Goal: Task Accomplishment & Management: Manage account settings

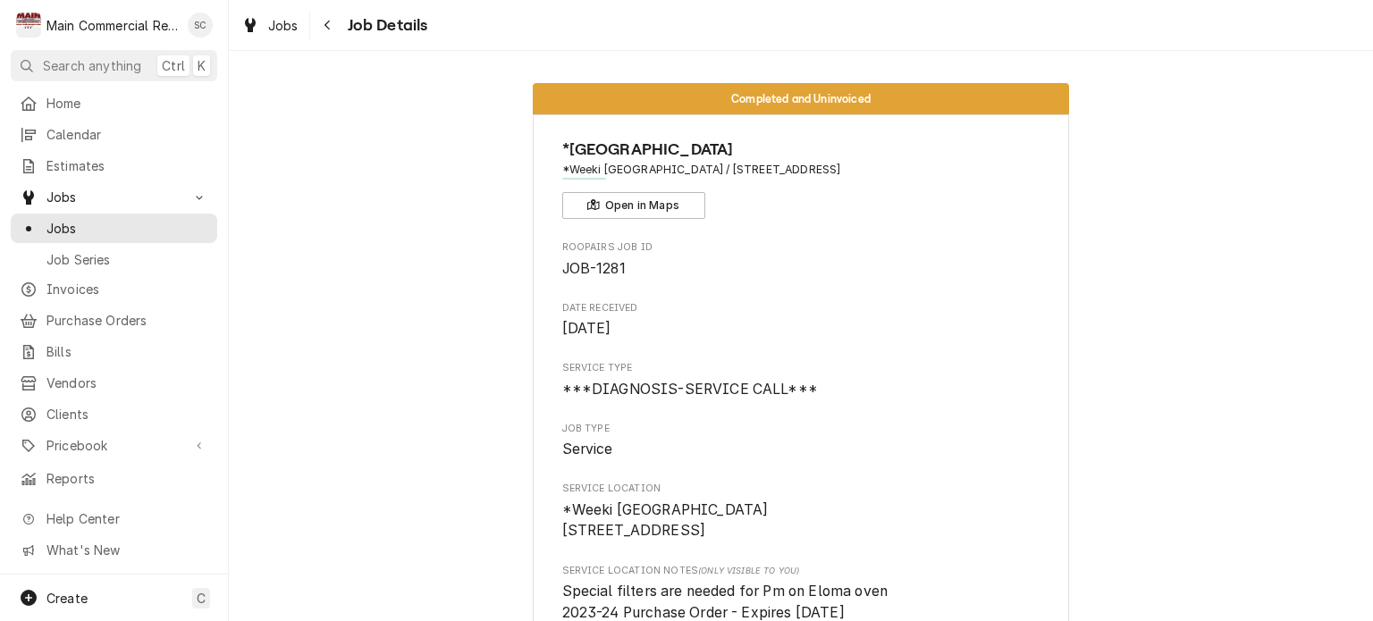
scroll to position [4210, 0]
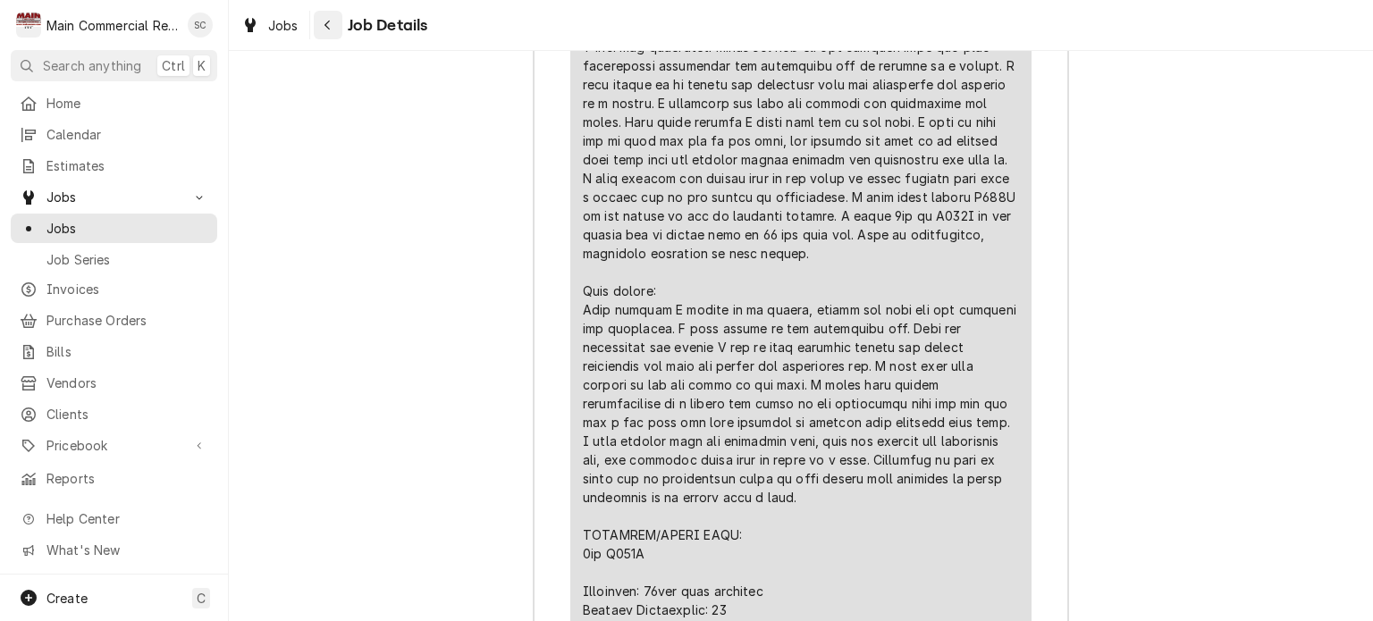
click at [327, 30] on icon "Navigate back" at bounding box center [328, 25] width 8 height 13
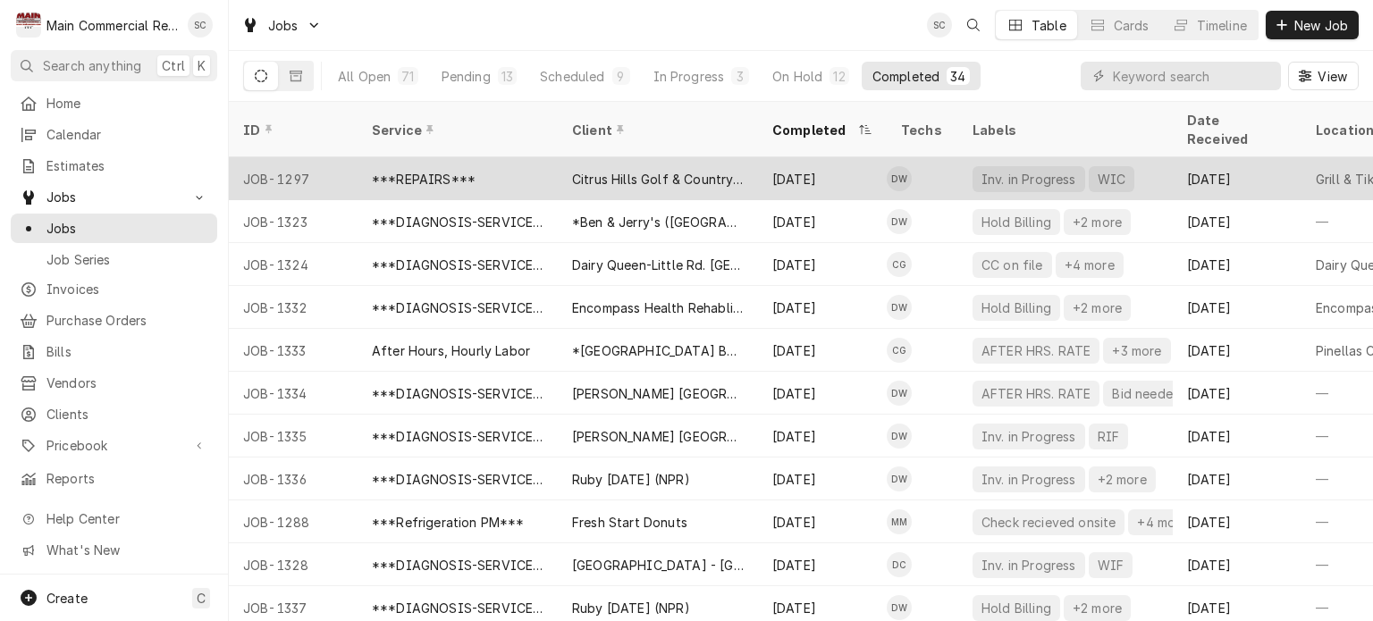
scroll to position [987, 0]
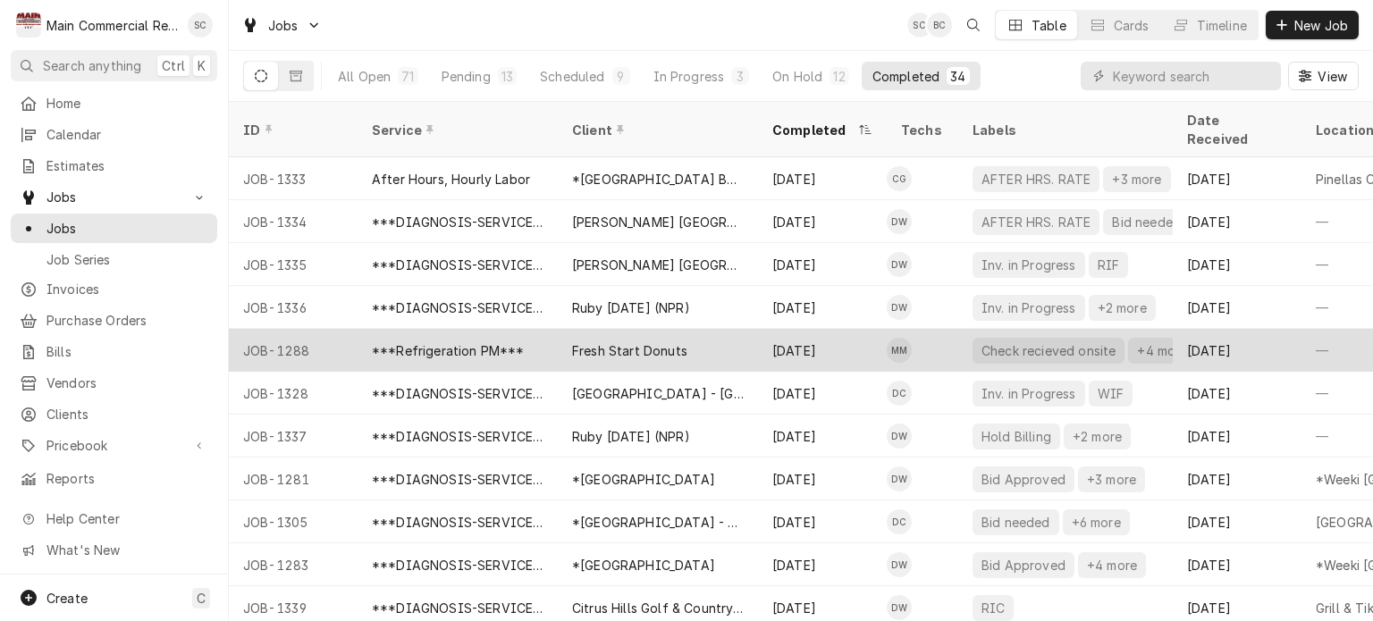
click at [647, 342] on div "Fresh Start Donuts" at bounding box center [629, 351] width 115 height 19
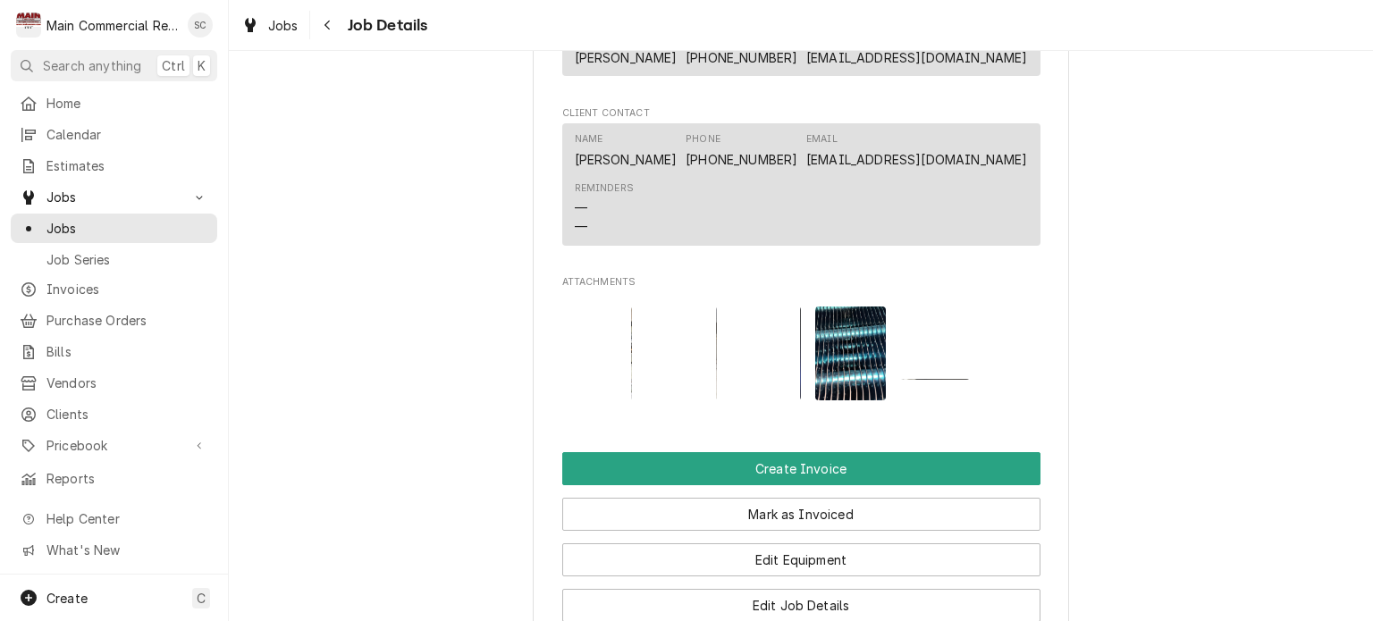
scroll to position [2146, 0]
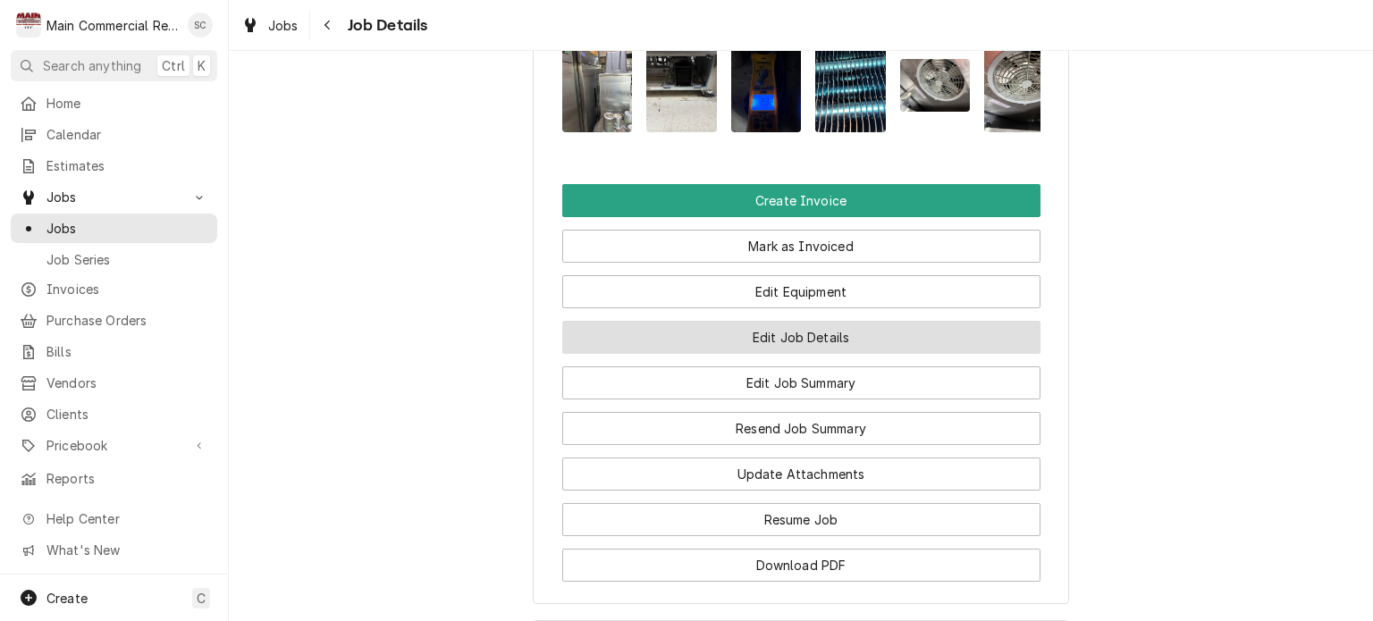
click at [782, 354] on button "Edit Job Details" at bounding box center [801, 337] width 478 height 33
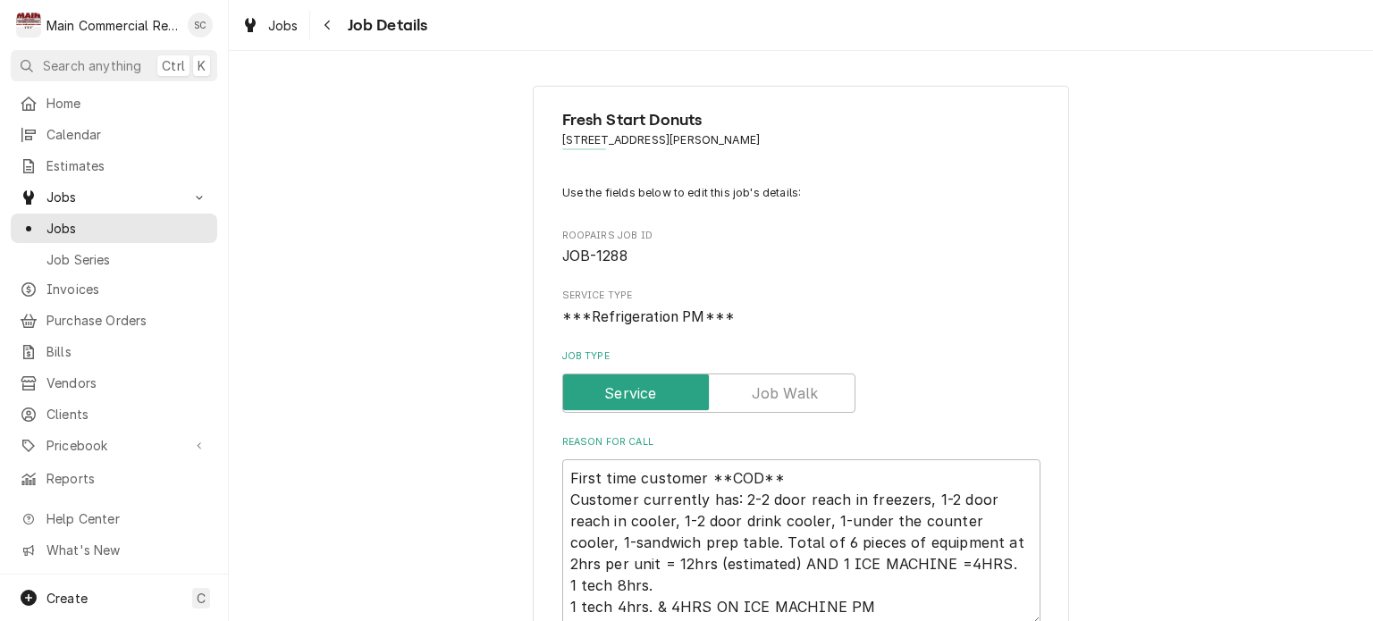
type textarea "x"
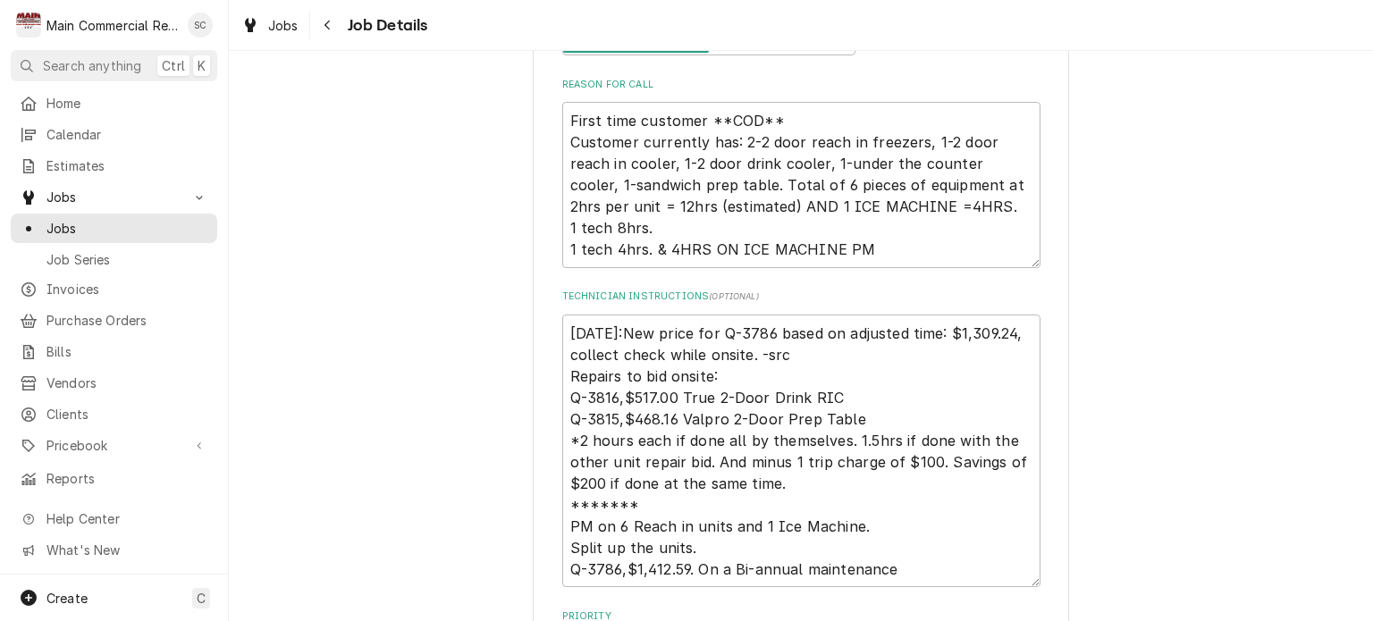
scroll to position [447, 0]
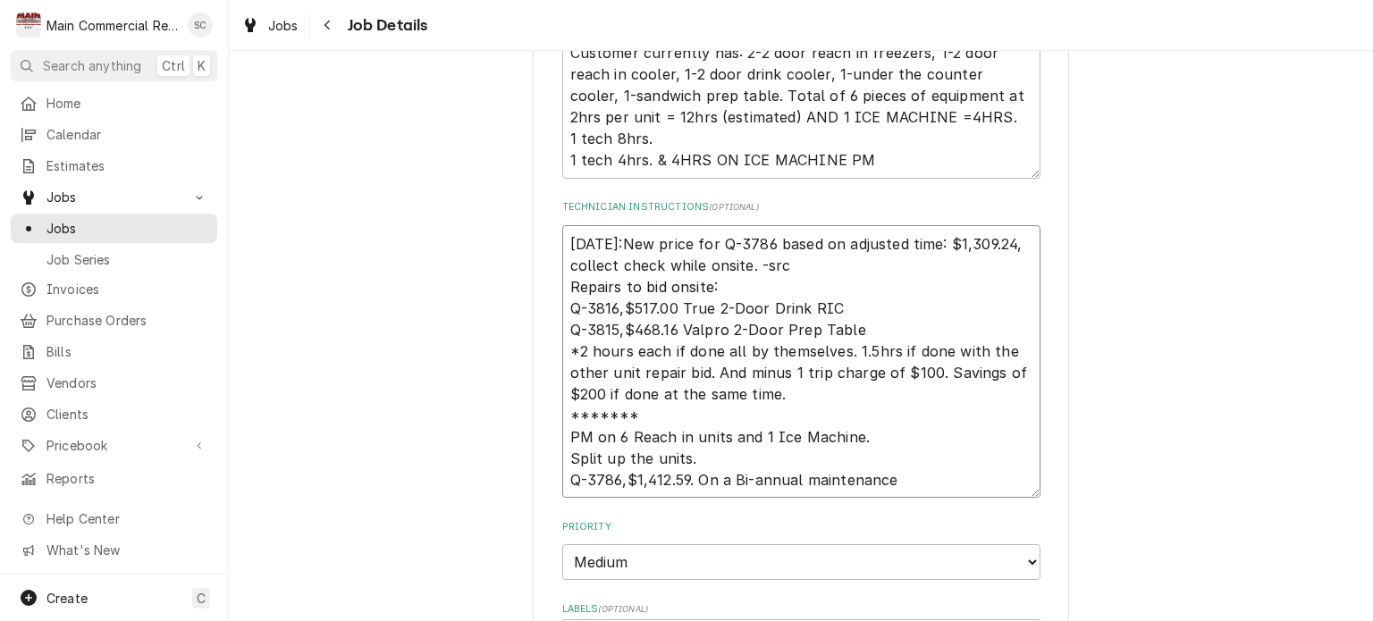
click at [562, 247] on textarea "9/3/25:New price for Q-3786 based on adjusted time: $1,309.24, collect check wh…" at bounding box center [801, 362] width 478 height 274
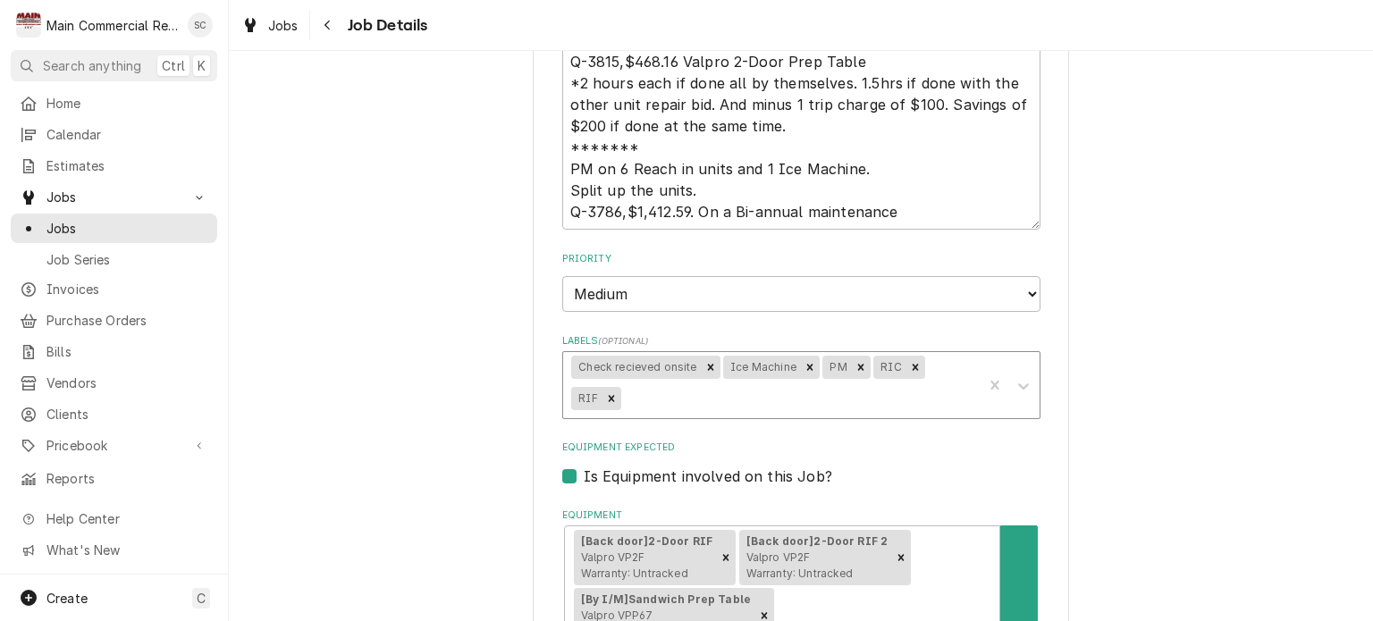
click at [976, 362] on div "Check recieved onsite Ice Machine PM RIC RIF" at bounding box center [773, 384] width 420 height 65
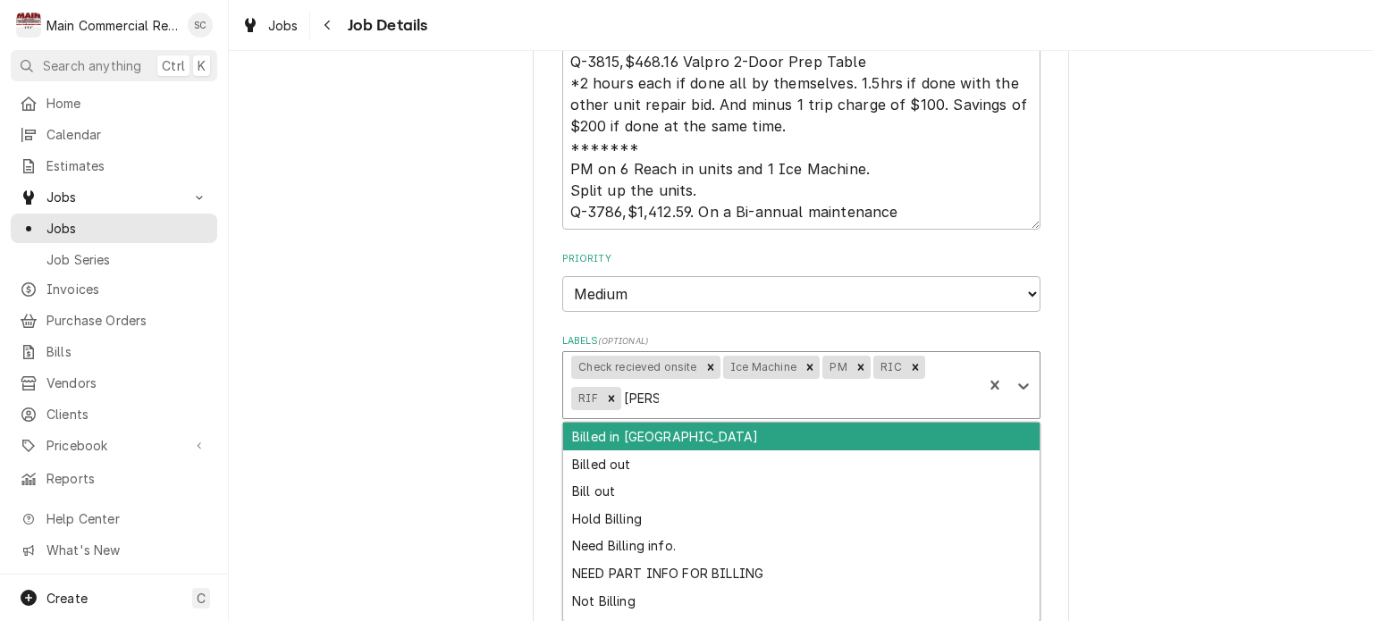
type input "bill ou"
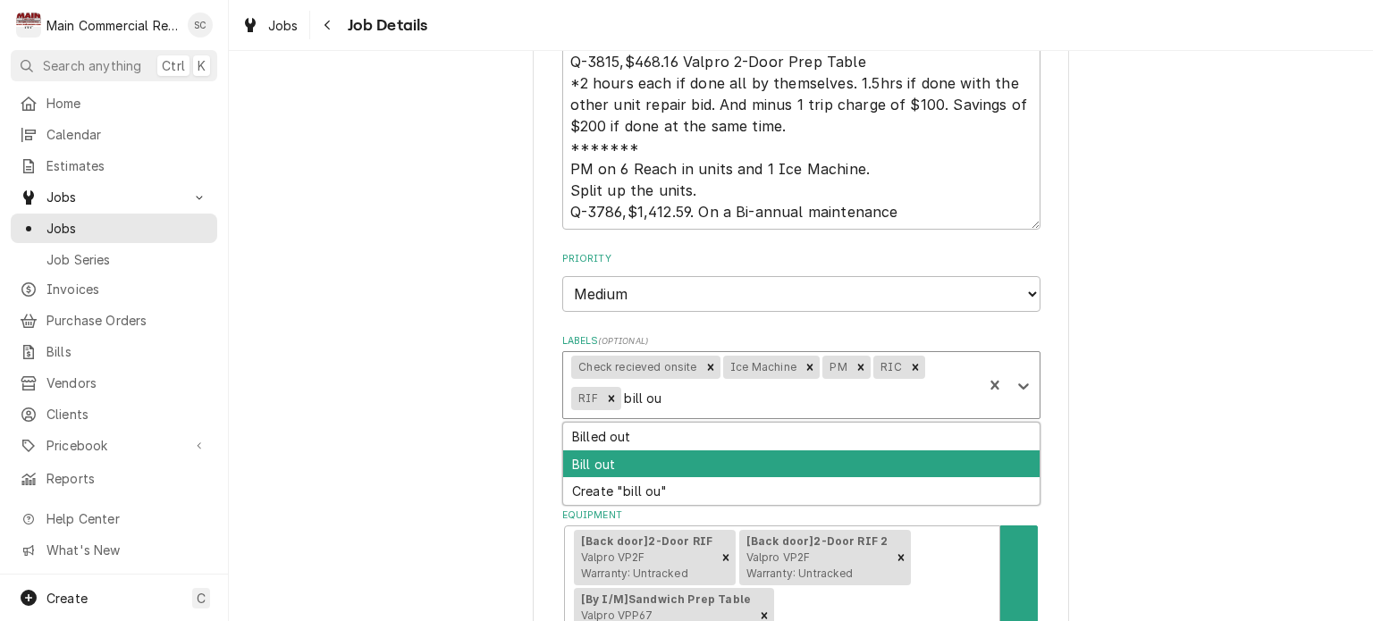
click at [759, 460] on div "Bill out" at bounding box center [801, 465] width 477 height 28
type textarea "x"
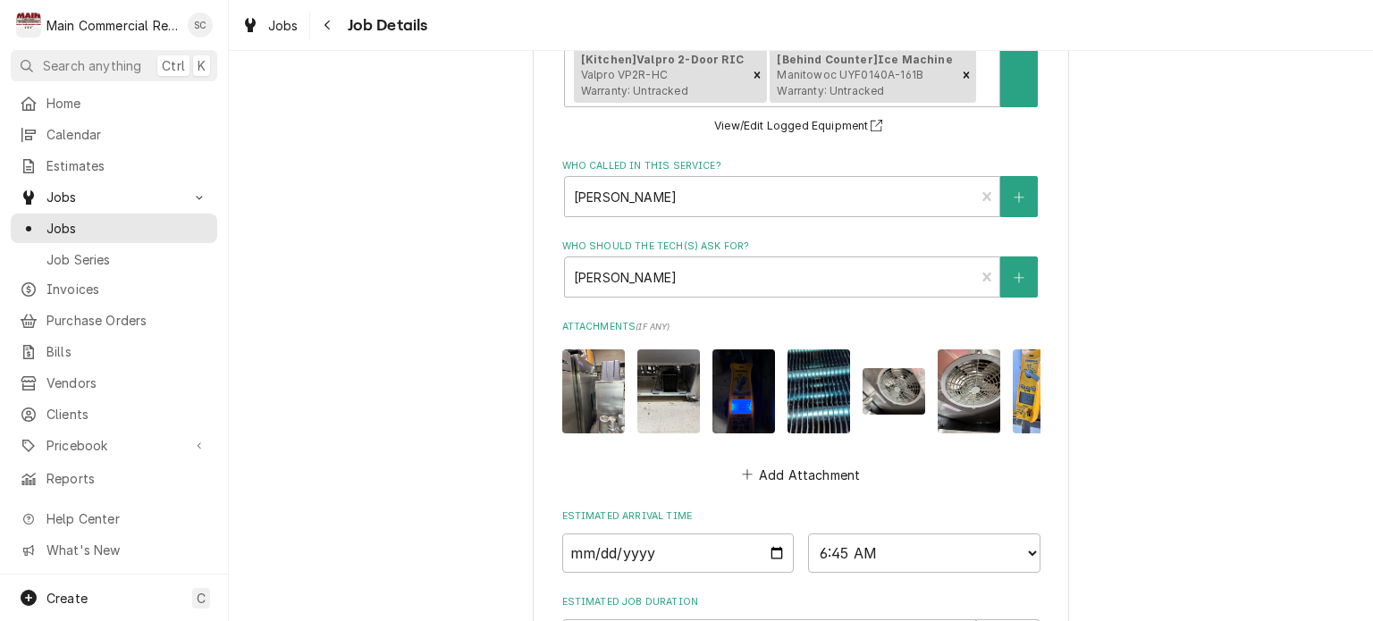
scroll to position [1609, 0]
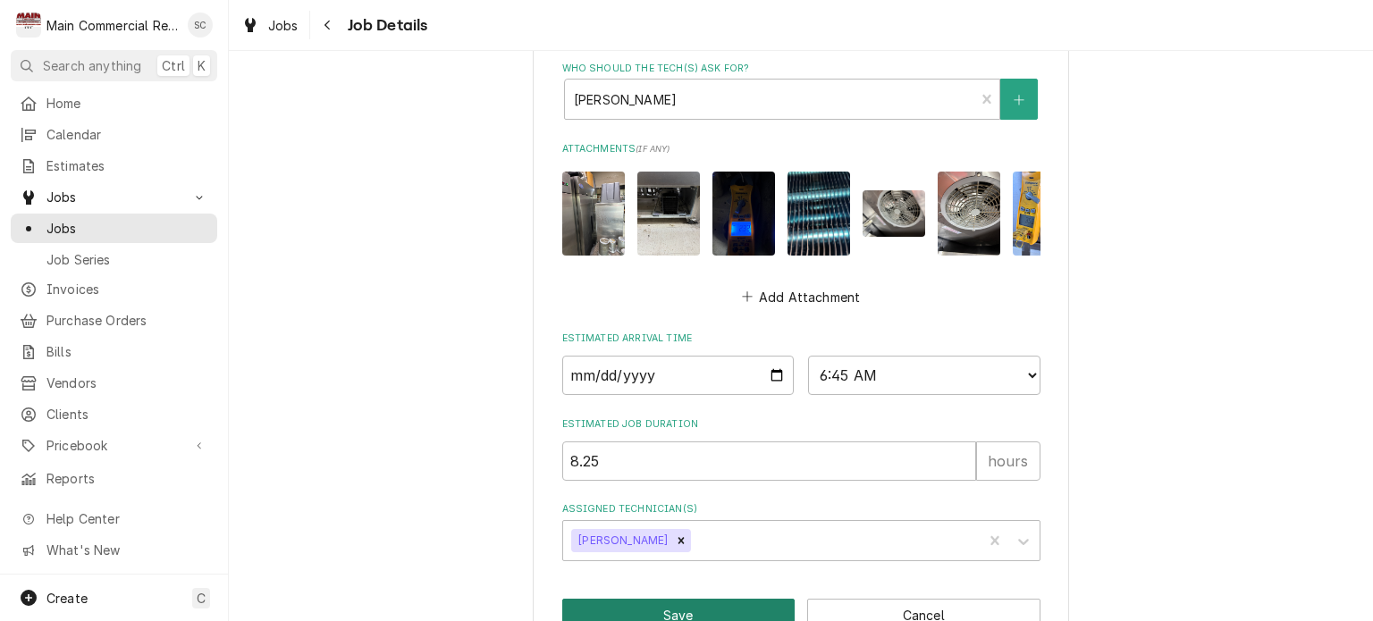
click at [730, 599] on button "Save" at bounding box center [678, 615] width 233 height 33
type textarea "x"
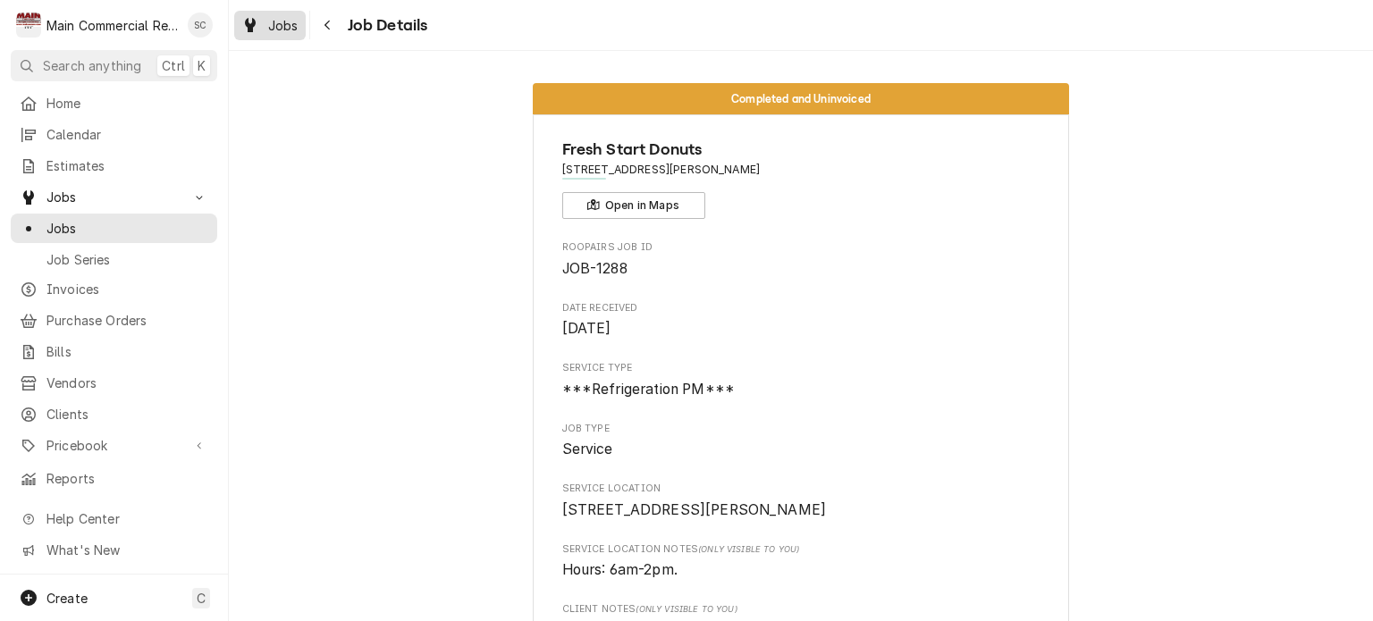
click at [291, 28] on span "Jobs" at bounding box center [283, 25] width 30 height 19
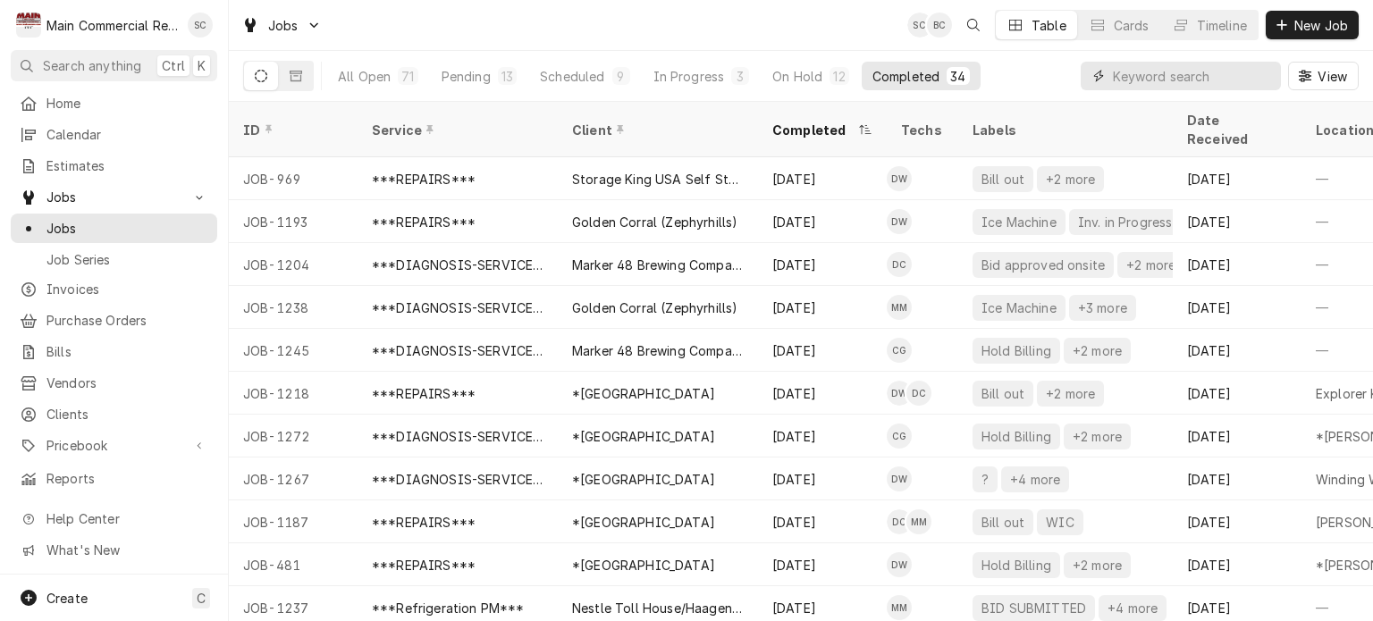
click at [1130, 78] on input "Dynamic Content Wrapper" at bounding box center [1192, 76] width 159 height 29
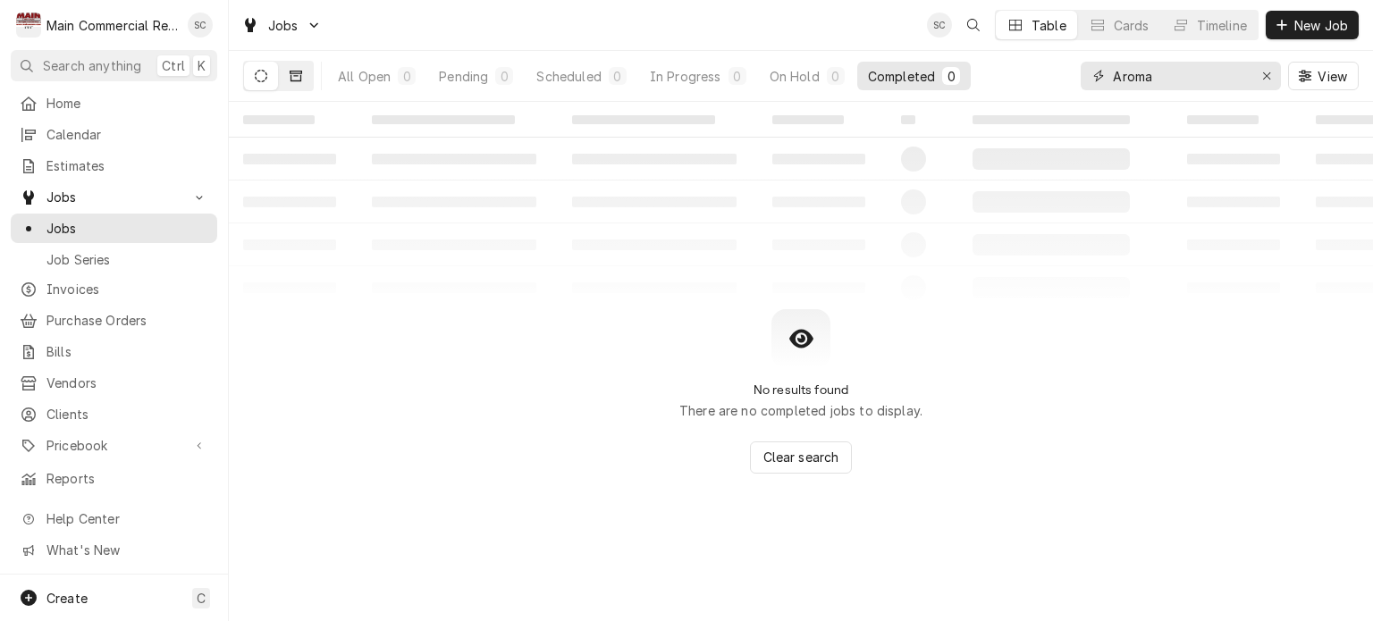
type input "Aroma"
click at [298, 80] on icon "Dynamic Content Wrapper" at bounding box center [296, 76] width 13 height 13
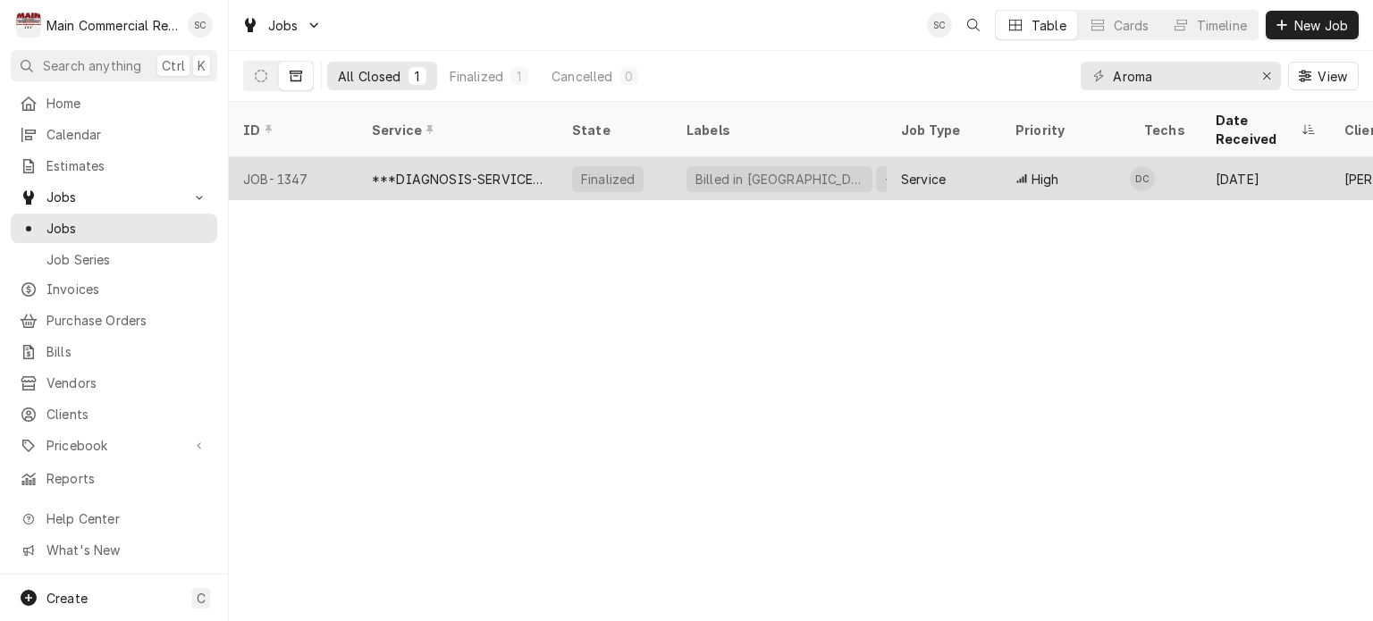
click at [472, 170] on div "***DIAGNOSIS-SERVICE CALL***" at bounding box center [458, 179] width 172 height 19
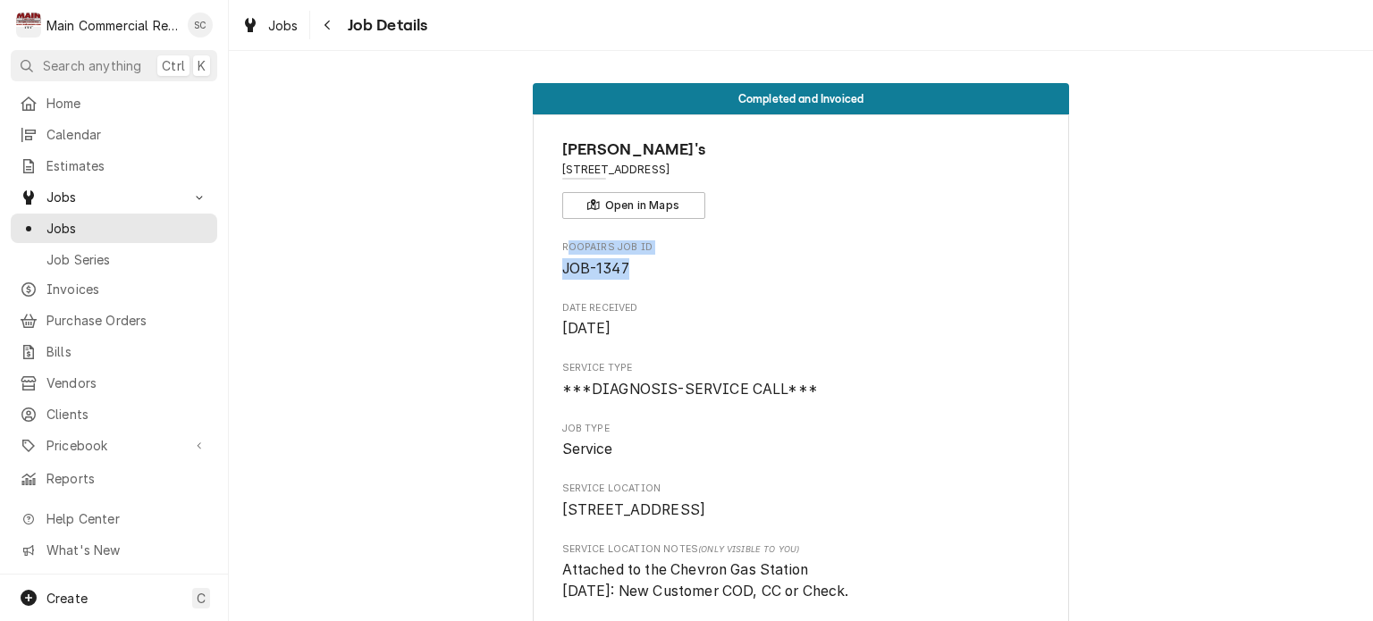
drag, startPoint x: 621, startPoint y: 264, endPoint x: 558, endPoint y: 254, distance: 64.2
click at [562, 254] on div "Roopairs Job ID JOB-1347" at bounding box center [801, 260] width 478 height 38
click at [612, 264] on span "JOB-1347" at bounding box center [595, 268] width 67 height 17
click at [647, 273] on span "JOB-1347" at bounding box center [801, 268] width 478 height 21
drag, startPoint x: 601, startPoint y: 267, endPoint x: 554, endPoint y: 271, distance: 46.6
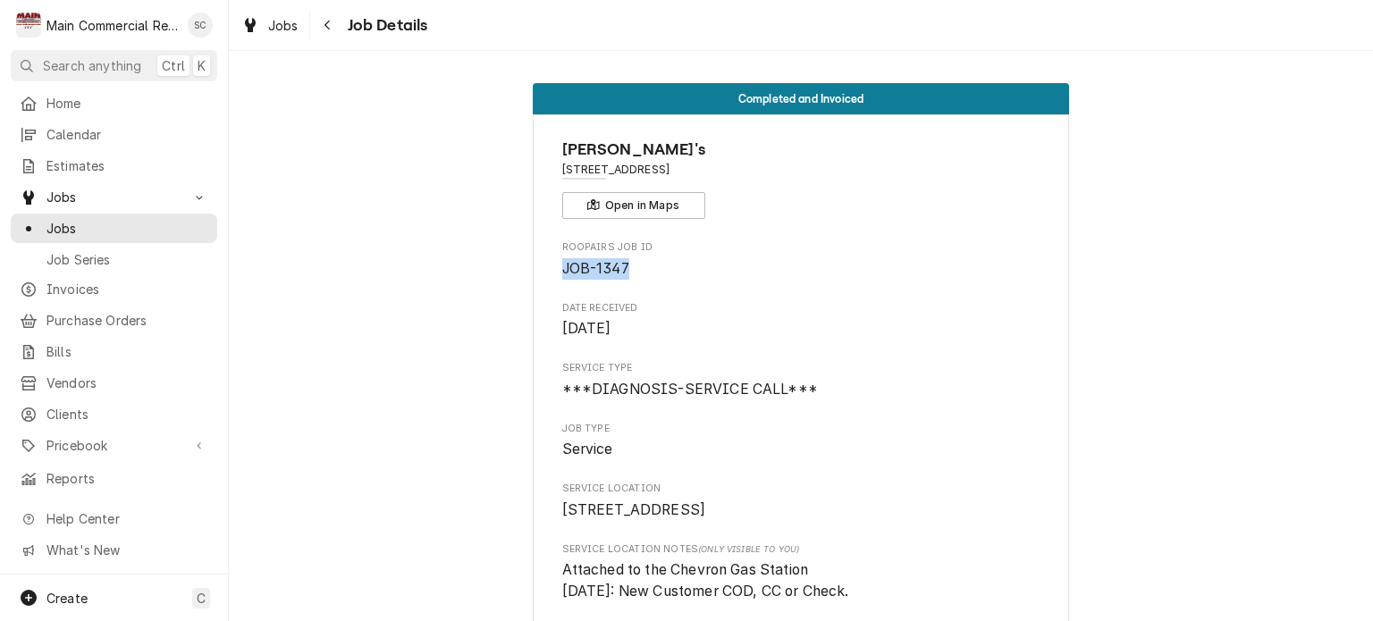
click at [562, 271] on span "JOB-1347" at bounding box center [801, 268] width 478 height 21
copy span "JOB-1347"
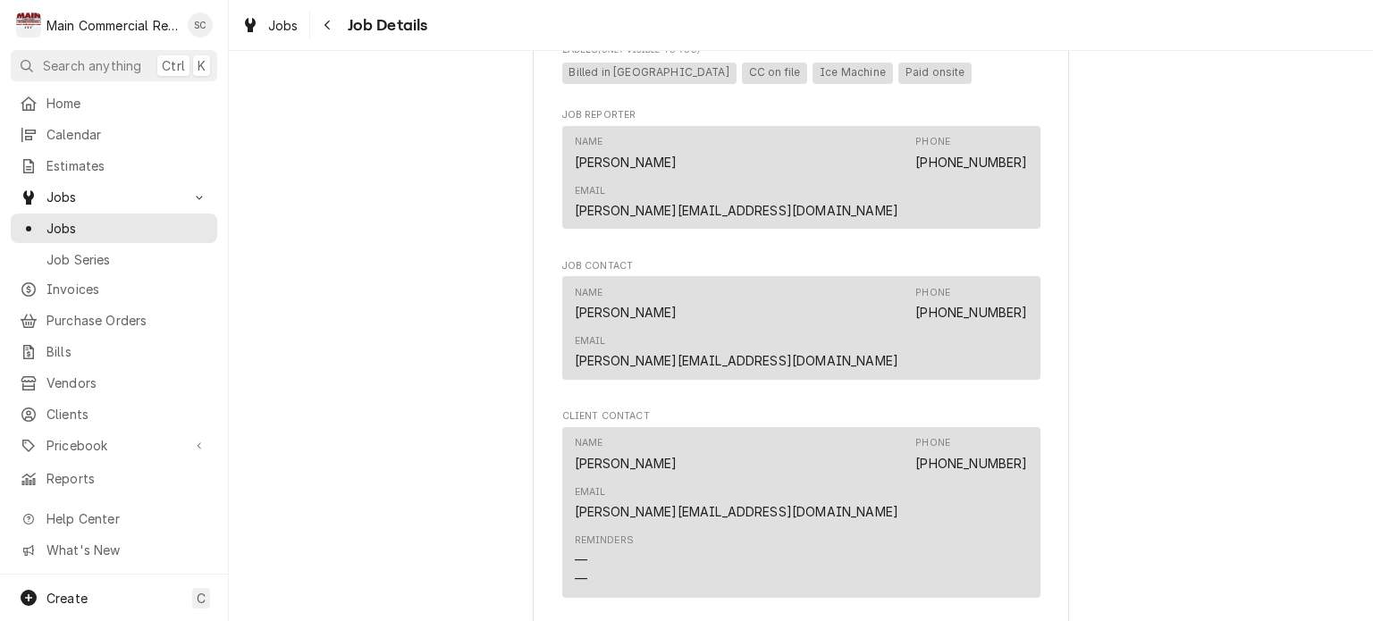
scroll to position [1431, 0]
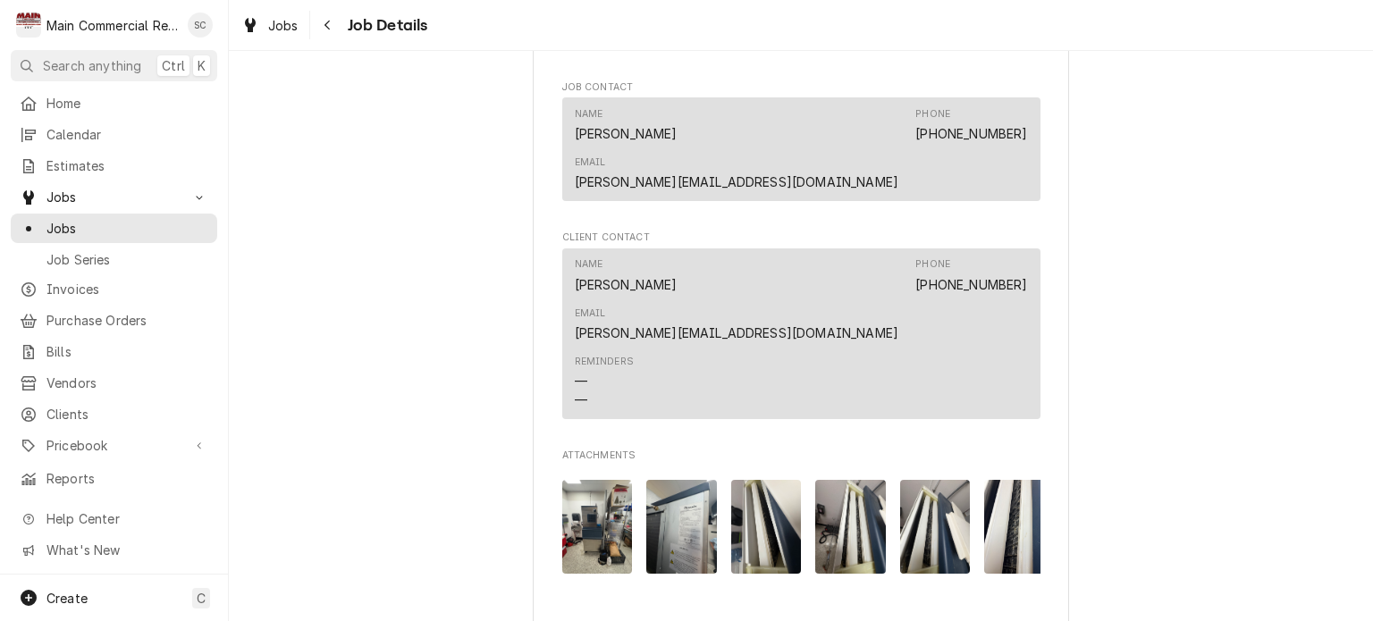
click at [612, 480] on img "Attachments" at bounding box center [597, 527] width 71 height 94
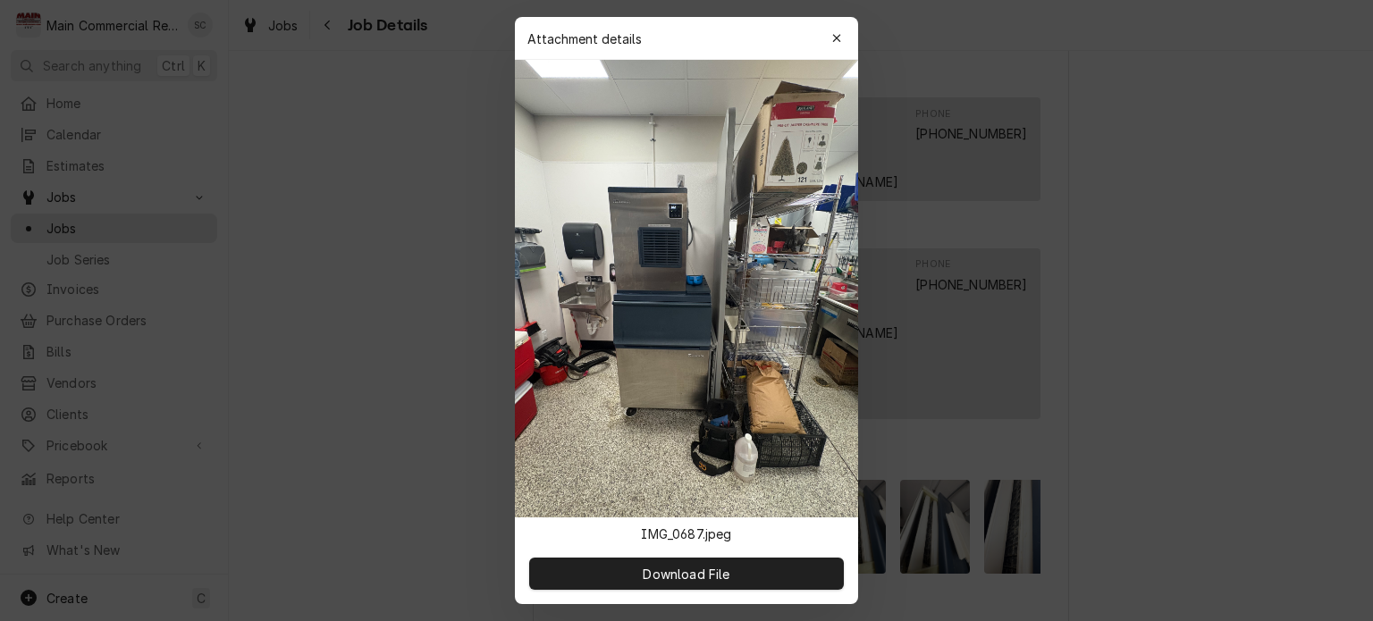
click at [728, 339] on img at bounding box center [686, 289] width 343 height 458
click at [833, 38] on icon "button" at bounding box center [837, 38] width 10 height 13
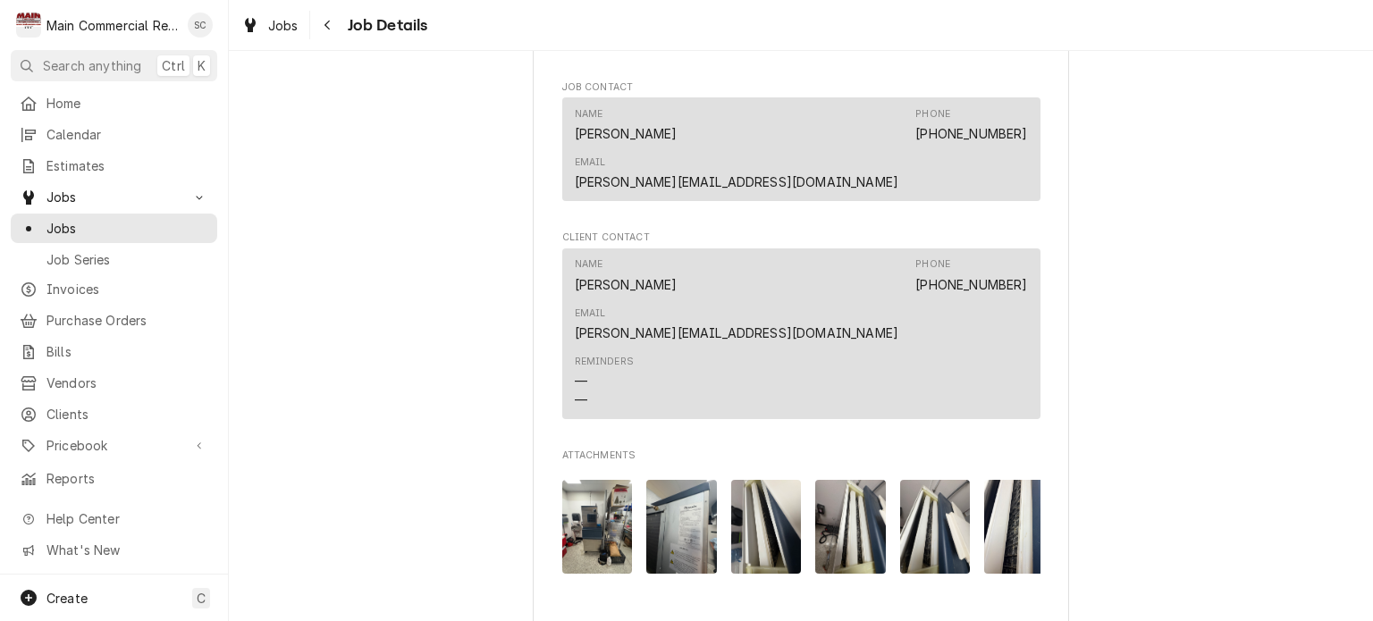
click at [691, 480] on img "Attachments" at bounding box center [681, 527] width 71 height 94
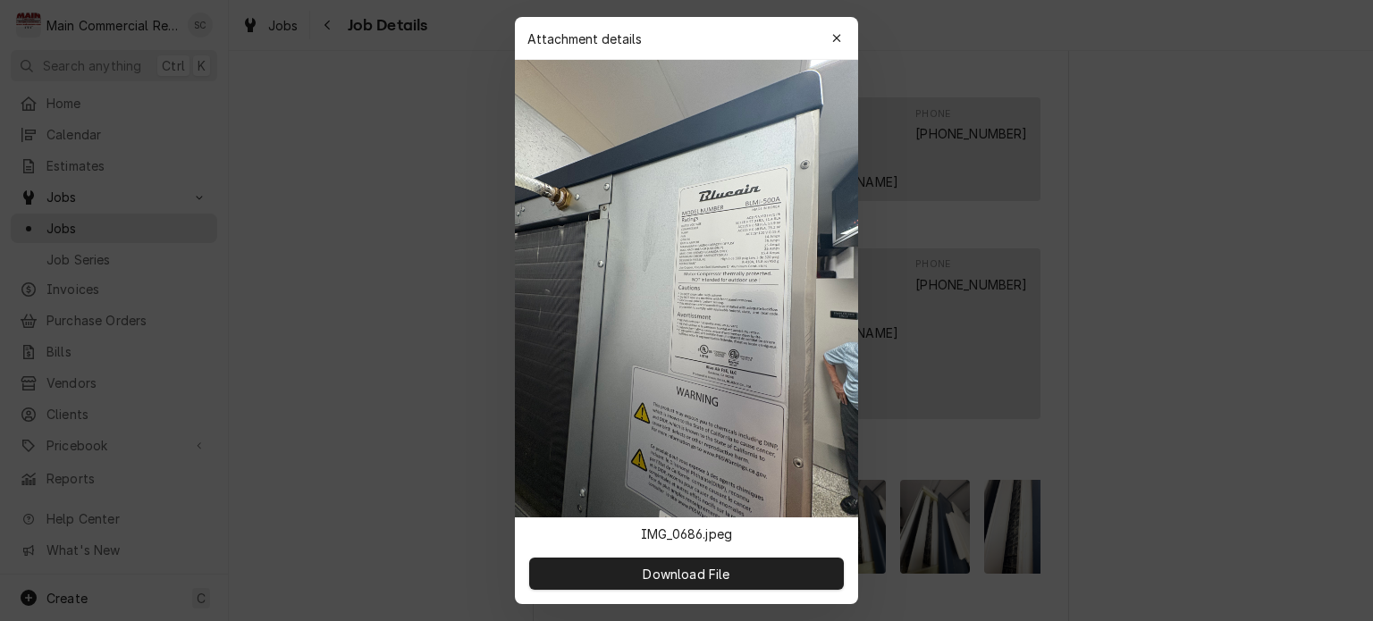
click at [839, 38] on icon "button" at bounding box center [837, 38] width 10 height 13
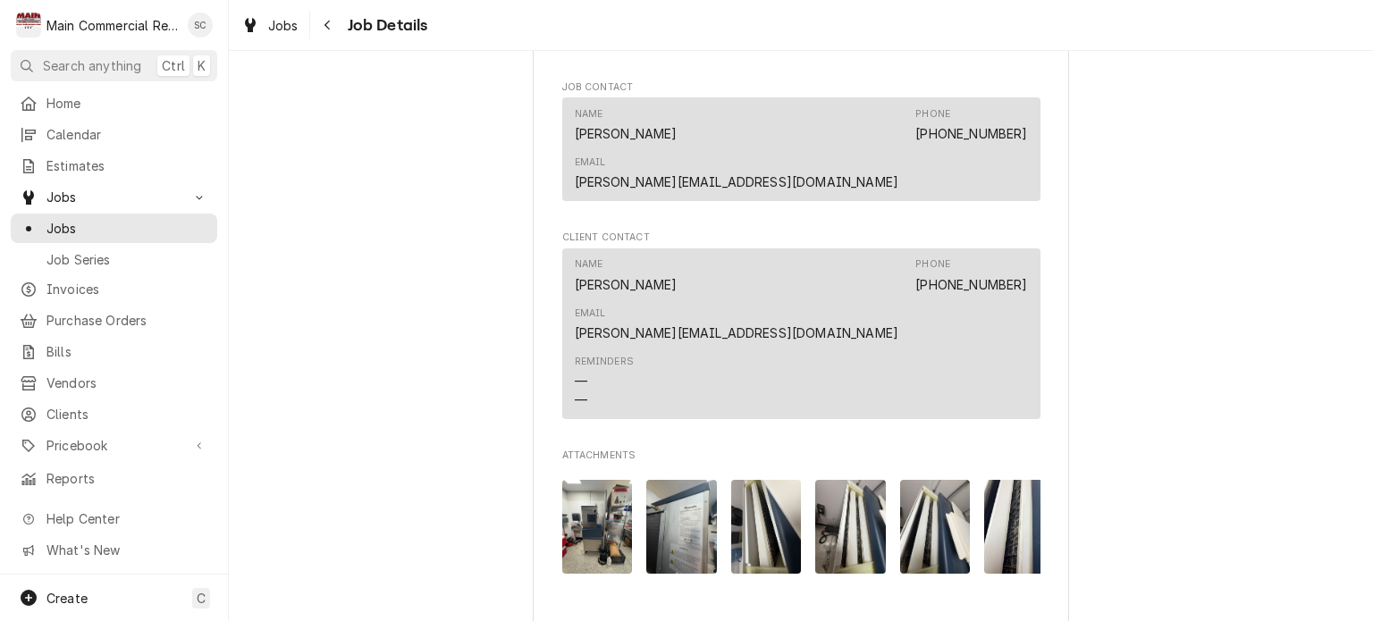
click at [773, 480] on img "Attachments" at bounding box center [766, 527] width 71 height 94
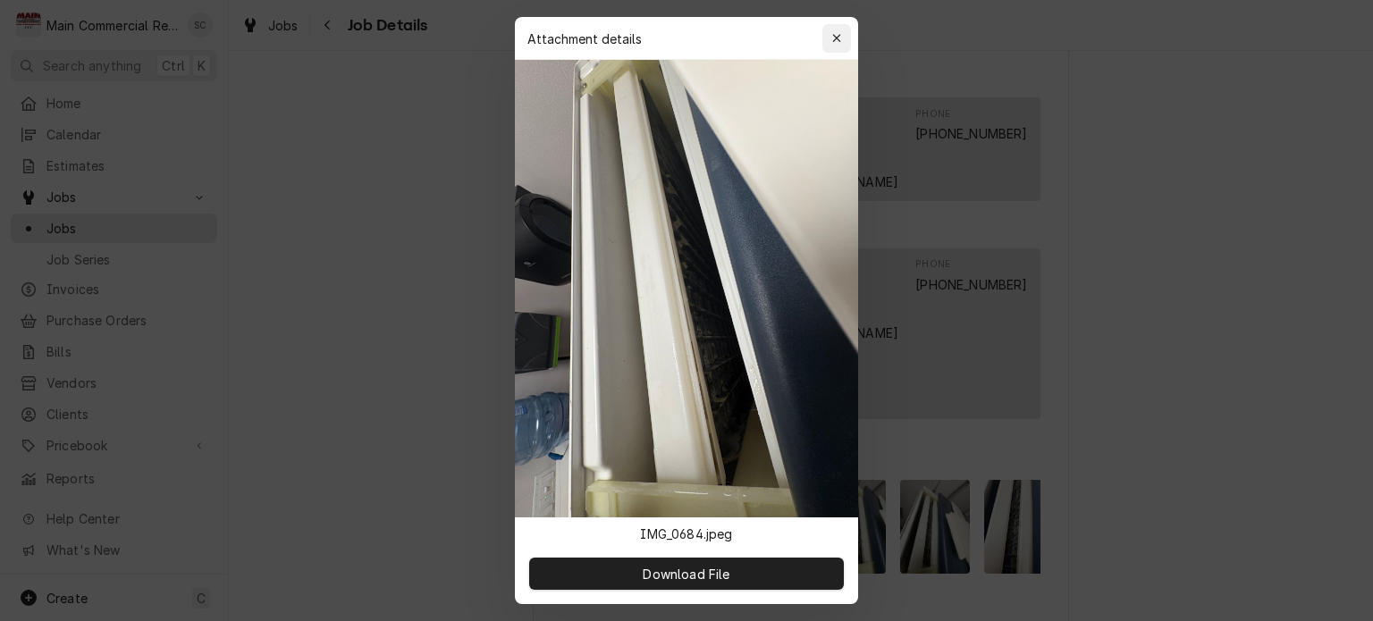
click at [840, 37] on icon "button" at bounding box center [837, 38] width 10 height 13
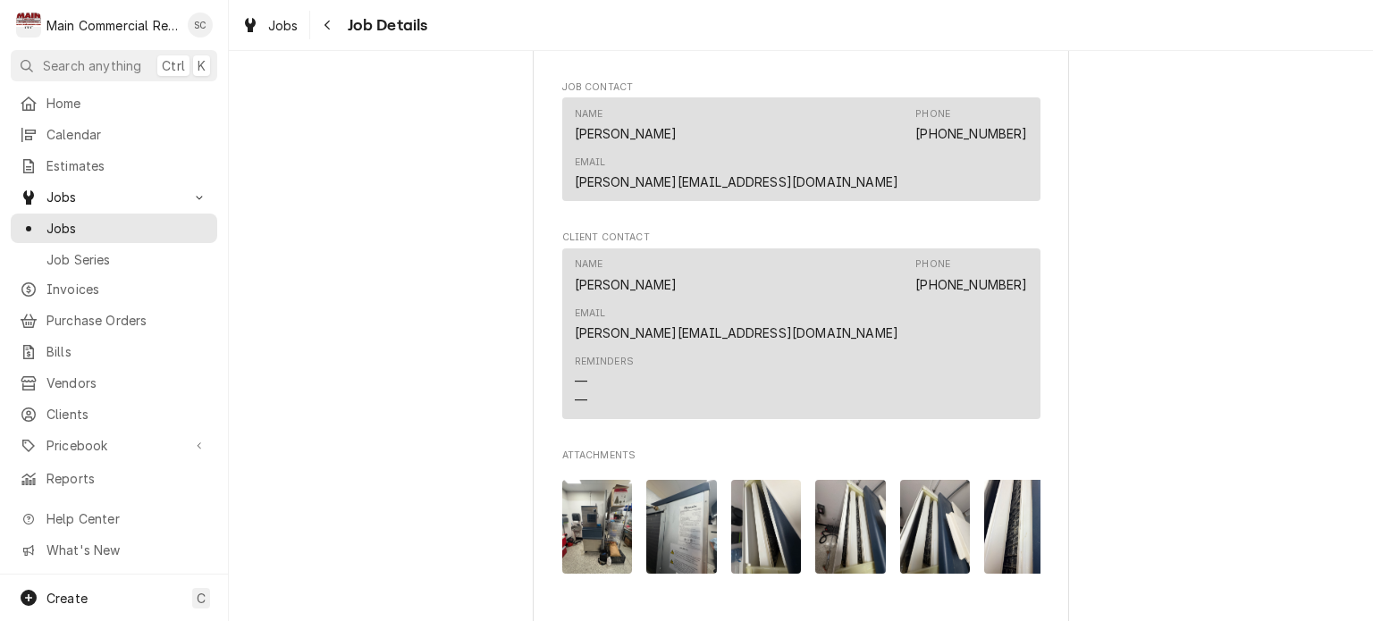
click at [850, 480] on img "Attachments" at bounding box center [850, 527] width 71 height 94
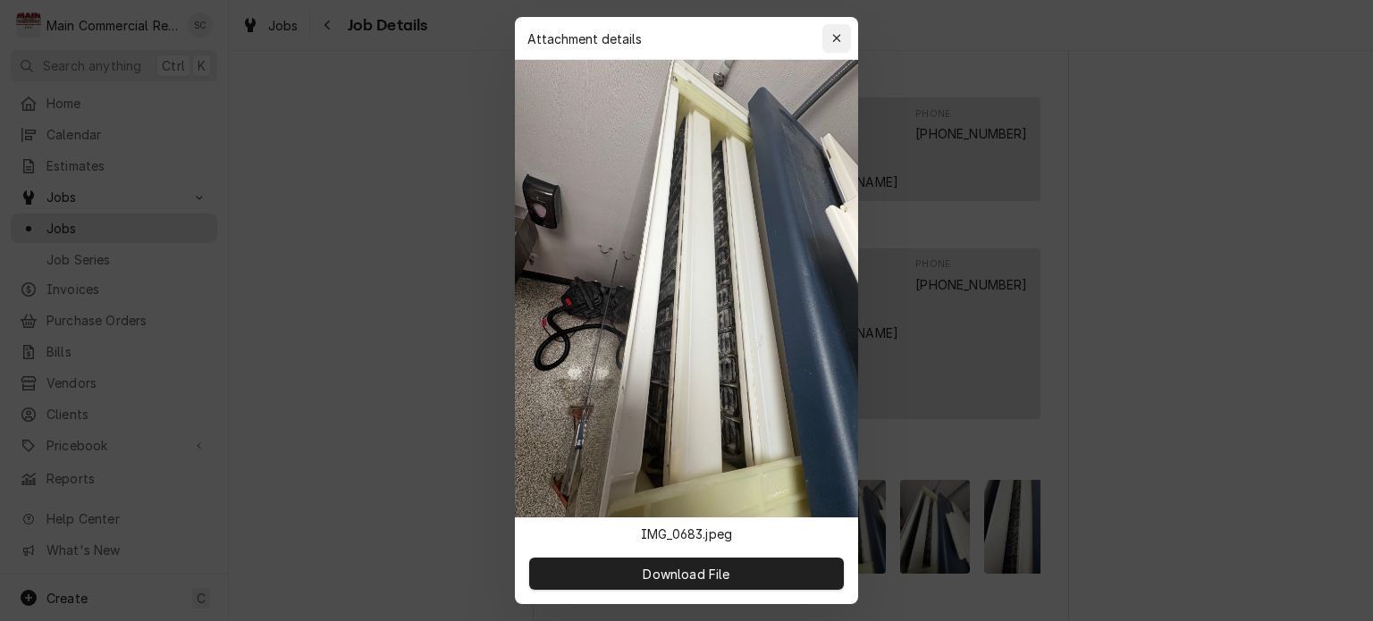
click at [836, 34] on icon "button" at bounding box center [837, 38] width 10 height 13
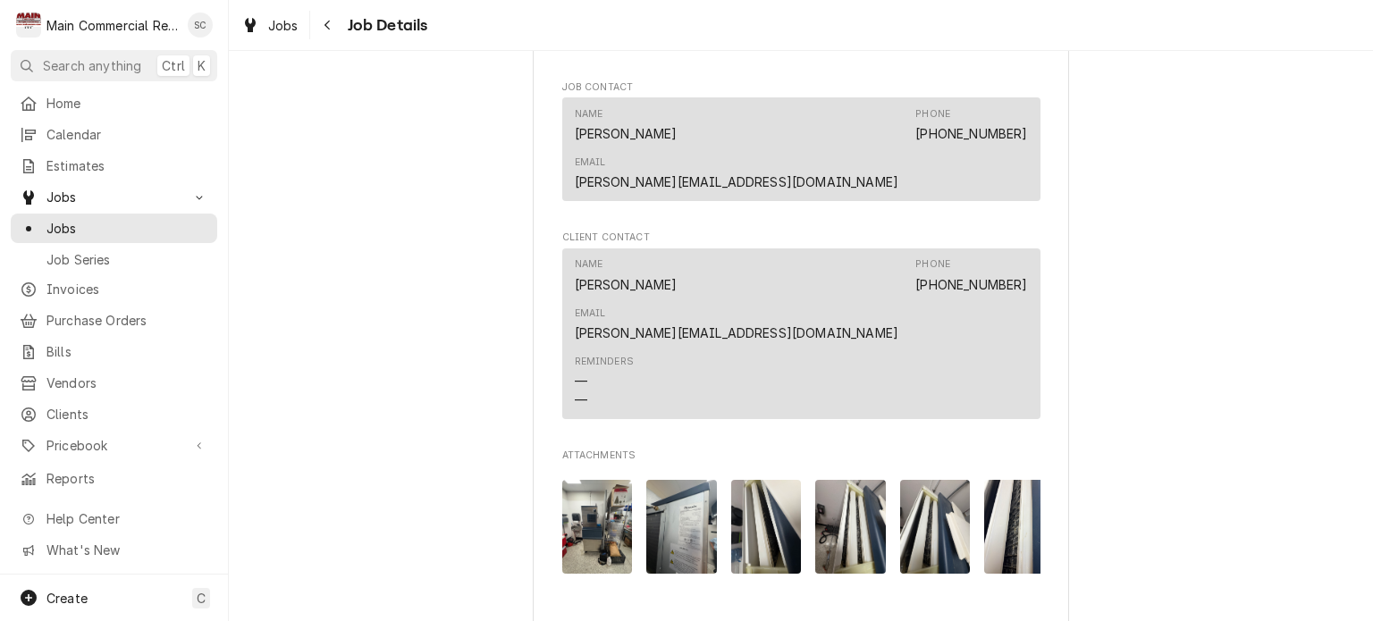
click at [932, 480] on img "Attachments" at bounding box center [935, 527] width 71 height 94
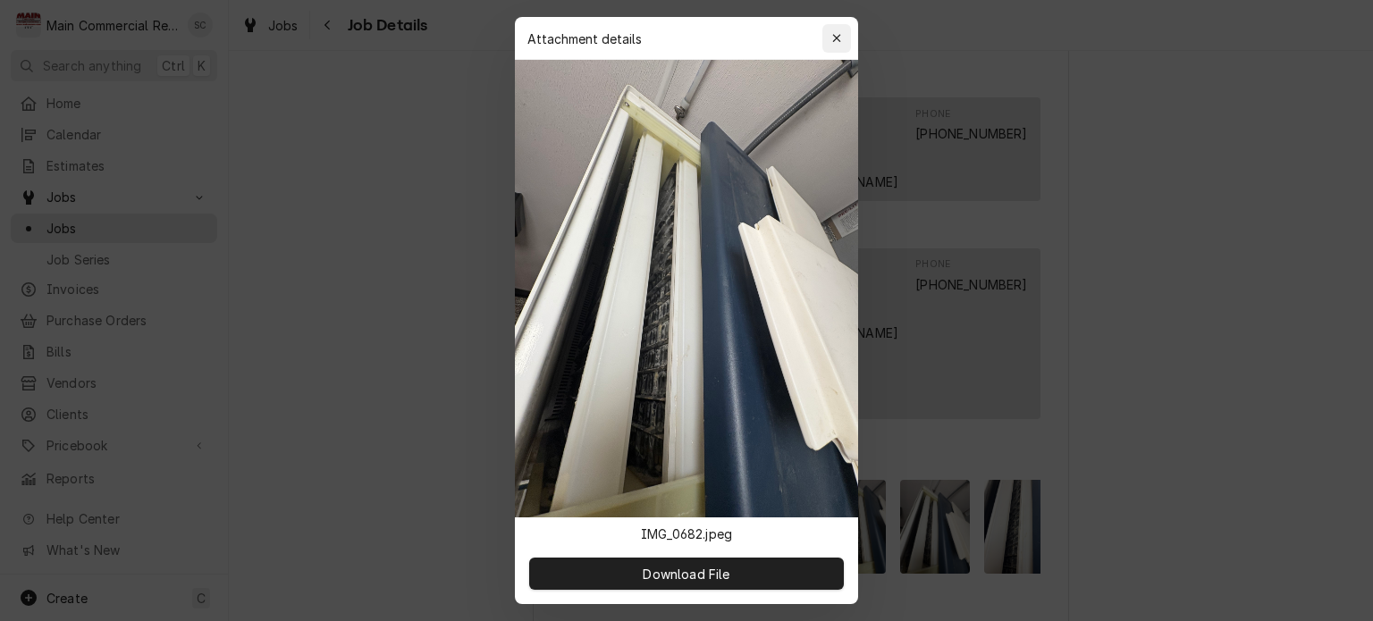
click at [832, 39] on icon "button" at bounding box center [837, 38] width 10 height 13
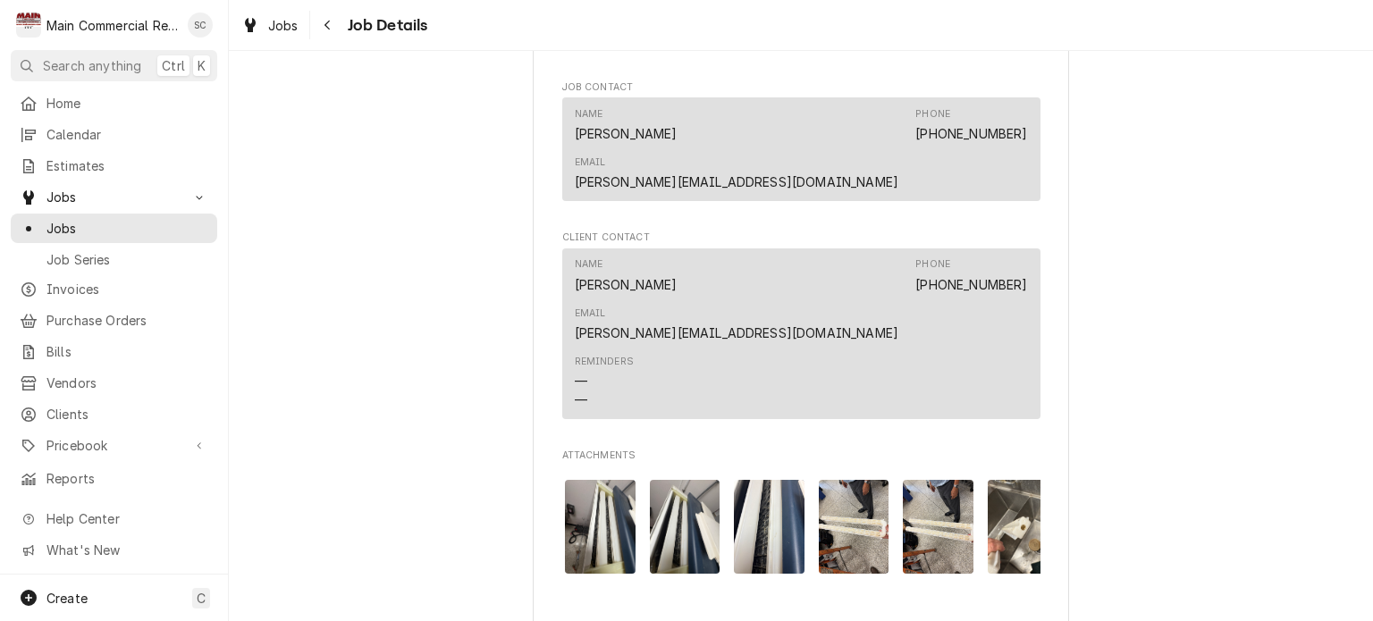
scroll to position [0, 282]
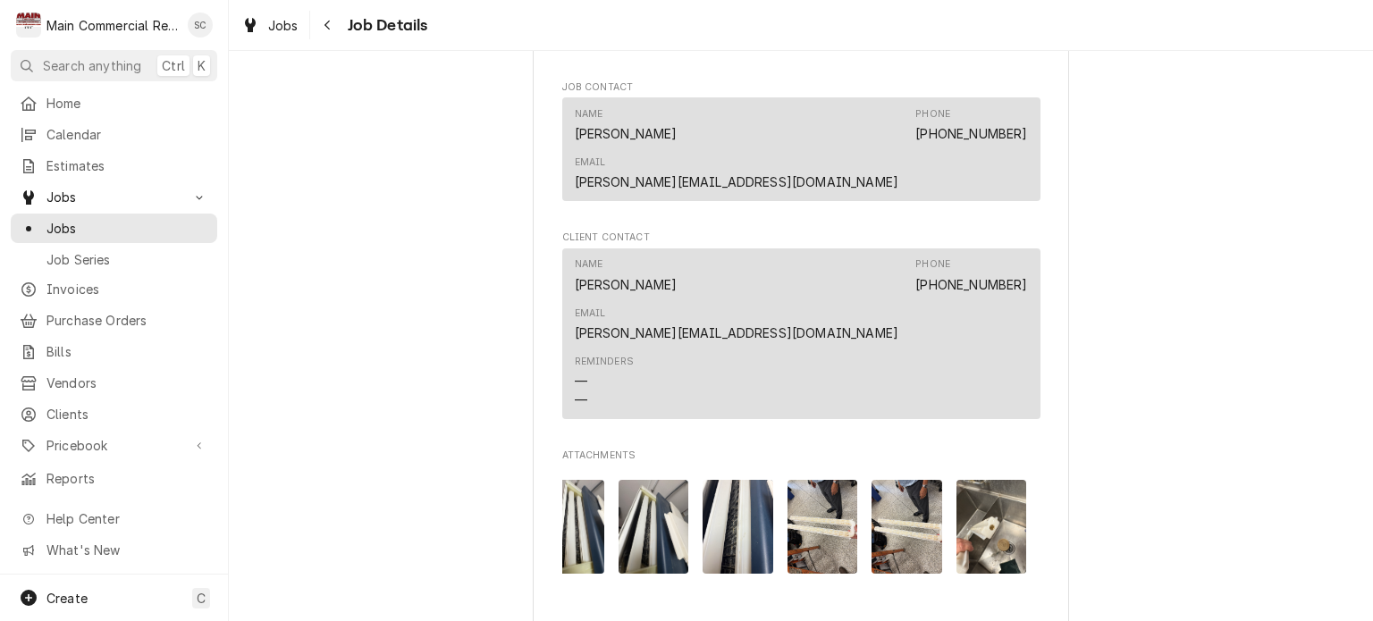
click at [820, 480] on img "Attachments" at bounding box center [823, 527] width 71 height 94
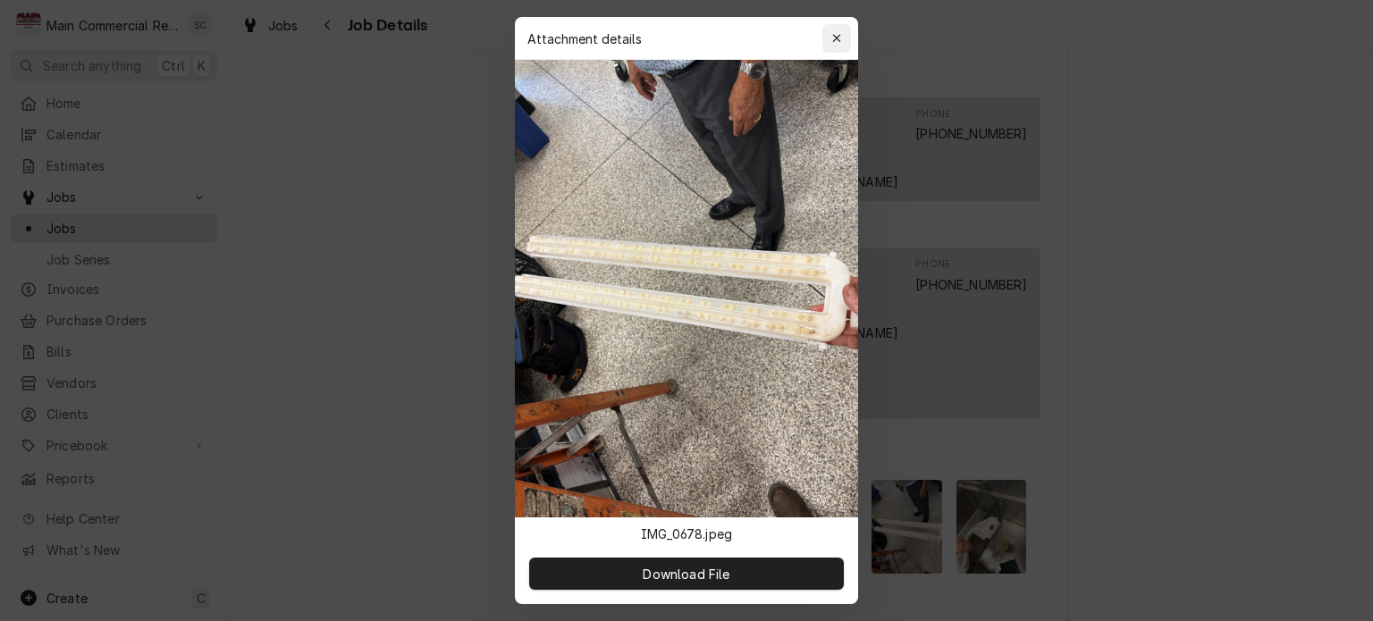
click at [829, 42] on div "button" at bounding box center [837, 39] width 18 height 18
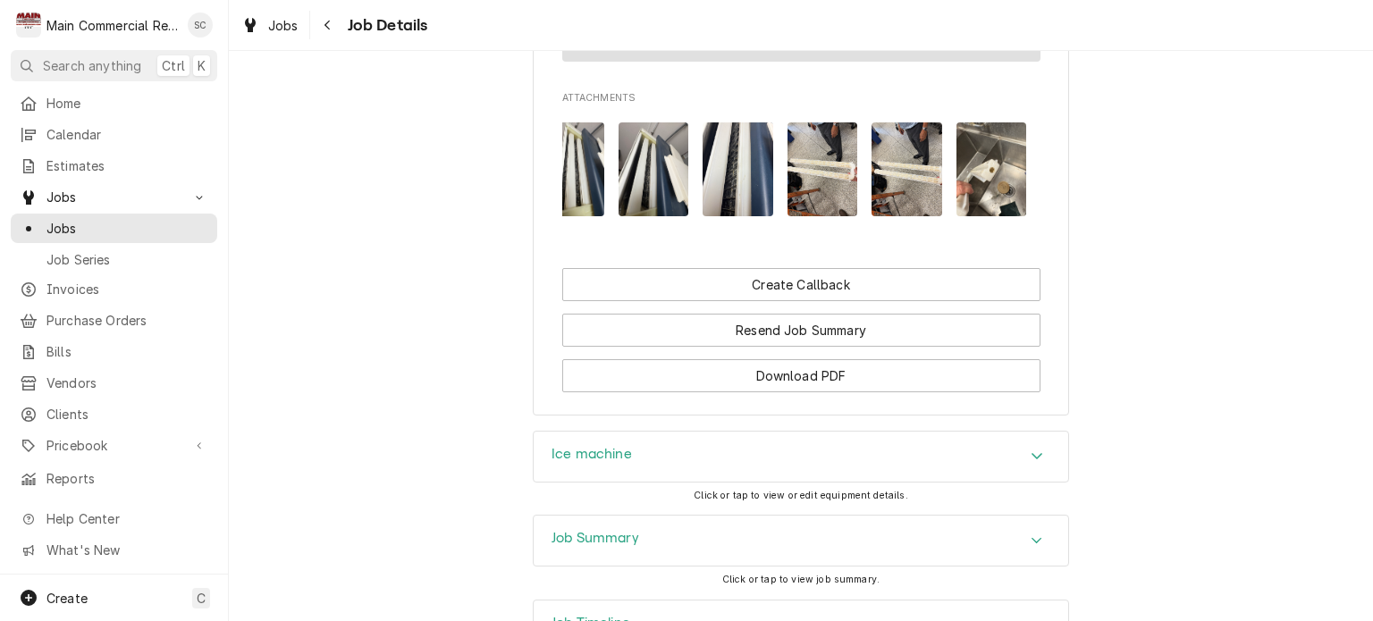
scroll to position [1820, 0]
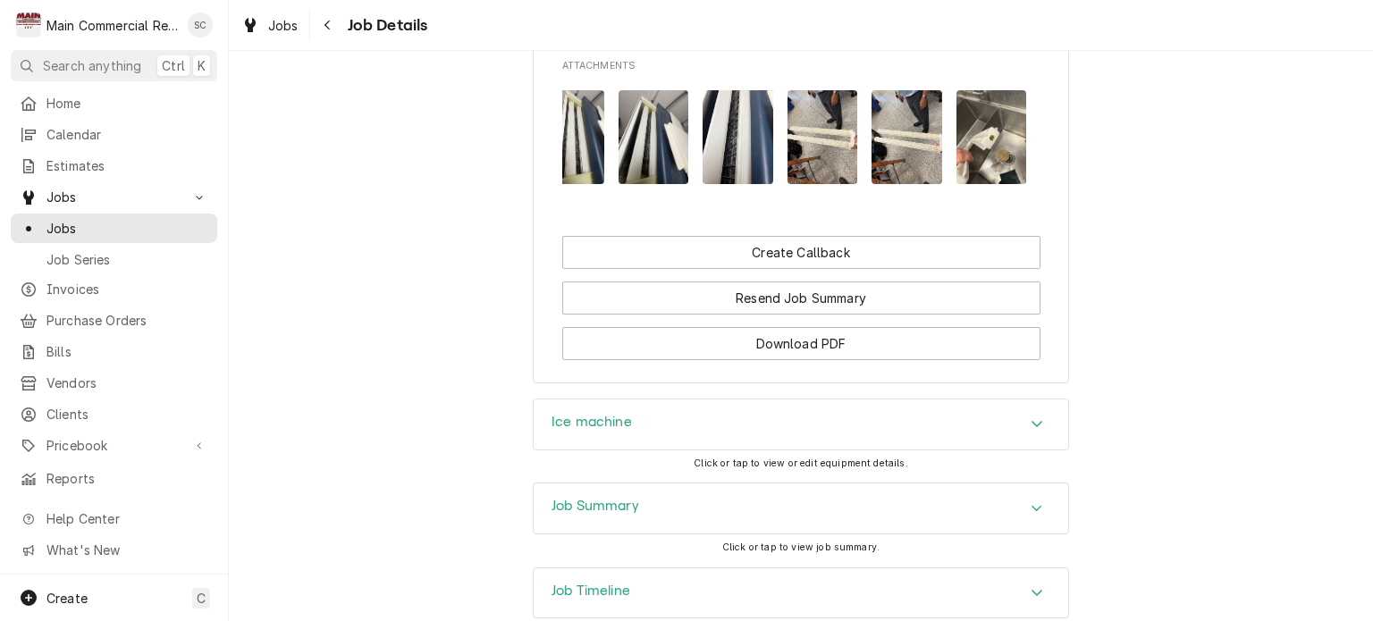
click at [1031, 502] on icon "Accordion Header" at bounding box center [1037, 509] width 13 height 14
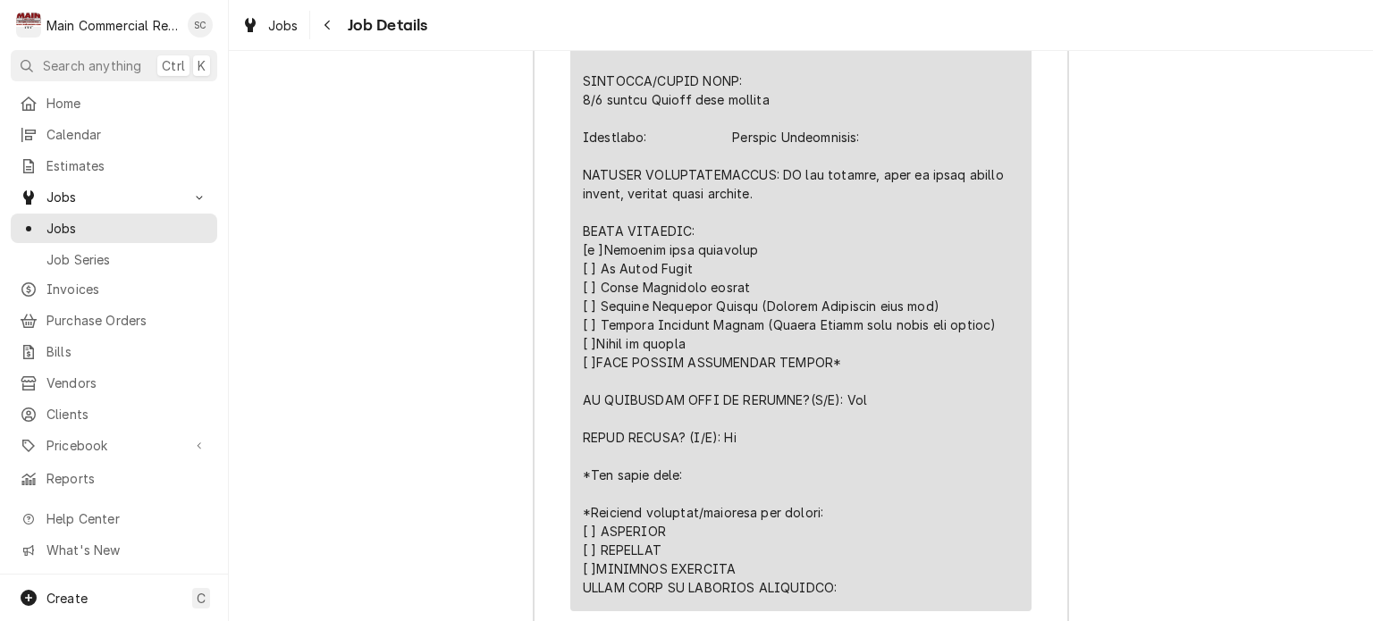
scroll to position [3053, 0]
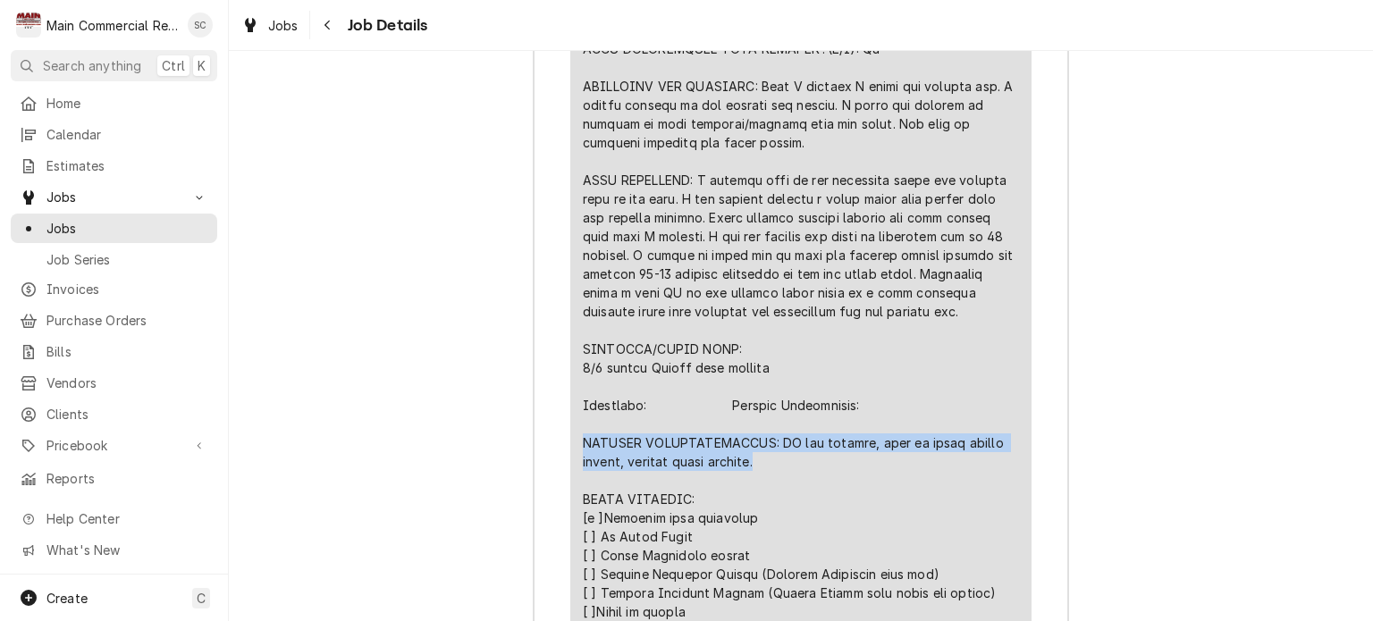
drag, startPoint x: 752, startPoint y: 368, endPoint x: 576, endPoint y: 350, distance: 177.1
click at [583, 350] on div "Line Item" at bounding box center [801, 312] width 436 height 1108
copy div "FURTHER RECOMMENDATIONS: PM ice machine, hook up water filter system, replace w…"
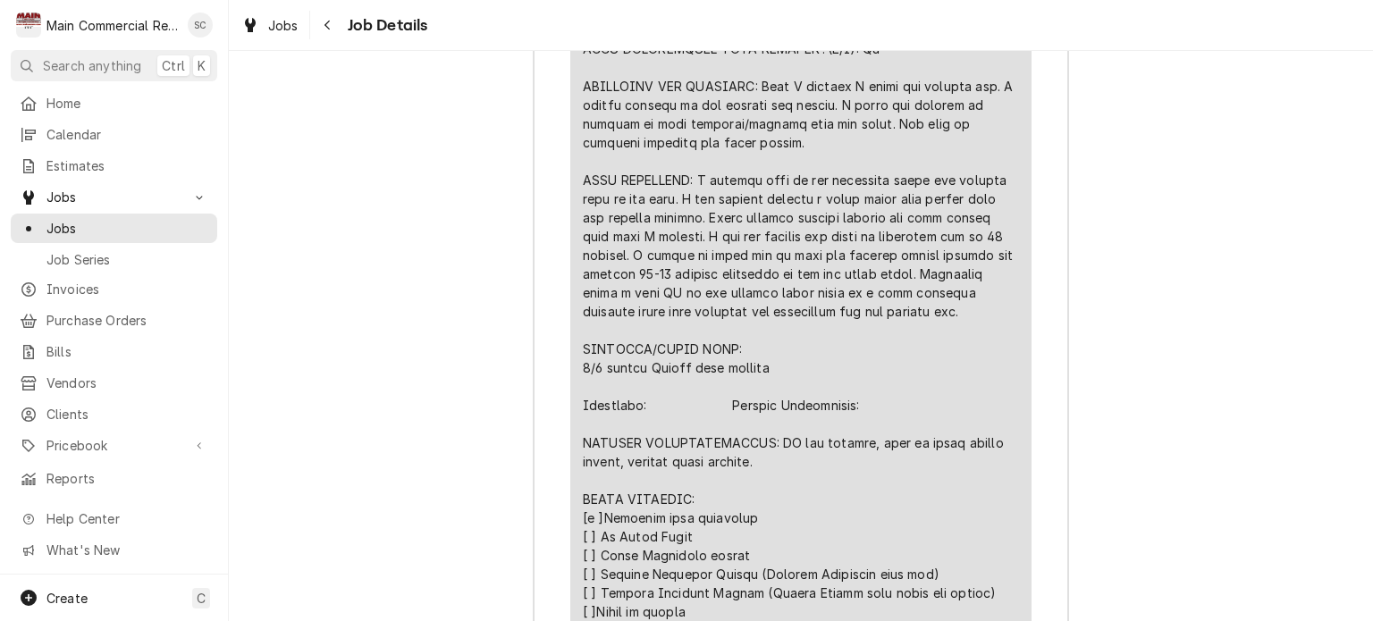
drag, startPoint x: 764, startPoint y: 384, endPoint x: 1147, endPoint y: 396, distance: 382.9
click at [932, 393] on div "Line Item" at bounding box center [801, 312] width 436 height 1108
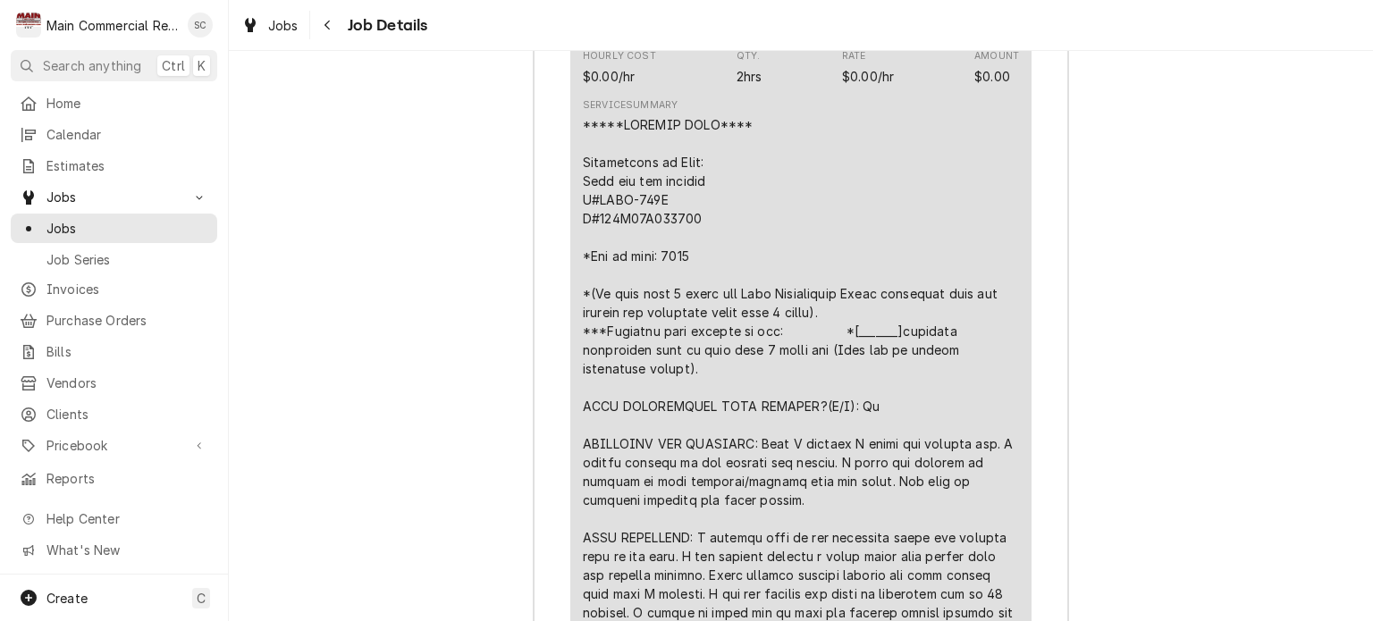
scroll to position [2337, 0]
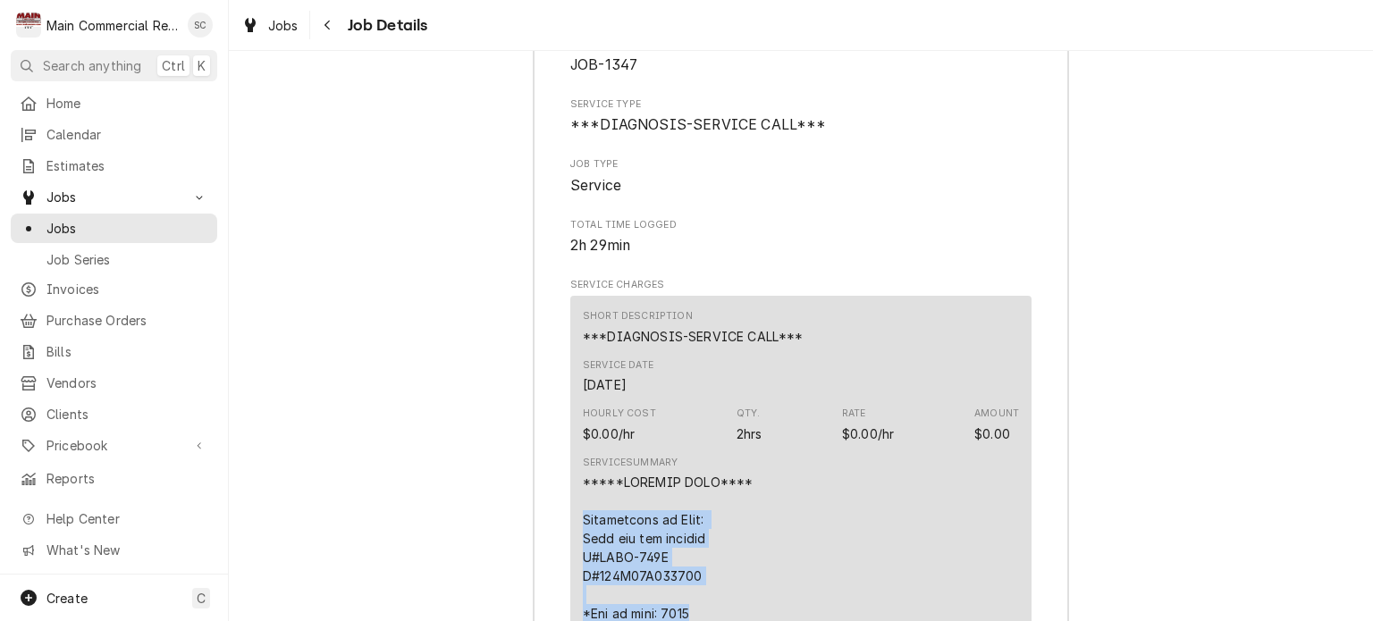
drag, startPoint x: 688, startPoint y: 492, endPoint x: 576, endPoint y: 409, distance: 140.0
copy div "Description of Unit: Blue air ice machine M#BLMI-500A S#502V02T800033 *Age of u…"
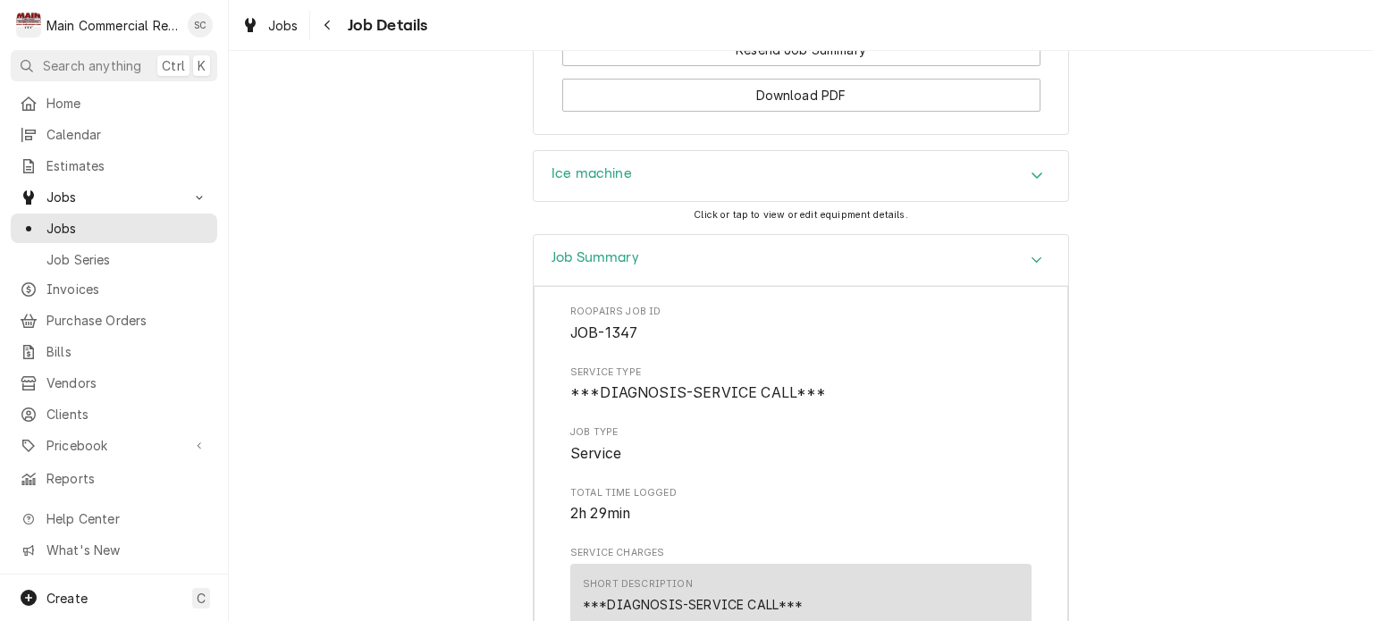
scroll to position [1980, 0]
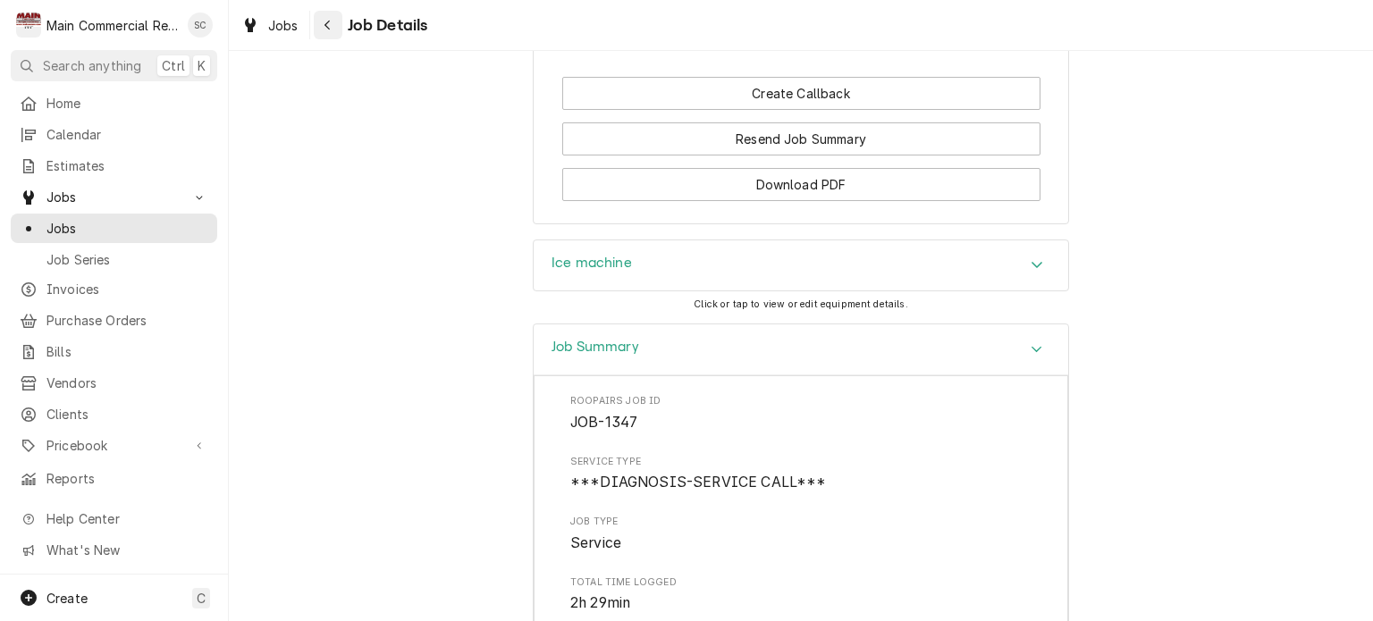
click at [328, 24] on icon "Navigate back" at bounding box center [328, 25] width 8 height 13
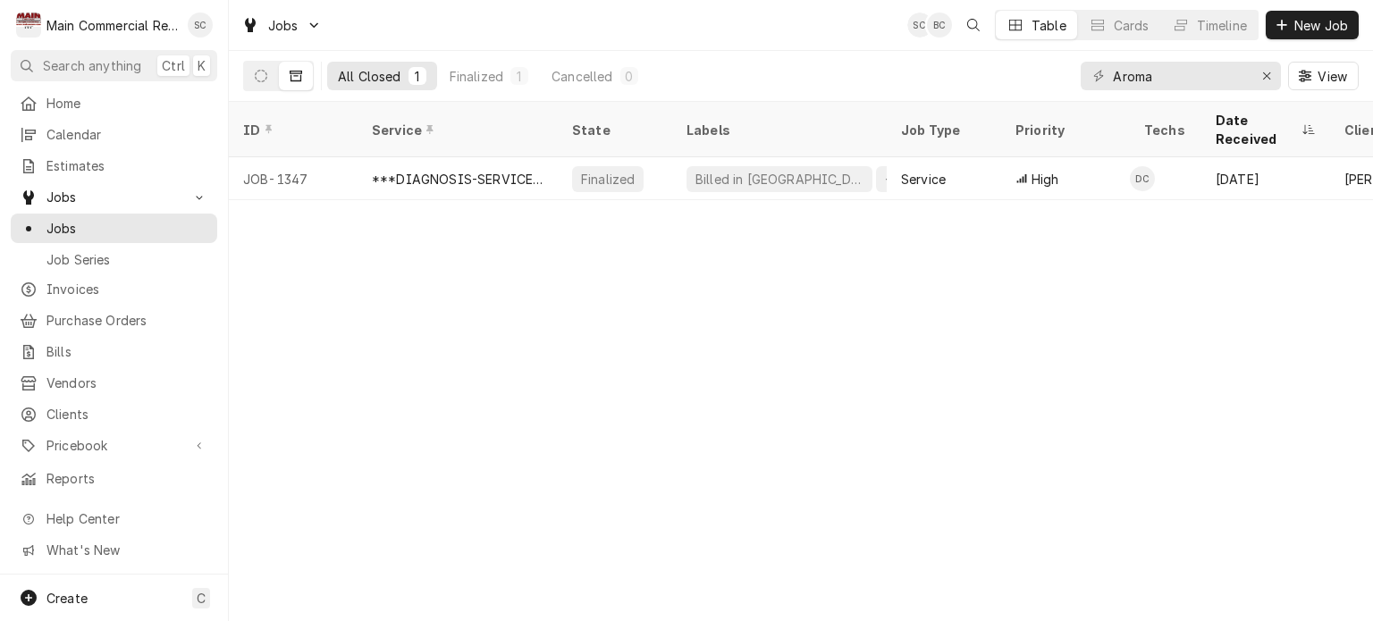
click at [879, 273] on div "ID Service State Labels Job Type Priority Techs Date Received Client Location N…" at bounding box center [801, 361] width 1145 height 519
click at [860, 325] on div "ID Service State Labels Job Type Priority Techs Date Received Client Location N…" at bounding box center [801, 361] width 1145 height 519
click at [766, 316] on div "ID Service State Labels Job Type Priority Techs Date Received Client Location N…" at bounding box center [801, 361] width 1145 height 519
click at [757, 317] on div "ID Service State Labels Job Type Priority Techs Date Received Client Location N…" at bounding box center [801, 361] width 1145 height 519
click at [763, 328] on div "ID Service State Labels Job Type Priority Techs Date Received Client Location N…" at bounding box center [801, 361] width 1145 height 519
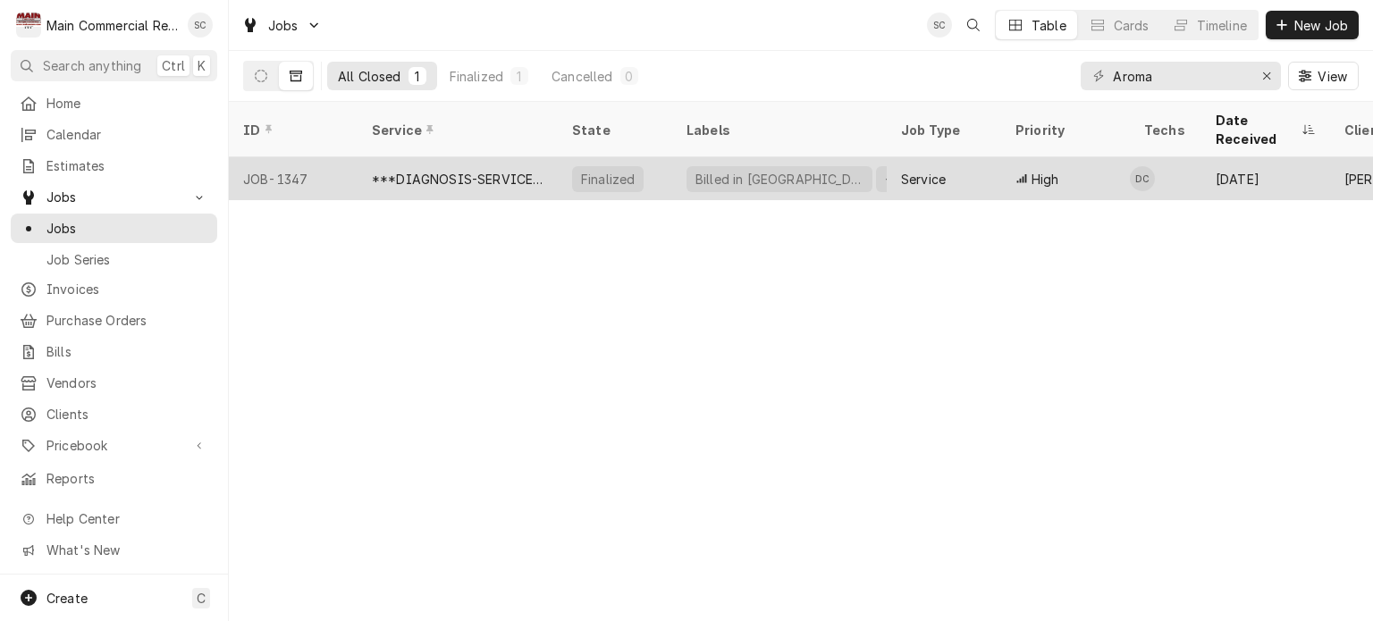
click at [545, 163] on div "***DIAGNOSIS-SERVICE CALL***" at bounding box center [458, 178] width 200 height 43
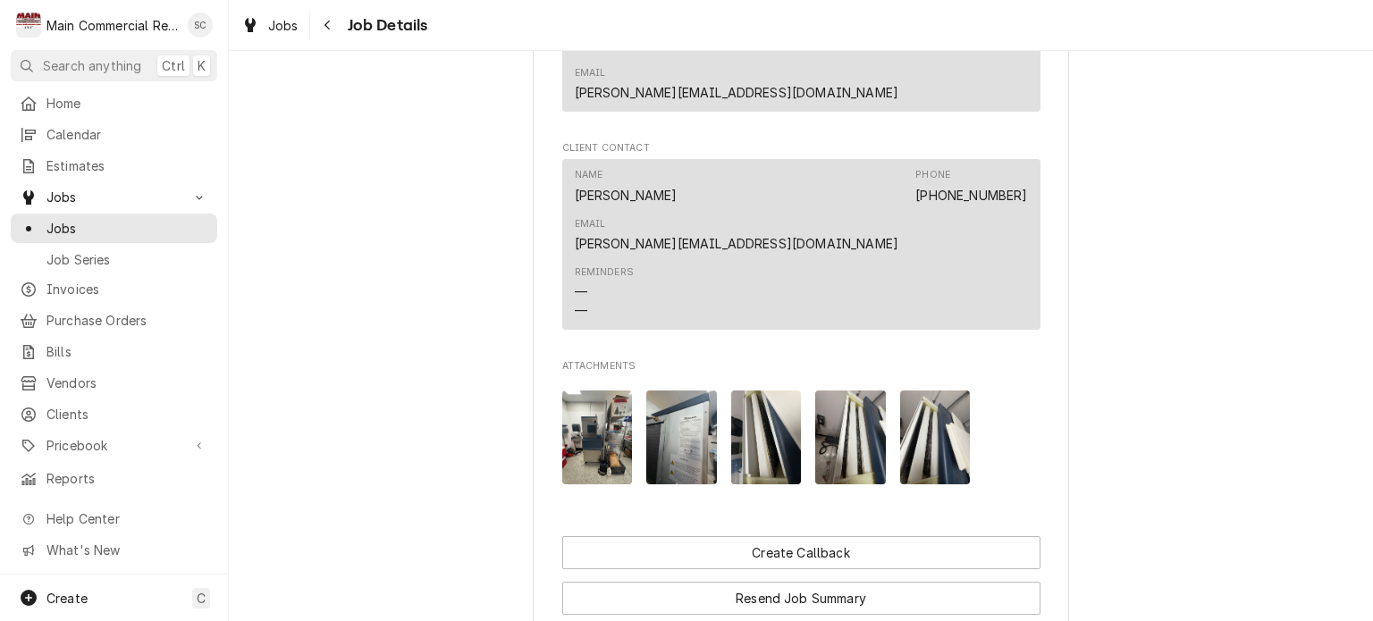
scroll to position [1699, 0]
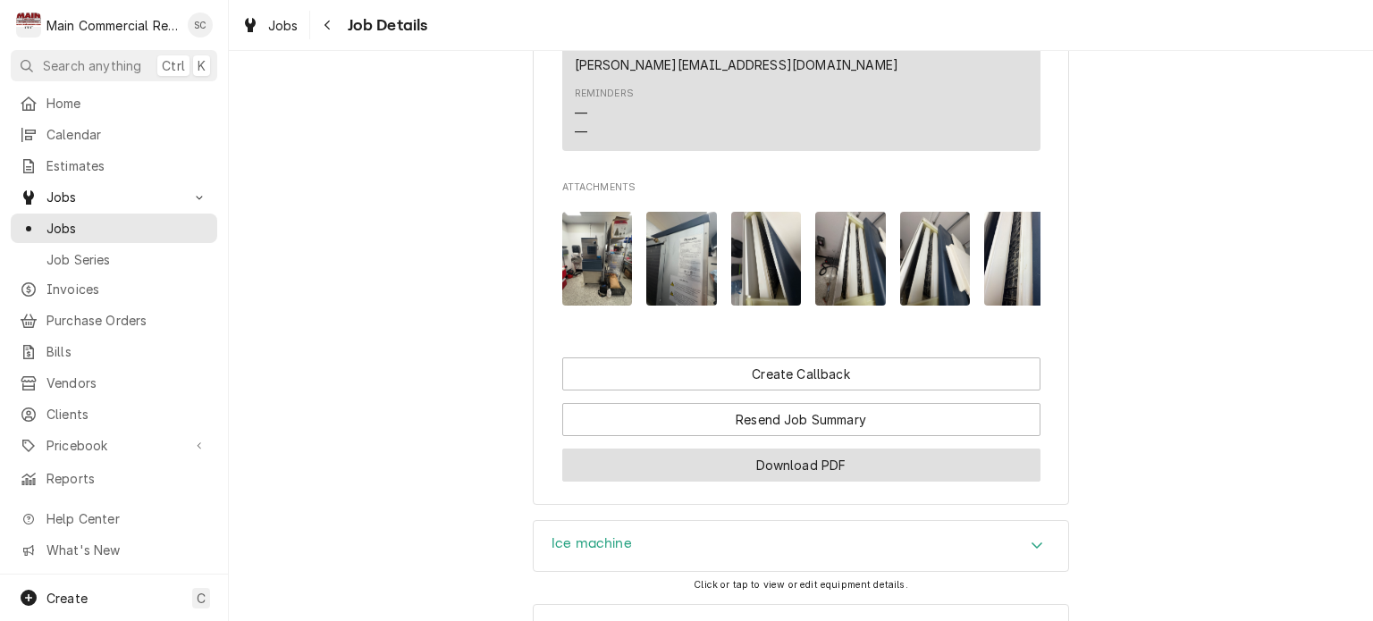
click at [883, 449] on button "Download PDF" at bounding box center [801, 465] width 478 height 33
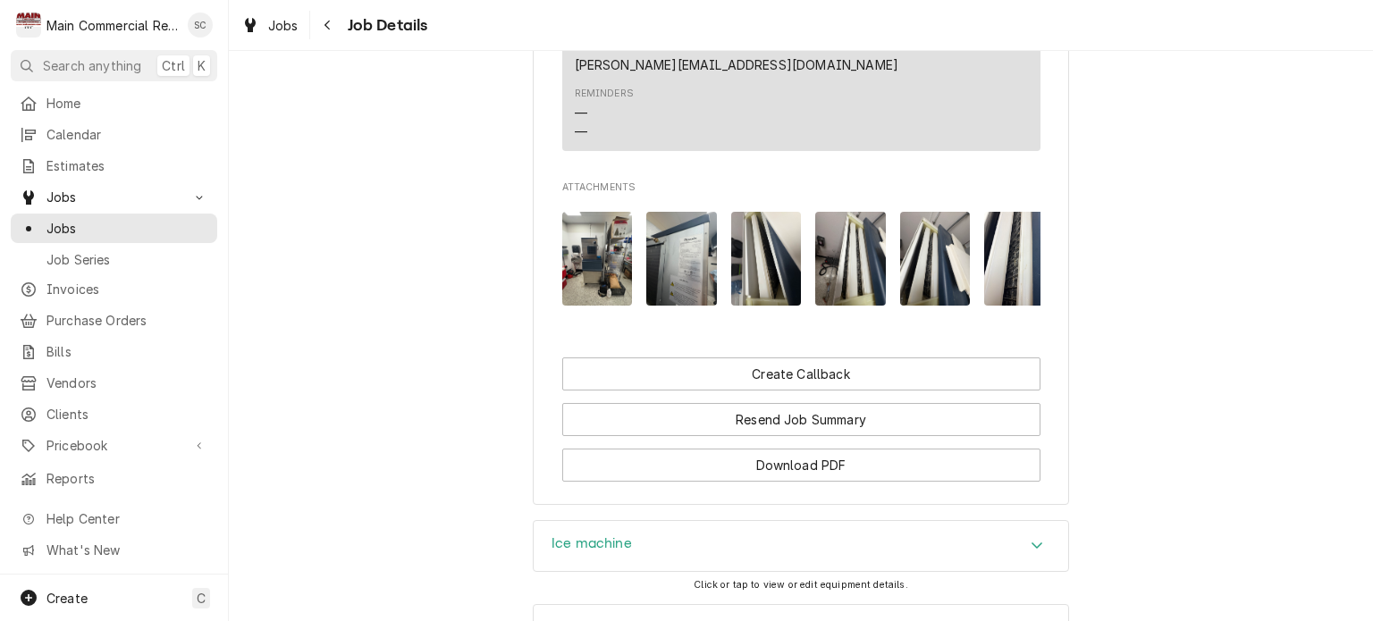
scroll to position [0, 282]
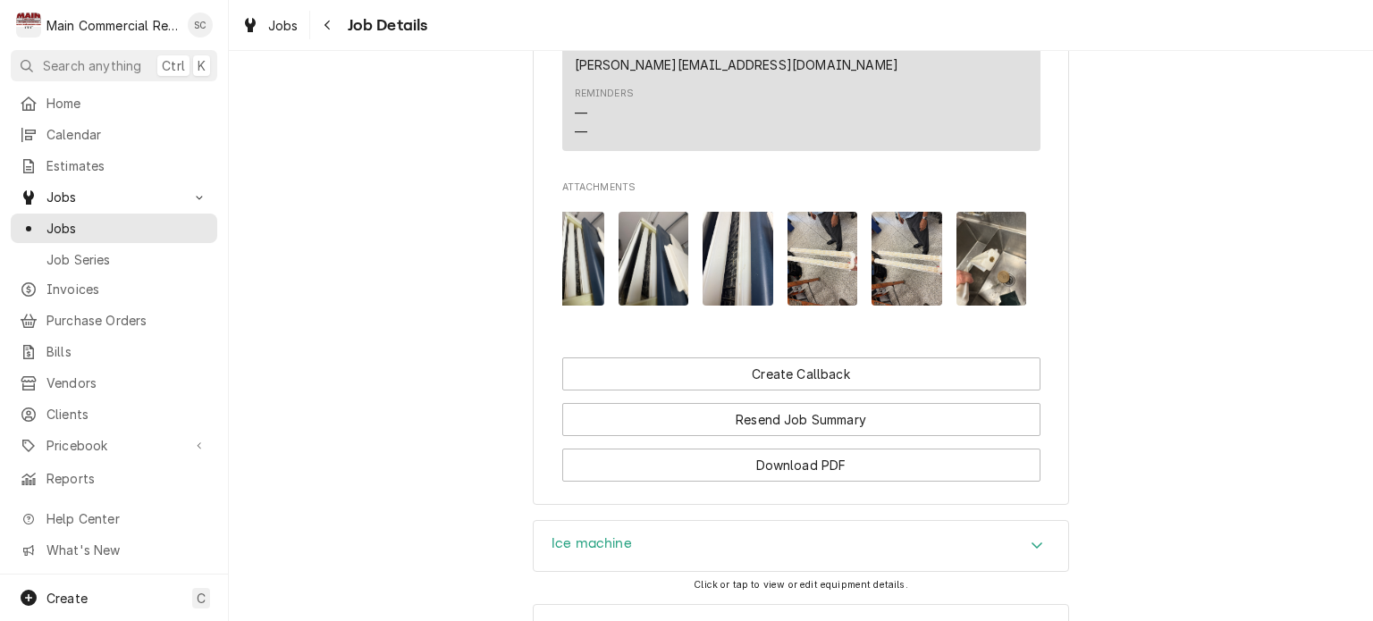
click at [980, 212] on img "Attachments" at bounding box center [992, 259] width 71 height 94
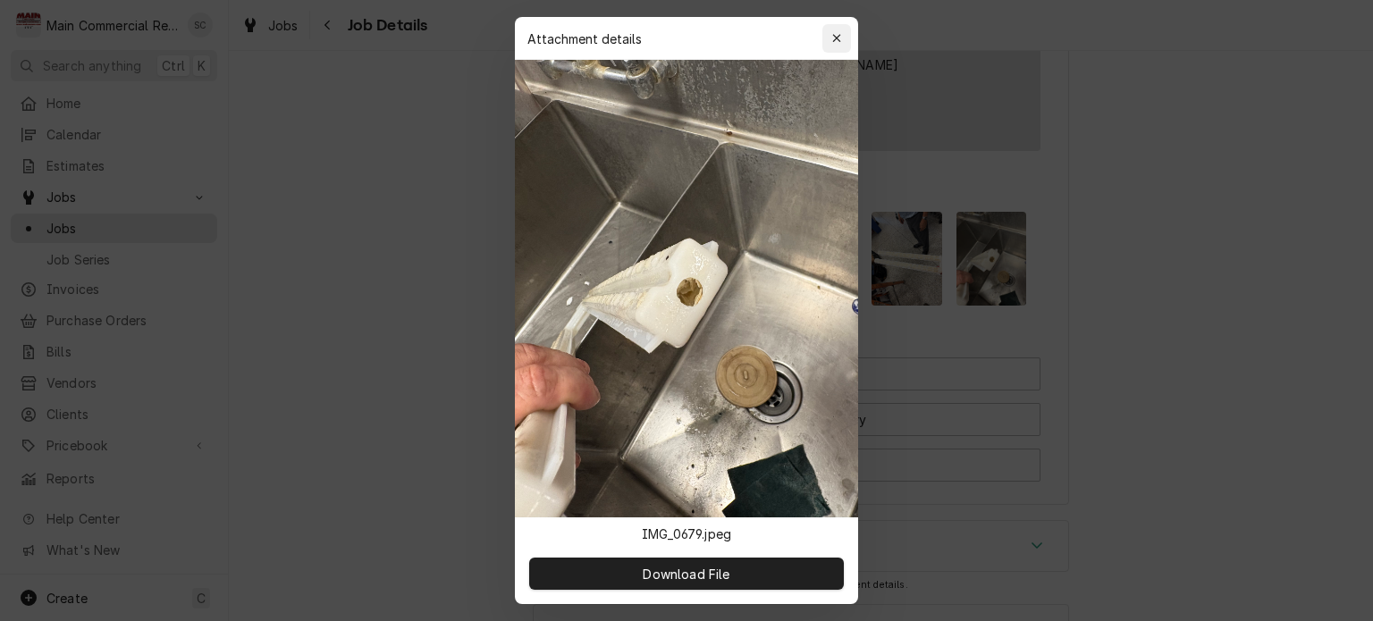
click at [834, 35] on icon "button" at bounding box center [837, 38] width 10 height 13
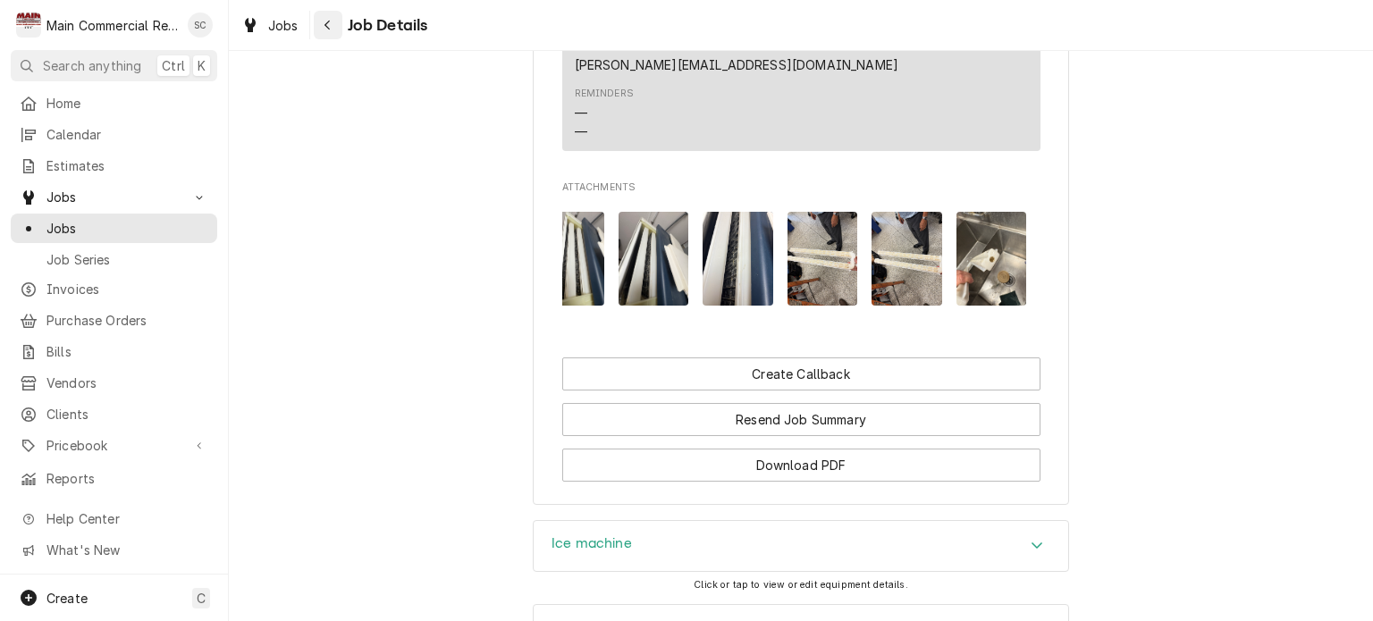
click at [325, 25] on icon "Navigate back" at bounding box center [328, 25] width 8 height 13
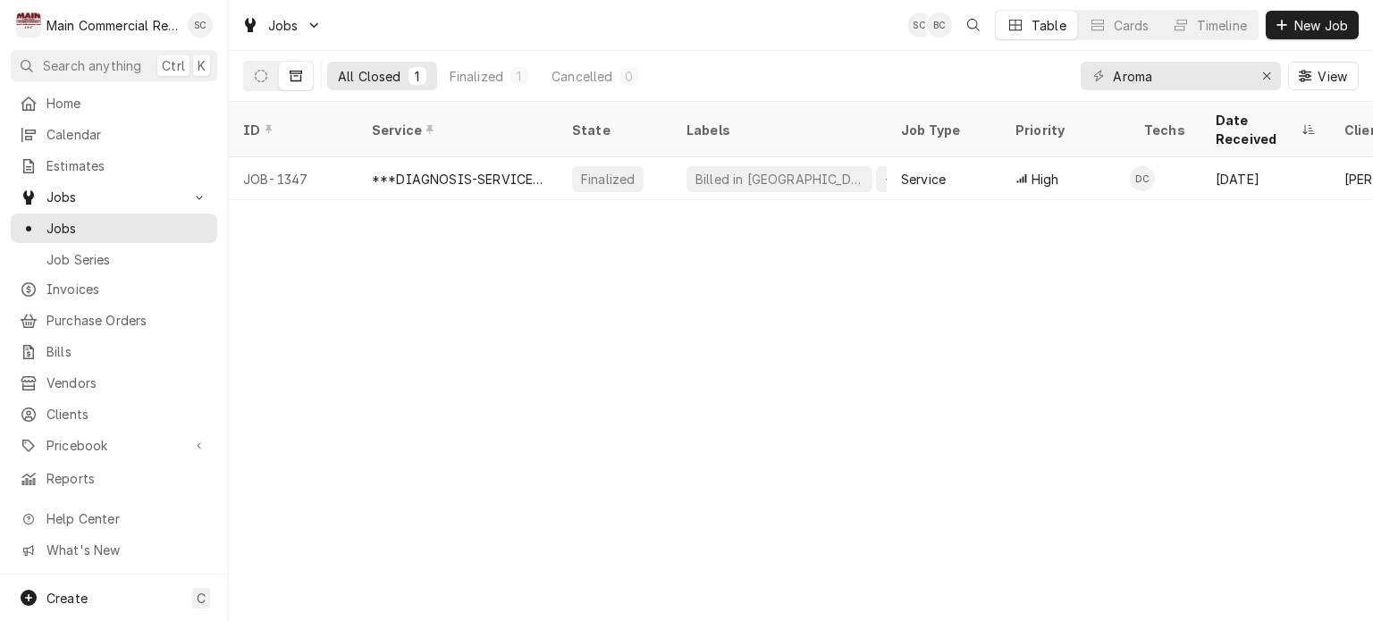
click at [1062, 281] on div "ID Service State Labels Job Type Priority Techs Date Received Client Location N…" at bounding box center [801, 361] width 1145 height 519
click at [1261, 76] on div "Erase input" at bounding box center [1267, 76] width 18 height 18
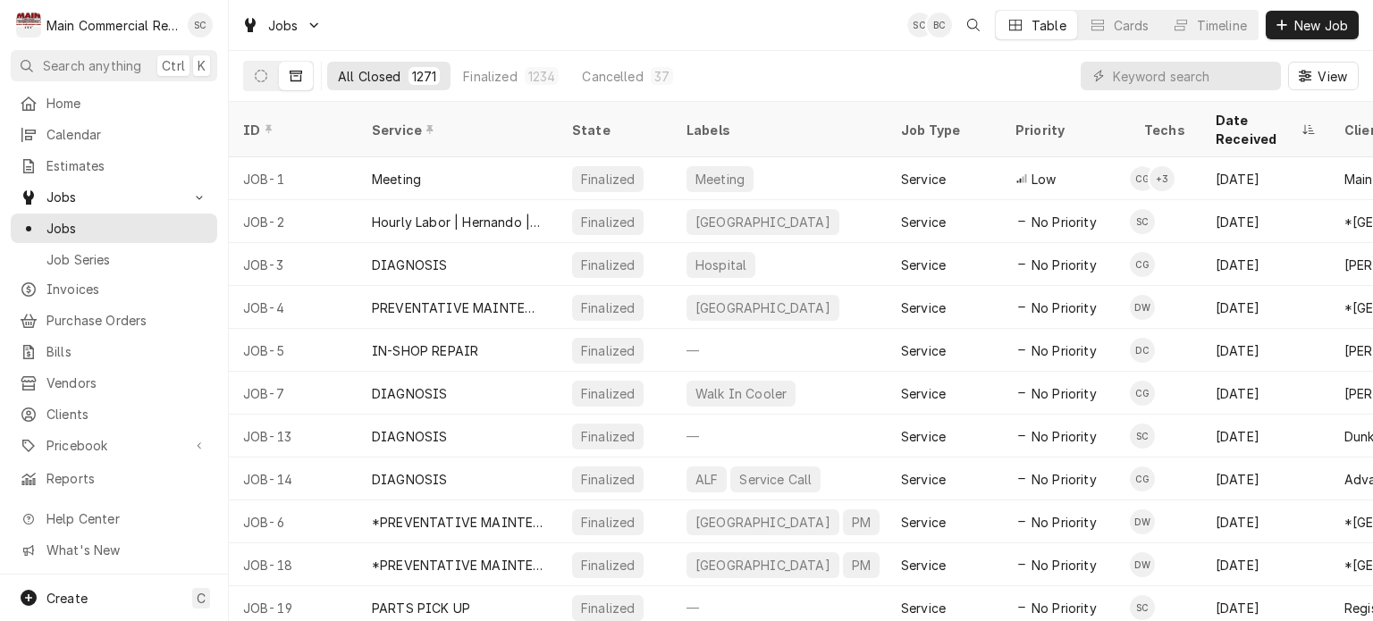
click at [802, 49] on div "Jobs SC BC Table Cards Timeline New Job" at bounding box center [801, 25] width 1145 height 50
click at [842, 67] on div "All Closed 1271 Finalized 1234 Cancelled 37 View" at bounding box center [801, 76] width 1116 height 50
click at [848, 60] on div "All Closed 1271 Finalized 1234 Cancelled 37 View" at bounding box center [801, 76] width 1116 height 50
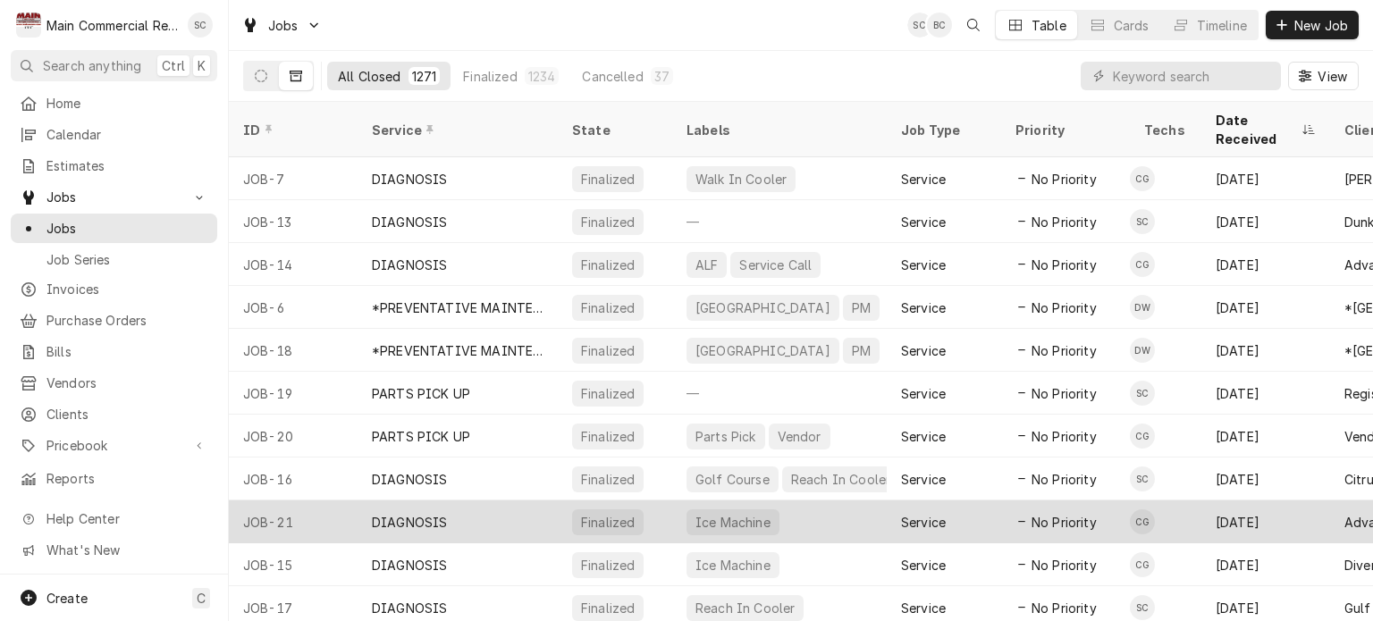
scroll to position [429, 0]
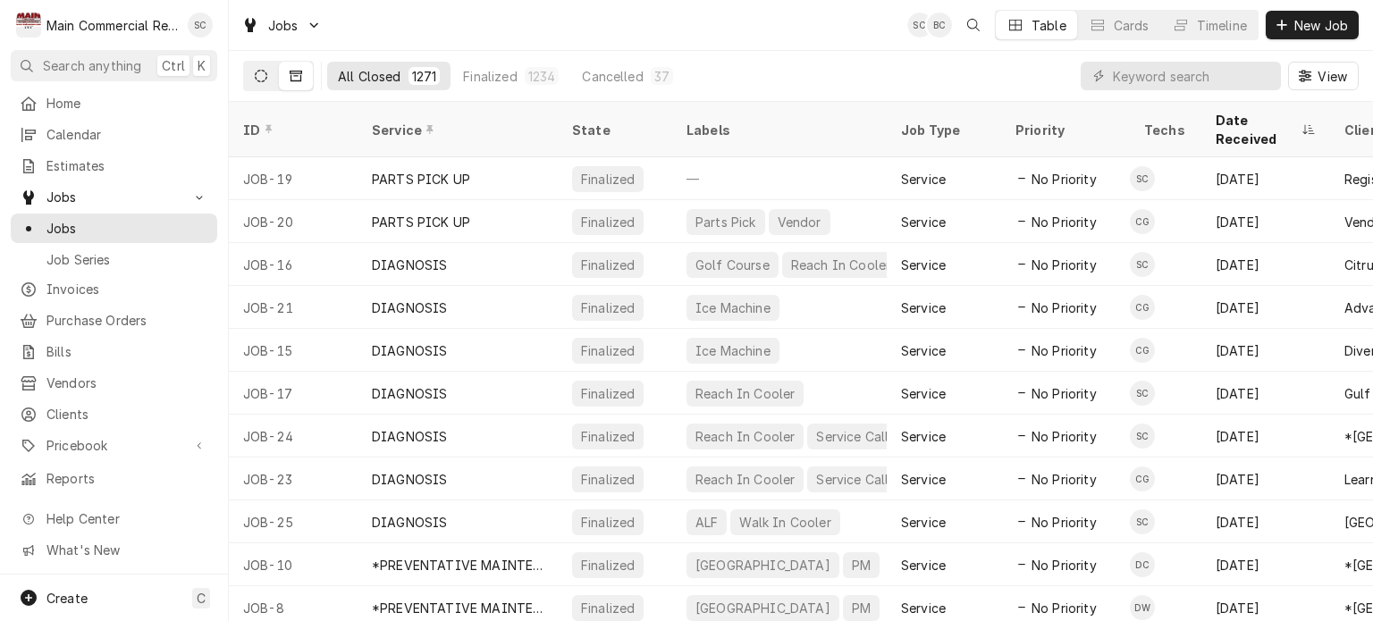
click at [263, 72] on icon "Dynamic Content Wrapper" at bounding box center [261, 76] width 13 height 13
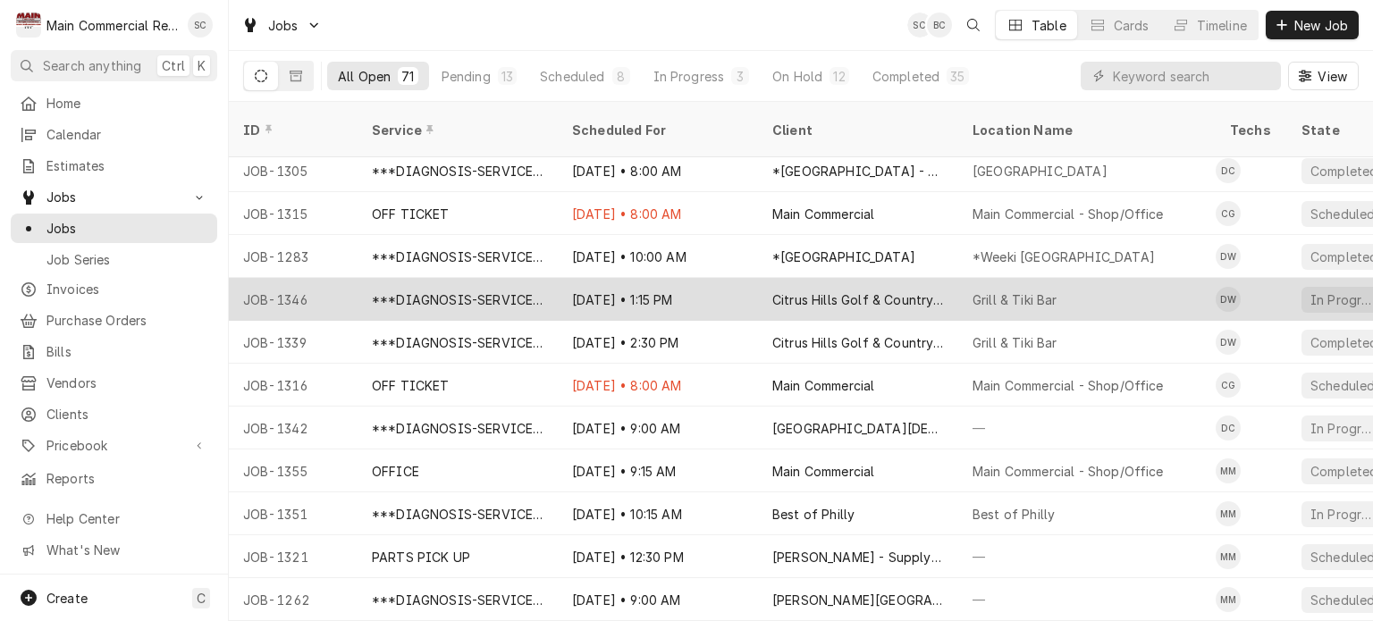
scroll to position [1770, 0]
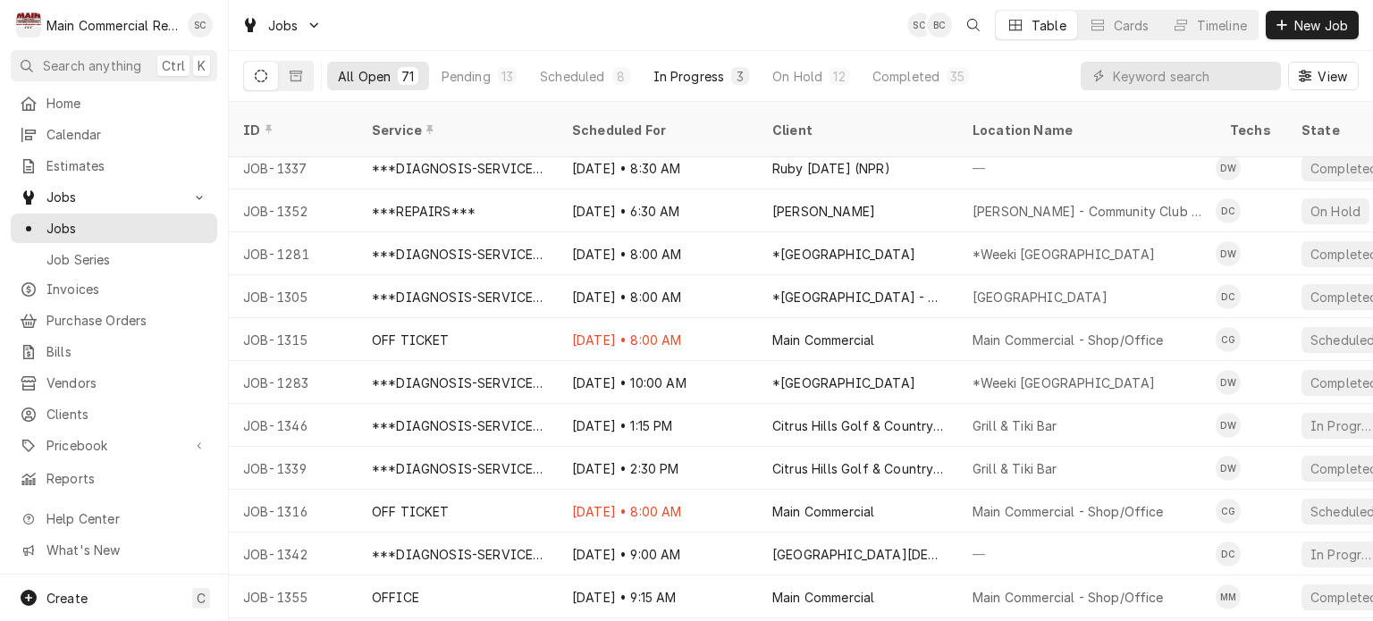
click at [673, 83] on div "In Progress" at bounding box center [690, 76] width 72 height 19
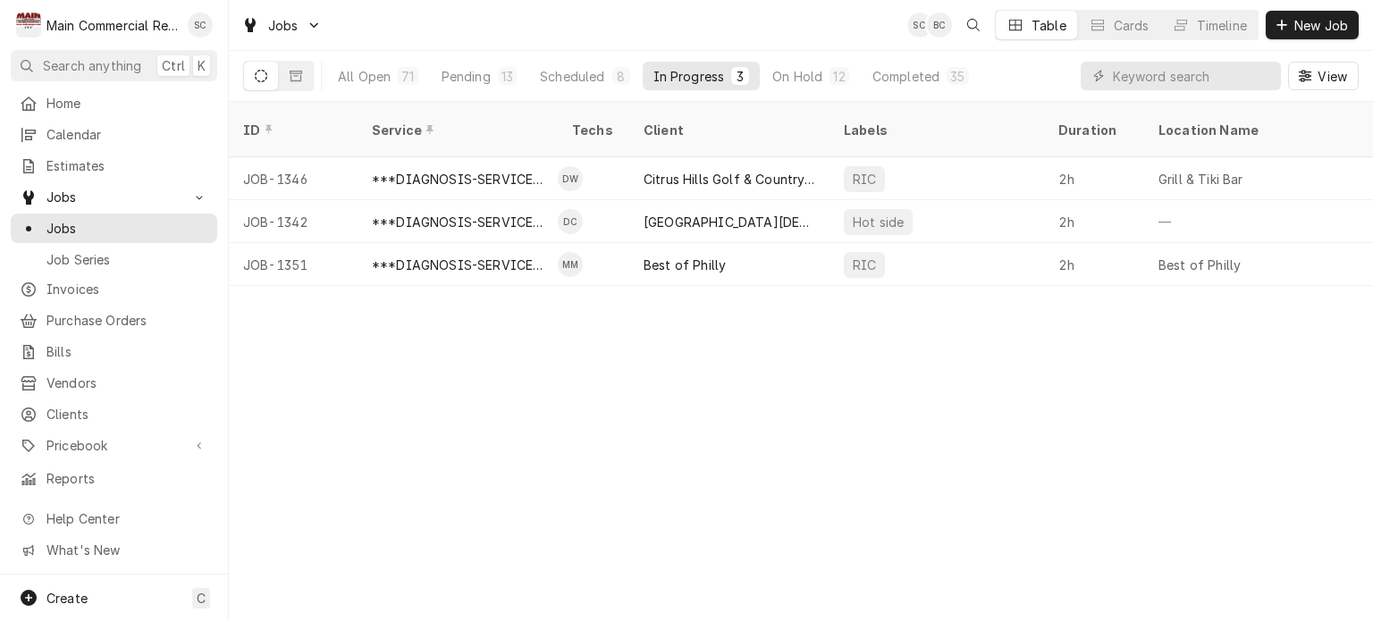
drag, startPoint x: 844, startPoint y: 454, endPoint x: 834, endPoint y: 443, distance: 15.2
click at [845, 452] on div "ID Service Techs Client Labels Duration Location Name Date Received Status Prio…" at bounding box center [801, 361] width 1145 height 519
click at [830, 456] on div "ID Service Techs Client Labels Duration Location Name Date Received Status Prio…" at bounding box center [801, 361] width 1145 height 519
click at [817, 419] on div "ID Service Techs Client Labels Duration Location Name Date Received Status Prio…" at bounding box center [801, 361] width 1145 height 519
click at [756, 391] on div "ID Service Techs Client Labels Duration Location Name Date Received Status Prio…" at bounding box center [801, 361] width 1145 height 519
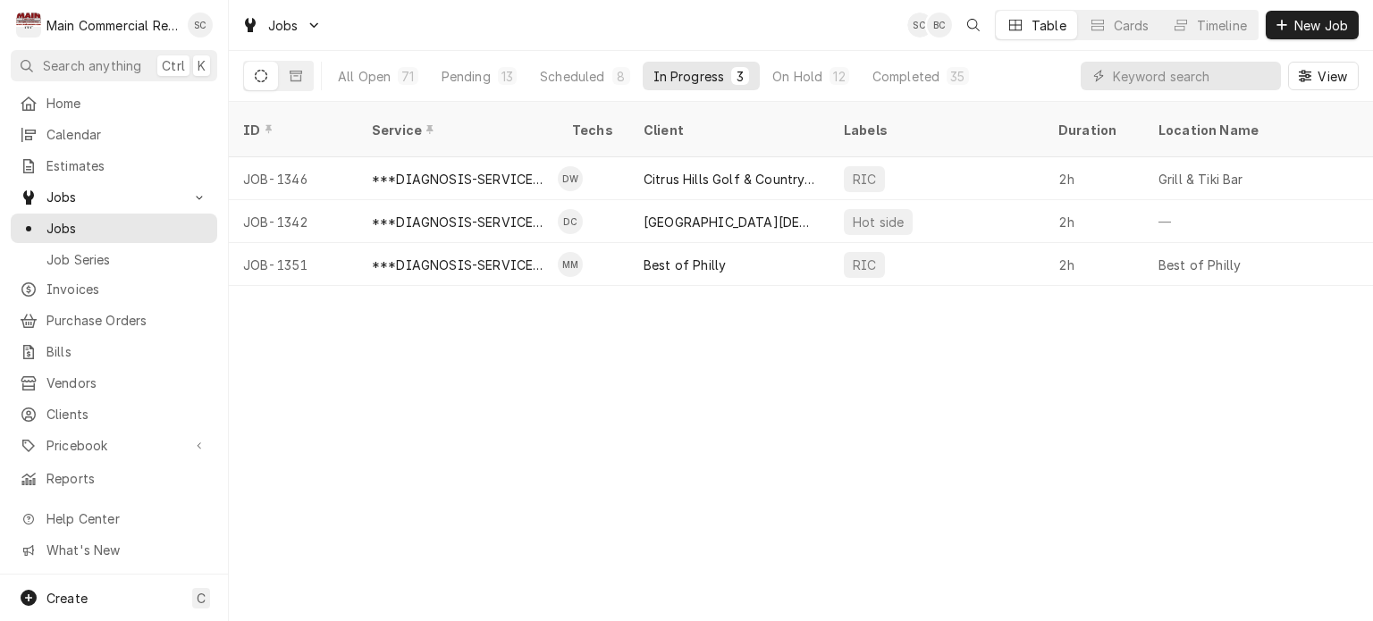
click at [831, 352] on div "ID Service Techs Client Labels Duration Location Name Date Received Status Prio…" at bounding box center [801, 361] width 1145 height 519
click at [491, 79] on button "Pending 13" at bounding box center [479, 76] width 97 height 29
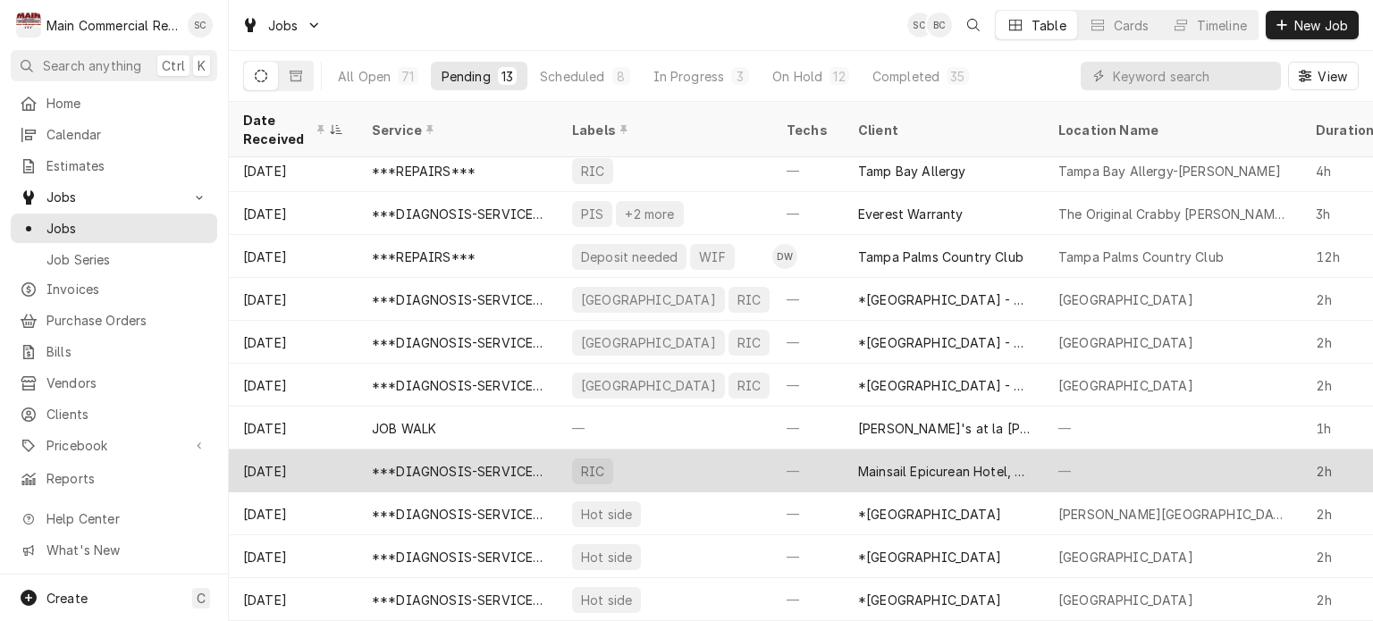
scroll to position [0, 0]
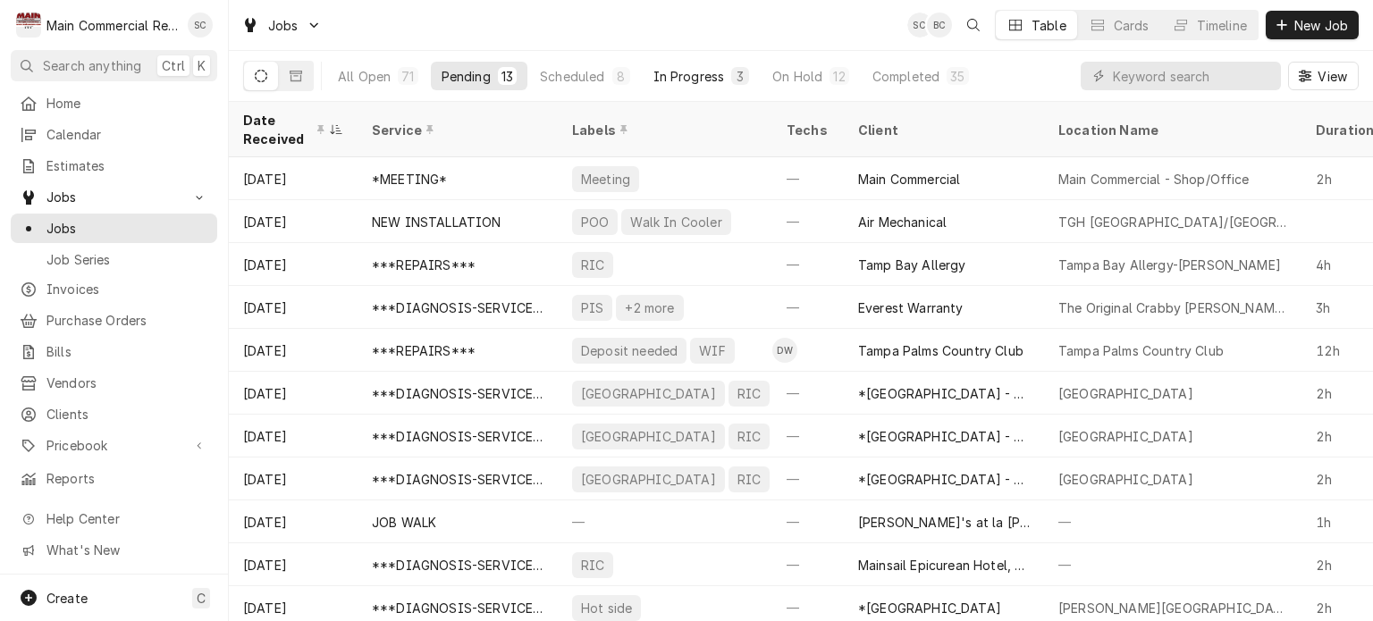
click at [701, 80] on div "In Progress" at bounding box center [690, 76] width 72 height 19
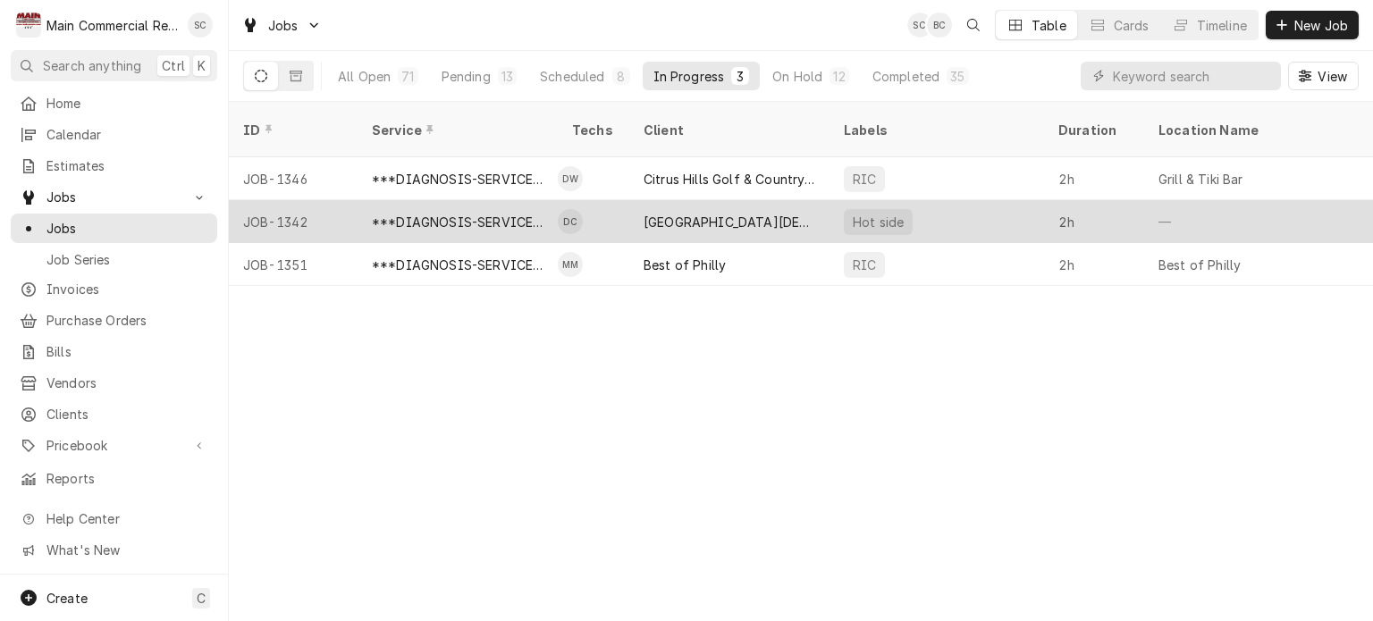
click at [666, 210] on div "[GEOGRAPHIC_DATA][DEMOGRAPHIC_DATA] -[GEOGRAPHIC_DATA]" at bounding box center [729, 221] width 200 height 43
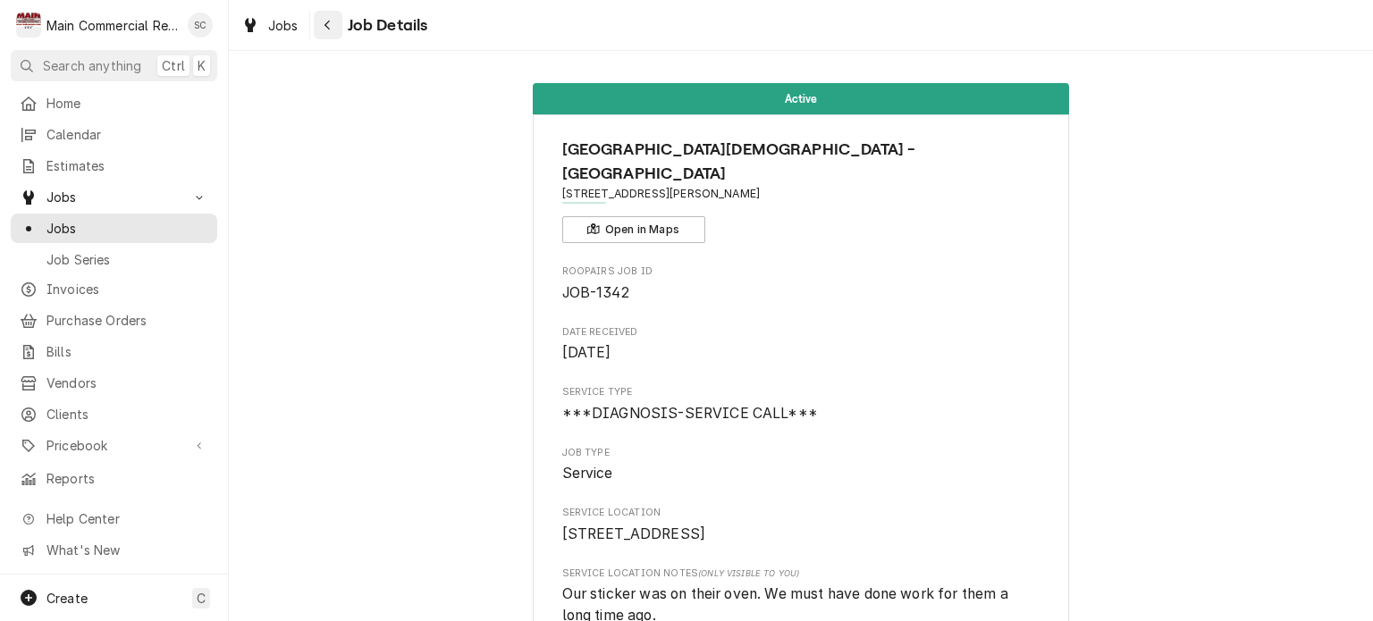
click at [334, 32] on div "Navigate back" at bounding box center [328, 25] width 18 height 18
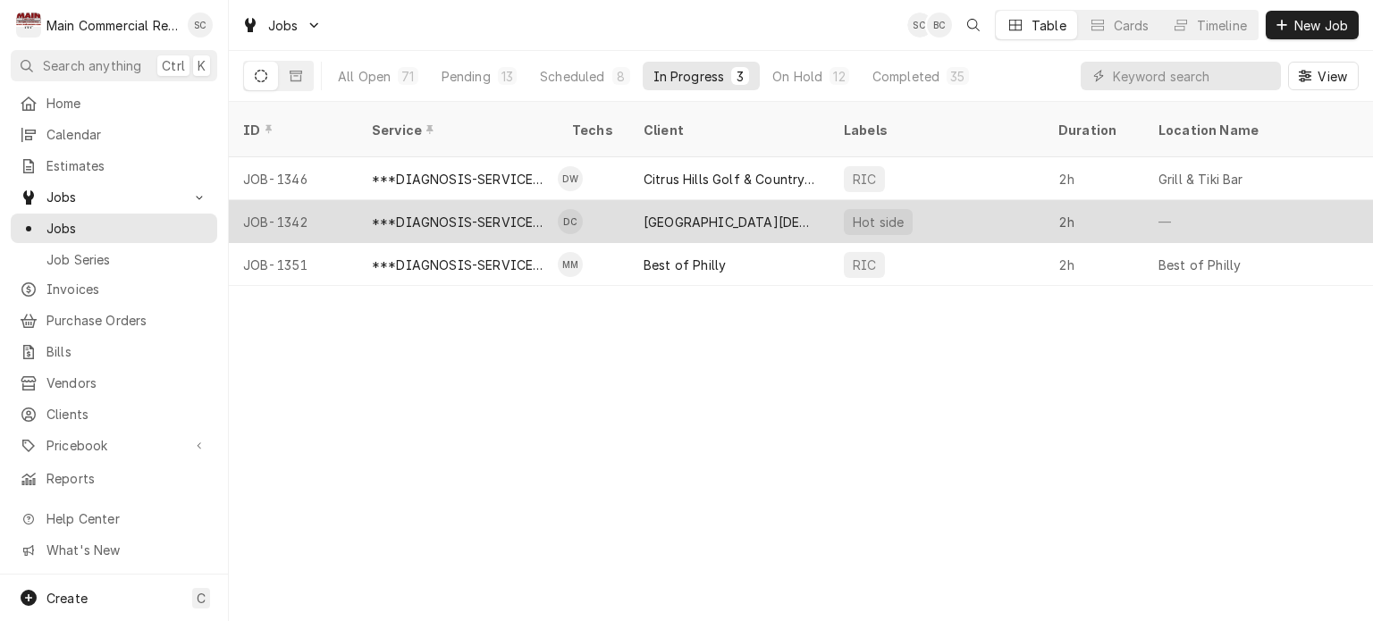
click at [715, 213] on div "[GEOGRAPHIC_DATA][DEMOGRAPHIC_DATA] -[GEOGRAPHIC_DATA]" at bounding box center [730, 222] width 172 height 19
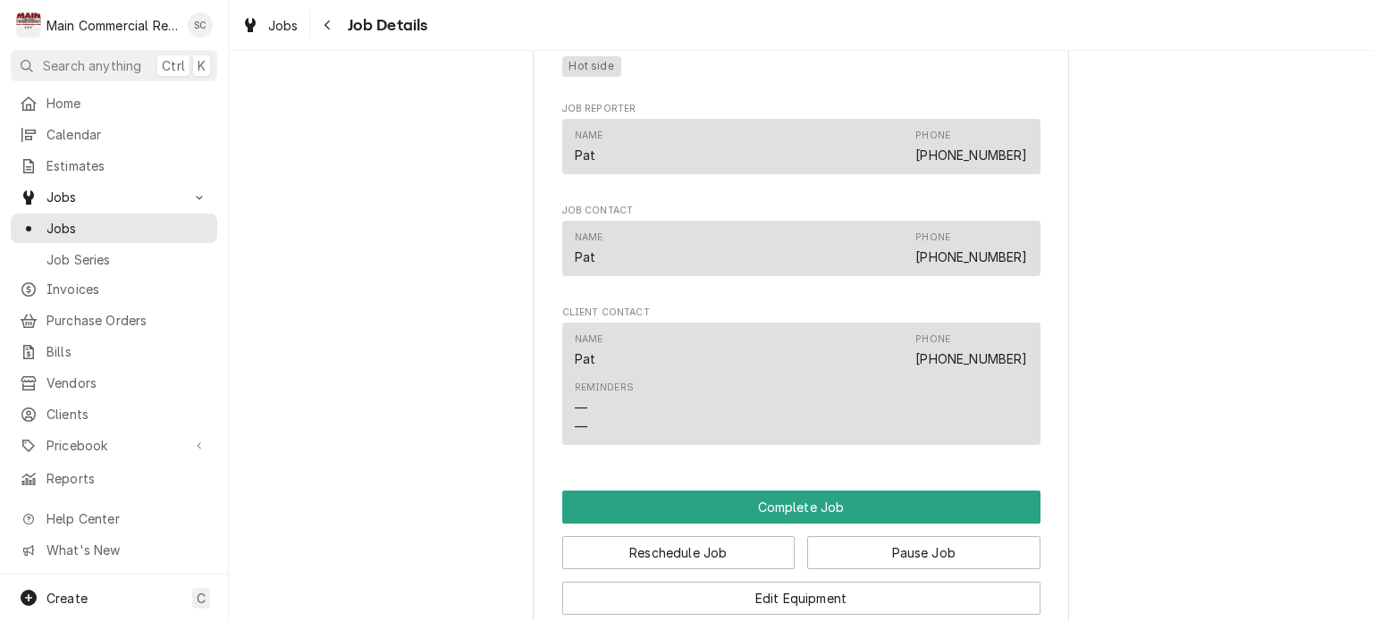
scroll to position [1788, 0]
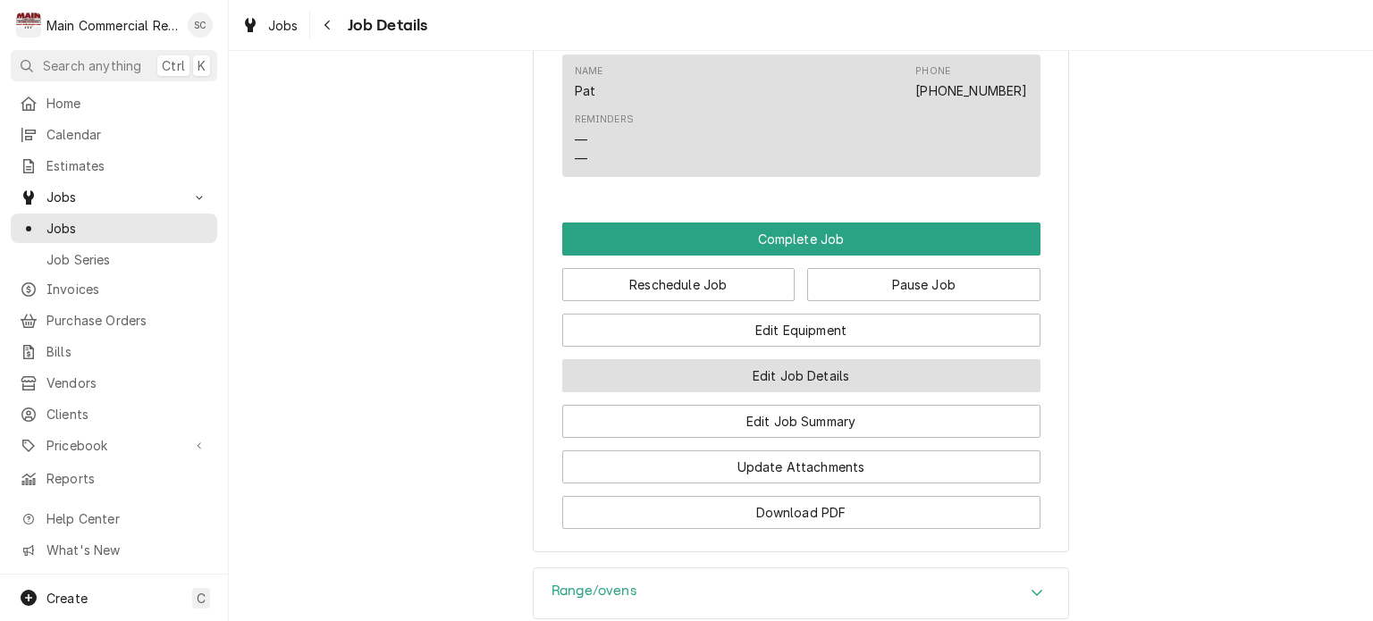
click at [891, 371] on button "Edit Job Details" at bounding box center [801, 375] width 478 height 33
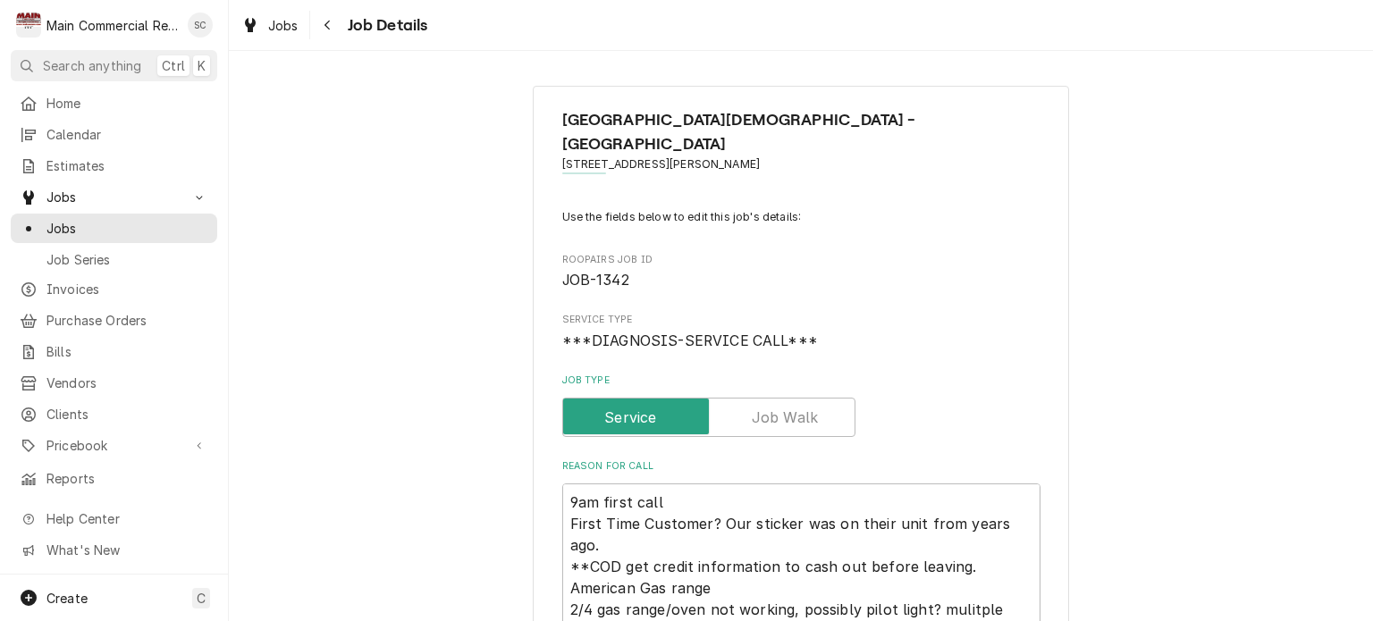
type textarea "x"
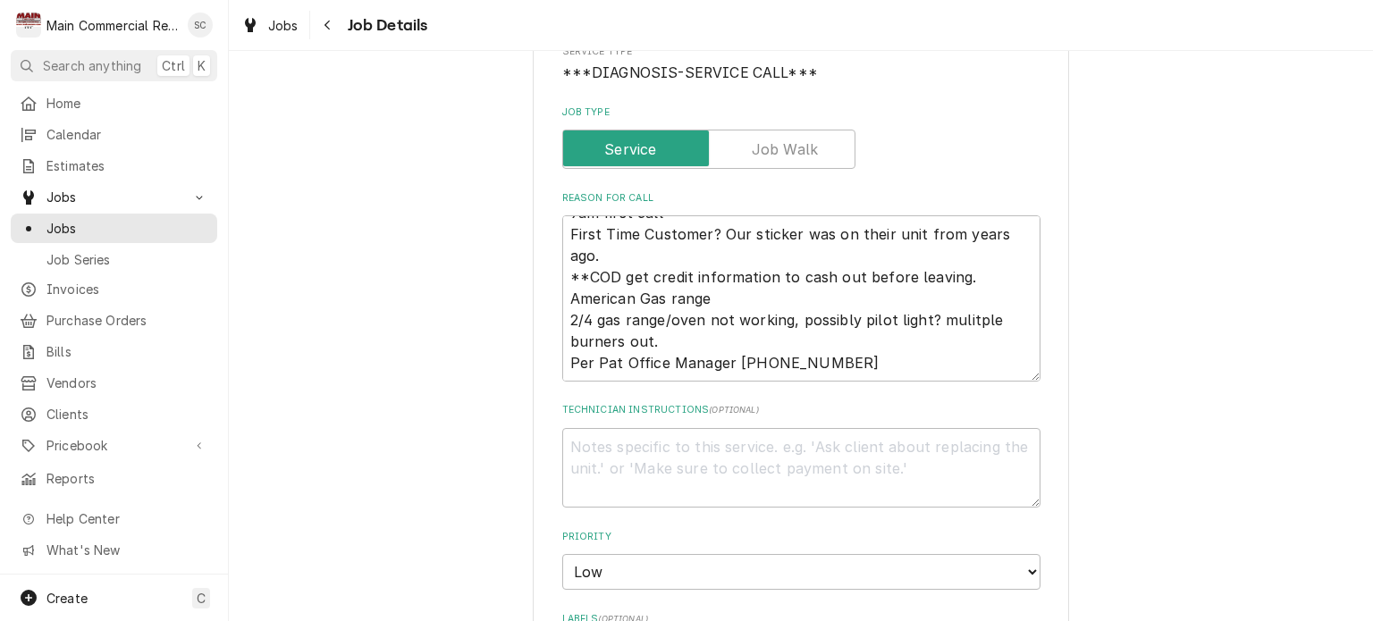
scroll to position [626, 0]
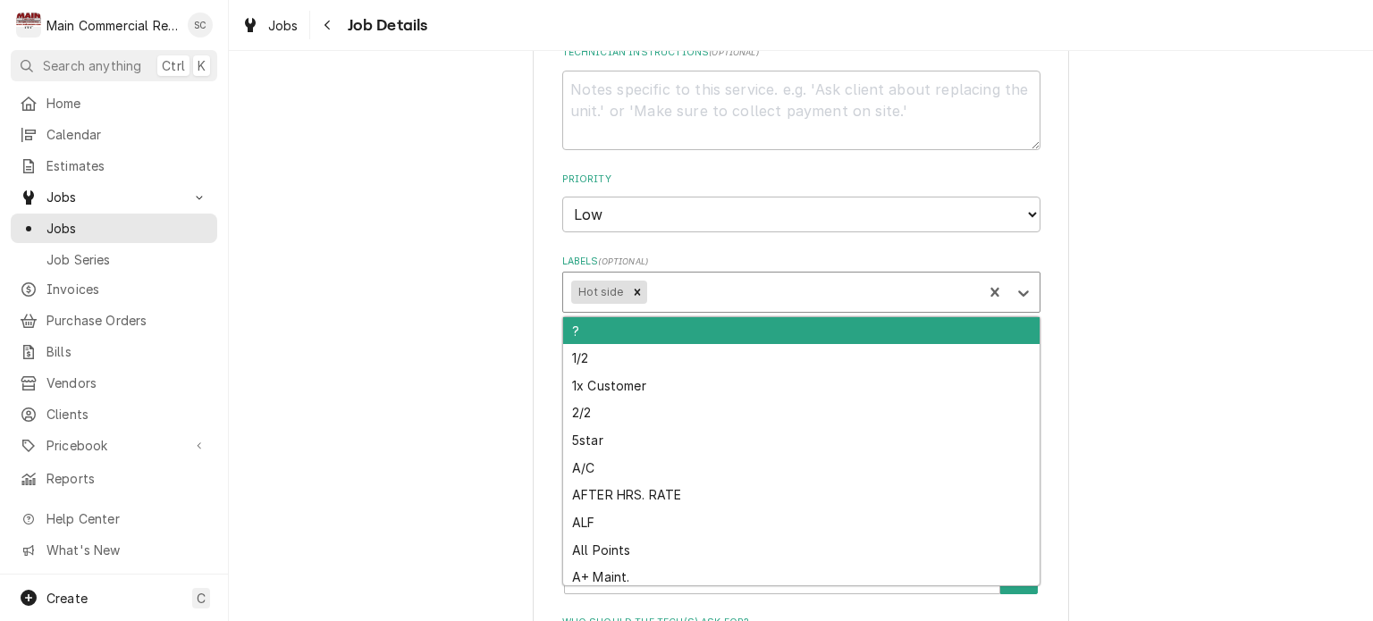
click at [761, 276] on div "Labels" at bounding box center [812, 292] width 324 height 32
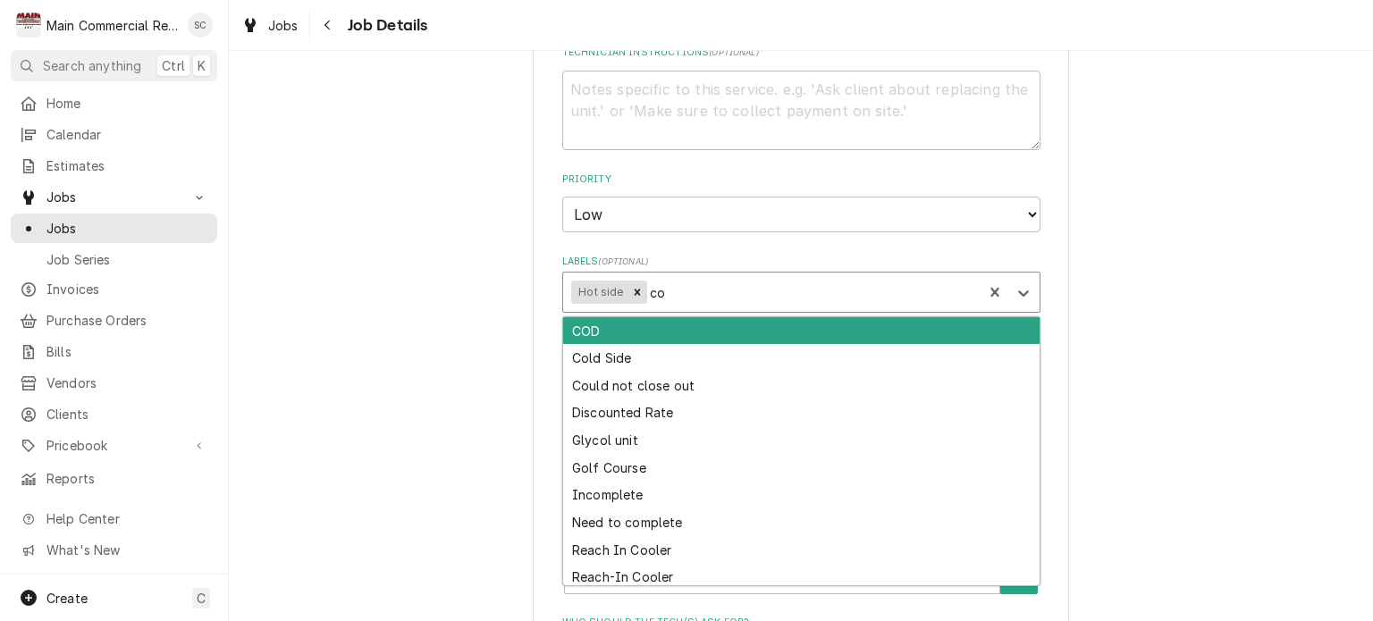
type input "cod"
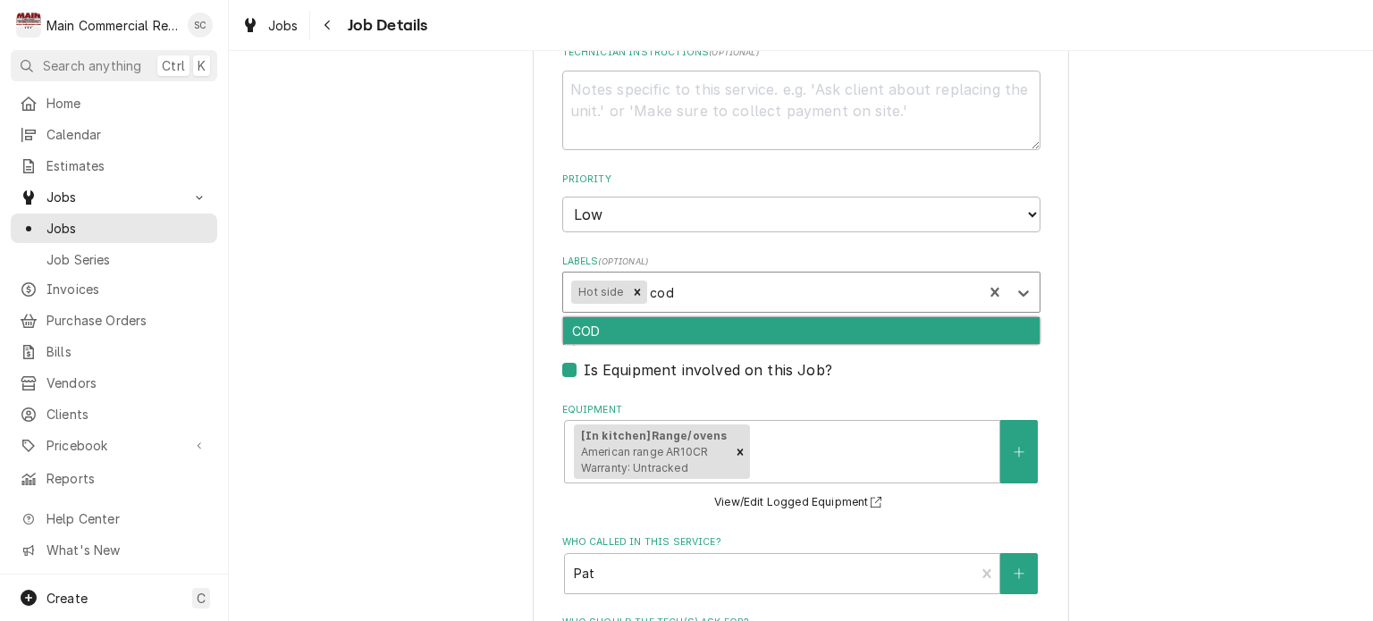
click at [680, 317] on div "COD" at bounding box center [801, 331] width 477 height 28
type textarea "x"
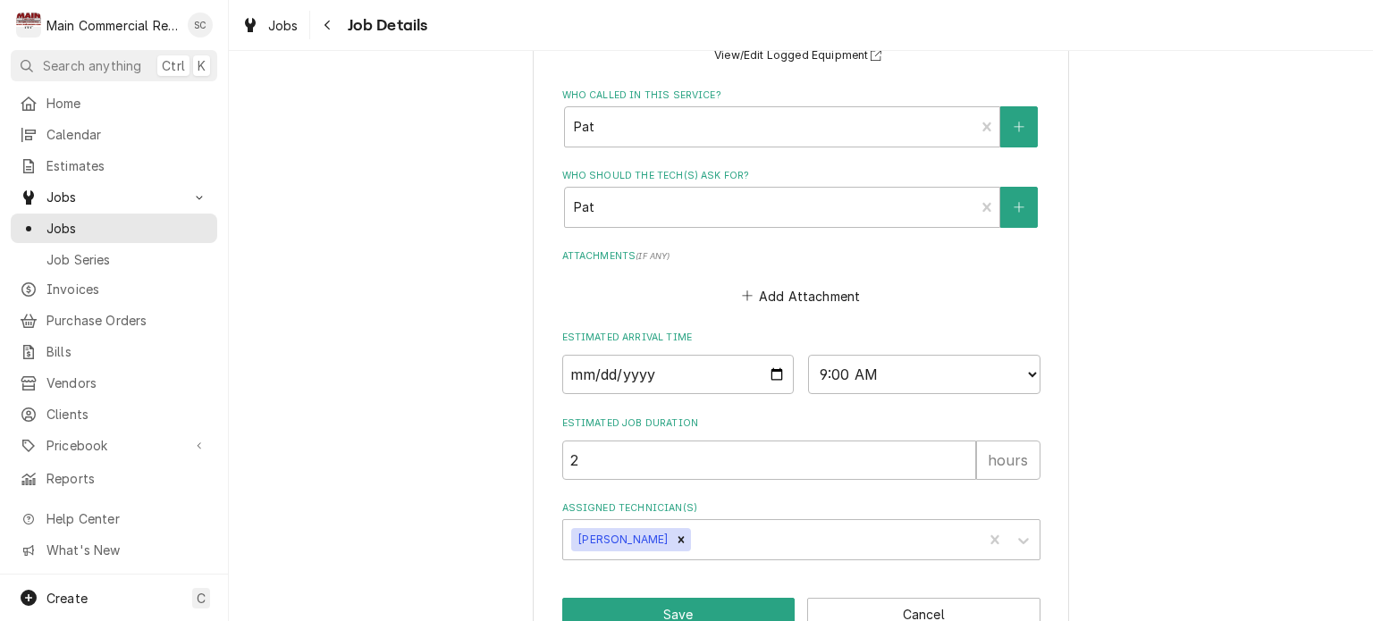
scroll to position [1093, 0]
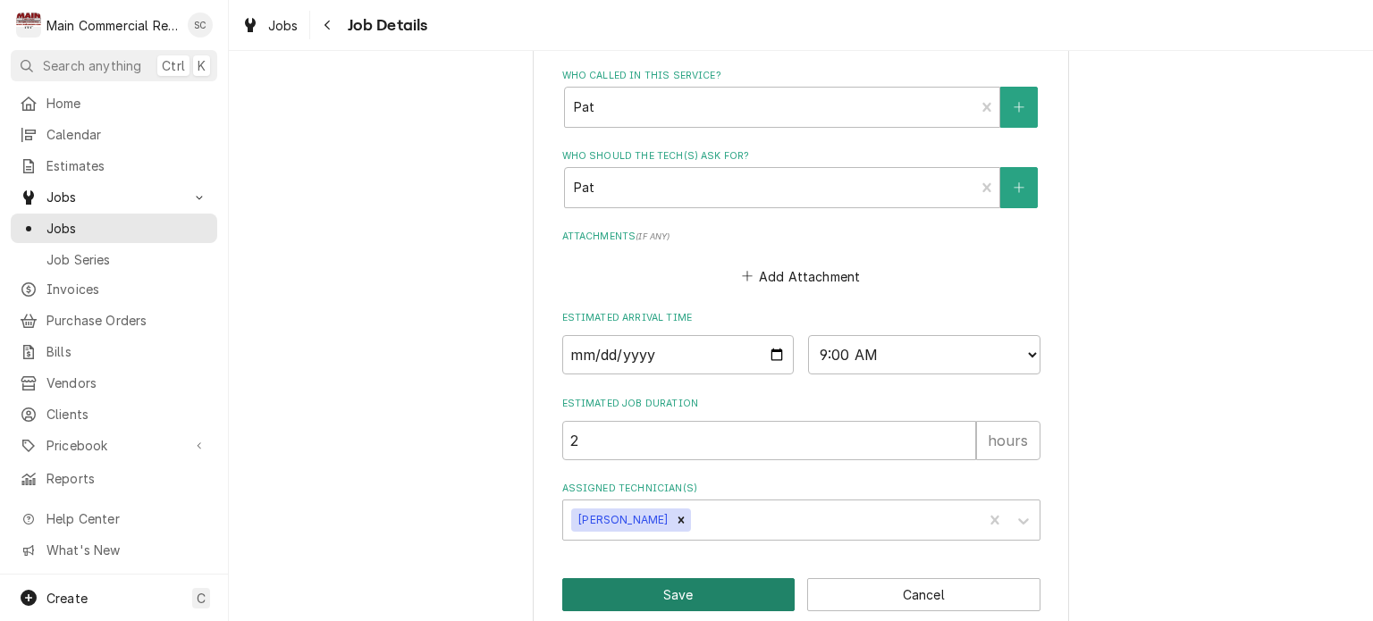
click at [701, 579] on button "Save" at bounding box center [678, 595] width 233 height 33
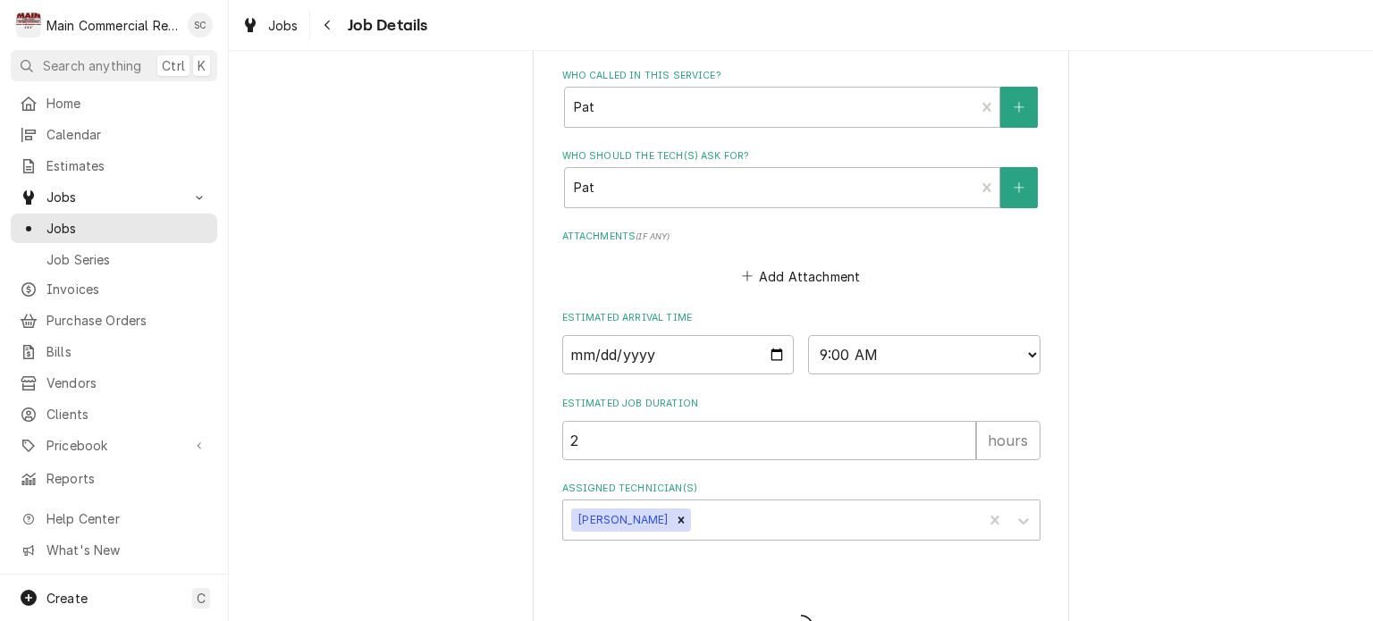
type textarea "x"
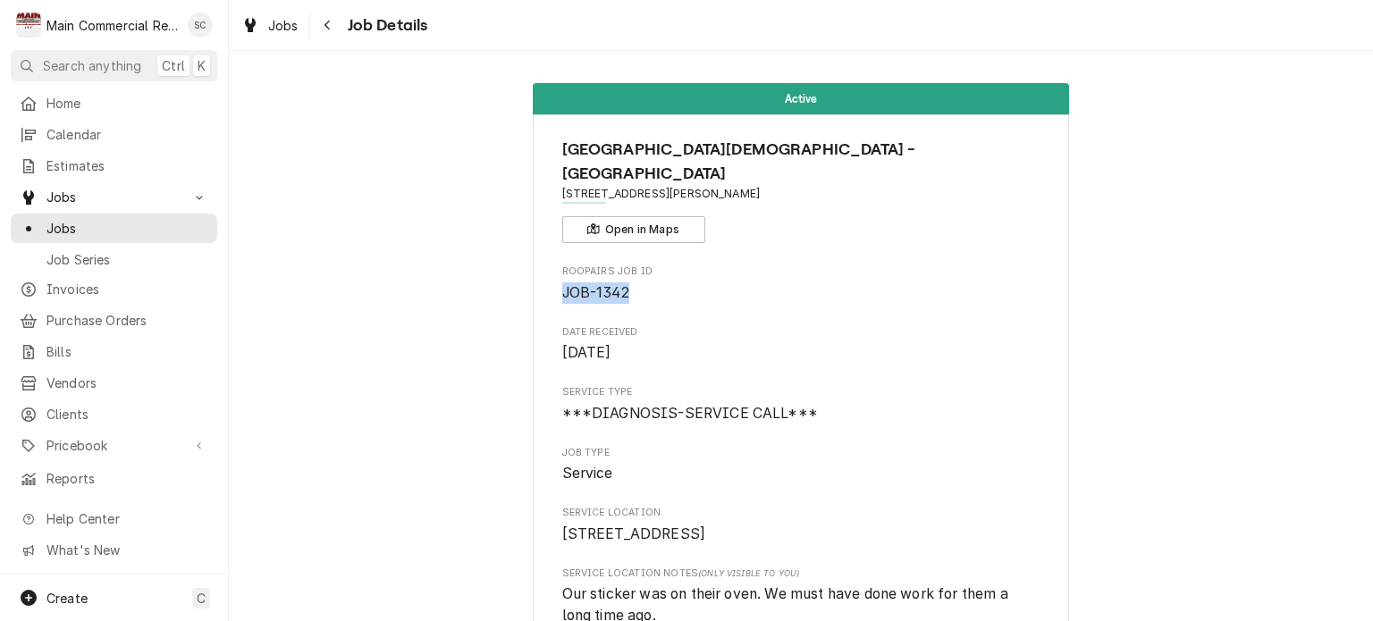
drag, startPoint x: 629, startPoint y: 264, endPoint x: 552, endPoint y: 264, distance: 76.9
copy span "JOB-1342"
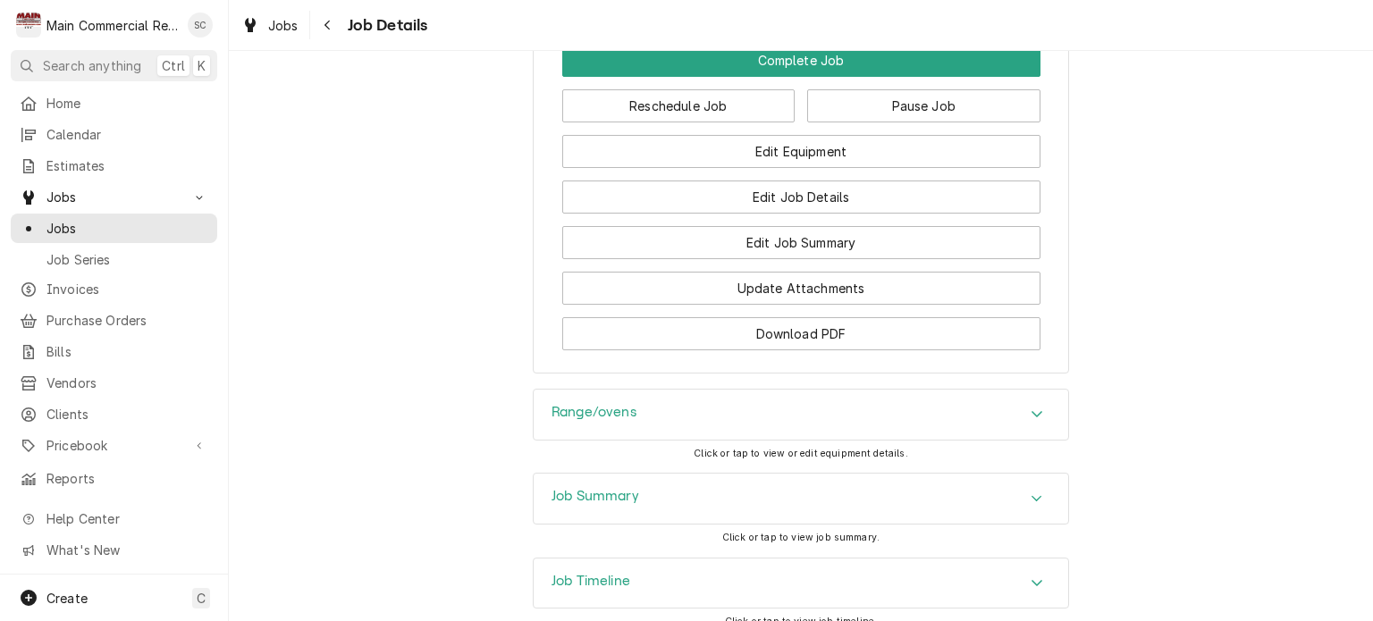
scroll to position [2064, 0]
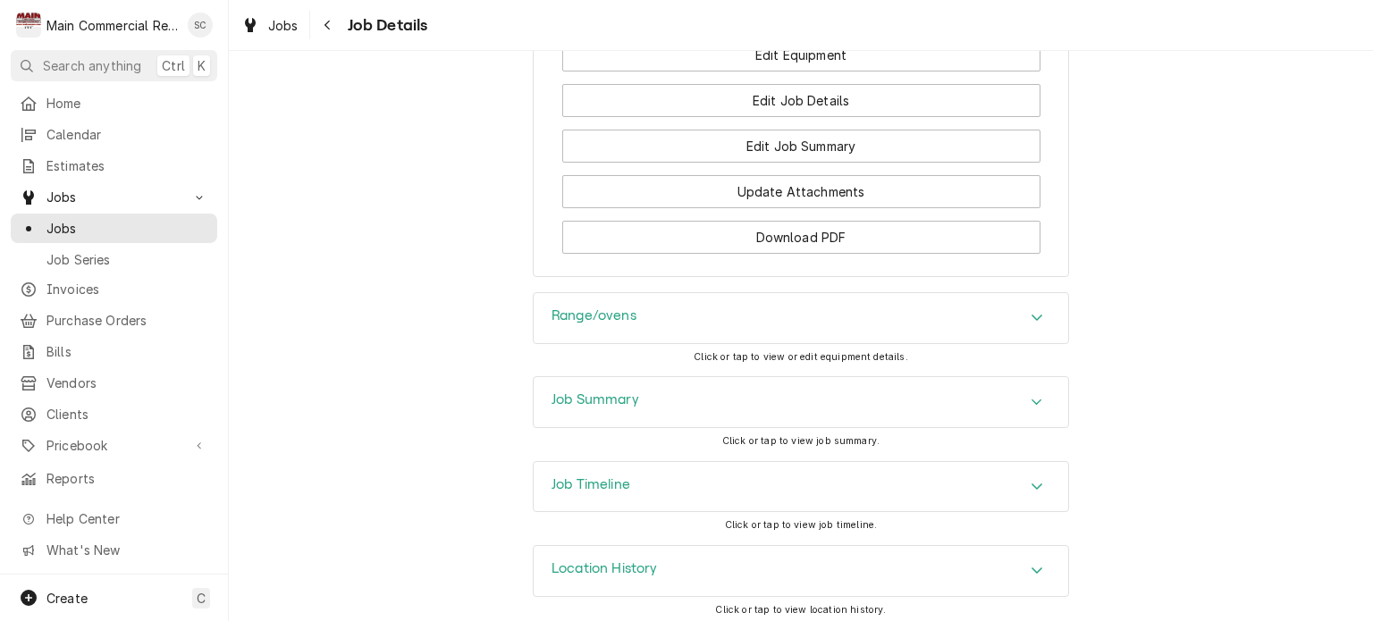
click at [1031, 395] on icon "Accordion Header" at bounding box center [1037, 402] width 13 height 14
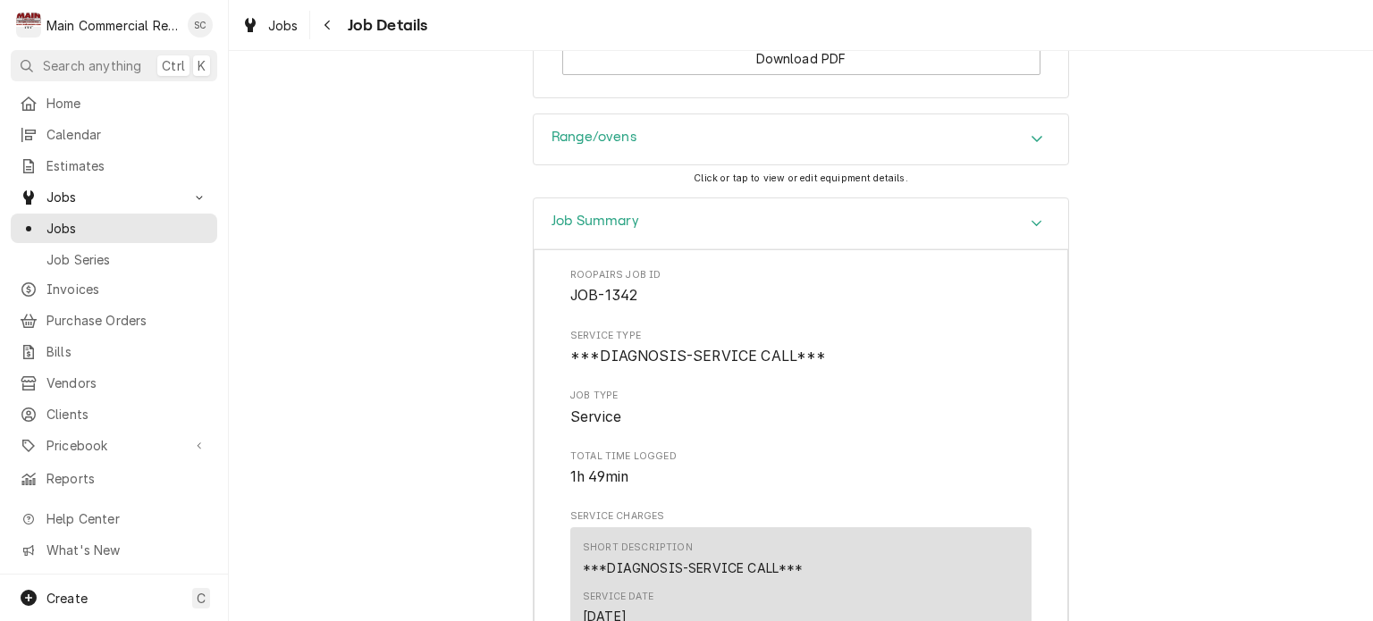
scroll to position [2600, 0]
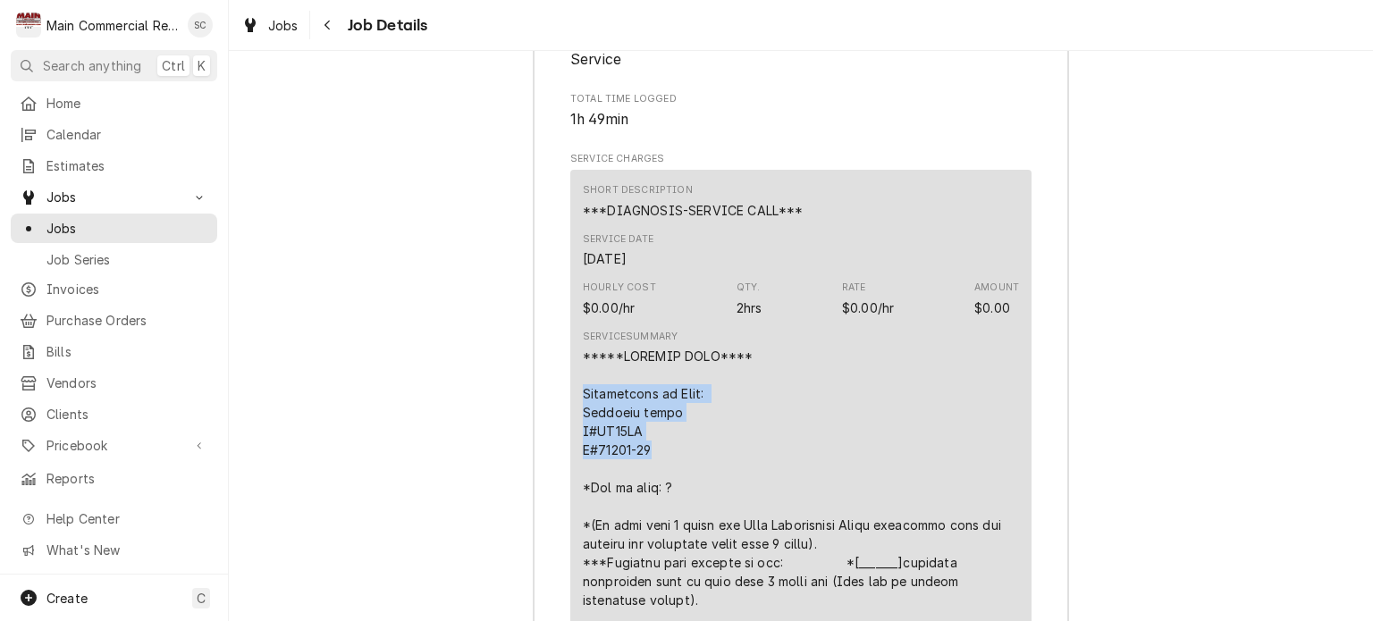
drag, startPoint x: 655, startPoint y: 442, endPoint x: 574, endPoint y: 379, distance: 101.9
copy div "Description of Unit: American range M#AR10CR S#10802-24"
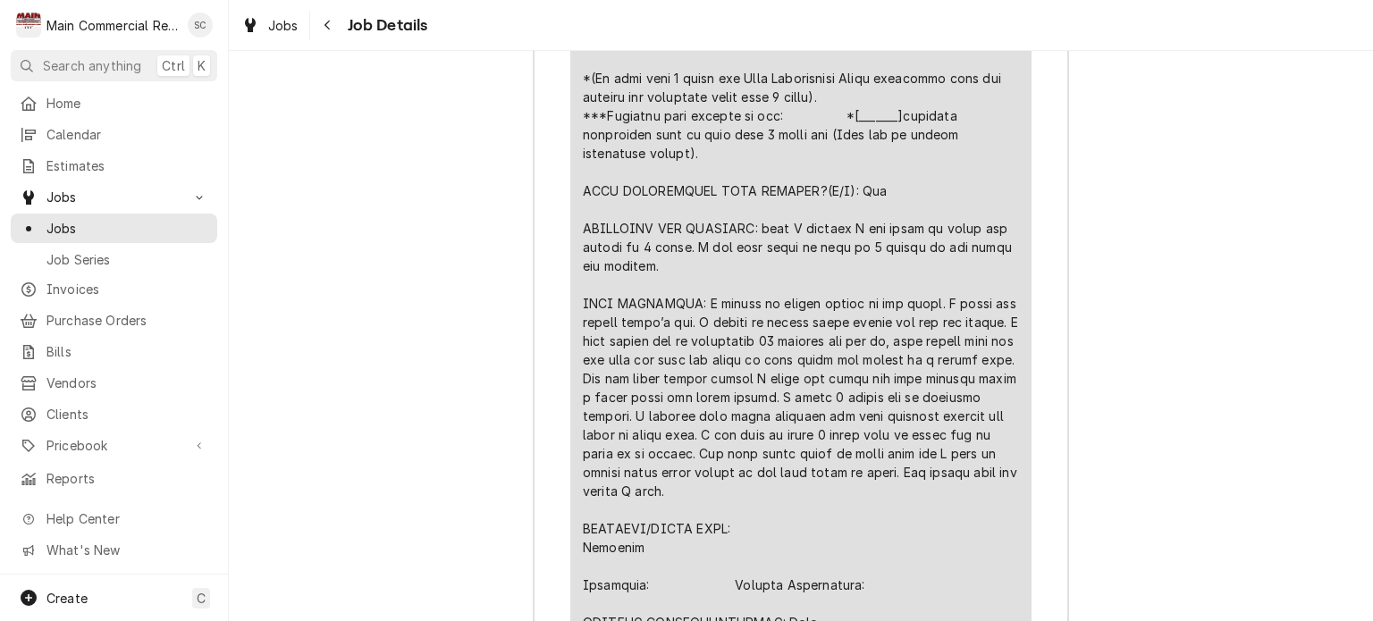
scroll to position [3137, 0]
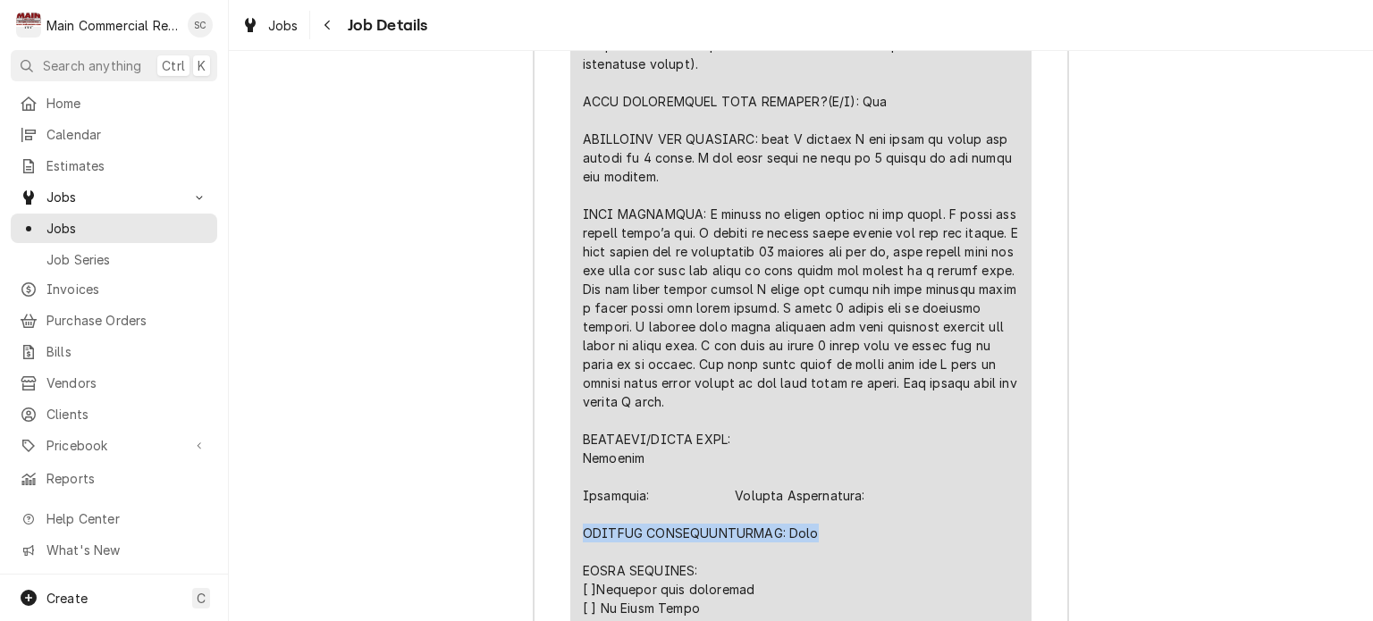
drag, startPoint x: 758, startPoint y: 505, endPoint x: 604, endPoint y: 510, distance: 153.9
click at [583, 507] on div "Line Item" at bounding box center [801, 373] width 436 height 1127
copy div "FURTHER RECOMMENDATIONS: None"
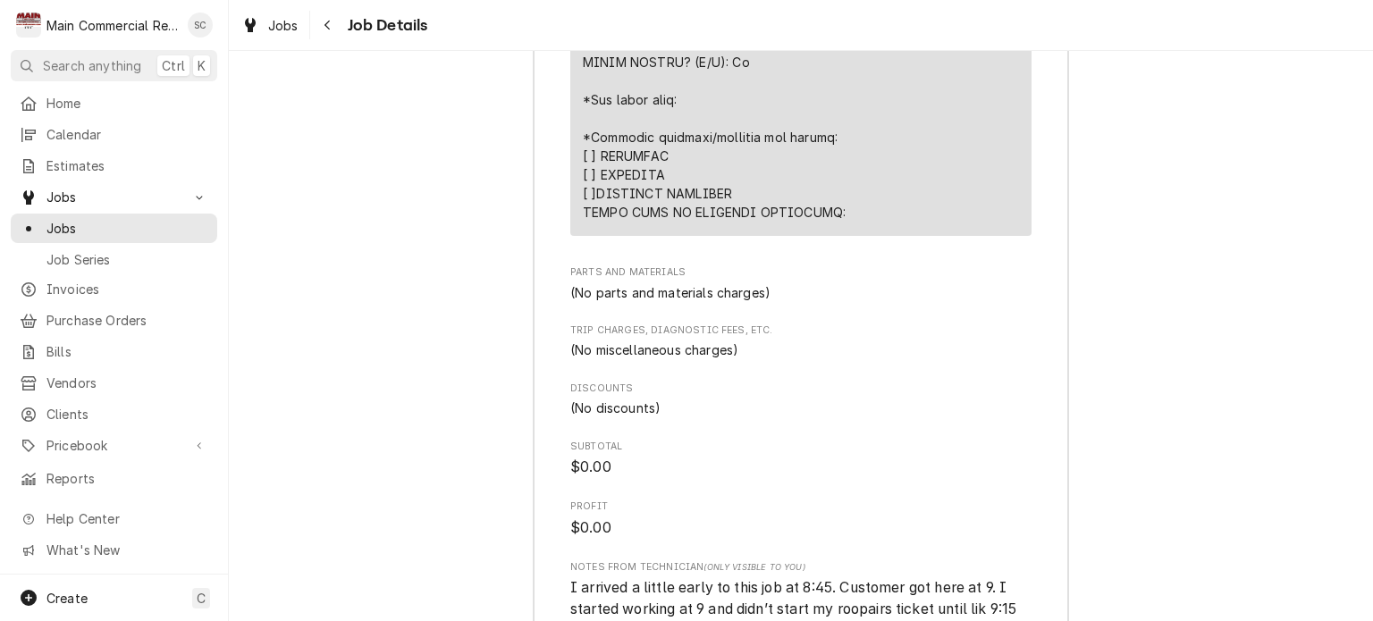
scroll to position [4031, 0]
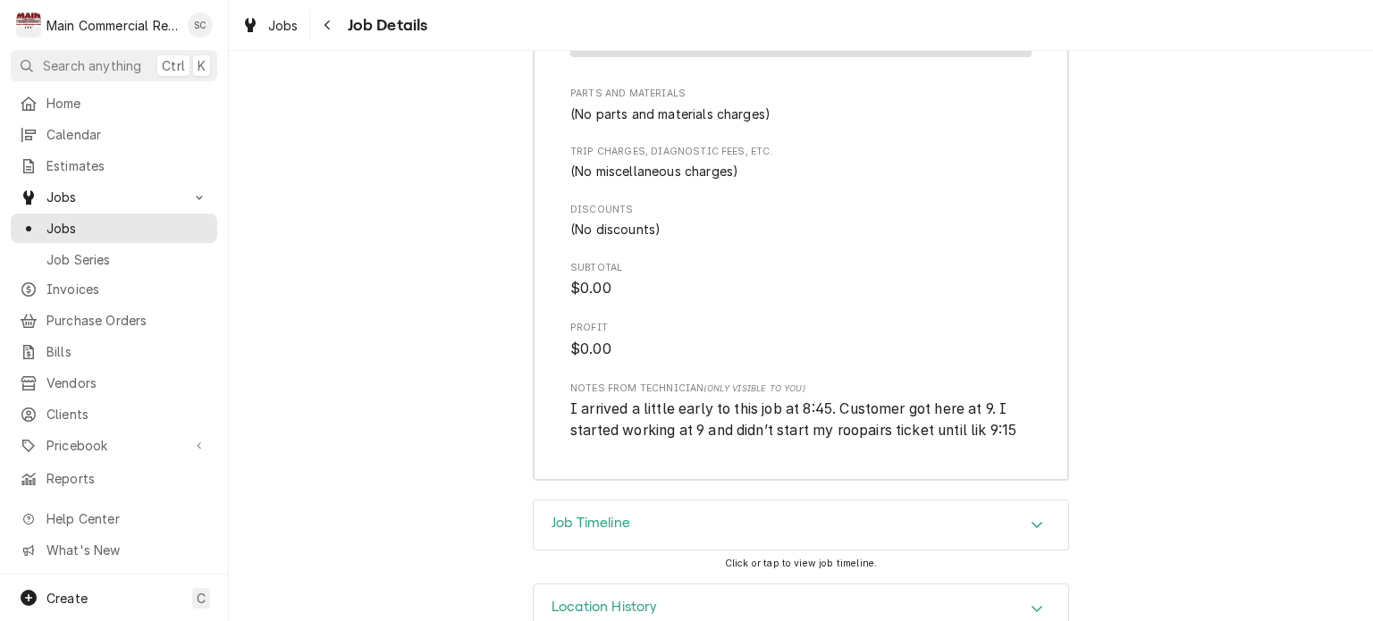
drag, startPoint x: 1030, startPoint y: 306, endPoint x: 1041, endPoint y: 314, distance: 13.4
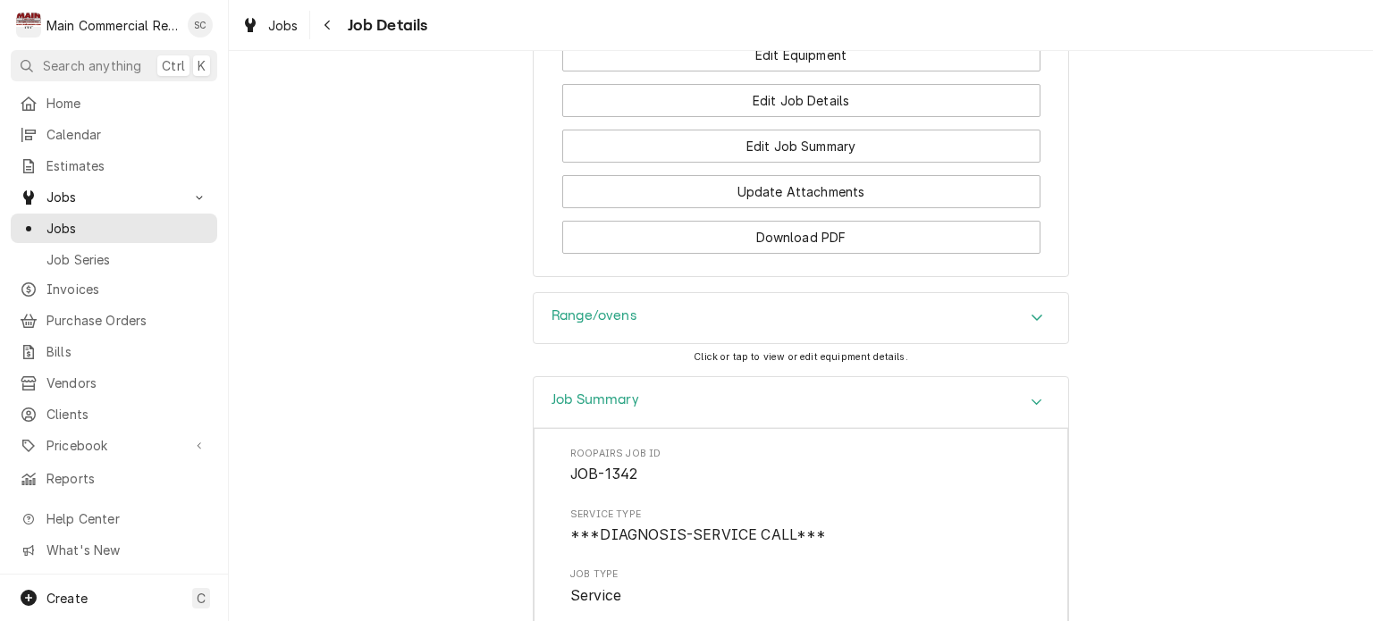
scroll to position [1795, 0]
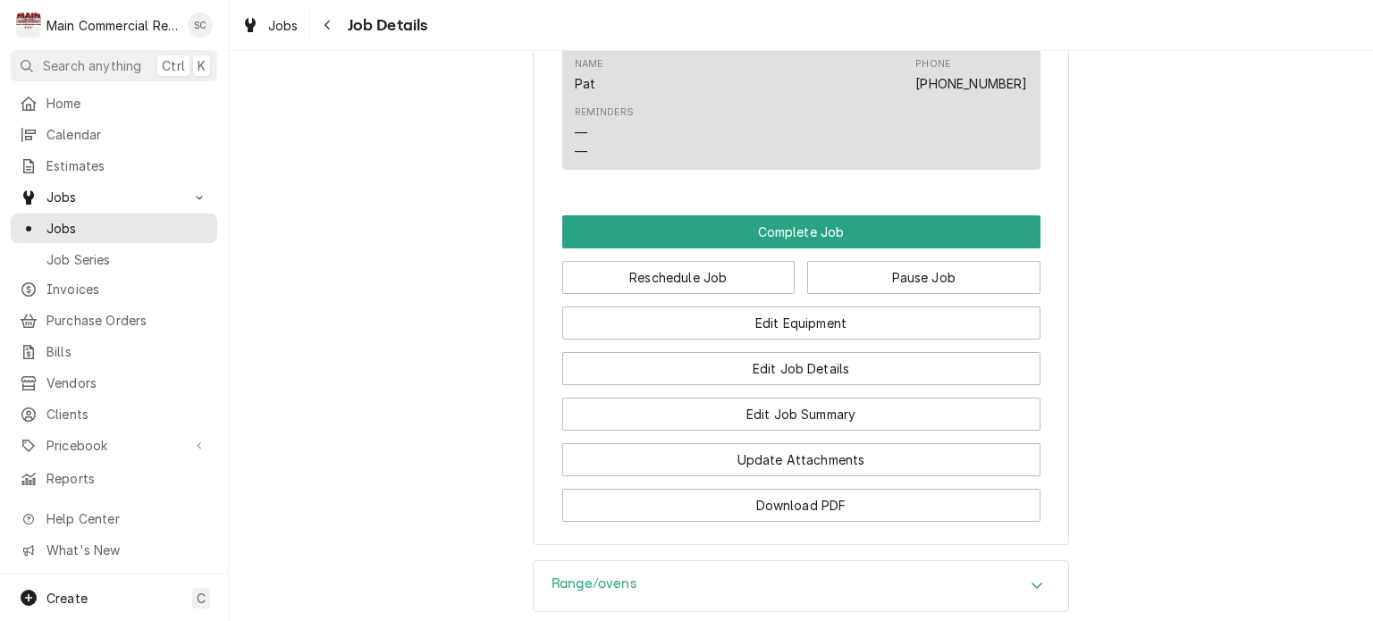
click at [705, 582] on div "Range/ovens" at bounding box center [801, 587] width 535 height 50
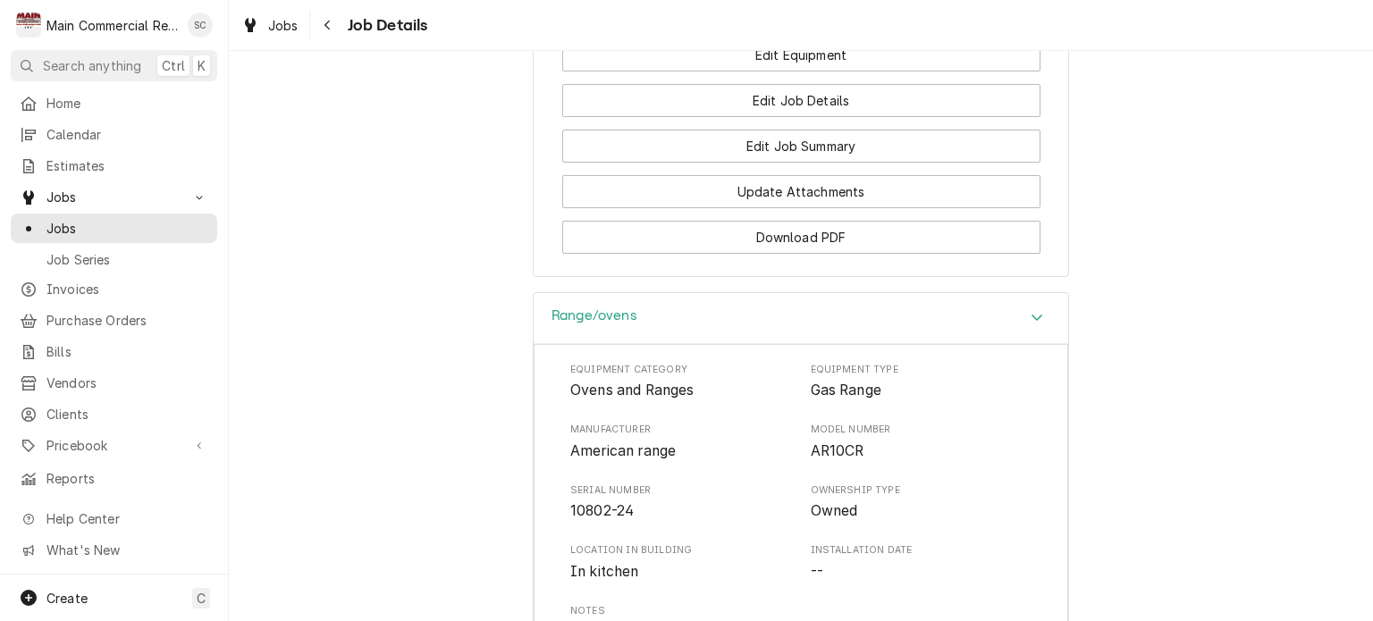
scroll to position [2153, 0]
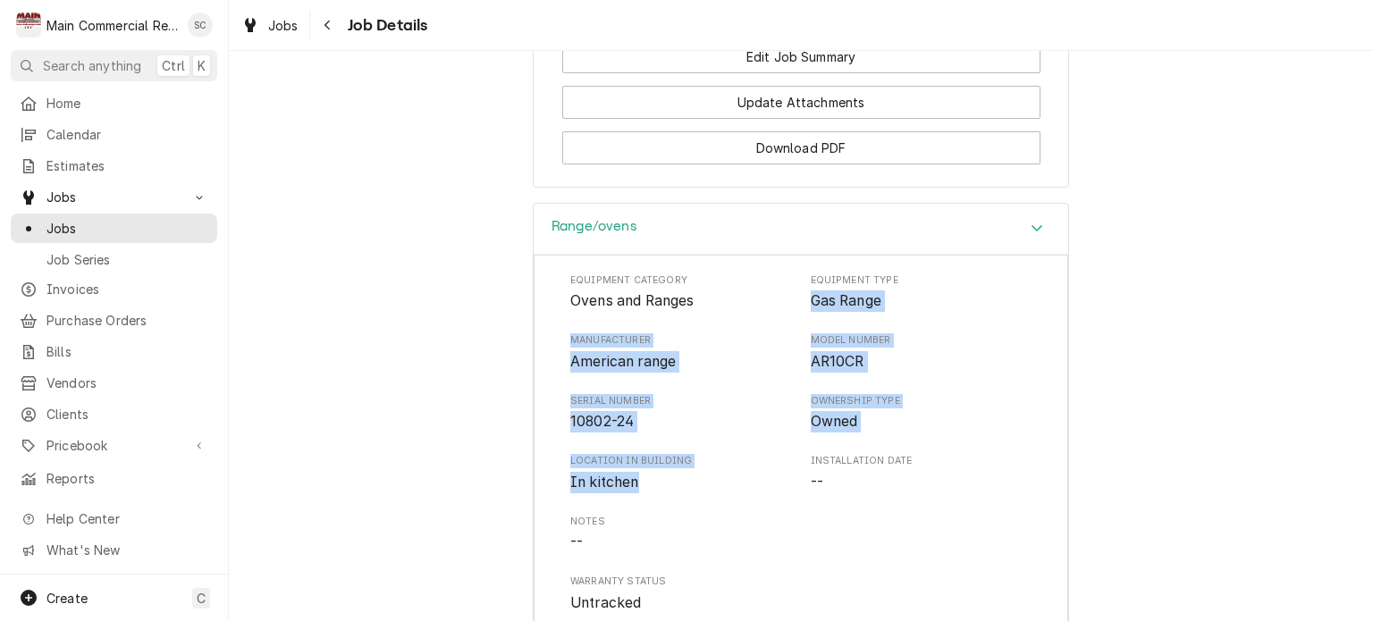
drag, startPoint x: 615, startPoint y: 460, endPoint x: 800, endPoint y: 298, distance: 246.5
click at [800, 298] on div "Equipment Category Ovens and Ranges Equipment Type Gas Range Manufacturer Ameri…" at bounding box center [800, 444] width 461 height 341
copy div "Gas Range Manufacturer American range Model Number AR10CR Serial Number 10802-2…"
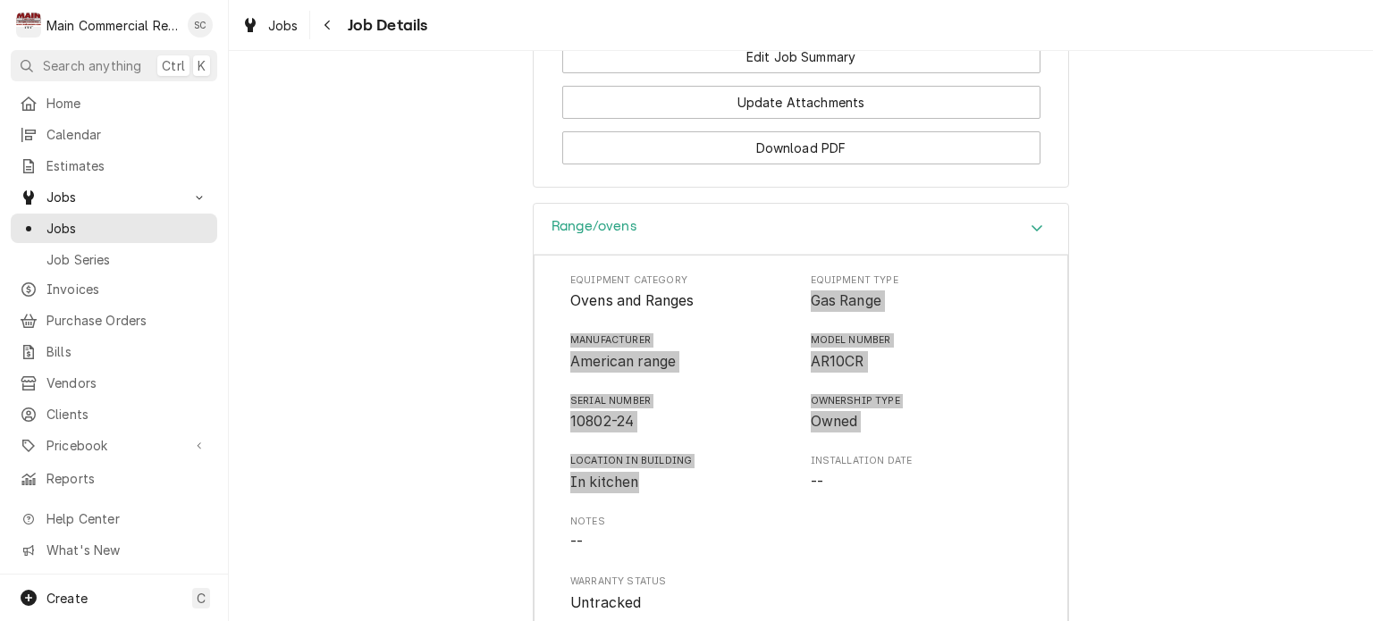
scroll to position [1795, 0]
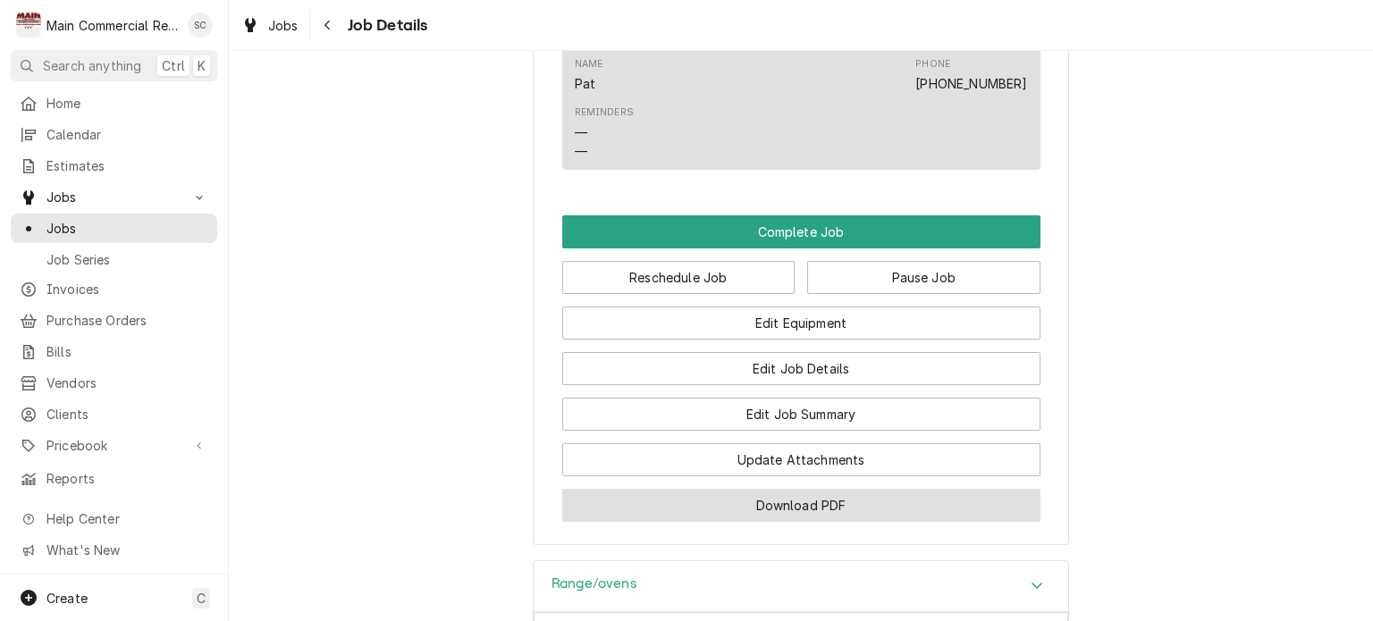
click at [801, 503] on button "Download PDF" at bounding box center [801, 505] width 478 height 33
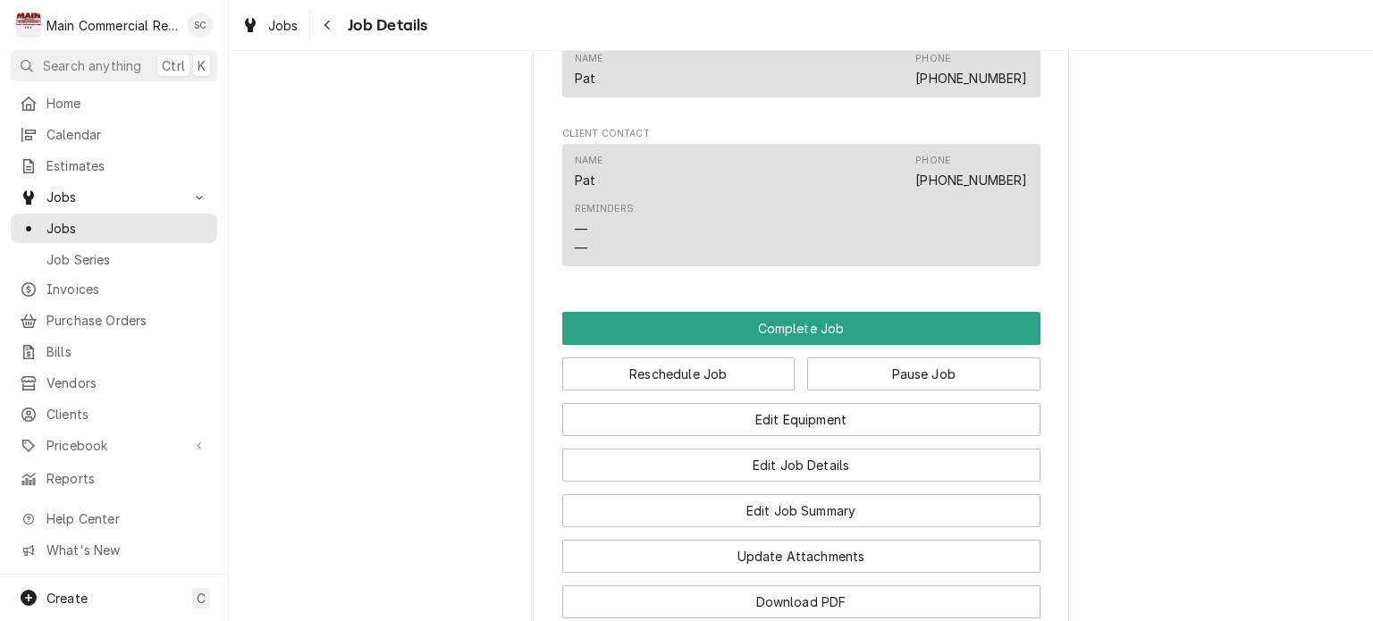
scroll to position [1788, 0]
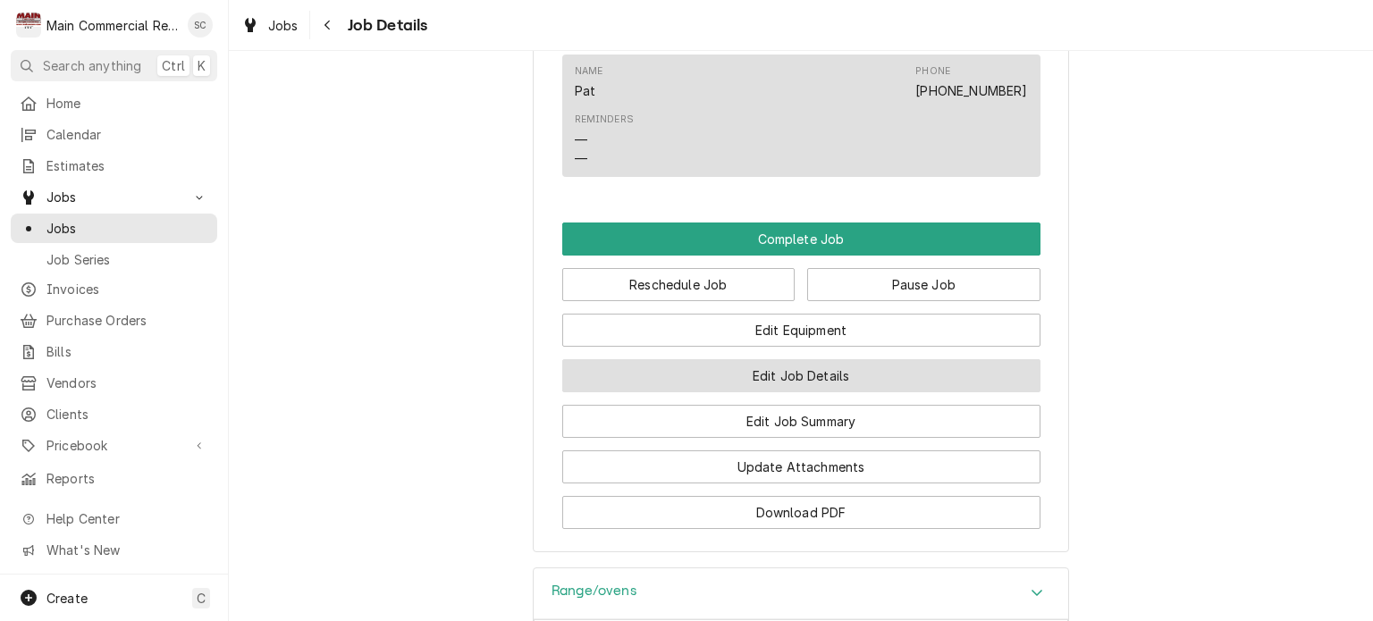
click at [858, 377] on button "Edit Job Details" at bounding box center [801, 375] width 478 height 33
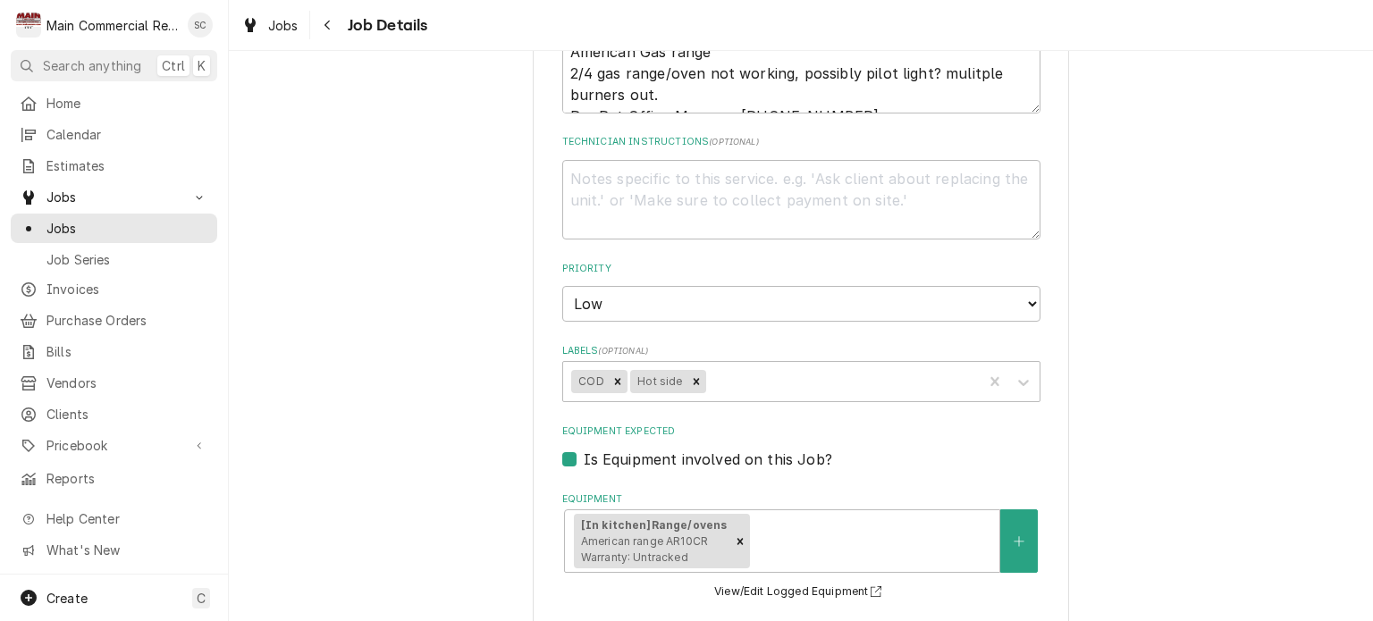
scroll to position [358, 0]
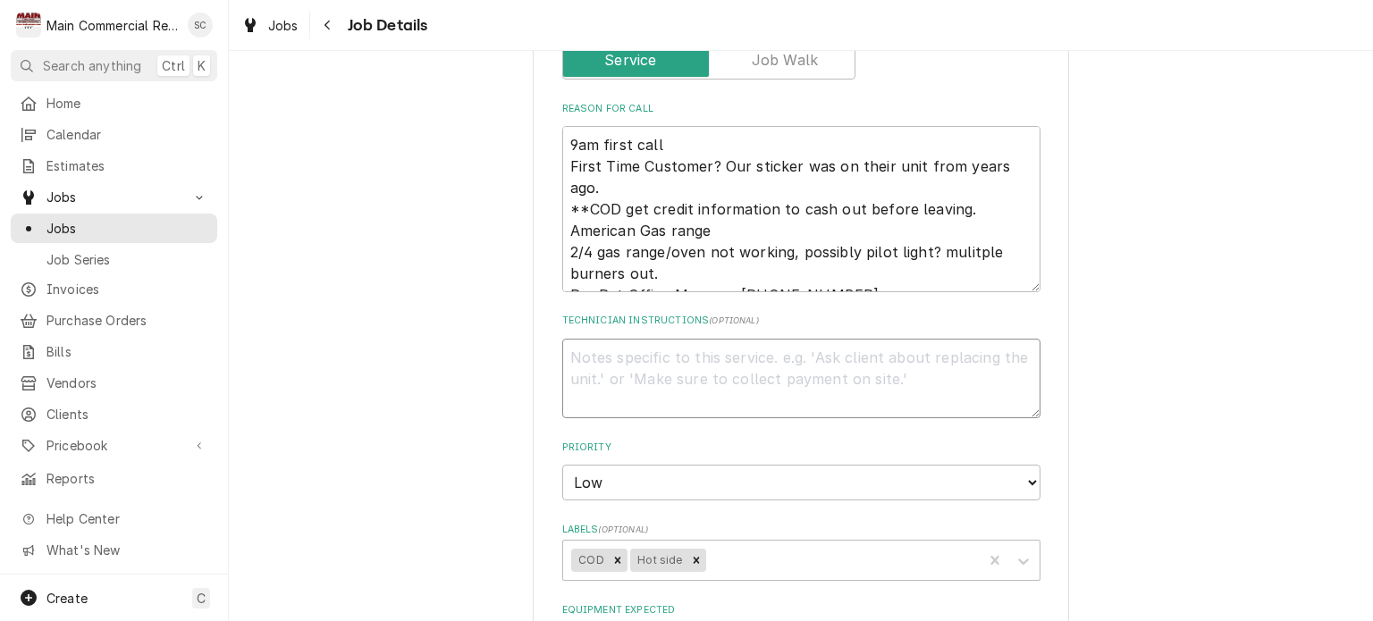
click at [675, 339] on textarea "Technician Instructions ( optional )" at bounding box center [801, 379] width 478 height 80
type textarea "x"
type textarea "C"
type textarea "x"
type textarea "Co"
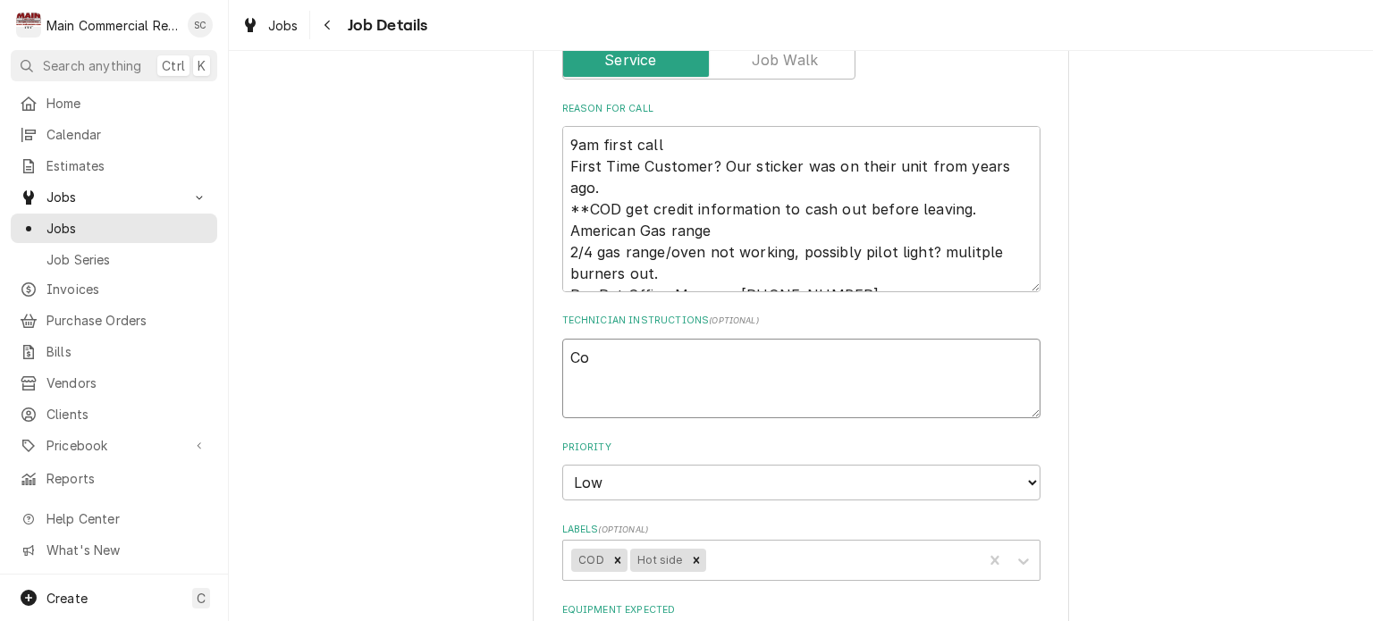
type textarea "x"
type textarea "Col"
type textarea "x"
type textarea "Coll"
type textarea "x"
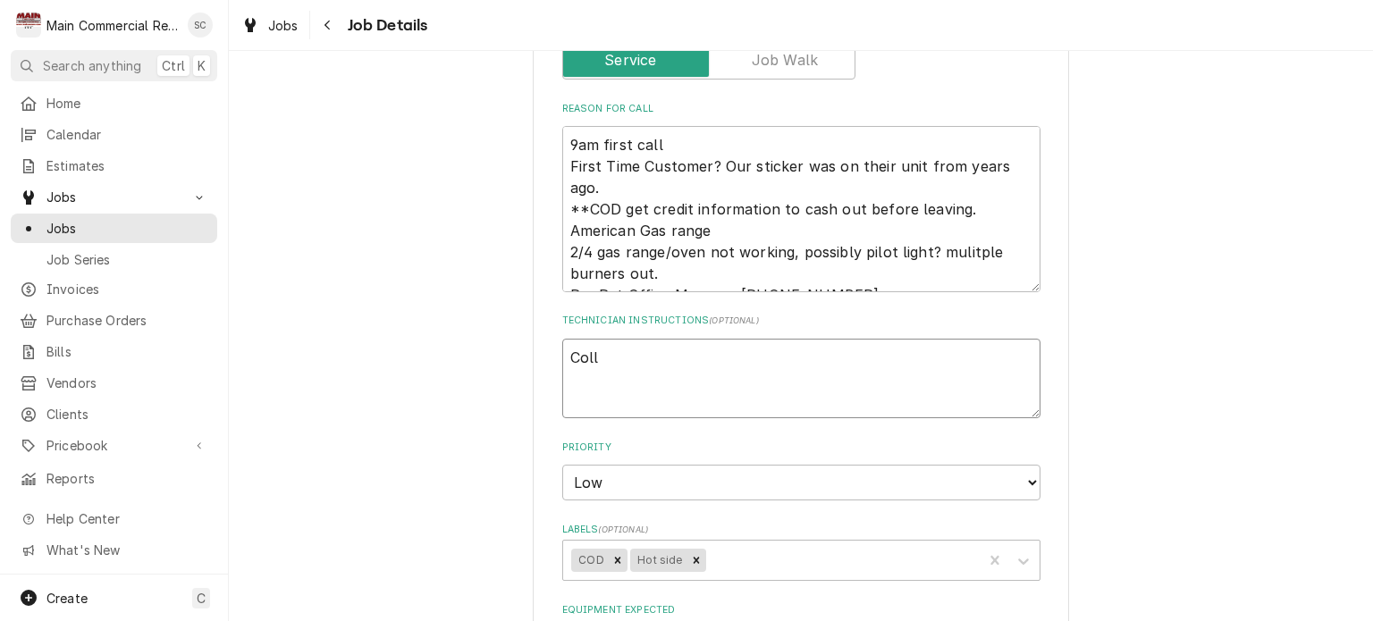
type textarea "Colle"
type textarea "x"
type textarea "Collec"
type textarea "x"
type textarea "Collect"
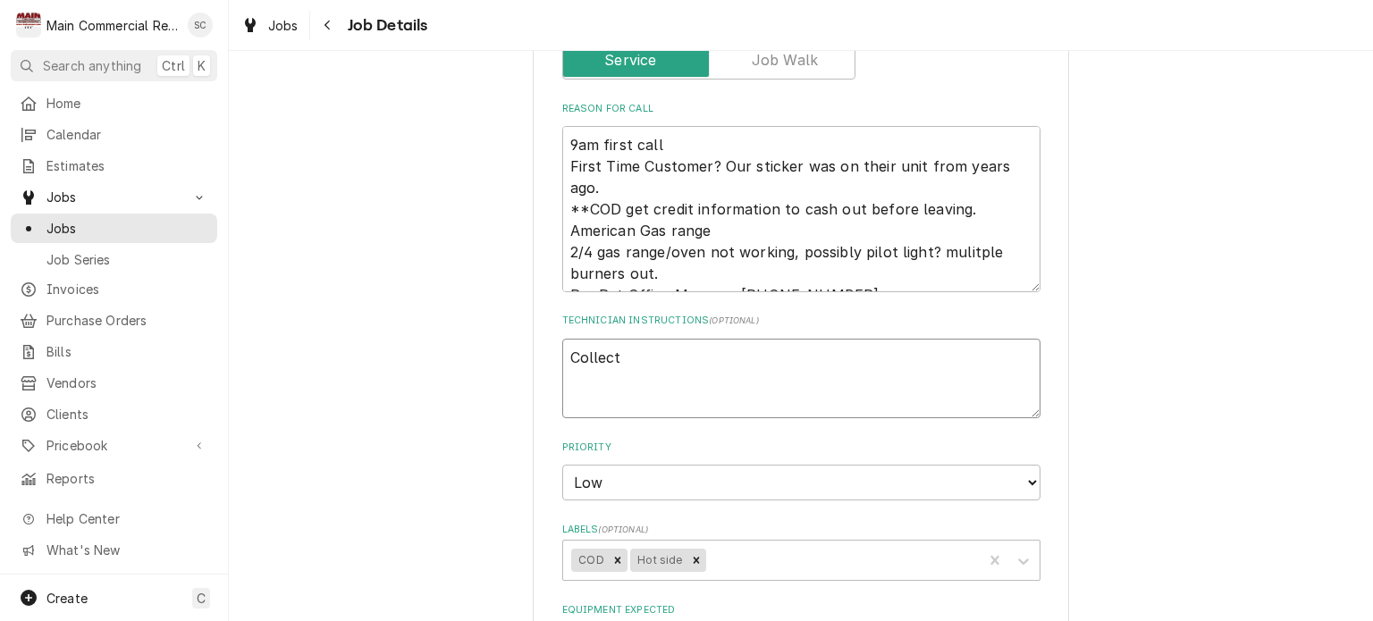
type textarea "x"
type textarea "Collect"
type textarea "x"
type textarea "Collect c"
type textarea "x"
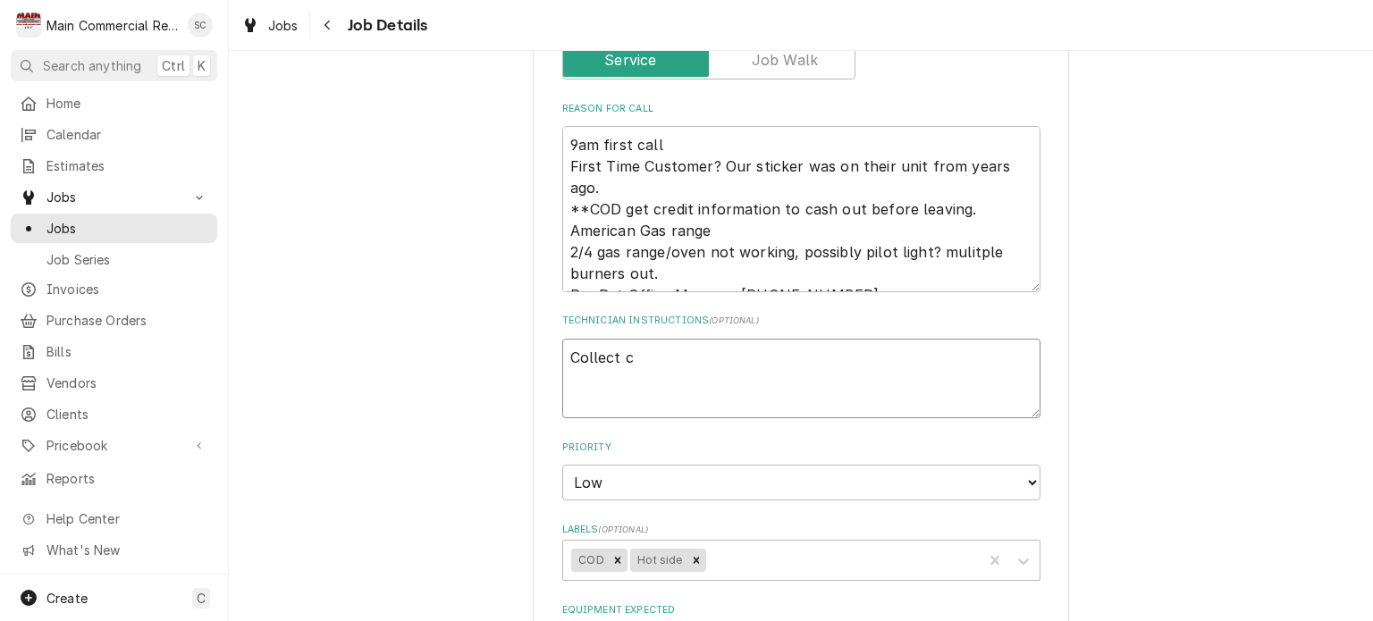
type textarea "Collect cc"
type textarea "x"
type textarea "Collect cc"
type textarea "x"
type textarea "Collect cc i"
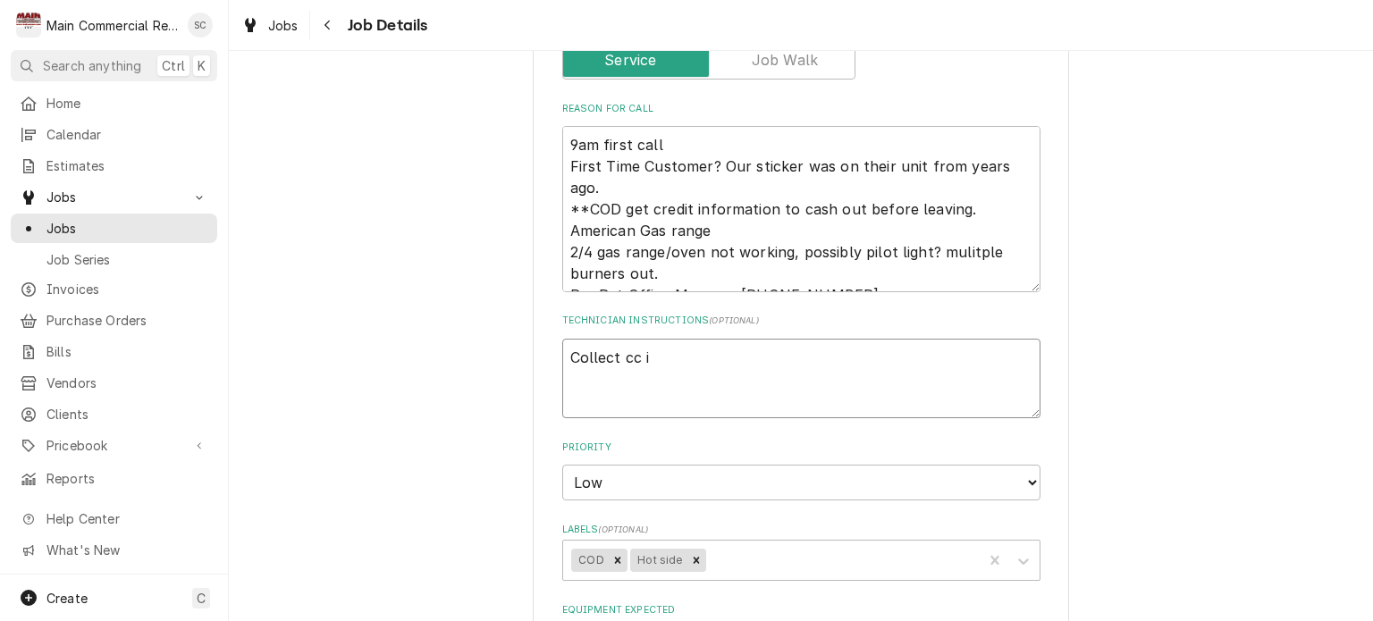
type textarea "x"
type textarea "Collect cc in"
type textarea "x"
type textarea "Collect cc inf"
type textarea "x"
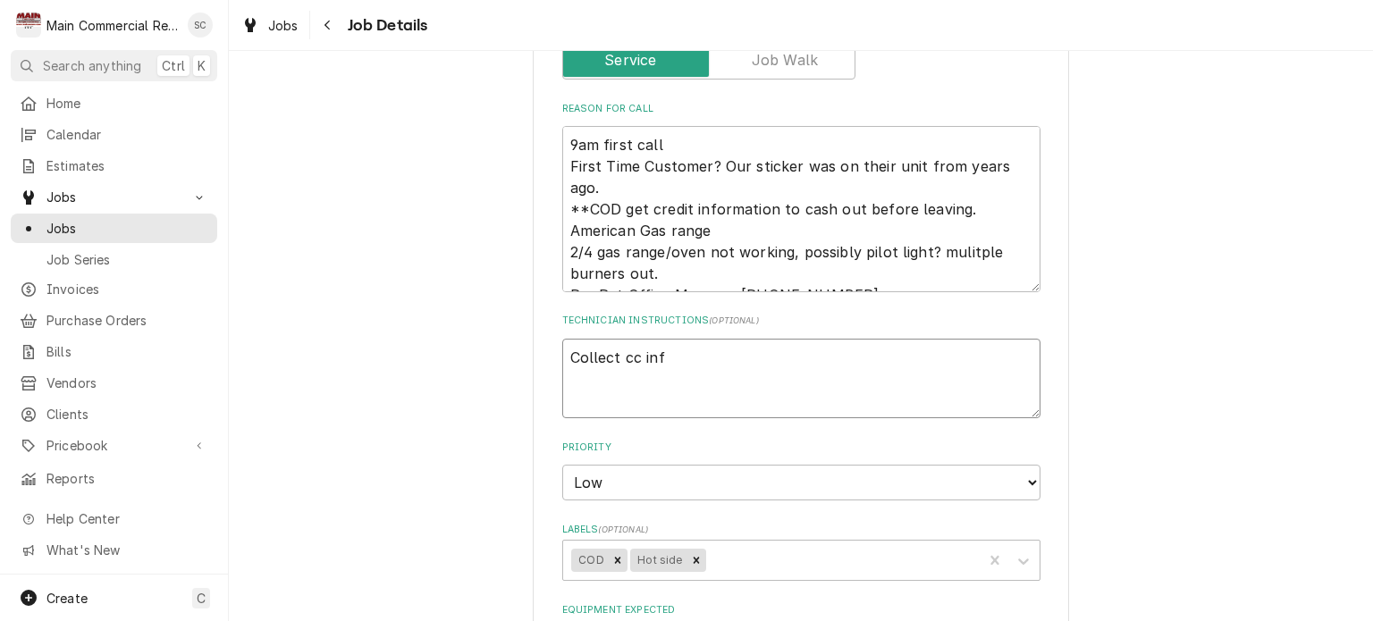
type textarea "Collect cc info"
type textarea "x"
type textarea "Collect cc infor"
type textarea "x"
type textarea "Collect cc inform"
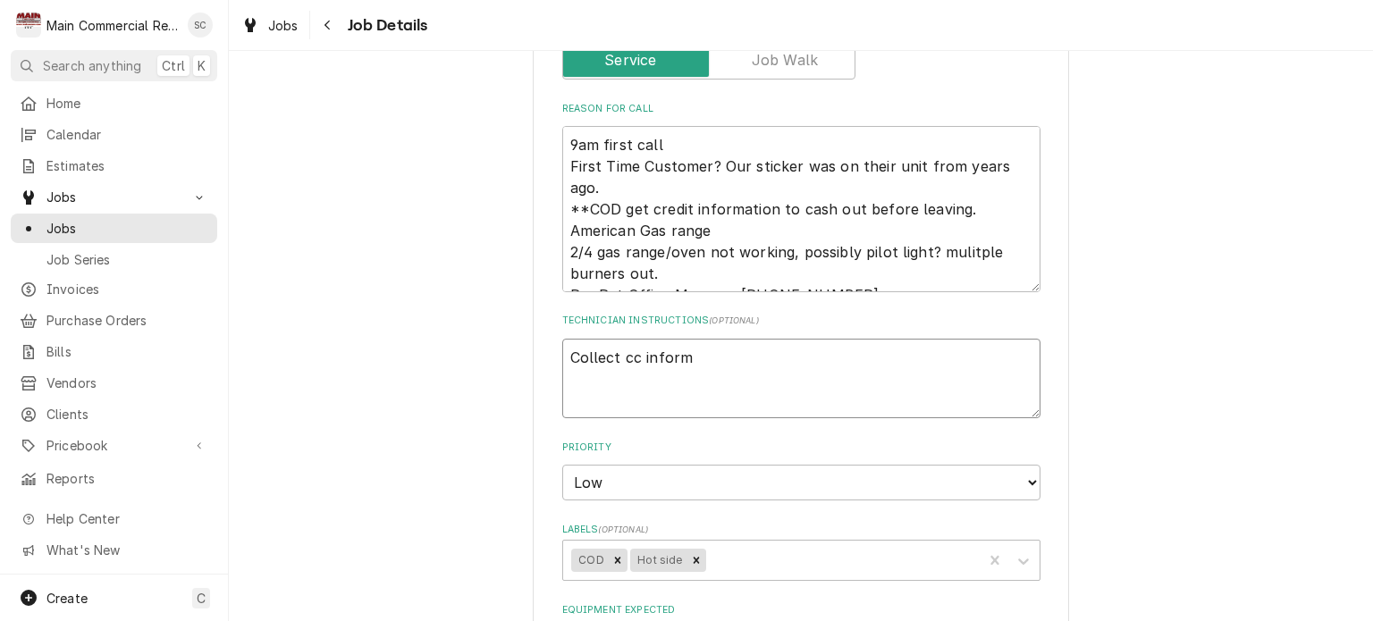
type textarea "x"
type textarea "Collect cc informa"
type textarea "x"
type textarea "Collect cc informat"
type textarea "x"
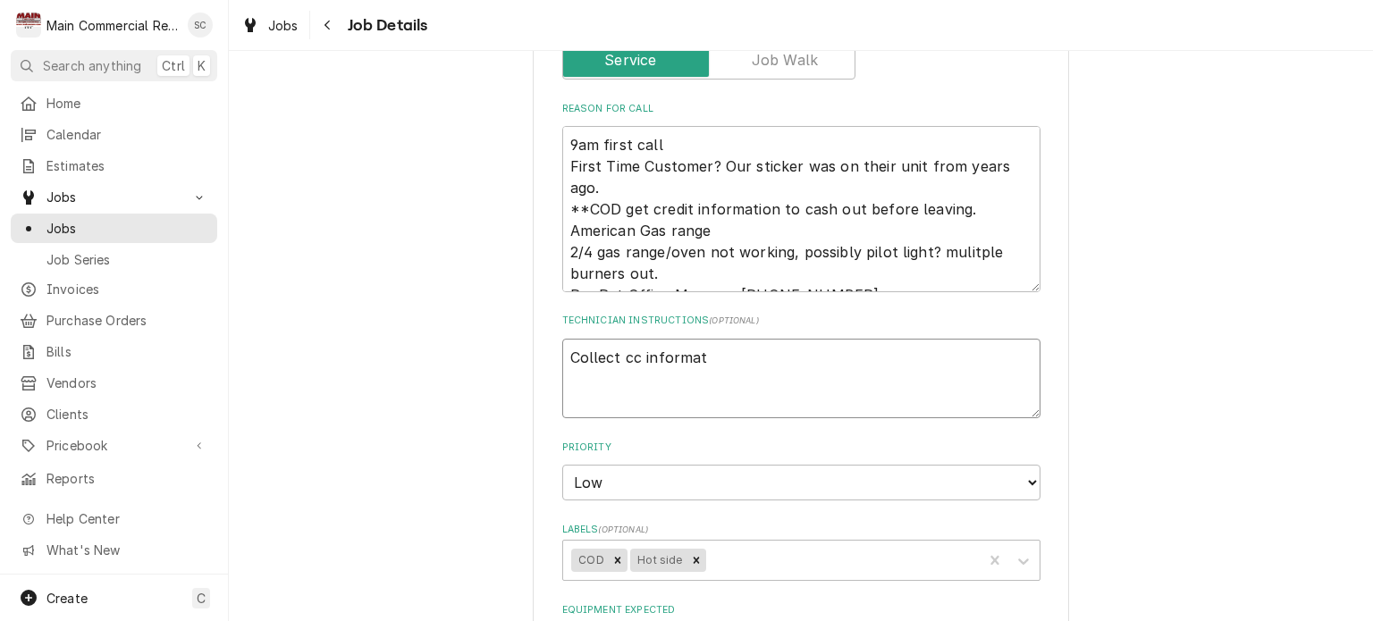
type textarea "Collect cc informati"
type textarea "x"
type textarea "Collect cc informatio"
type textarea "x"
type textarea "Collect cc information"
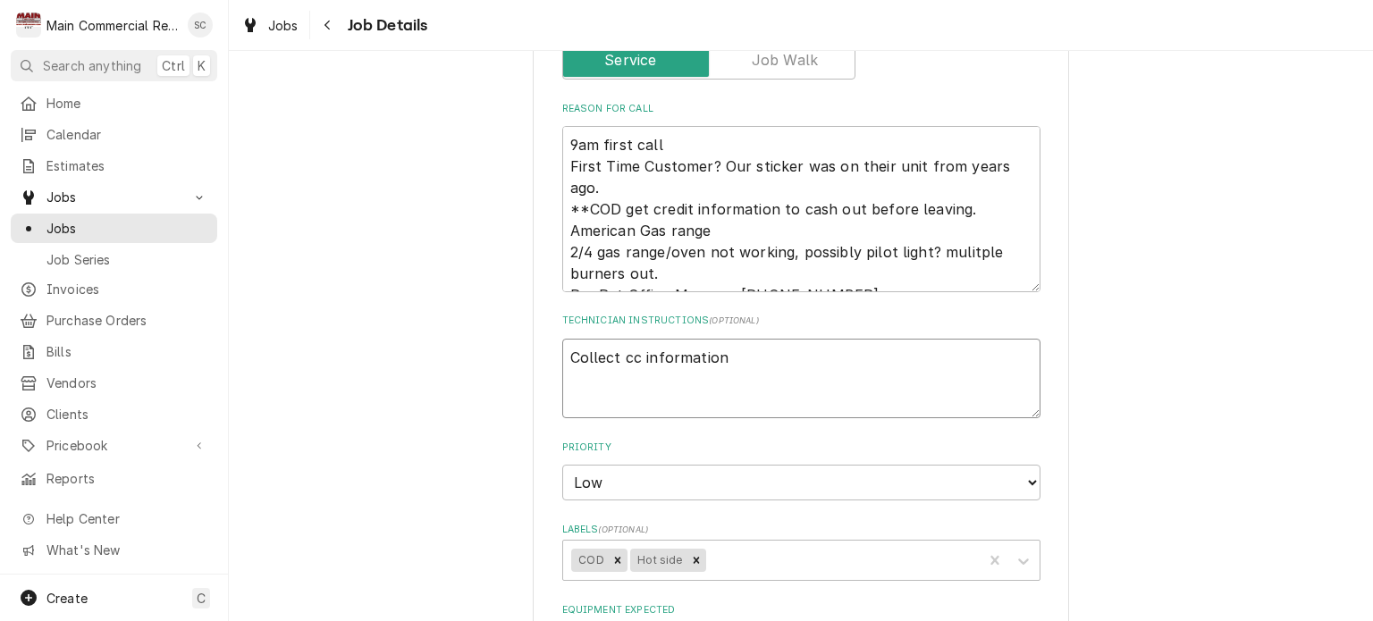
type textarea "x"
type textarea "Collect cc information"
type textarea "x"
type textarea "Collect cc information t"
type textarea "x"
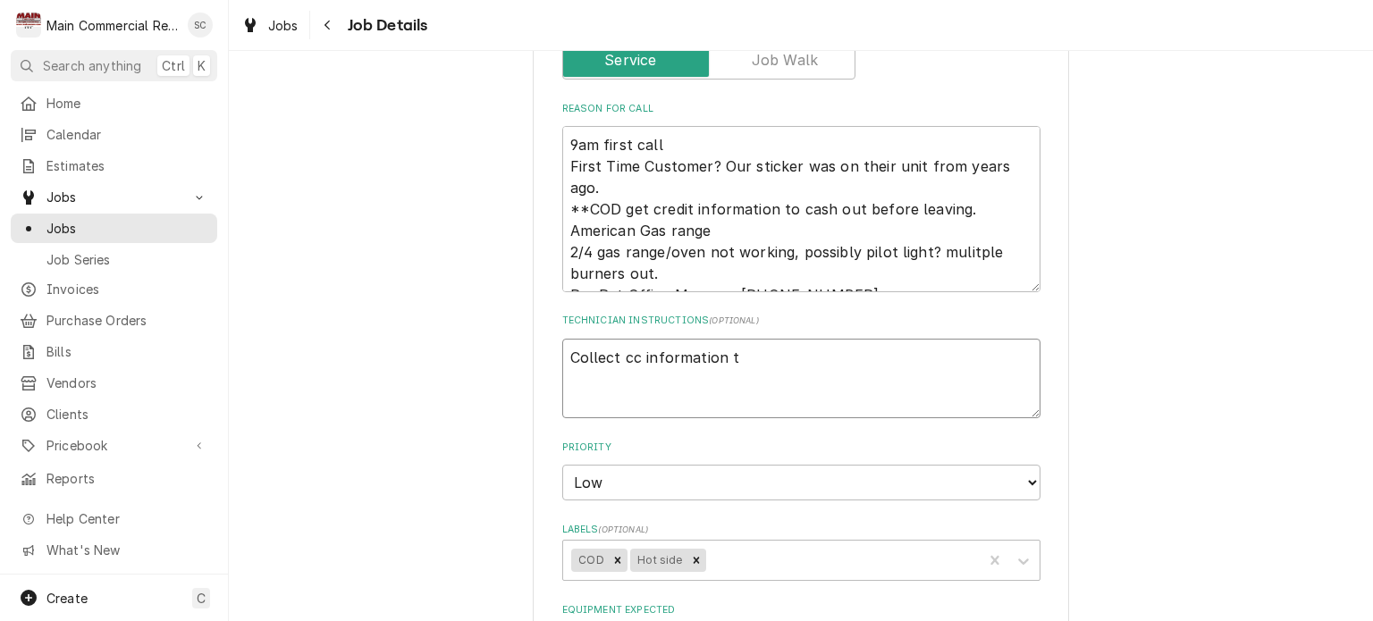
type textarea "Collect cc information to"
type textarea "x"
type textarea "Collect cc information to"
type textarea "x"
type textarea "Collect cc information to r"
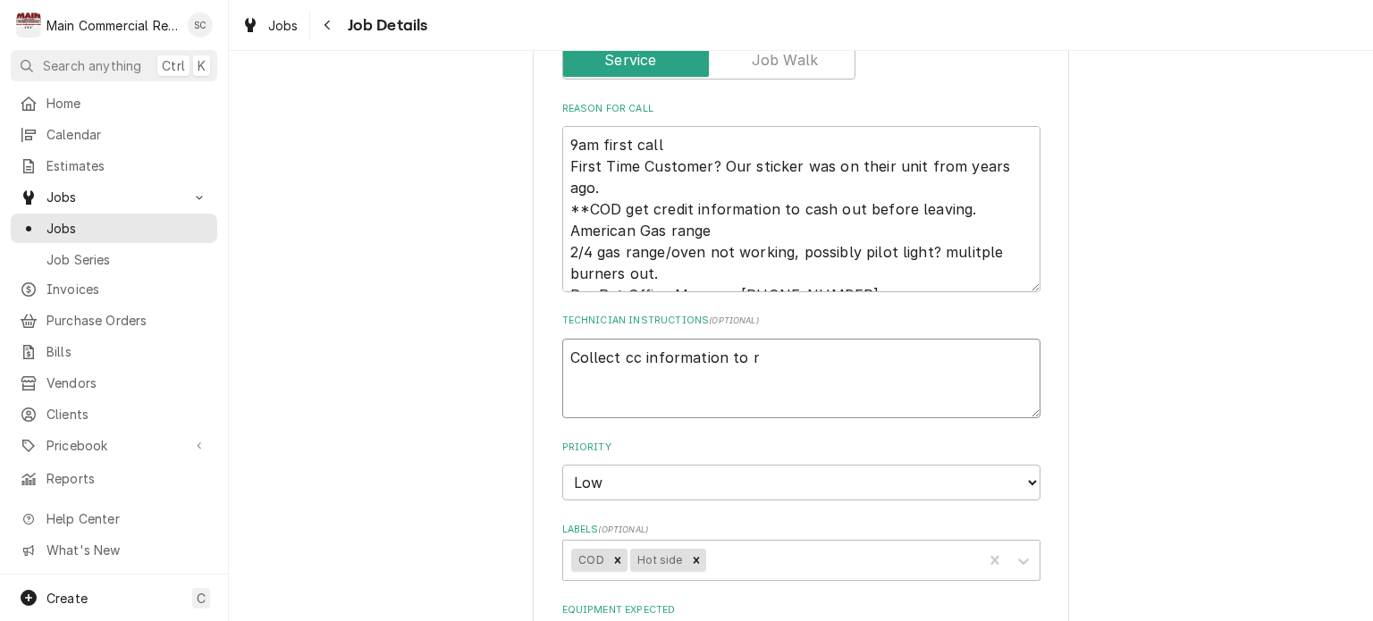
type textarea "x"
type textarea "Collect cc information to ru"
type textarea "x"
type textarea "Collect cc information to run"
type textarea "x"
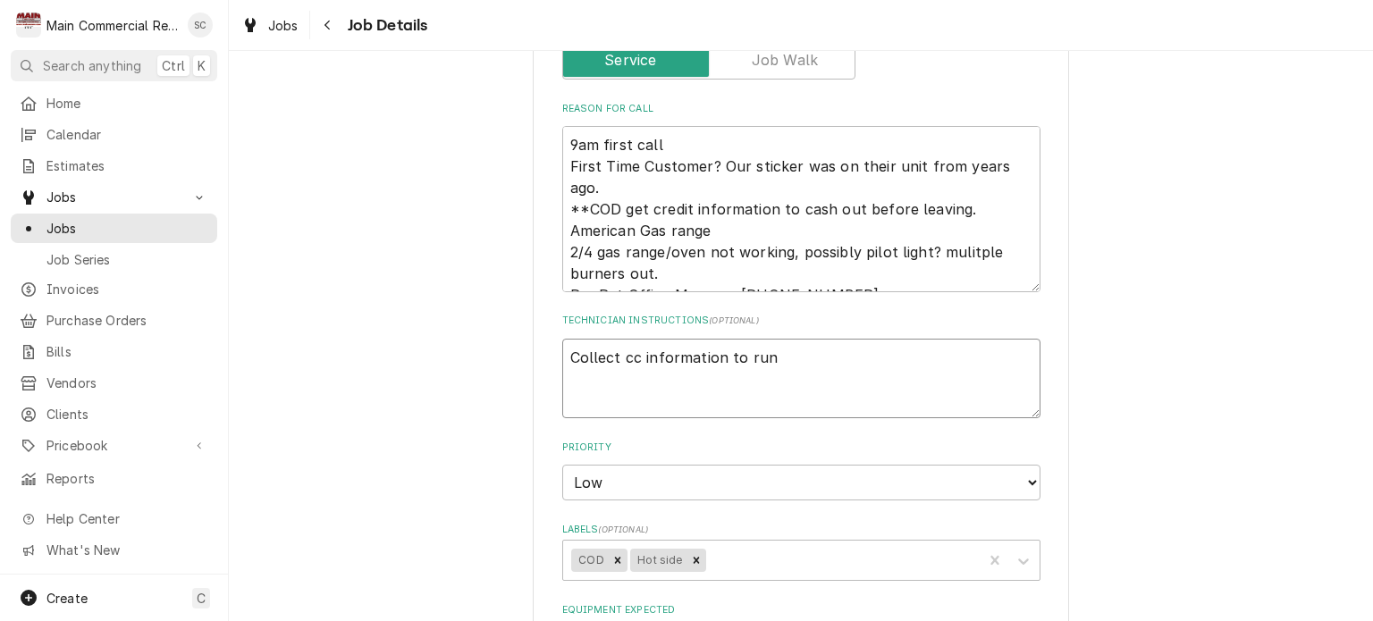
type textarea "Collect cc information to run"
type textarea "x"
type textarea "Collect cc information to run c"
type textarea "x"
type textarea "Collect cc information to run ca"
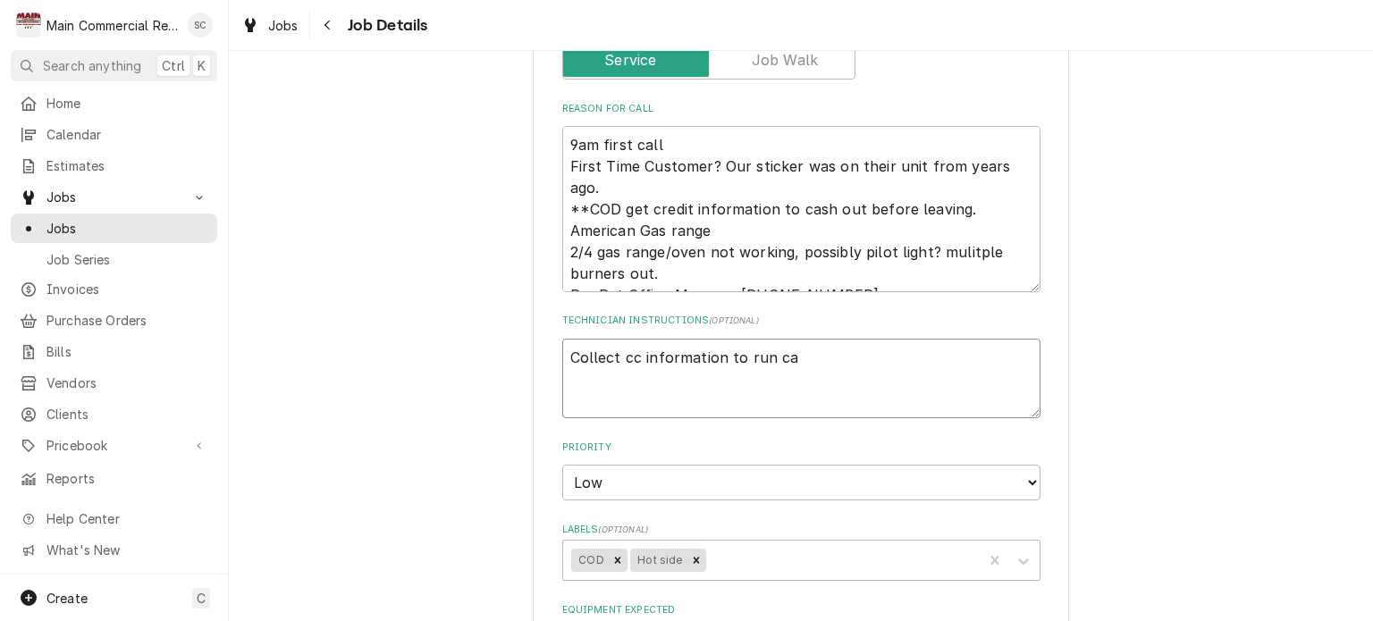
type textarea "x"
type textarea "Collect cc information to run car"
type textarea "x"
type textarea "Collect cc information to run card"
type textarea "x"
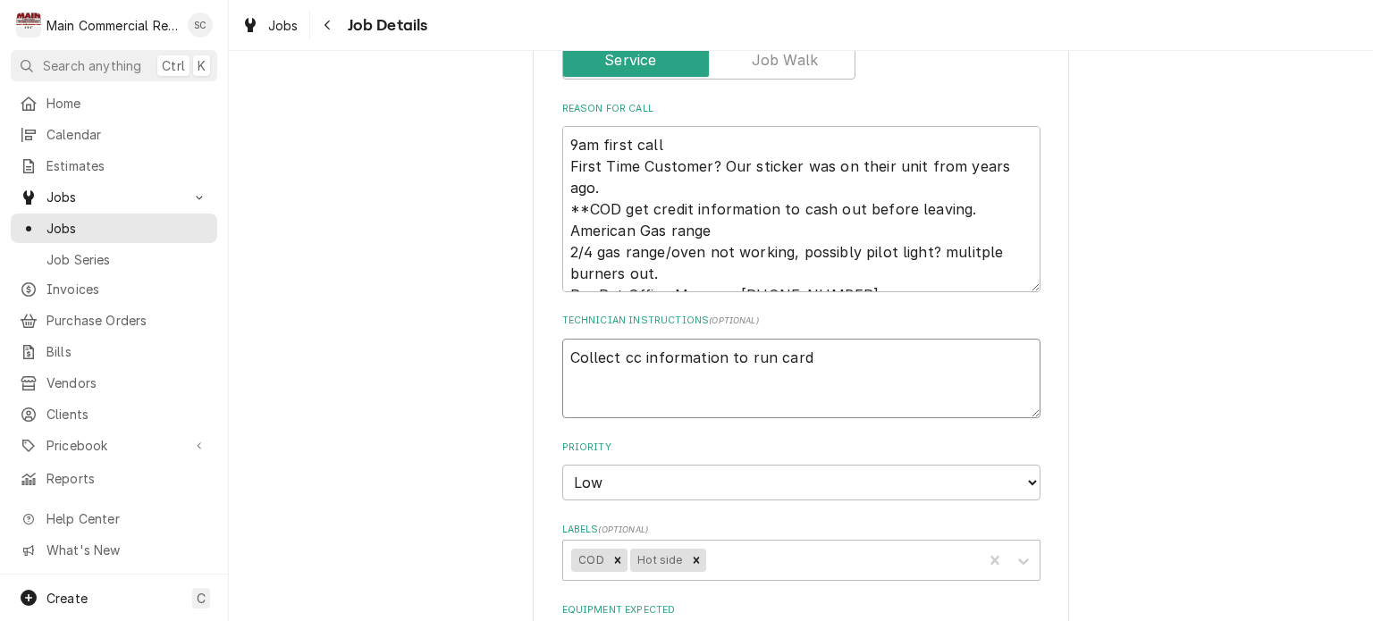
type textarea "Collect cc information to run card."
type textarea "x"
type textarea "Collect cc information to run card."
type textarea "x"
type textarea "Collect cc information to run card. I"
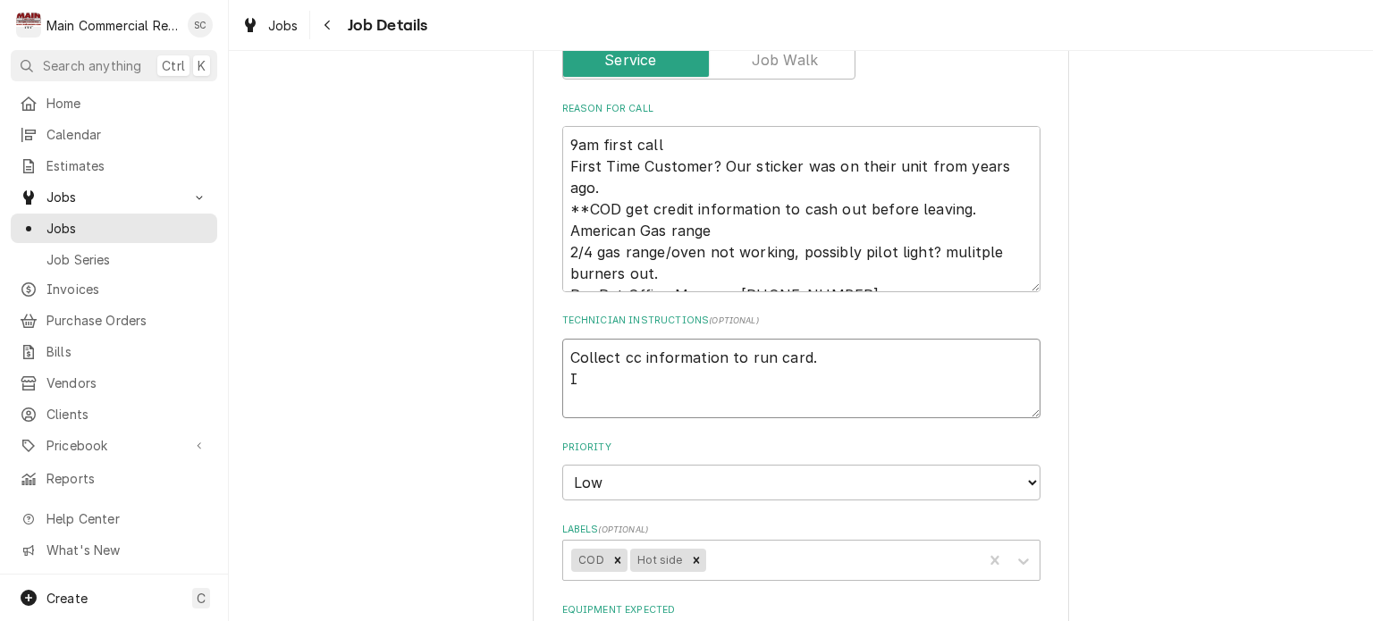
type textarea "x"
type textarea "Collect cc information to run card. In"
type textarea "x"
type textarea "Collect cc information to run card. Inv"
type textarea "x"
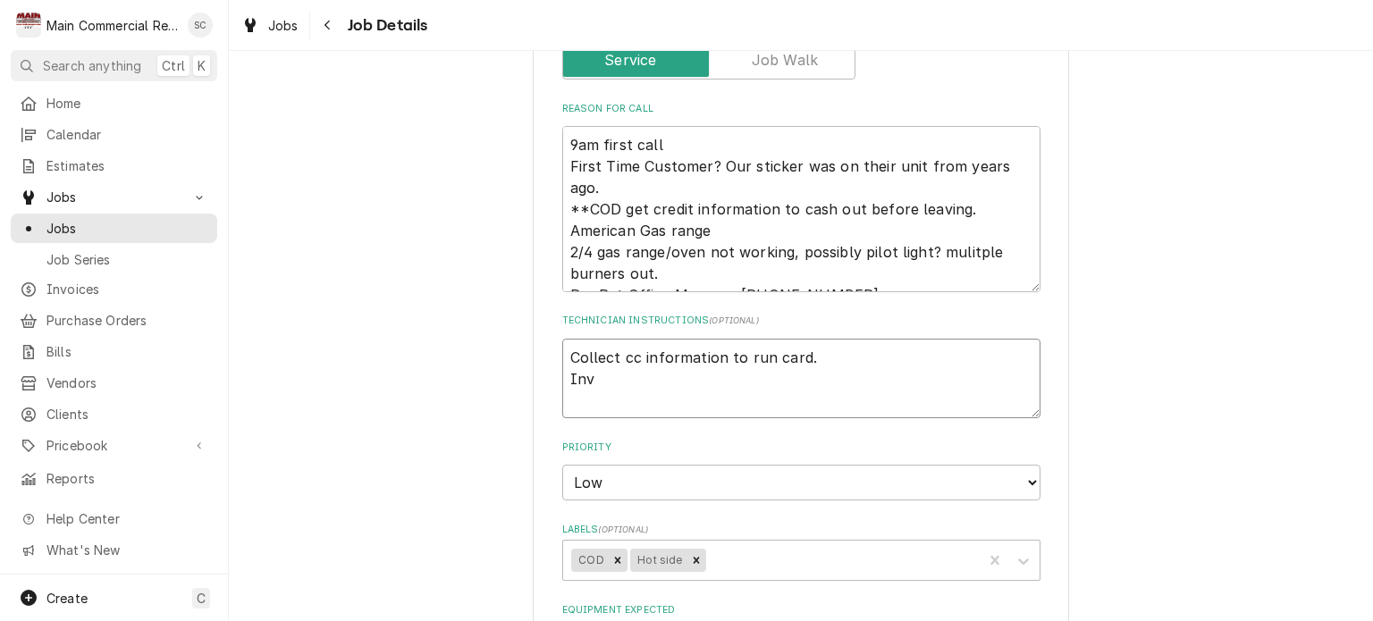
type textarea "Collect cc information to run card. Inv#"
type textarea "x"
type textarea "Collect cc information to run card. Inv#1"
type textarea "x"
type textarea "Collect cc information to run card. Inv#15"
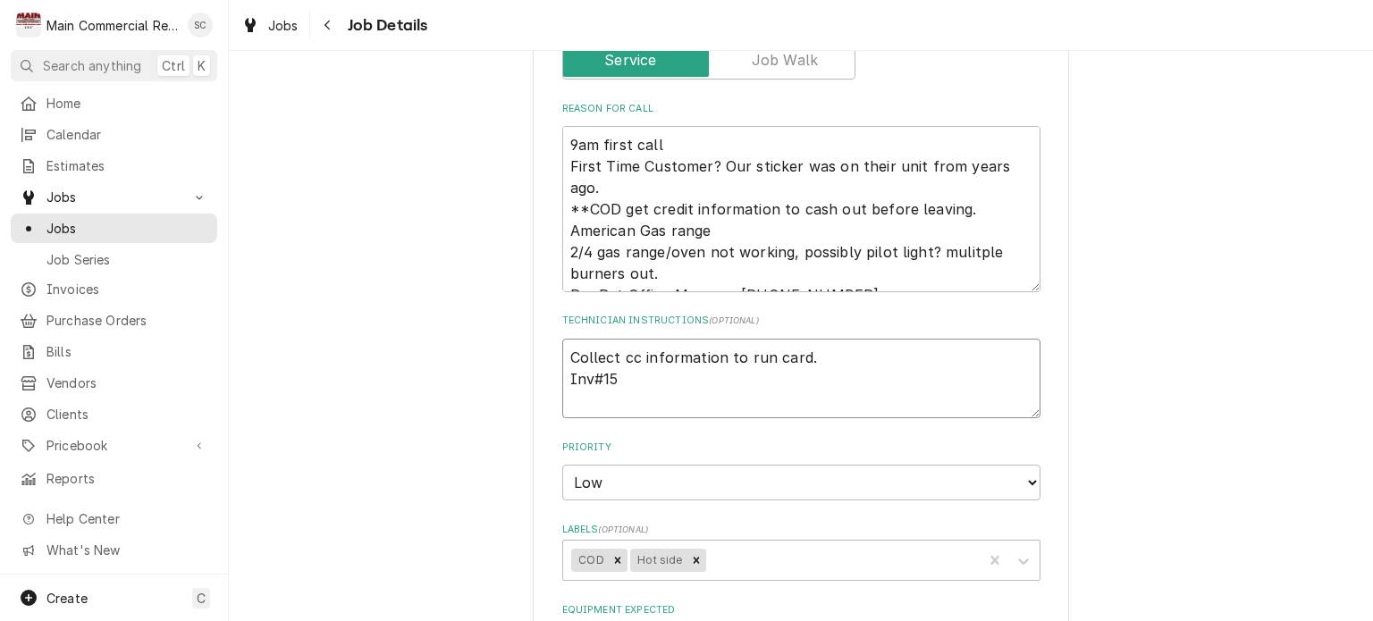
type textarea "x"
type textarea "Collect cc information to run card. Inv#152"
type textarea "x"
type textarea "Collect cc information to run card. Inv#1522"
type textarea "x"
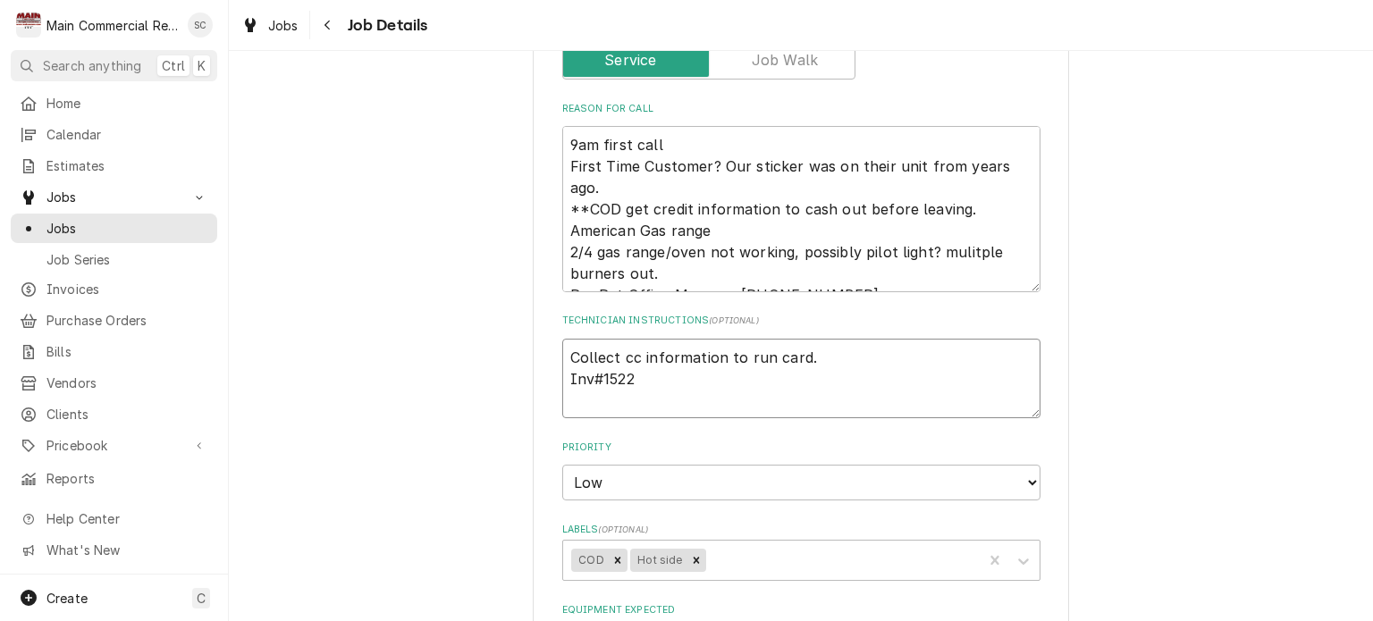
type textarea "Collect cc information to run card. Inv#15222"
type textarea "x"
type textarea "Collect cc information to run card. Inv#152220"
type textarea "x"
type textarea "Collect cc information to run card. Inv#152220,"
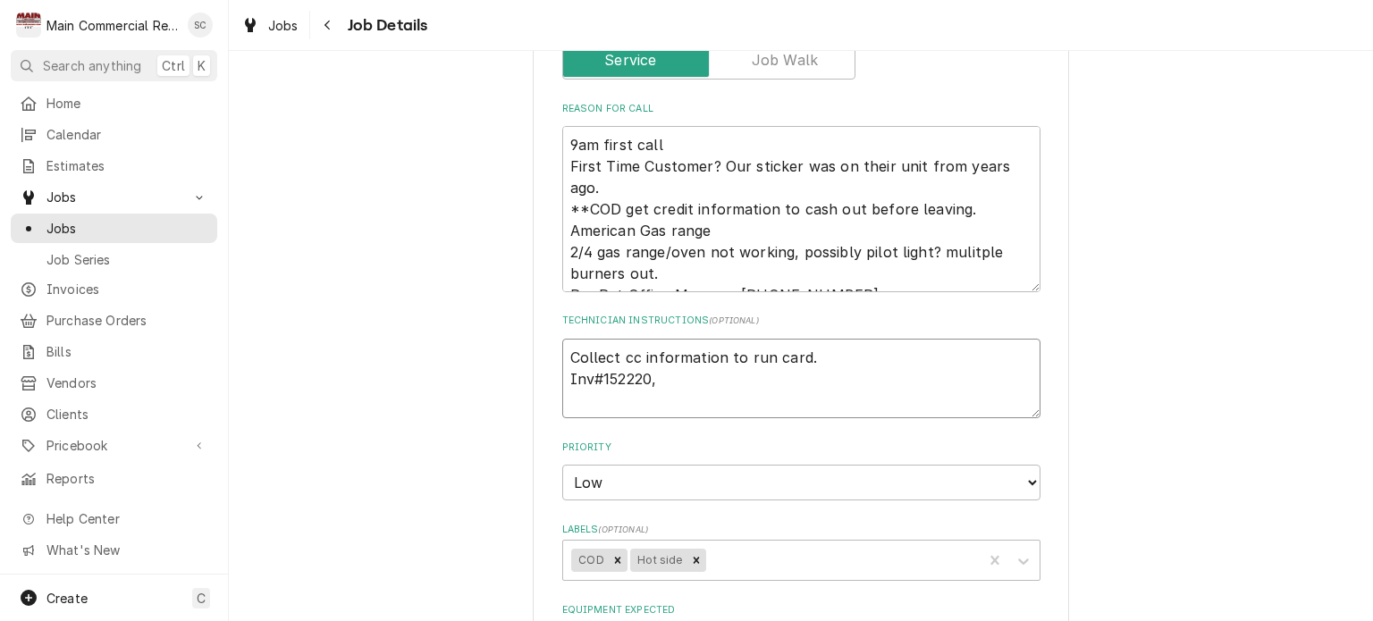
type textarea "x"
type textarea "Collect cc information to run card. Inv#152220,"
type textarea "x"
type textarea "Collect cc information to run card. Inv#152220, $"
type textarea "x"
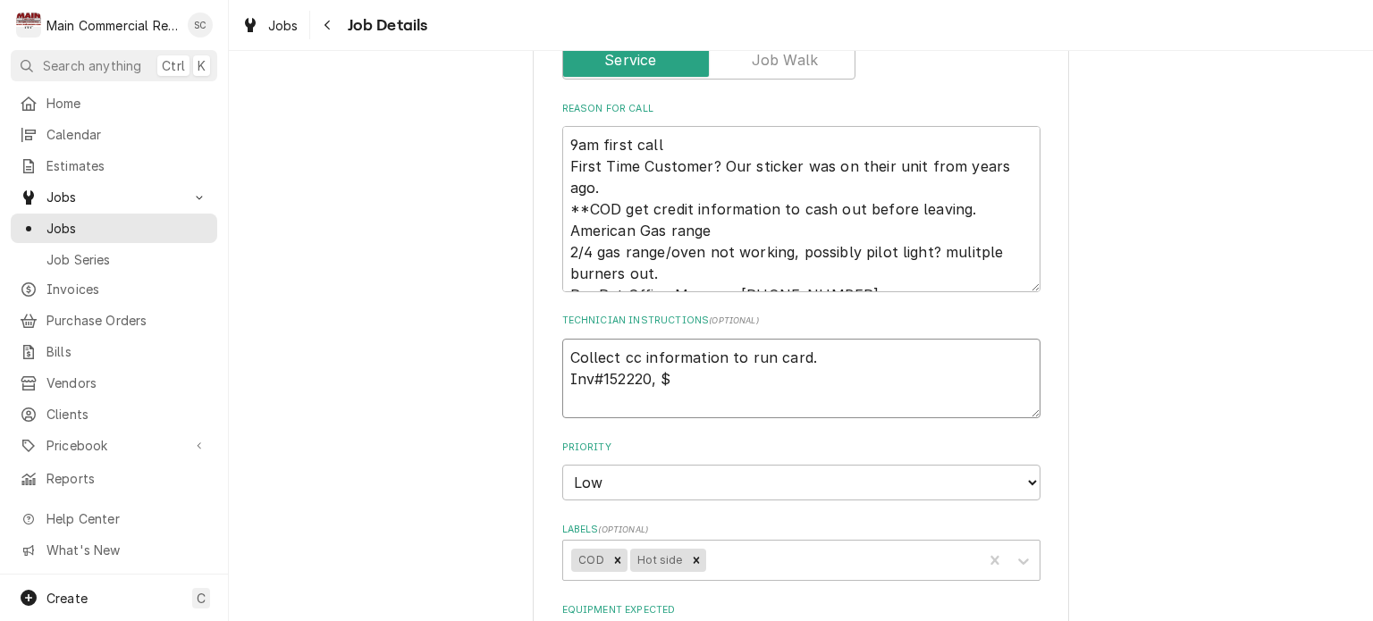
type textarea "Collect cc information to run card. Inv#152220, $3"
type textarea "x"
type textarea "Collect cc information to run card. Inv#152220, $30"
type textarea "x"
type textarea "Collect cc information to run card. Inv#152220, $309"
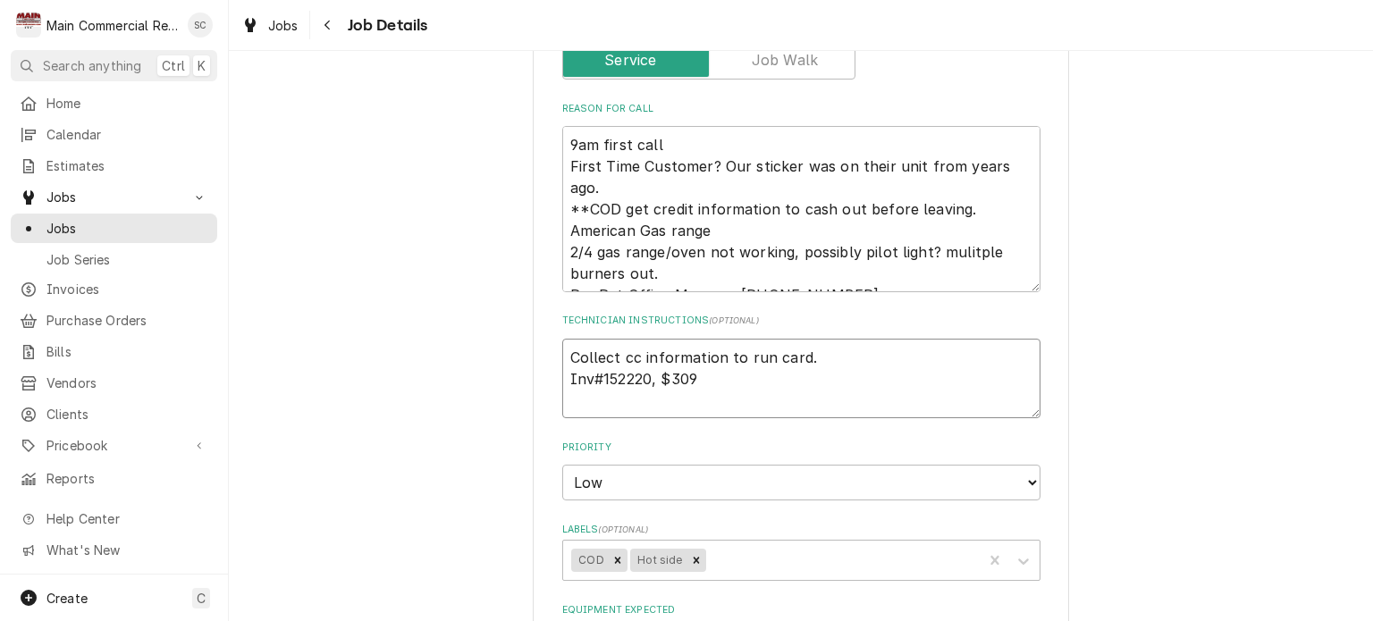
type textarea "x"
type textarea "Collect cc information to run card. Inv#152220, $309."
type textarea "x"
type textarea "Collect cc information to run card. Inv#152220, $309.0"
type textarea "x"
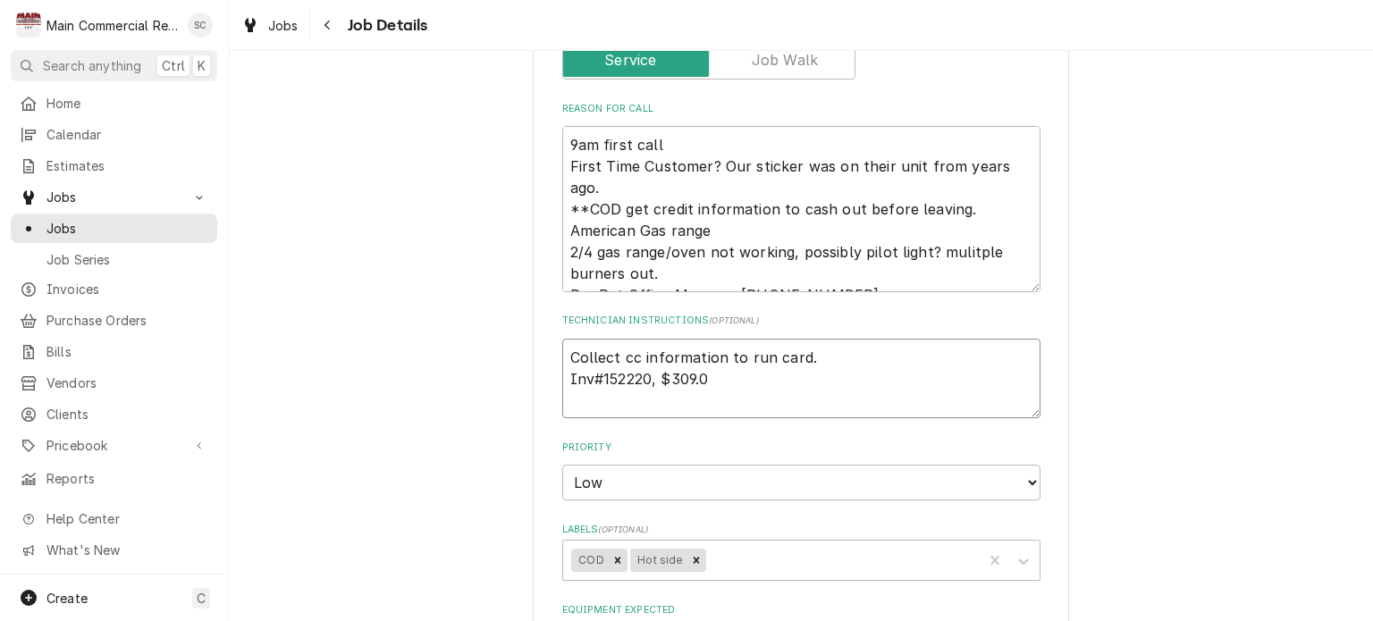
type textarea "Collect cc information to run card. Inv#152220, $309.00"
type textarea "x"
type textarea "Collect cc information to run card. Inv#152220, $309.00,"
type textarea "x"
type textarea "Collect cc information to run card. Inv#152220, $309.00,"
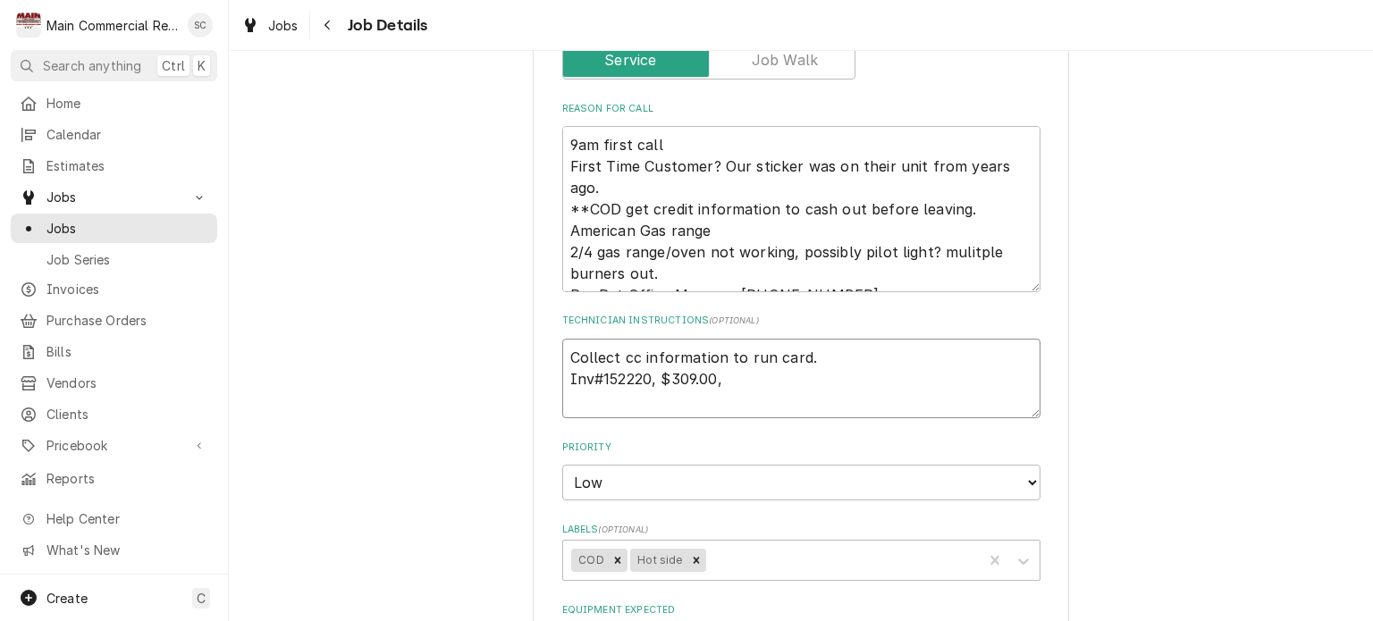
type textarea "x"
type textarea "Collect cc information to run card. Inv#152220, $309.00, i"
type textarea "x"
type textarea "Collect cc information to run card. Inv#152220, $309.00, in"
type textarea "x"
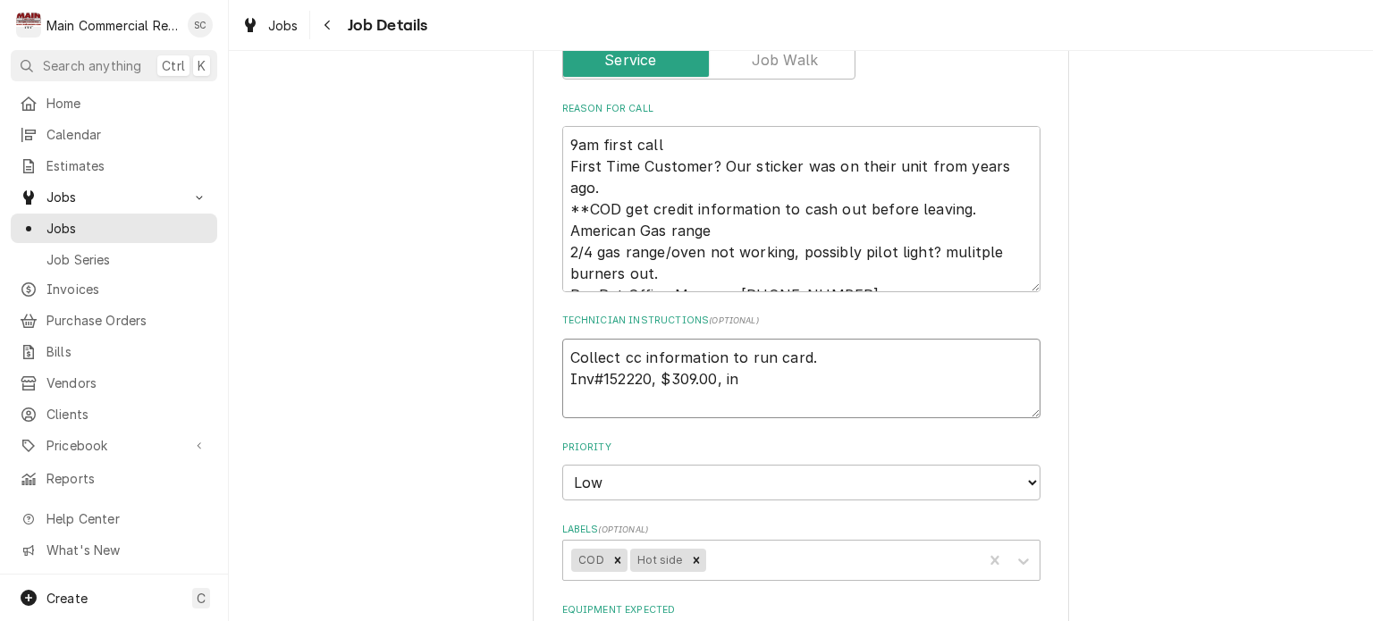
type textarea "Collect cc information to run card. Inv#152220, $309.00, inc"
type textarea "x"
type textarea "Collect cc information to run card. Inv#152220, $309.00, incl"
type textarea "x"
type textarea "Collect cc information to run card. Inv#152220, $309.00, inclu"
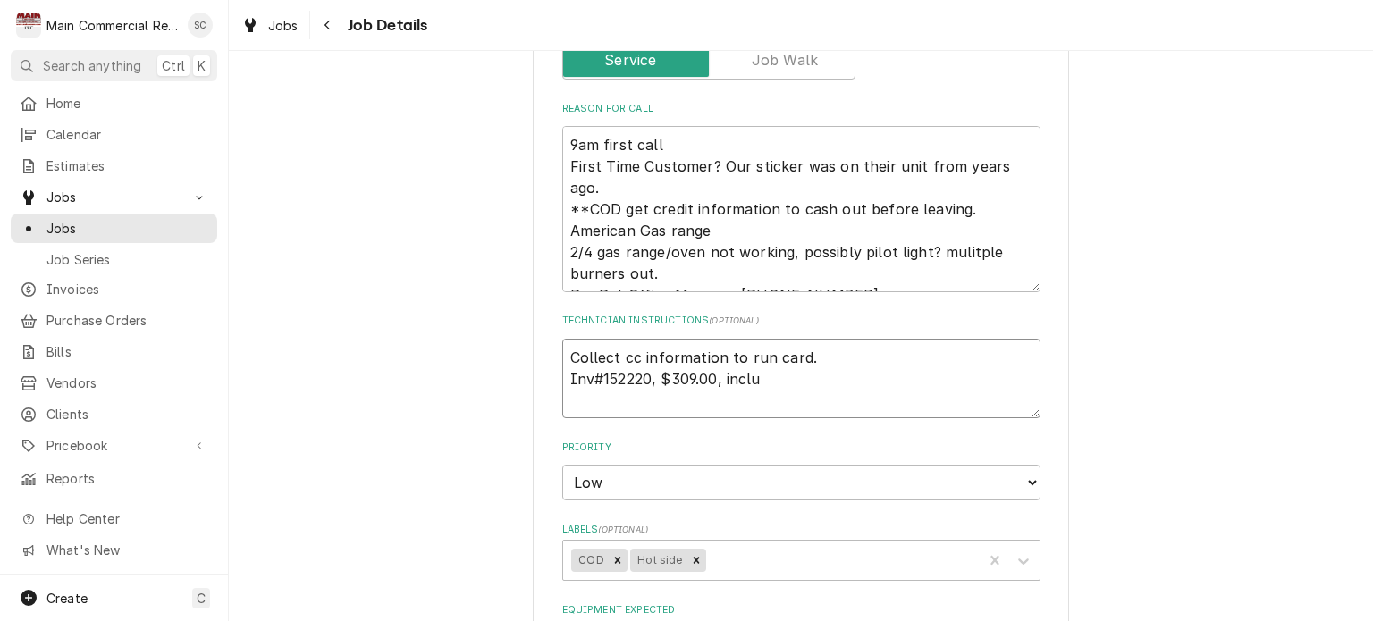
type textarea "x"
type textarea "Collect cc information to run card. Inv#152220, $309.00, includ"
type textarea "x"
type textarea "Collect cc information to run card. Inv#152220, $309.00, include"
type textarea "x"
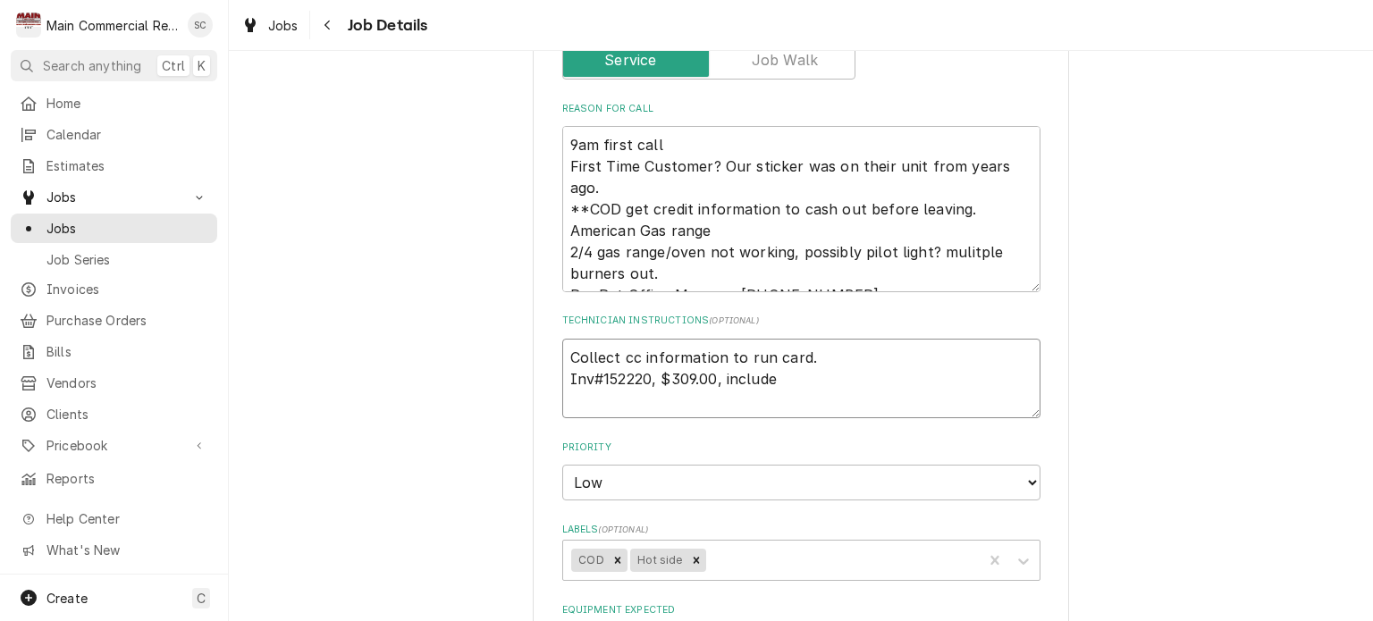
type textarea "Collect cc information to run card. Inv#152220, $309.00, includes"
type textarea "x"
type textarea "Collect cc information to run card. Inv#152220, $309.00, includes"
type textarea "x"
type textarea "Collect cc information to run card. Inv#152220, $309.00, includes 3"
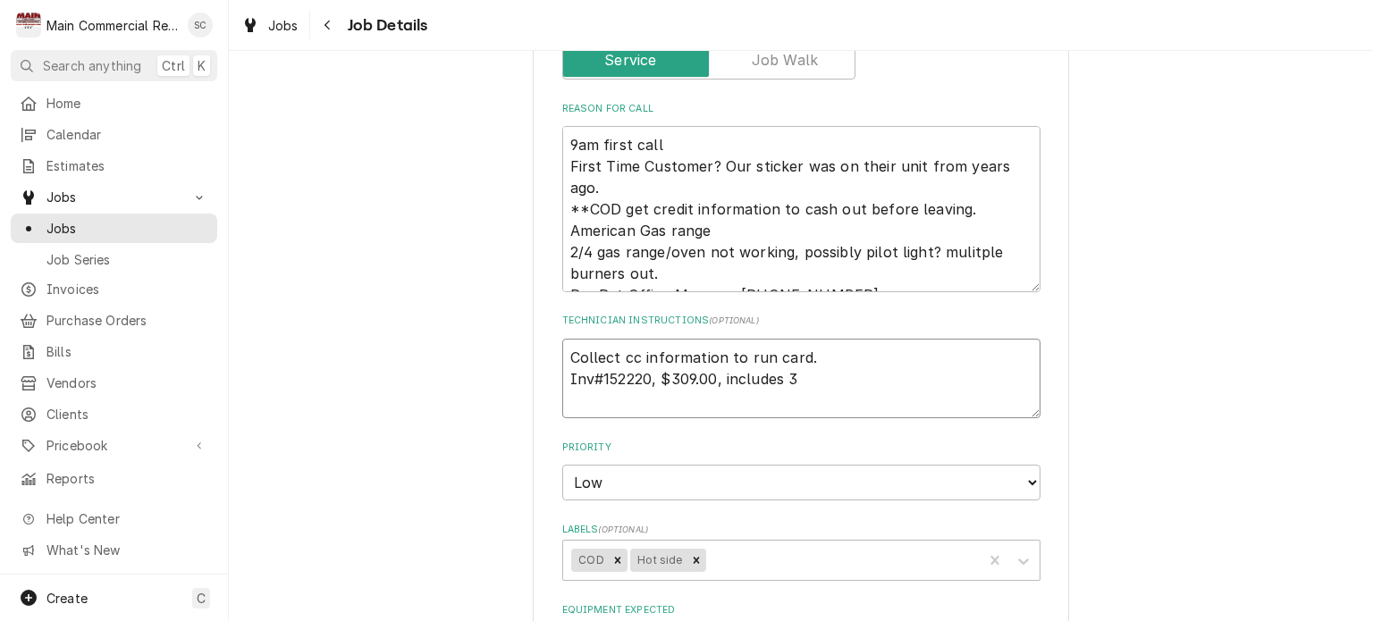
type textarea "x"
type textarea "Collect cc information to run card. Inv#152220, $309.00, includes 3%"
type textarea "x"
type textarea "Collect cc information to run card. Inv#152220, $309.00, includes 3%s"
type textarea "x"
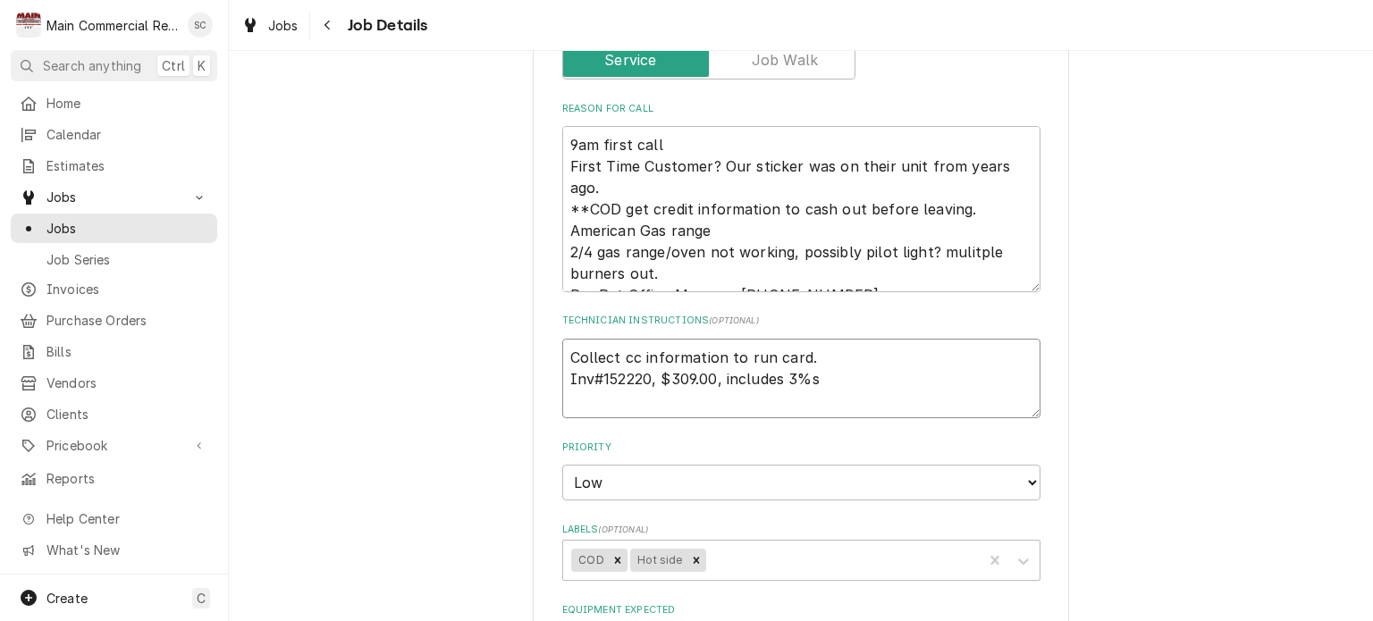
type textarea "Collect cc information to run card. Inv#152220, $309.00, includes 3%su"
type textarea "x"
type textarea "Collect cc information to run card. Inv#152220, $309.00, includes 3%sur"
type textarea "x"
type textarea "Collect cc information to run card. Inv#152220, $309.00, includes 3%surc"
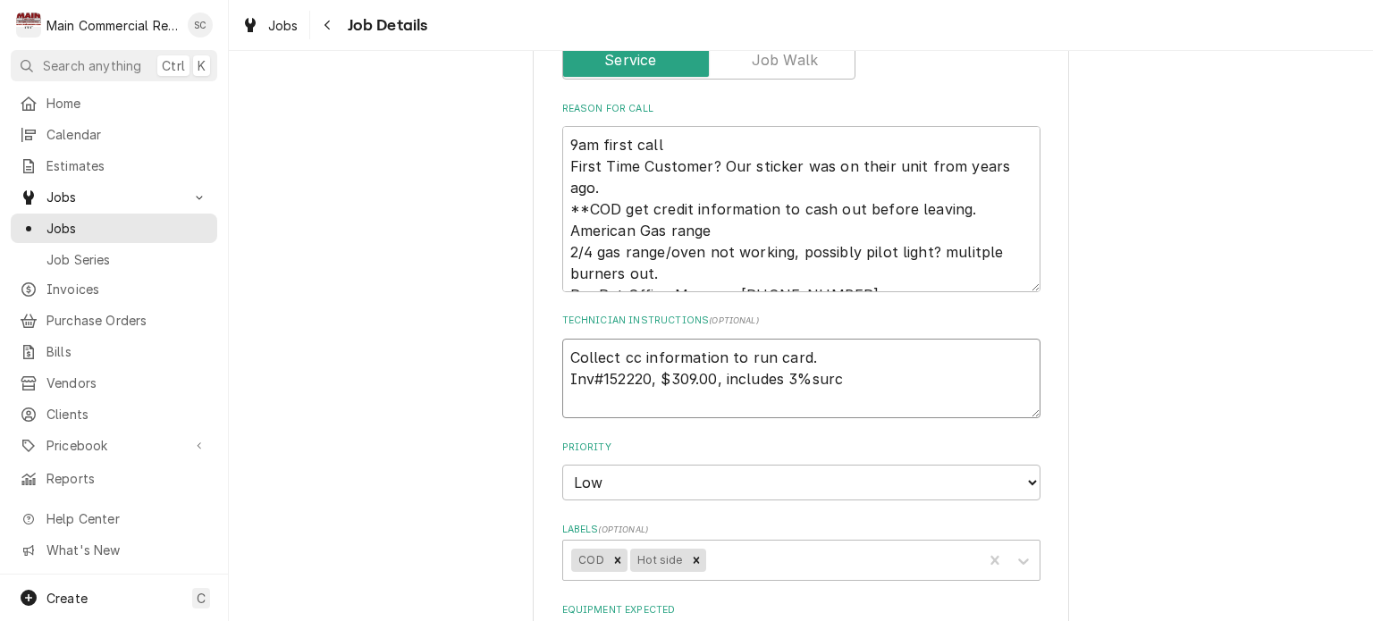
type textarea "x"
type textarea "Collect cc information to run card. Inv#152220, $309.00, includes 3%surch"
type textarea "x"
type textarea "Collect cc information to run card. Inv#152220, $309.00, includes 3%surcha"
type textarea "x"
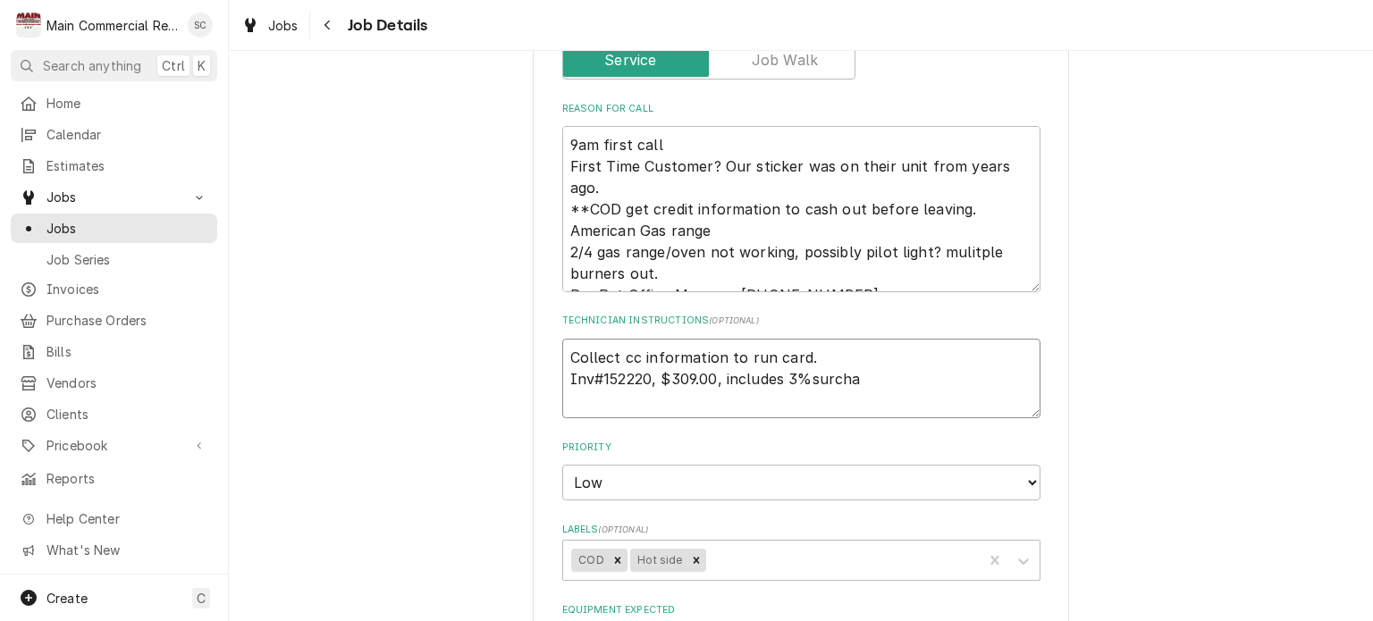
type textarea "Collect cc information to run card. Inv#152220, $309.00, includes 3%surch"
type textarea "x"
type textarea "Collect cc information to run card. Inv#152220, $309.00, includes 3%surc"
type textarea "x"
type textarea "Collect cc information to run card. Inv#152220, $309.00, includes 3%sur"
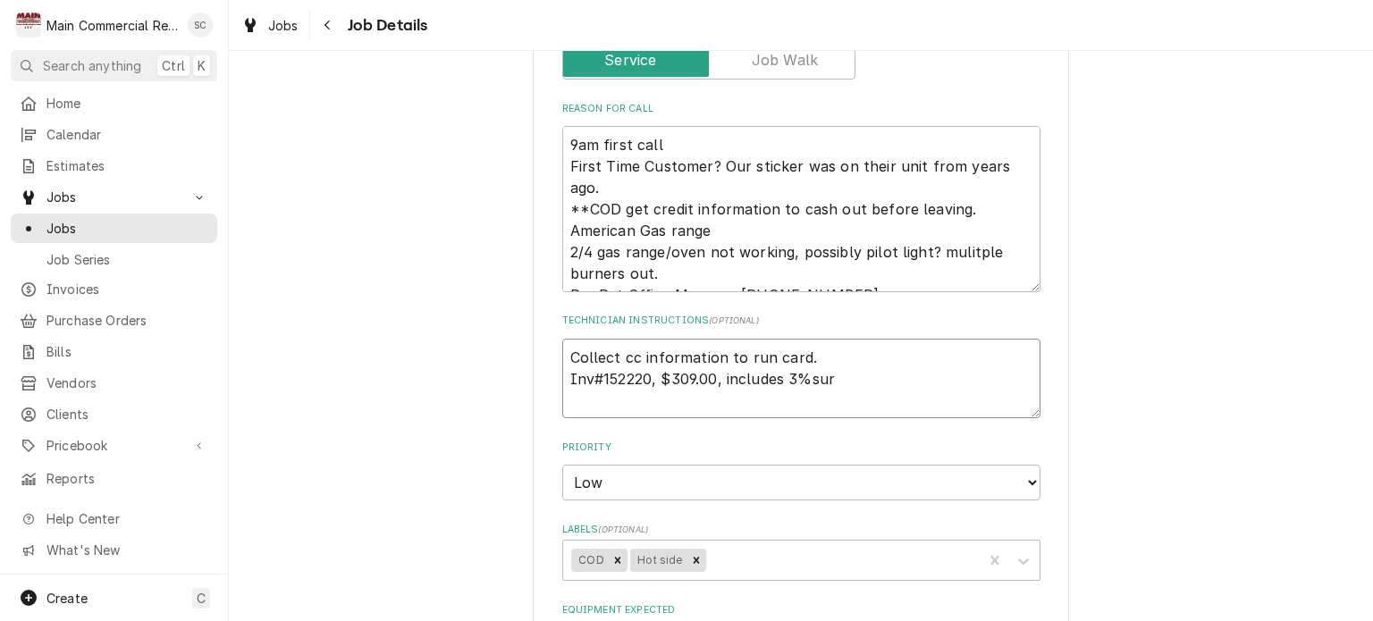
type textarea "x"
type textarea "Collect cc information to run card. Inv#152220, $309.00, includes 3%su"
type textarea "x"
type textarea "Collect cc information to run card. Inv#152220, $309.00, includes 3%s"
type textarea "x"
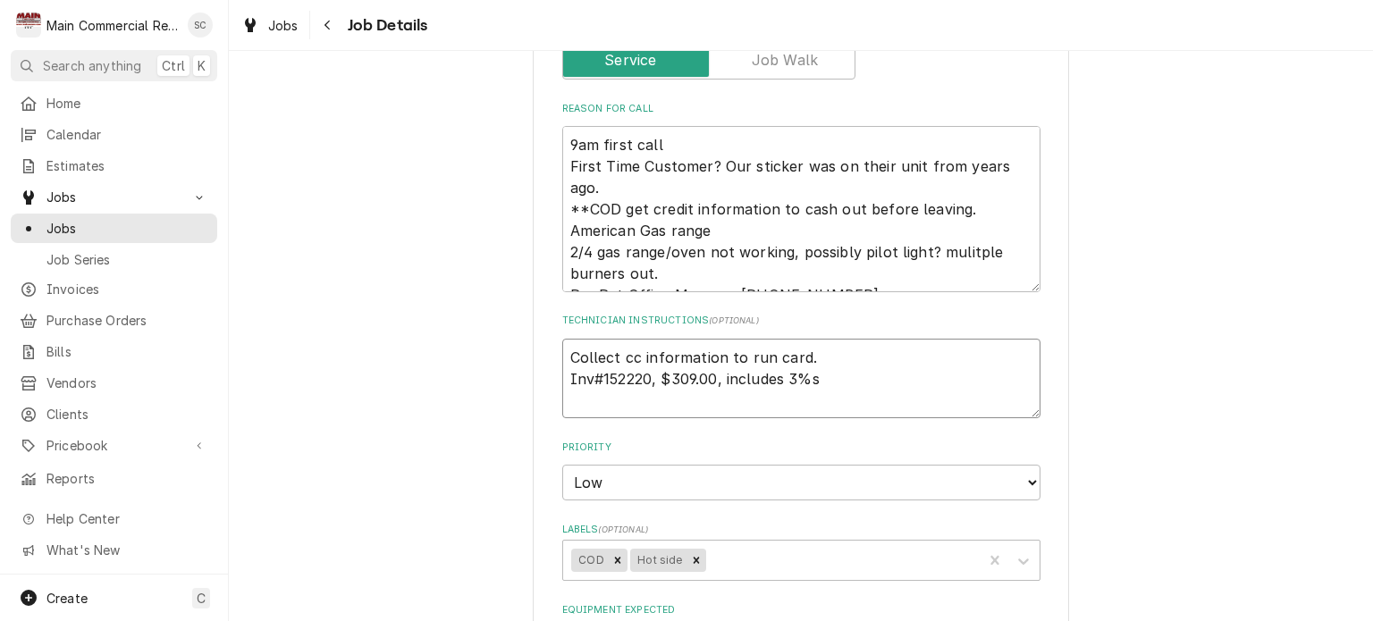
type textarea "Collect cc information to run card. Inv#152220, $309.00, includes 3%"
type textarea "x"
type textarea "Collect cc information to run card. Inv#152220, $309.00, includes 3%"
type textarea "x"
type textarea "Collect cc information to run card. Inv#152220, $309.00, includes 3% c"
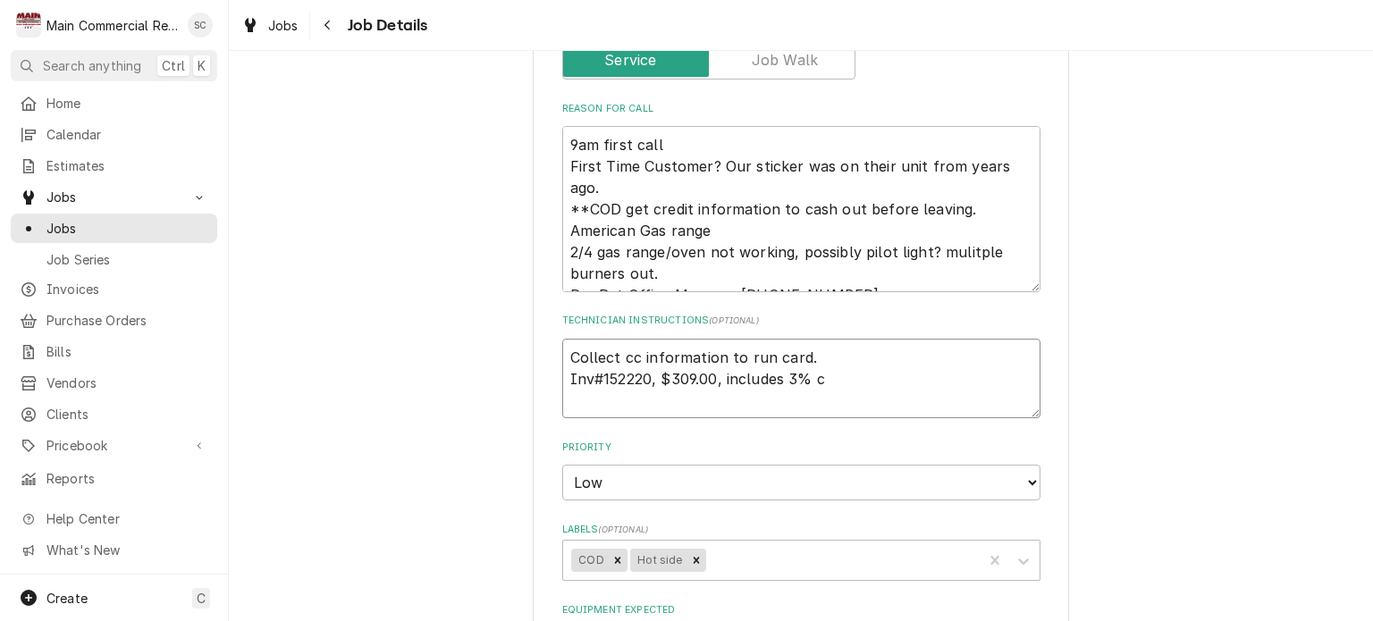
type textarea "x"
type textarea "Collect cc information to run card. Inv#152220, $309.00, includes 3% cc"
type textarea "x"
type textarea "Collect cc information to run card. Inv#152220, $309.00, includes 3% cc"
type textarea "x"
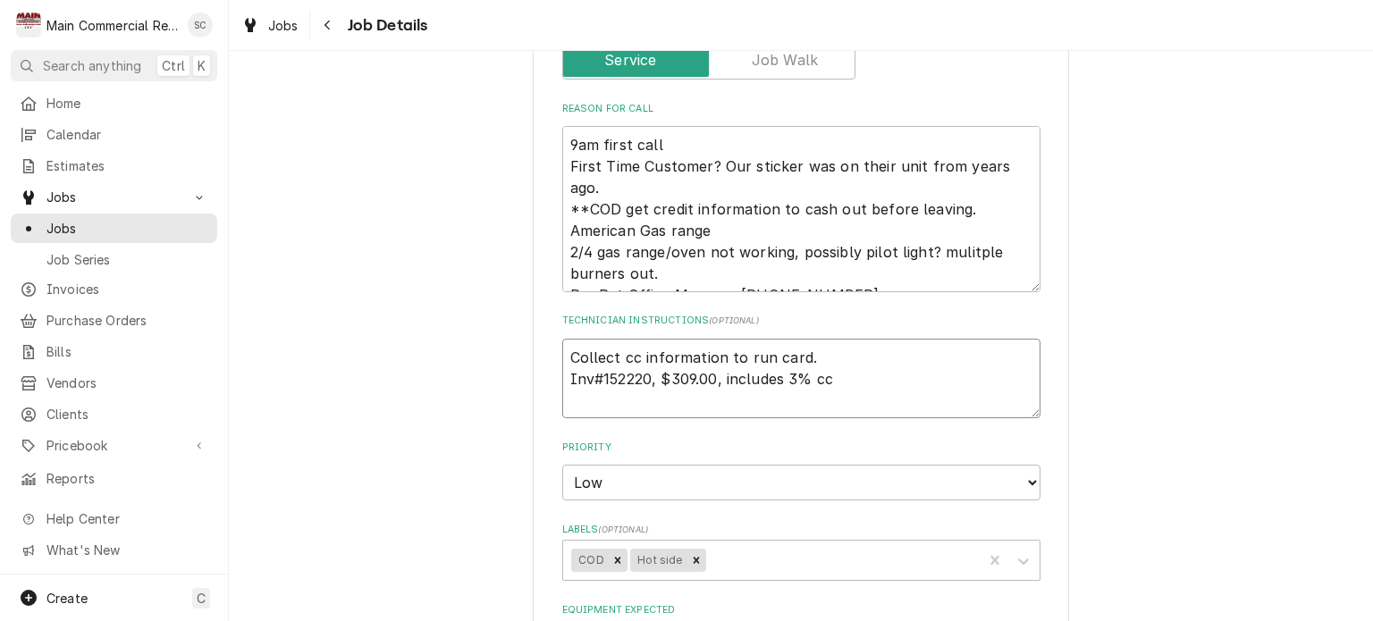
type textarea "Collect cc information to run card. Inv#152220, $309.00, includes 3% cc s"
type textarea "x"
type textarea "Collect cc information to run card. Inv#152220, $309.00, includes 3% cc sr"
type textarea "x"
type textarea "Collect cc information to run card. Inv#152220, $309.00, includes 3% cc sru"
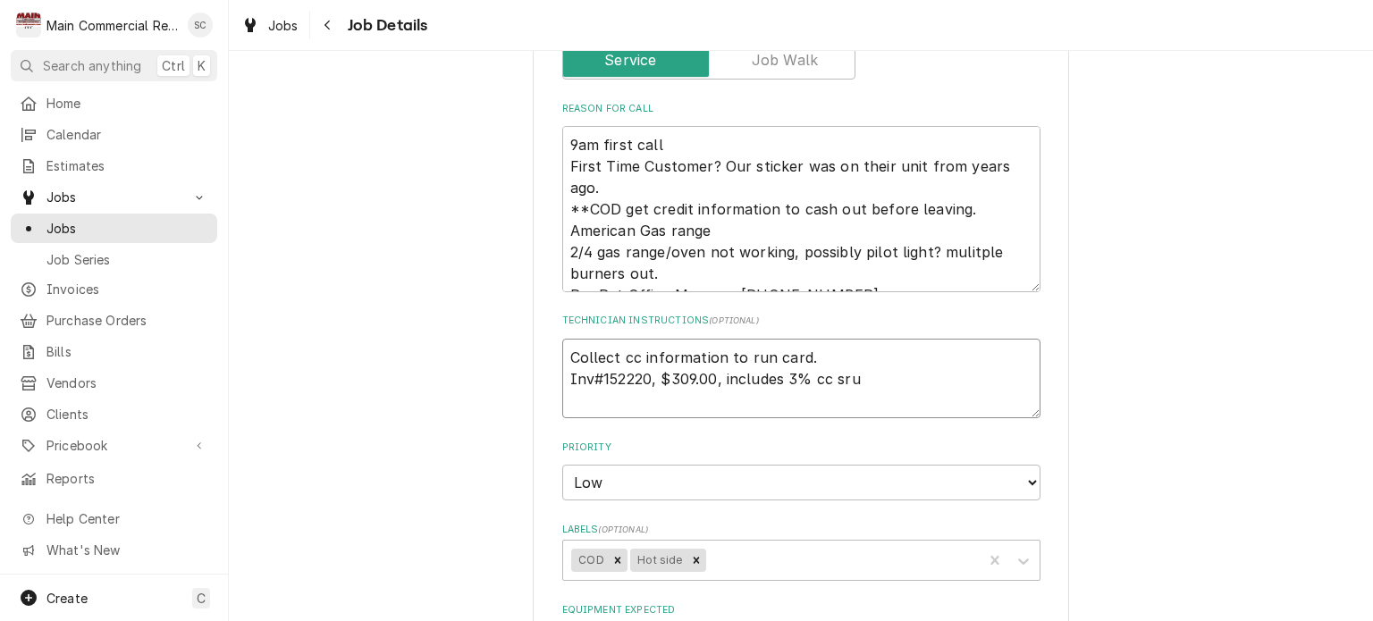
type textarea "x"
type textarea "Collect cc information to run card. Inv#152220, $309.00, includes 3% cc sr"
type textarea "x"
type textarea "Collect cc information to run card. Inv#152220, $309.00, includes 3% cc s"
type textarea "x"
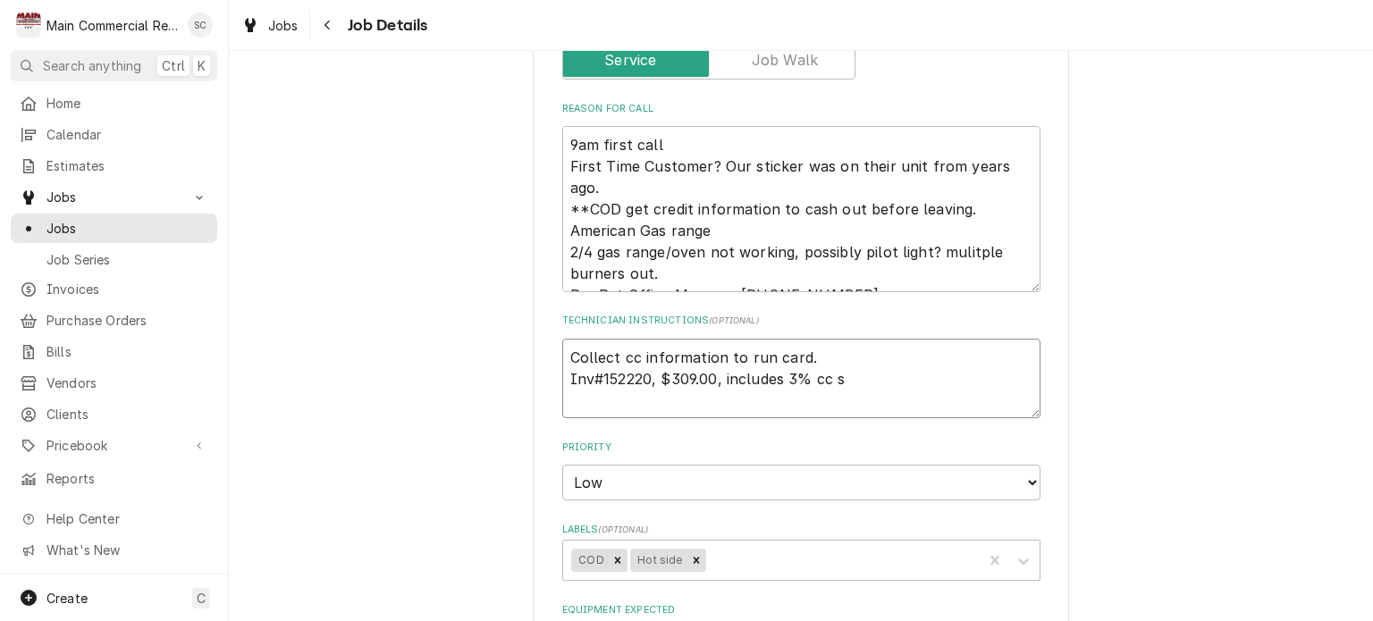
type textarea "Collect cc information to run card. Inv#152220, $309.00, includes 3% cc su"
type textarea "x"
type textarea "Collect cc information to run card. Inv#152220, $309.00, includes 3% cc sur"
type textarea "x"
type textarea "Collect cc information to run card. Inv#152220, $309.00, includes 3% cc surc"
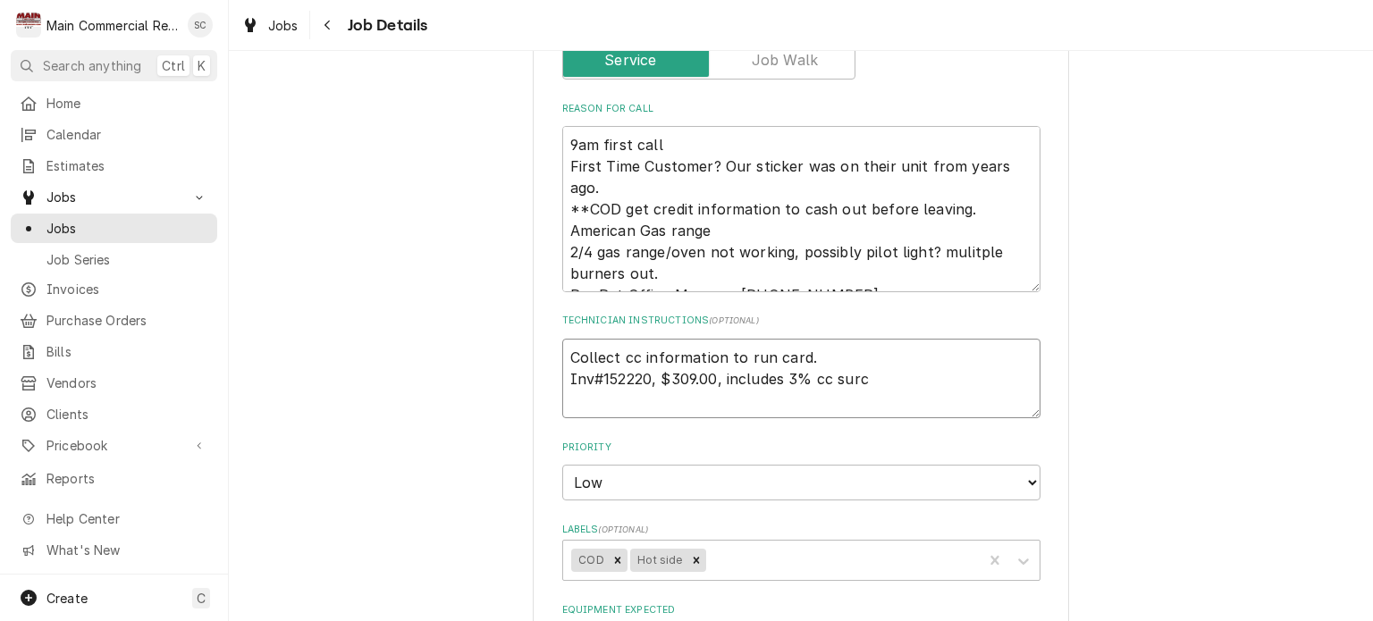
type textarea "x"
type textarea "Collect cc information to run card. Inv#152220, $309.00, includes 3% cc surch"
type textarea "x"
type textarea "Collect cc information to run card. Inv#152220, $309.00, includes 3% cc surcha"
type textarea "x"
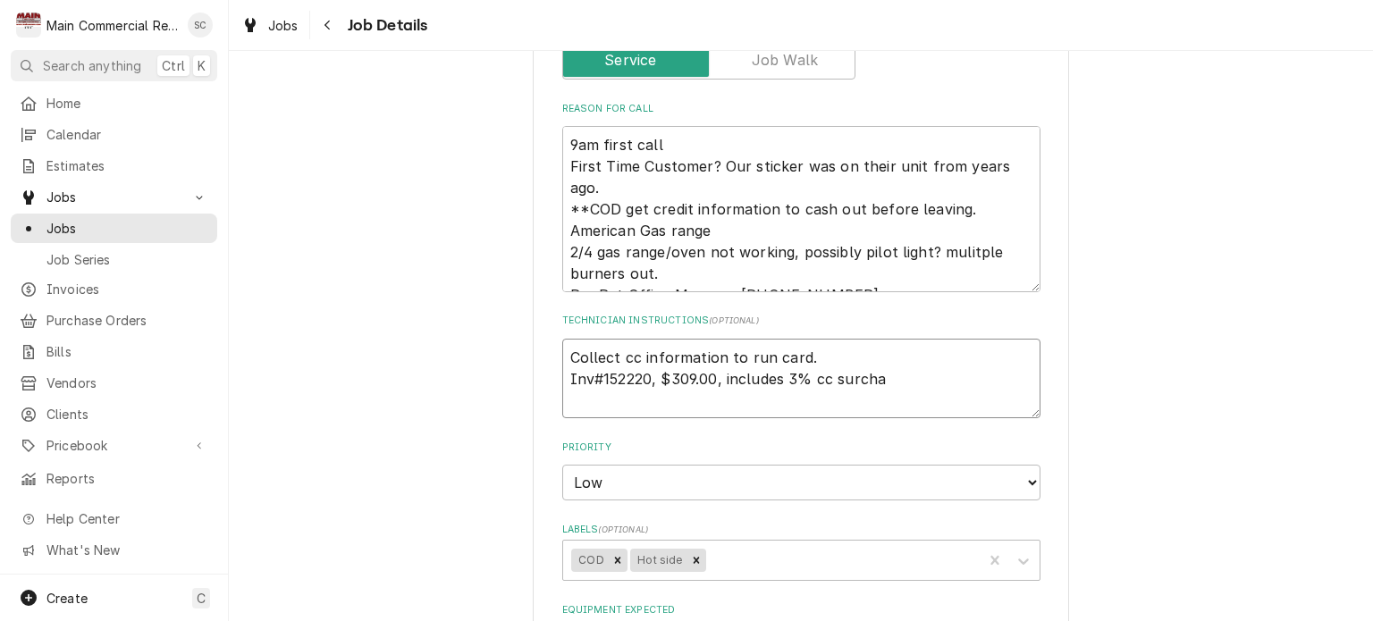
type textarea "Collect cc information to run card. Inv#152220, $309.00, includes 3% cc surchar"
type textarea "x"
type textarea "Collect cc information to run card. Inv#152220, $309.00, includes 3% cc surcharg"
type textarea "x"
type textarea "Collect cc information to run card. Inv#152220, $309.00, includes 3% cc surchar…"
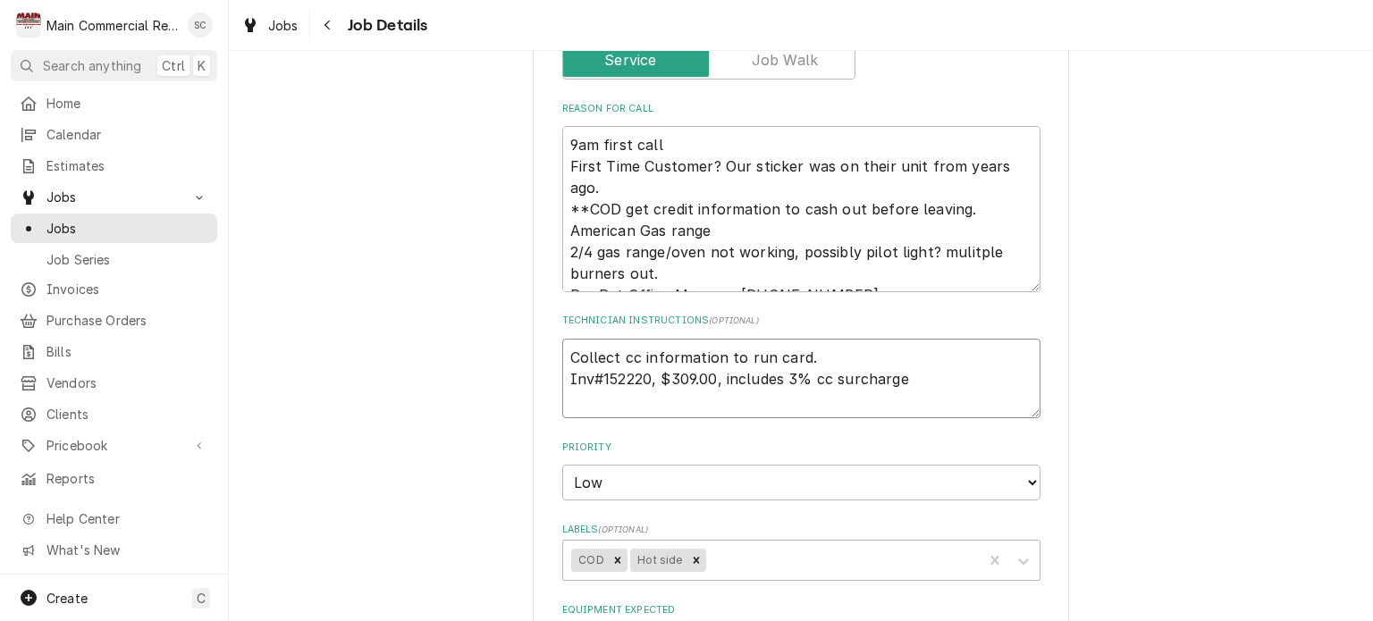
type textarea "x"
type textarea "Collect cc information to run card. Inv#152220, $309.00, includes 3% cc surchar…"
click at [771, 545] on div "Labels" at bounding box center [841, 561] width 265 height 32
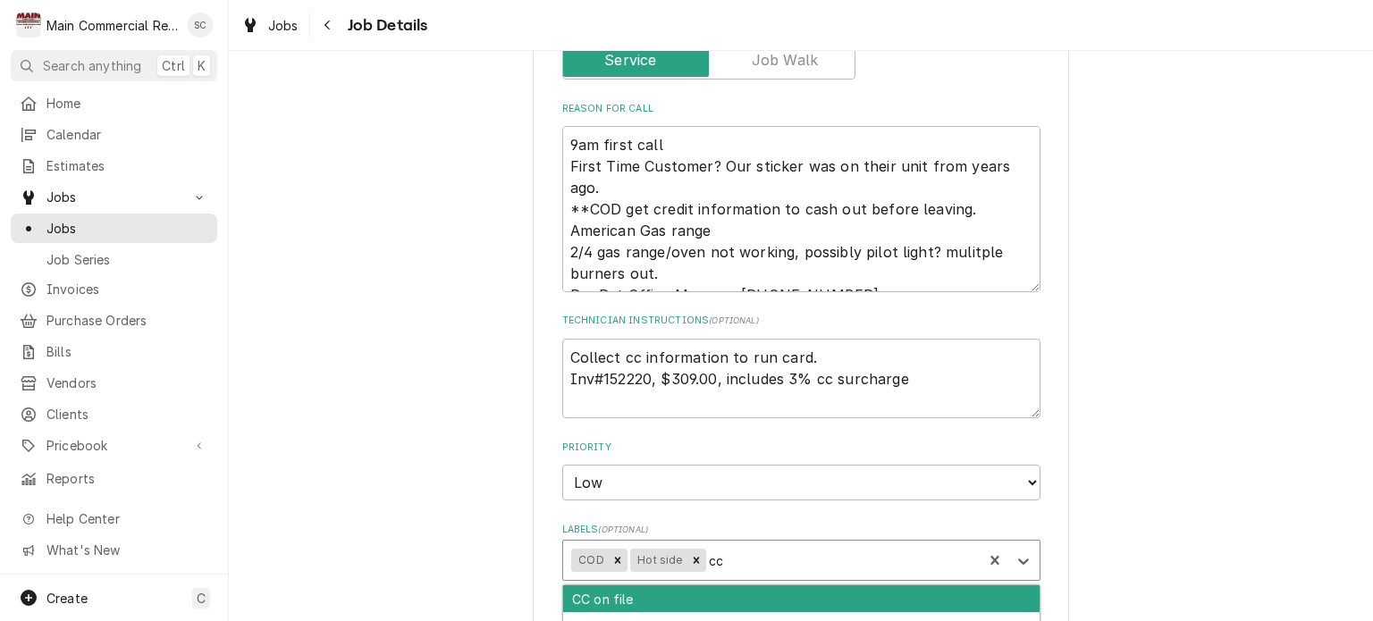
type input "c"
type input "Pai"
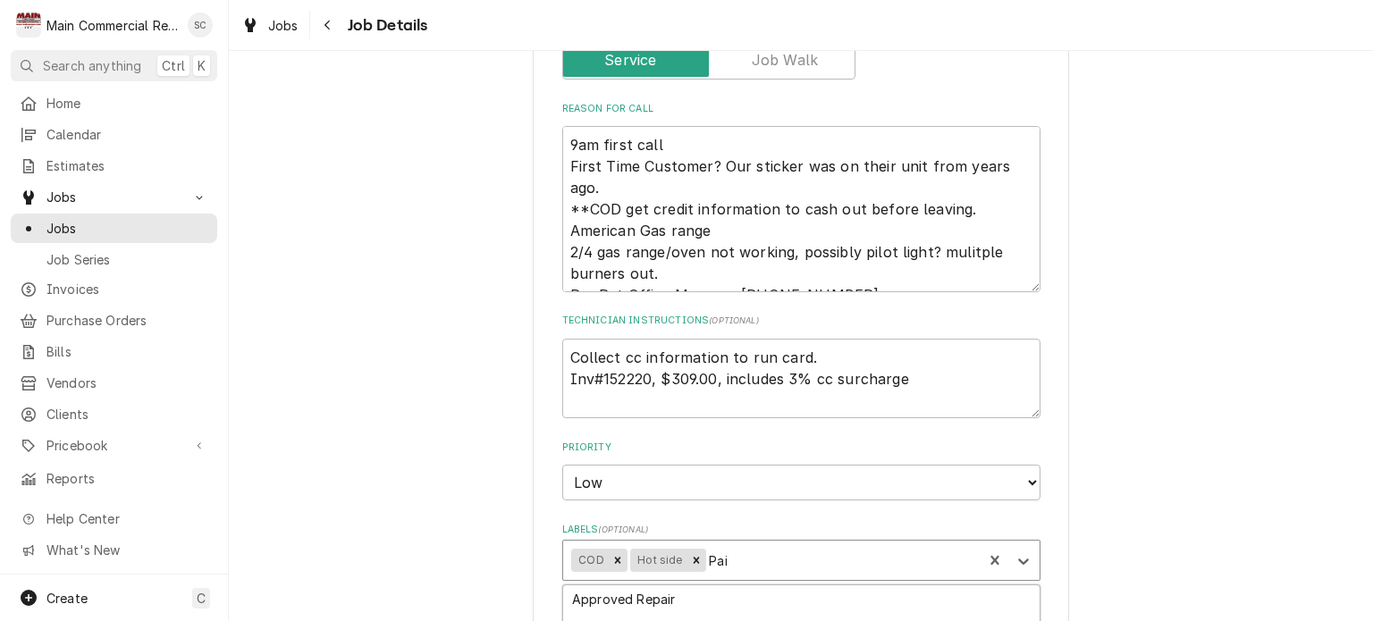
scroll to position [447, 0]
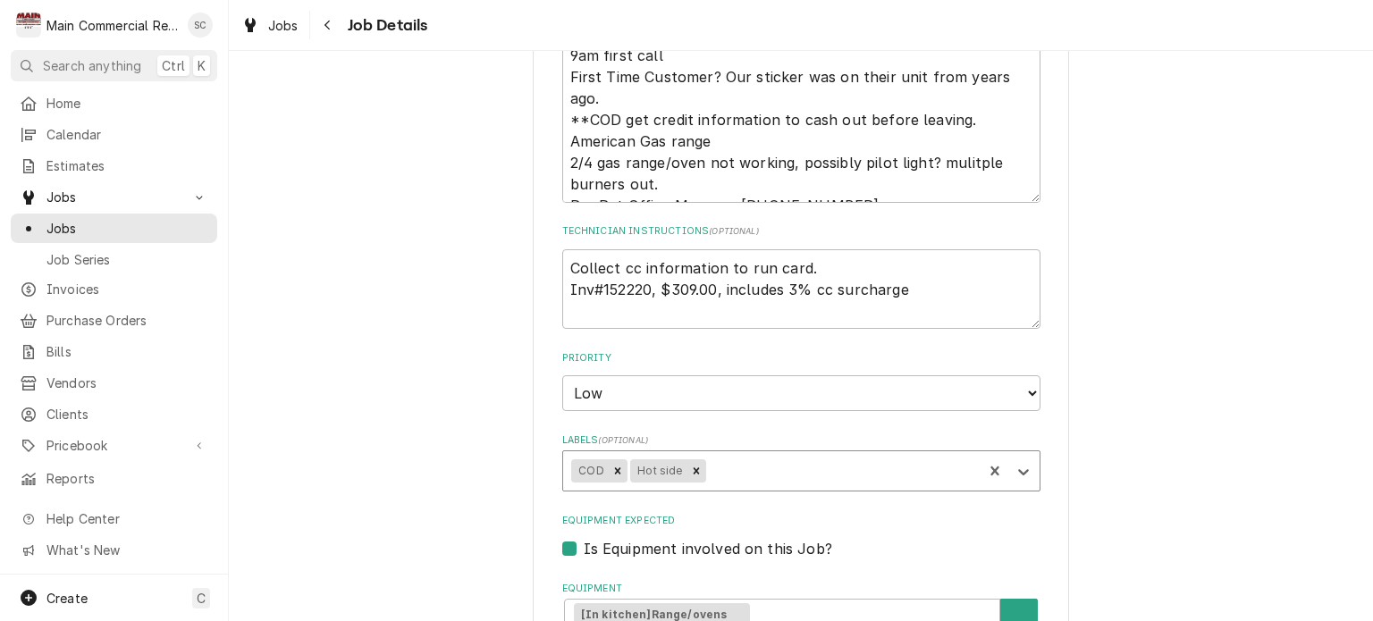
drag, startPoint x: 748, startPoint y: 446, endPoint x: 701, endPoint y: 446, distance: 46.5
click at [709, 455] on div "Labels" at bounding box center [841, 471] width 265 height 32
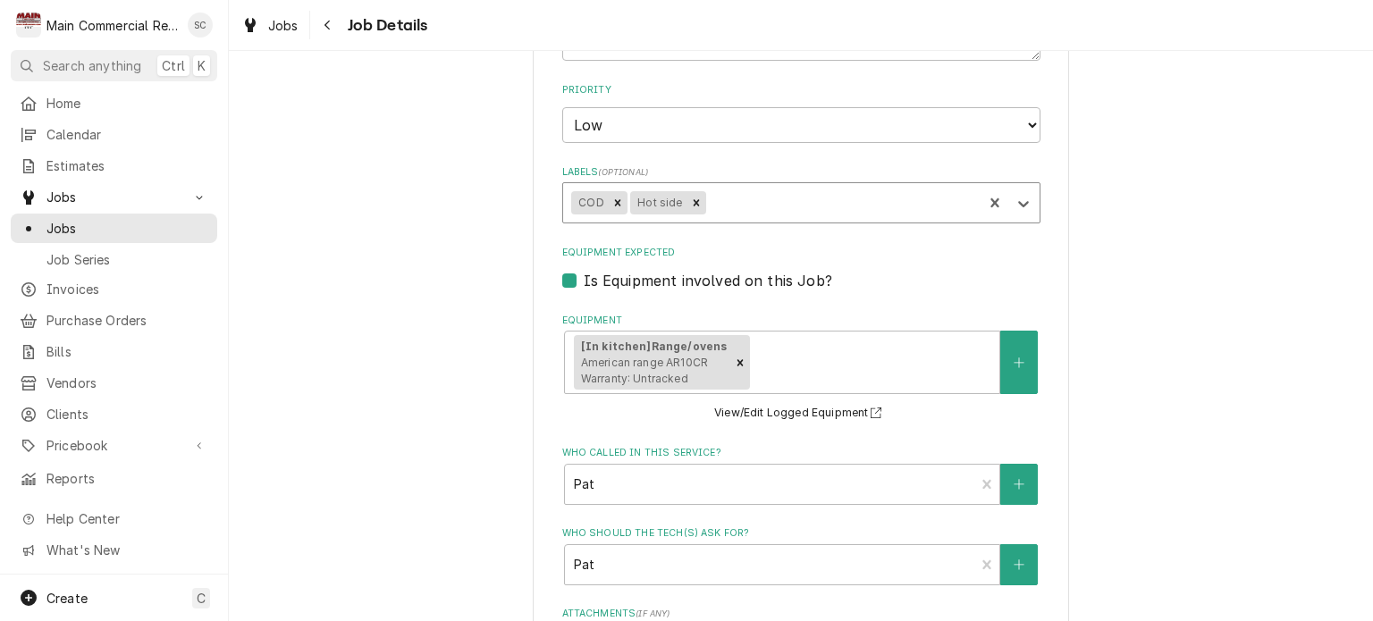
scroll to position [1073, 0]
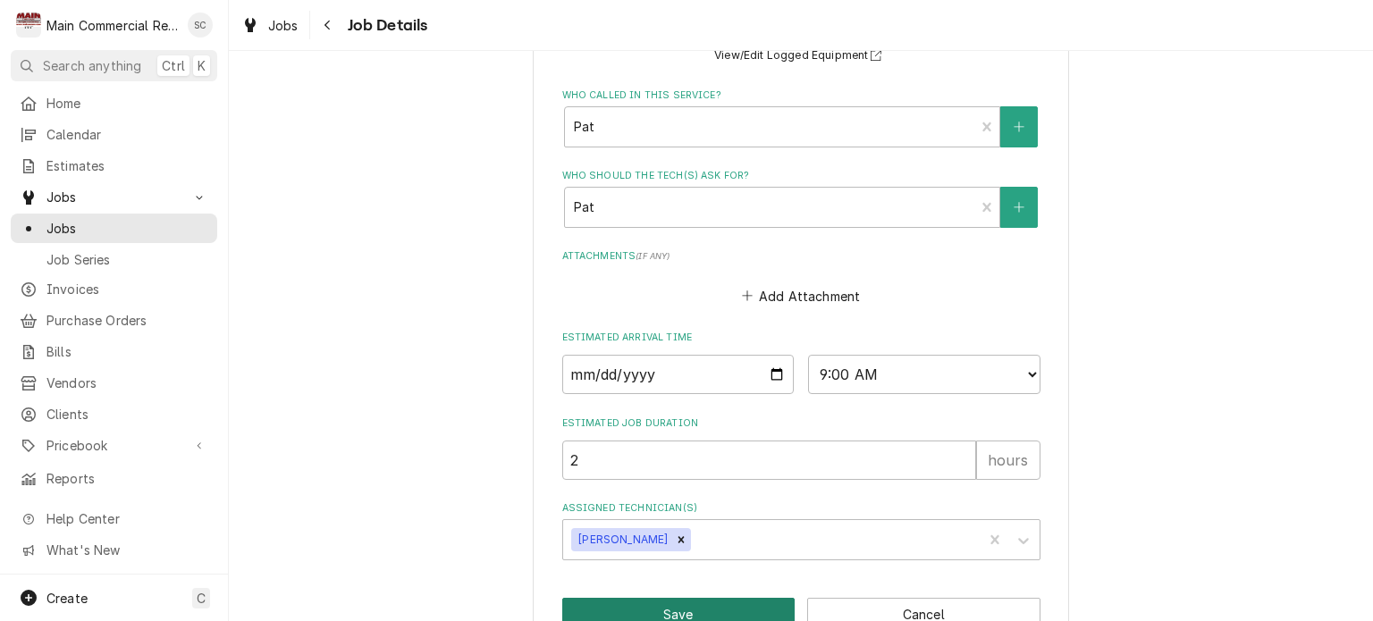
click at [737, 598] on button "Save" at bounding box center [678, 614] width 233 height 33
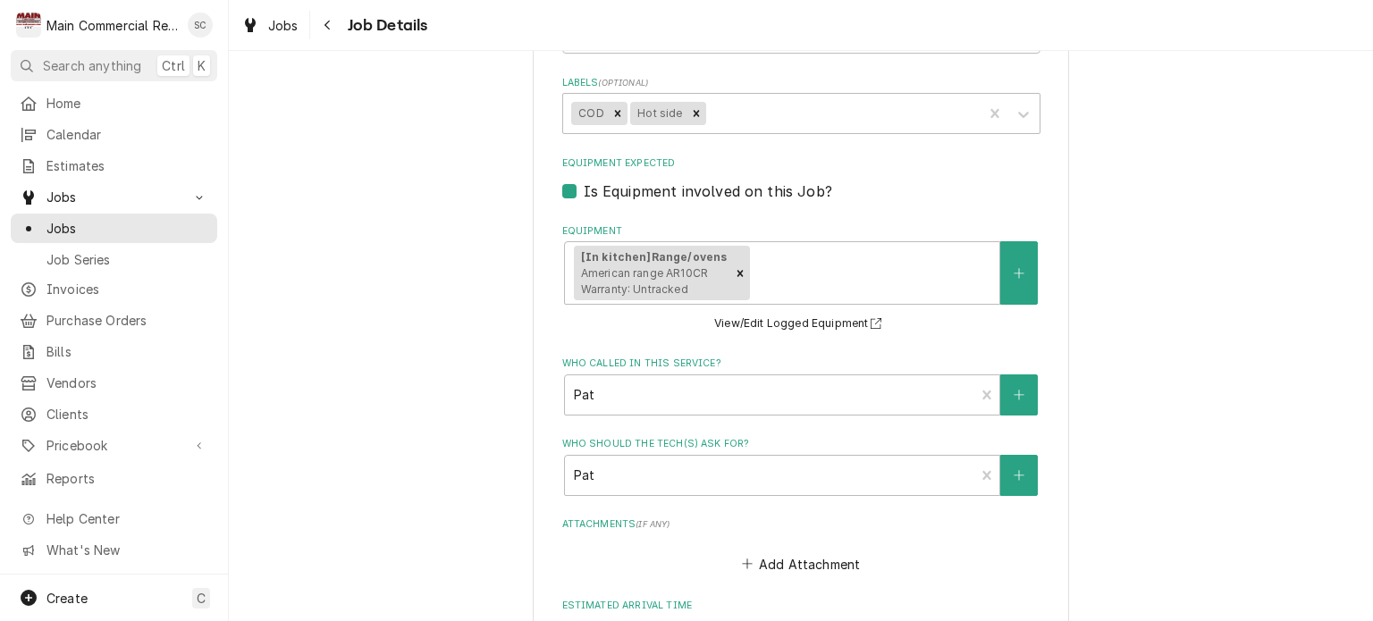
type textarea "x"
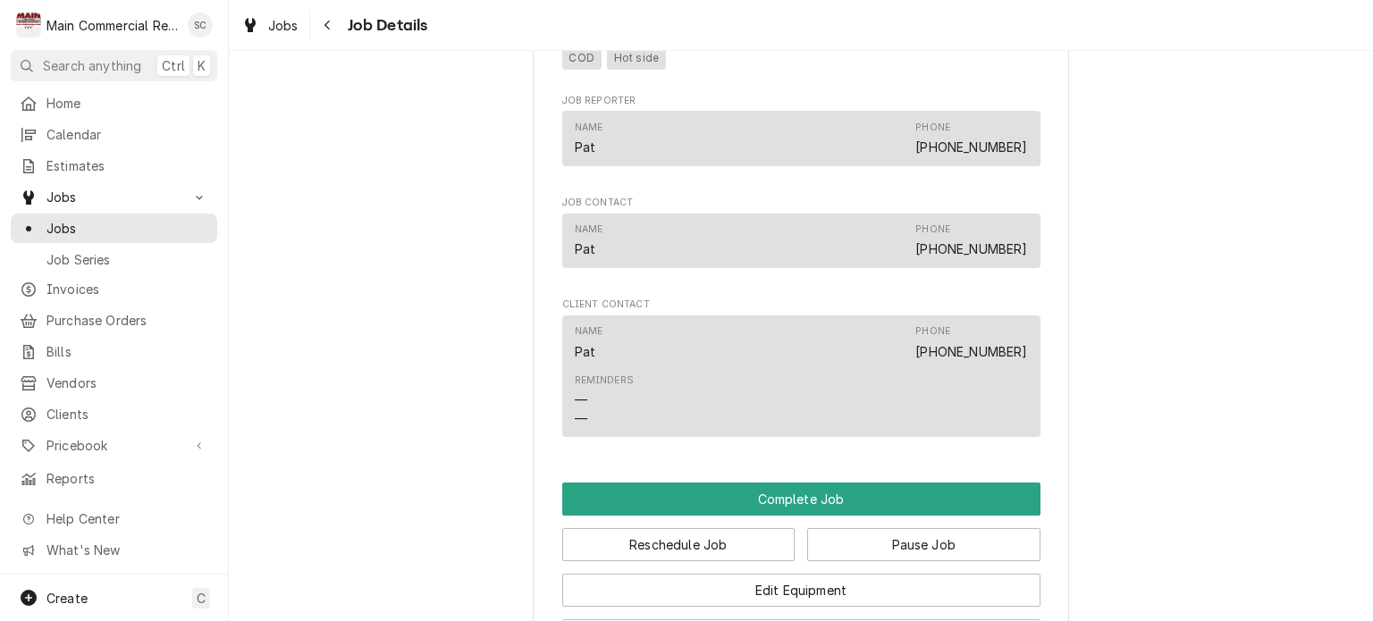
scroll to position [2057, 0]
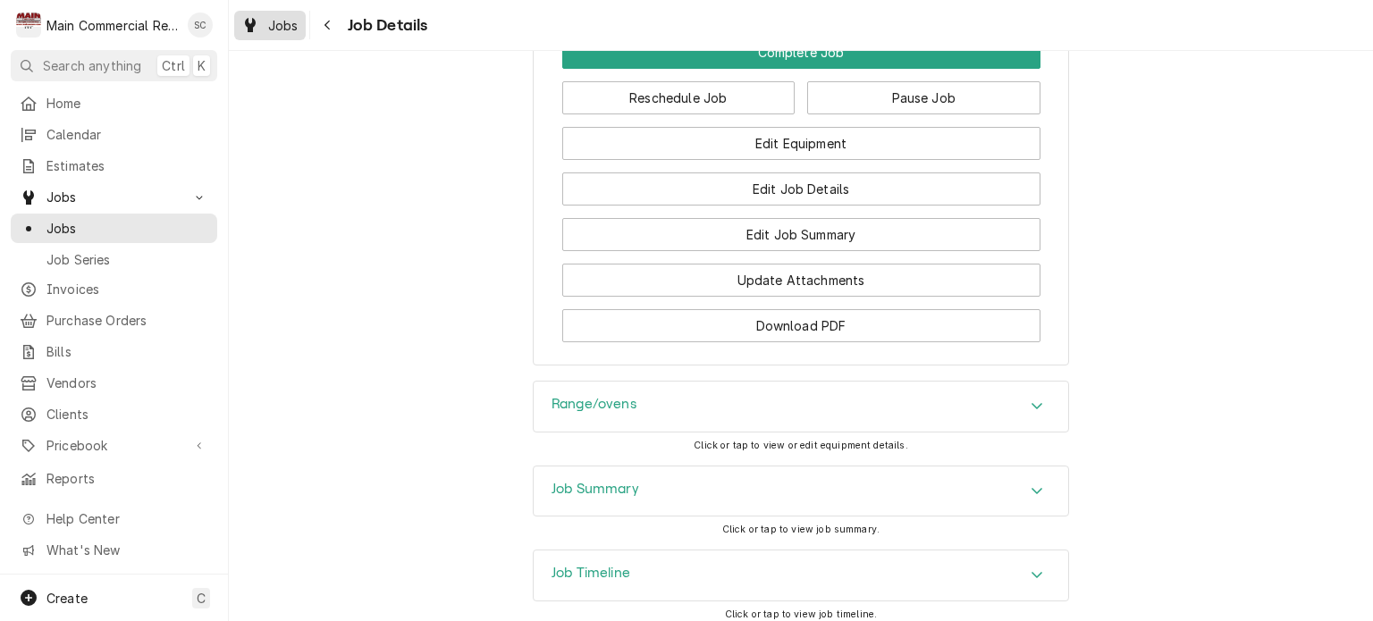
click at [258, 26] on div "Dynamic Content Wrapper" at bounding box center [250, 24] width 18 height 21
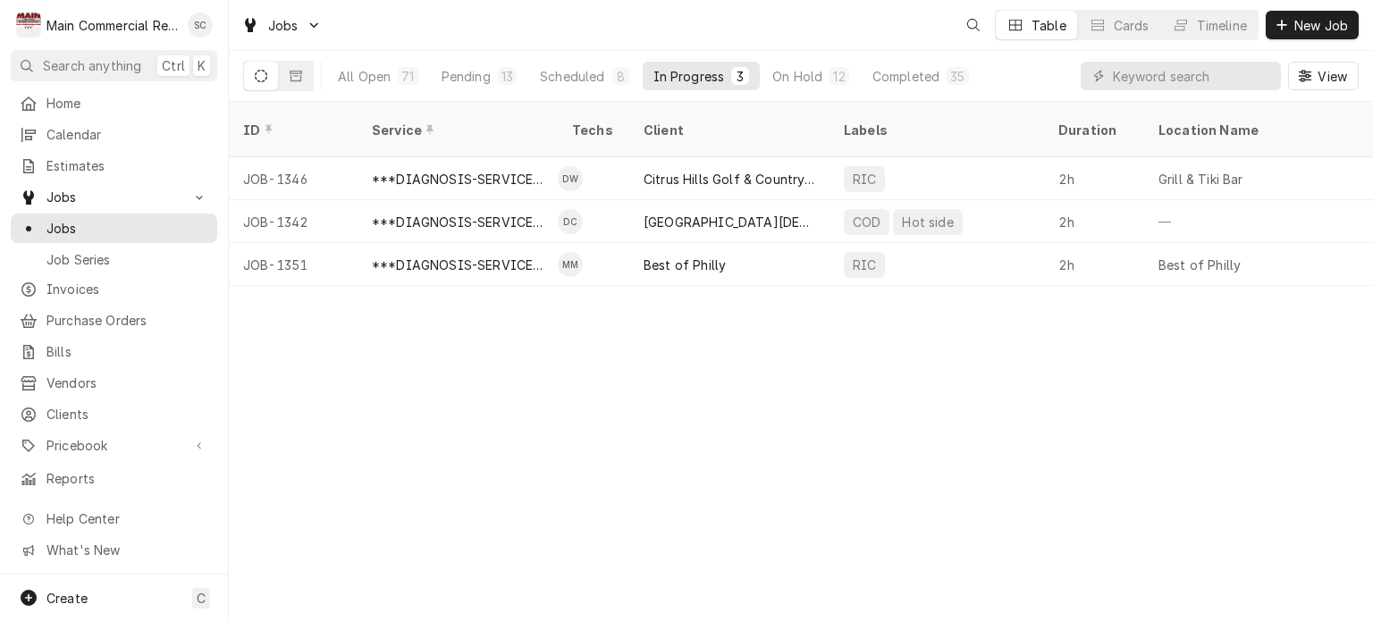
click at [784, 435] on div "ID Service Techs Client Labels Duration Location Name Date Received Status Prio…" at bounding box center [801, 361] width 1145 height 519
click at [68, 405] on span "Clients" at bounding box center [127, 414] width 162 height 19
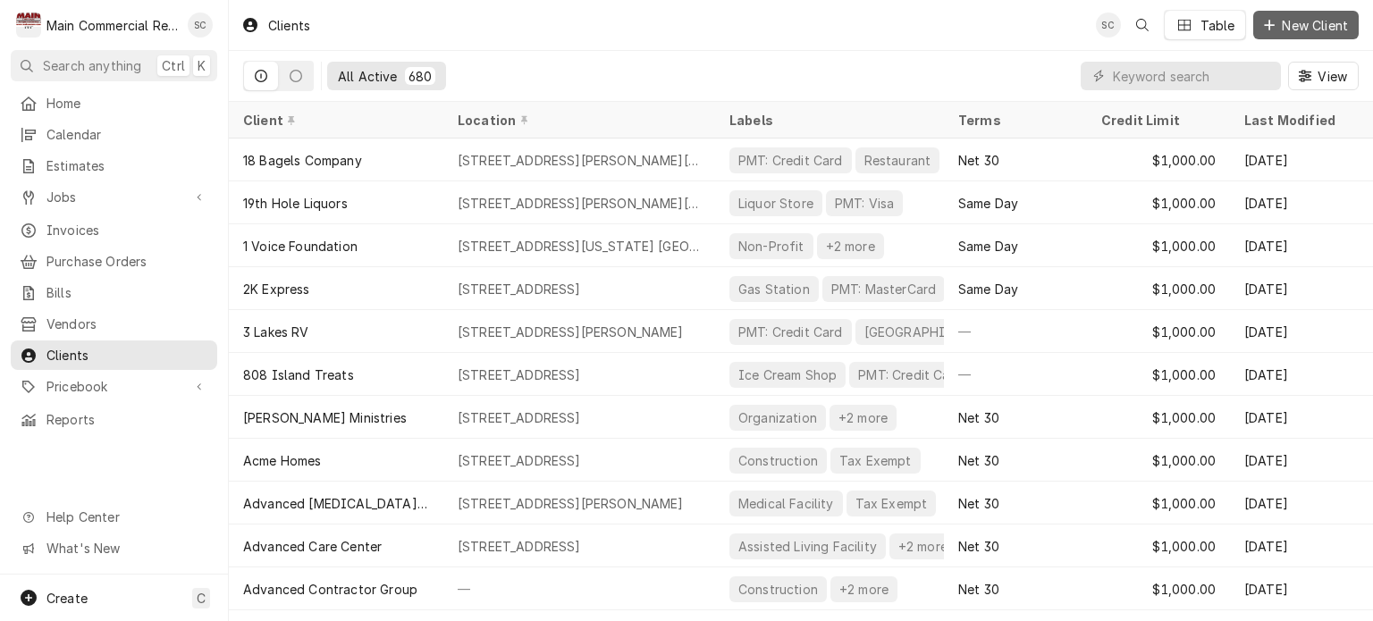
click at [1273, 20] on div "Dynamic Content Wrapper" at bounding box center [1270, 25] width 18 height 18
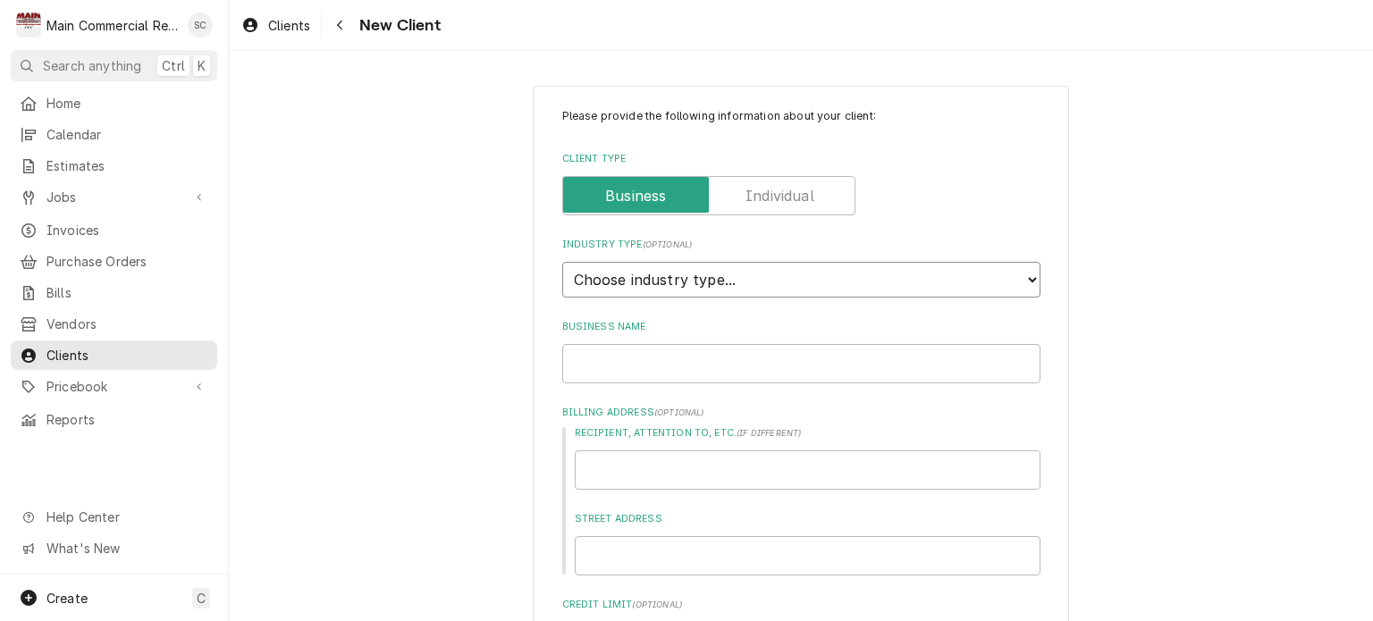
click at [587, 285] on select "Choose industry type... Residential Commercial Industrial Government" at bounding box center [801, 280] width 478 height 36
select select "1"
click at [562, 262] on select "Choose industry type... Residential Commercial Industrial Government" at bounding box center [801, 280] width 478 height 36
click at [647, 363] on input "Business Name" at bounding box center [801, 363] width 478 height 39
type textarea "x"
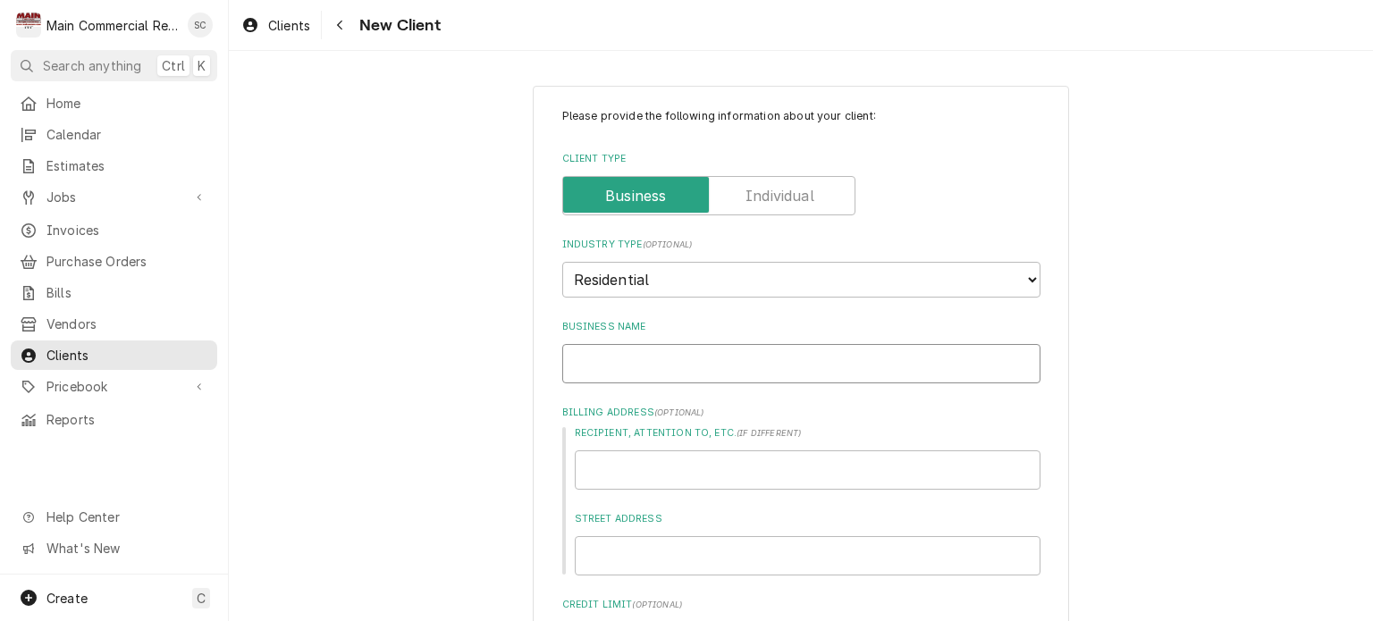
type input "E"
type textarea "x"
type input "Ed"
type textarea "x"
type input "Ed"
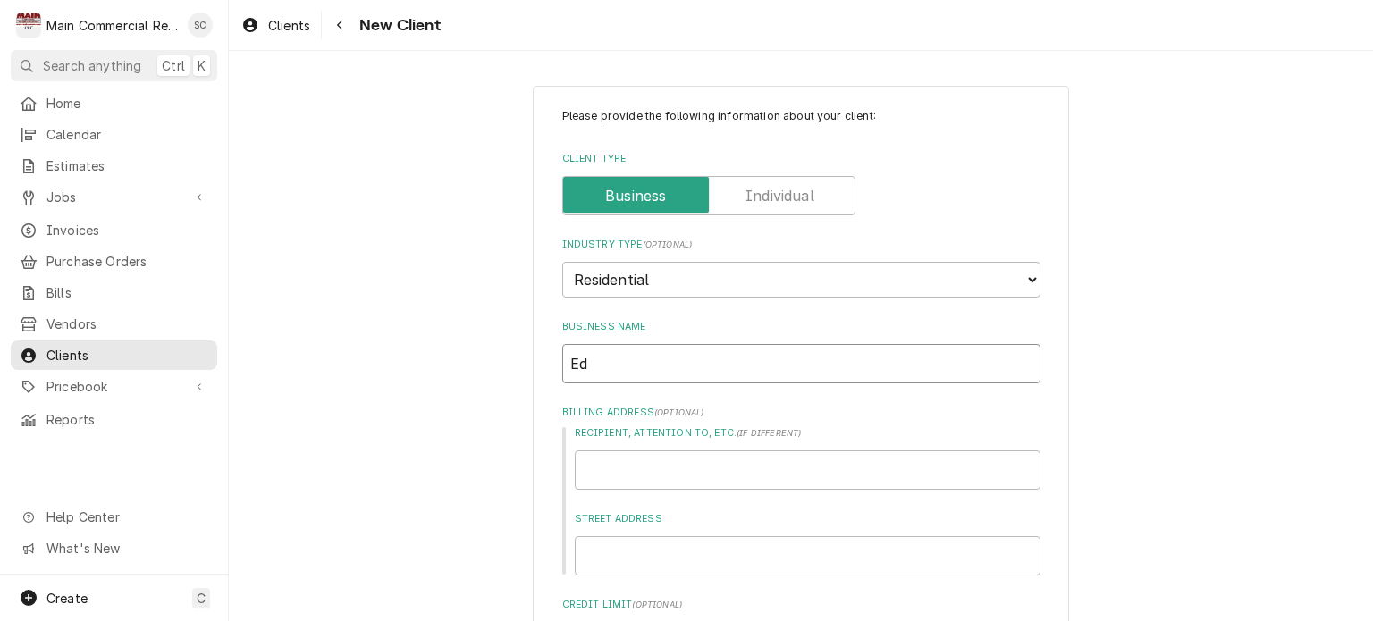
type textarea "x"
type input "Ed S"
type textarea "x"
type input "Ed Sm"
type textarea "x"
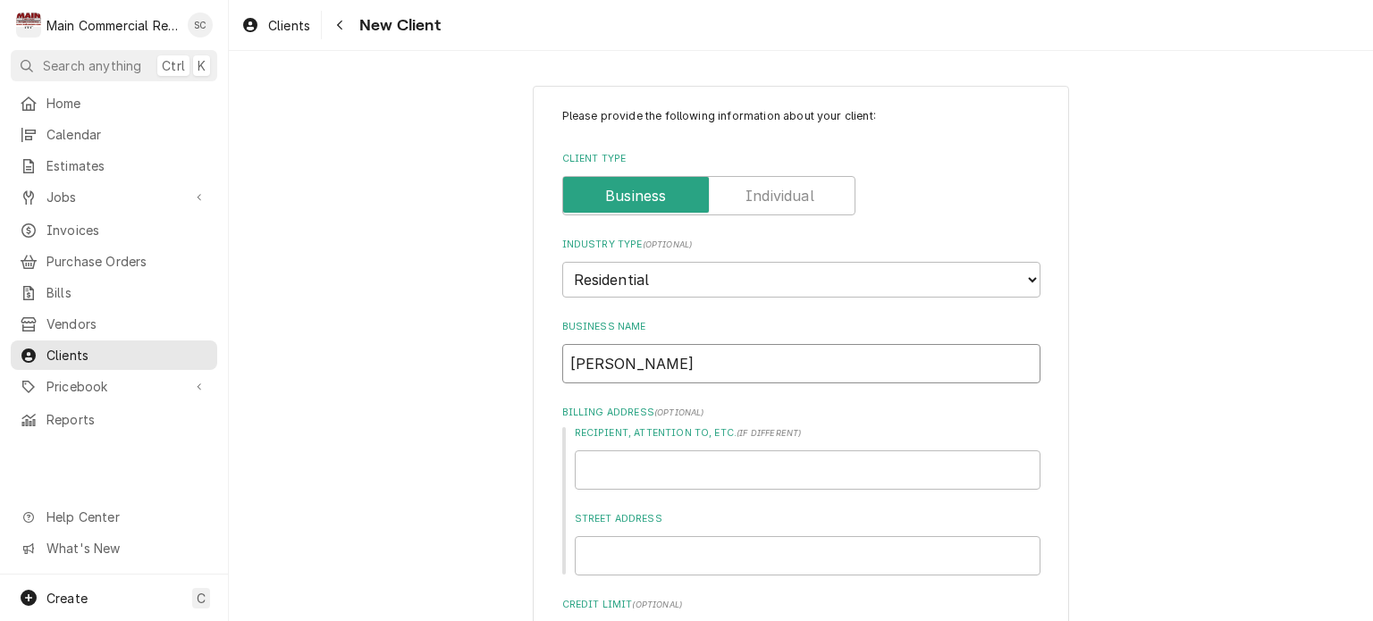
type input "Ed Smi"
type textarea "x"
type input "Ed Smit"
type textarea "x"
type input "Ed Smith"
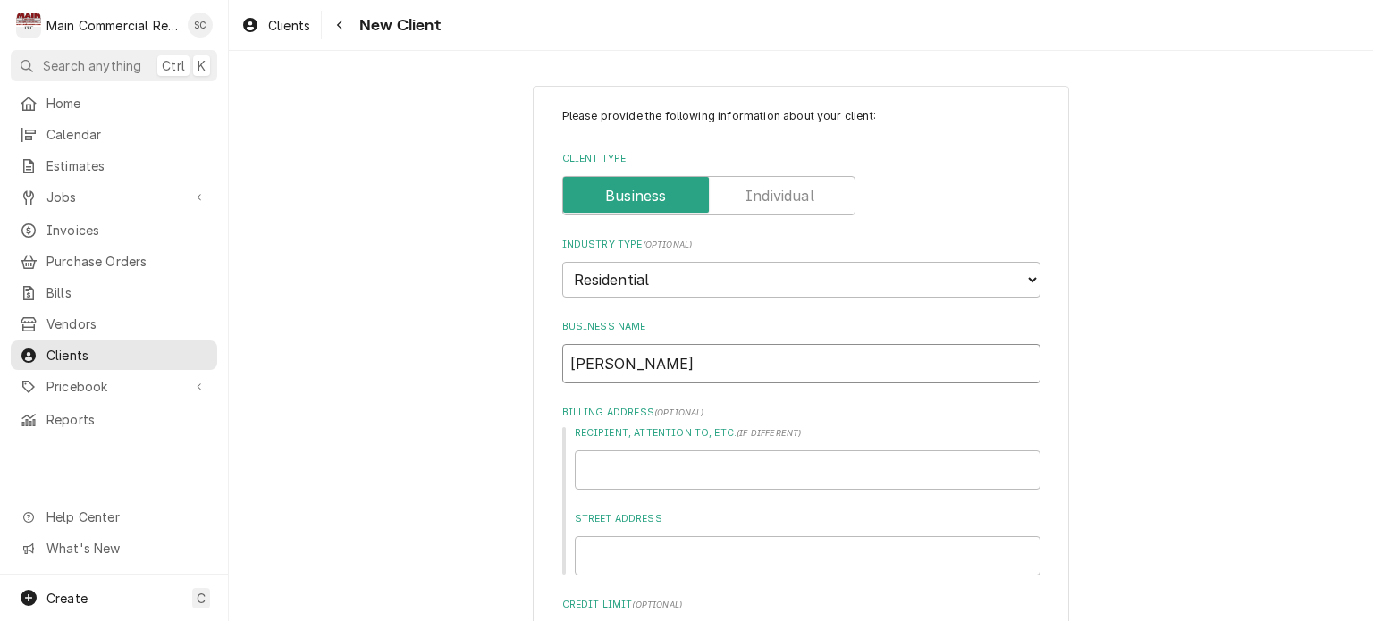
type textarea "x"
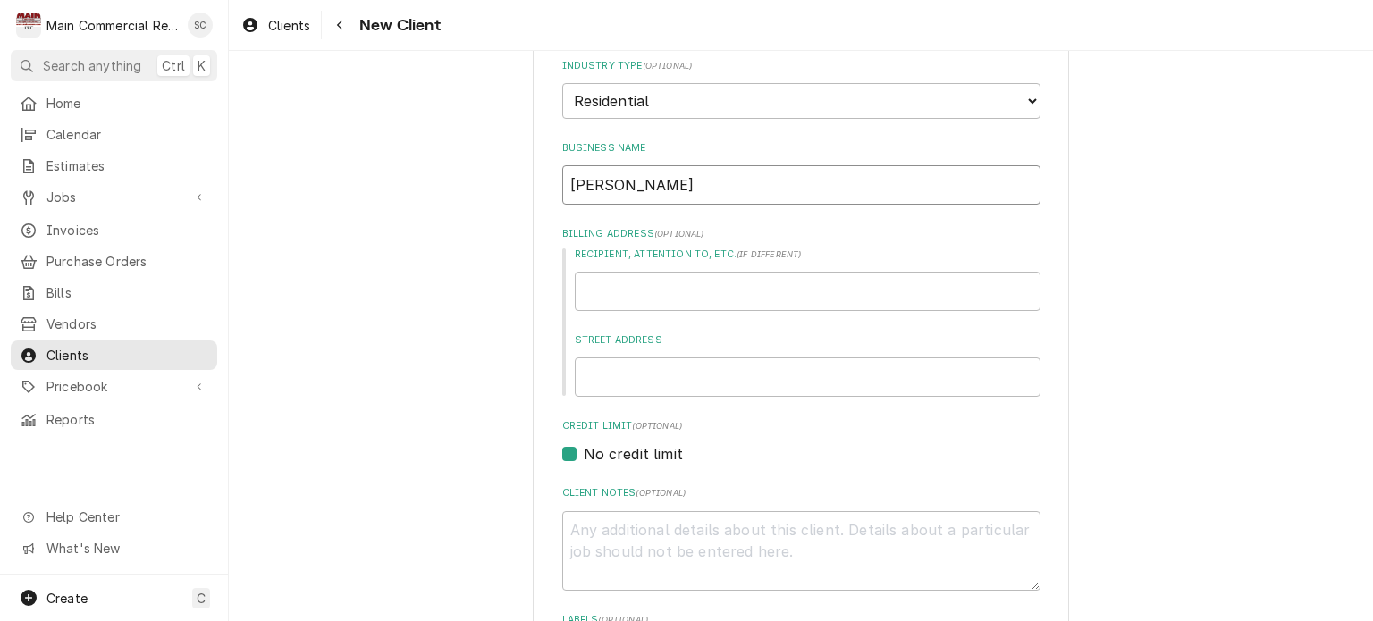
type input "Ed Smith"
click at [701, 374] on input "Street Address" at bounding box center [808, 377] width 466 height 39
type textarea "x"
type input "1"
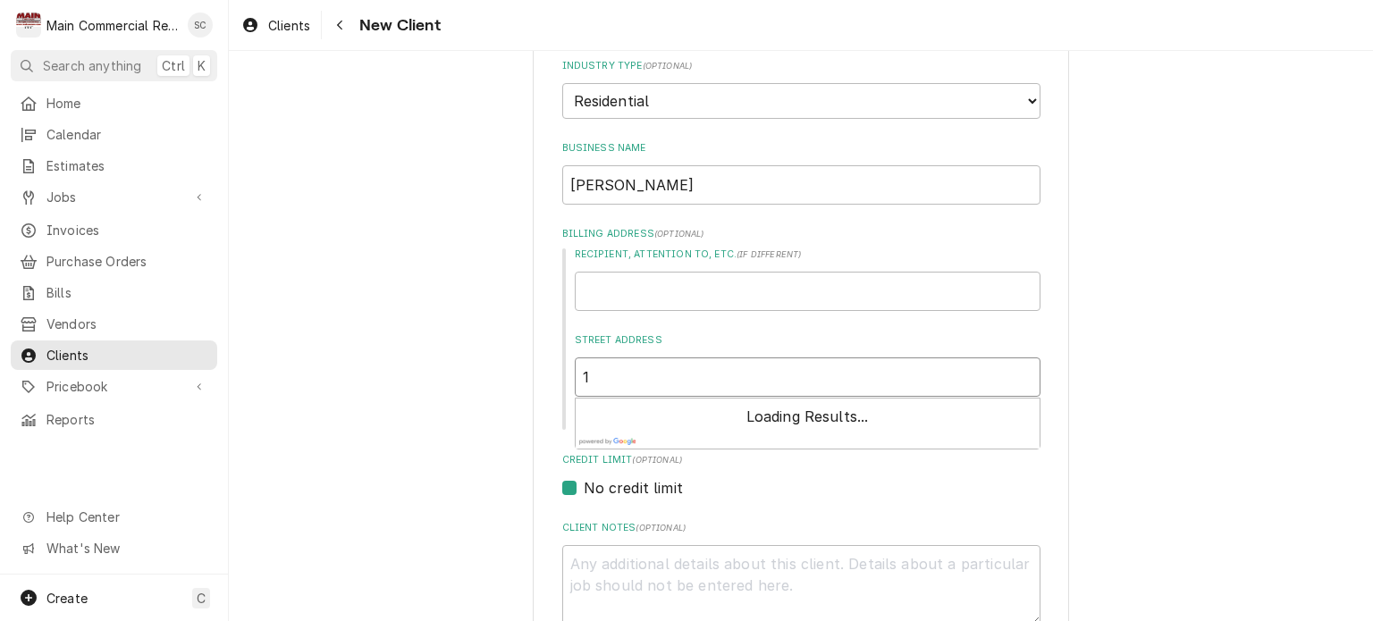
type textarea "x"
type input "18"
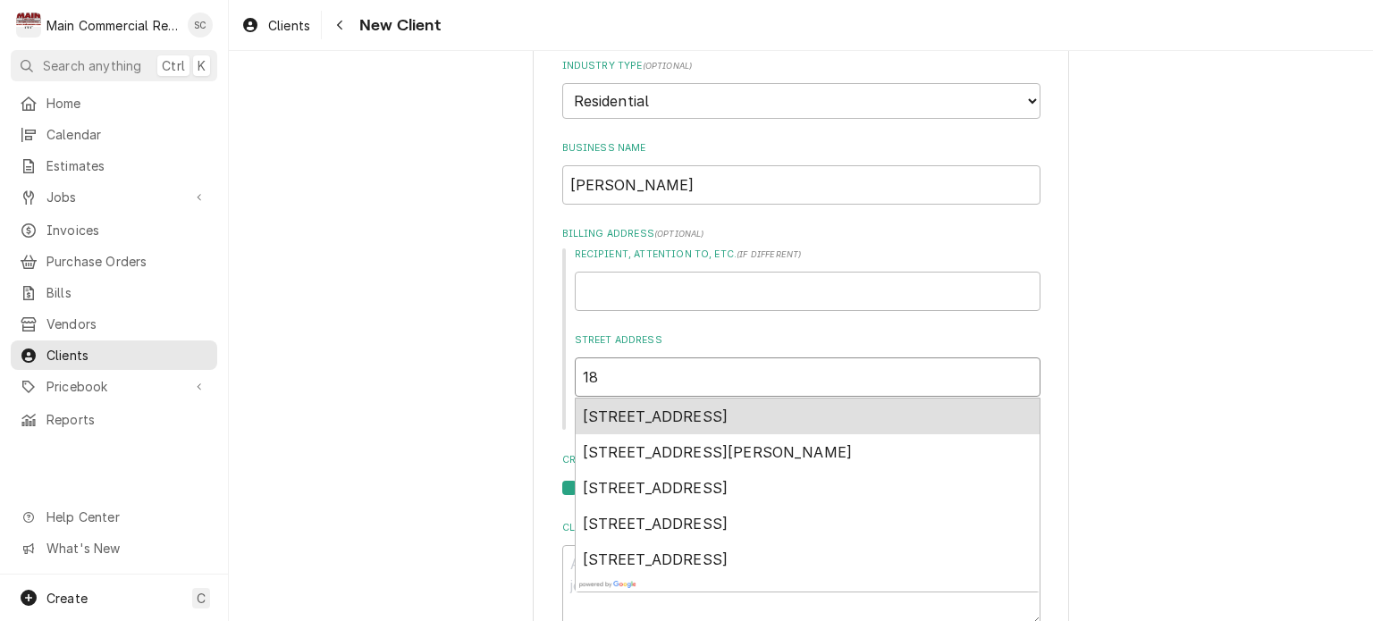
type textarea "x"
type input "185"
type textarea "x"
type input "1851"
type textarea "x"
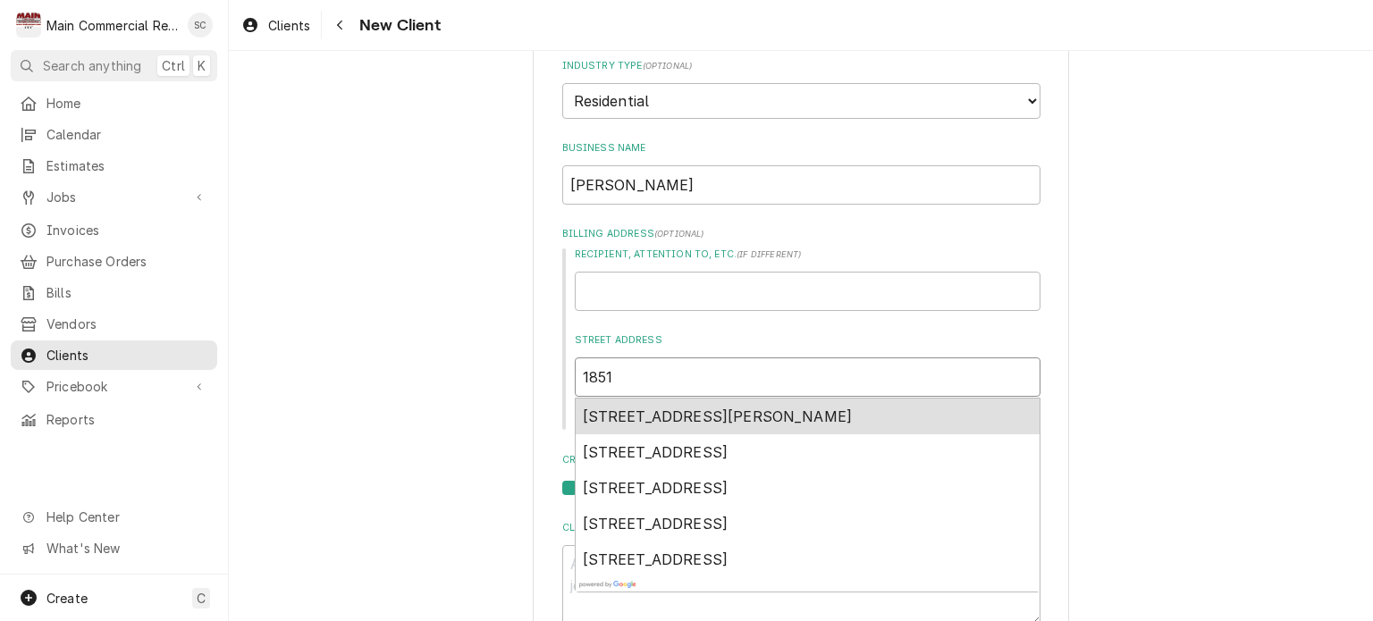
type input "18512"
type textarea "x"
type input "18512"
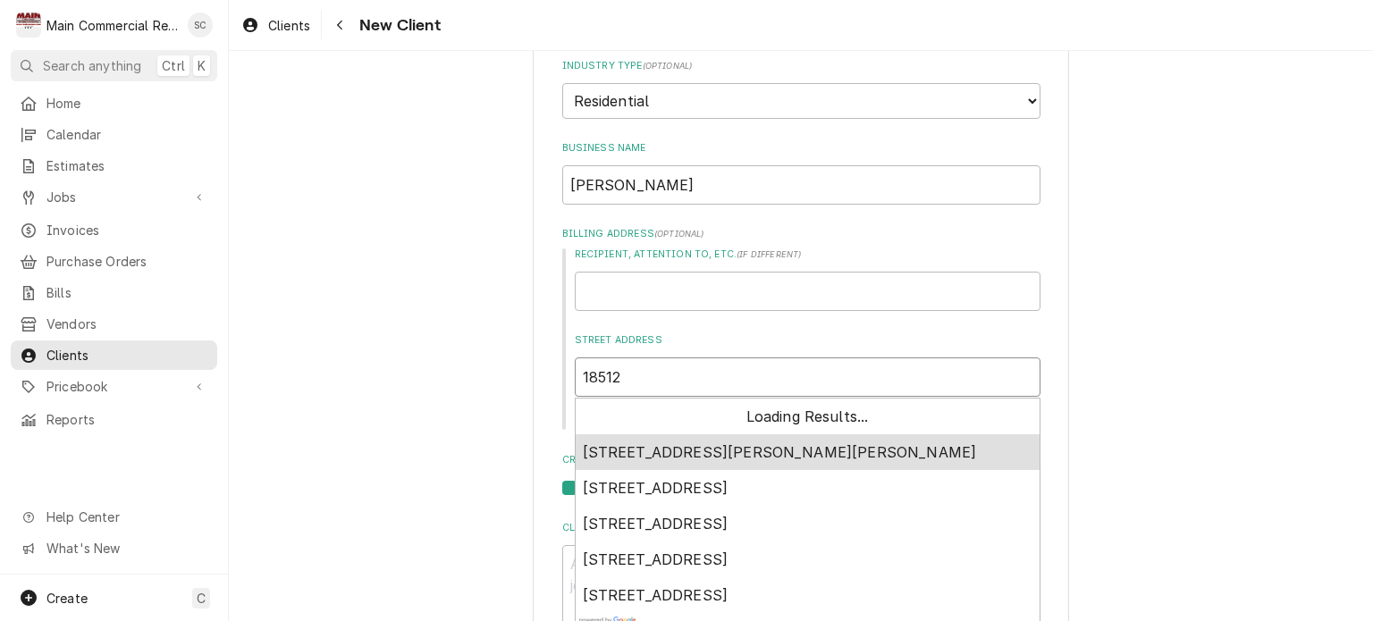
type textarea "x"
type input "18512 L"
type textarea "x"
type input "18512 La"
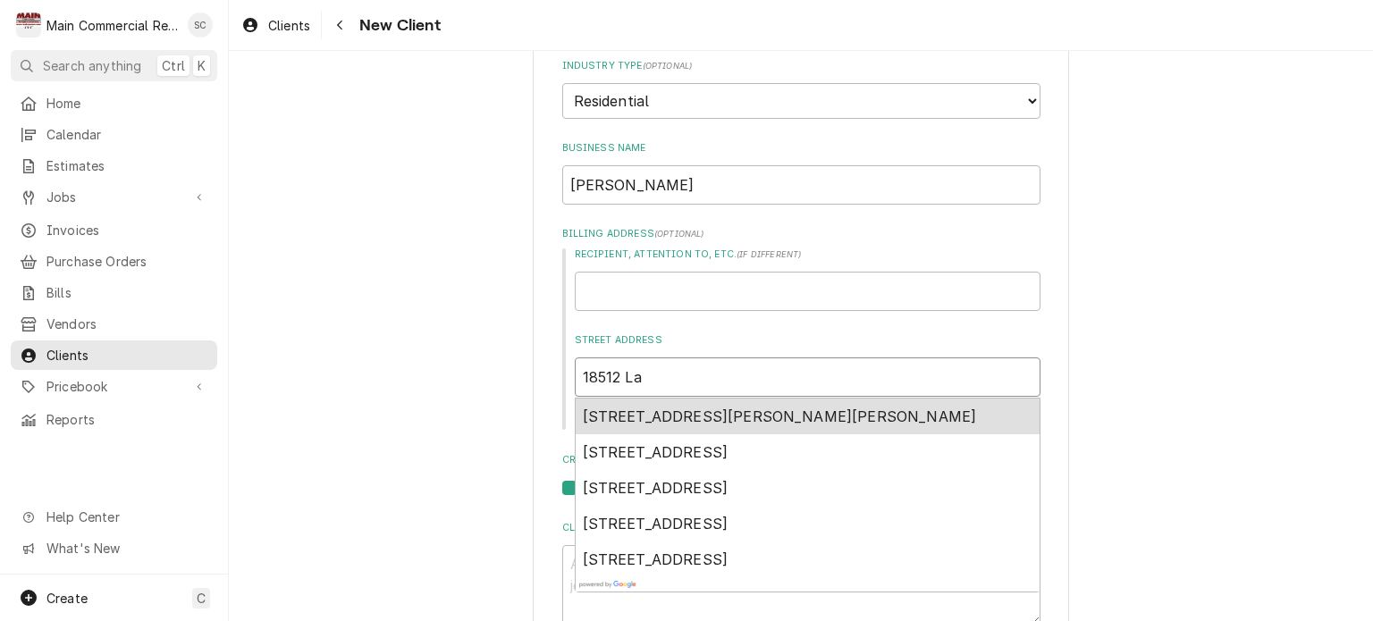
type textarea "x"
type input "18512 Lan"
type textarea "x"
type input "18512 Land"
type textarea "x"
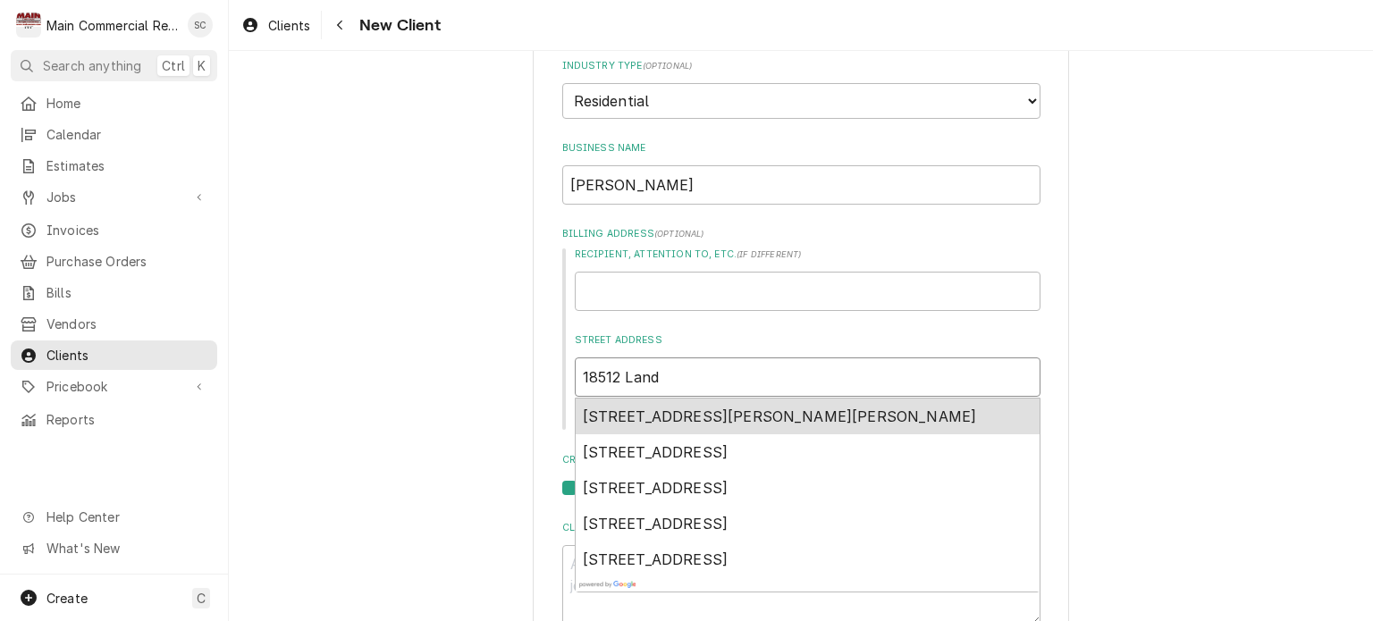
type input "18512 Lands"
type textarea "x"
type input "18512 Landsb"
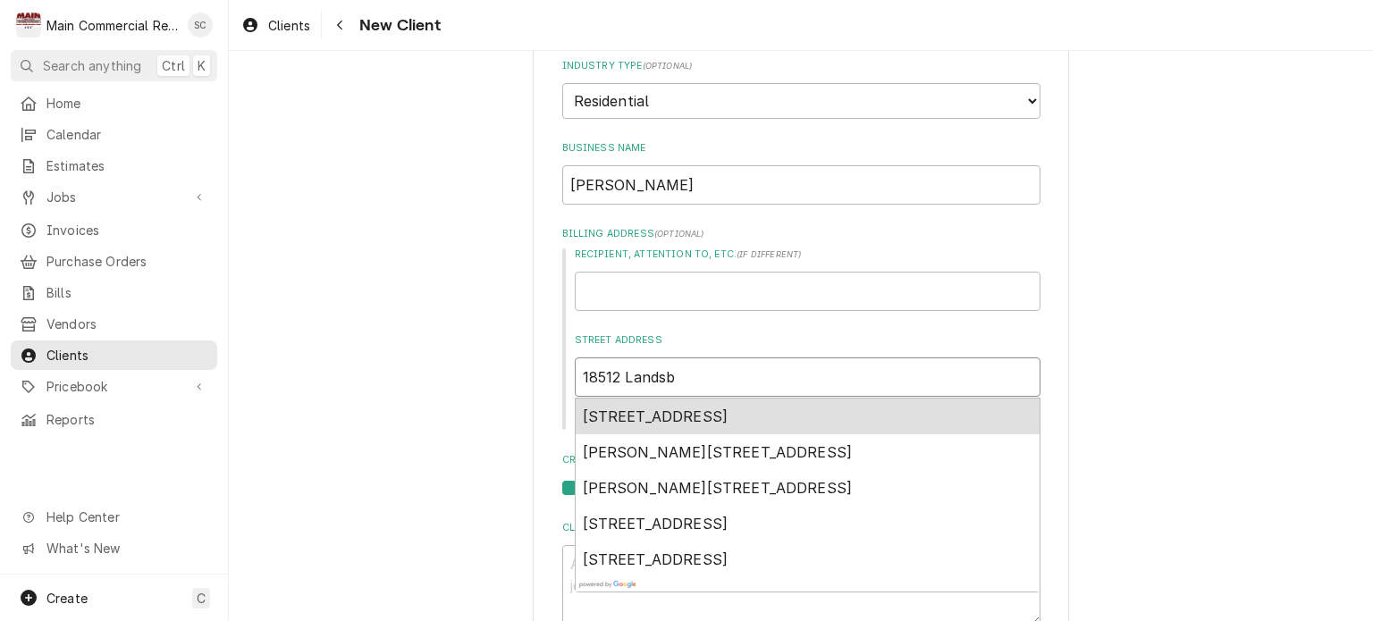
type textarea "x"
type input "18512 Landsbe"
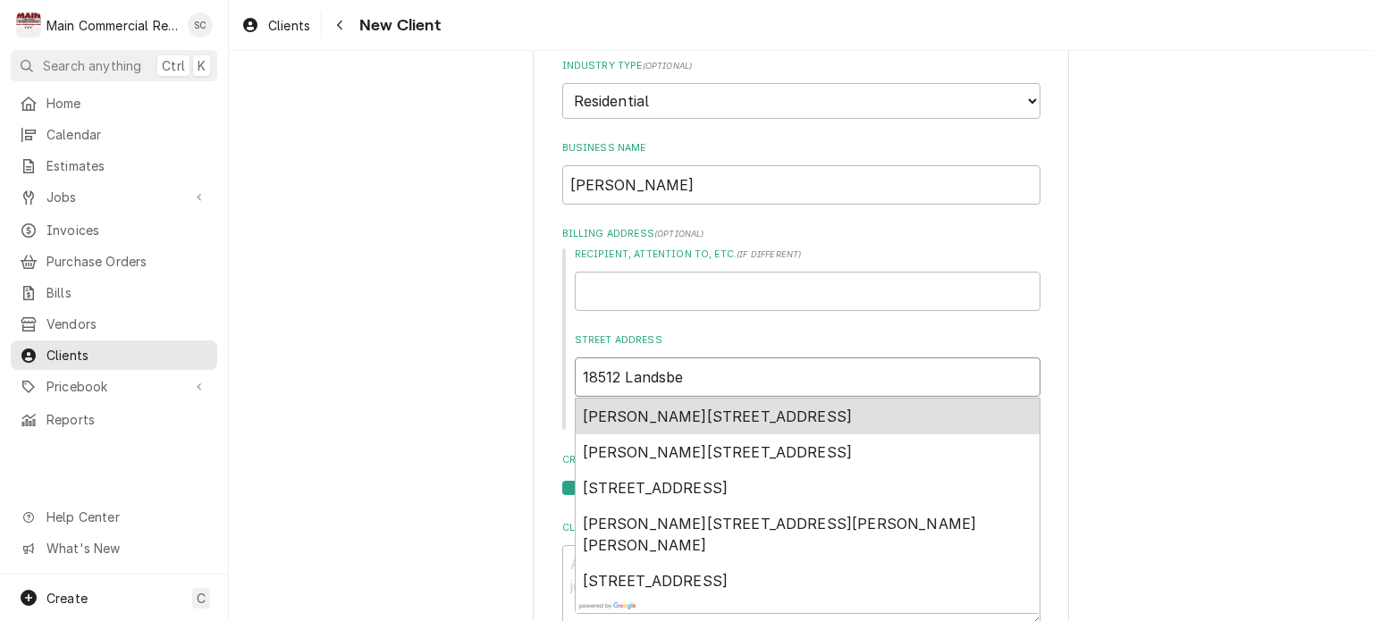
type textarea "x"
type input "18512 Landsber"
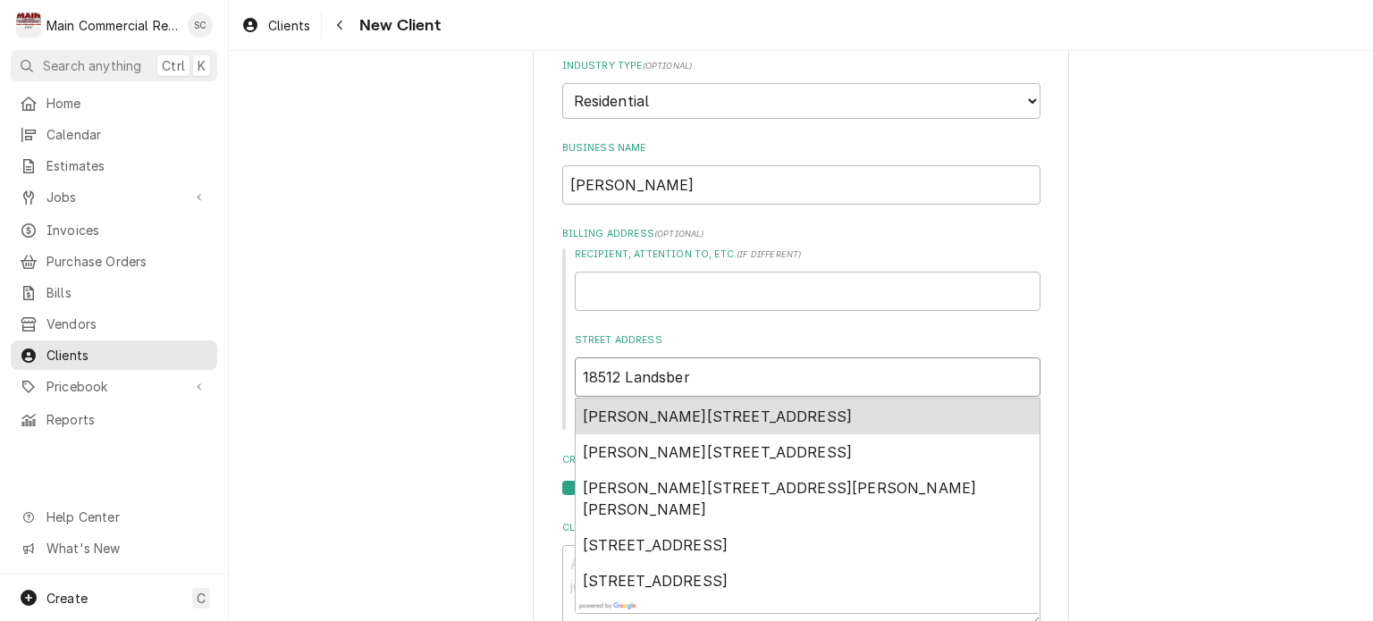
type textarea "x"
type input "18512 Landsbery"
type textarea "x"
type input "18512 Landsbery"
type textarea "x"
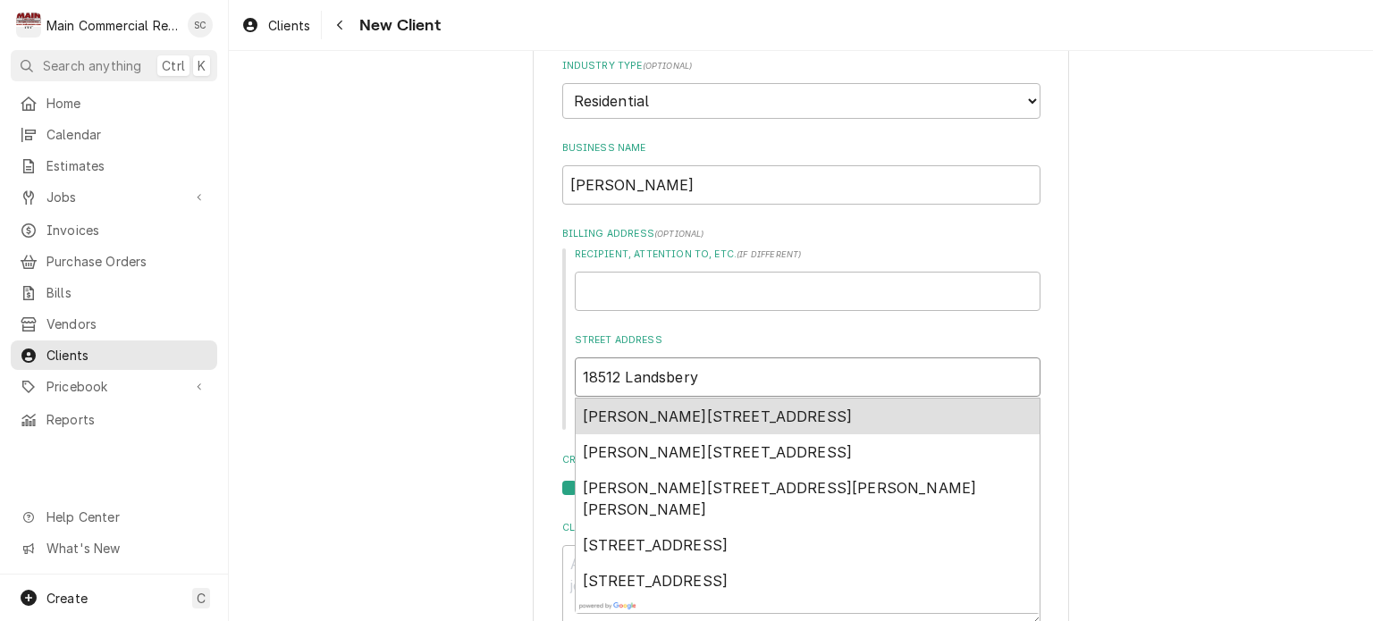
type input "18512 Landsbery d"
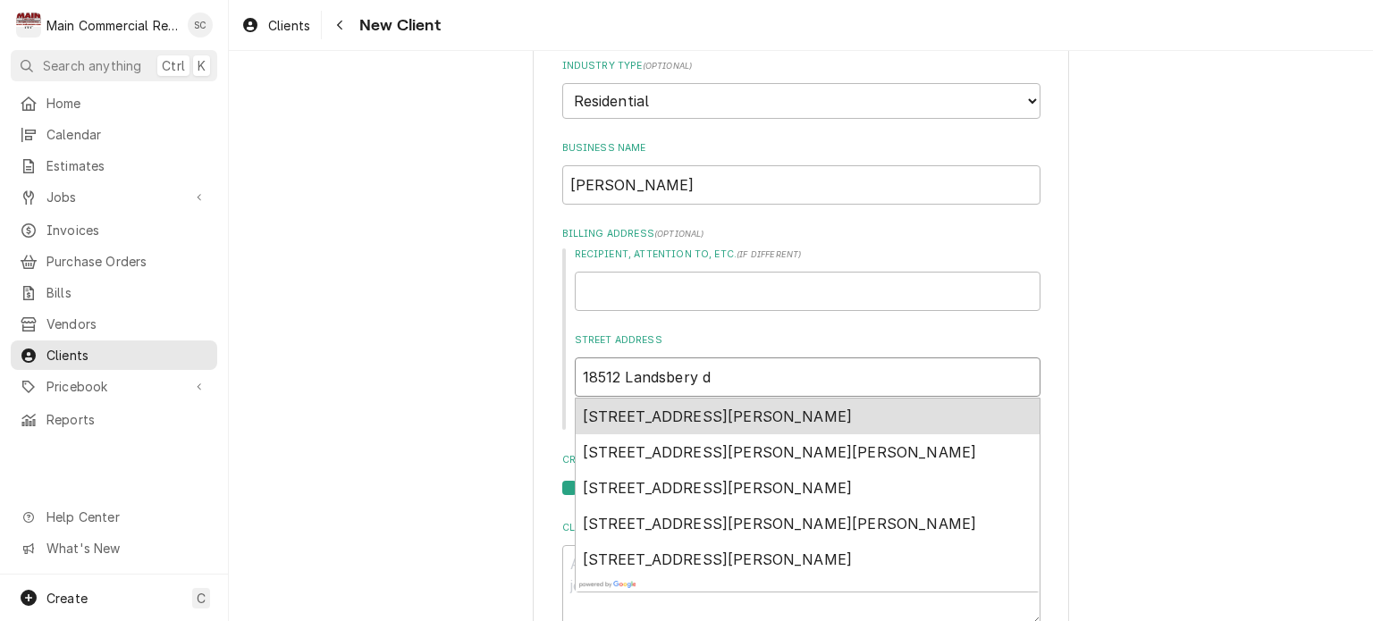
type textarea "x"
type input "18512 Landsbery dr"
type textarea "x"
type input "18512 Landsbery dr."
type textarea "x"
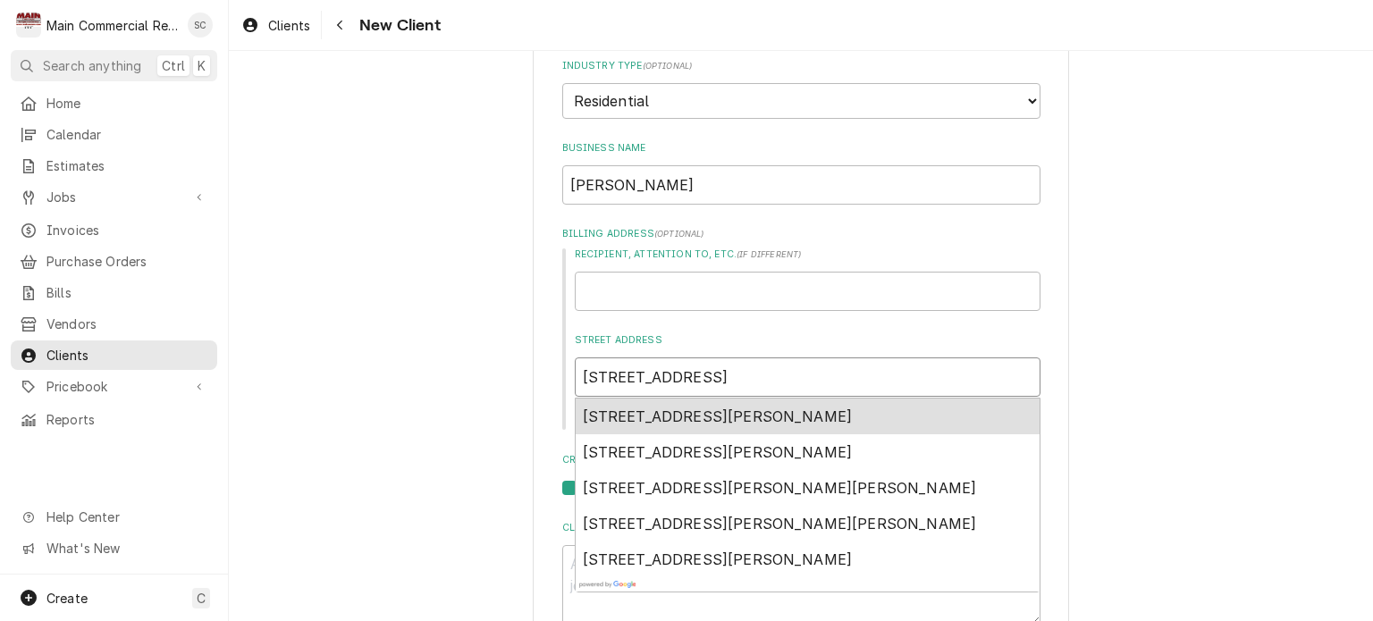
type input "18512 Landsbery dr."
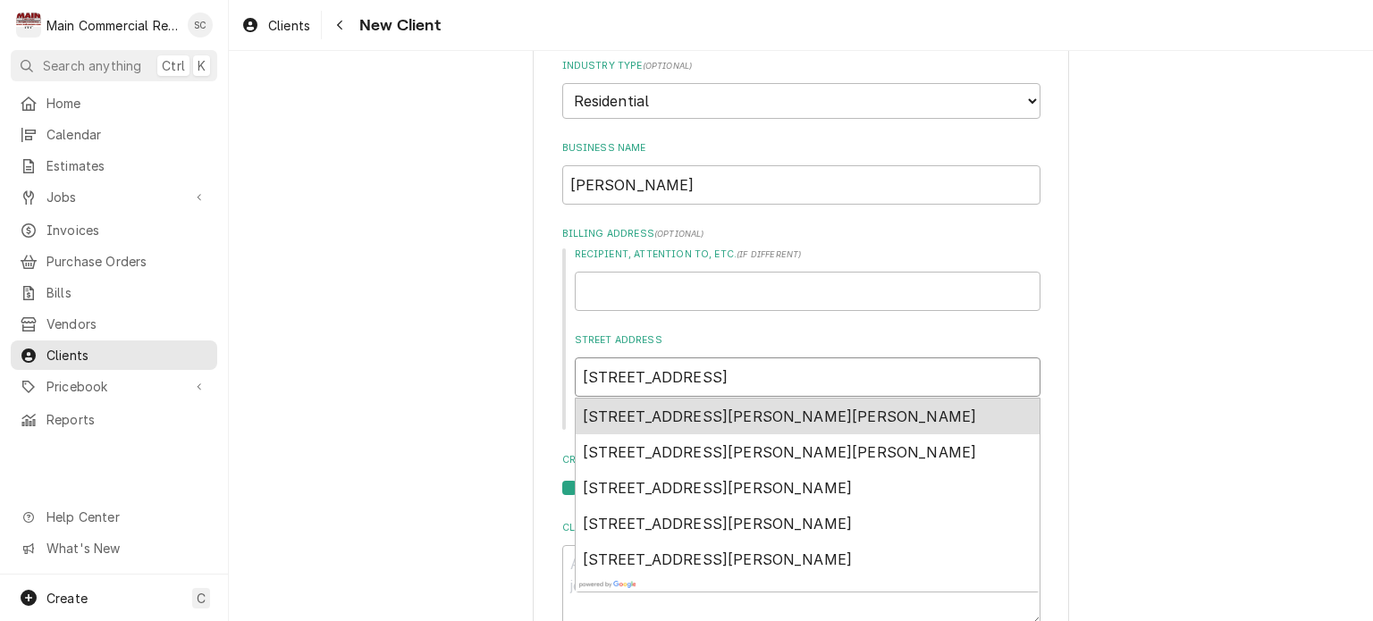
type textarea "x"
type input "18512 Landsbery dr. H"
type textarea "x"
type input "18512 Landsbery dr. Hu"
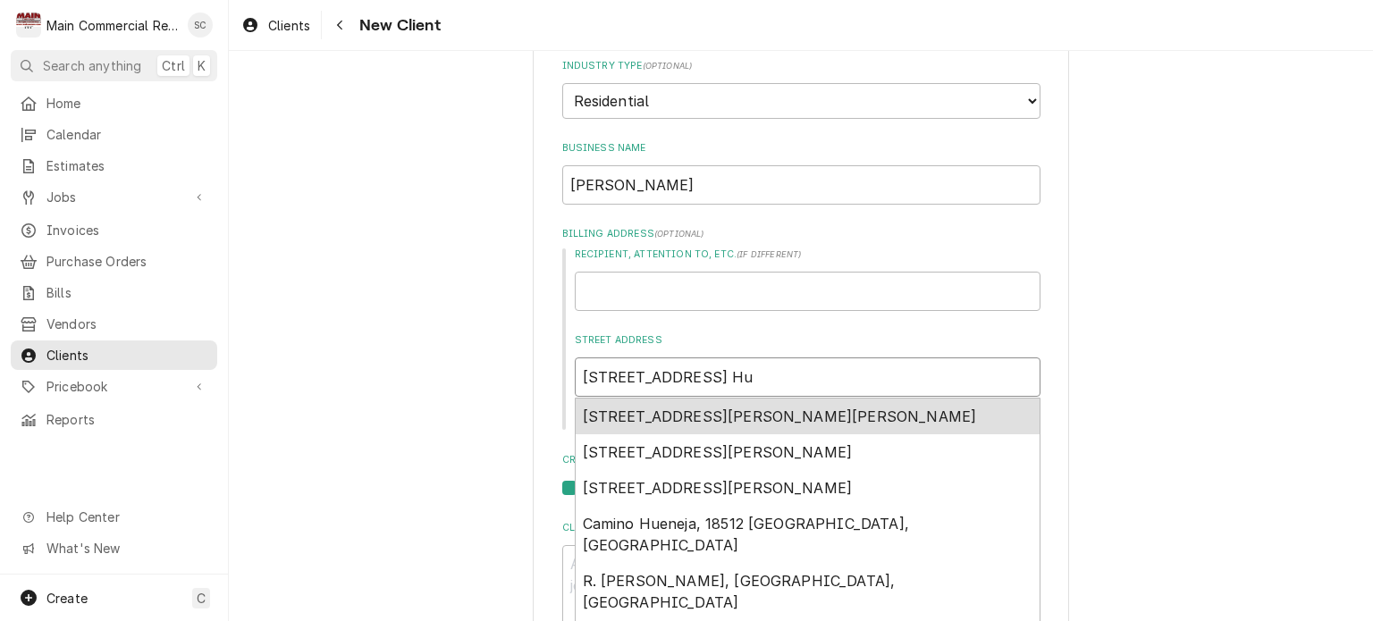
type textarea "x"
type input "18512 Landsbery dr. Hud"
type textarea "x"
type input "18512 Landsbery dr. Huds"
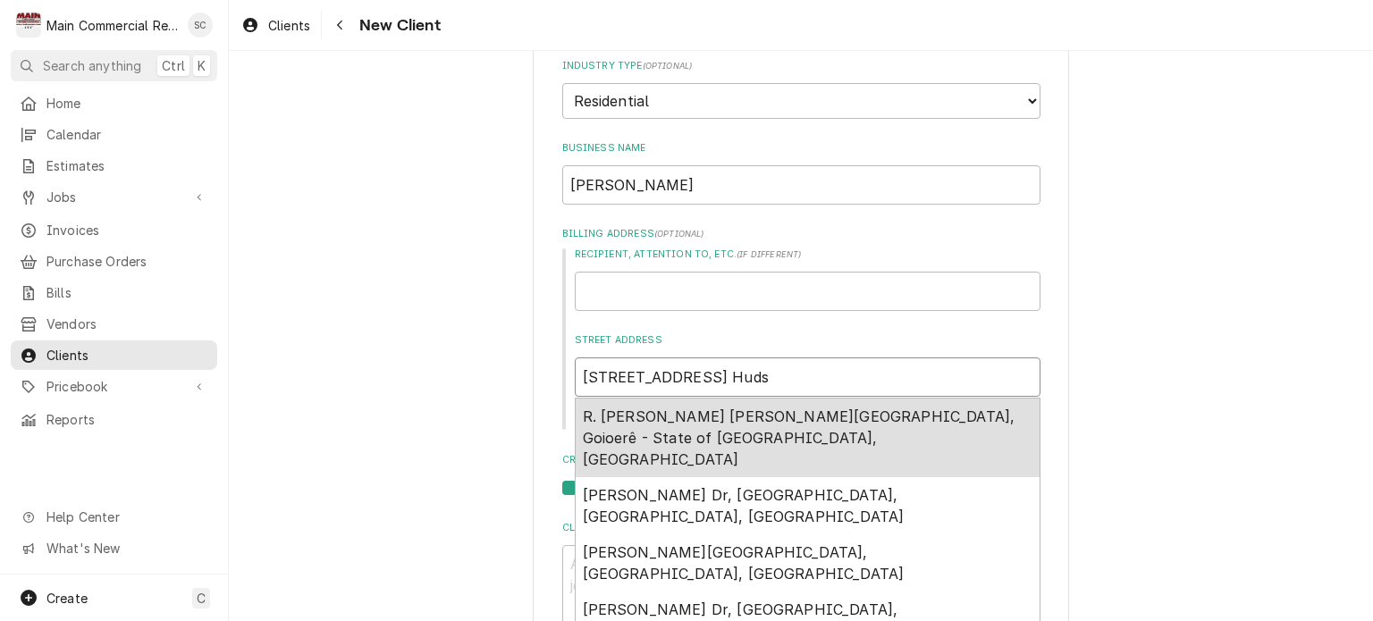
type textarea "x"
type input "18512 Landsbery dr. Hud"
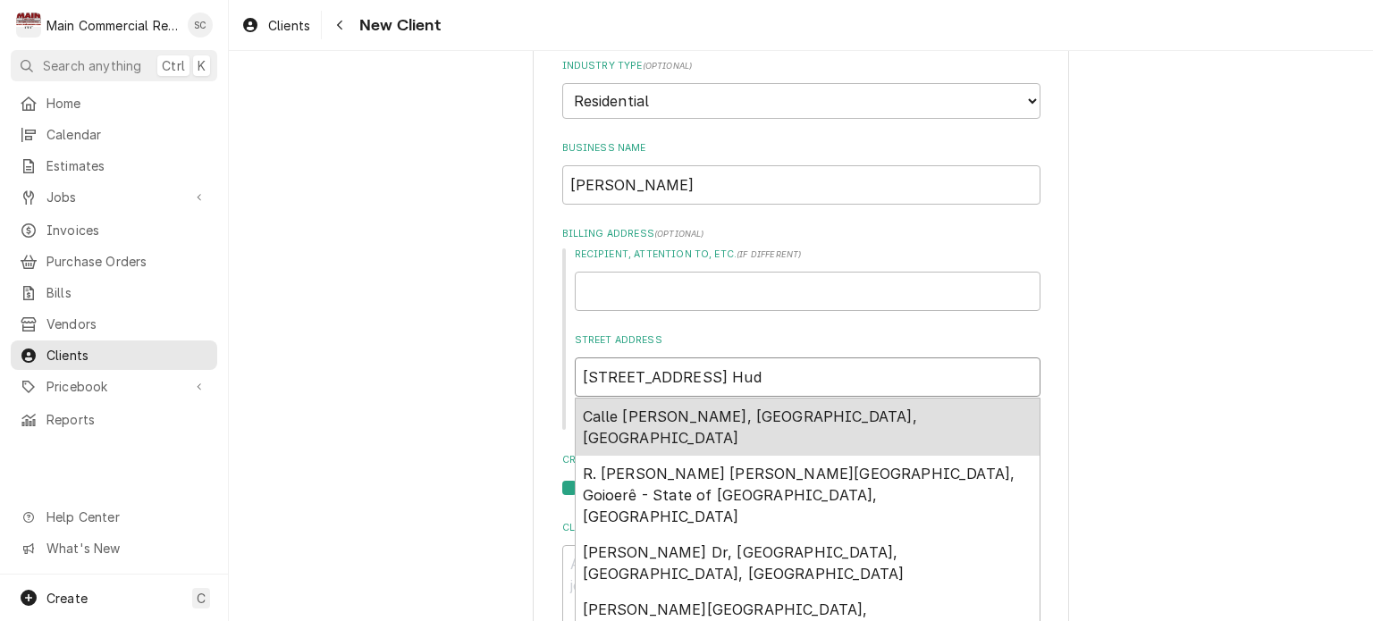
type textarea "x"
type input "18512 Landsbery dr. Hu"
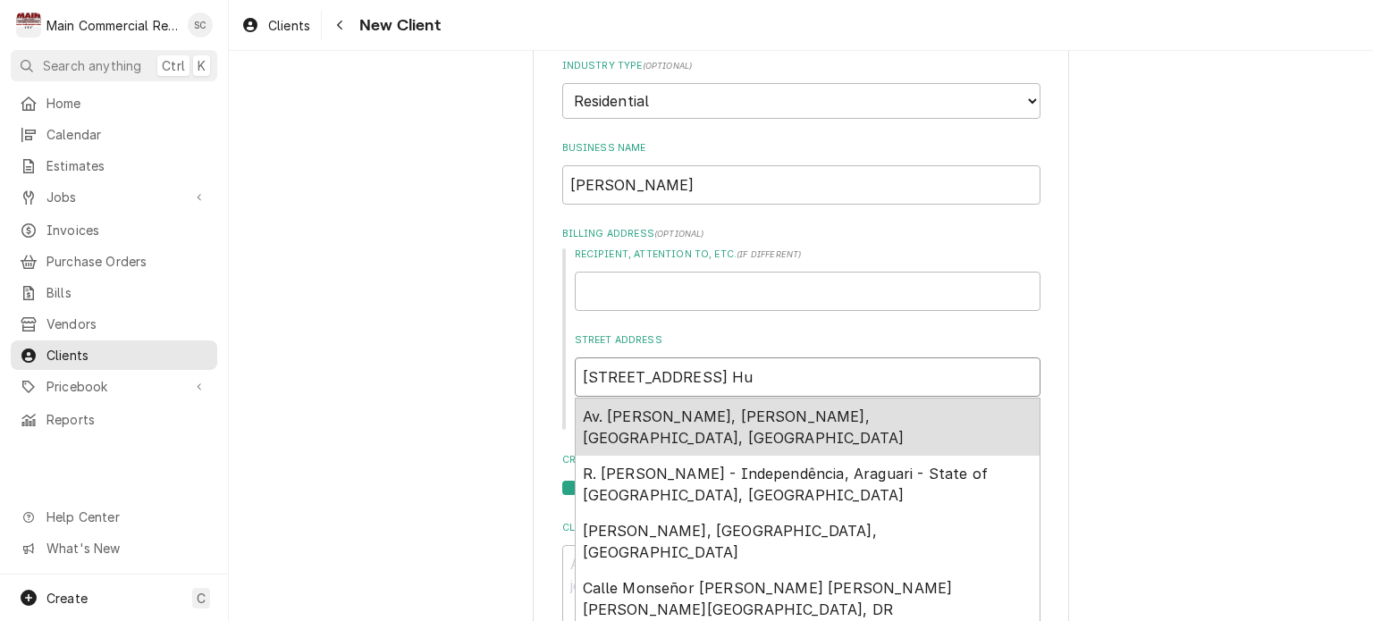
type textarea "x"
type input "18512 Landsbery dr. H"
type textarea "x"
type input "18512 Landsbery dr."
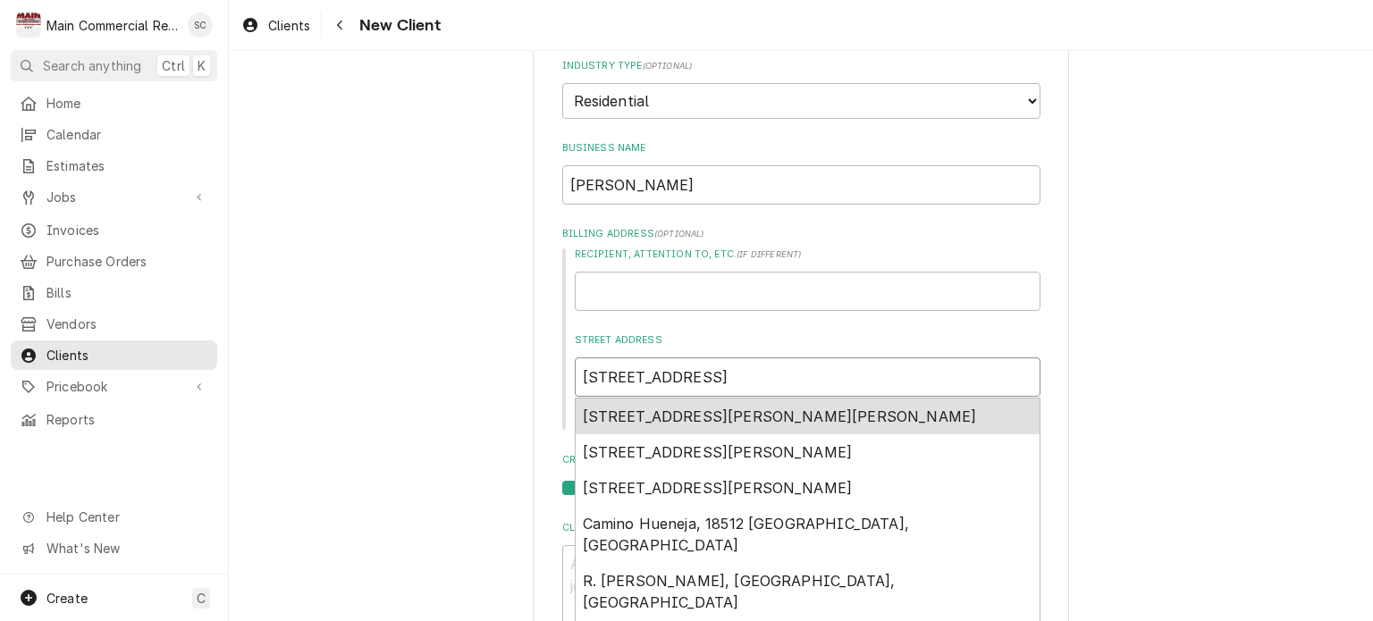
type textarea "x"
type input "18512 Landsbery dr."
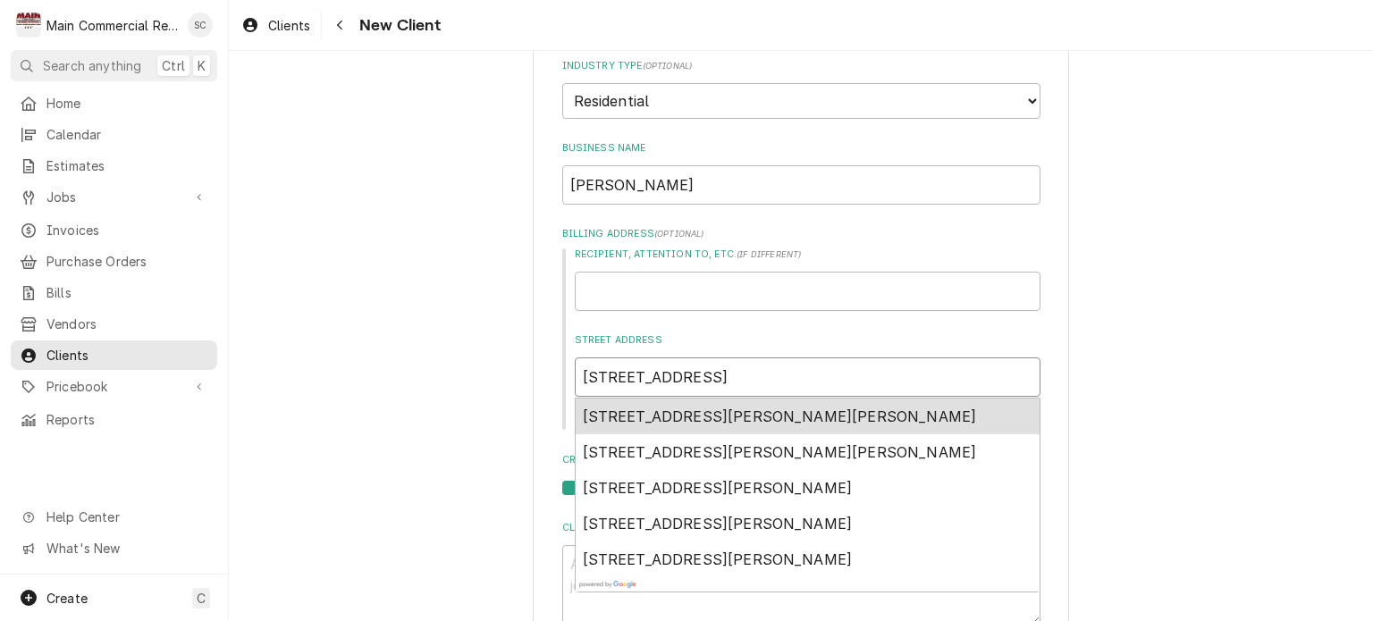
type textarea "x"
type input "18512 Landsbery dr"
type textarea "x"
type input "18512 Landsbery d"
type textarea "x"
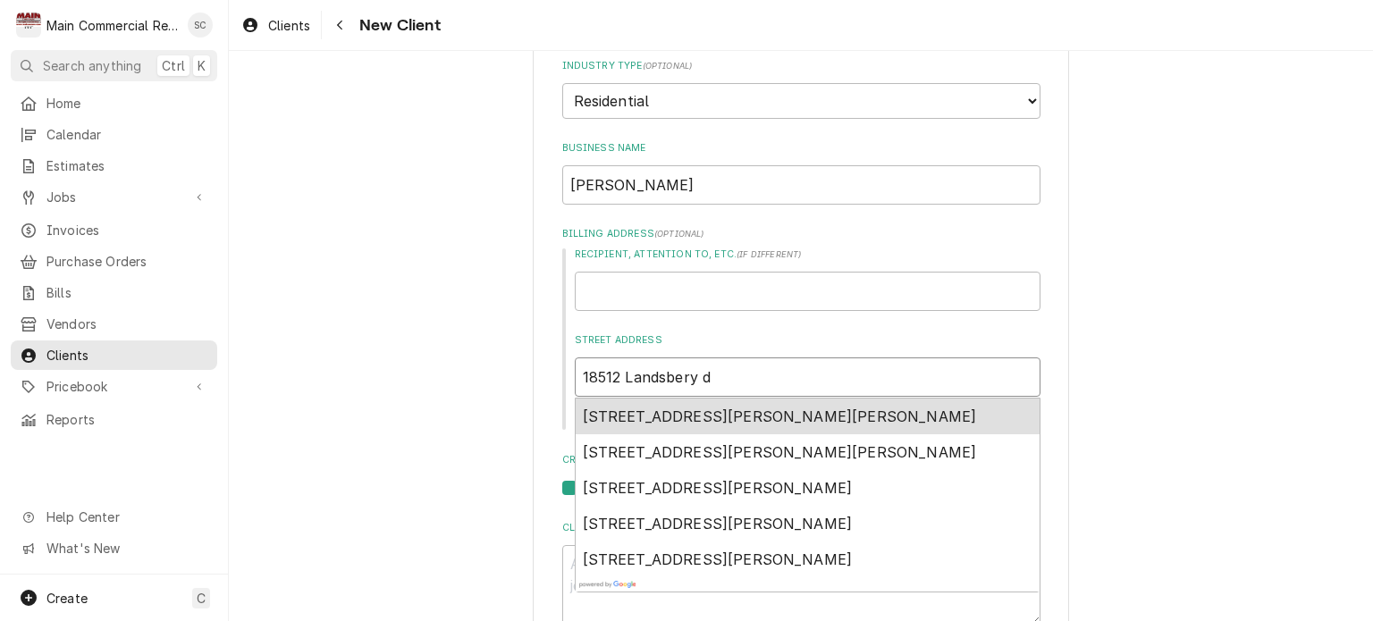
type input "18512 Landsbery"
type textarea "x"
type input "18512 Landsbery"
type textarea "x"
type input "18512 Landsber"
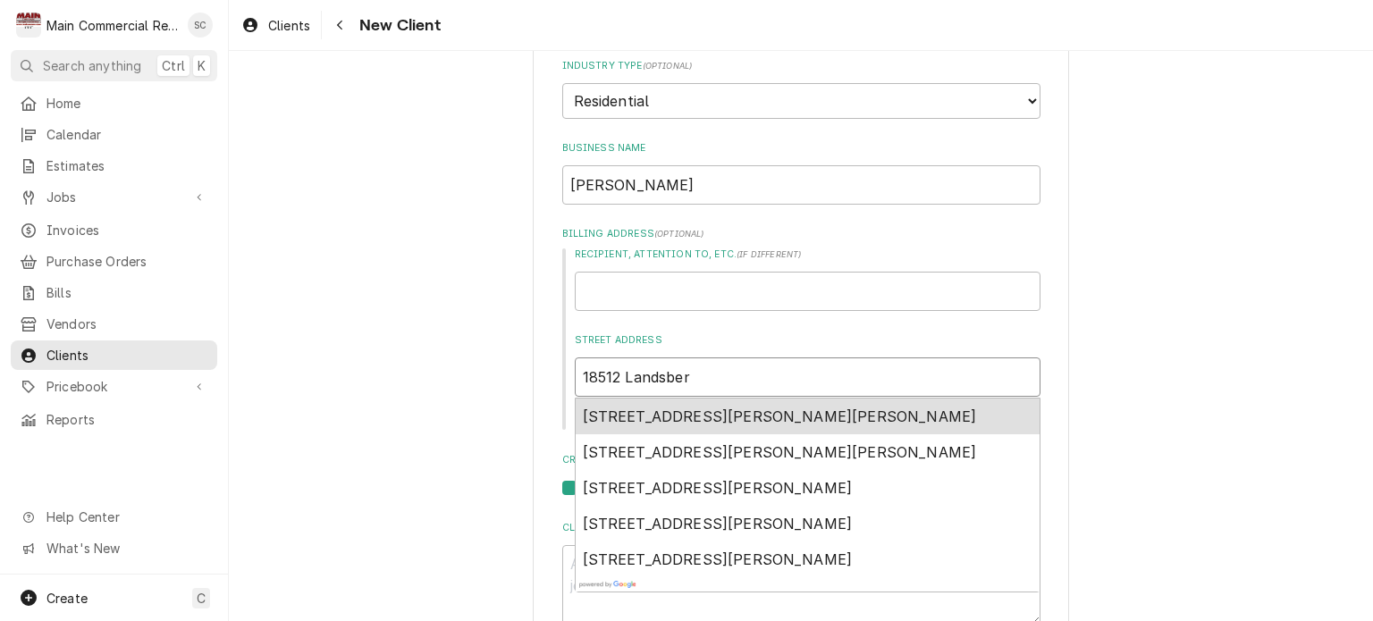
type textarea "x"
type input "18512 Landsbe"
type textarea "x"
type input "18512 Landsb"
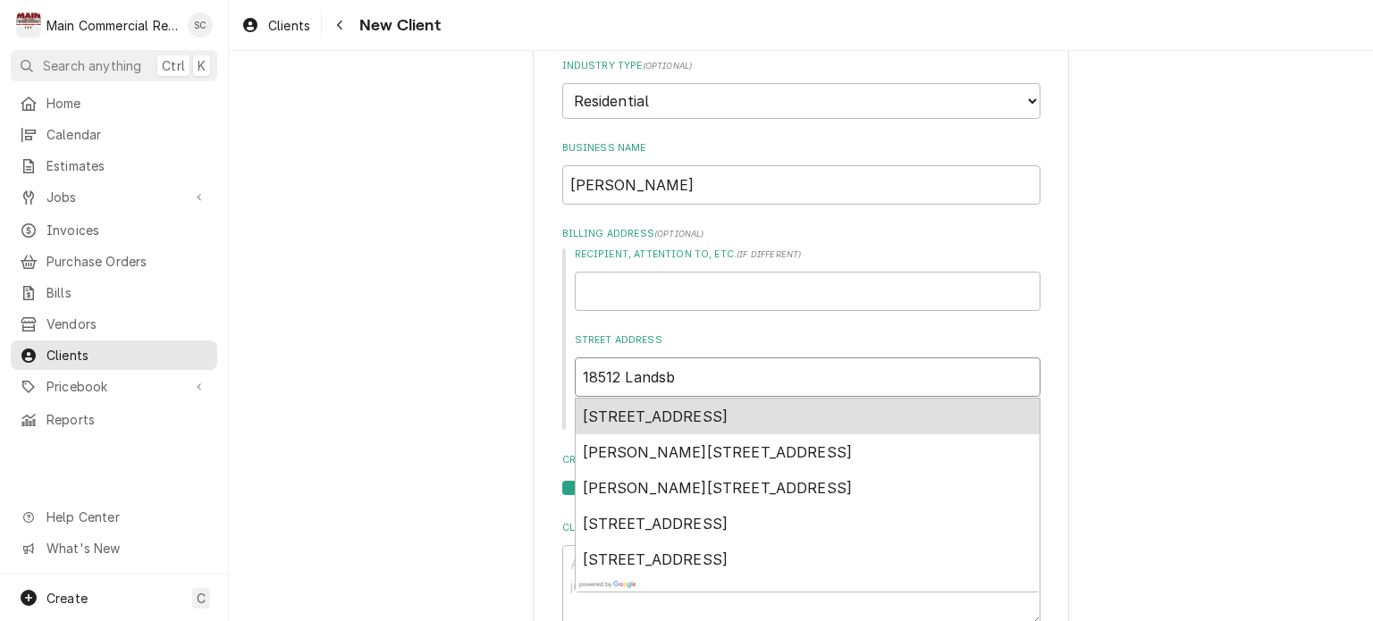
type textarea "x"
type input "18512 Landsbu"
type textarea "x"
type input "18512 Landsbur"
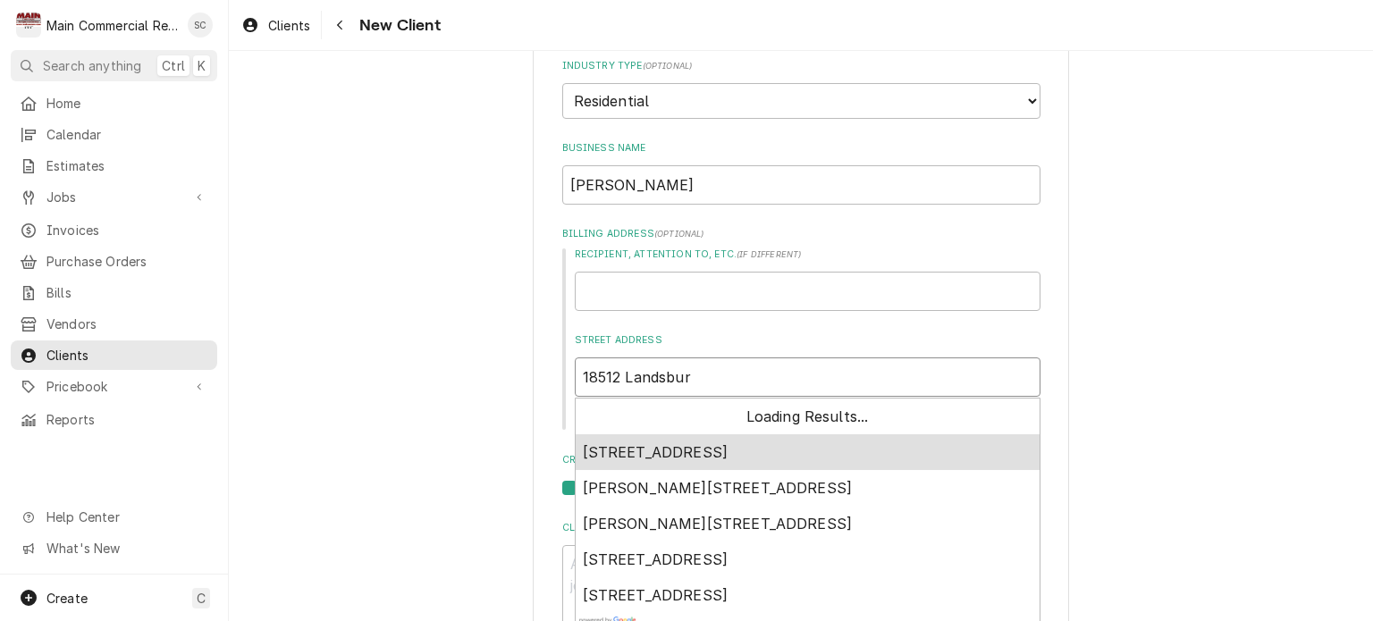
type textarea "x"
type input "18512 Landsburr"
type textarea "x"
type input "18512 Landsburry"
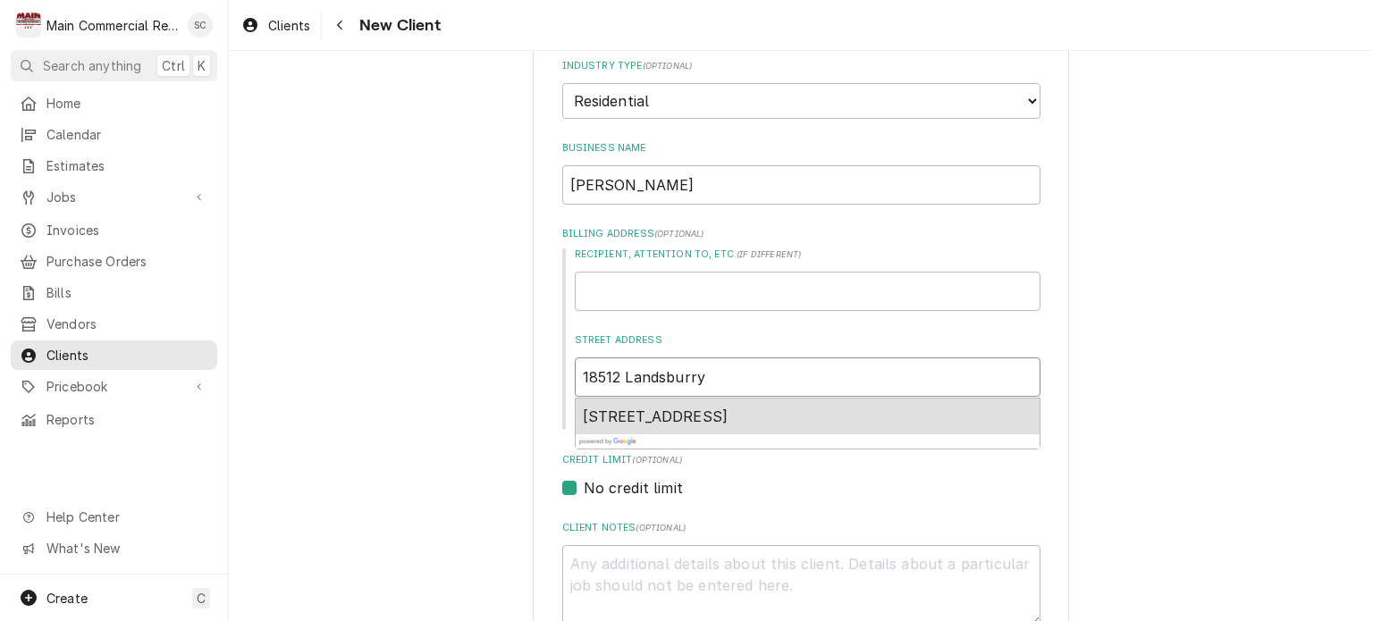
type textarea "x"
type input "18512 Landsburry"
type textarea "x"
type input "18512 Landsburry D"
type textarea "x"
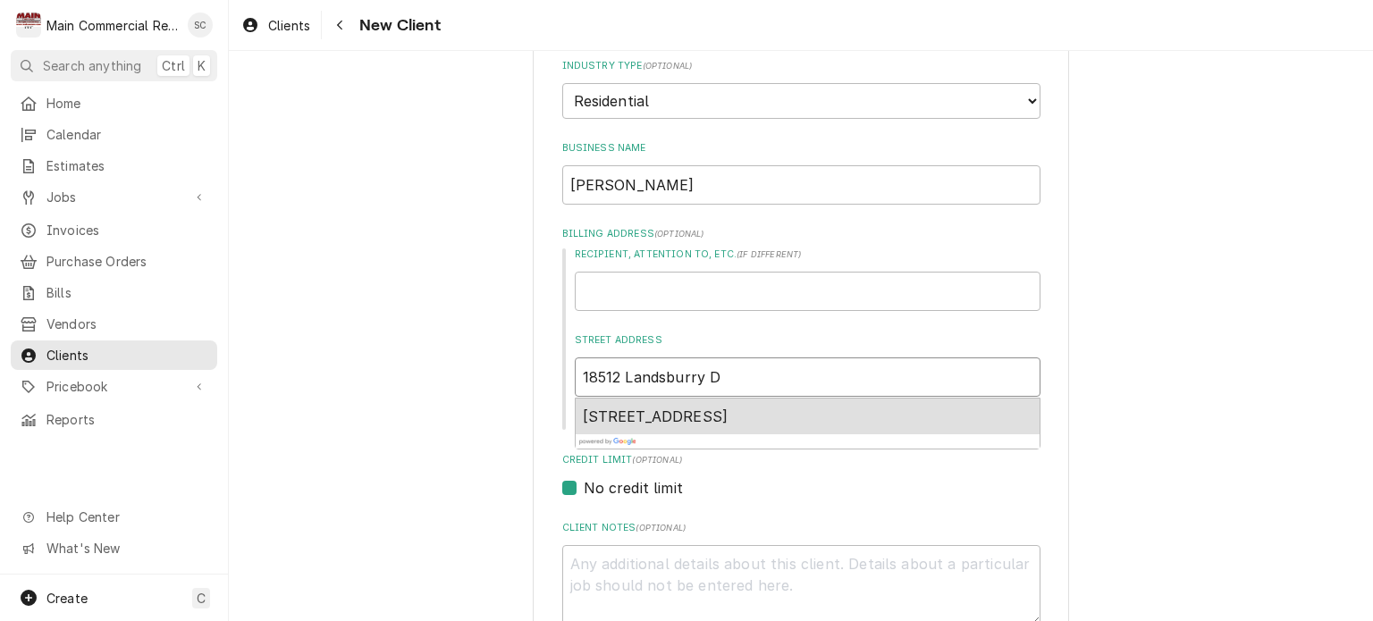
type input "18512 Landsburry Dr"
type textarea "x"
type input "18512 Landsburry Dr."
type textarea "x"
type input "18512 Landsburry Dr."
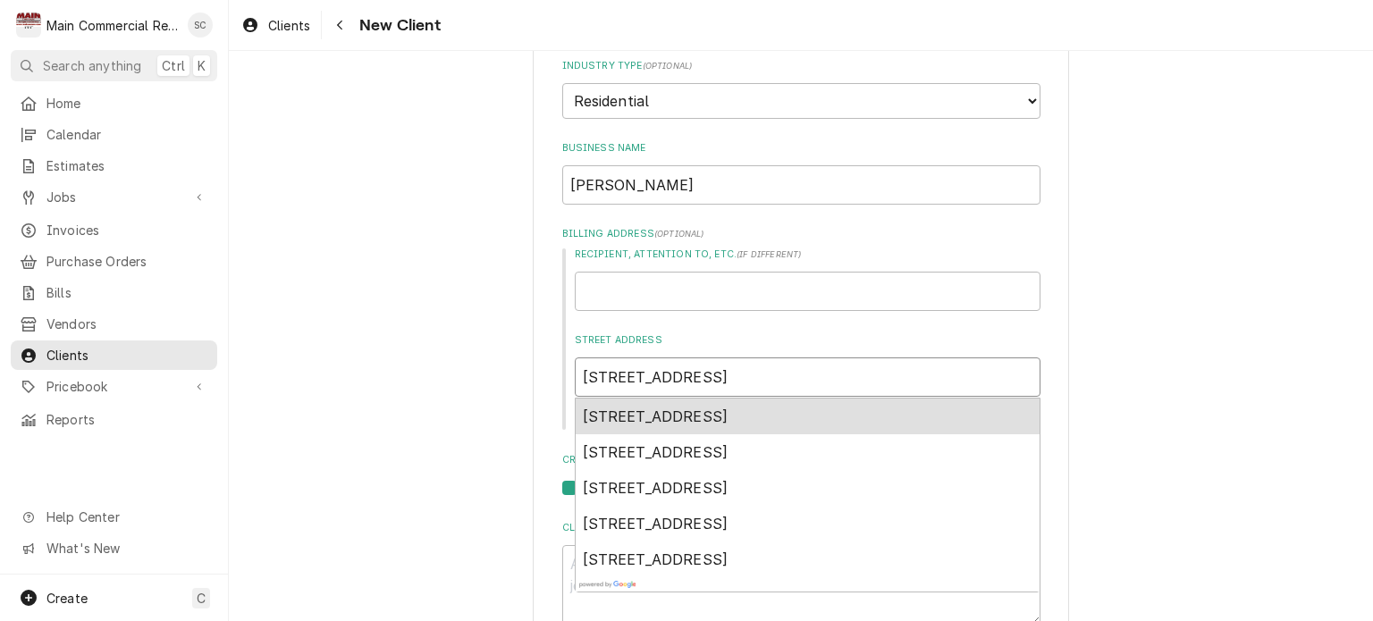
type textarea "x"
type input "18512 Landsburry Dr. H"
type textarea "x"
type input "18512 Landsburry Dr. Hu"
type textarea "x"
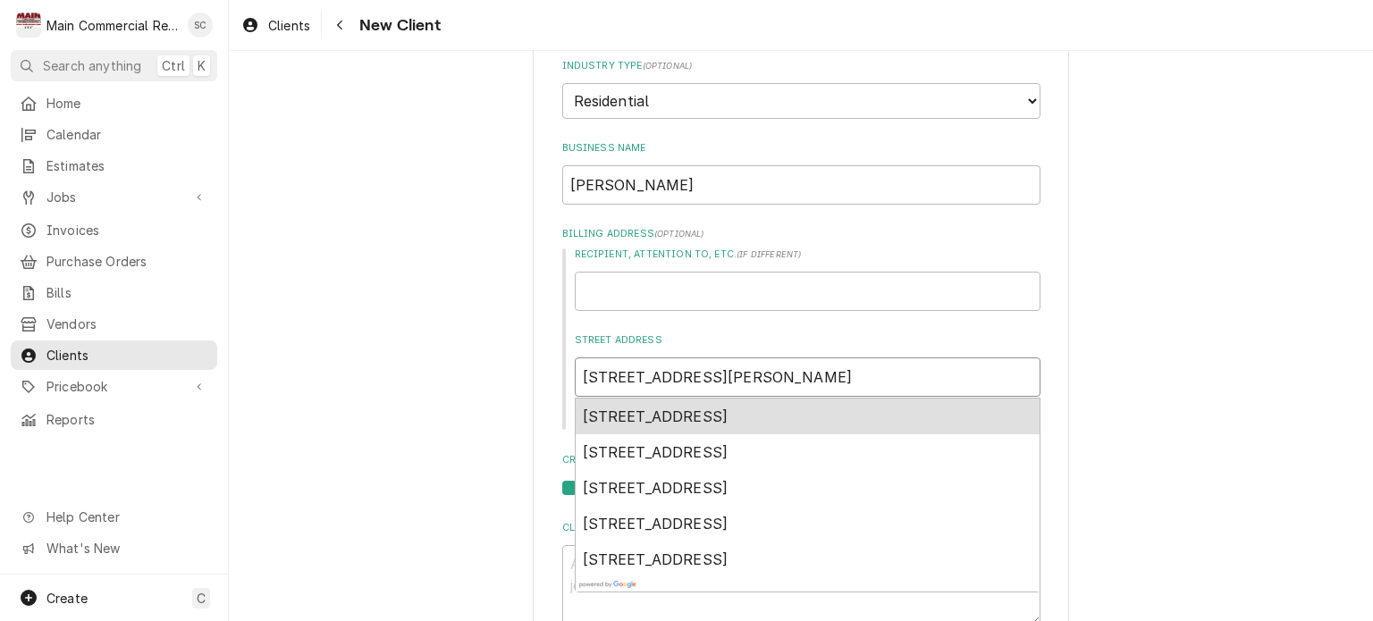
type input "18512 Landsburry Dr. Hud"
type textarea "x"
type input "18512 Landsburry Dr. Huds"
type textarea "x"
type input "18512 Landsburry Dr. Hudso"
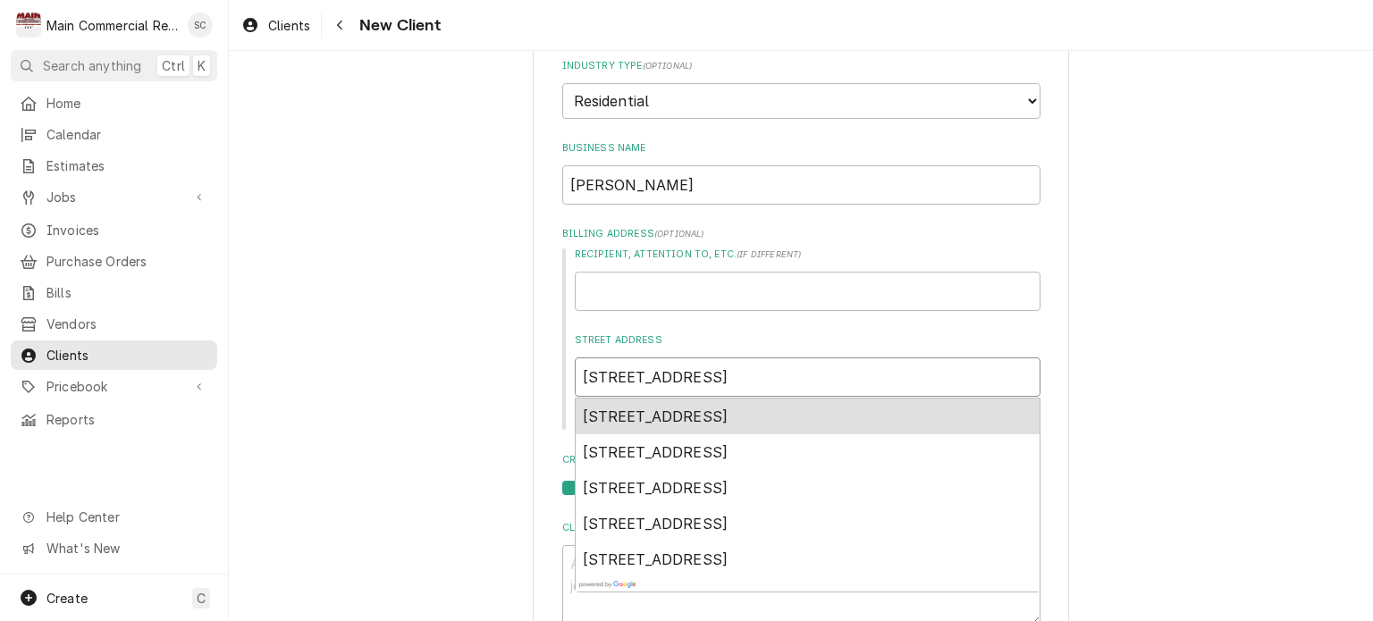
type textarea "x"
type input "18512 Landsburry Dr. Hudson"
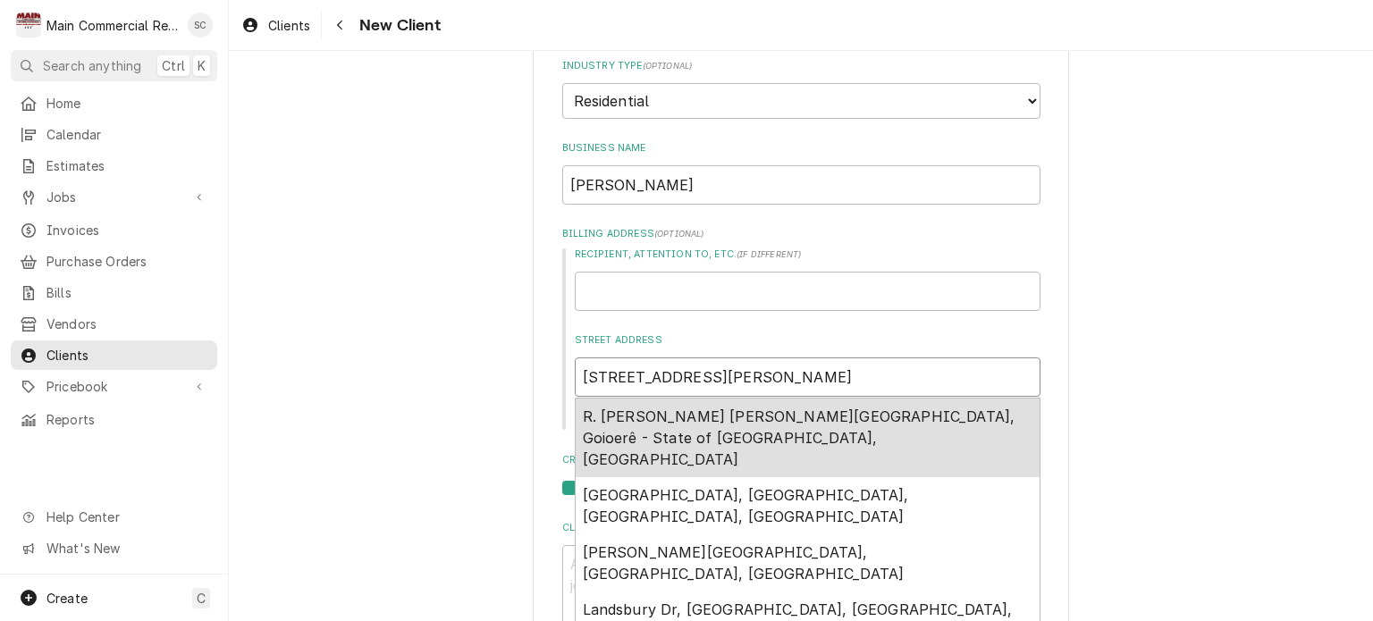
type textarea "x"
type input "18512 Landsburry Dr. Hudso"
type textarea "x"
type input "18512 Landsburry Dr. Huds"
type textarea "x"
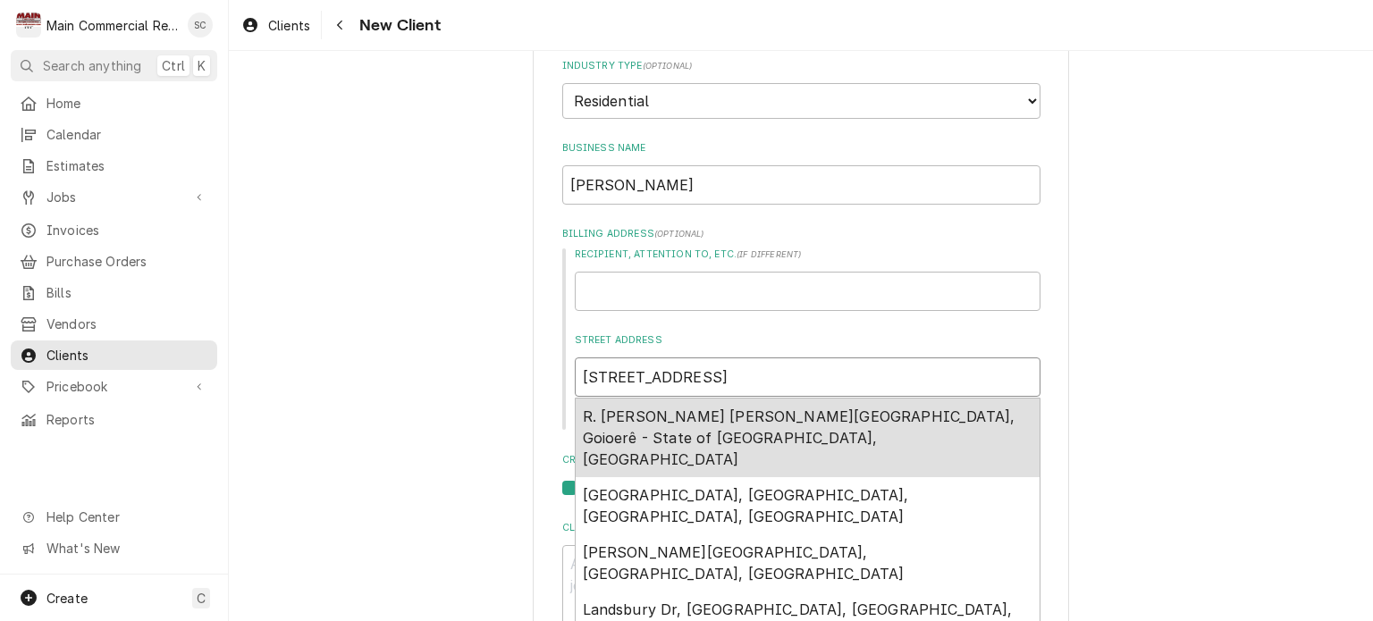
type input "18512 Landsburry Dr. Hud"
type textarea "x"
type input "18512 Landsburry Dr. Hu"
type textarea "x"
type input "18512 Landsburry Dr. H"
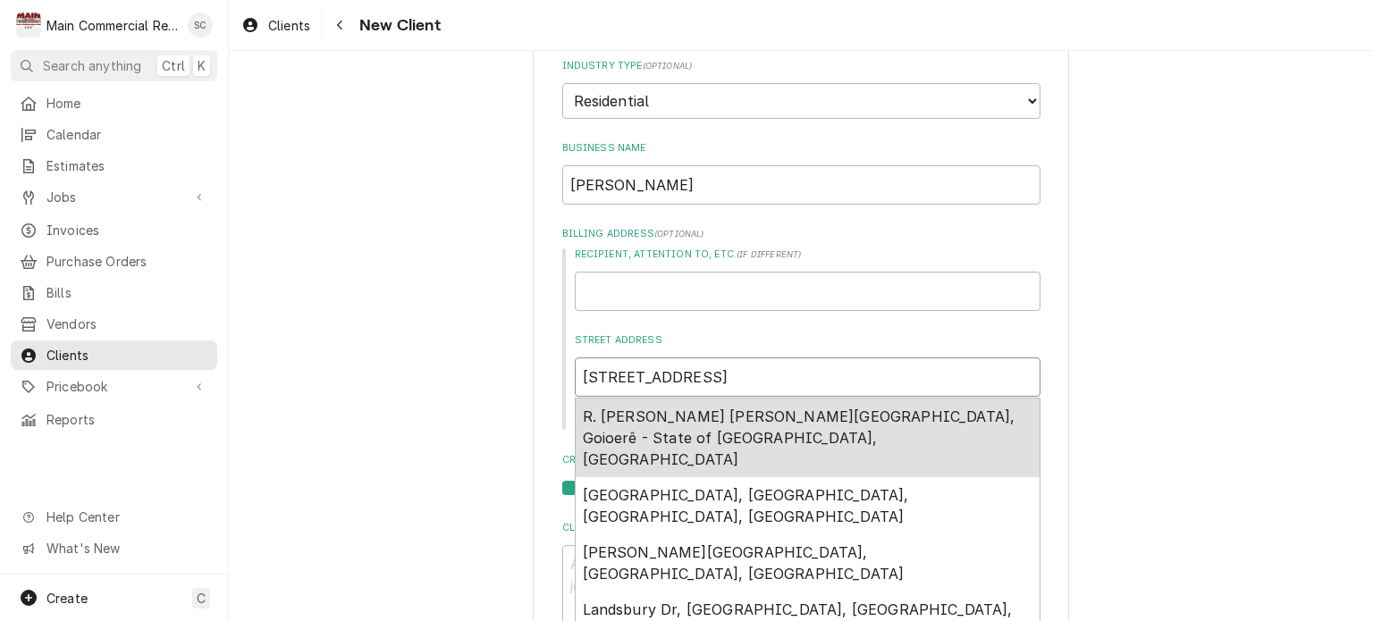
type textarea "x"
type input "18512 Landsburry Dr."
type textarea "x"
type input "18512 Landsburry Dr."
type textarea "x"
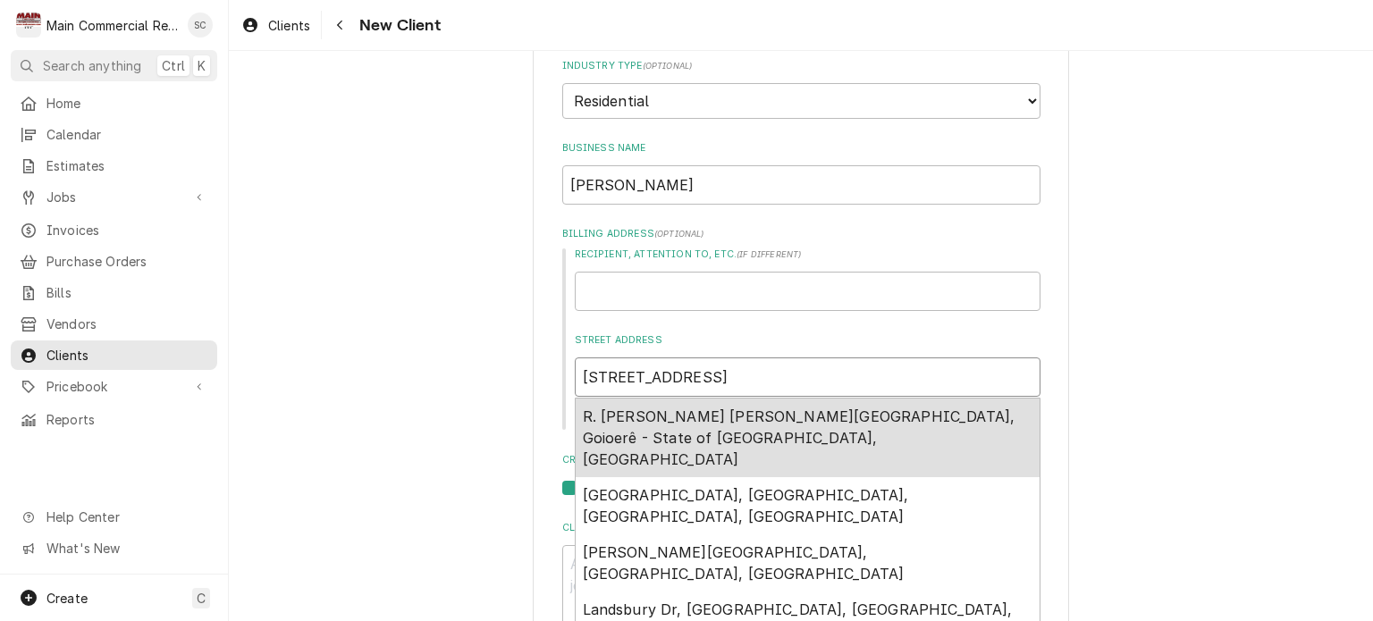
type input "18512 Landsburry Dr"
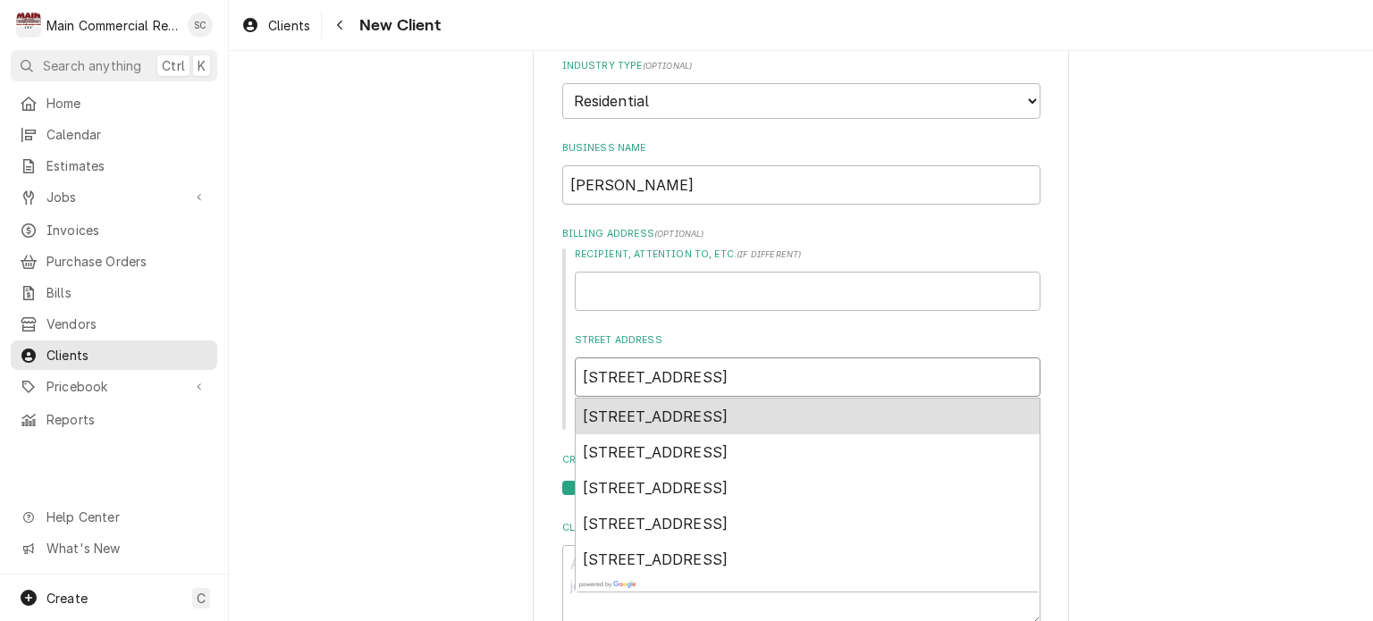
type textarea "x"
type input "18512 Landsburry D"
type textarea "x"
type input "18512 Landsburry"
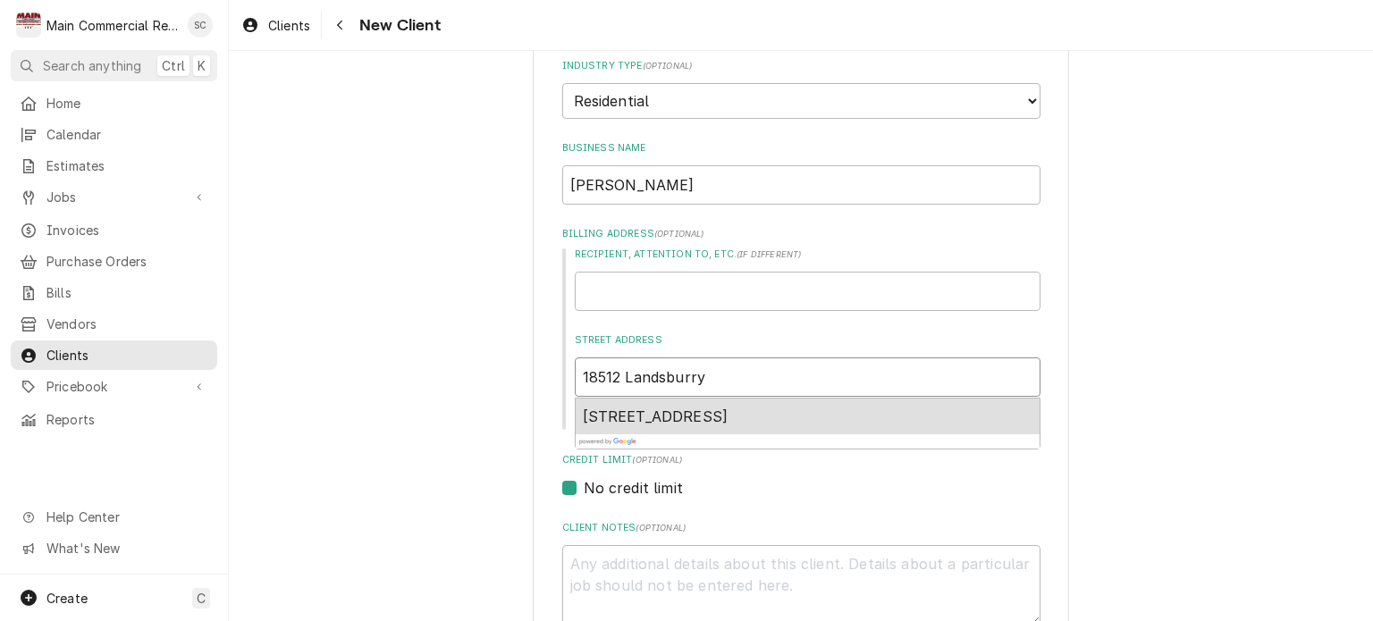
type textarea "x"
type input "18512 Landsburry"
type textarea "x"
type input "18512 Landsburr"
type textarea "x"
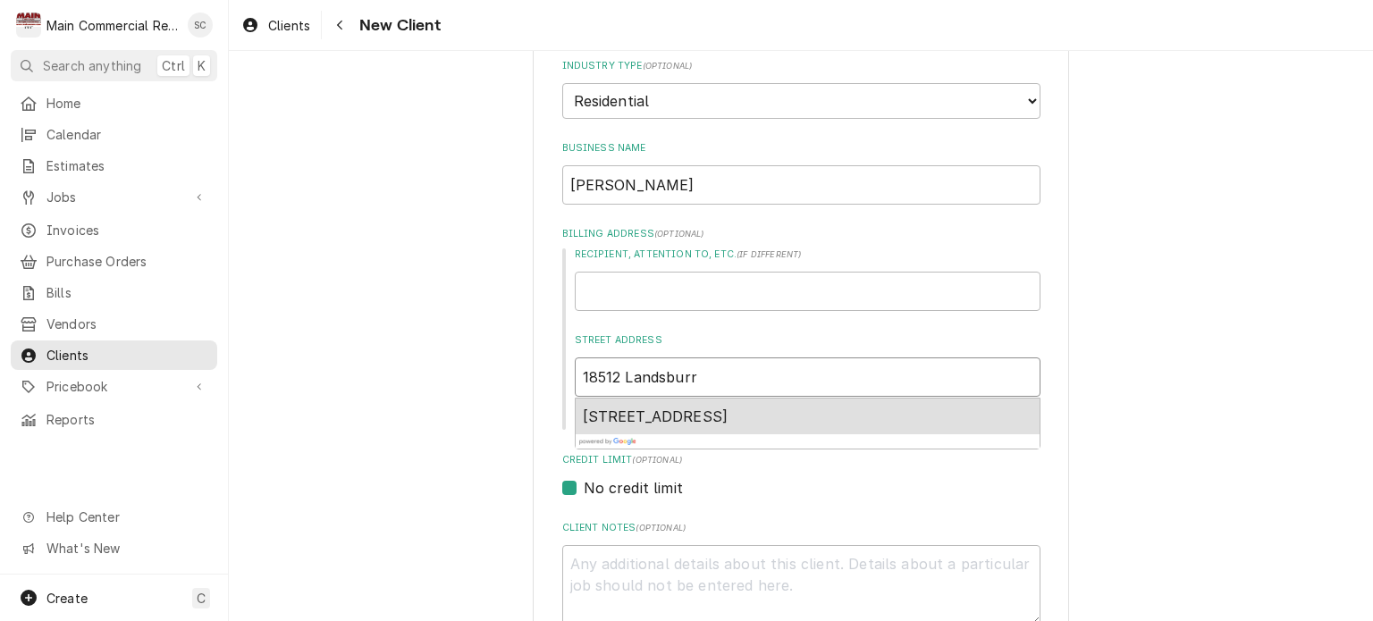
type input "18512 Landsbur"
type textarea "x"
type input "18512 Landsbu"
type textarea "x"
type input "18512 Landsb"
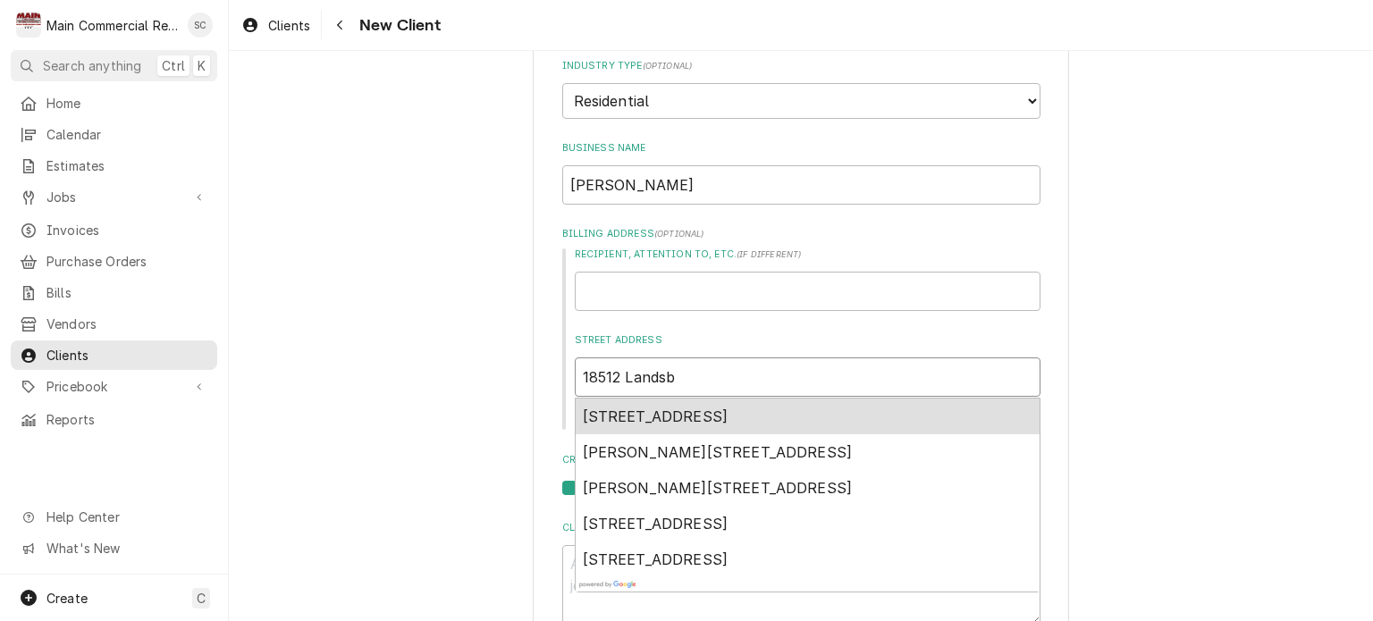
type textarea "x"
type input "18512 Landsbe"
type textarea "x"
type input "18512 Landsber"
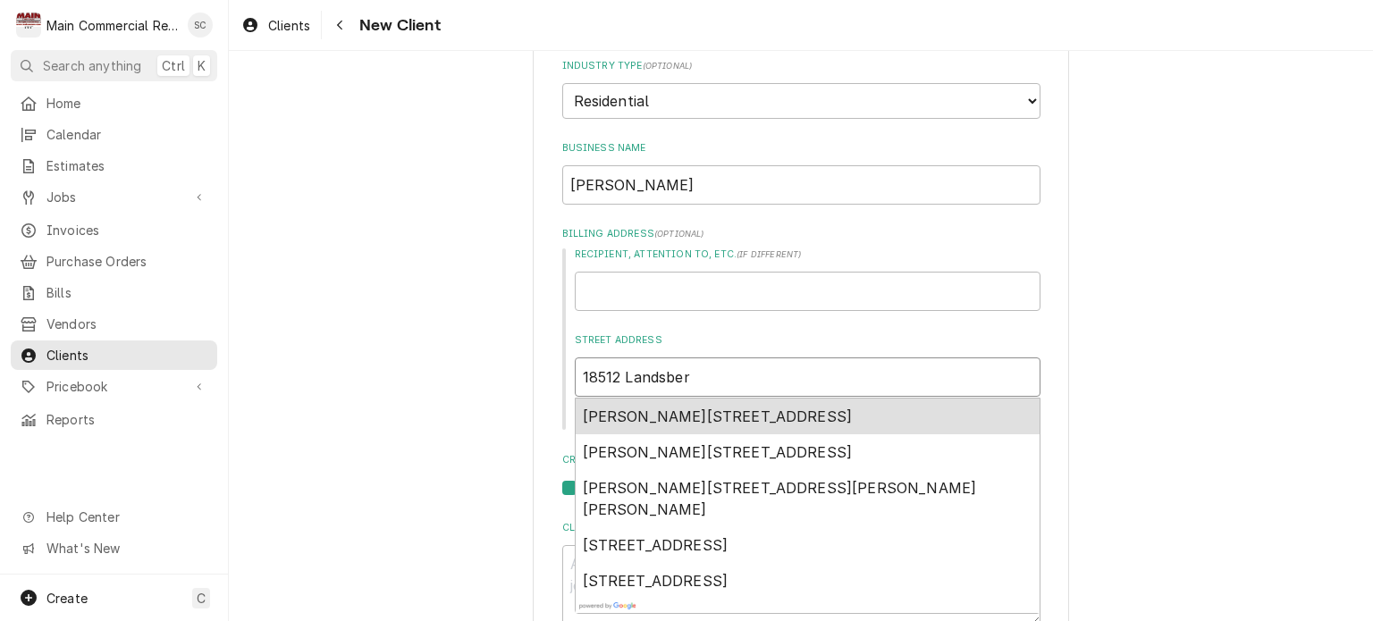
type textarea "x"
type input "18512 Landsberg"
type textarea "x"
type input "18512 Landsberg"
type textarea "x"
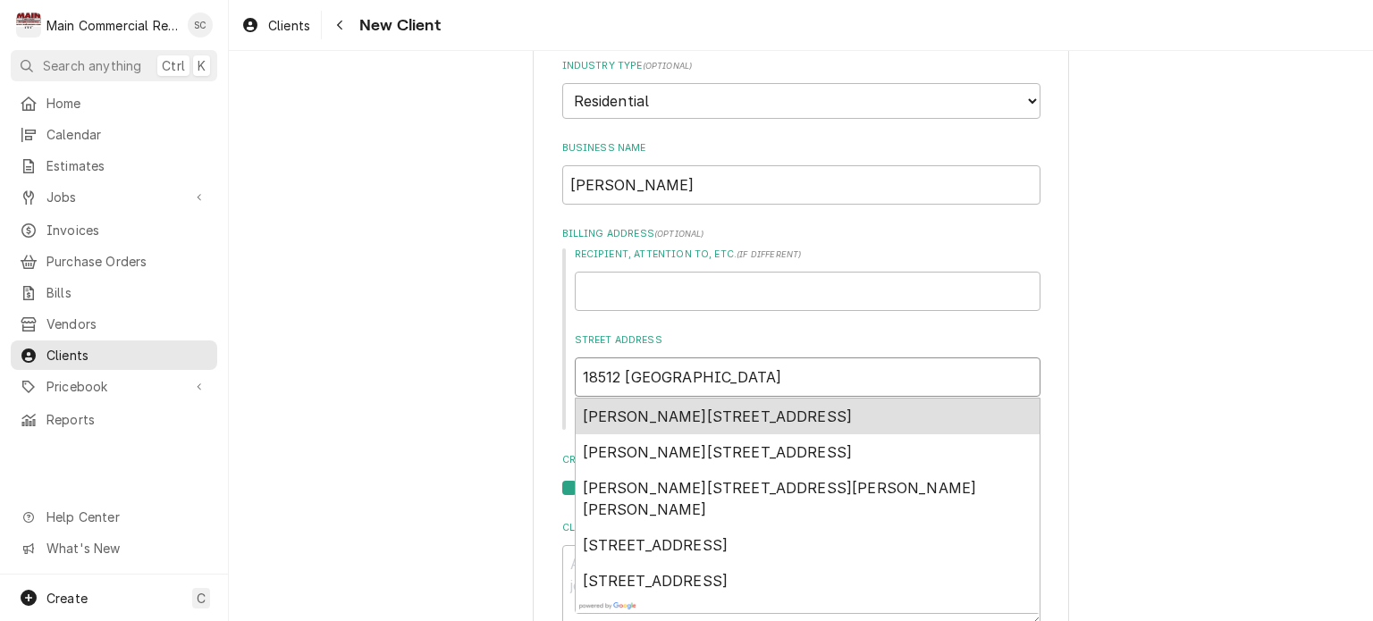
type input "18512 Landsberg d"
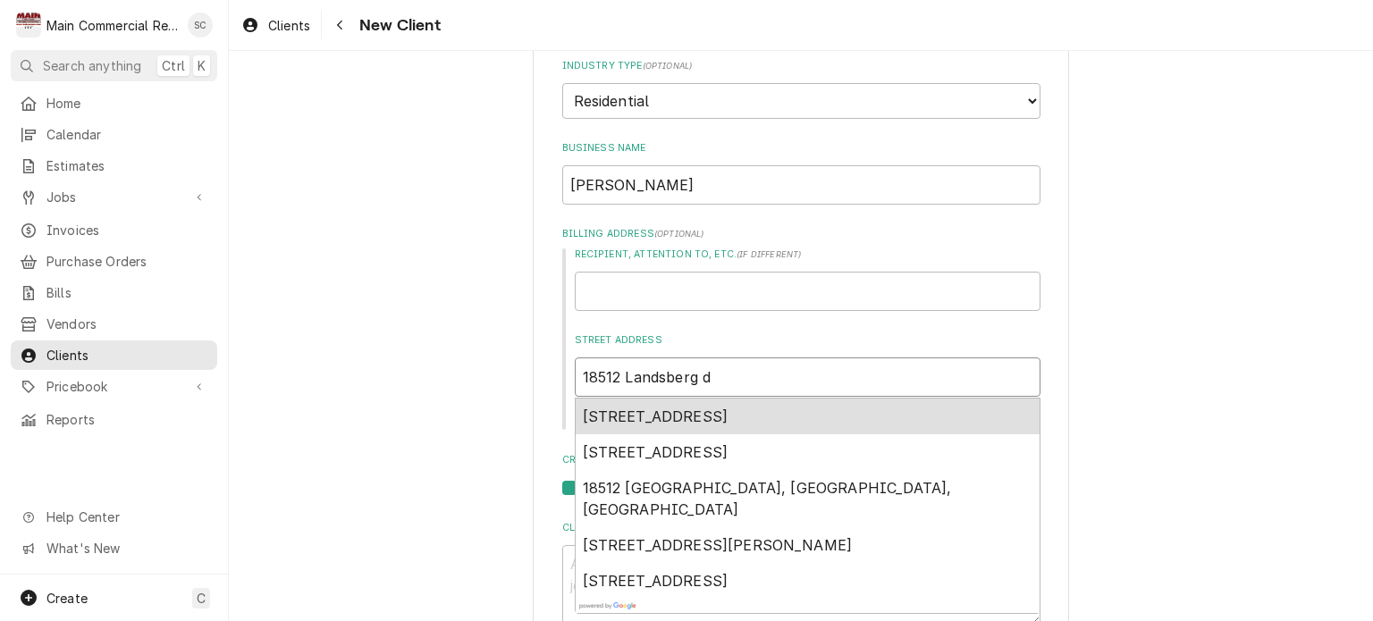
type textarea "x"
type input "18512 Landsberg dr"
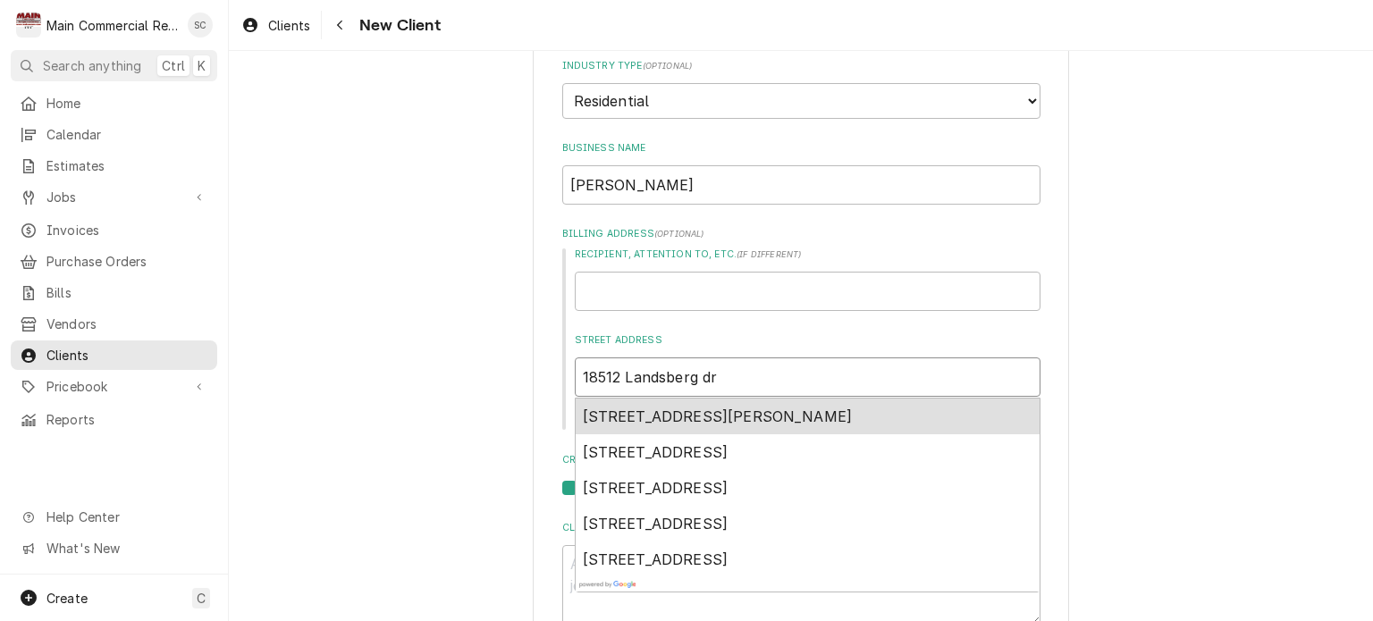
type textarea "x"
type input "18512 Landsberg dr"
type textarea "x"
type input "18512 Landsberg dr H"
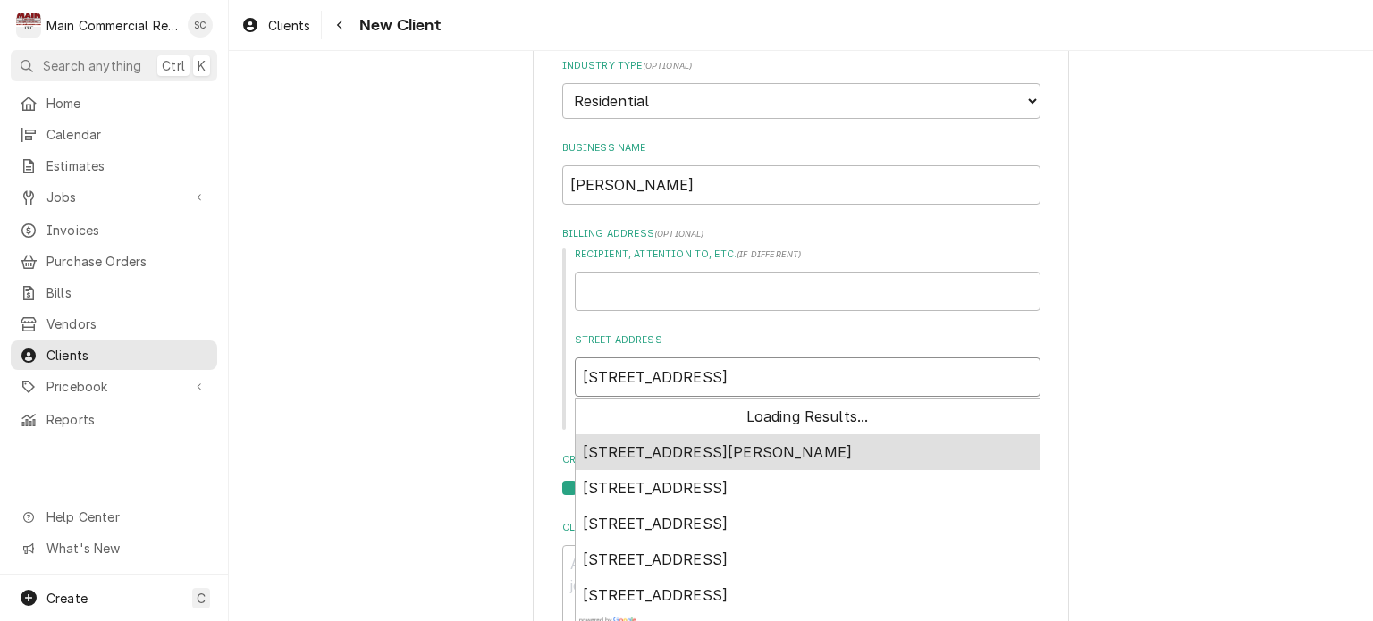
type textarea "x"
type input "18512 Landsberg dr Hu"
type textarea "x"
type input "18512 Landsberg dr Hud"
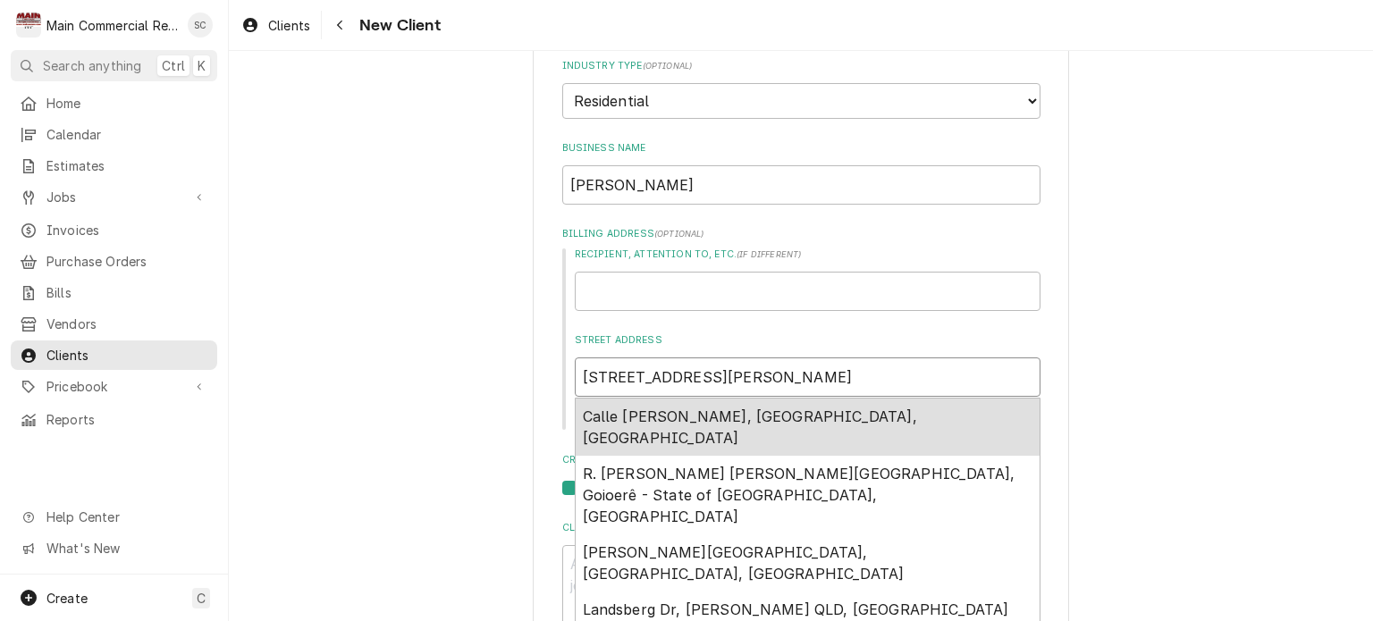
type textarea "x"
type input "18512 Landsberg dr Huds"
type textarea "x"
type input "18512 Landsberg dr Hudso"
type textarea "x"
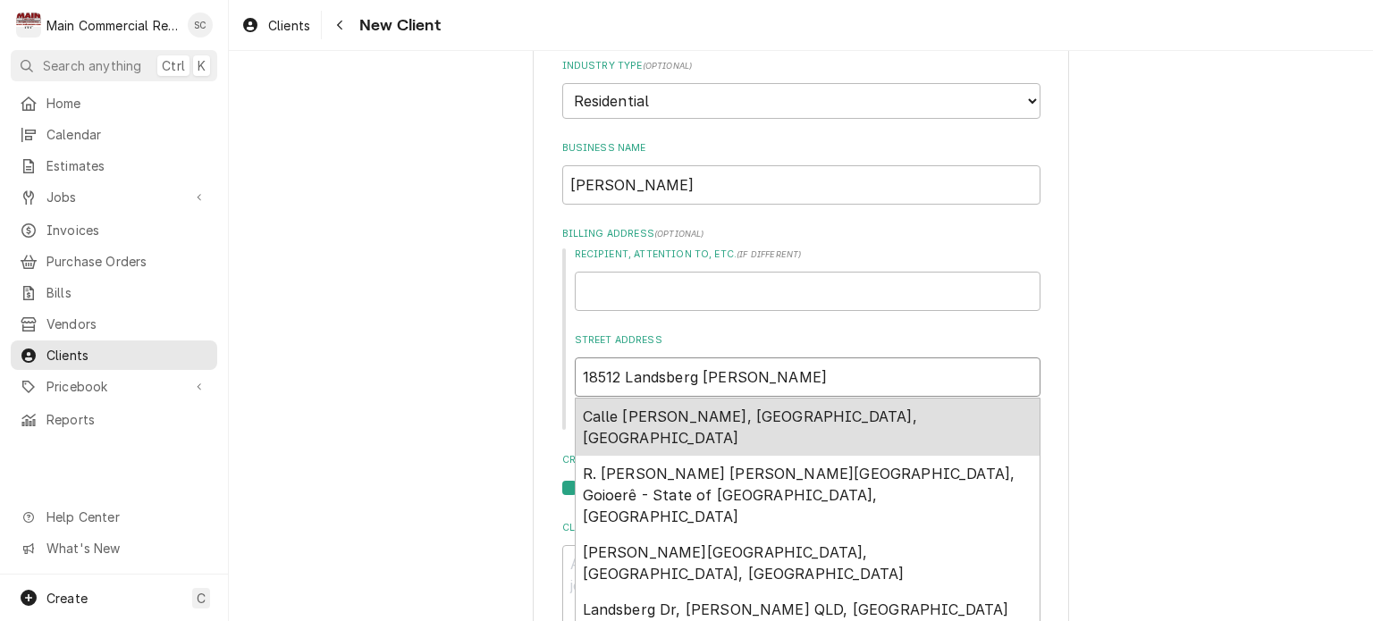
type input "18512 Landsberg dr Hudson"
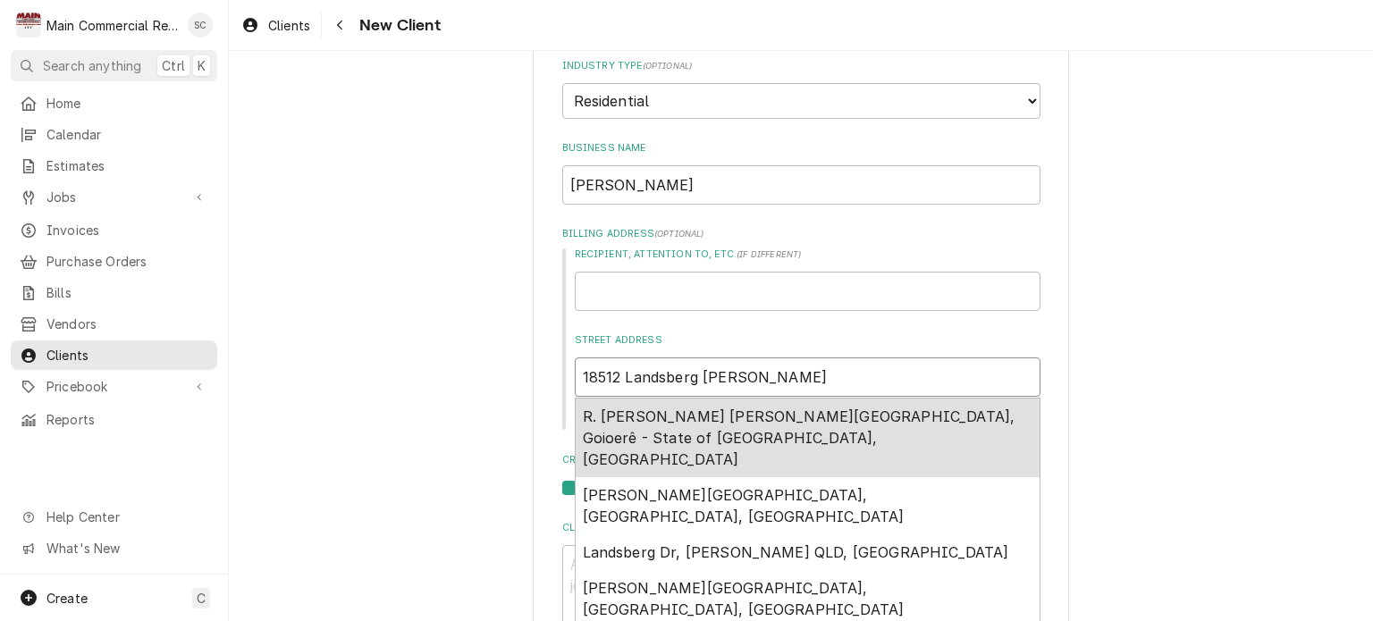
type textarea "x"
type input "18512 Landsberg dr Hudso"
type textarea "x"
type input "18512 Landsberg dr Huds"
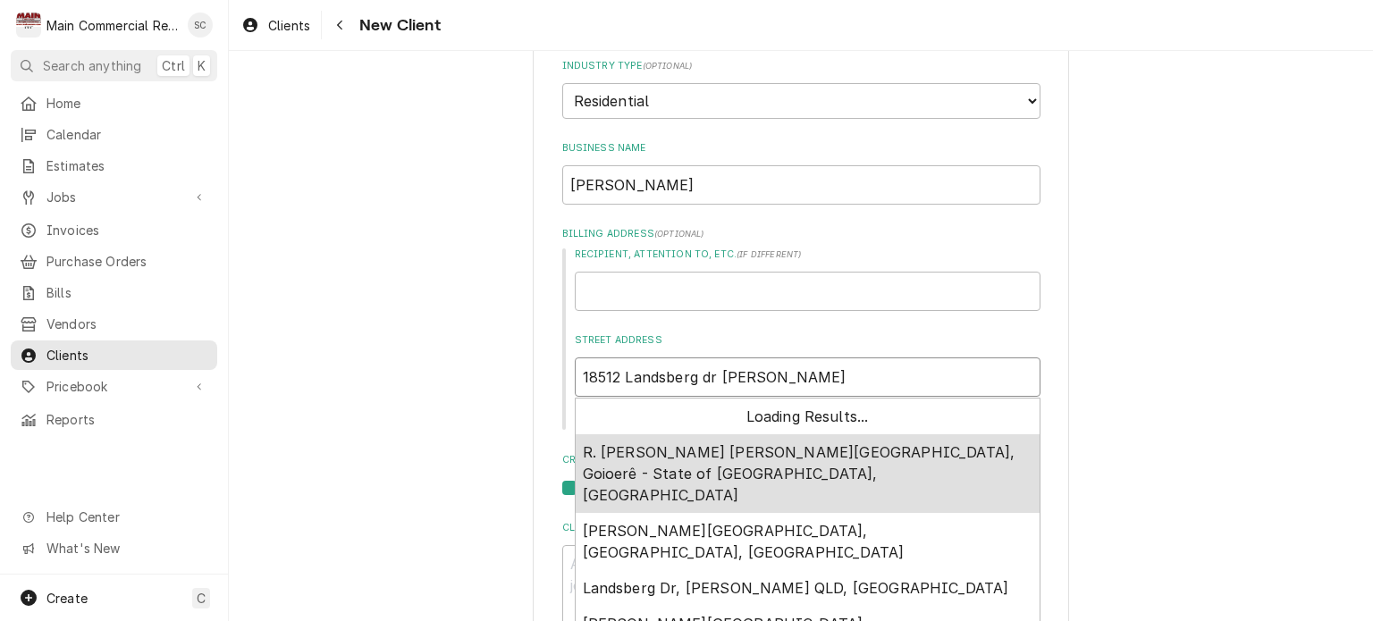
type textarea "x"
type input "18512 Landsberg dr Hud"
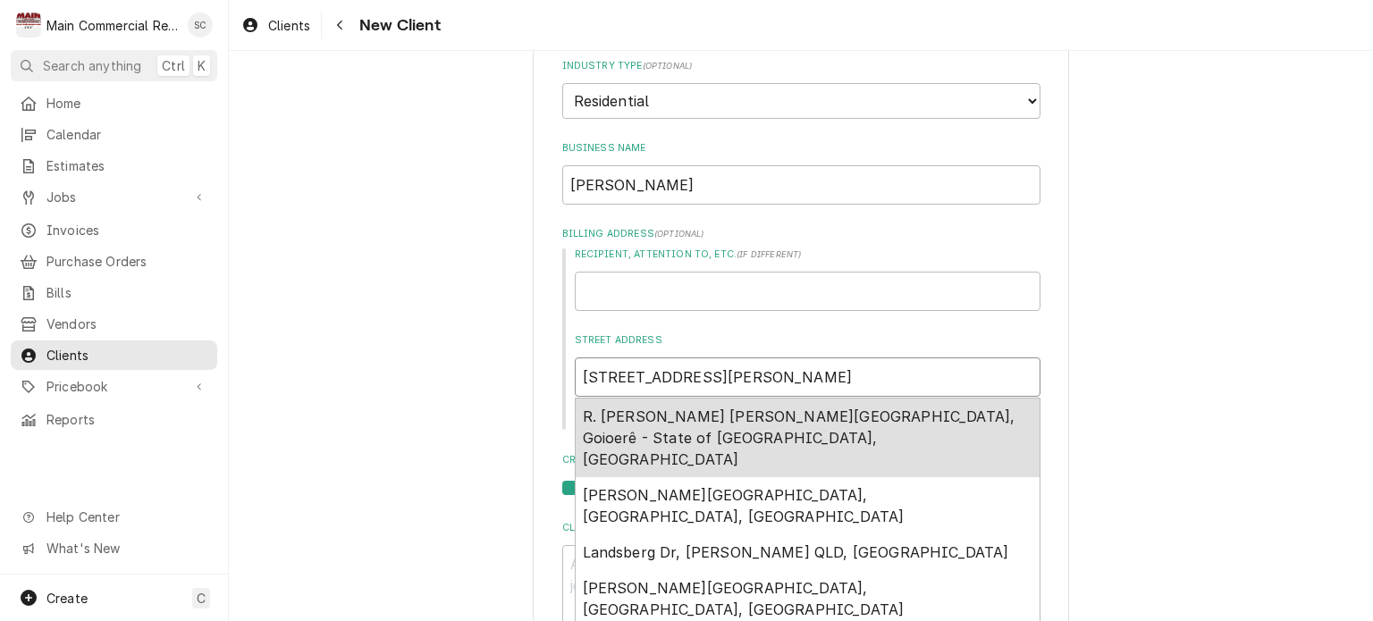
type textarea "x"
type input "18512 Landsberg dr Hu"
type textarea "x"
type input "18512 Landsberg dr H"
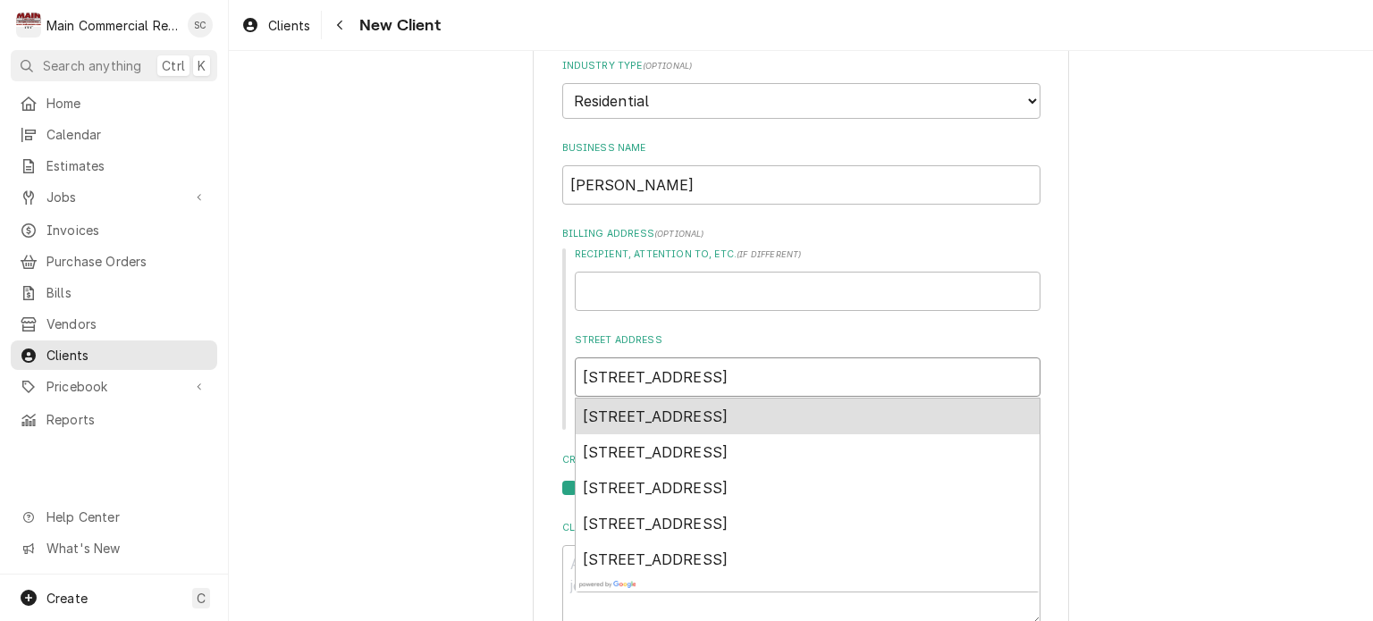
type textarea "x"
type input "18512 Landsberg dr"
type textarea "x"
type input "18512 Landsberg dr"
type textarea "x"
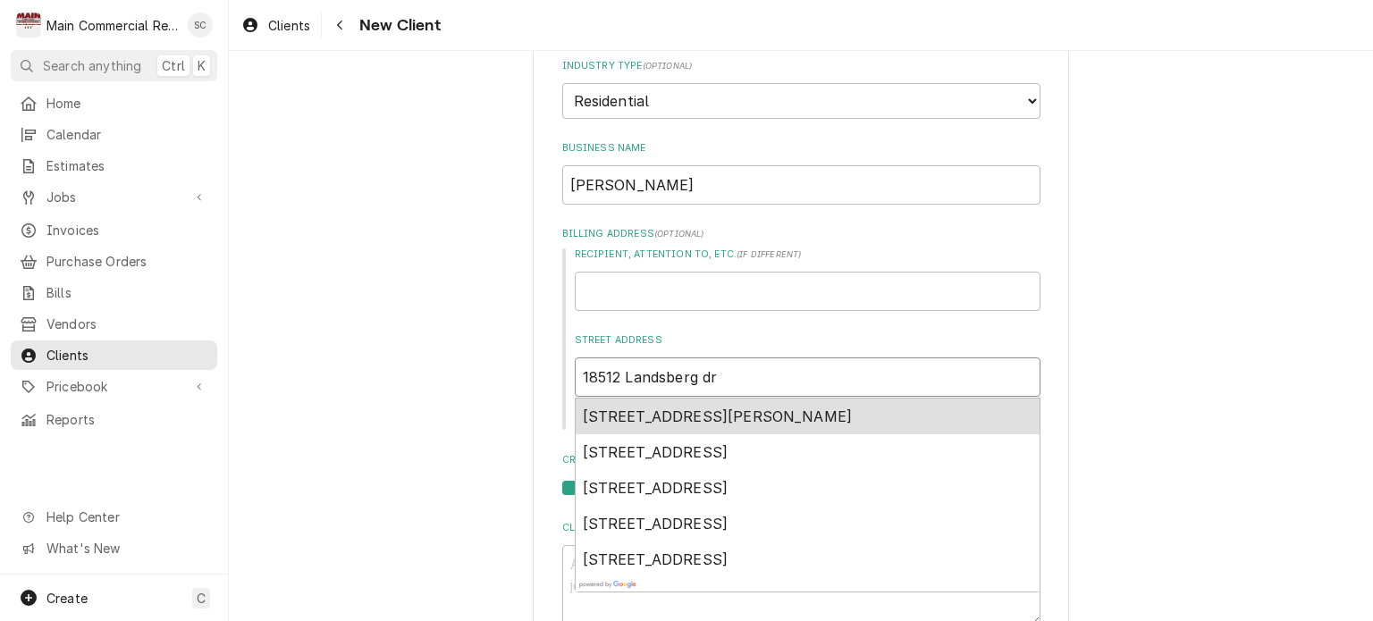
type input "18512 Landsberg d"
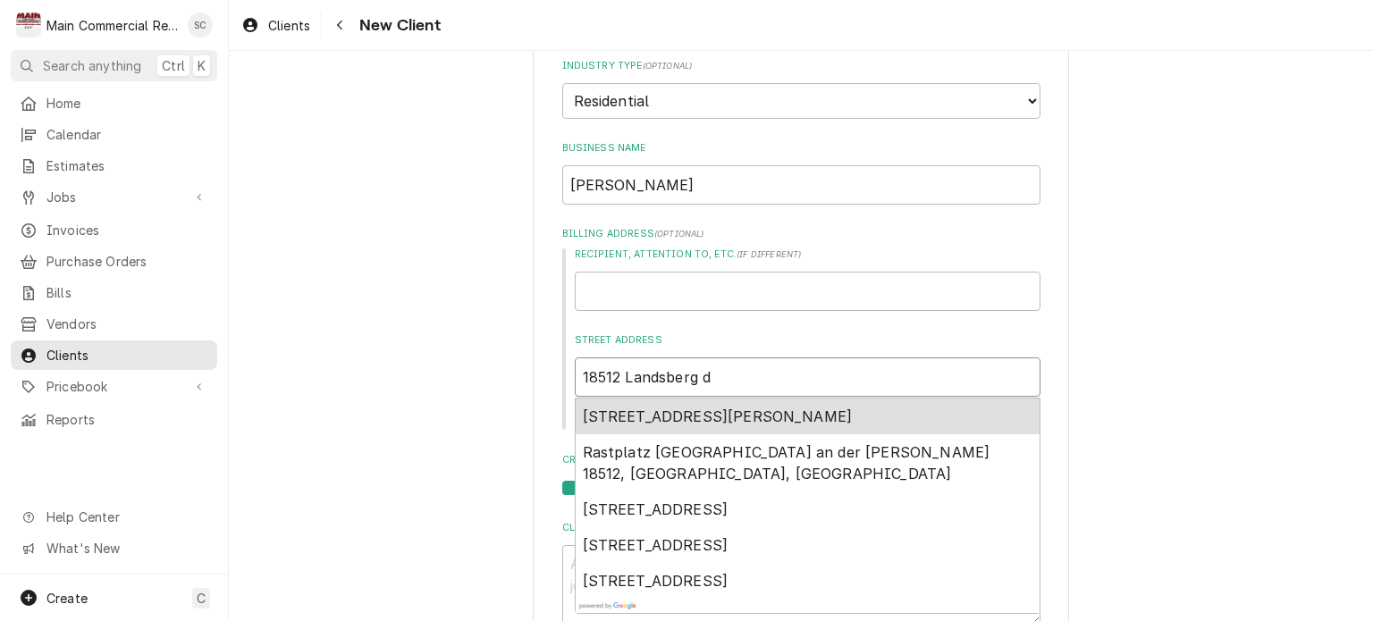
type textarea "x"
type input "18512 Landsberg"
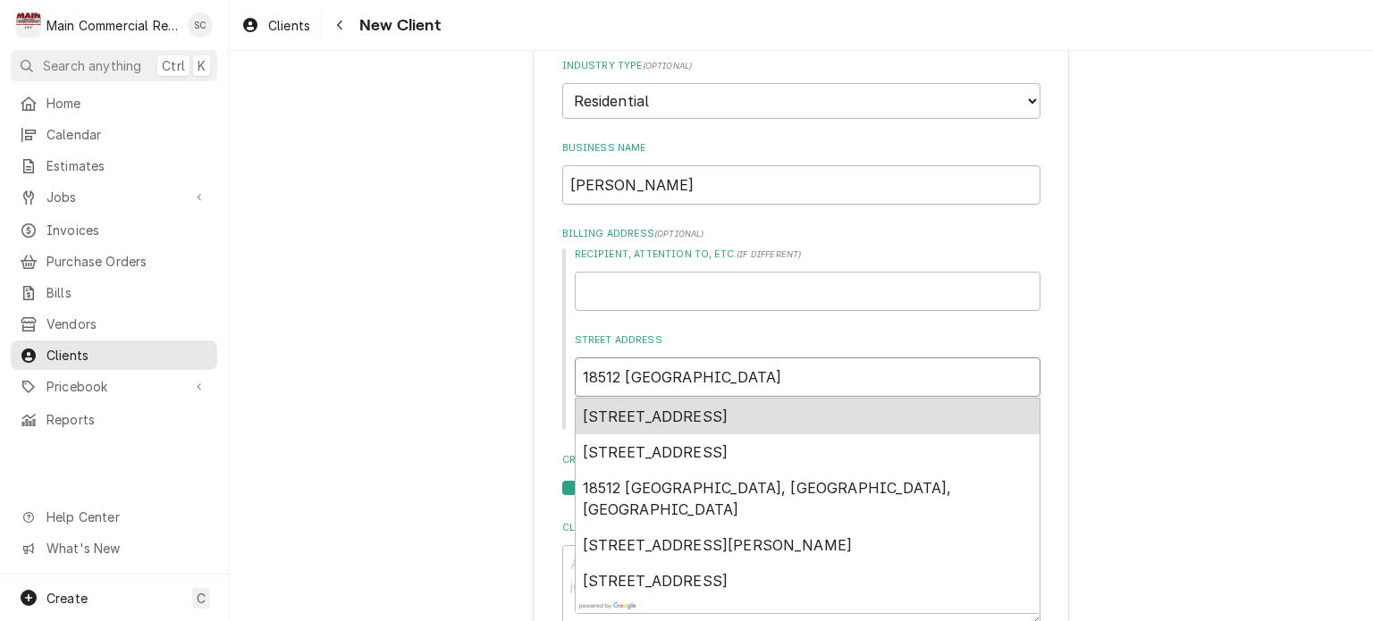
type textarea "x"
type input "18512 Landsberg"
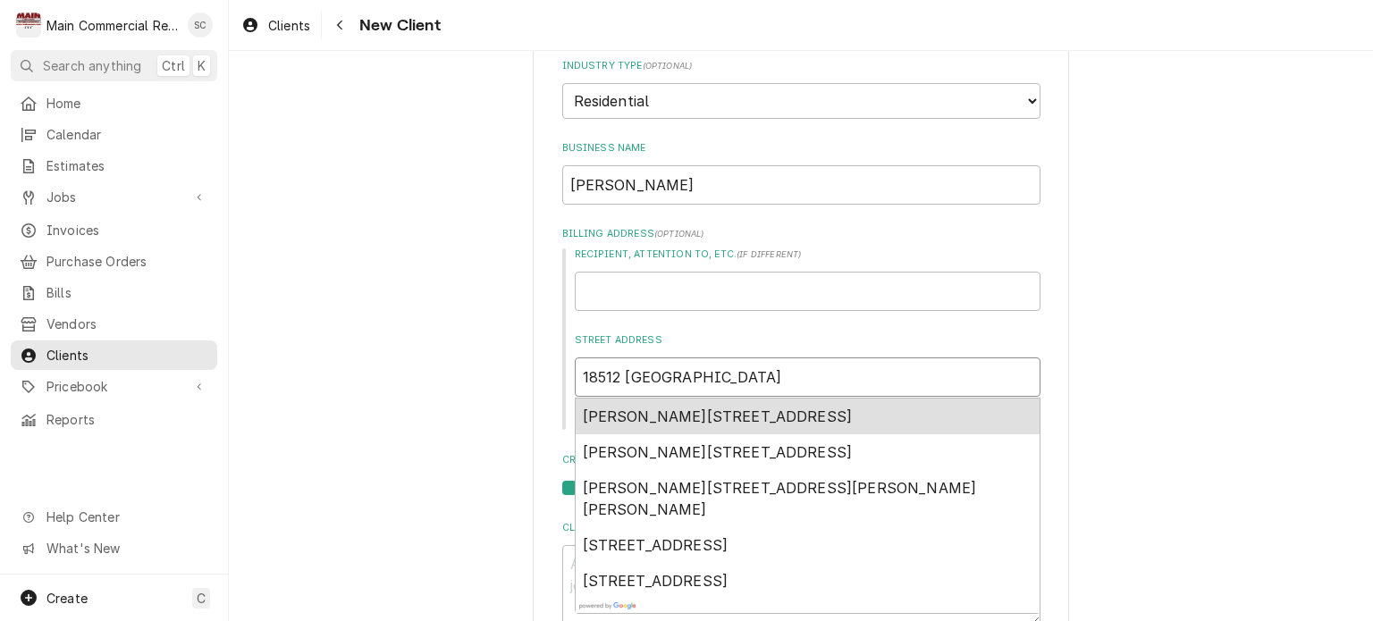
type textarea "x"
type input "18512 Landsber"
type textarea "x"
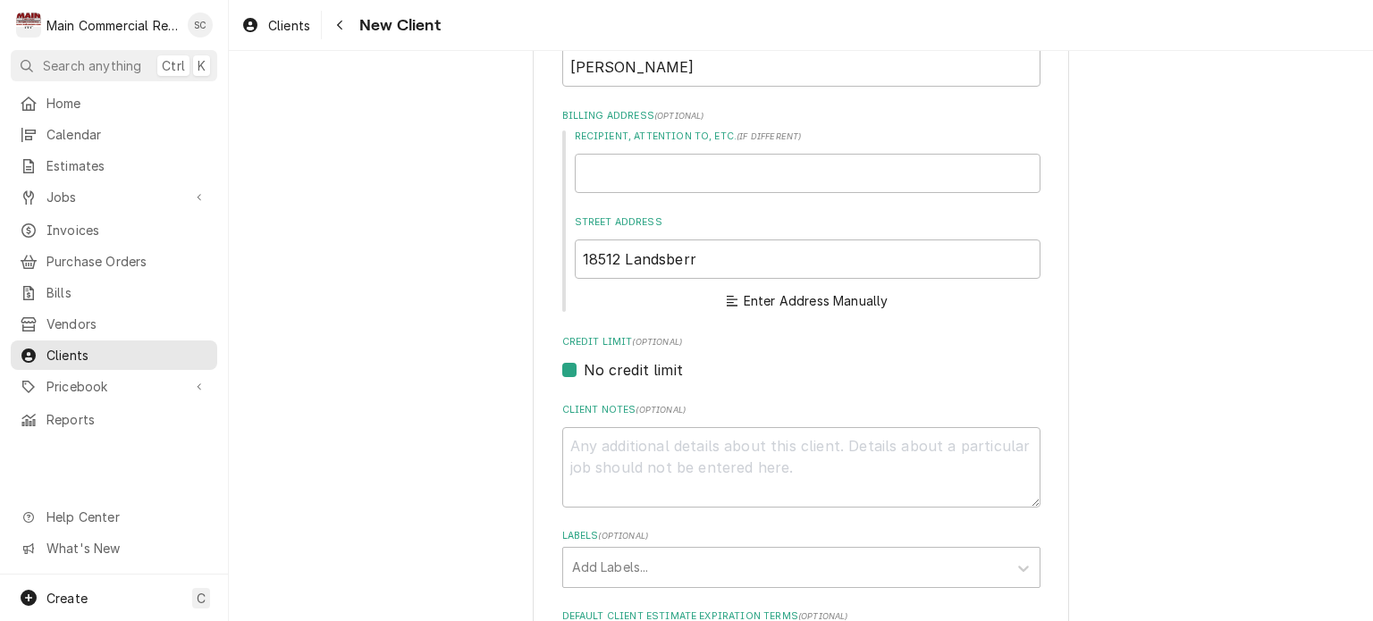
scroll to position [0, 0]
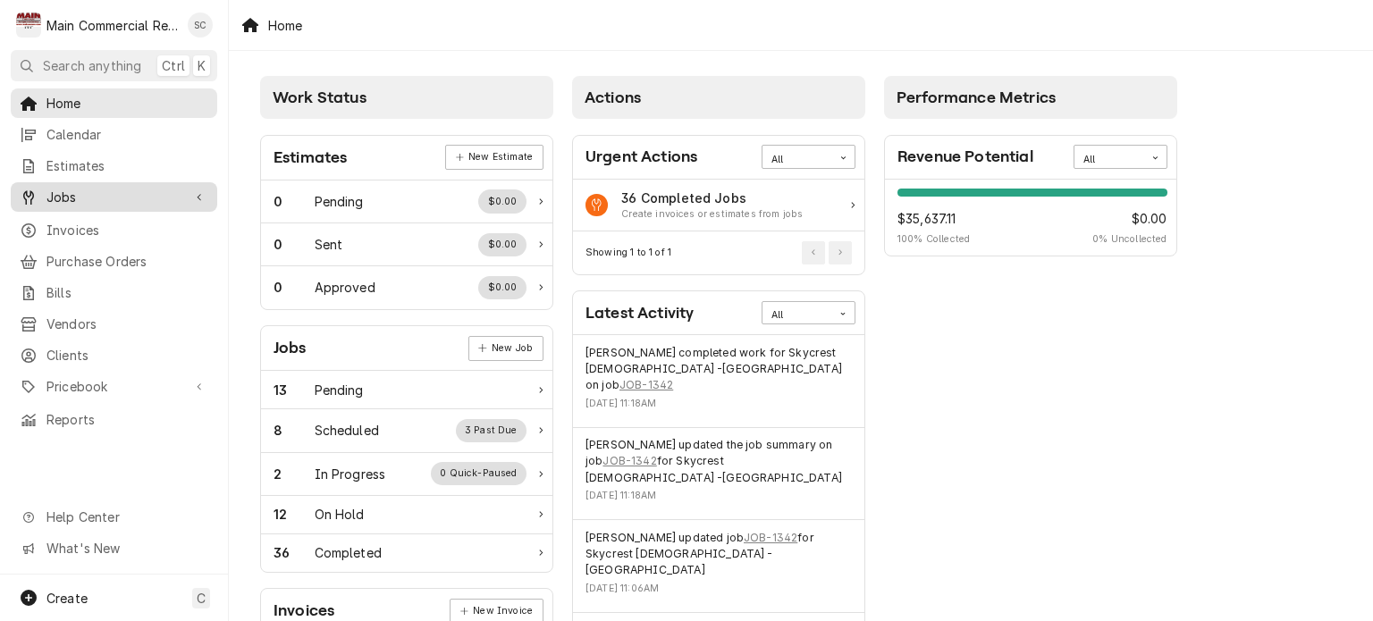
click at [93, 199] on span "Jobs" at bounding box center [113, 197] width 135 height 19
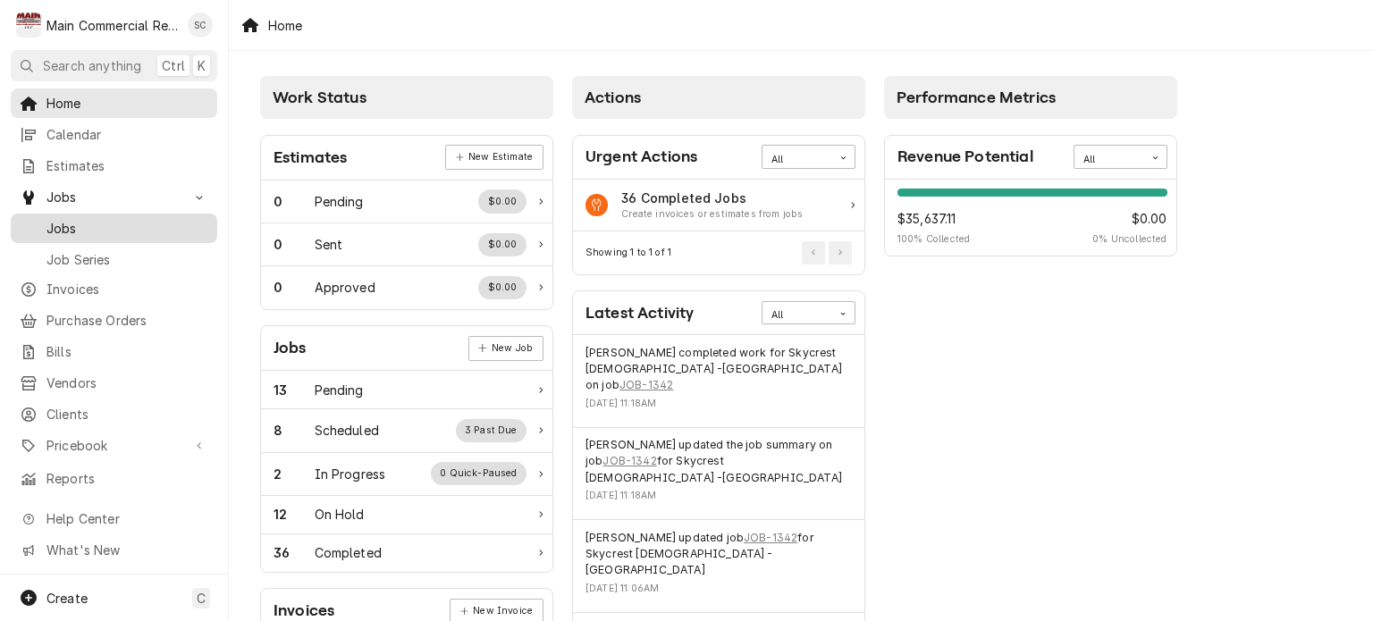
click at [89, 219] on span "Jobs" at bounding box center [127, 228] width 162 height 19
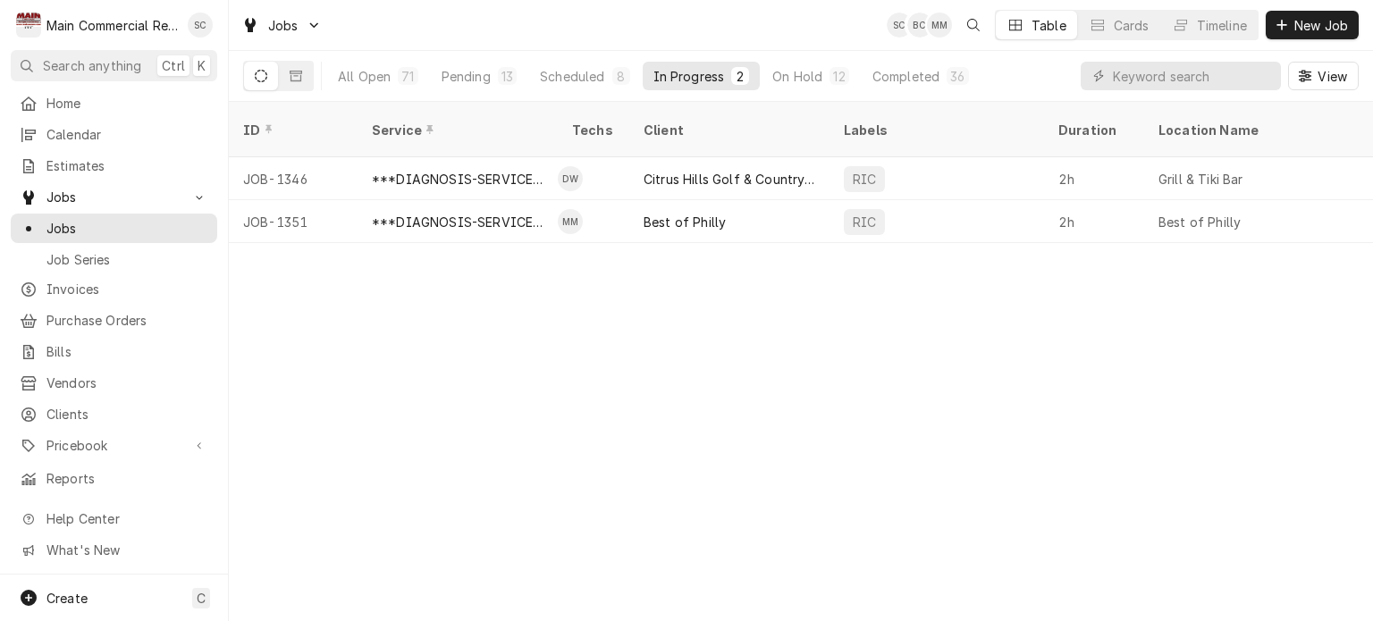
click at [670, 349] on div "ID Service Techs Client Labels Duration Location Name Date Received Status Prio…" at bounding box center [801, 361] width 1145 height 519
drag, startPoint x: 434, startPoint y: 345, endPoint x: 658, endPoint y: 322, distance: 225.6
click at [434, 345] on div "ID Service Techs Client Labels Duration Location Name Date Received Status Prio…" at bounding box center [801, 361] width 1145 height 519
click at [678, 323] on div "ID Service Techs Client Labels Duration Location Name Date Received Status Prio…" at bounding box center [801, 361] width 1145 height 519
click at [901, 73] on div "Completed" at bounding box center [906, 76] width 67 height 19
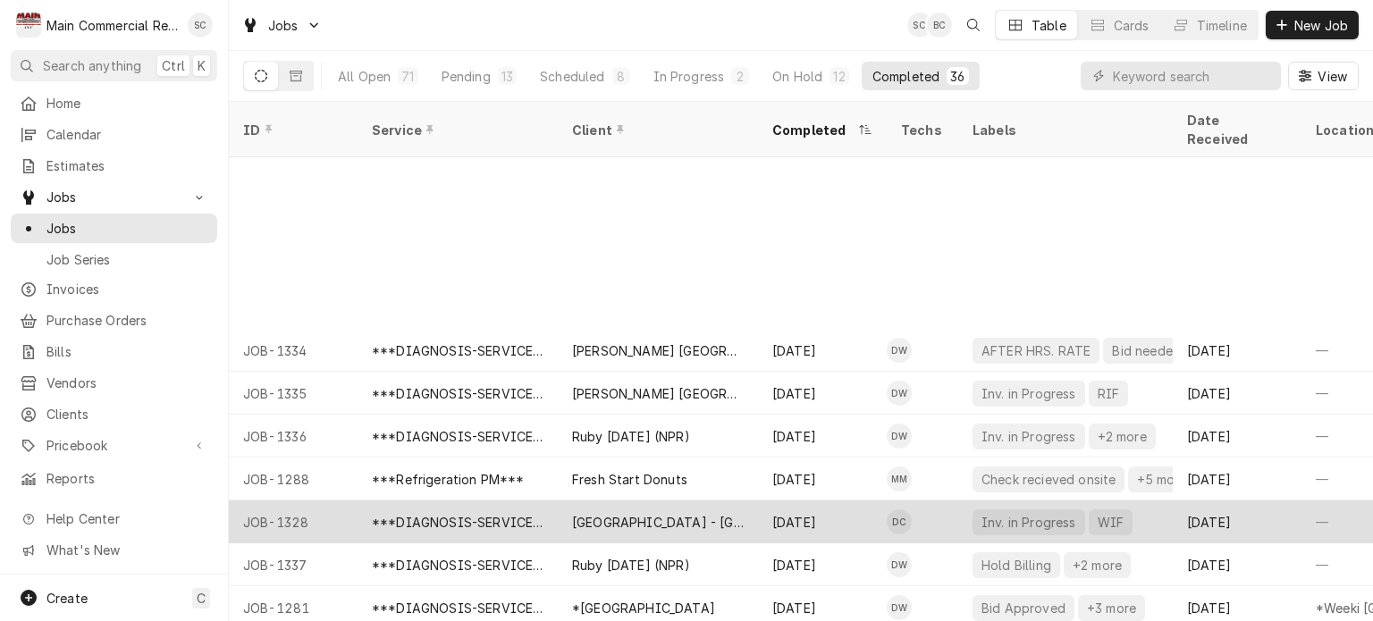
scroll to position [1073, 0]
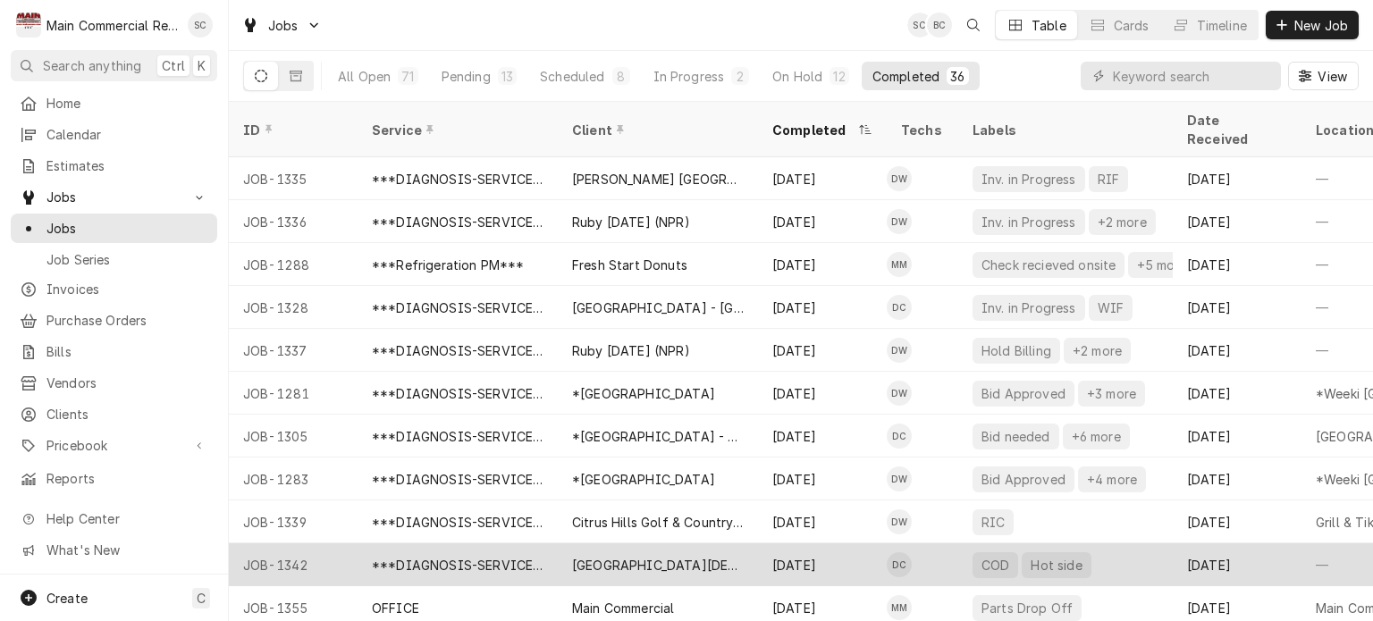
click at [712, 556] on div "[GEOGRAPHIC_DATA][DEMOGRAPHIC_DATA] -[GEOGRAPHIC_DATA]" at bounding box center [658, 565] width 172 height 19
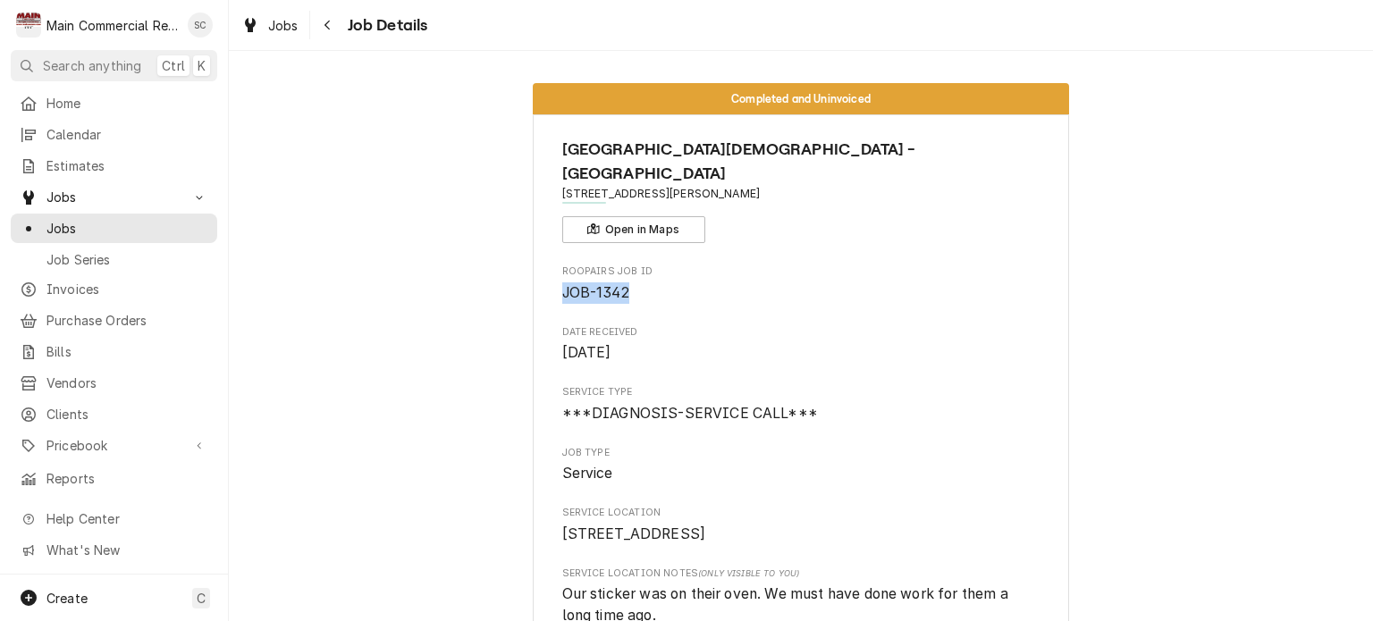
drag, startPoint x: 627, startPoint y: 265, endPoint x: 548, endPoint y: 267, distance: 78.7
copy span "JOB-1342"
click at [265, 31] on div "Jobs" at bounding box center [270, 25] width 64 height 22
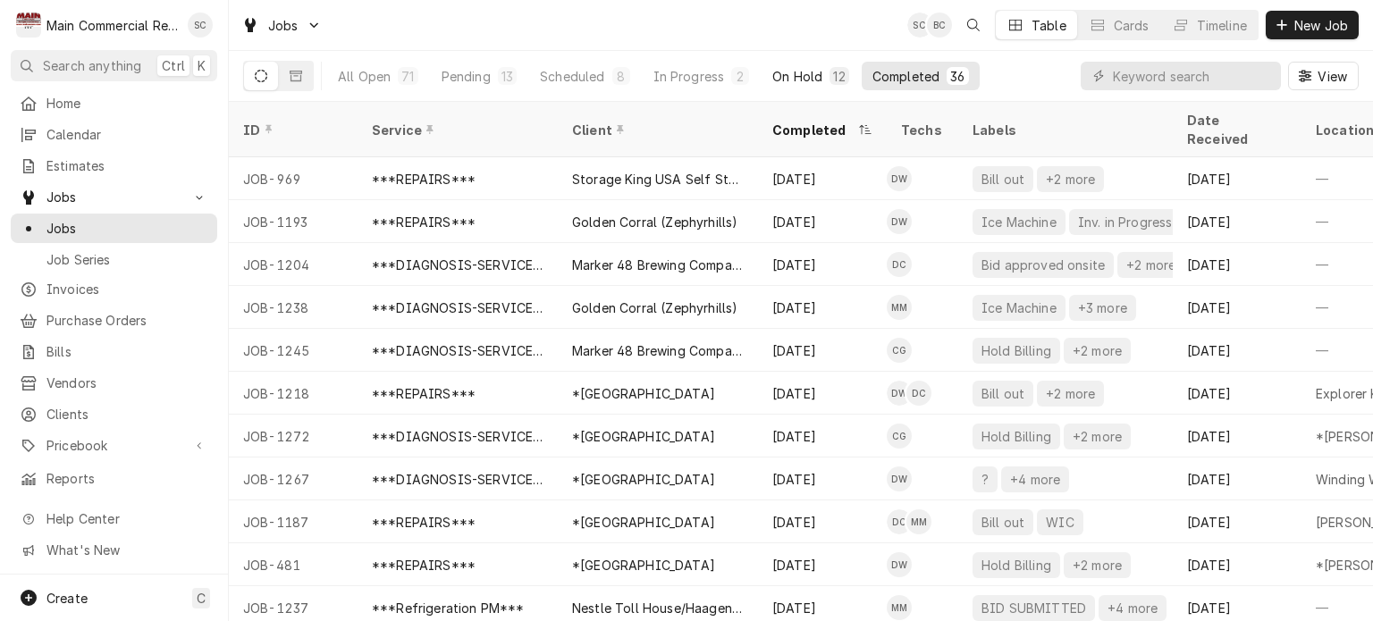
click at [787, 78] on div "On Hold" at bounding box center [798, 76] width 50 height 19
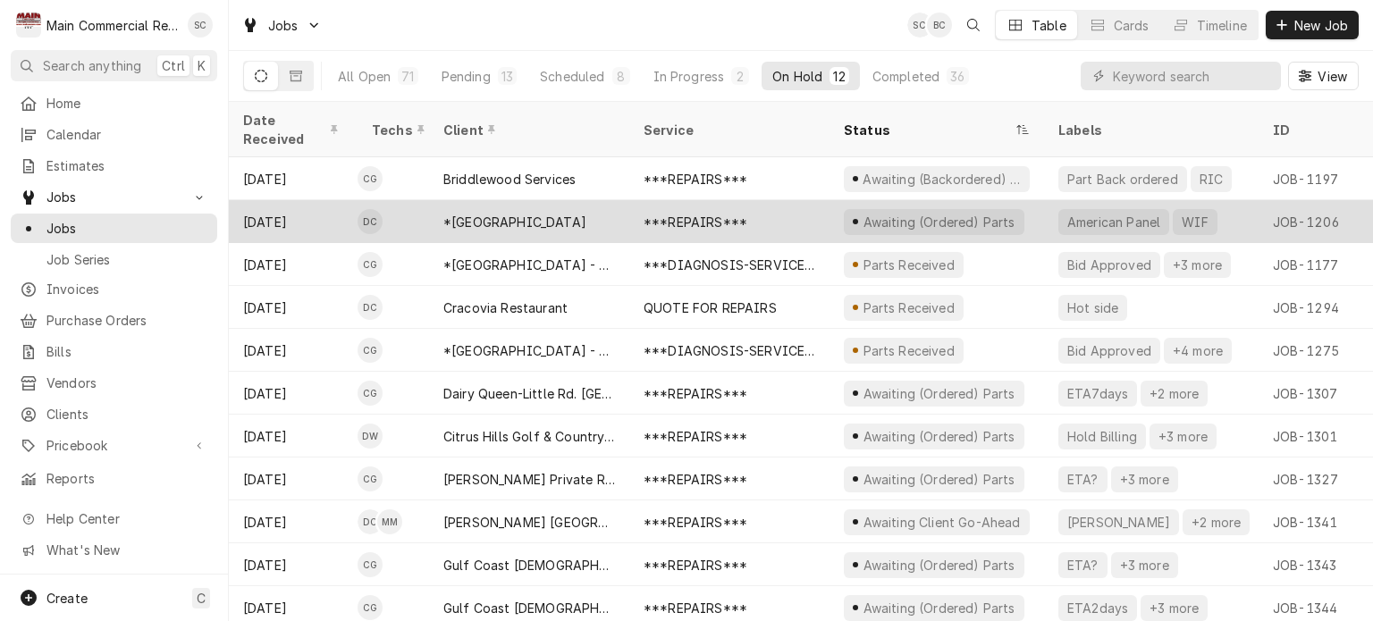
click at [698, 213] on div "***REPAIRS***" at bounding box center [696, 222] width 104 height 19
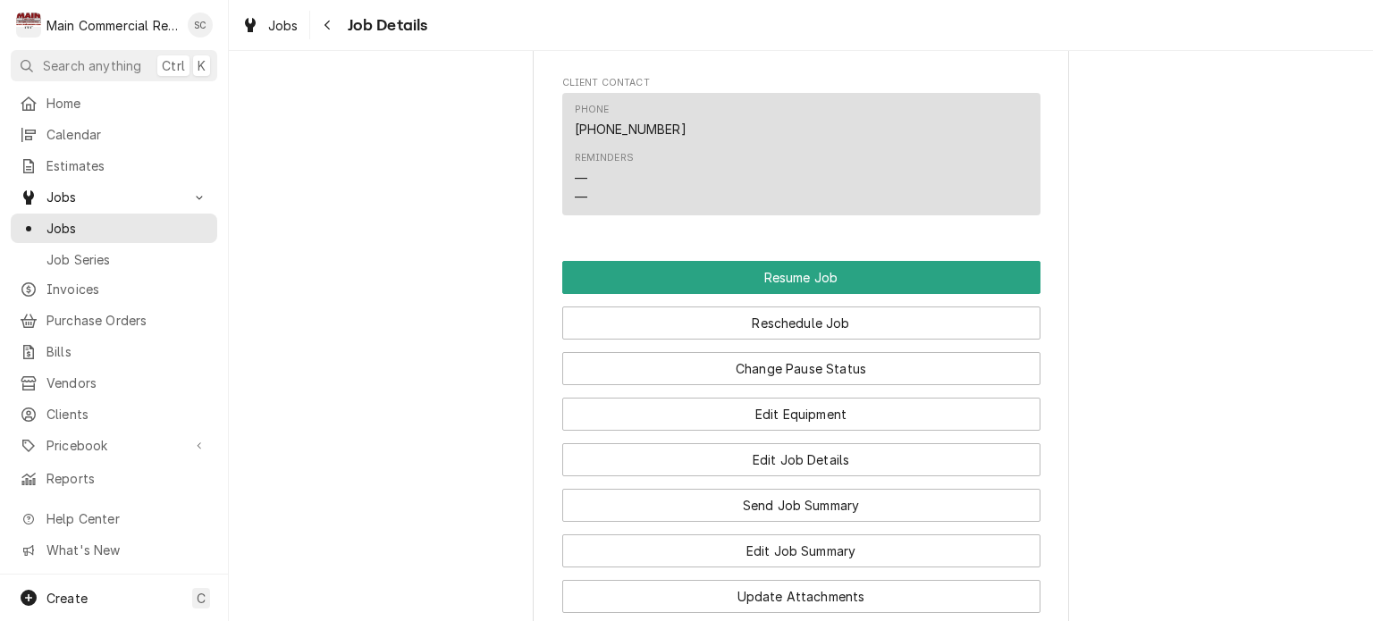
scroll to position [2414, 0]
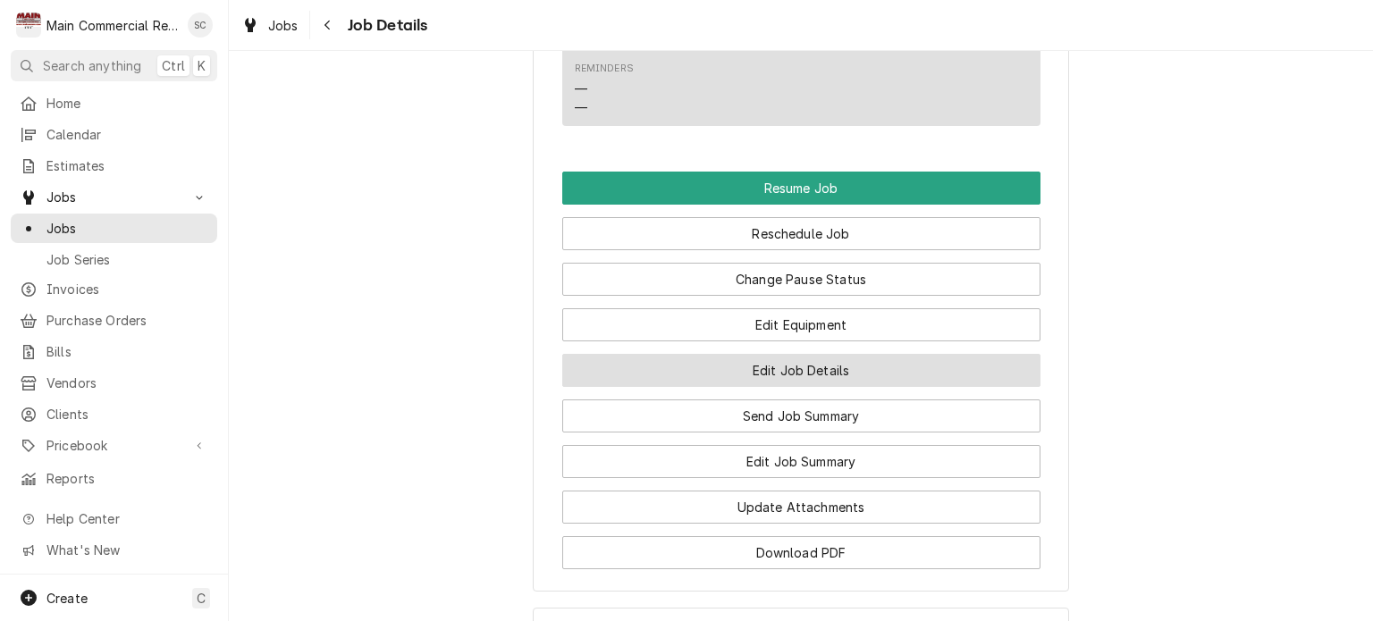
click at [840, 367] on button "Edit Job Details" at bounding box center [801, 370] width 478 height 33
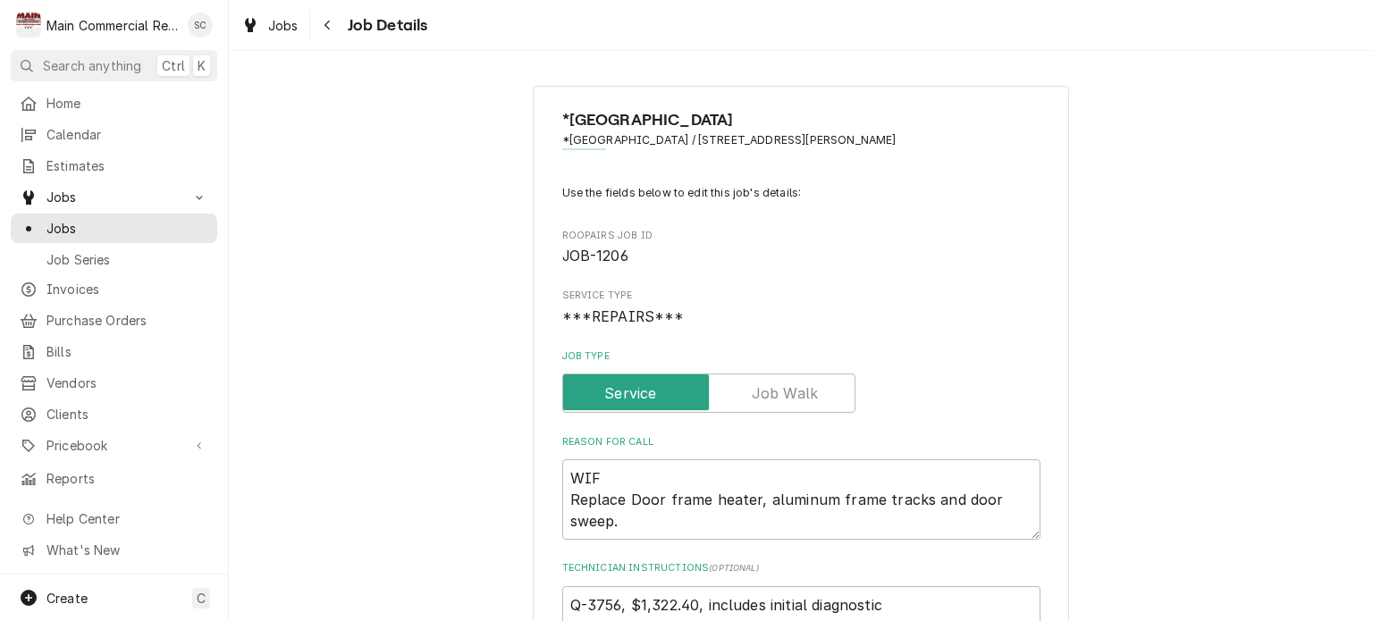
type textarea "x"
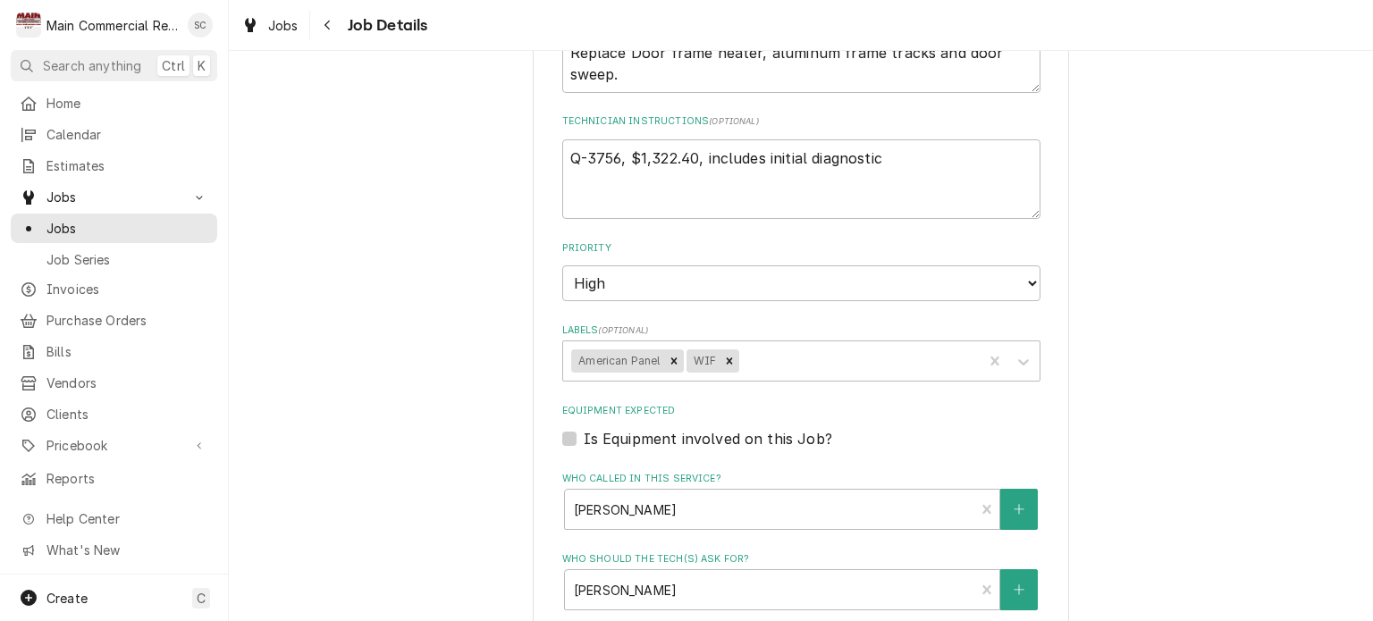
scroll to position [626, 0]
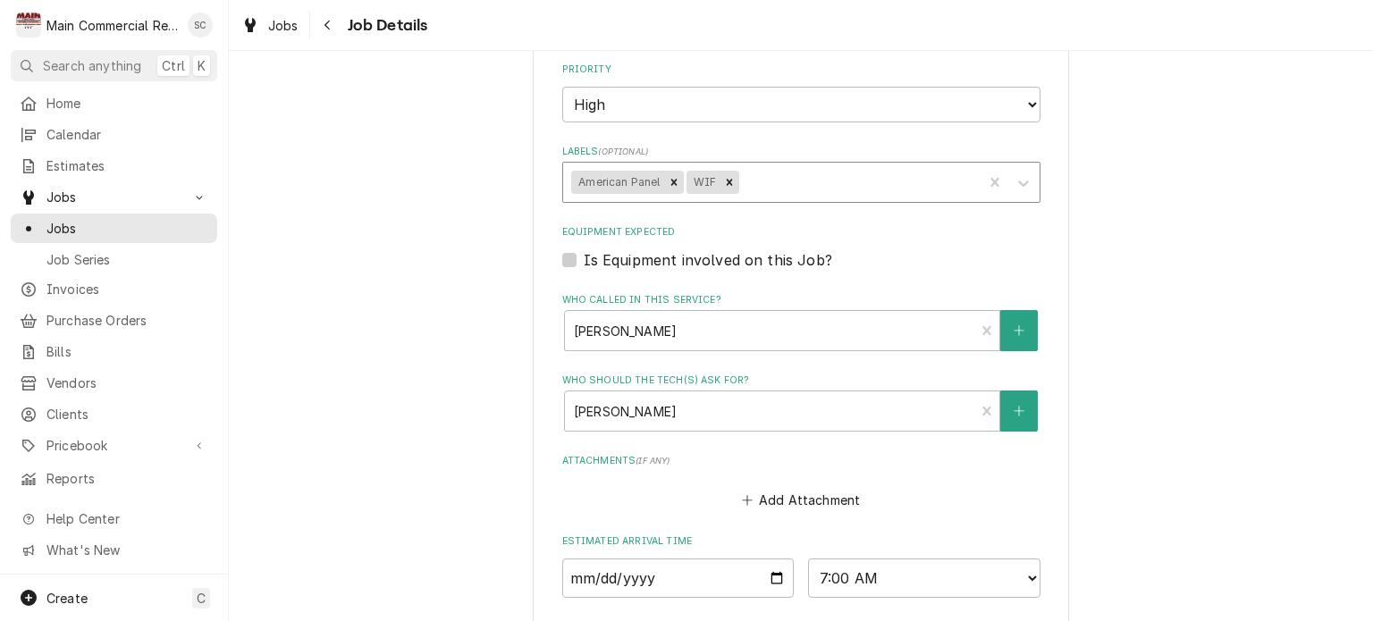
click at [783, 182] on div "Labels" at bounding box center [858, 182] width 231 height 32
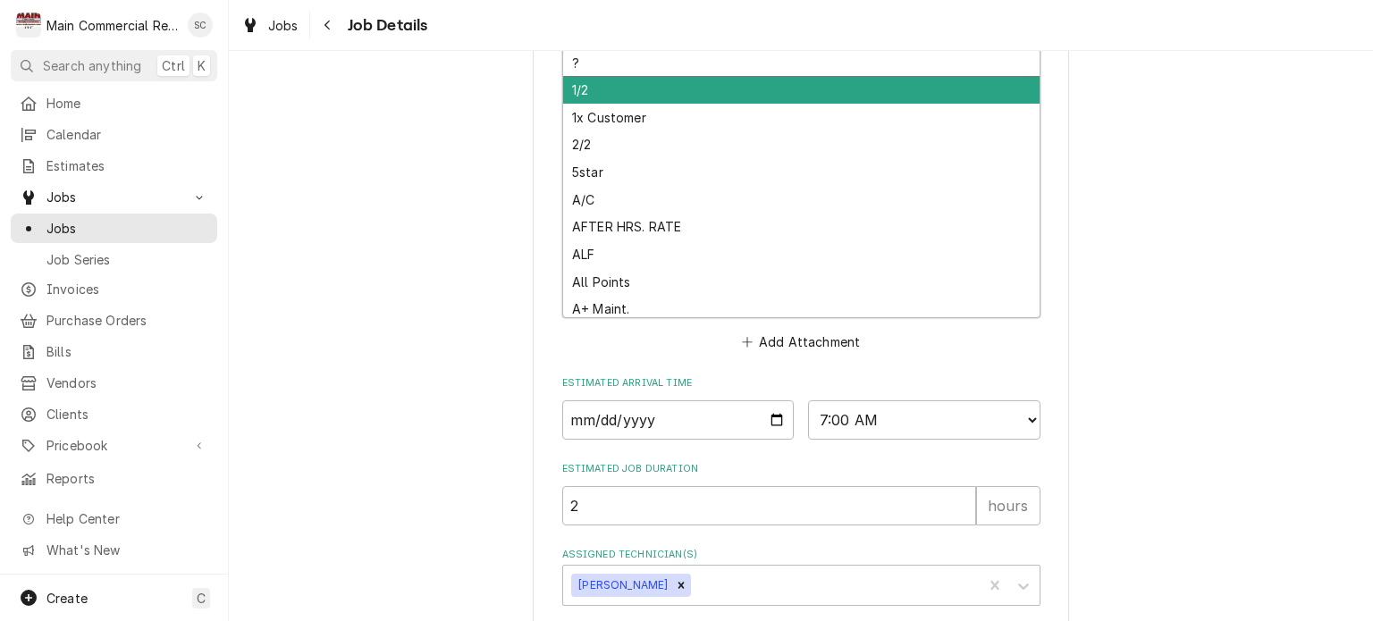
scroll to position [516, 0]
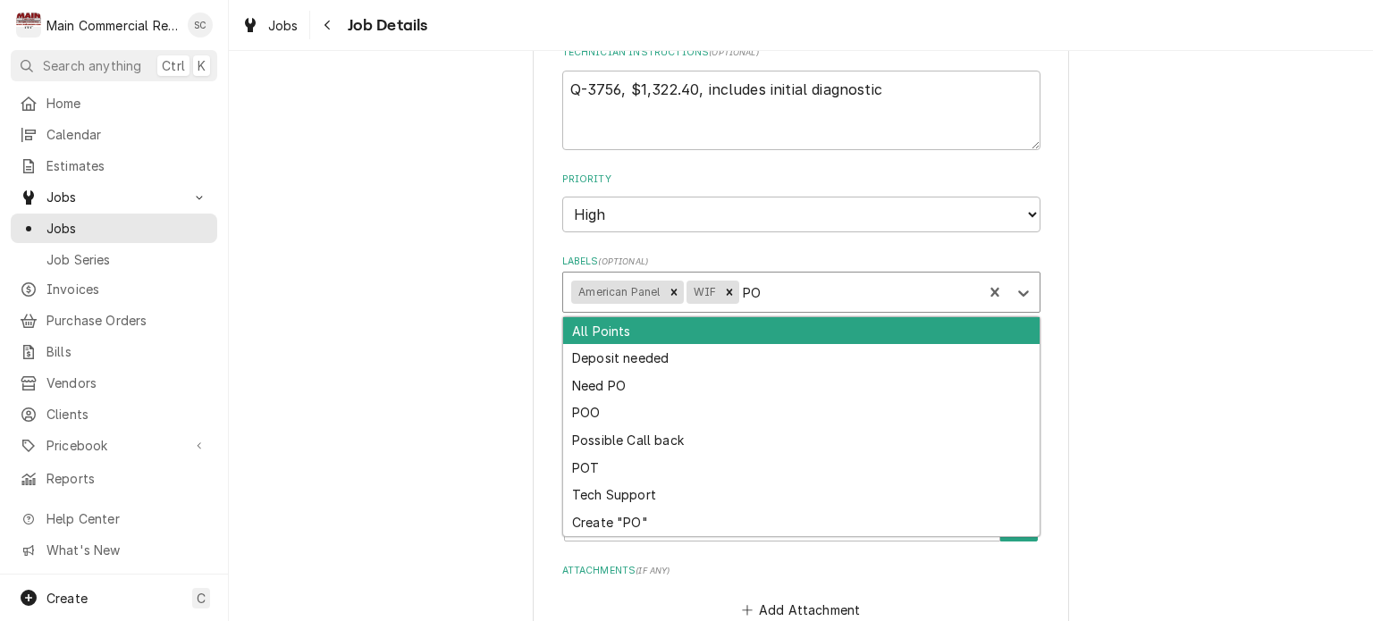
type input "POT"
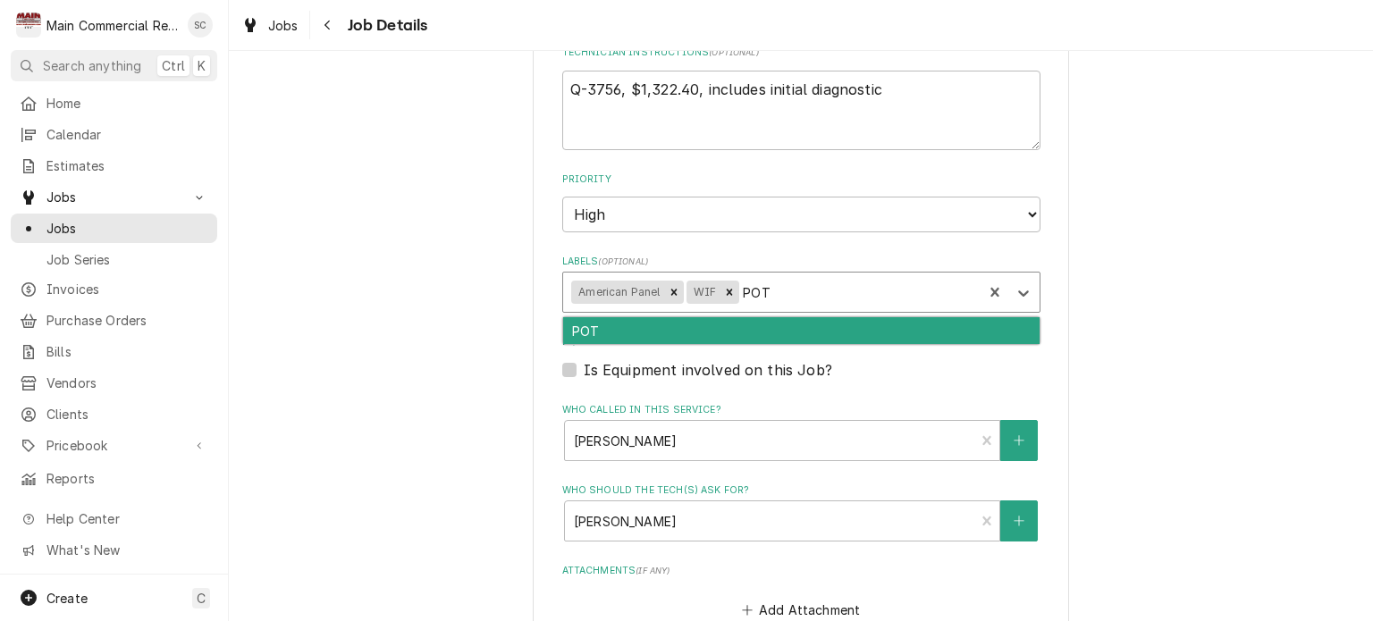
click at [728, 325] on div "POT" at bounding box center [801, 331] width 477 height 28
type textarea "x"
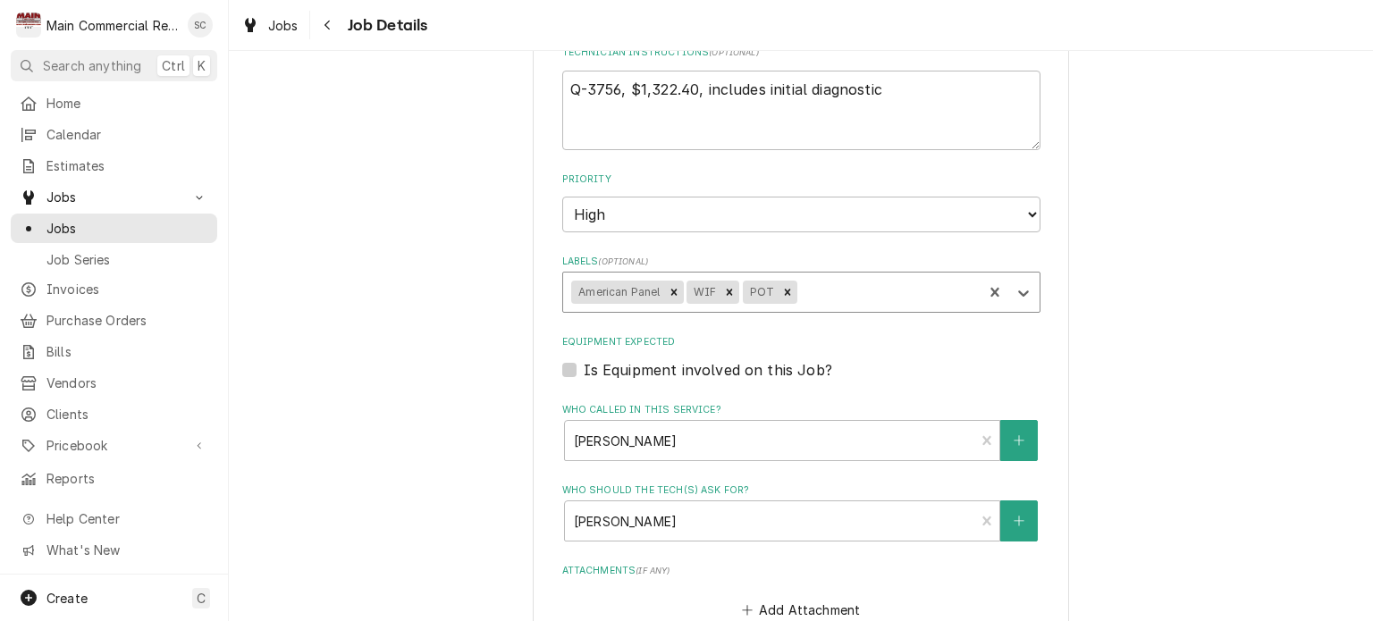
scroll to position [874, 0]
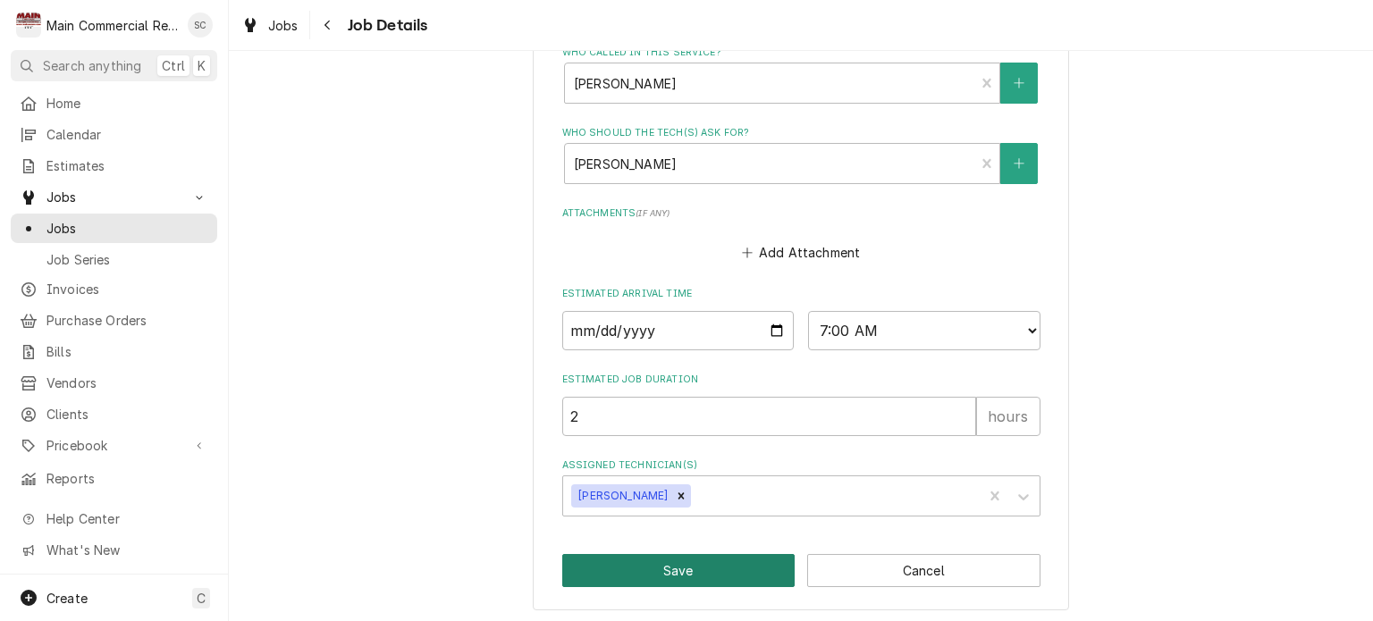
click at [740, 571] on button "Save" at bounding box center [678, 570] width 233 height 33
type textarea "x"
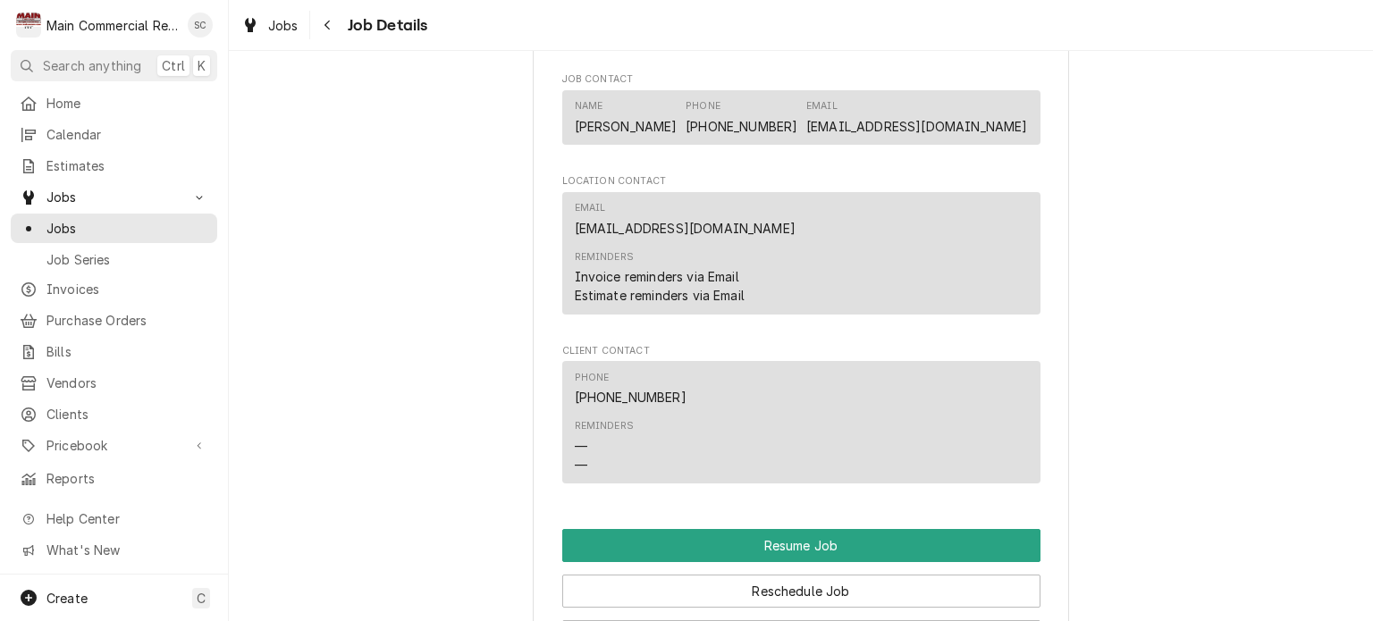
scroll to position [2235, 0]
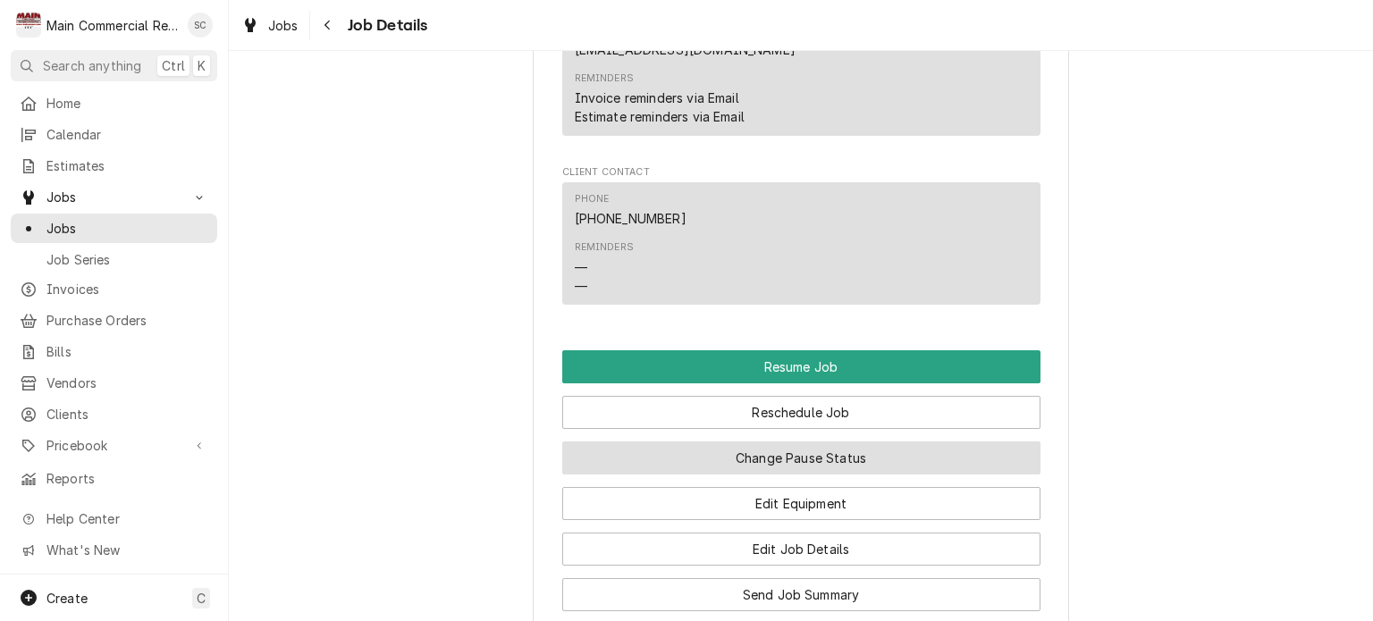
click at [823, 460] on button "Change Pause Status" at bounding box center [801, 458] width 478 height 33
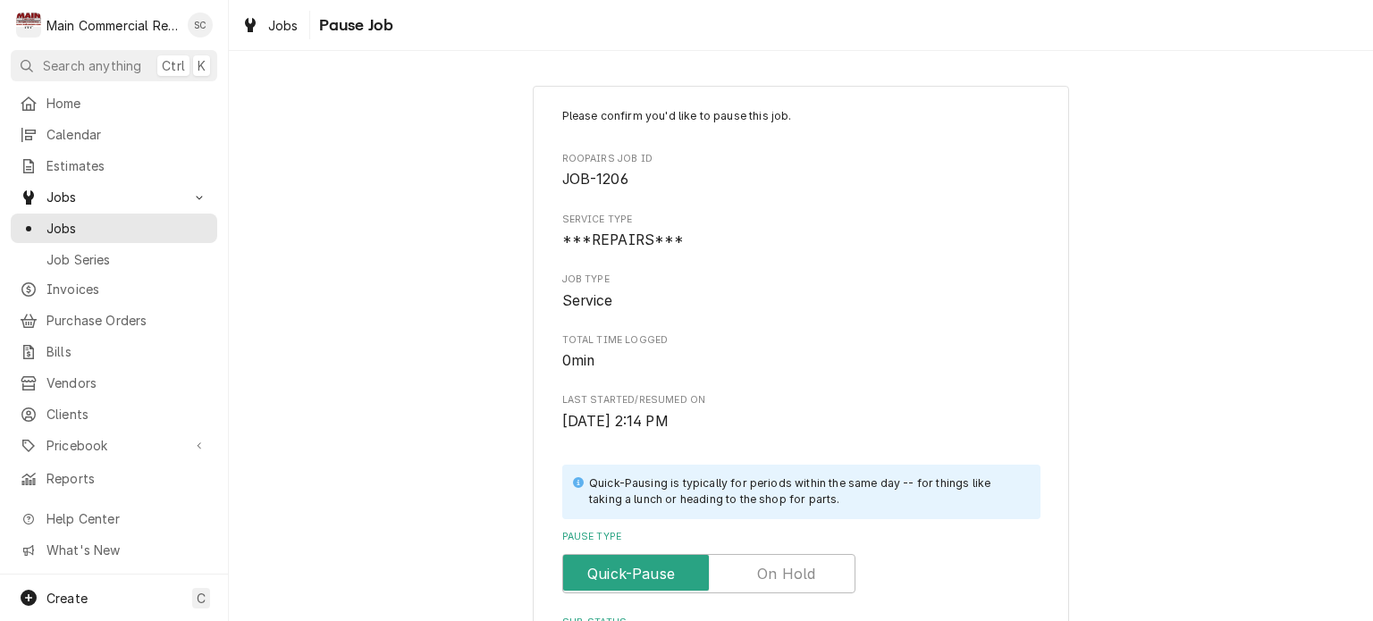
scroll to position [377, 0]
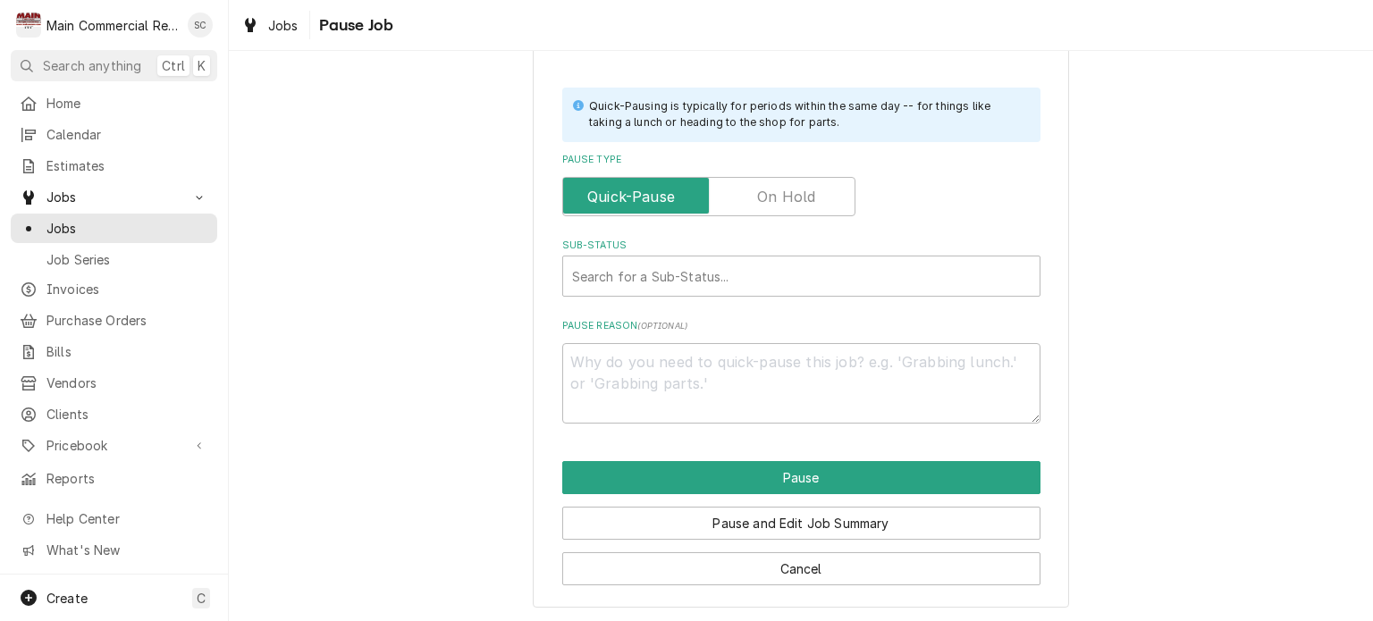
click at [772, 204] on label "Pause Type" at bounding box center [708, 196] width 293 height 39
click at [772, 204] on input "Pause Type" at bounding box center [708, 196] width 277 height 39
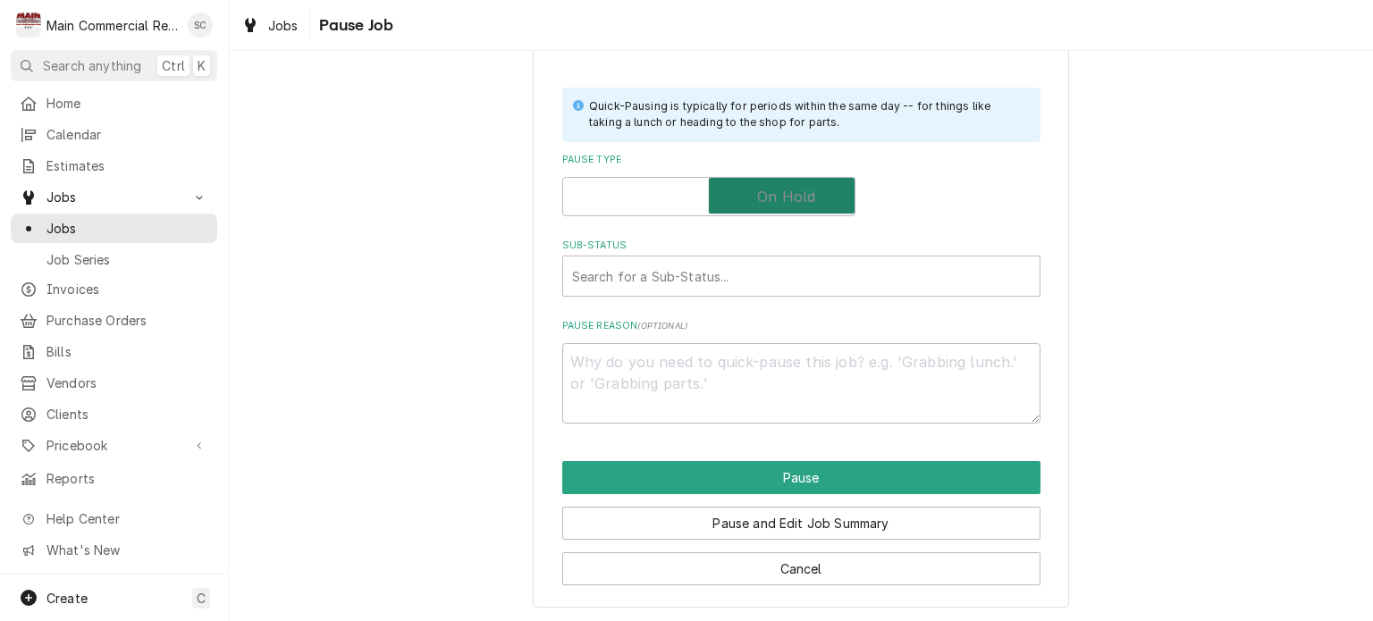
checkbox input "true"
click at [759, 281] on div "Sub-Status" at bounding box center [801, 276] width 459 height 32
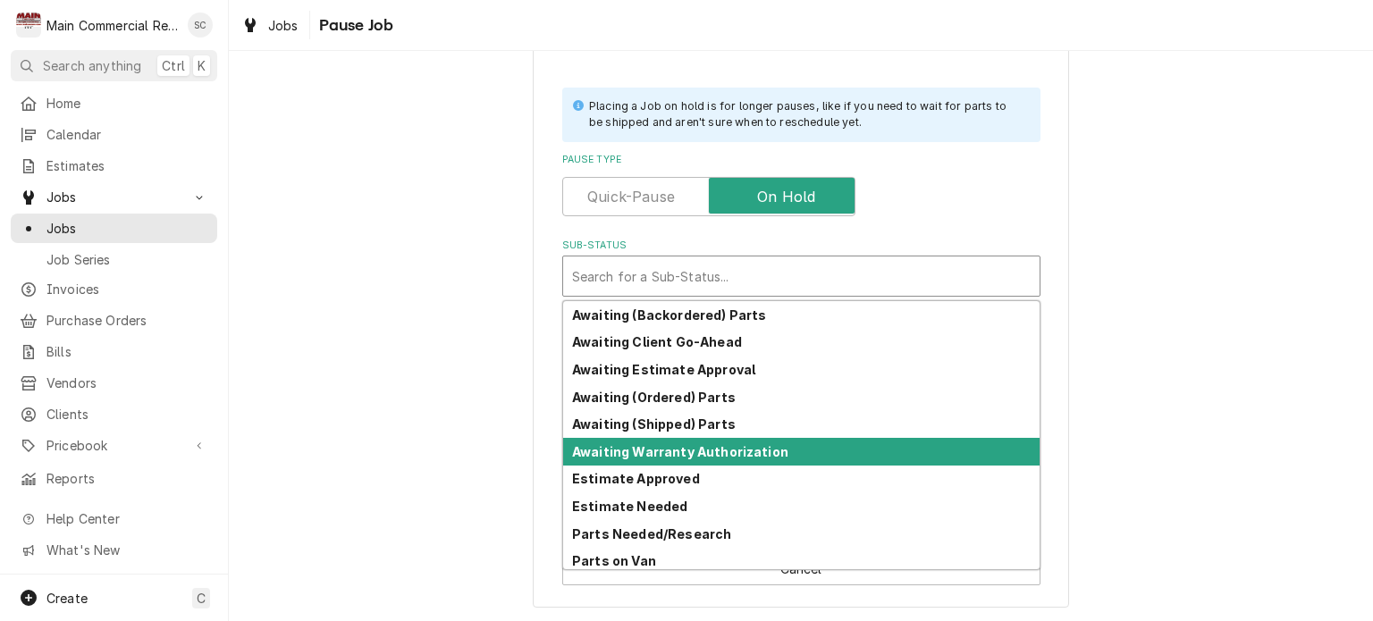
scroll to position [88, 0]
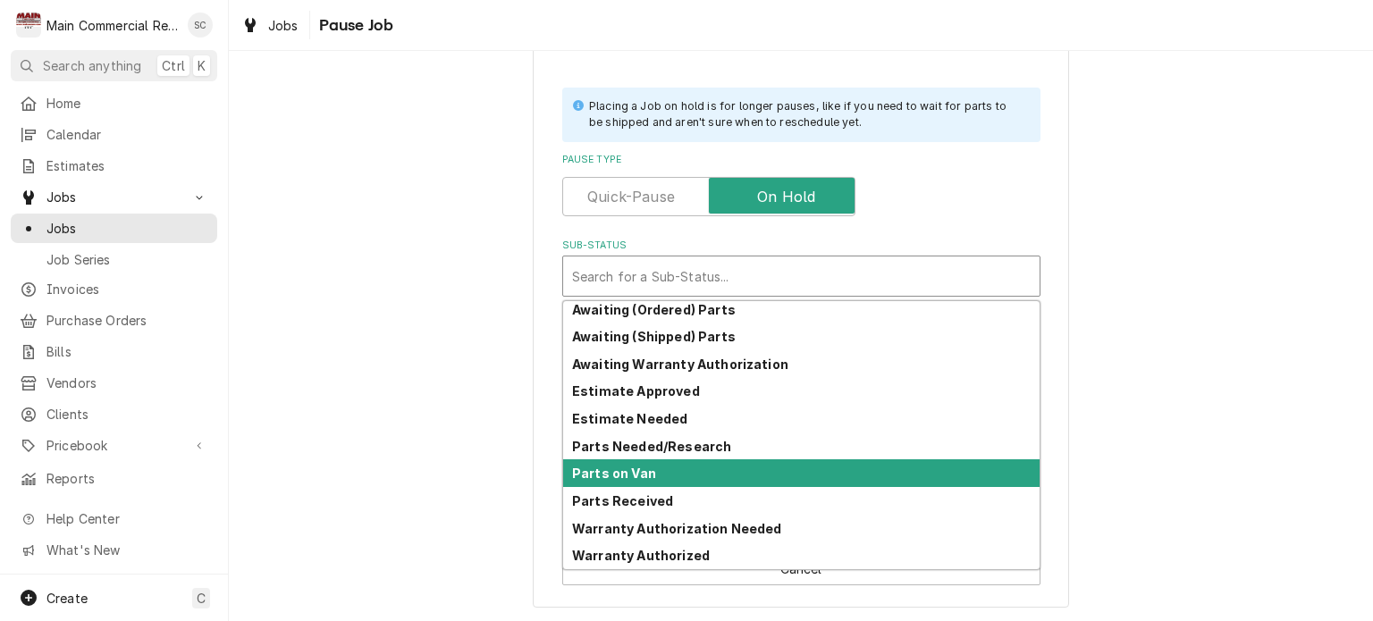
click at [689, 474] on div "Parts on Van" at bounding box center [801, 474] width 477 height 28
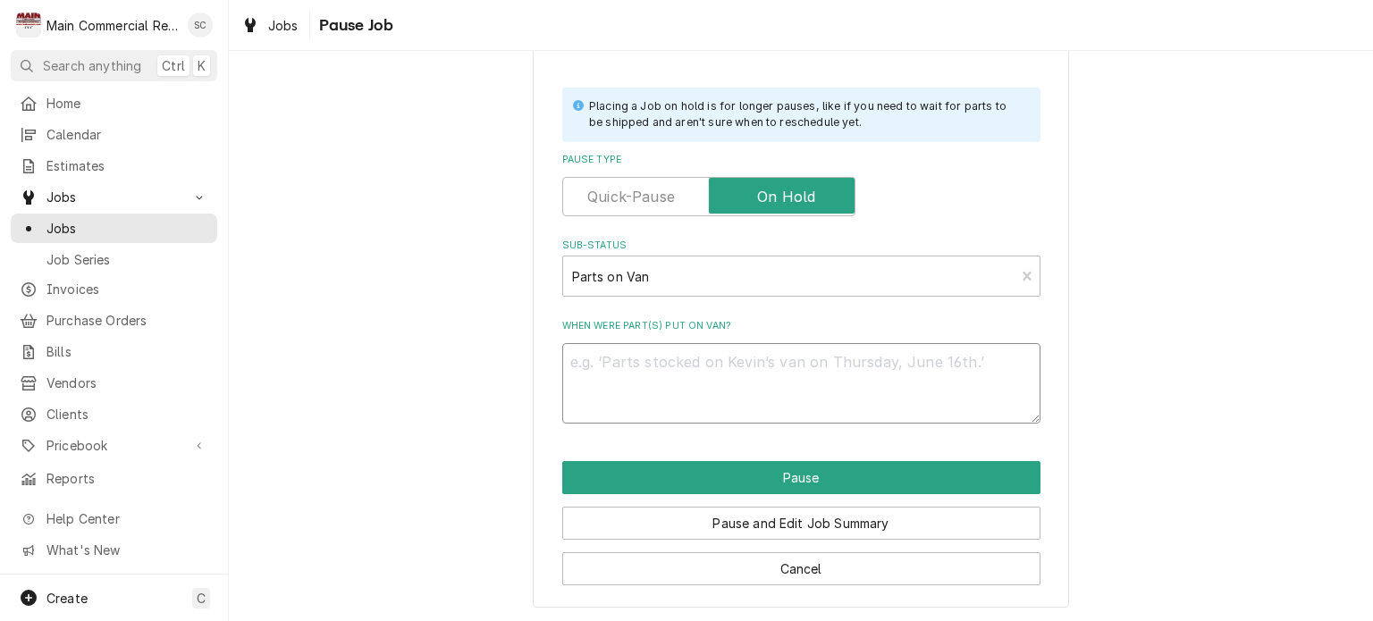
click at [721, 365] on textarea "When were part(s) put on van?" at bounding box center [801, 383] width 478 height 80
type textarea "x"
type textarea "?"
type textarea "x"
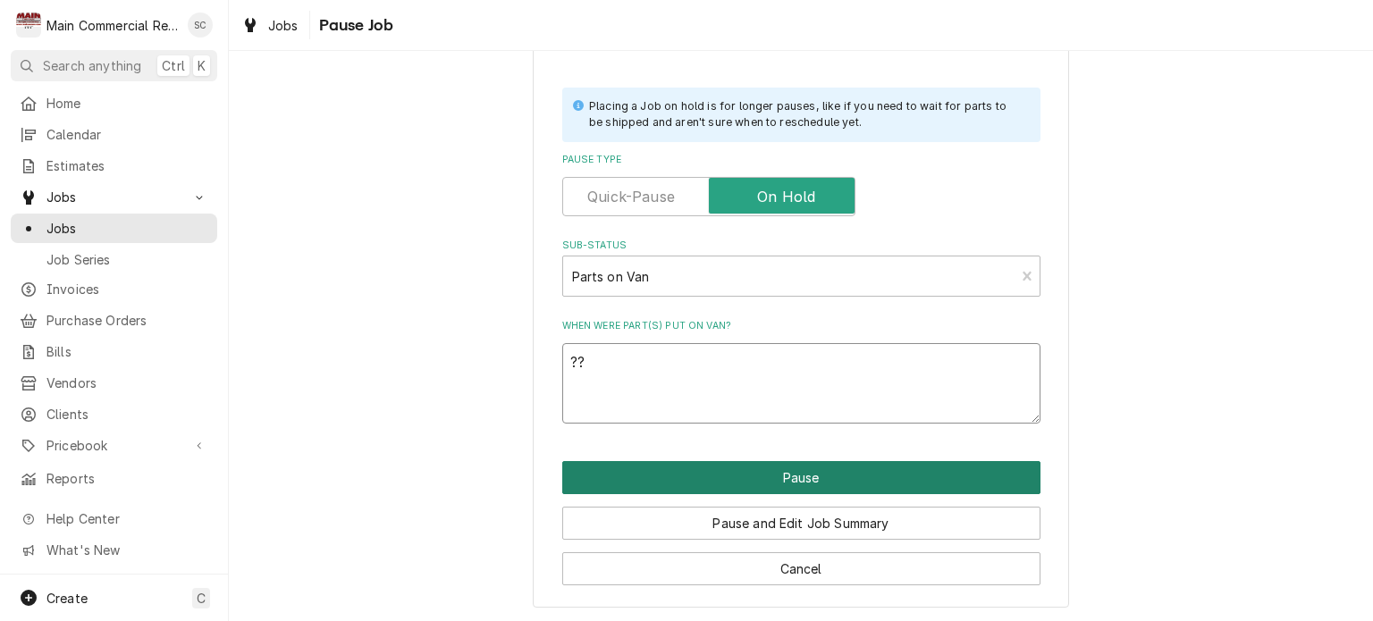
type textarea "??"
click at [771, 486] on button "Pause" at bounding box center [801, 477] width 478 height 33
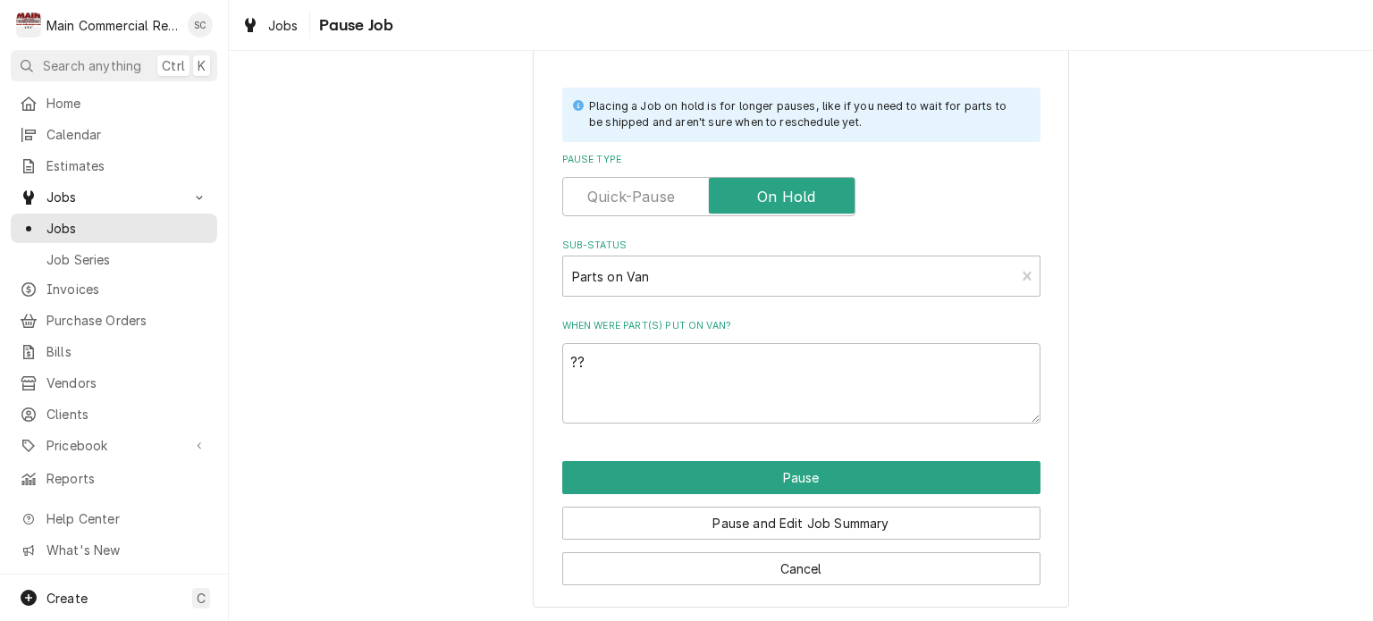
type textarea "x"
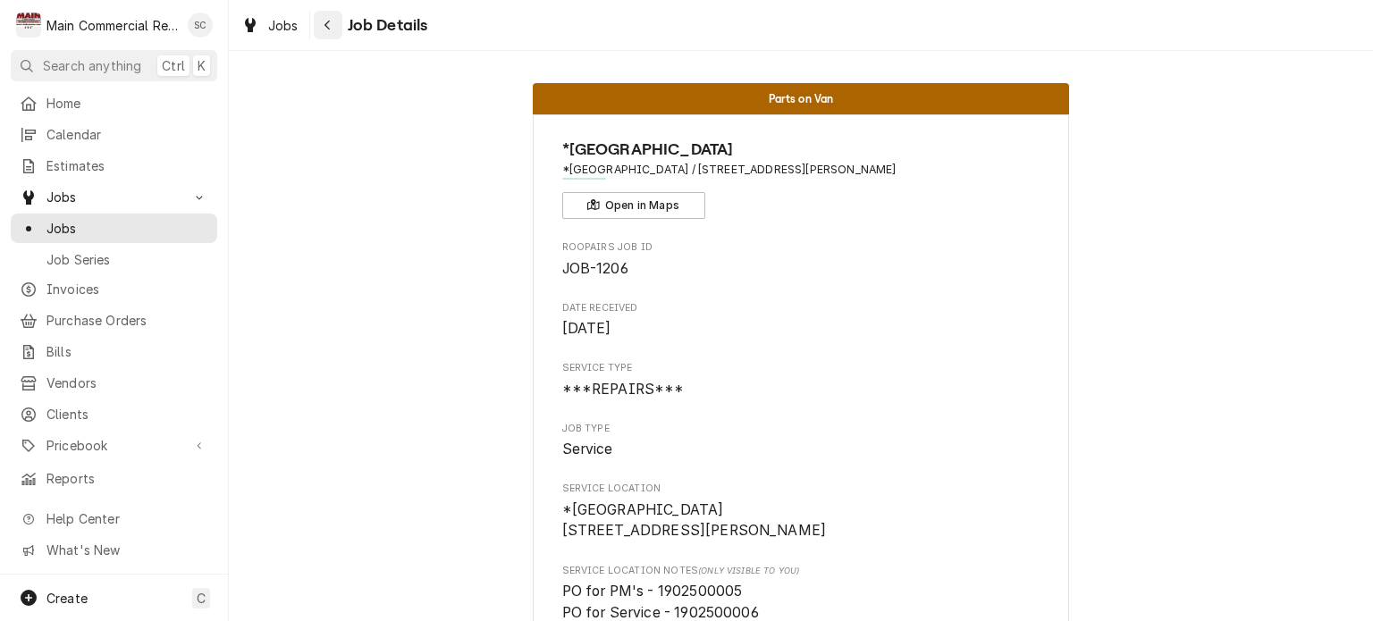
click at [328, 30] on icon "Navigate back" at bounding box center [328, 25] width 8 height 13
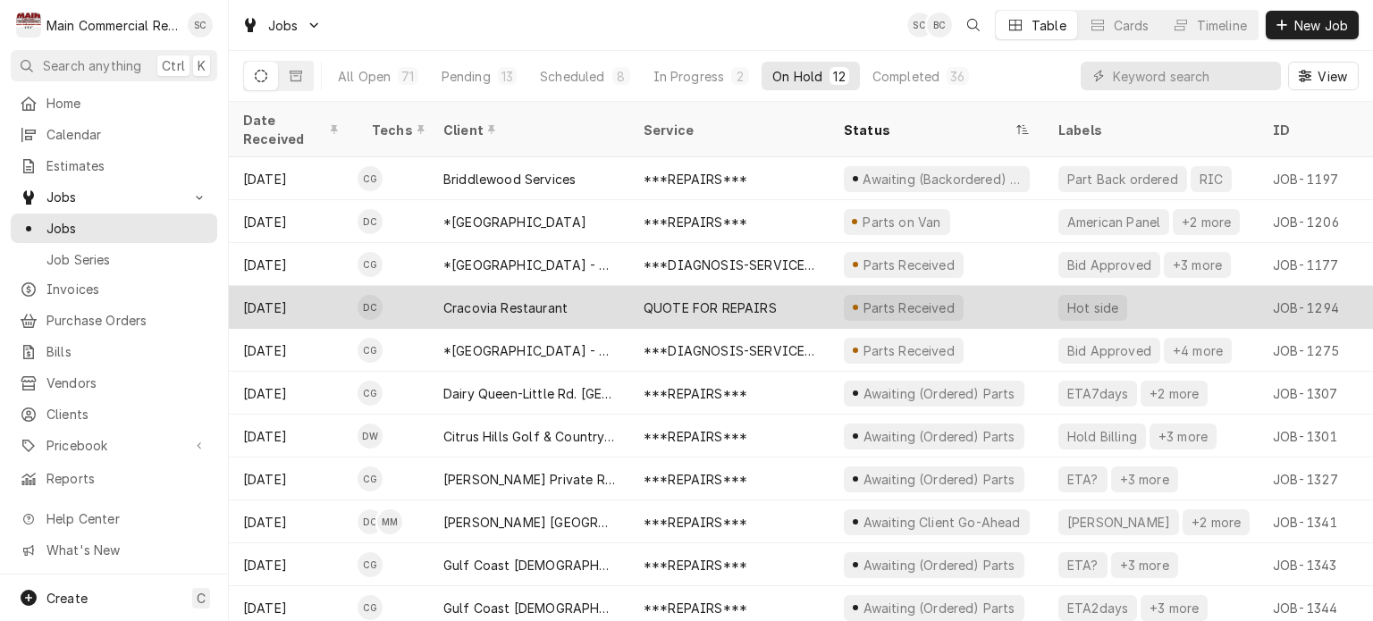
click at [601, 293] on div "Cracovia Restaurant" at bounding box center [529, 307] width 200 height 43
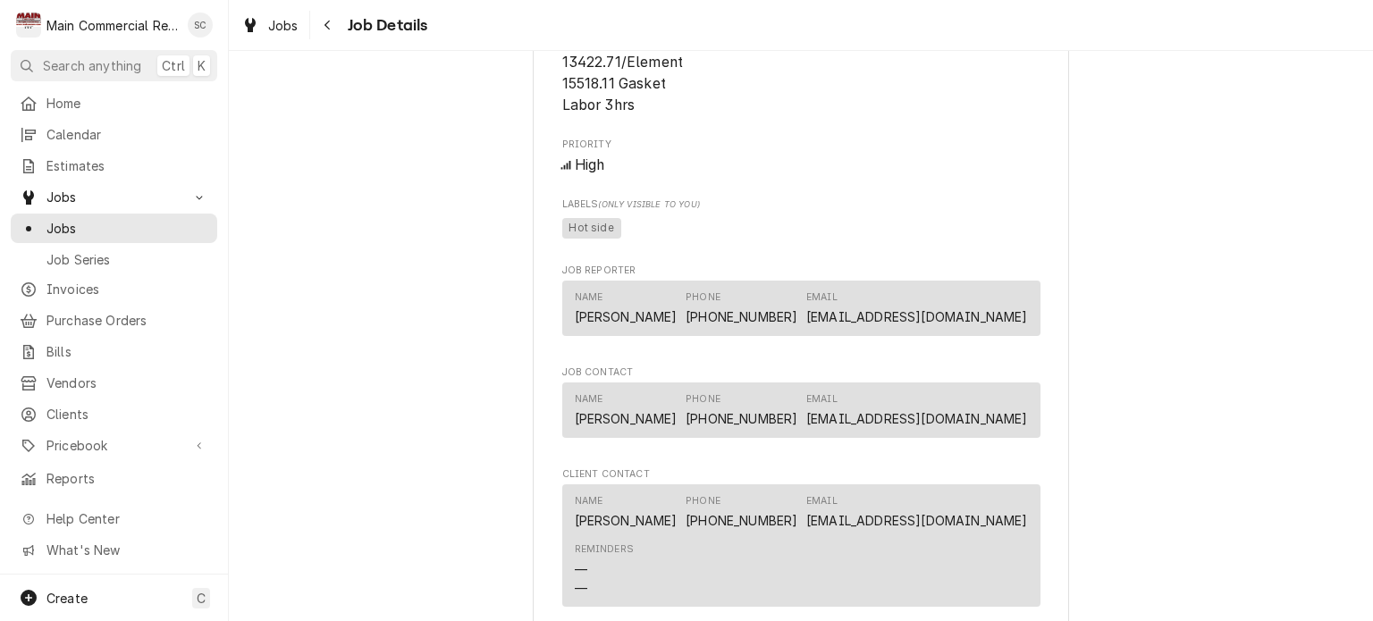
scroll to position [1788, 0]
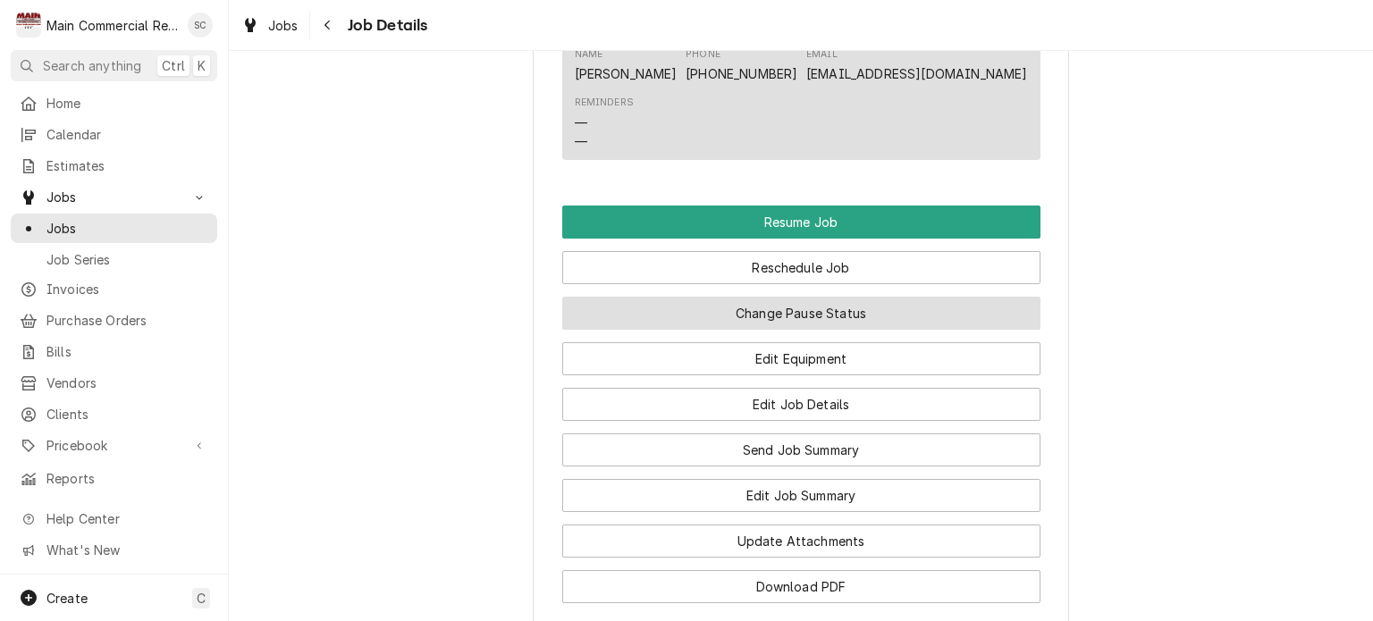
click at [808, 328] on button "Change Pause Status" at bounding box center [801, 313] width 478 height 33
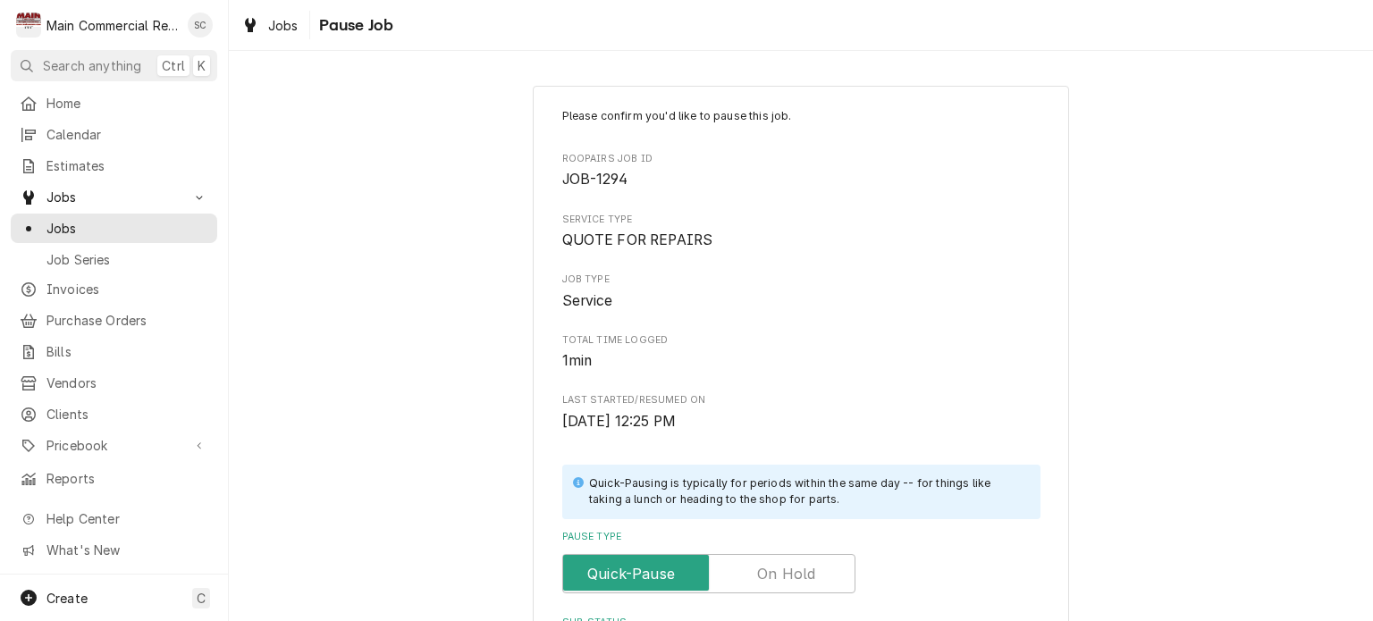
scroll to position [377, 0]
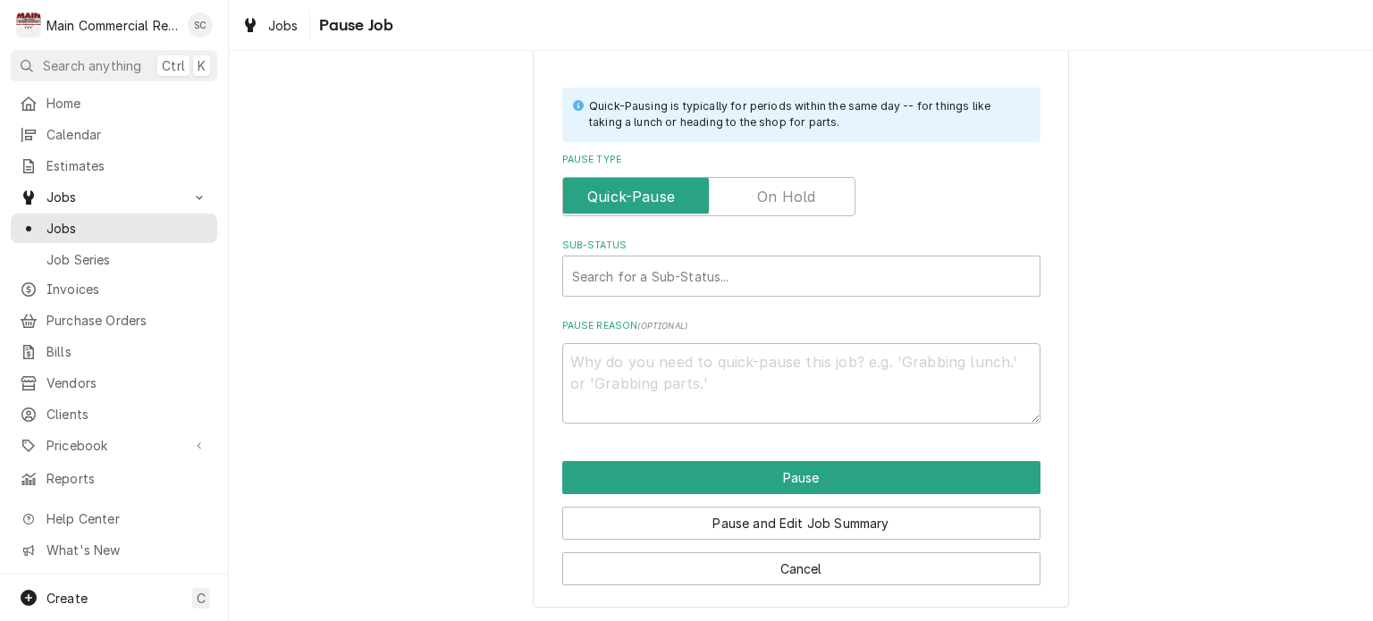
click at [770, 196] on label "Pause Type" at bounding box center [708, 196] width 293 height 39
click at [770, 196] on input "Pause Type" at bounding box center [708, 196] width 277 height 39
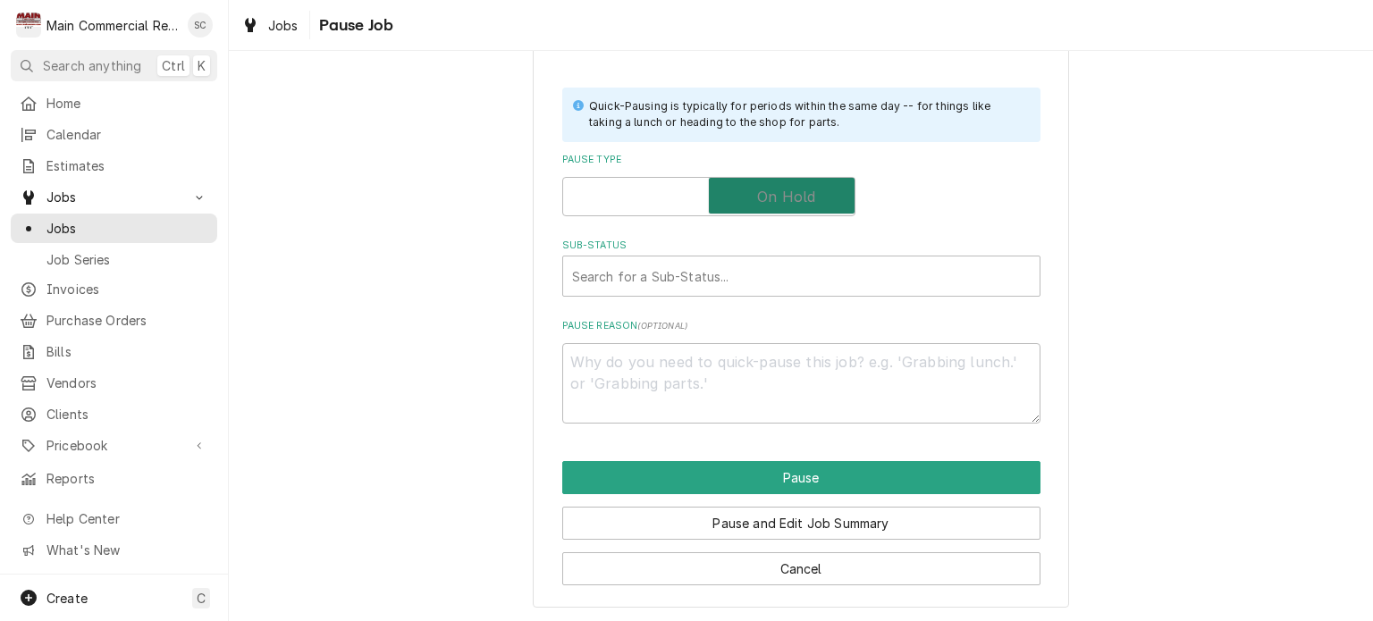
checkbox input "true"
click at [773, 270] on div "Sub-Status" at bounding box center [801, 276] width 459 height 32
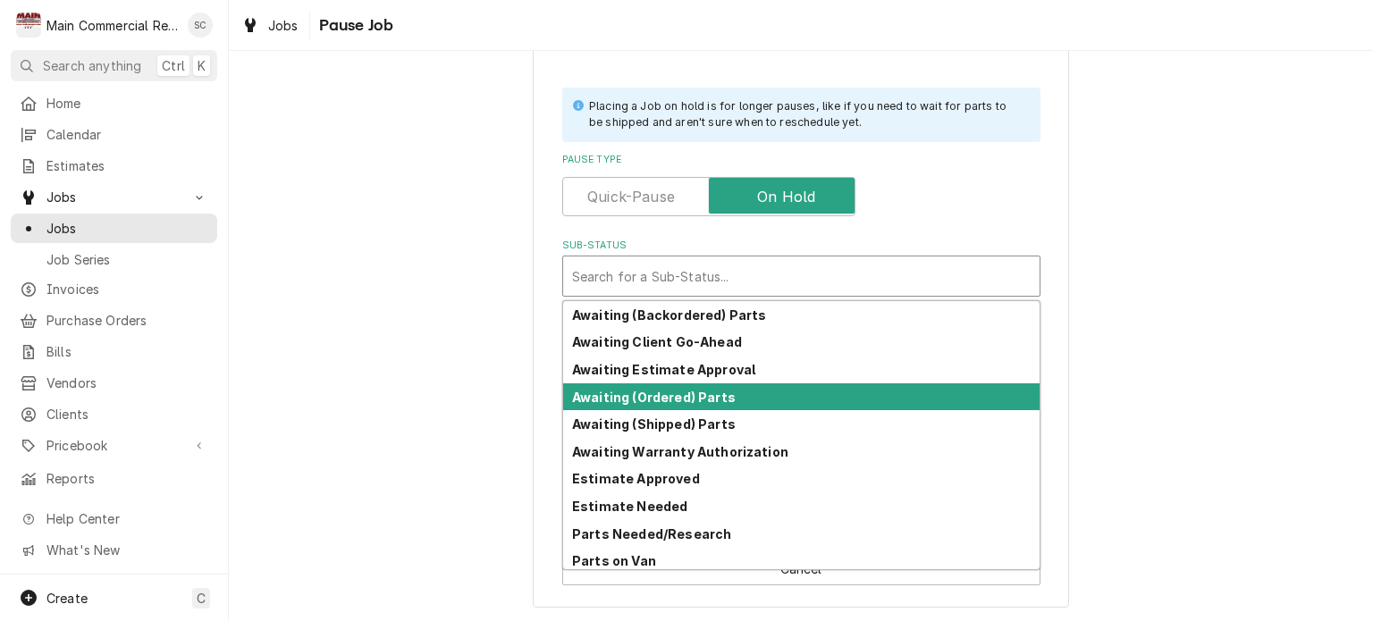
scroll to position [88, 0]
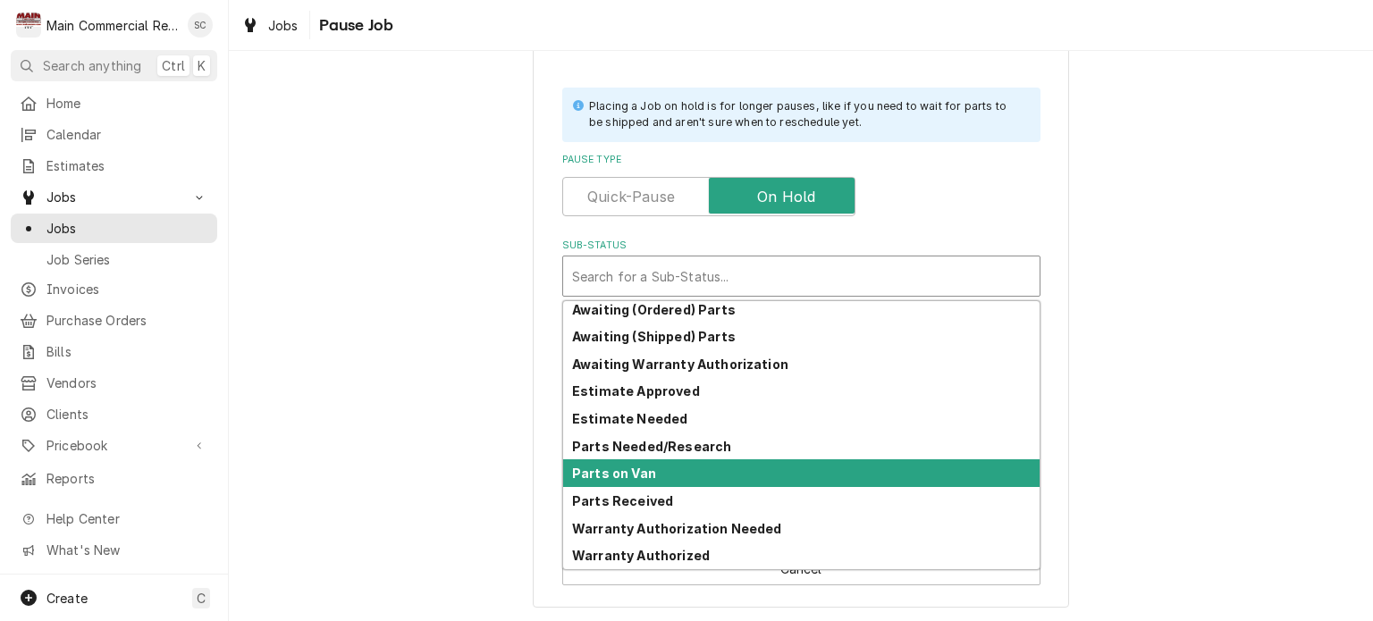
click at [652, 472] on div "Parts on Van" at bounding box center [801, 474] width 477 height 28
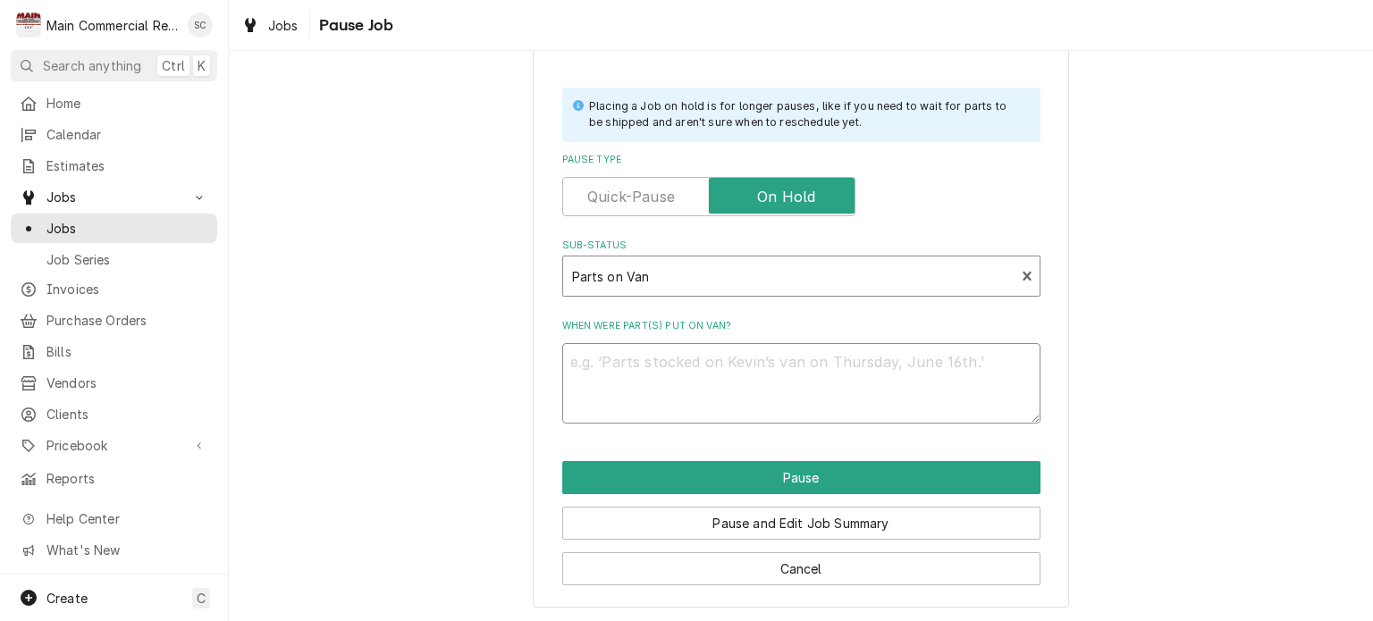
click at [684, 367] on textarea "When were part(s) put on van?" at bounding box center [801, 383] width 478 height 80
type textarea "x"
type textarea "?"
type textarea "x"
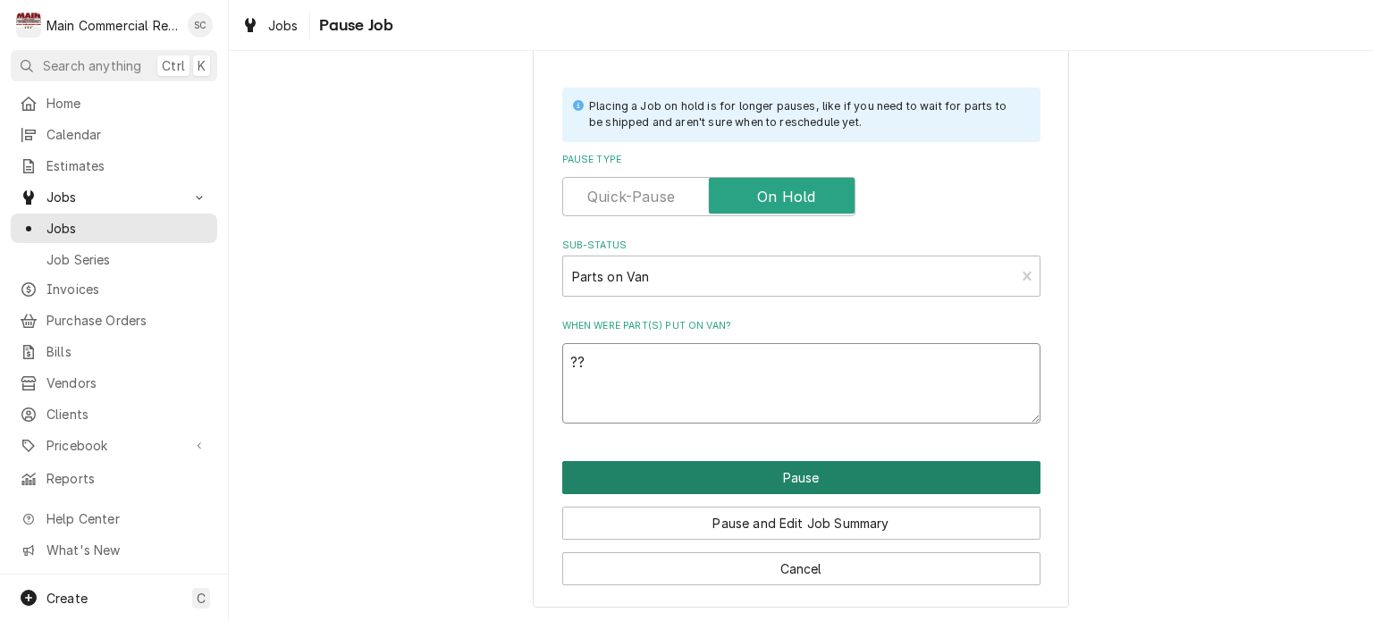
type textarea "??"
click at [754, 469] on button "Pause" at bounding box center [801, 477] width 478 height 33
type textarea "x"
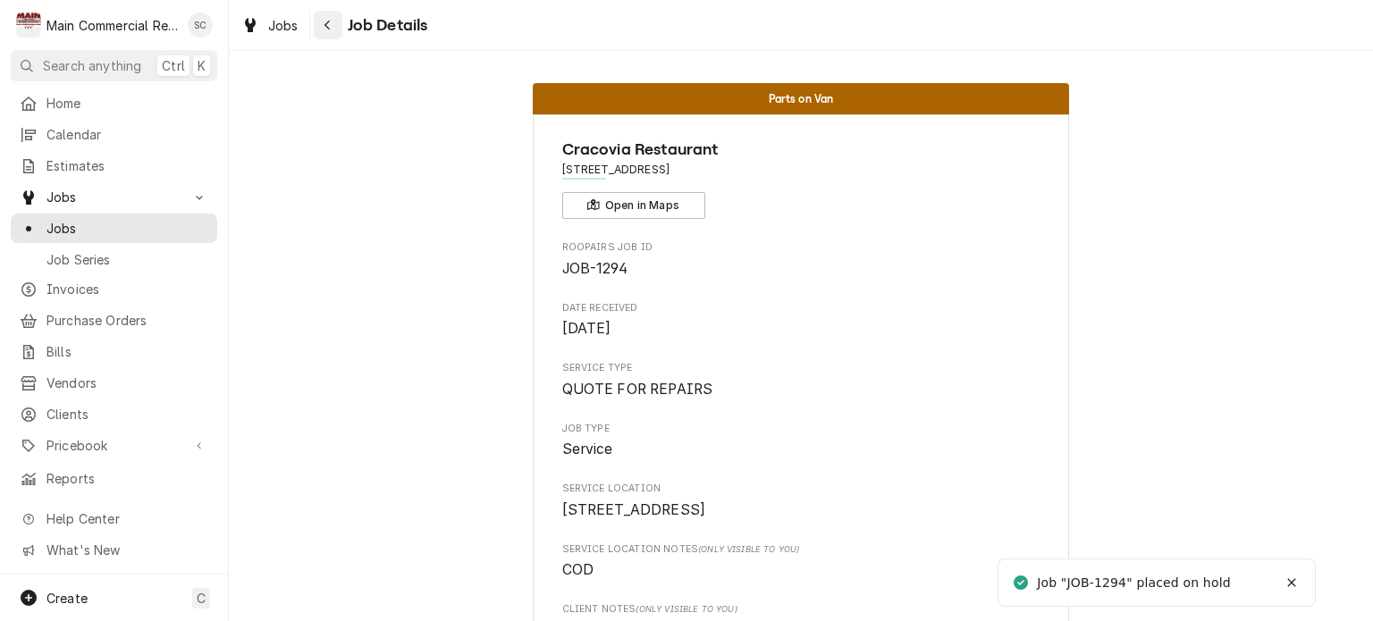
click at [329, 28] on icon "Navigate back" at bounding box center [327, 26] width 5 height 10
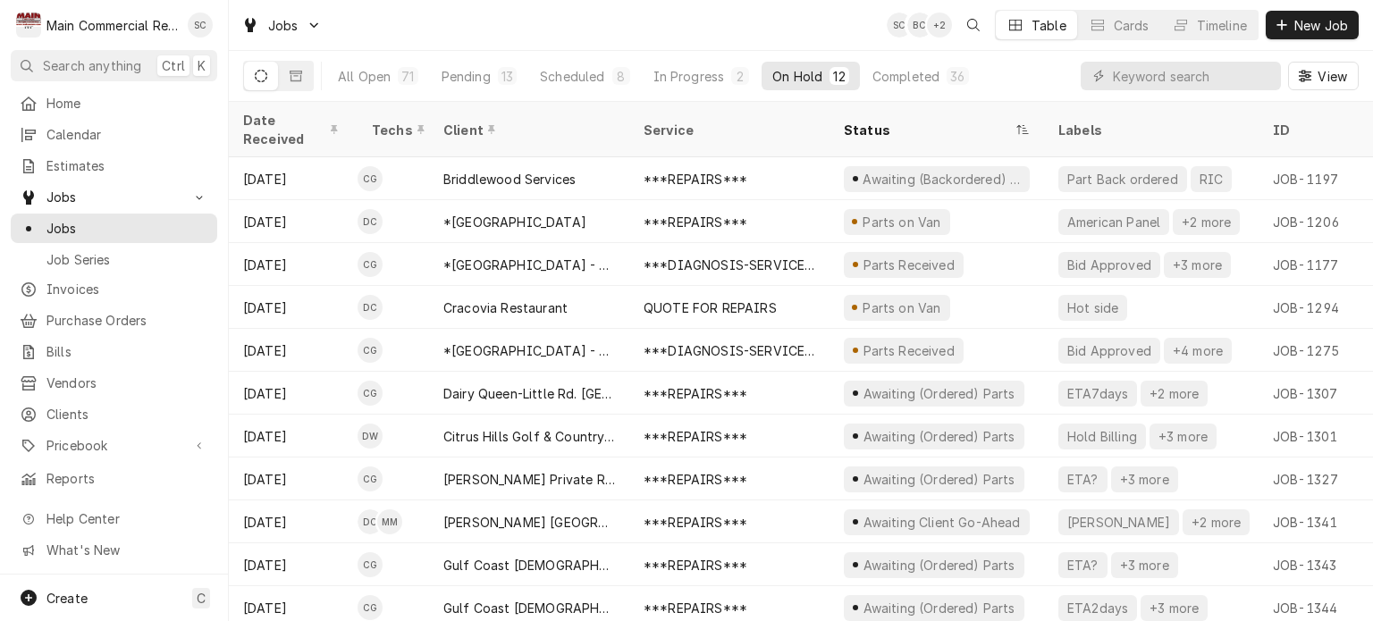
click at [758, 25] on div "Jobs SC BC + 2 Table Cards Timeline New Job" at bounding box center [801, 25] width 1145 height 50
click at [655, 26] on div "Jobs SC BC + 2 Table Cards Timeline New Job" at bounding box center [801, 25] width 1145 height 50
click at [469, 78] on div "Pending" at bounding box center [466, 76] width 49 height 19
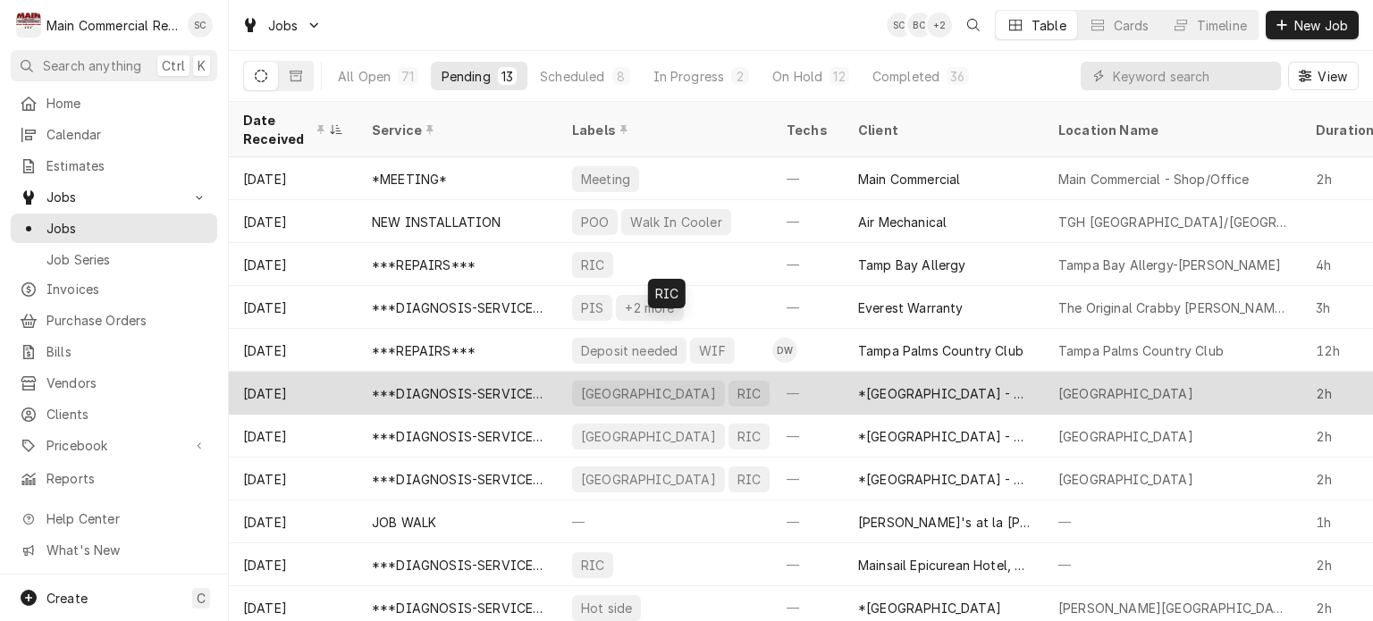
scroll to position [97, 0]
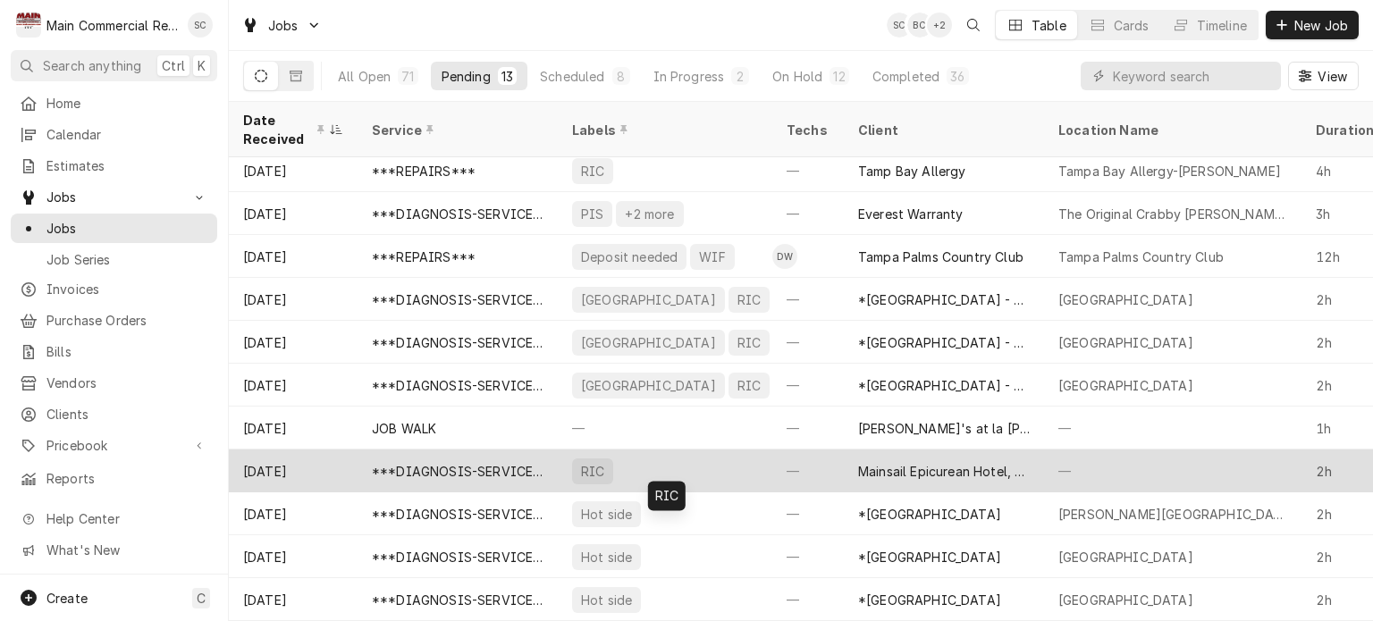
click at [715, 460] on div "RIC" at bounding box center [665, 471] width 215 height 43
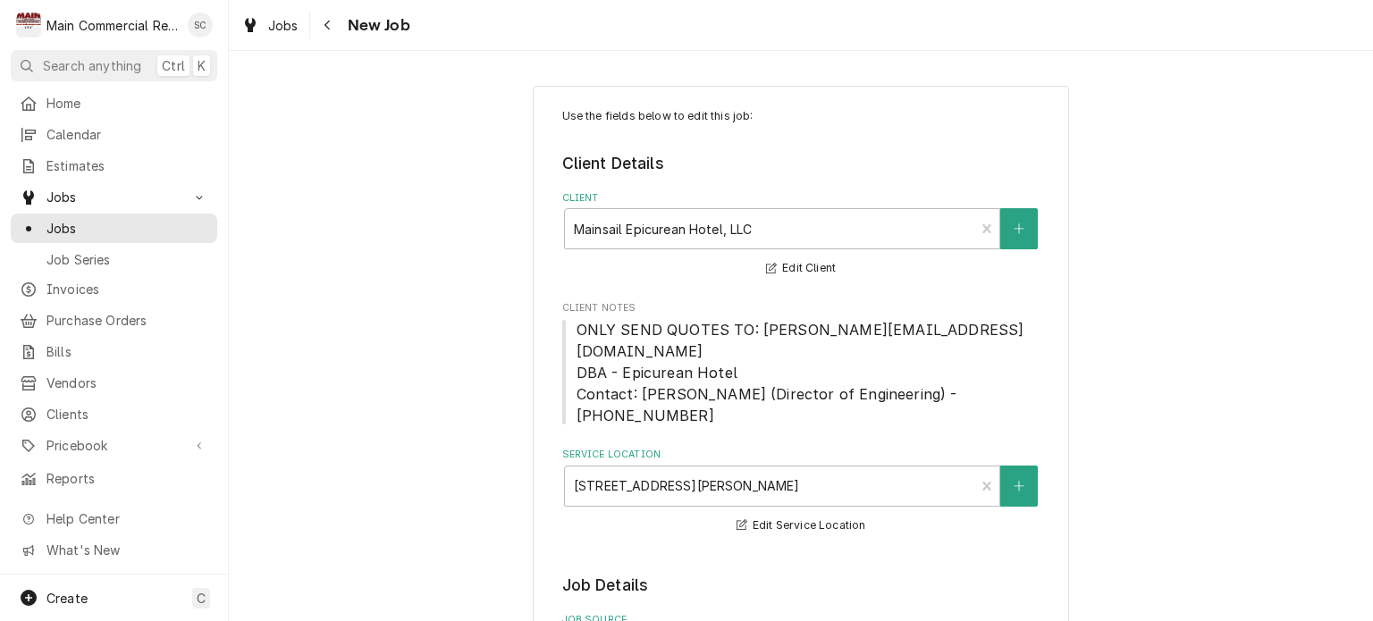
type textarea "x"
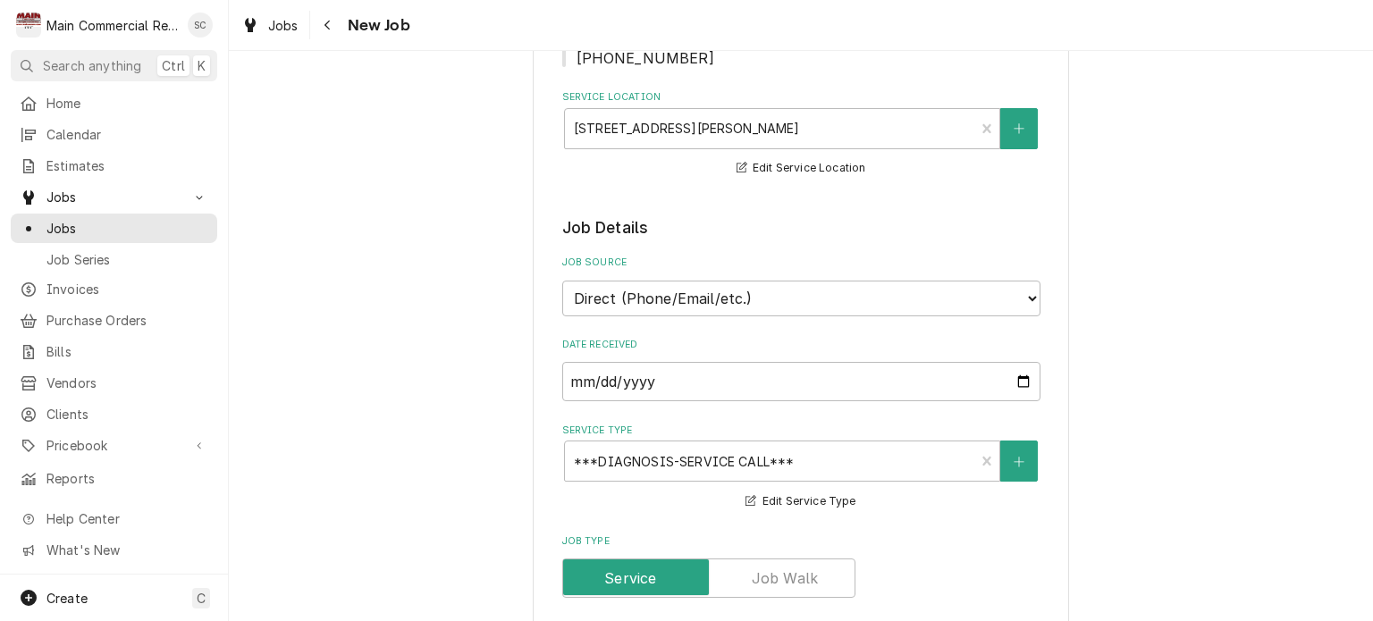
scroll to position [715, 0]
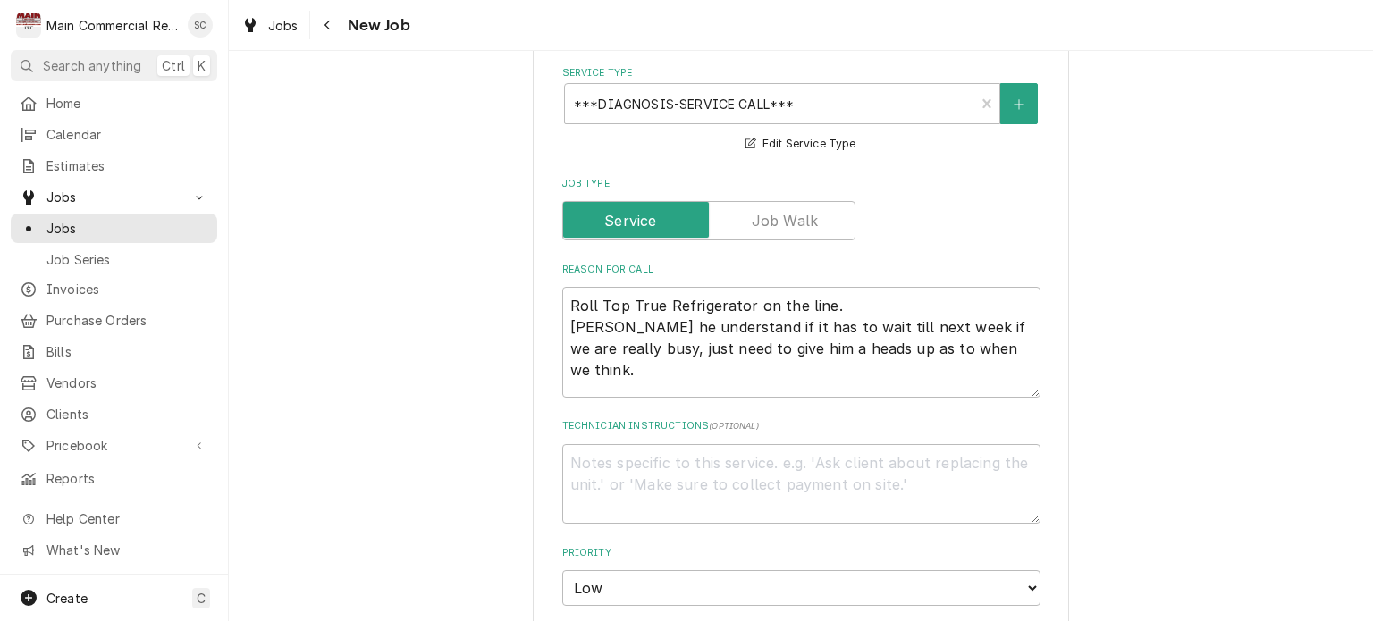
drag, startPoint x: 1027, startPoint y: 313, endPoint x: 1026, endPoint y: 344, distance: 31.3
click at [1026, 344] on textarea "Roll Top True Refrigerator on the line. [PERSON_NAME] he understand if it has t…" at bounding box center [801, 342] width 478 height 111
click at [916, 335] on textarea "Roll Top True Refrigerator on the line. [PERSON_NAME] he understand if it has t…" at bounding box center [801, 342] width 478 height 111
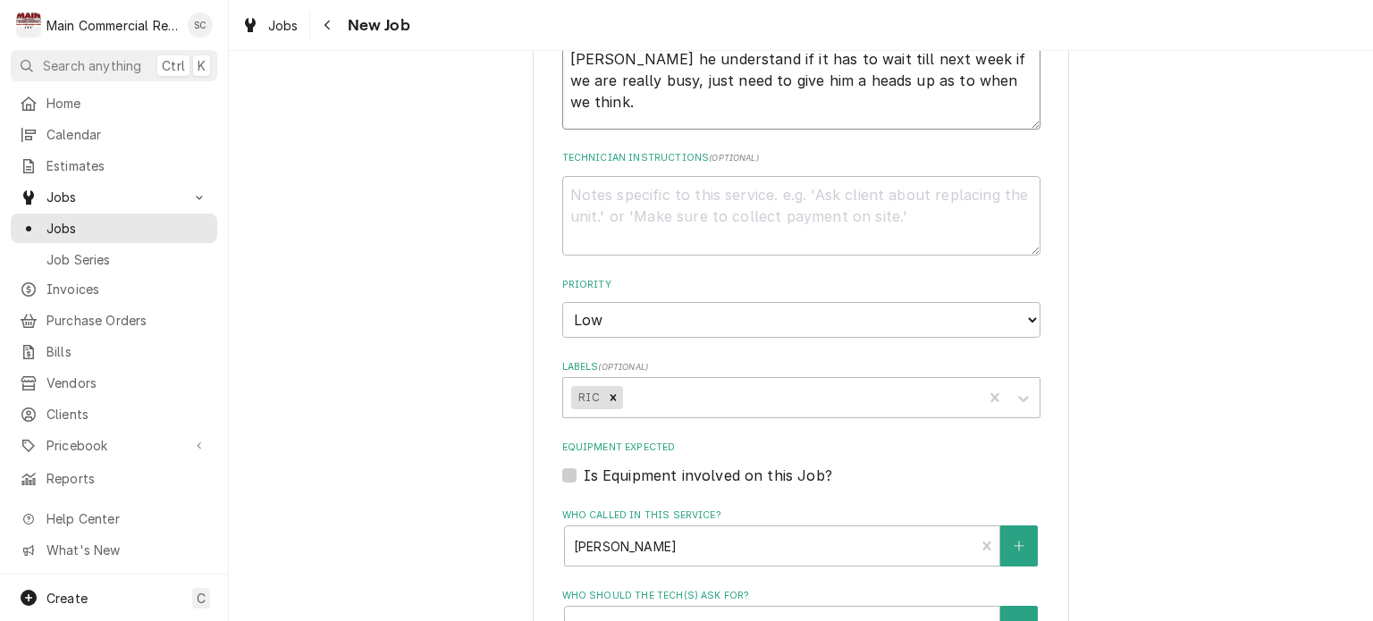
scroll to position [1341, 0]
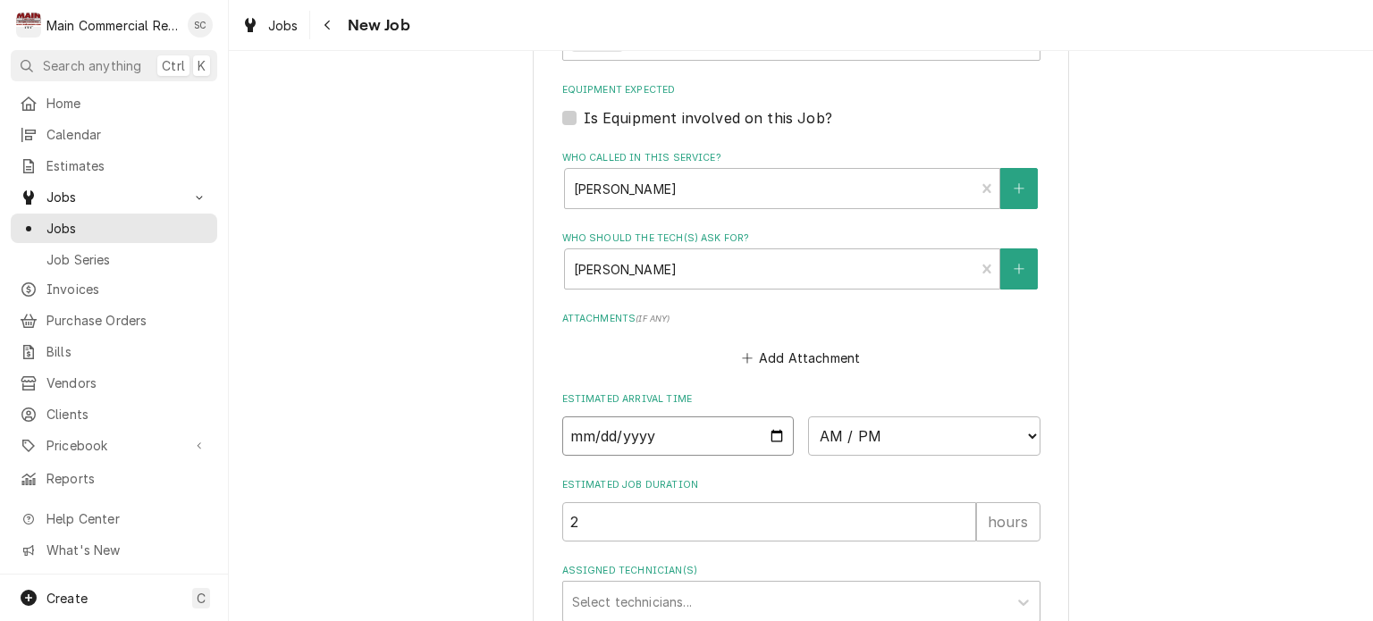
click at [773, 417] on input "Date" at bounding box center [678, 436] width 232 height 39
type input "[DATE]"
type textarea "x"
click at [894, 417] on select "AM / PM 6:00 AM 6:15 AM 6:30 AM 6:45 AM 7:00 AM 7:15 AM 7:30 AM 7:45 AM 8:00 AM…" at bounding box center [924, 436] width 232 height 39
select select "12:00:00"
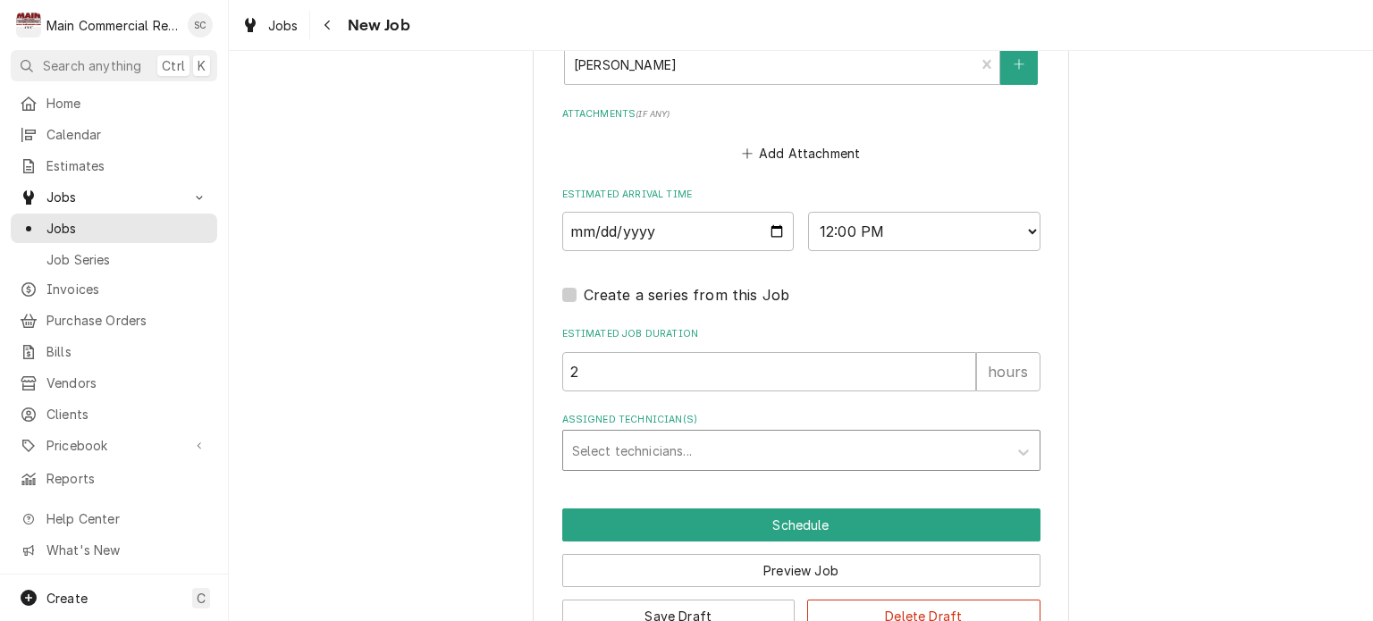
click at [735, 435] on div "Assigned Technician(s)" at bounding box center [785, 451] width 427 height 32
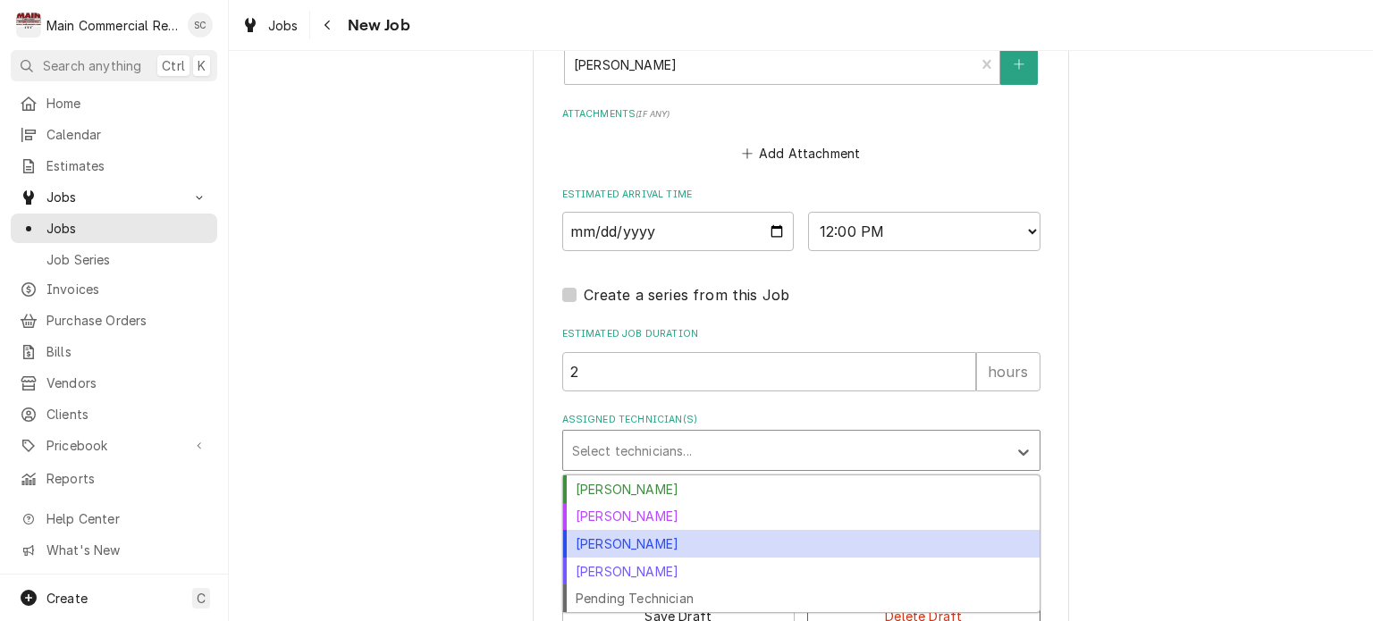
click at [644, 530] on div "[PERSON_NAME]" at bounding box center [801, 544] width 477 height 28
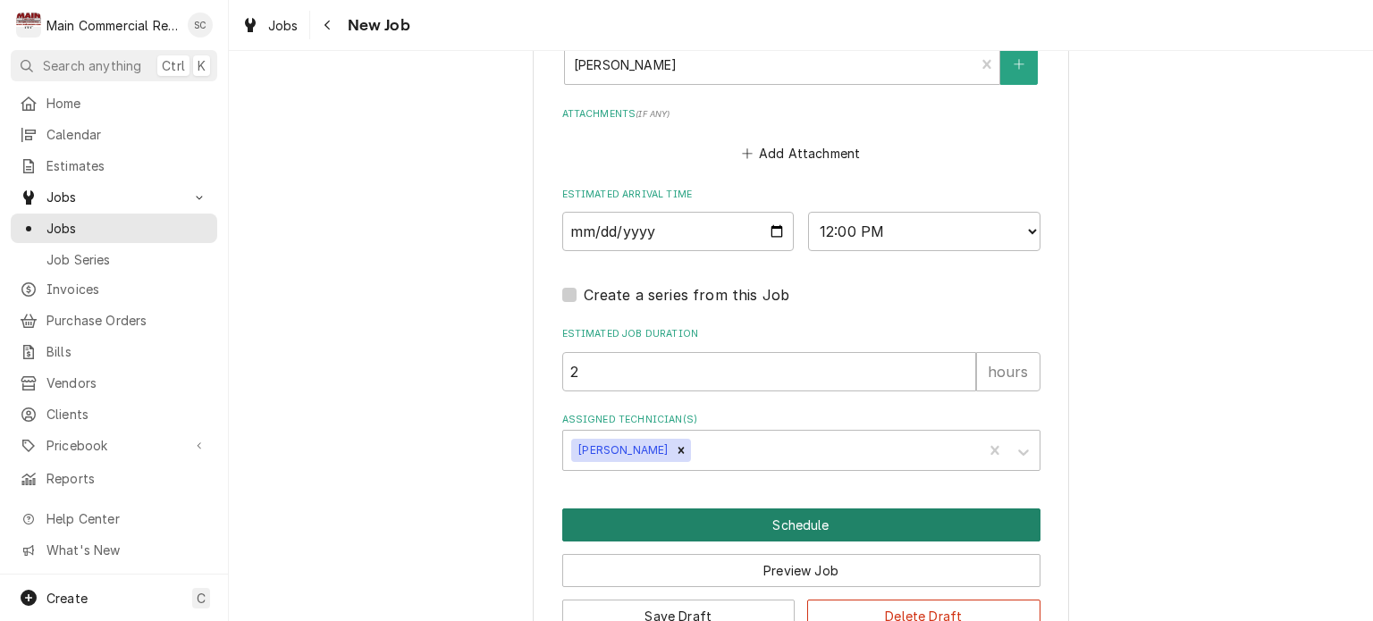
click at [802, 509] on button "Schedule" at bounding box center [801, 525] width 478 height 33
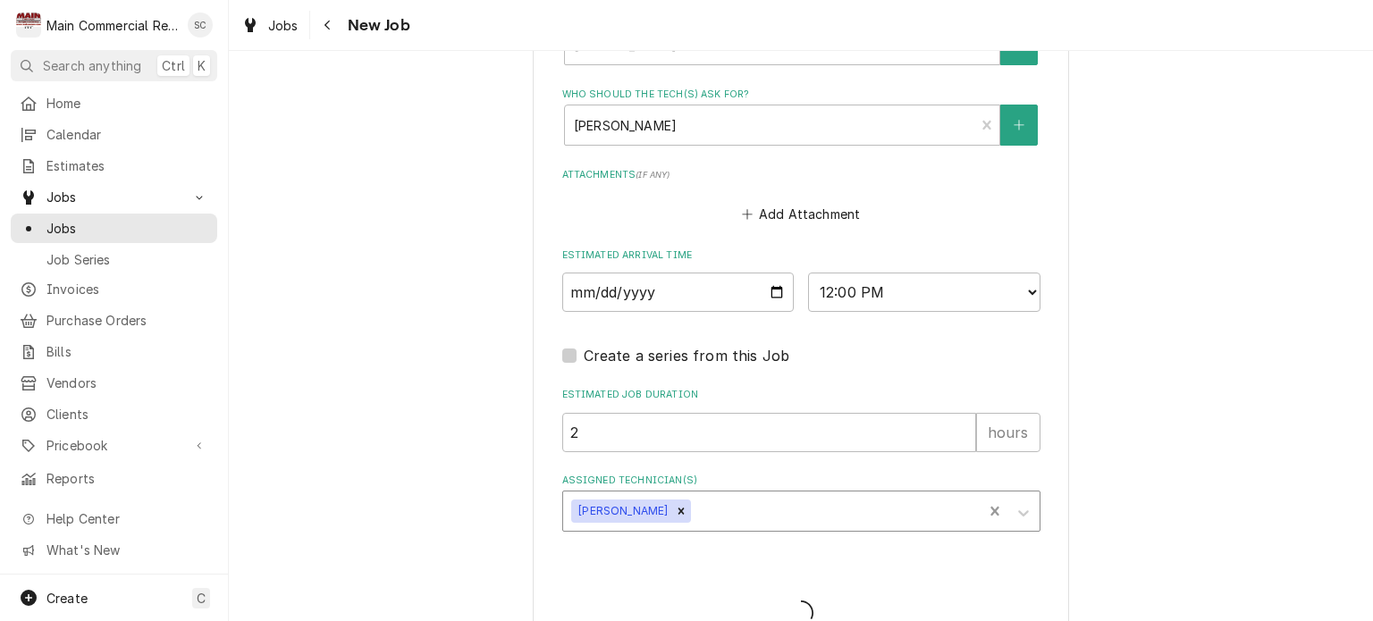
type textarea "x"
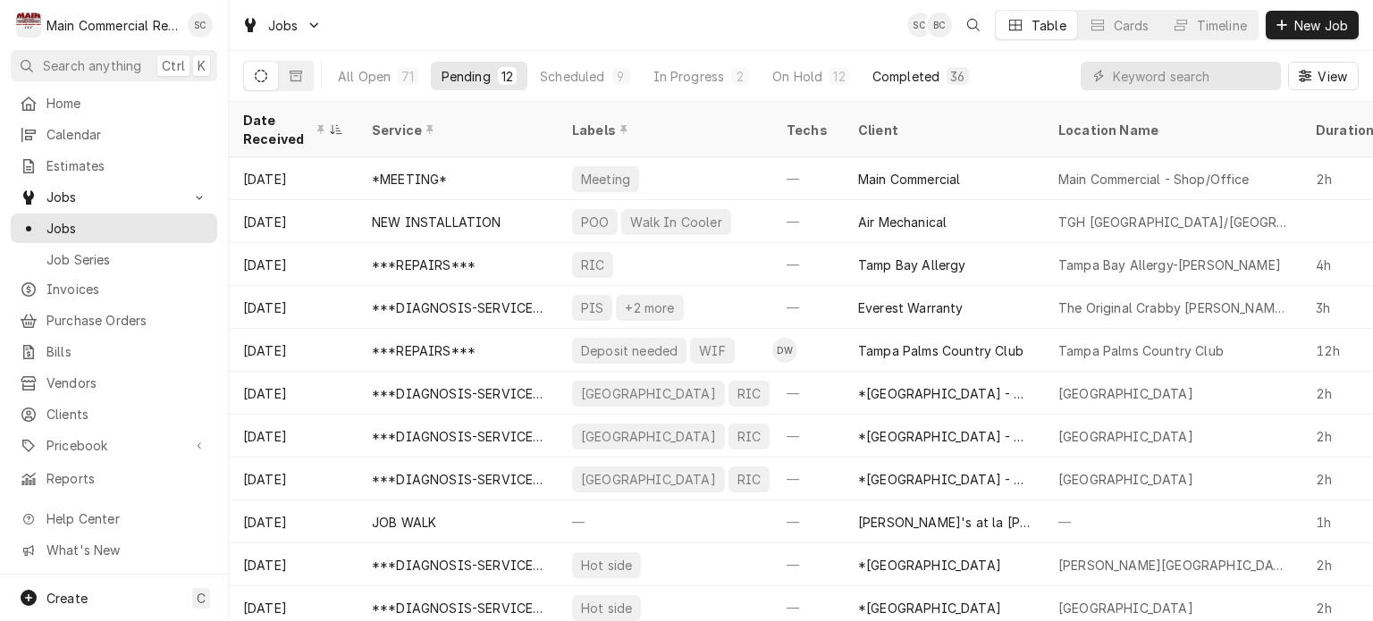
click at [902, 80] on div "Completed" at bounding box center [906, 76] width 67 height 19
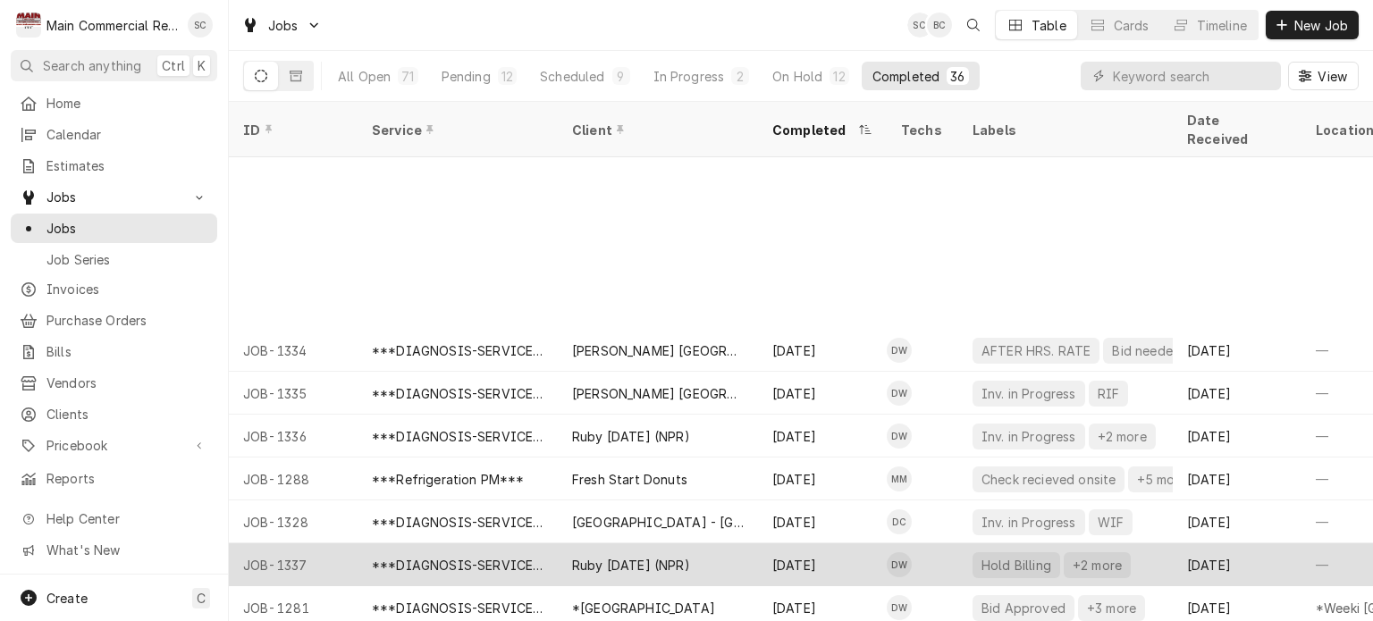
scroll to position [1073, 0]
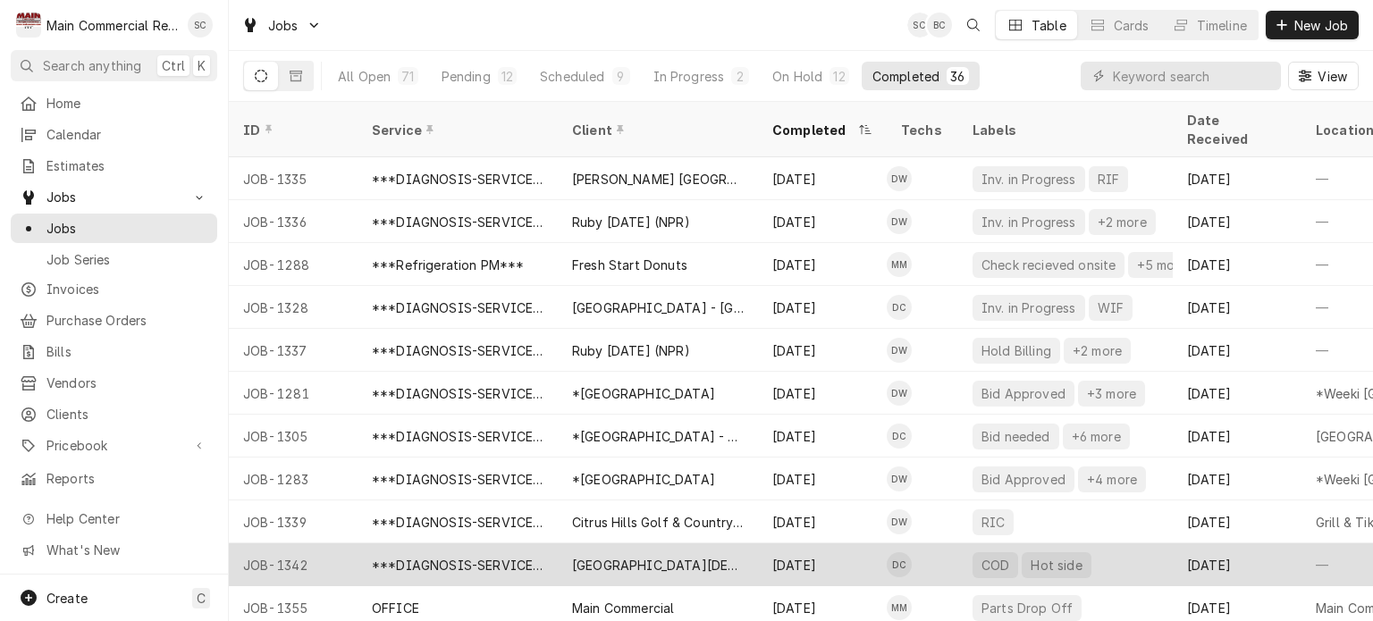
click at [686, 556] on div "[GEOGRAPHIC_DATA][DEMOGRAPHIC_DATA] -[GEOGRAPHIC_DATA]" at bounding box center [658, 565] width 172 height 19
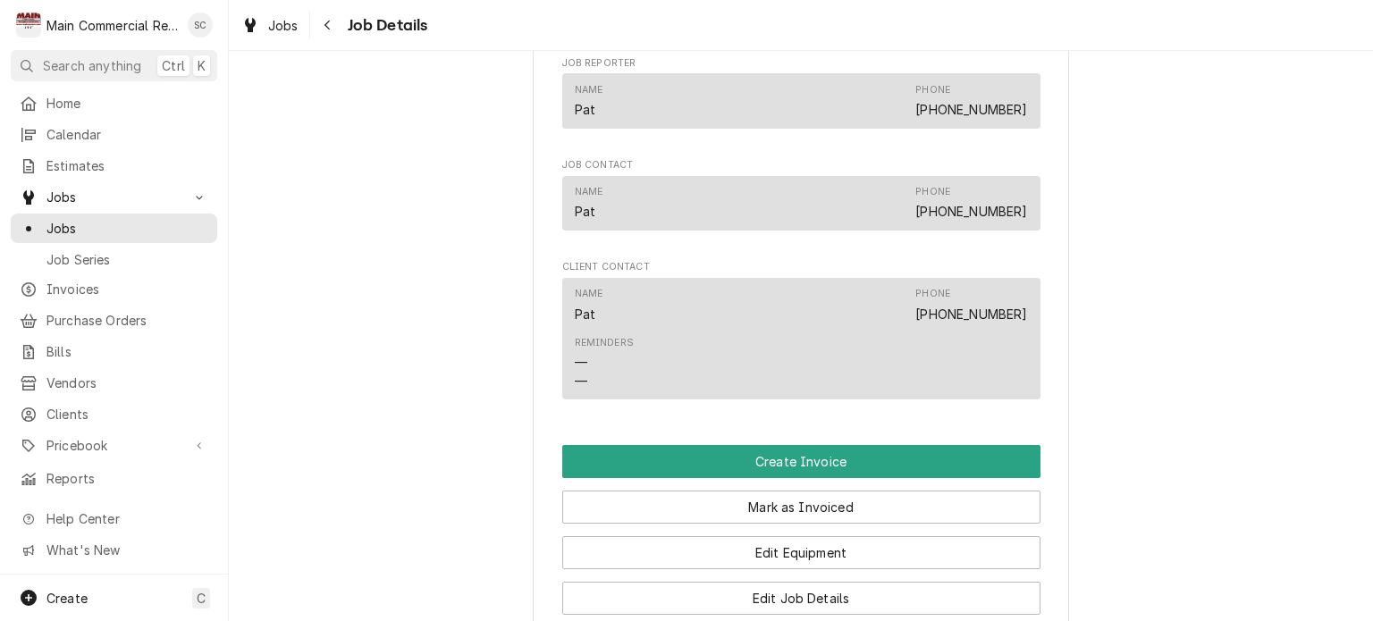
scroll to position [1788, 0]
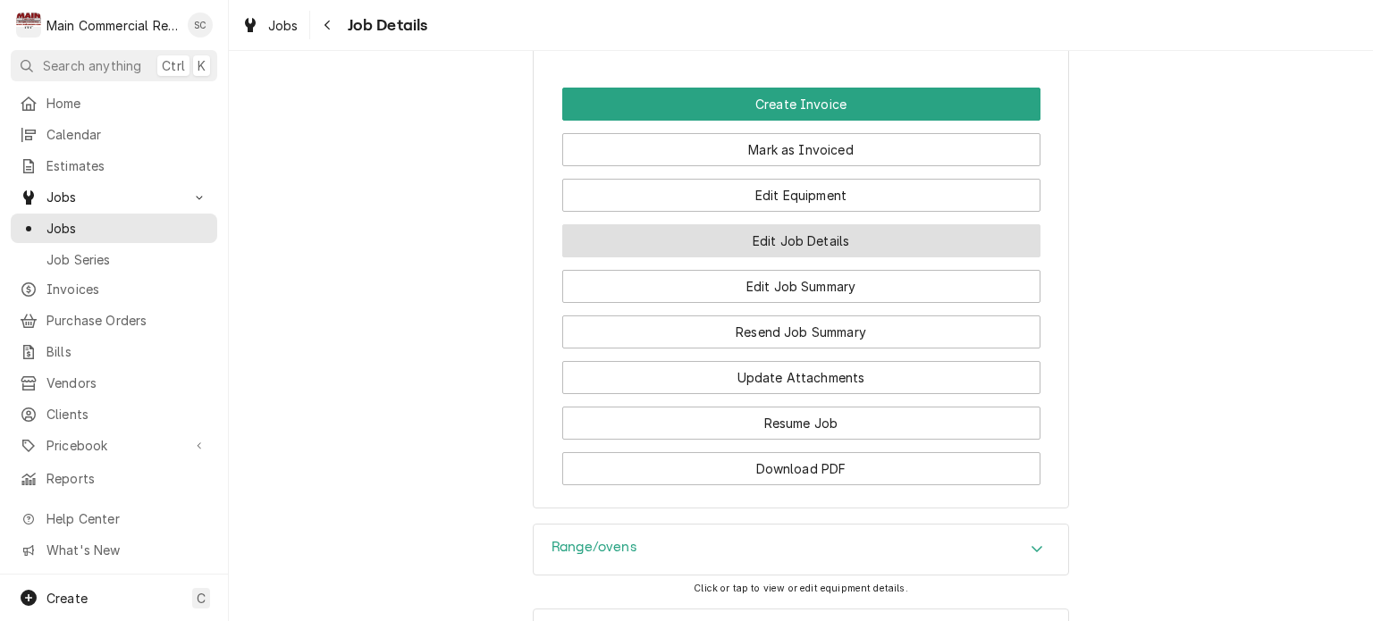
click at [837, 244] on button "Edit Job Details" at bounding box center [801, 240] width 478 height 33
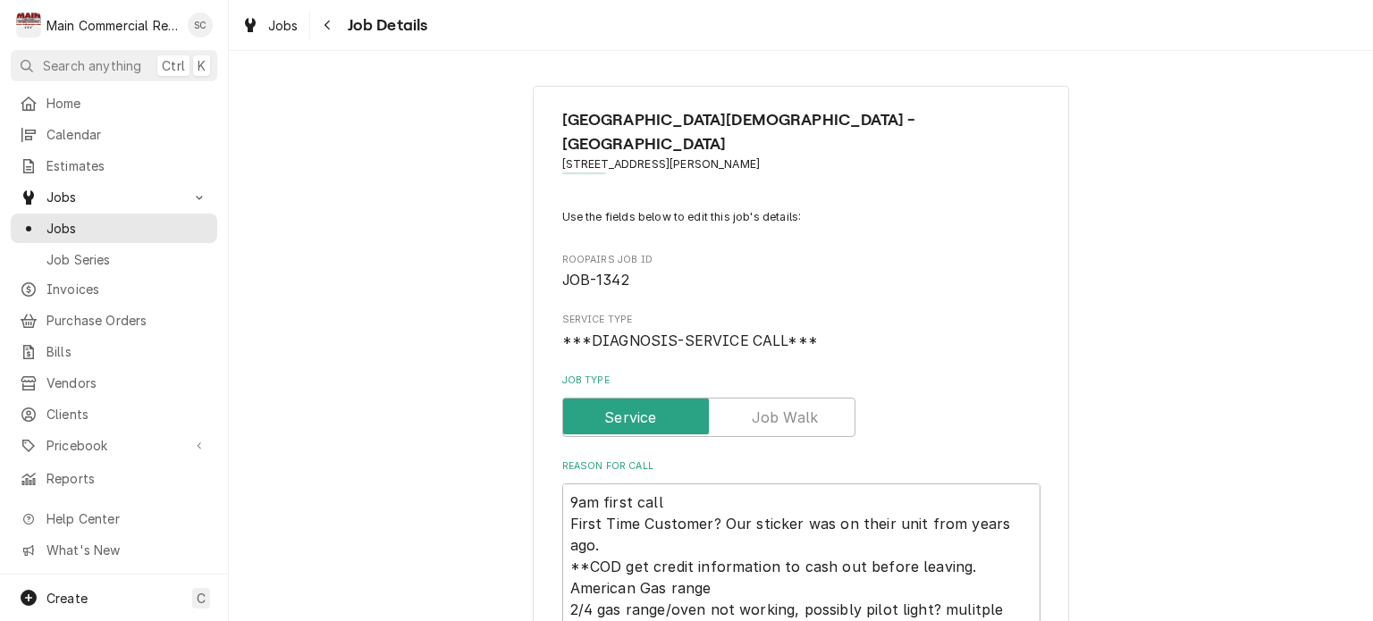
type textarea "x"
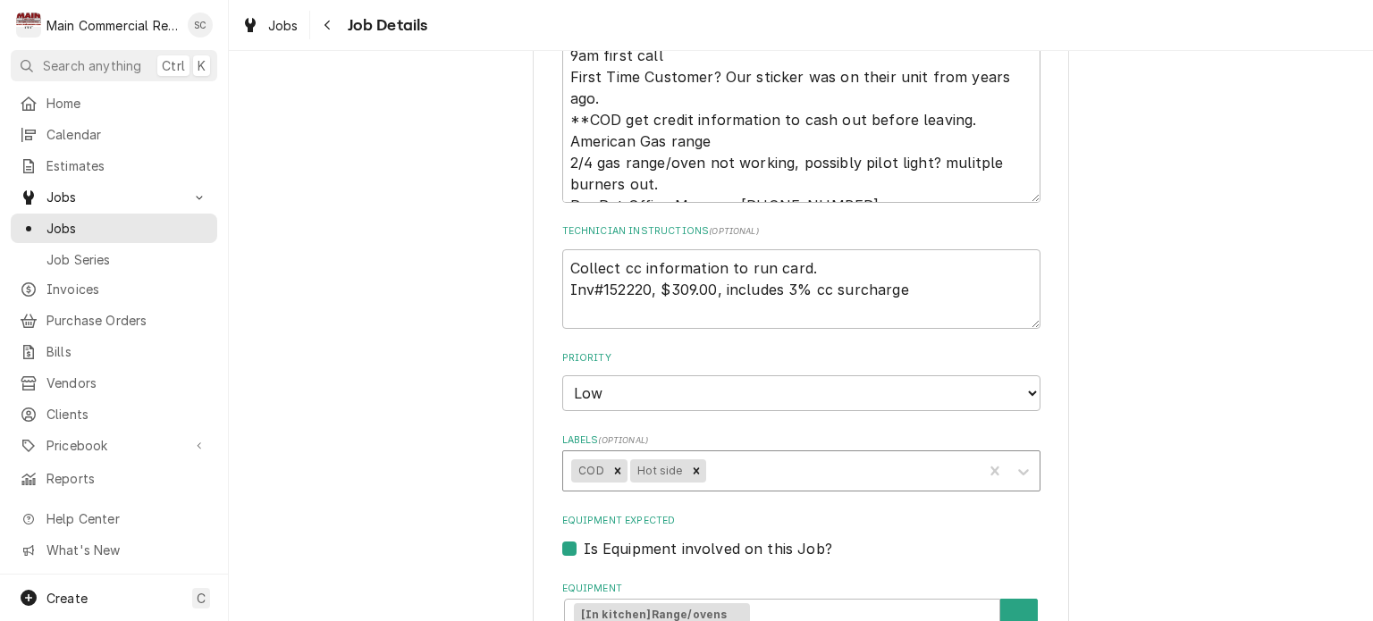
click at [766, 455] on div "Labels" at bounding box center [841, 471] width 265 height 32
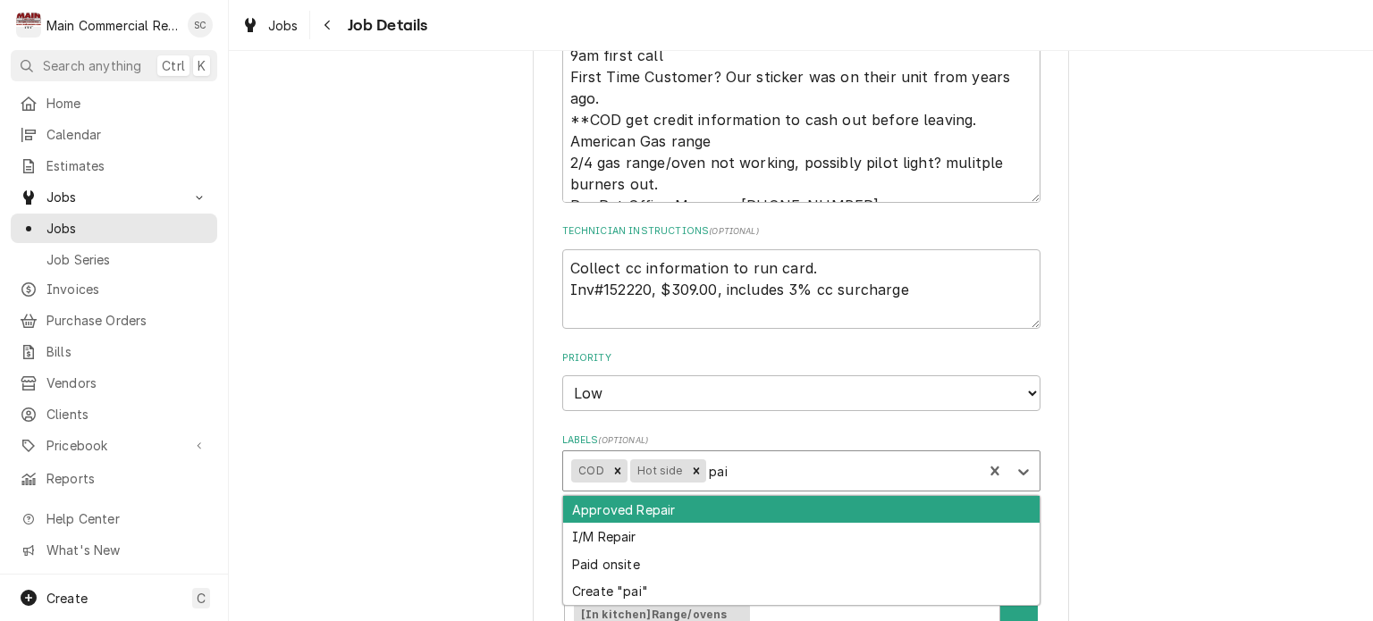
type input "paid"
click at [724, 496] on div "Paid onsite" at bounding box center [801, 510] width 477 height 28
type textarea "x"
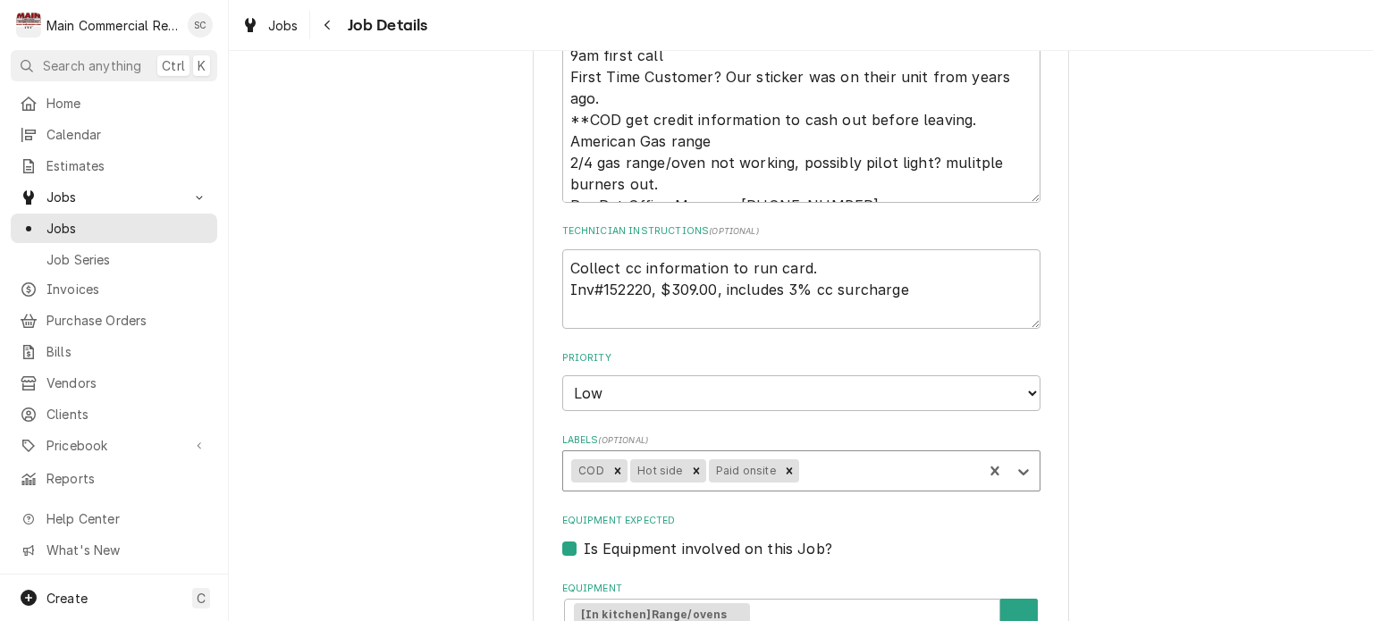
type textarea "x"
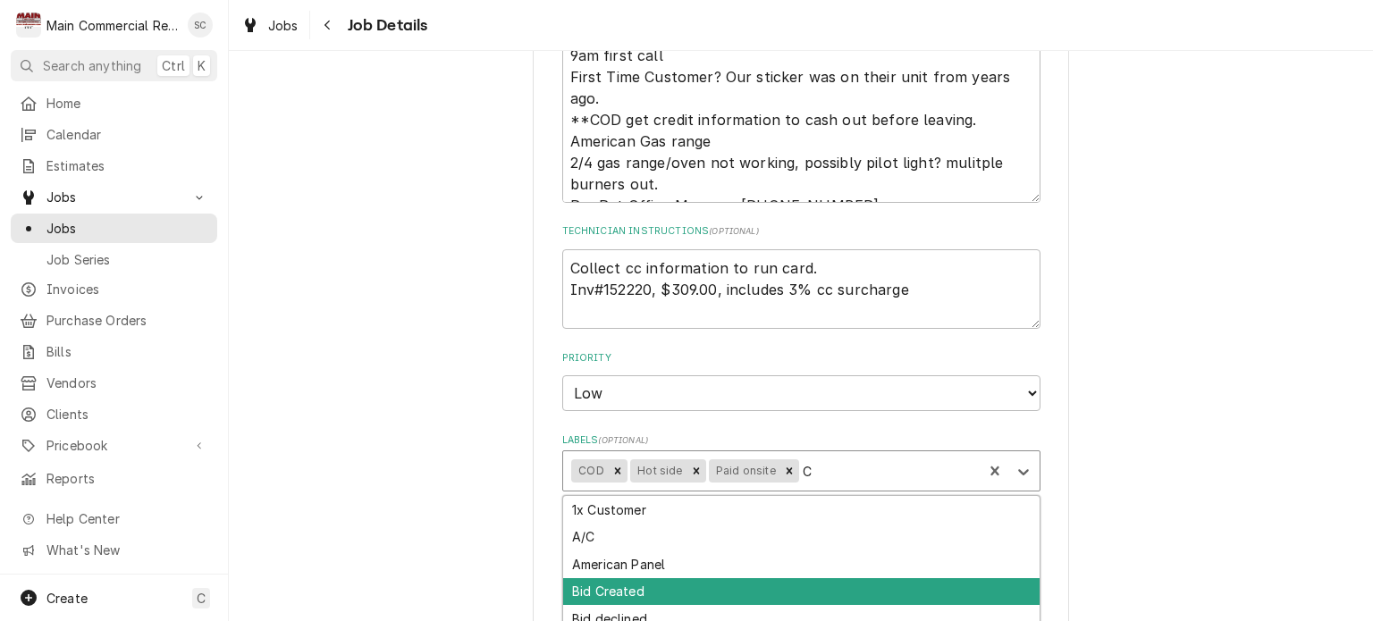
type input "CC"
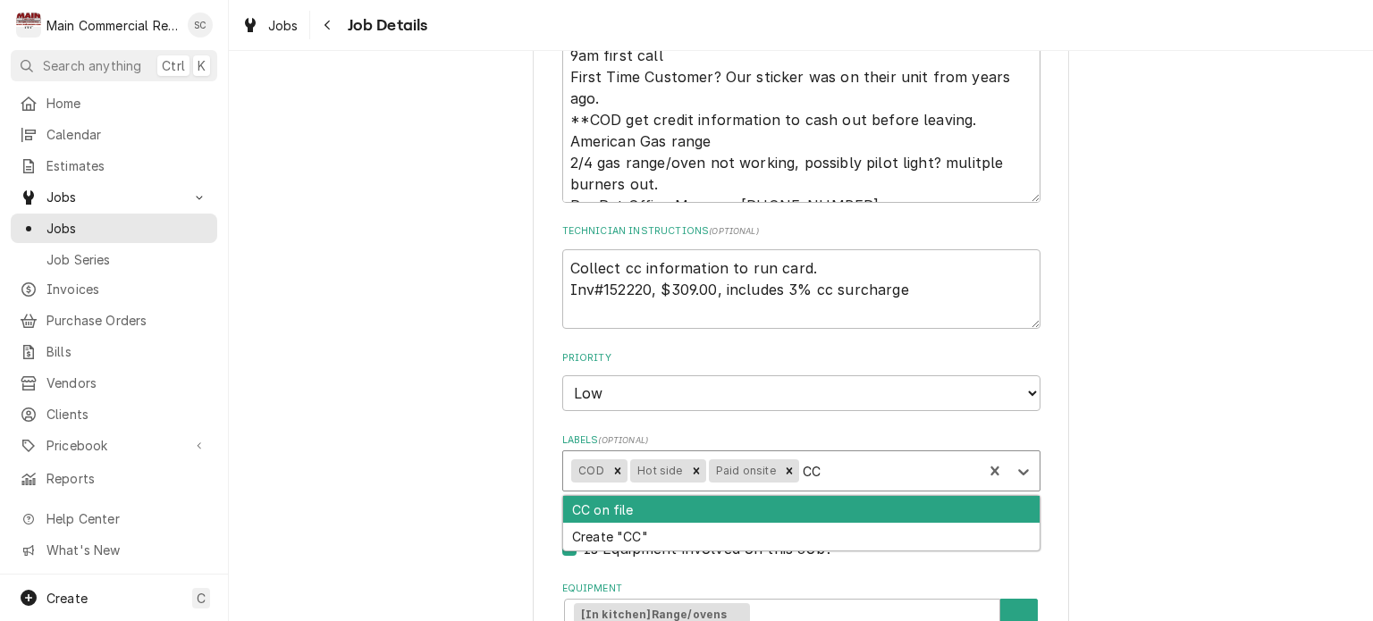
click at [724, 496] on div "CC on file" at bounding box center [801, 510] width 477 height 28
type textarea "x"
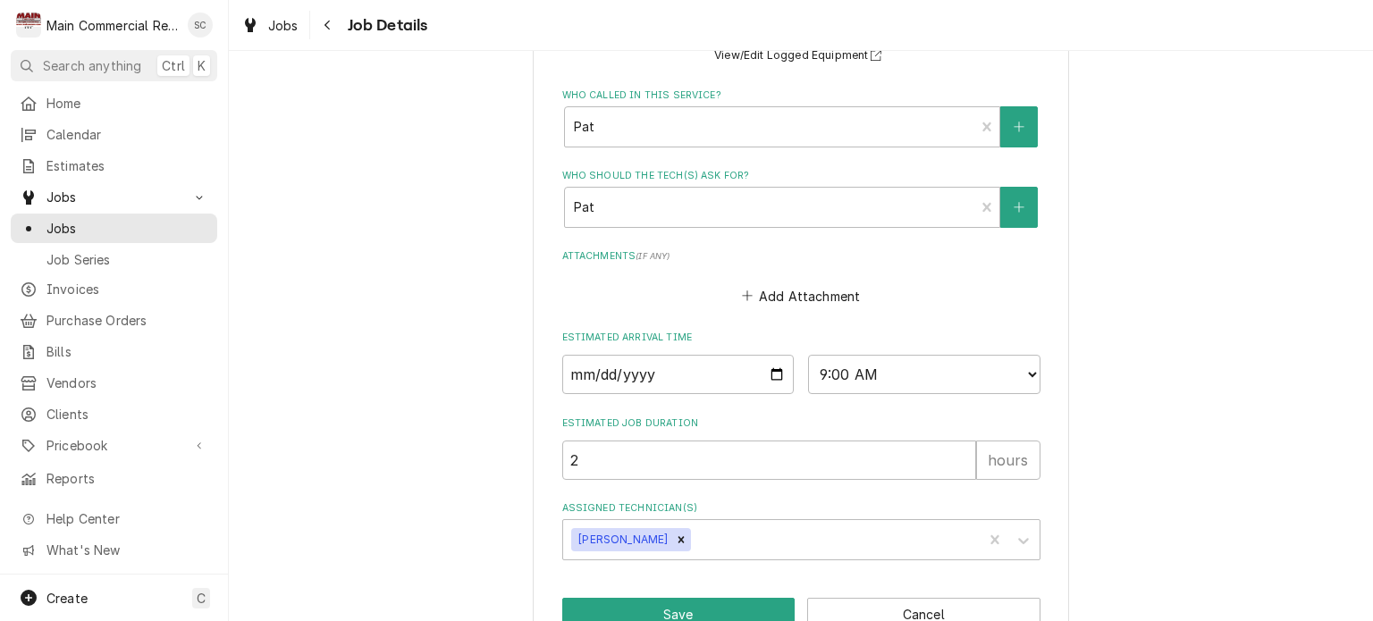
scroll to position [1093, 0]
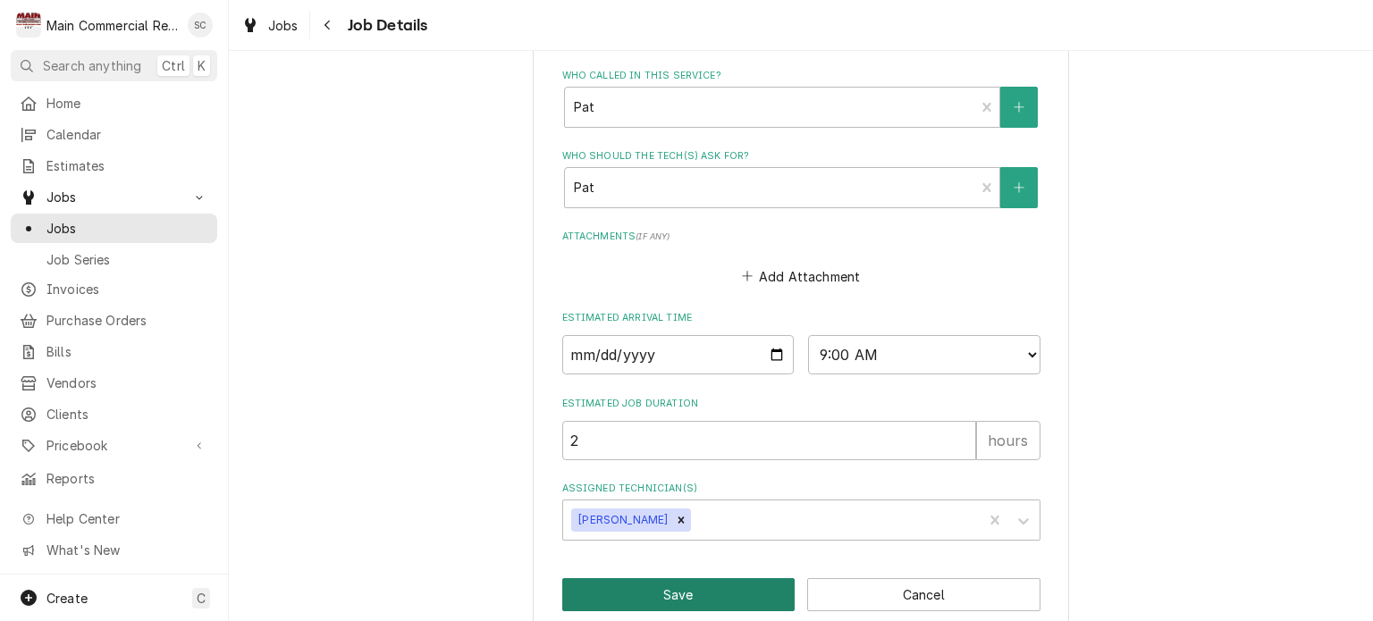
click at [741, 579] on button "Save" at bounding box center [678, 595] width 233 height 33
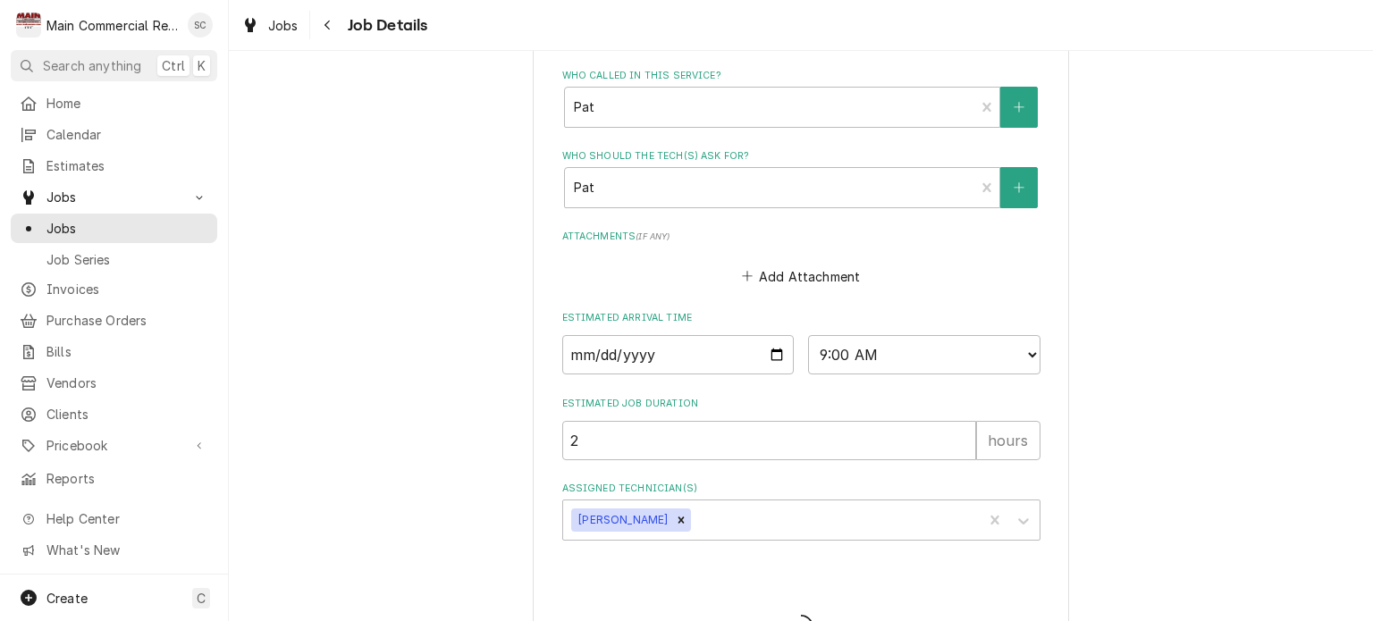
type textarea "x"
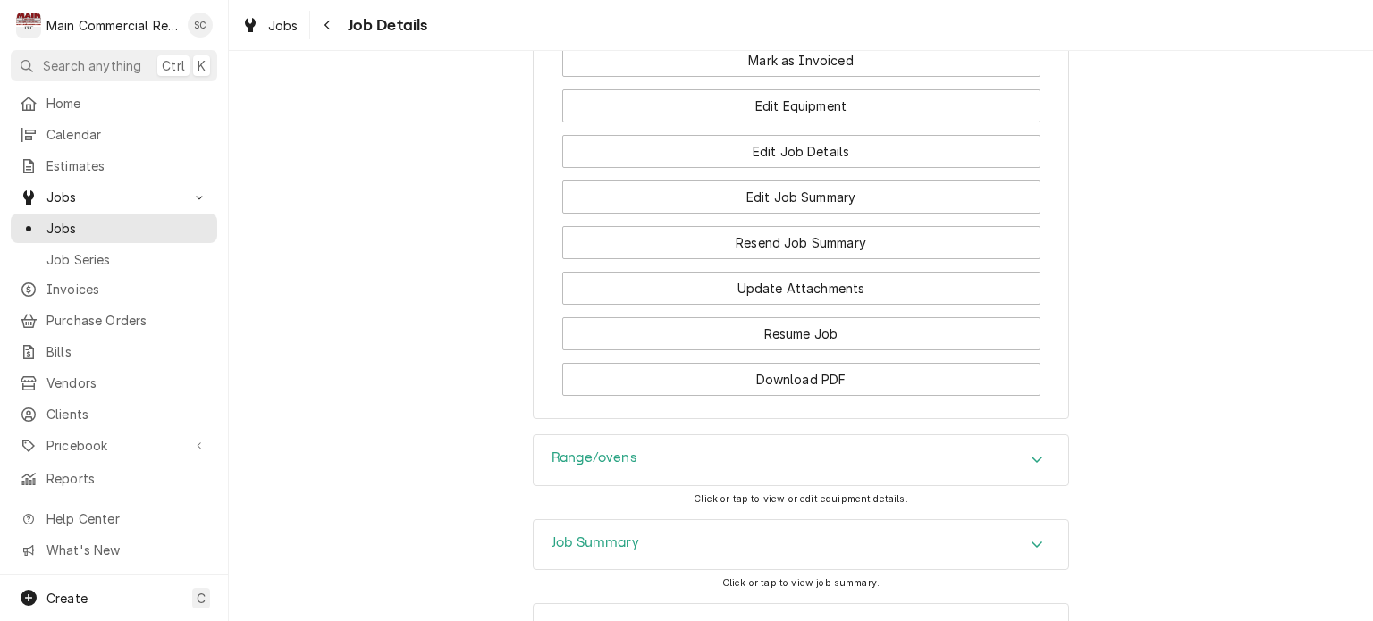
scroll to position [1699, 0]
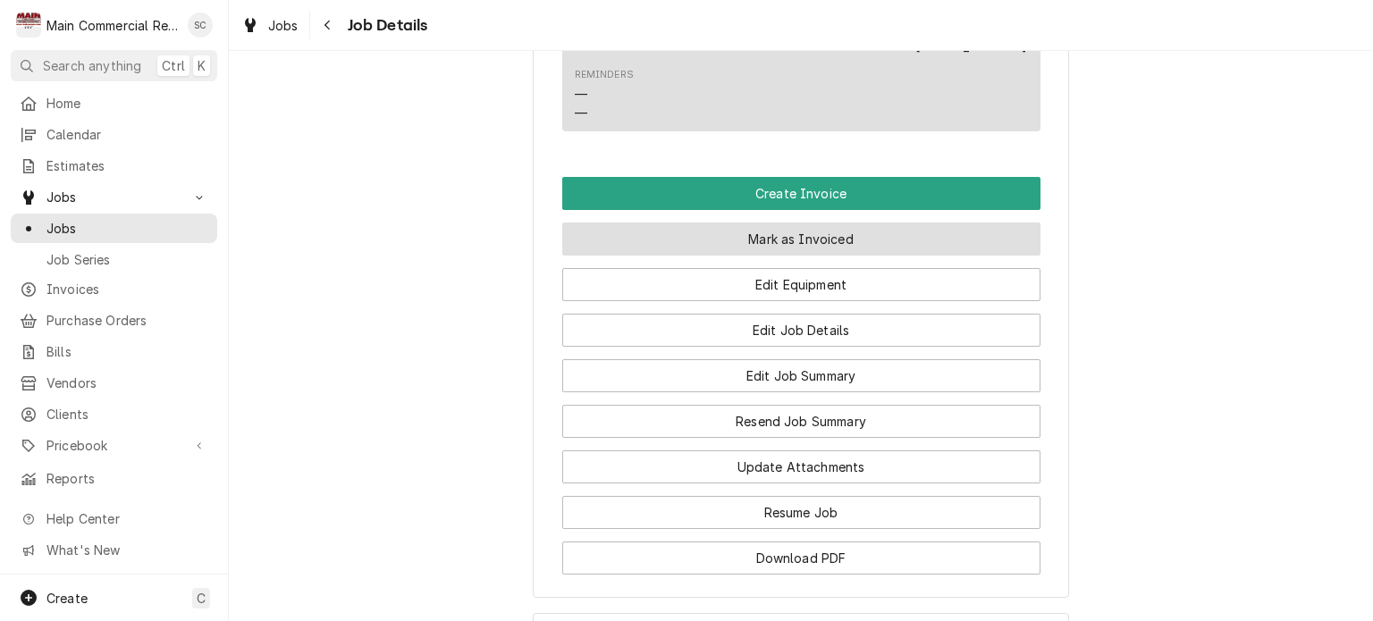
click at [833, 242] on button "Mark as Invoiced" at bounding box center [801, 239] width 478 height 33
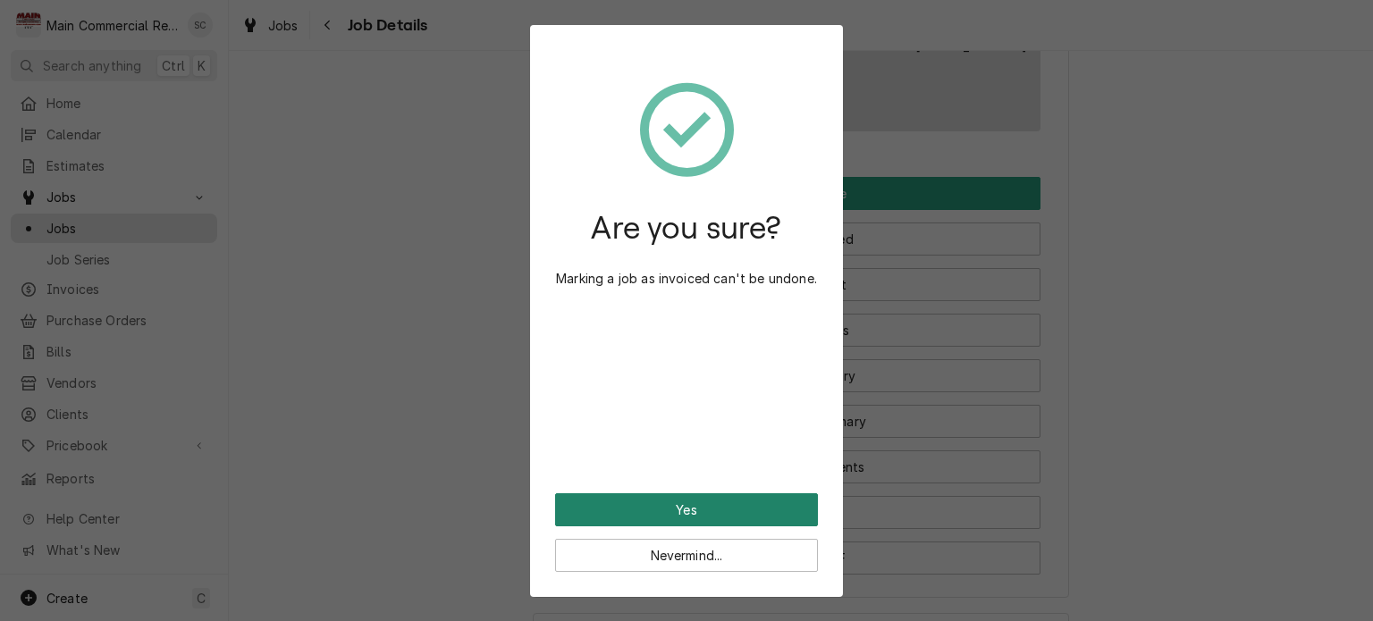
click at [735, 510] on button "Yes" at bounding box center [686, 510] width 263 height 33
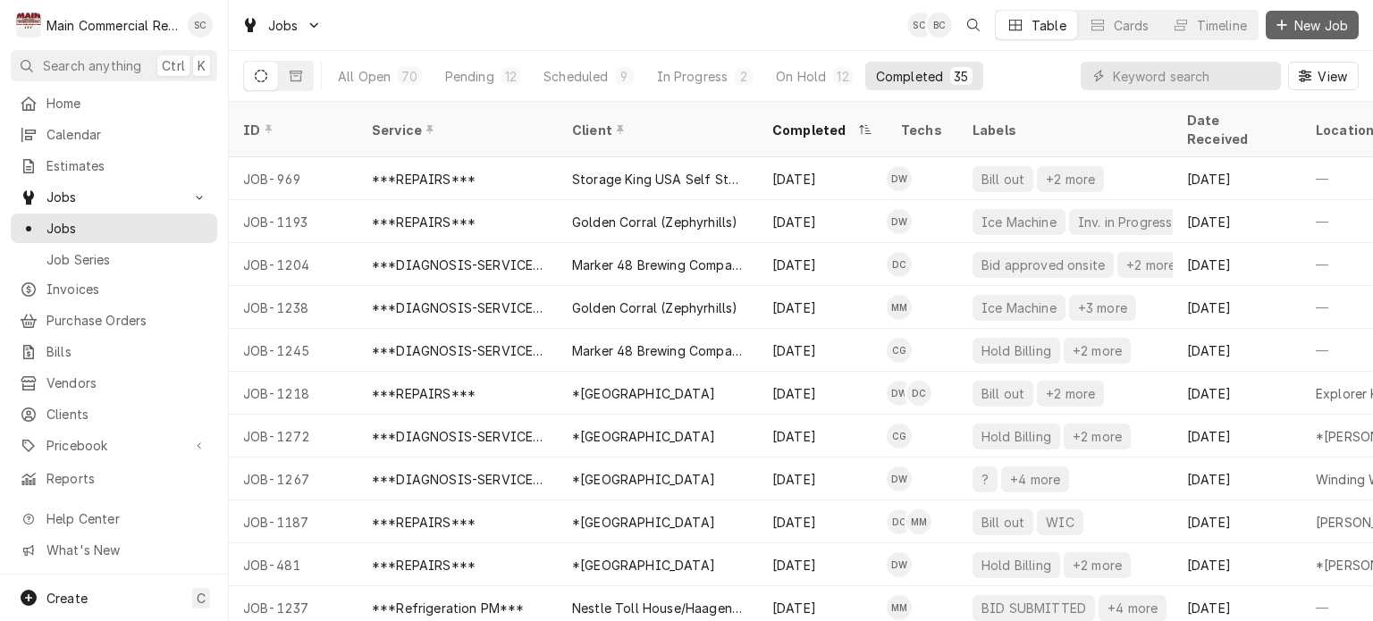
click at [1291, 30] on span "New Job" at bounding box center [1321, 25] width 61 height 19
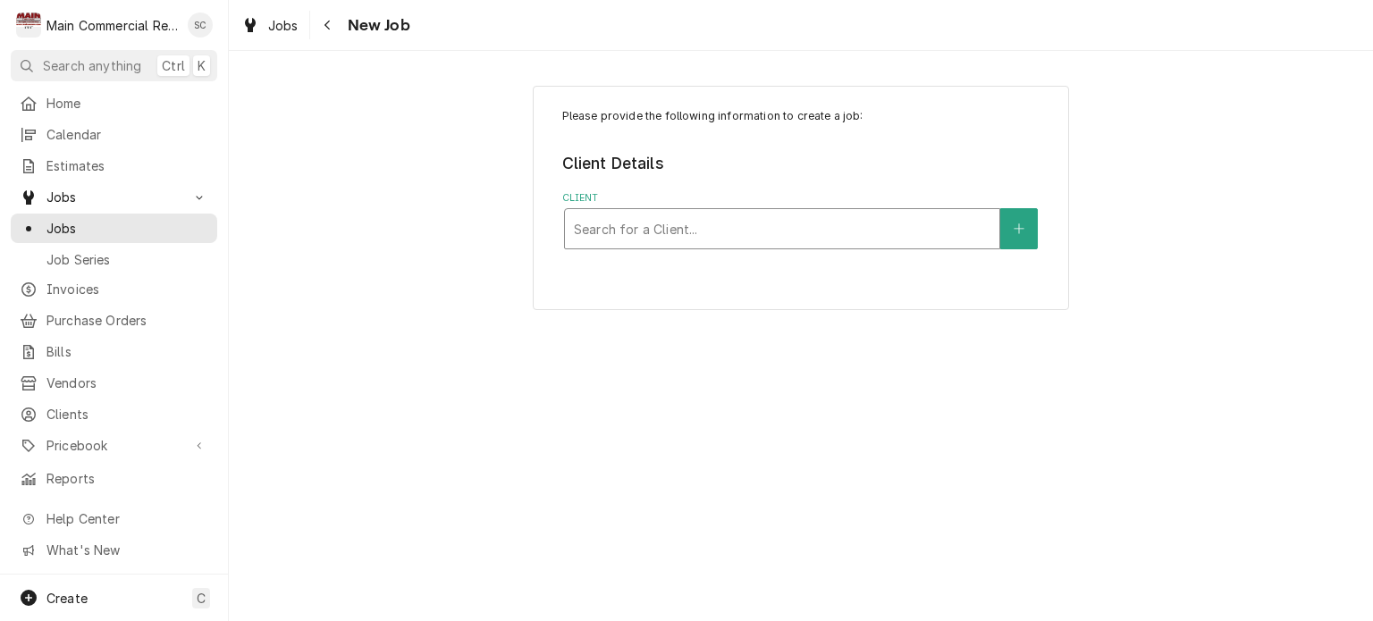
click at [889, 221] on div "Client" at bounding box center [782, 229] width 417 height 32
type input "Baker"
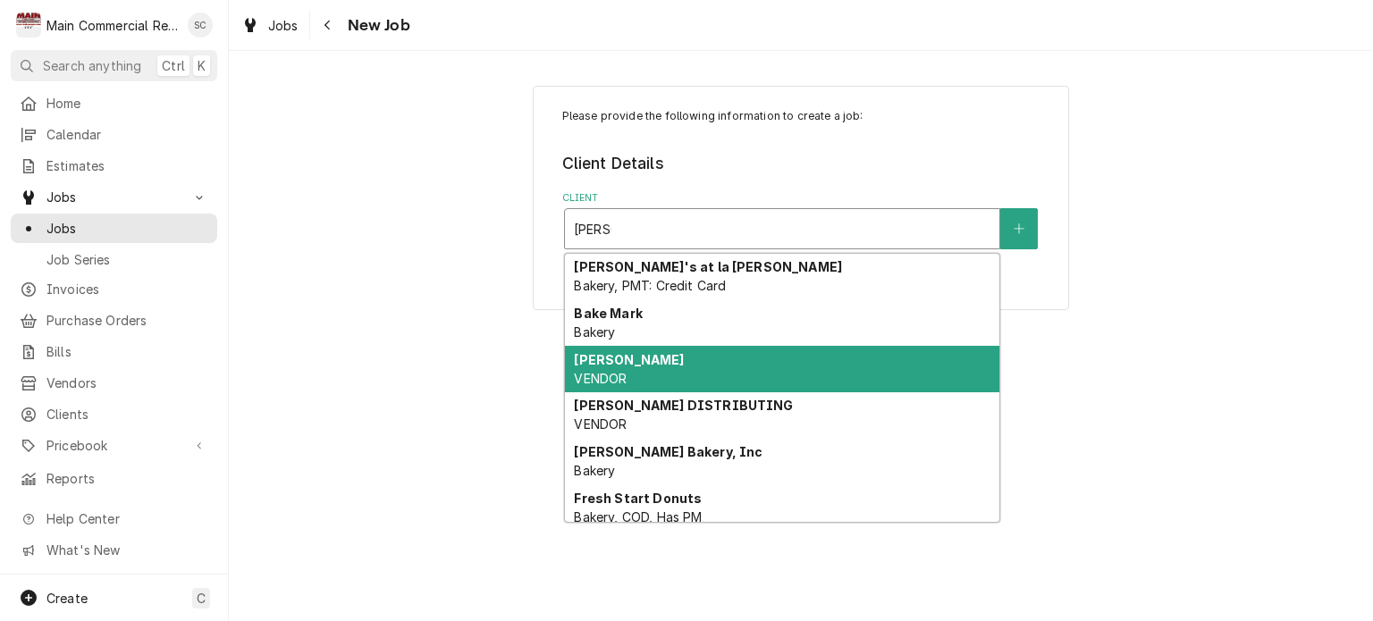
click at [750, 384] on div "Baker VENDOR" at bounding box center [782, 369] width 435 height 46
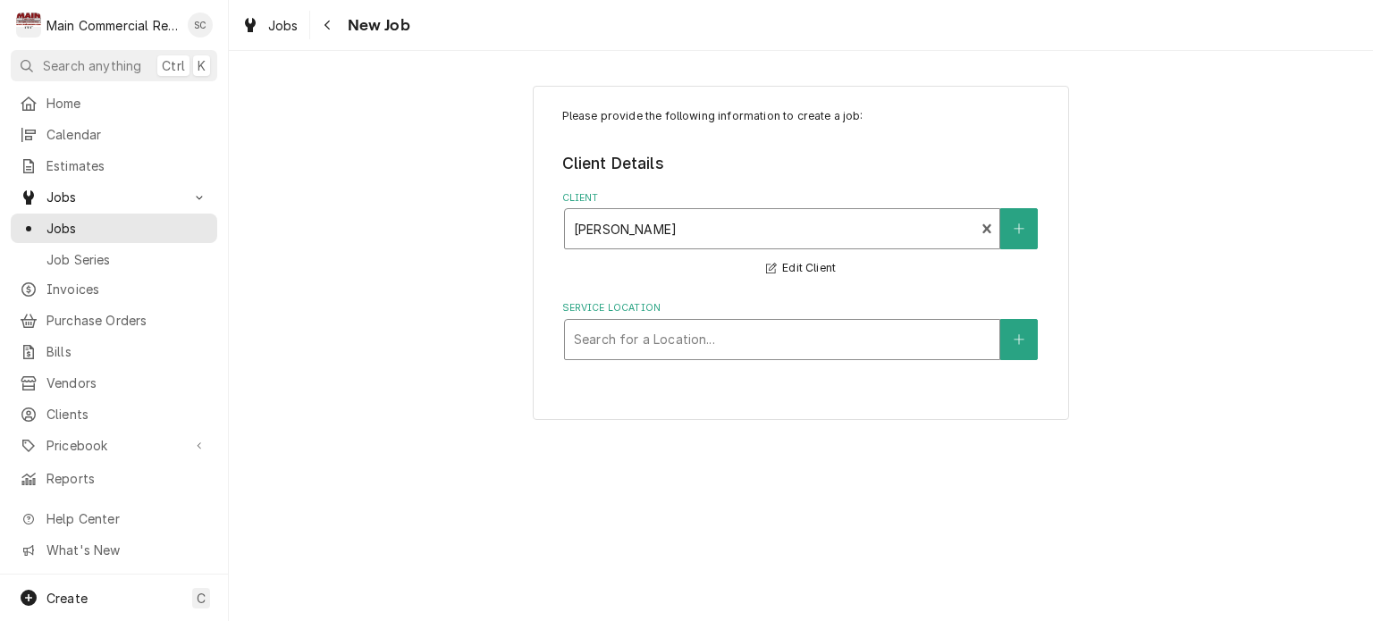
click at [776, 346] on div "Service Location" at bounding box center [782, 340] width 417 height 32
click at [820, 223] on div "Client" at bounding box center [770, 229] width 393 height 32
type input "Baker"
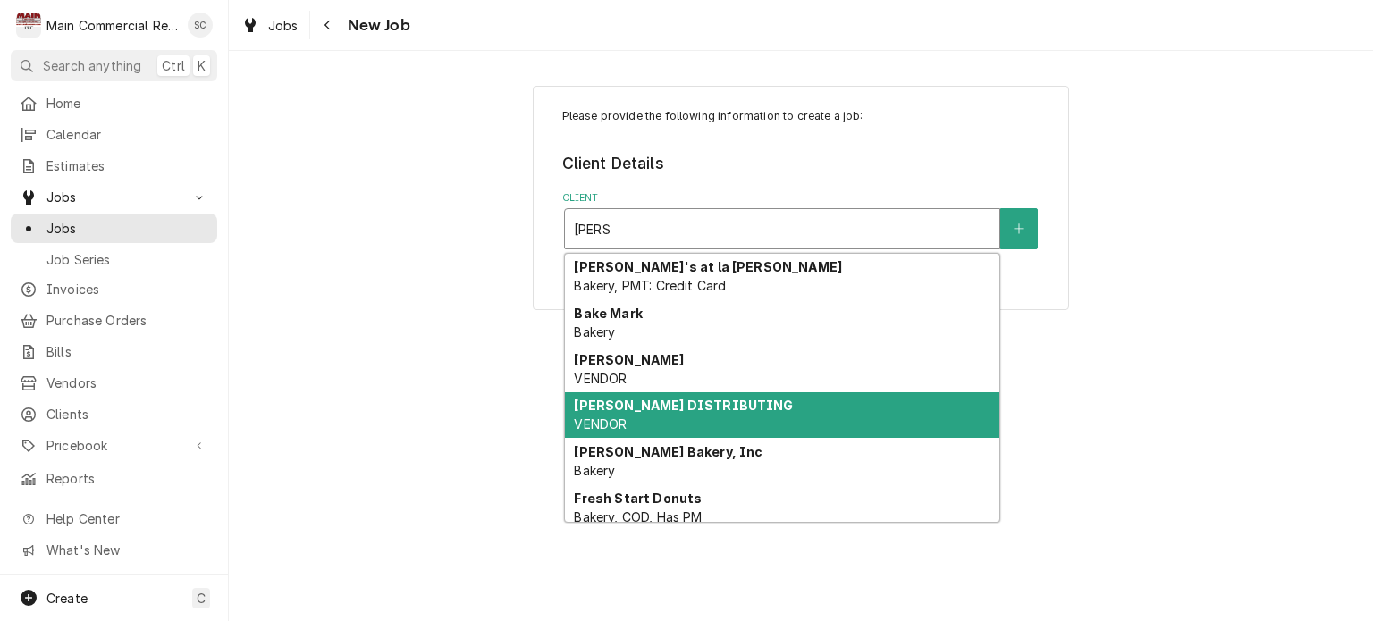
click at [737, 399] on div "BAKER DISTRIBUTING VENDOR" at bounding box center [782, 416] width 435 height 46
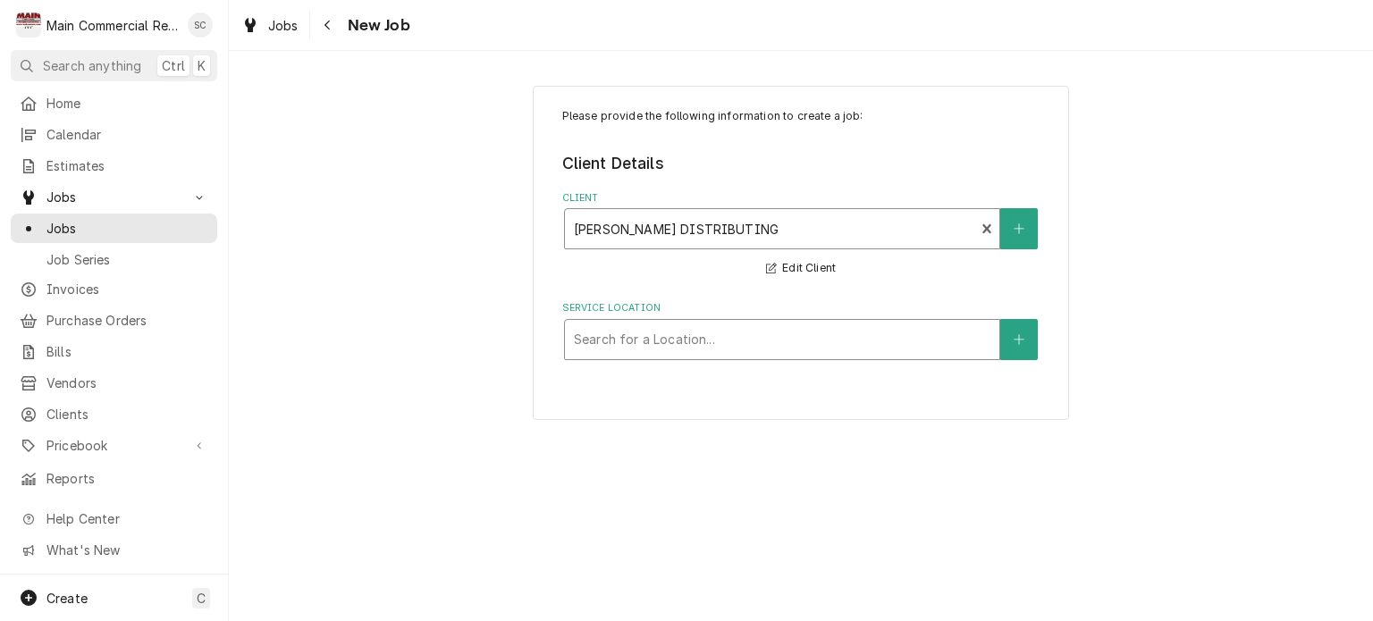
click at [762, 345] on div "Service Location" at bounding box center [782, 340] width 417 height 32
click at [1024, 343] on icon "Create New Location" at bounding box center [1019, 340] width 11 height 13
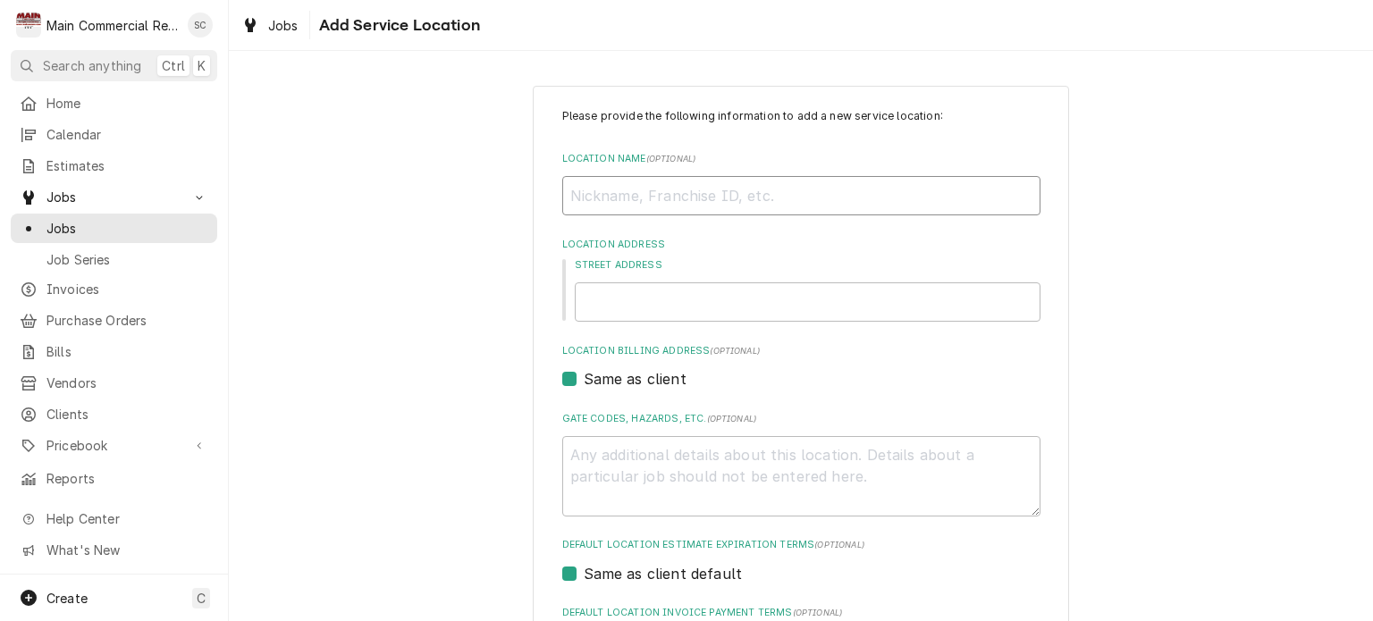
click at [722, 195] on input "Location Name ( optional )" at bounding box center [801, 195] width 478 height 39
type textarea "x"
type input "B"
type textarea "x"
type input "Ba"
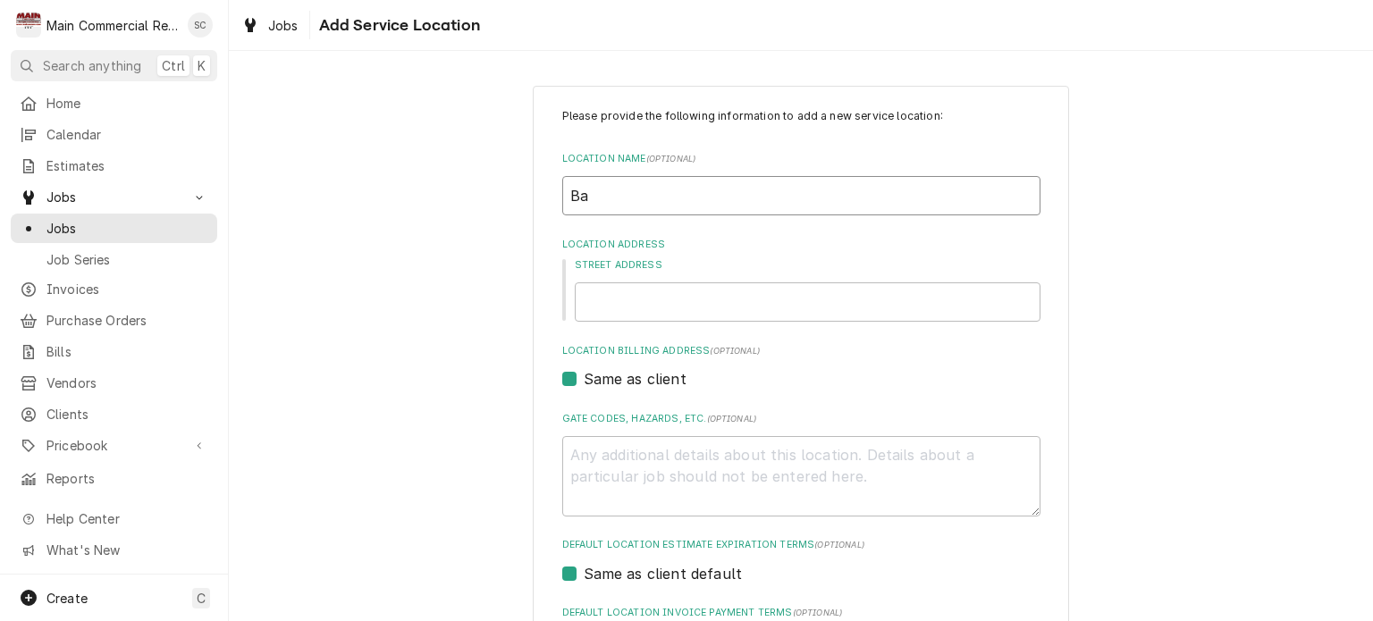
type textarea "x"
type input "Bak"
type textarea "x"
type input "Bake"
type textarea "x"
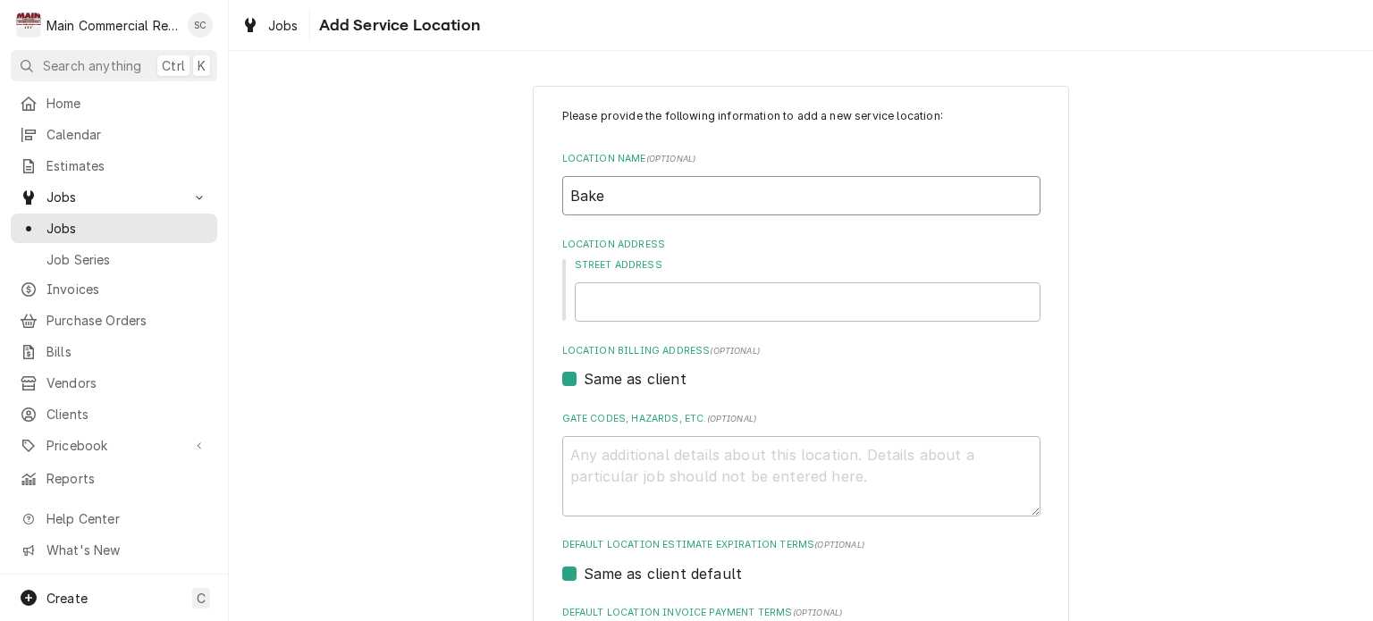
type input "[PERSON_NAME]"
type textarea "x"
type input "Baker-"
type textarea "x"
type input "Baker-"
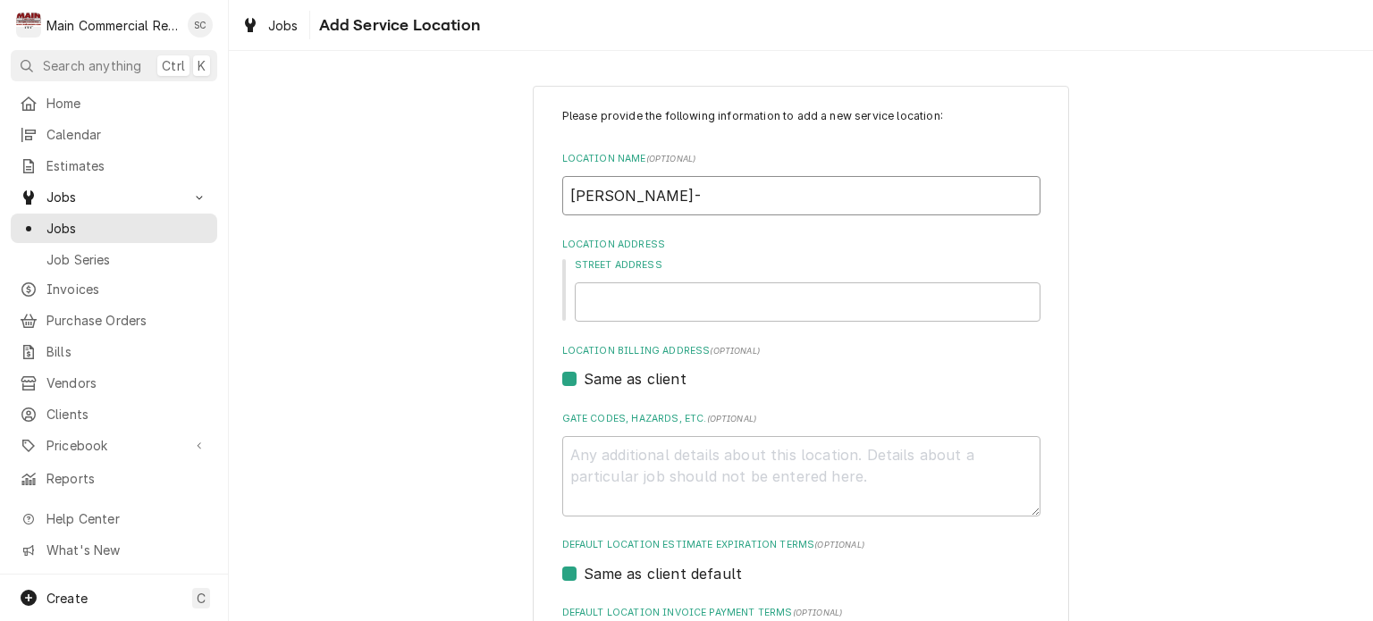
type textarea "x"
type input "Baker- O"
type textarea "x"
type input "Baker- Oc"
type textarea "x"
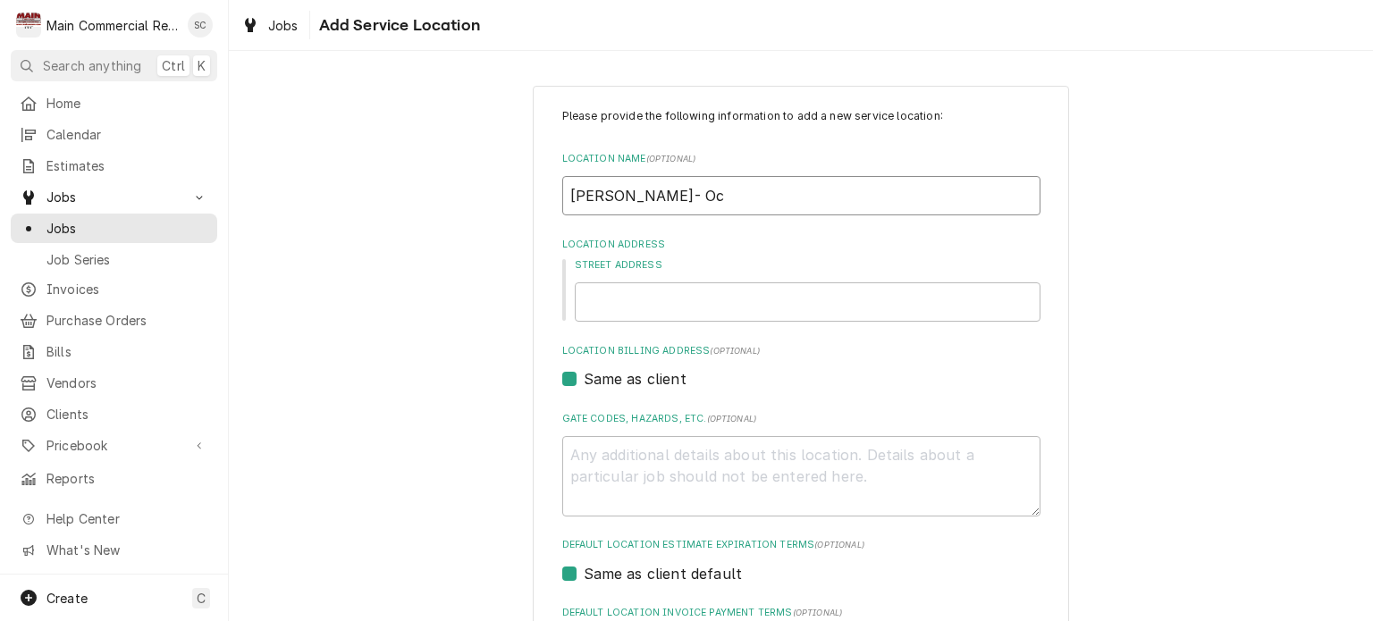
type input "Baker- Oca"
type textarea "x"
type input "Baker- Ocal"
type textarea "x"
type input "Baker- Ocala"
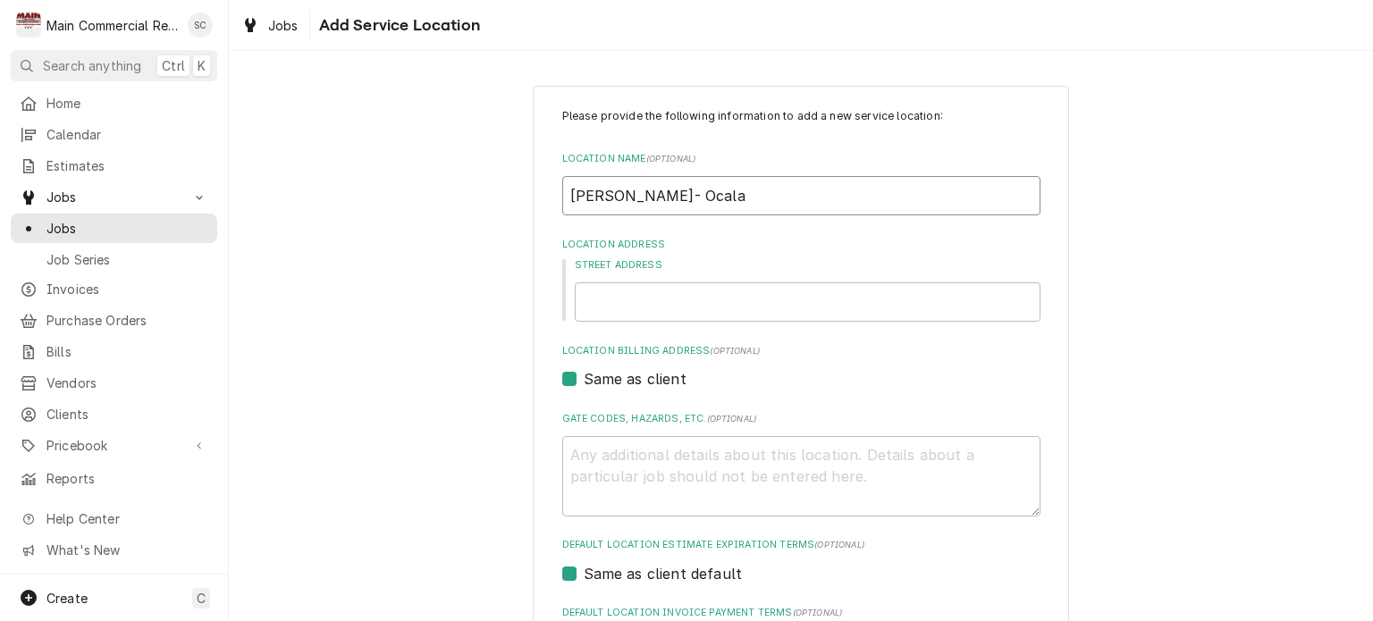
type textarea "x"
type input "Baker- Ocala"
type textarea "x"
type input "Baker- Ocala"
type textarea "x"
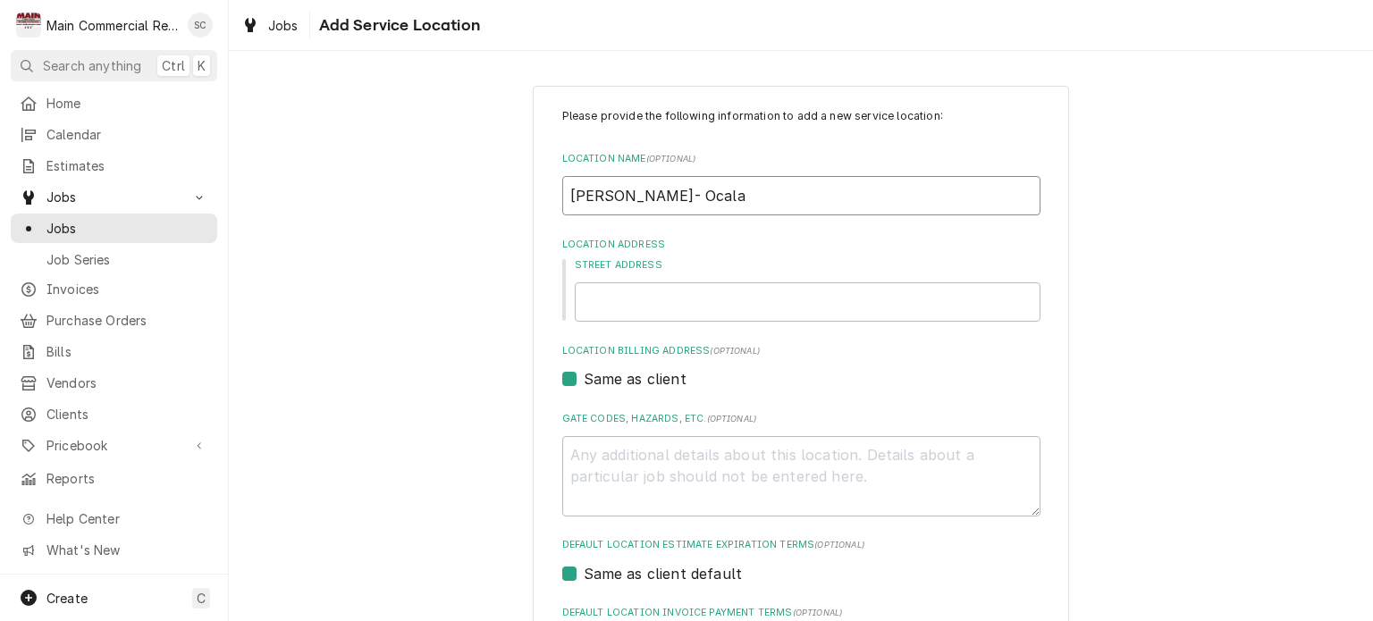
type input "Baker- Ocal"
type textarea "x"
type input "Baker- Oca"
type textarea "x"
type input "Baker- Oc"
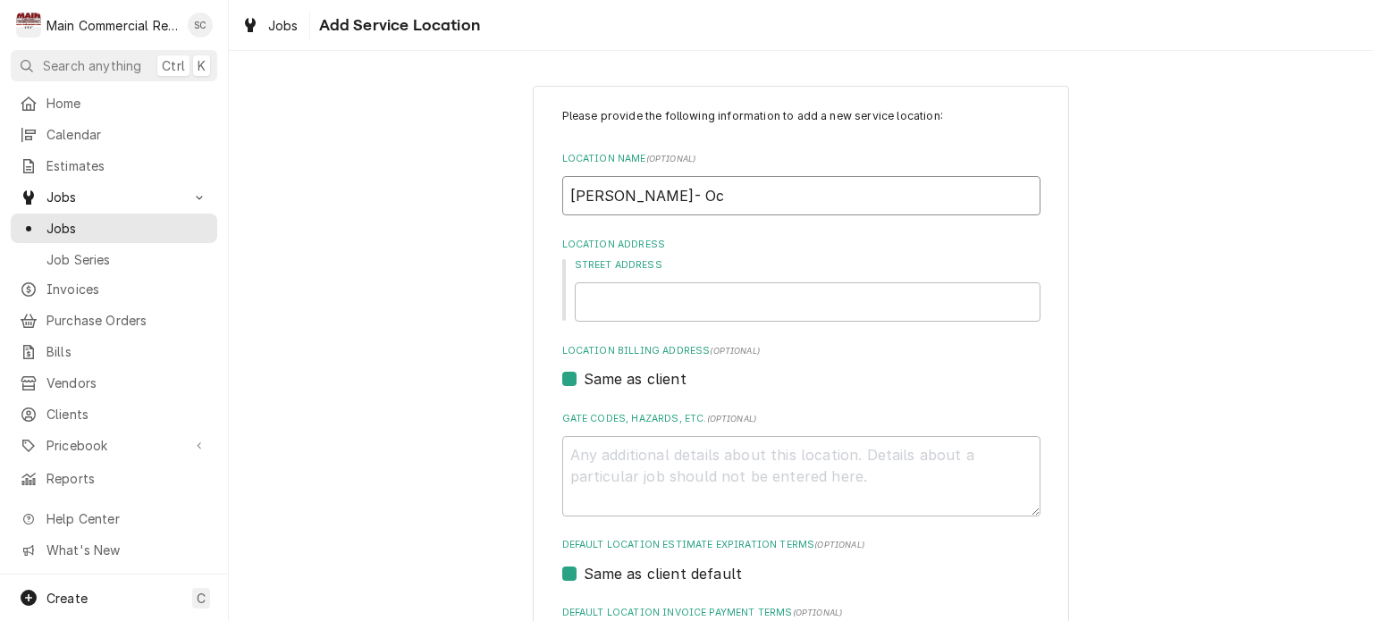
type textarea "x"
type input "Baker- O"
type textarea "x"
type input "Baker-"
type textarea "x"
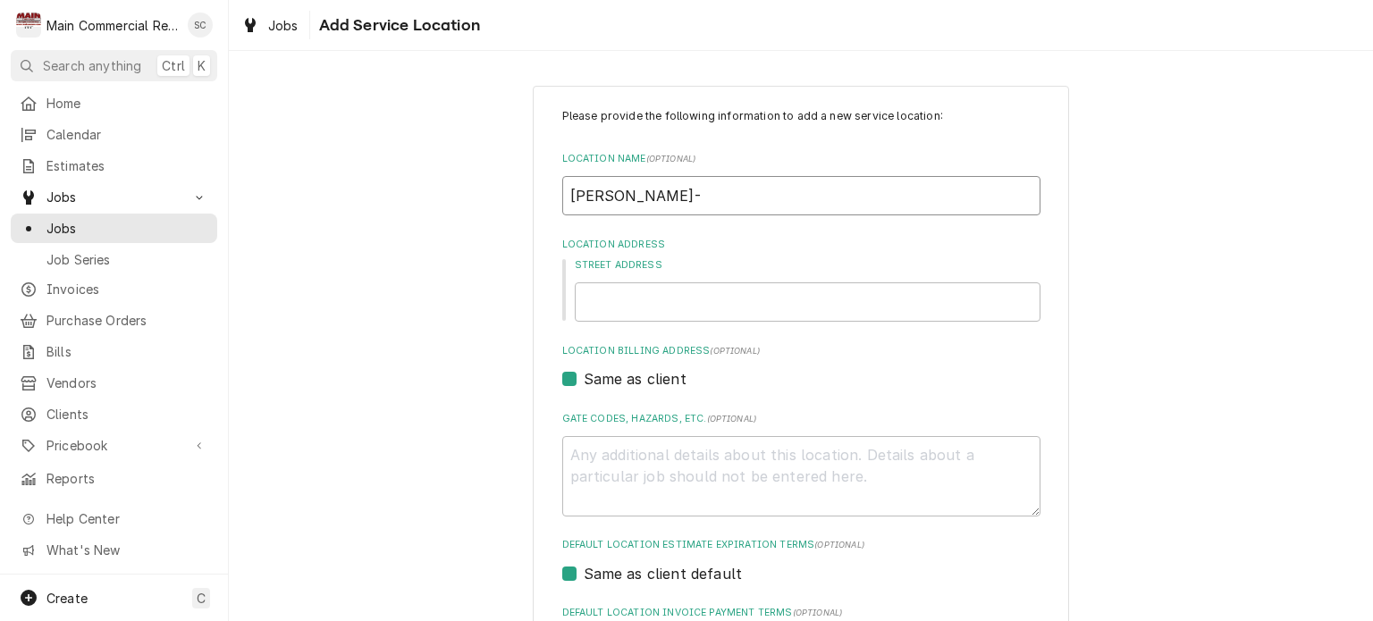
type input "Baker-"
type textarea "x"
type input "Baker"
type textarea "x"
type input "Baker"
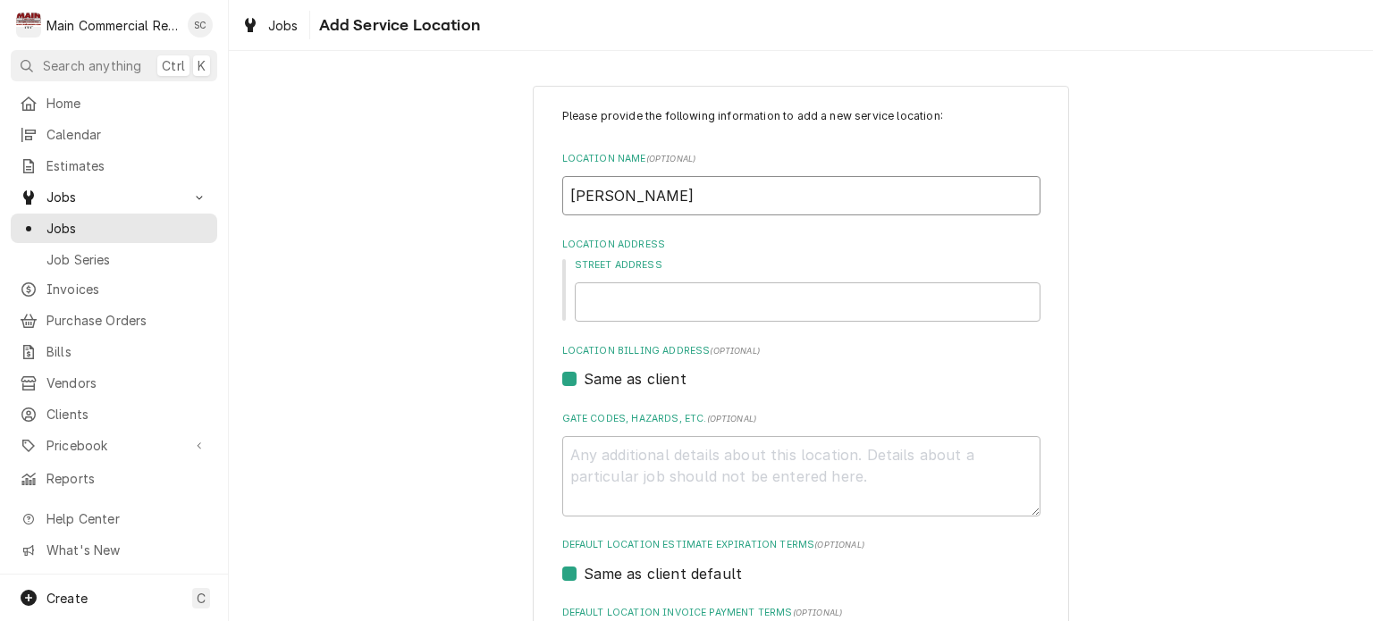
type textarea "x"
type input "Baker O"
type textarea "x"
type input "Baker Oc"
type textarea "x"
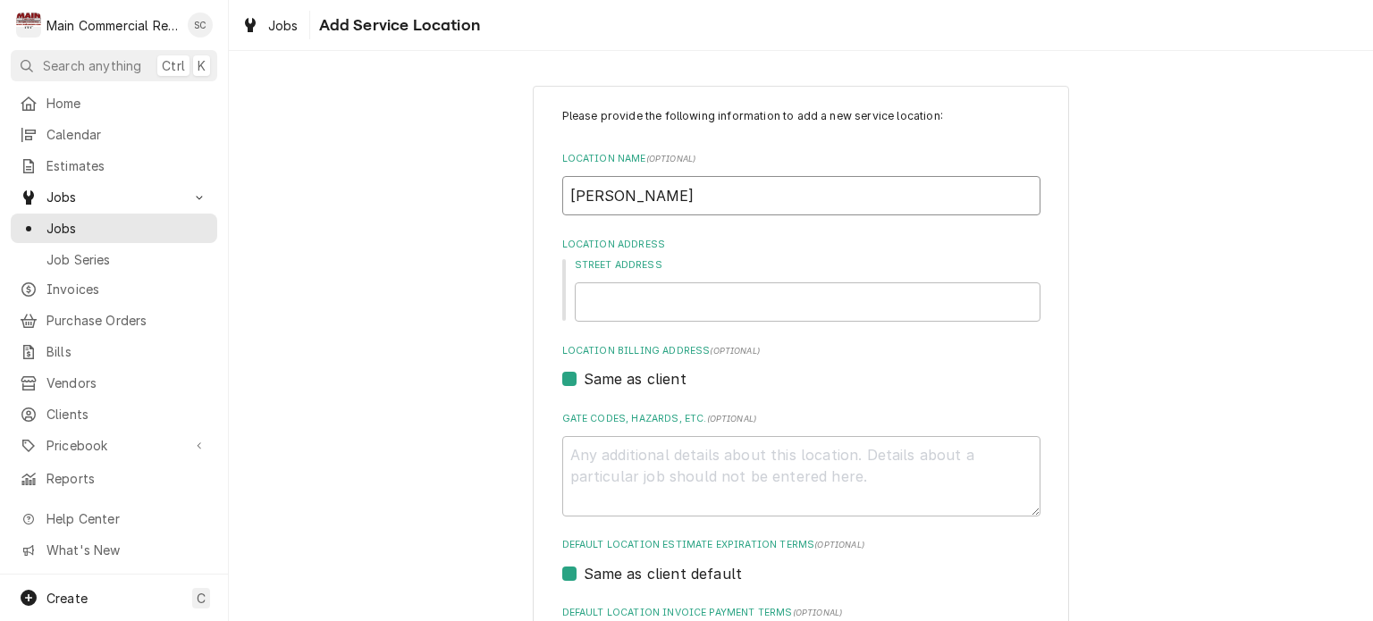
type input "Baker Oca"
type textarea "x"
type input "Baker Ocal"
type textarea "x"
type input "Baker Ocala"
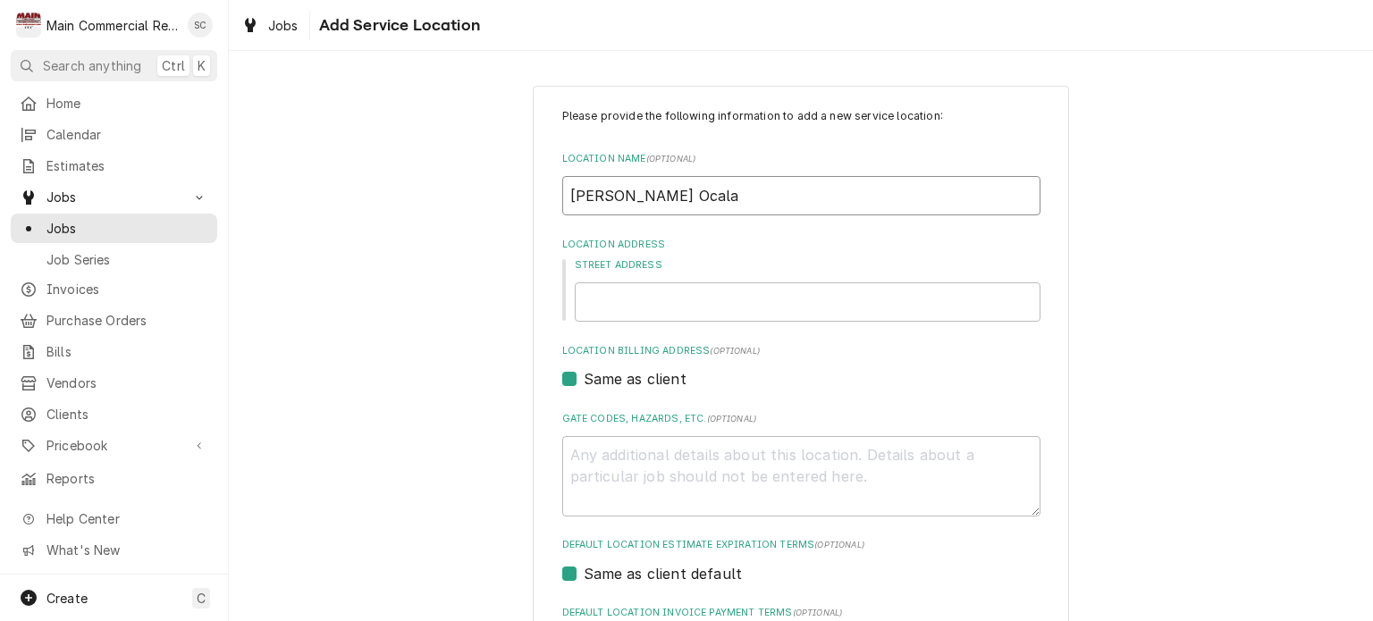
type textarea "x"
type input "Baker Ocala"
click at [605, 186] on input "Baker Ocala" at bounding box center [801, 195] width 478 height 39
type textarea "x"
type input "Baker -Ocala"
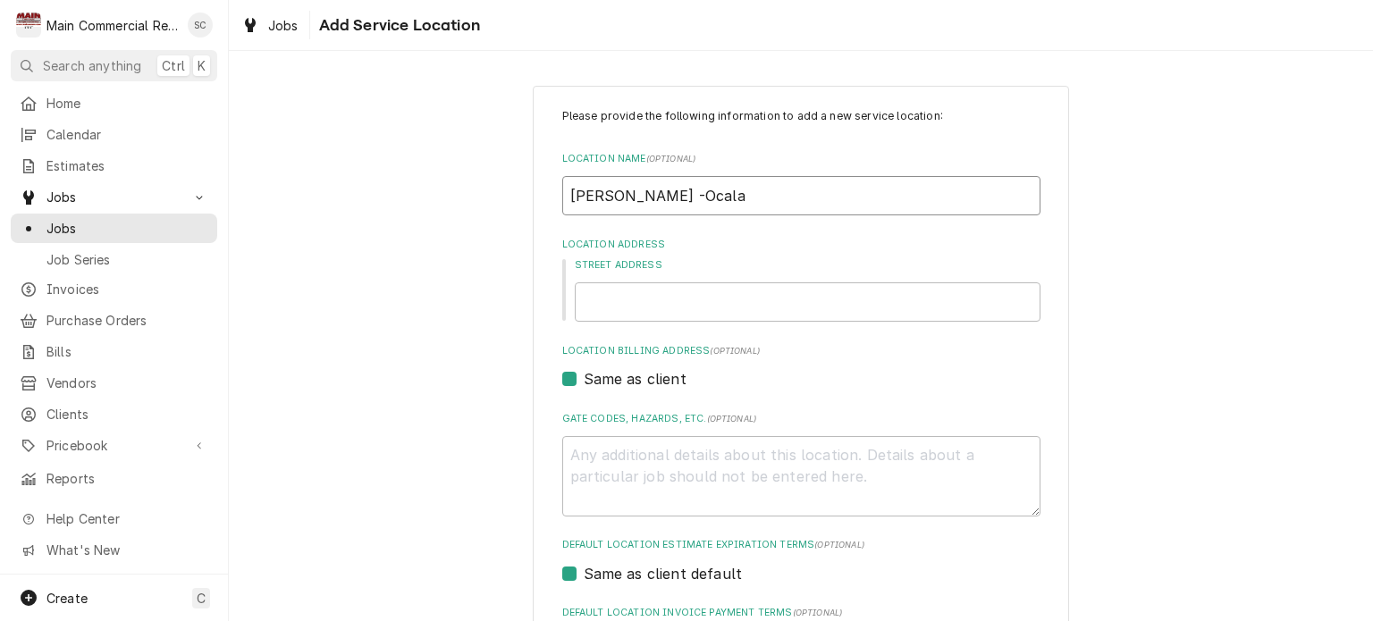
type textarea "x"
type input "Baker - Ocala"
type textarea "x"
type input "Baker - Ocala"
click at [611, 294] on input "Street Address" at bounding box center [808, 302] width 466 height 39
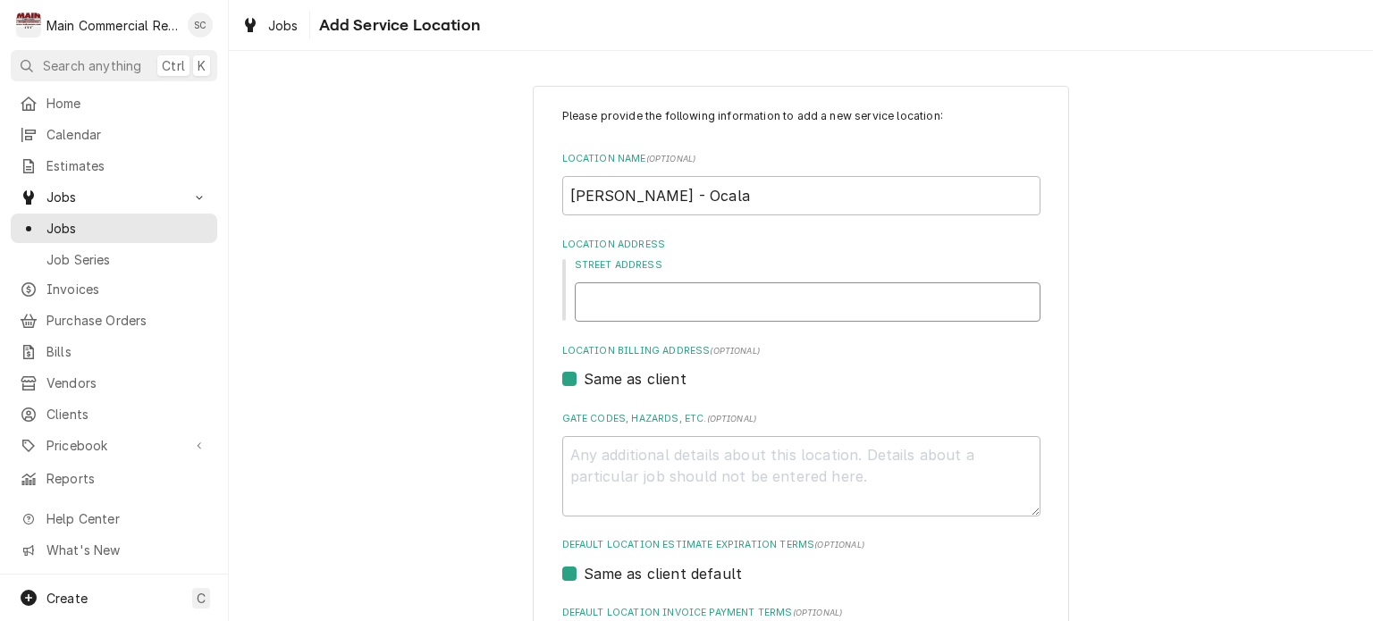
paste input "1681 NE 6th Ave"
type textarea "x"
type input "1681 NE 6th Ave"
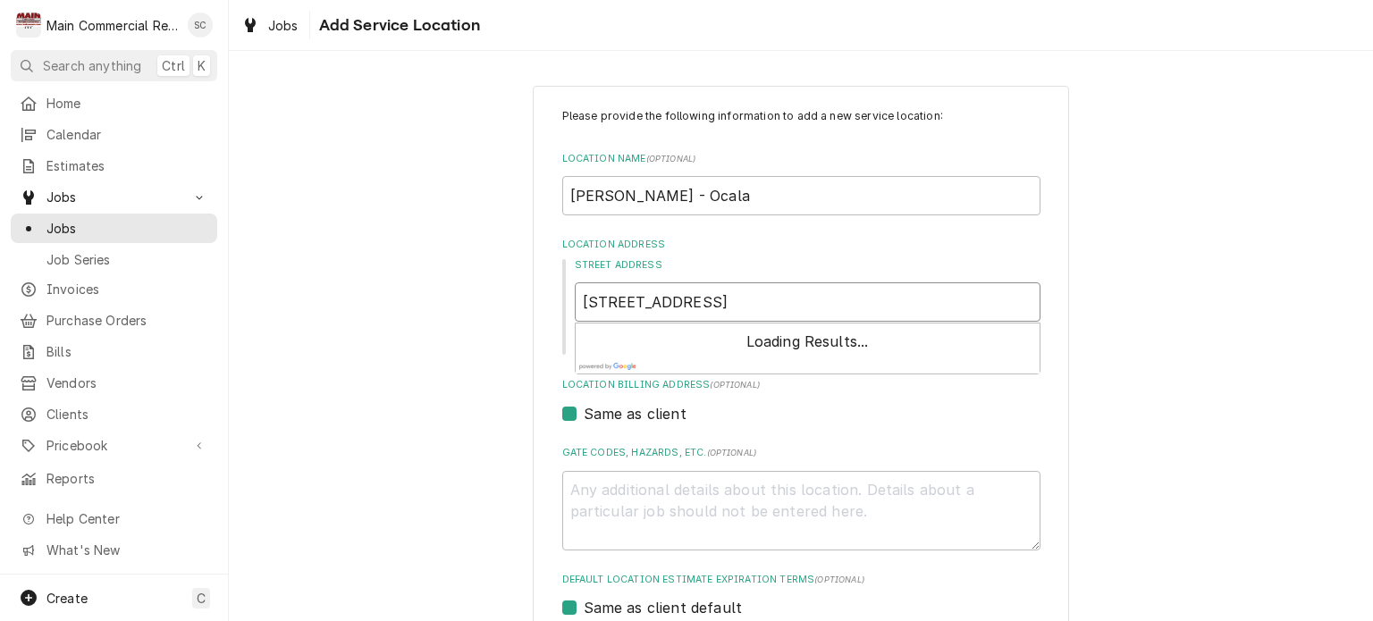
type textarea "x"
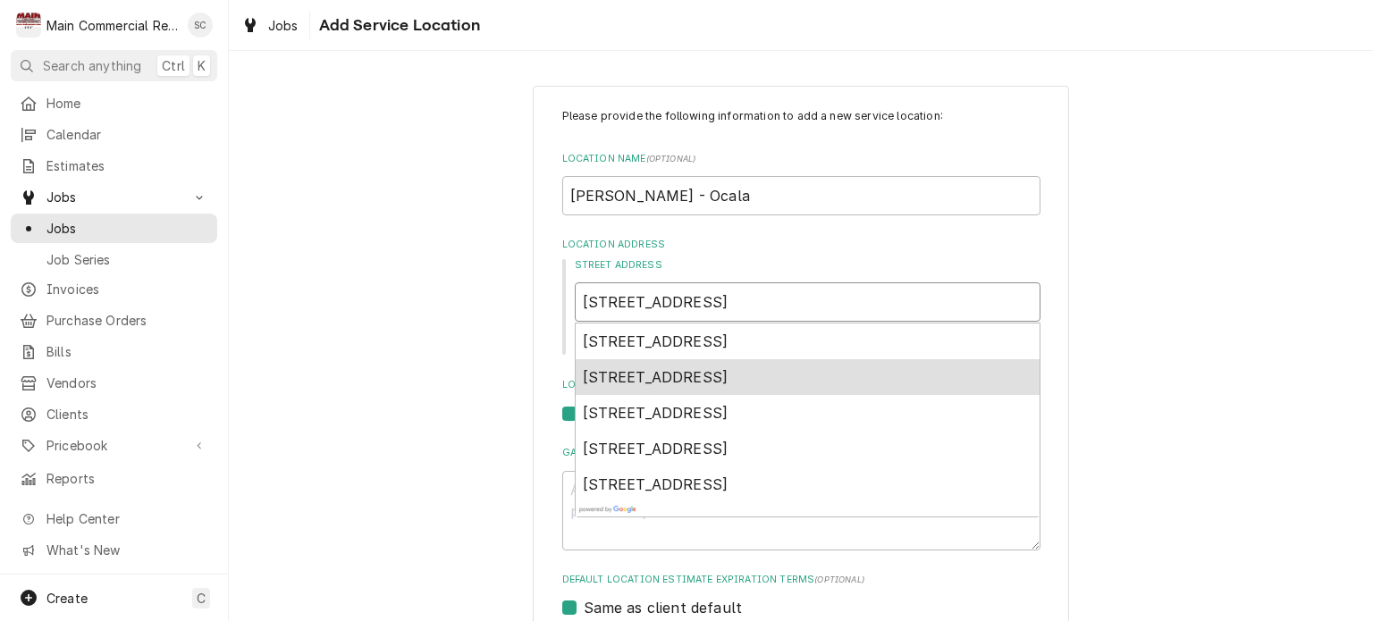
scroll to position [268, 0]
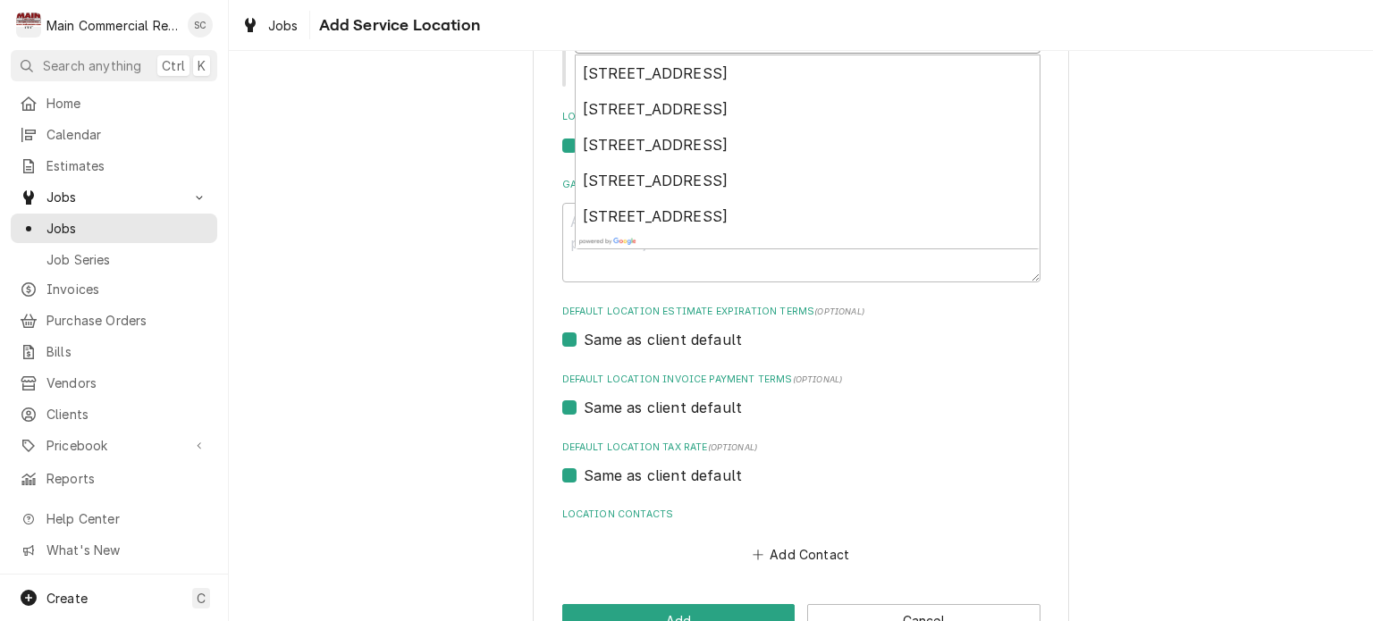
type input "1681 NE 6th Ave"
click at [1115, 300] on div "Please provide the following information to add a new service location: Locatio…" at bounding box center [801, 238] width 1145 height 874
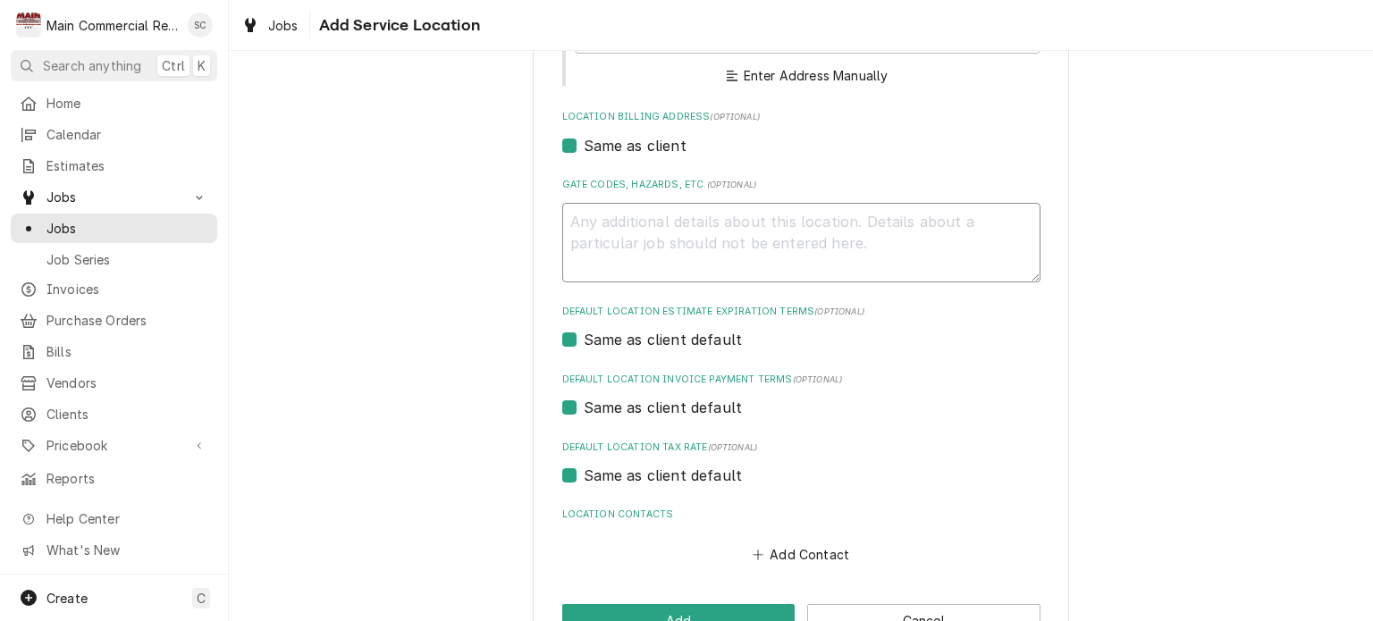
paste textarea "(352) 732-5271"
type textarea "x"
type textarea "(352) 732-5271"
type textarea "x"
type textarea "(352) 732-5271"
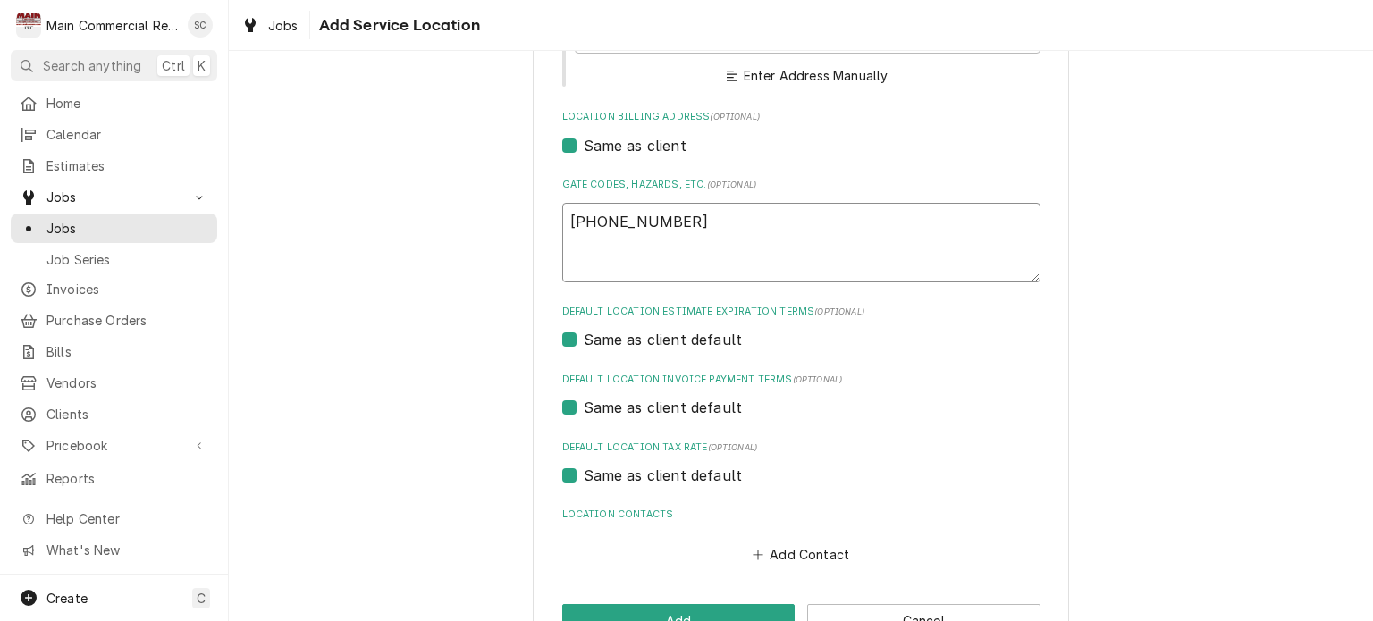
type textarea "x"
type textarea "(352) 732-5271"
click at [709, 229] on textarea "(352) 732-5271" at bounding box center [801, 243] width 478 height 80
type textarea "x"
type textarea "(352) 732-5271"
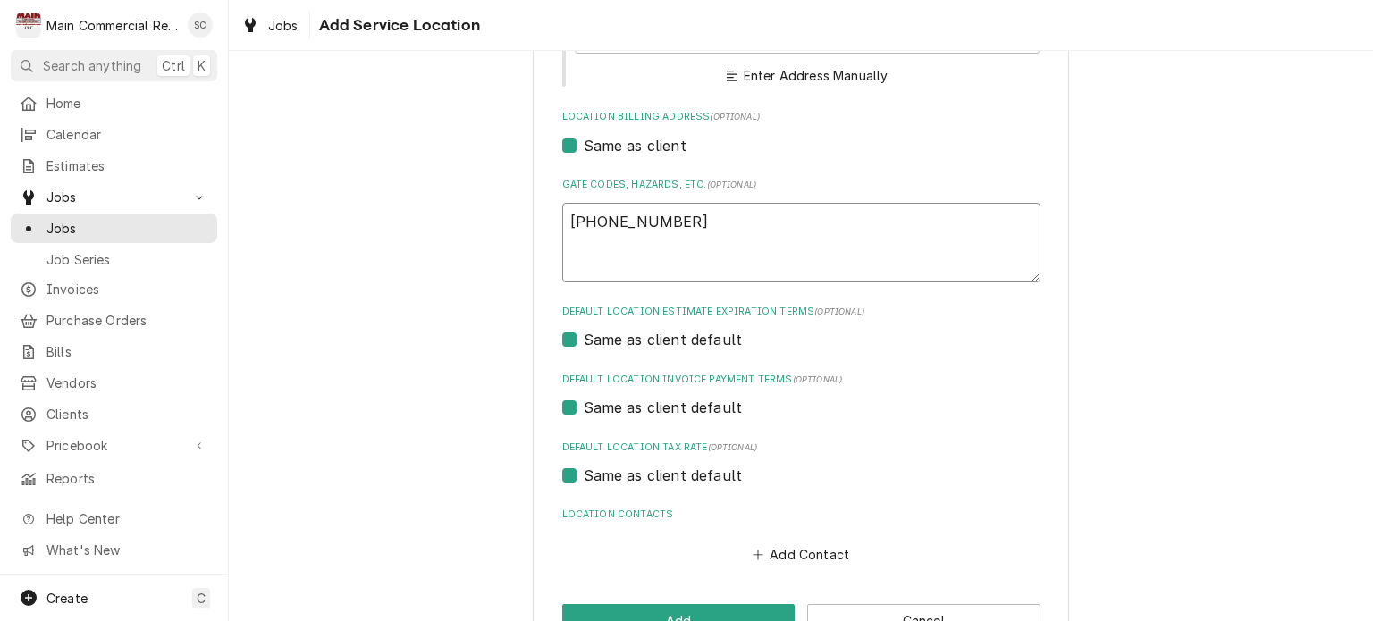
paste textarea "Thursday 7 AM–4:30 PM Friday 7 AM–4:30 PM Saturday Closed Sunday Closed Monday …"
type textarea "x"
type textarea "(352) 732-5271 Thursday 7 AM–4:30 PM Friday 7 AM–4:30 PM Saturday Closed Sunday…"
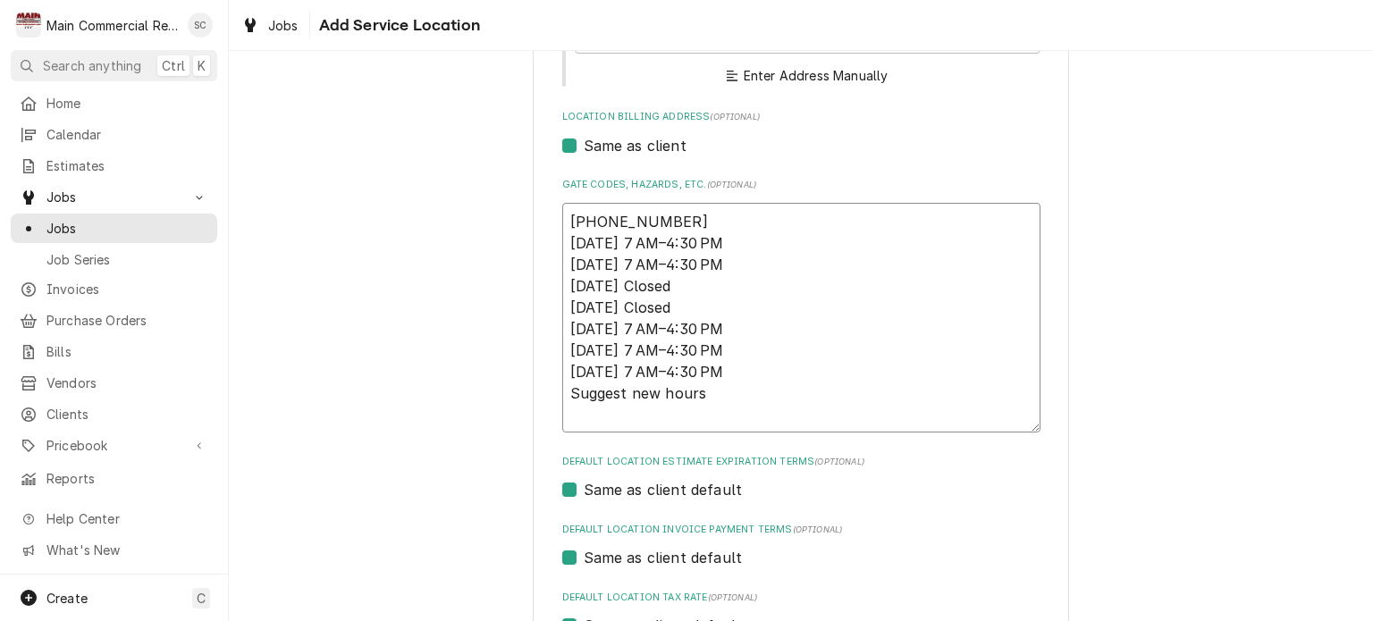
drag, startPoint x: 722, startPoint y: 398, endPoint x: 554, endPoint y: 386, distance: 167.6
click at [562, 386] on textarea "(352) 732-5271 Thursday 7 AM–4:30 PM Friday 7 AM–4:30 PM Saturday Closed Sunday…" at bounding box center [801, 318] width 478 height 231
type textarea "x"
type textarea "(352) 732-5271 Thursday 7 AM–4:30 PM Friday 7 AM–4:30 PM Saturday Closed Sunday…"
type textarea "x"
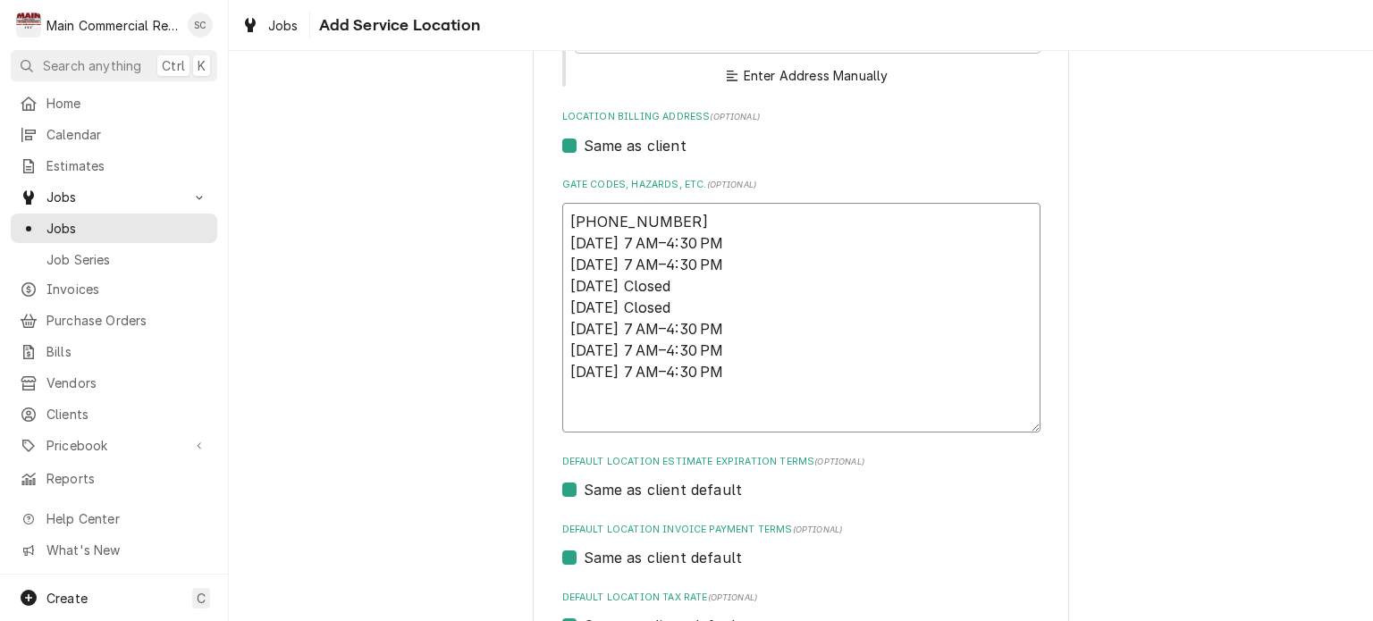
scroll to position [472, 0]
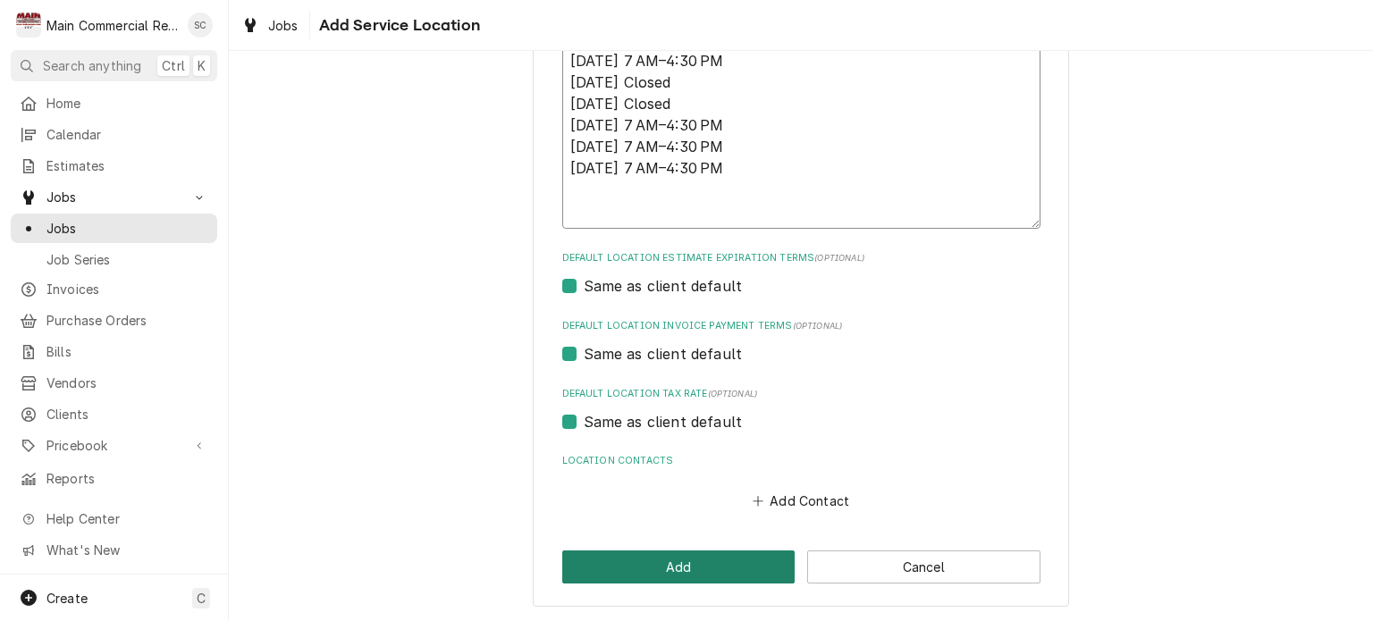
type textarea "(352) 732-5271 Thursday 7 AM–4:30 PM Friday 7 AM–4:30 PM Saturday Closed Sunday…"
click at [697, 568] on button "Add" at bounding box center [678, 567] width 233 height 33
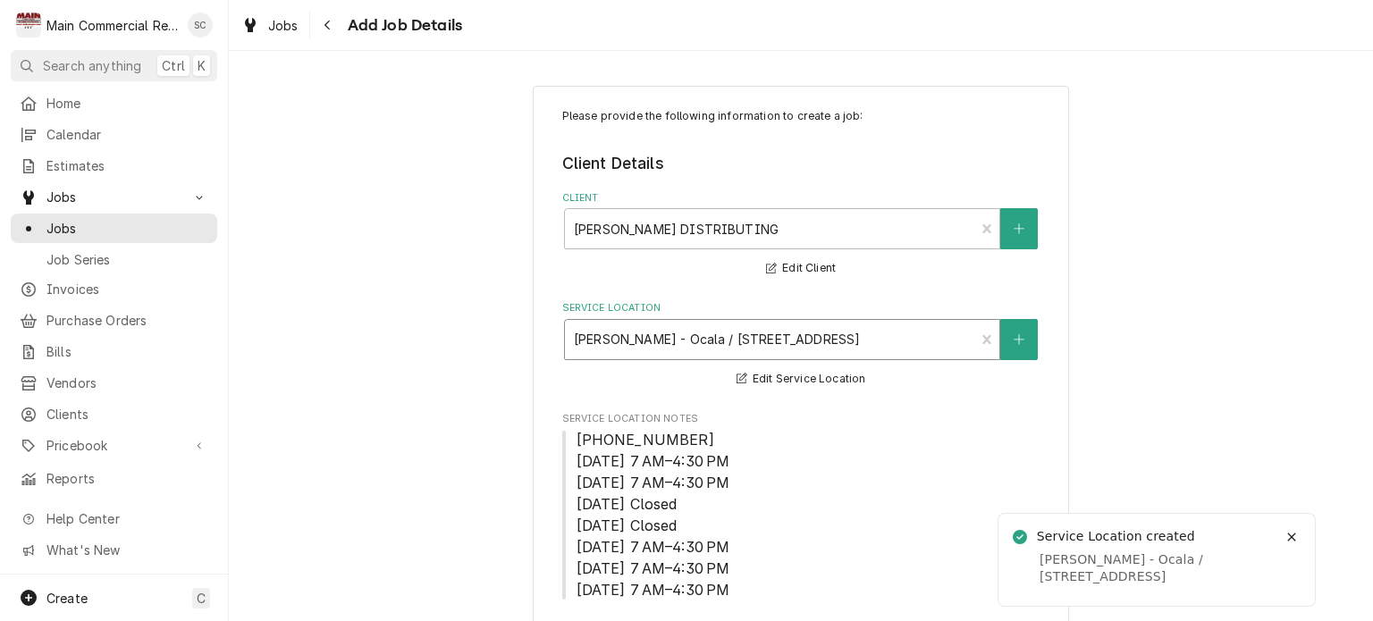
click at [768, 335] on div "Service Location" at bounding box center [770, 340] width 393 height 32
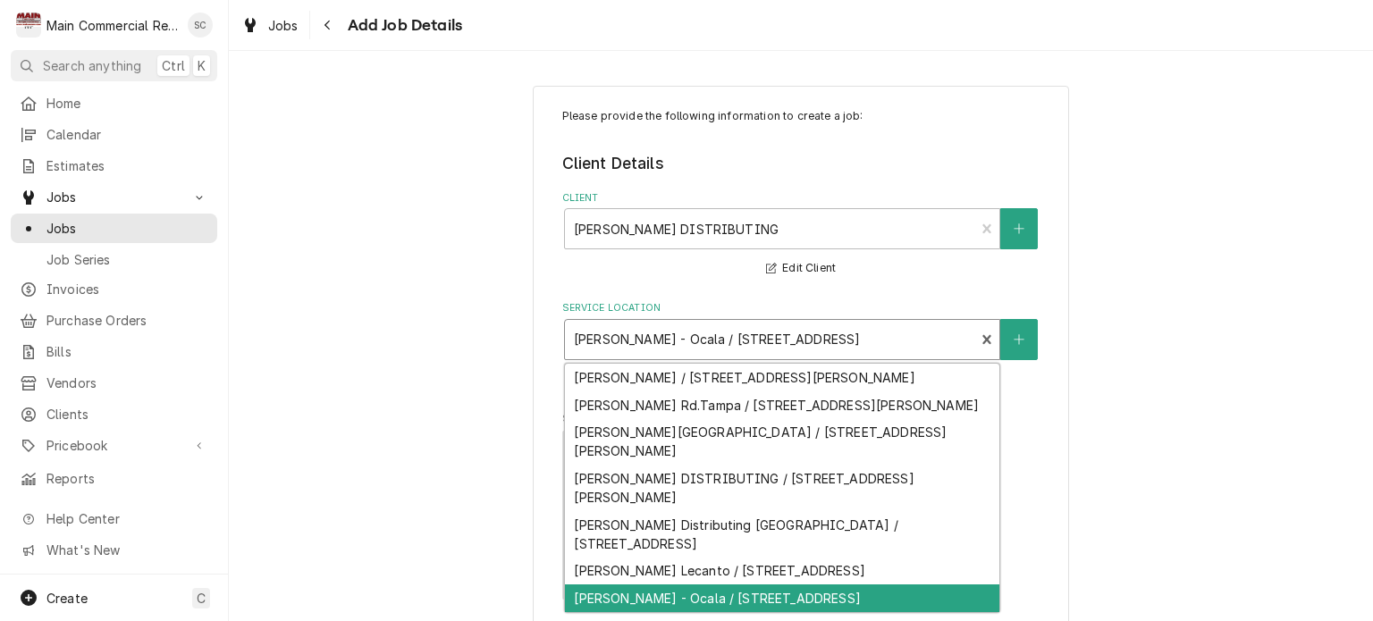
click at [733, 585] on div "Baker - Ocala / 1681 NE 6th Ave" at bounding box center [782, 599] width 435 height 28
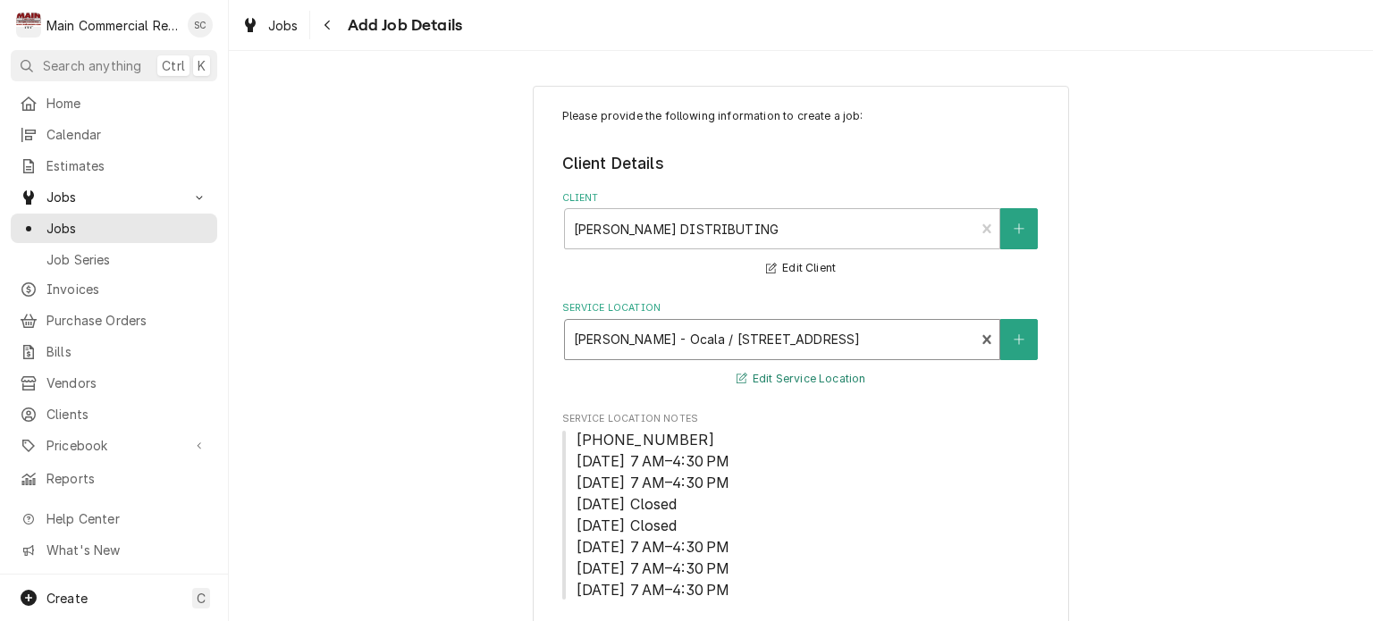
click at [781, 377] on button "Edit Service Location" at bounding box center [801, 379] width 135 height 22
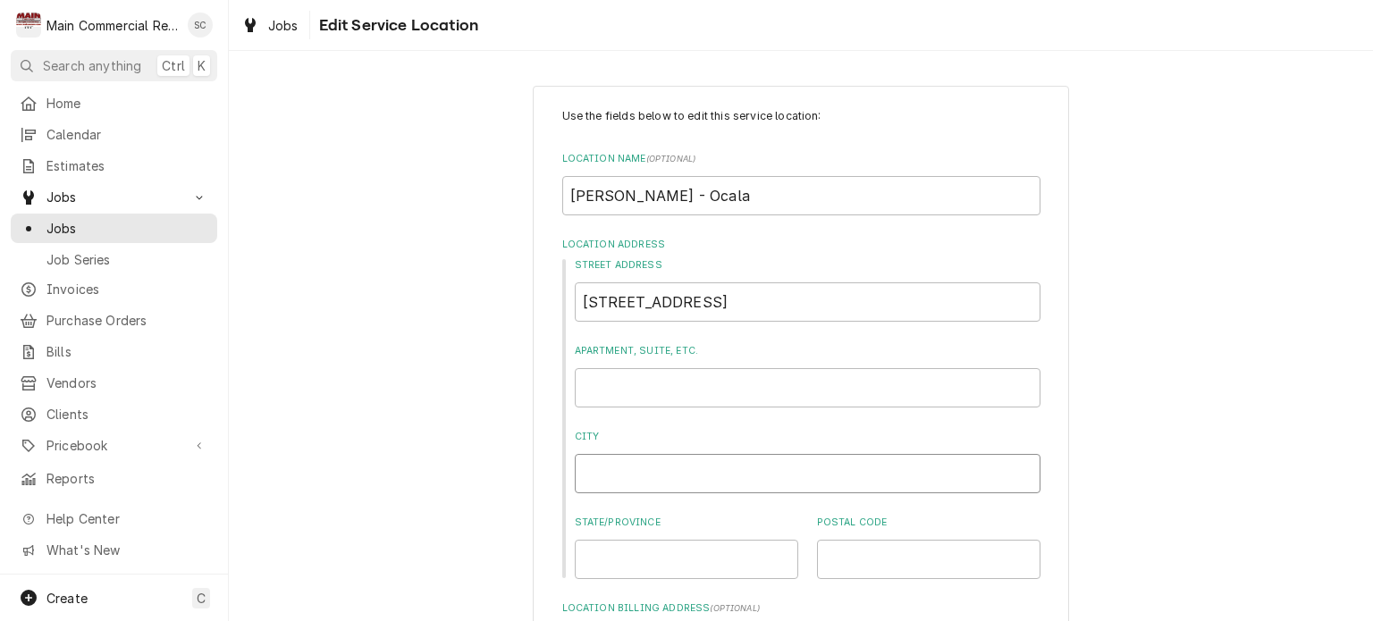
click at [733, 473] on input "City" at bounding box center [808, 473] width 466 height 39
type textarea "x"
type input "O"
type textarea "x"
type input "Oc"
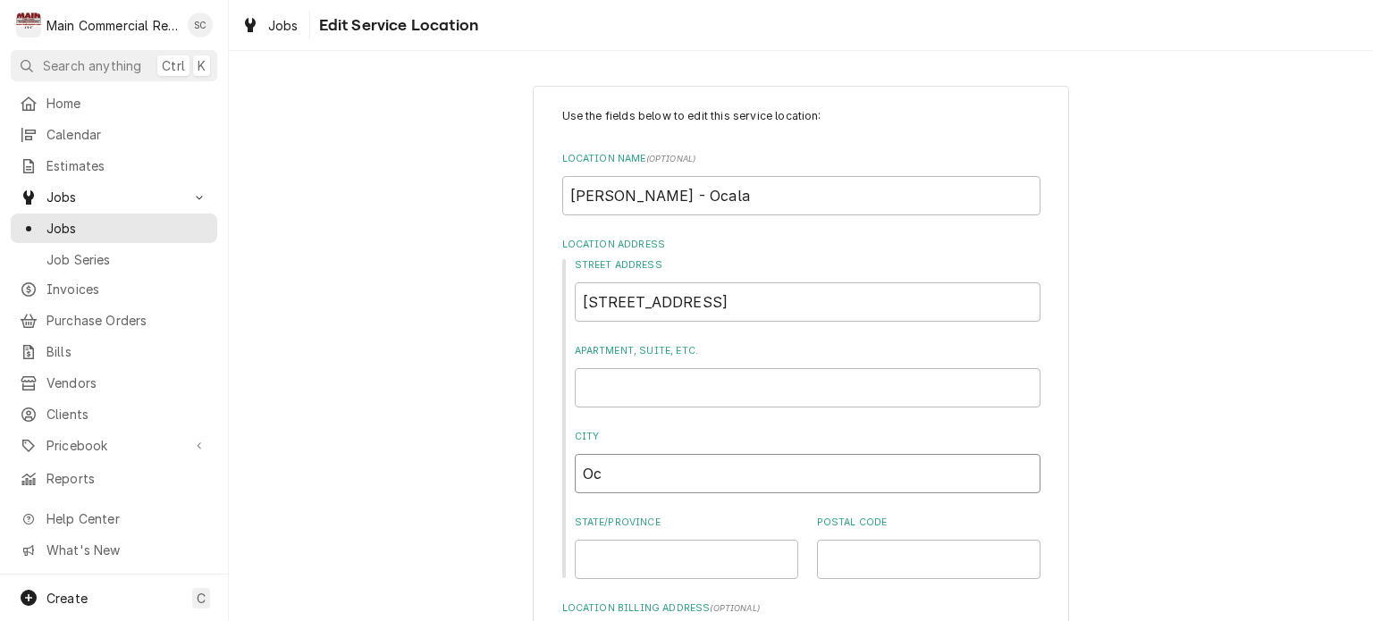
type textarea "x"
type input "Oca"
type textarea "x"
type input "Ocal"
type textarea "x"
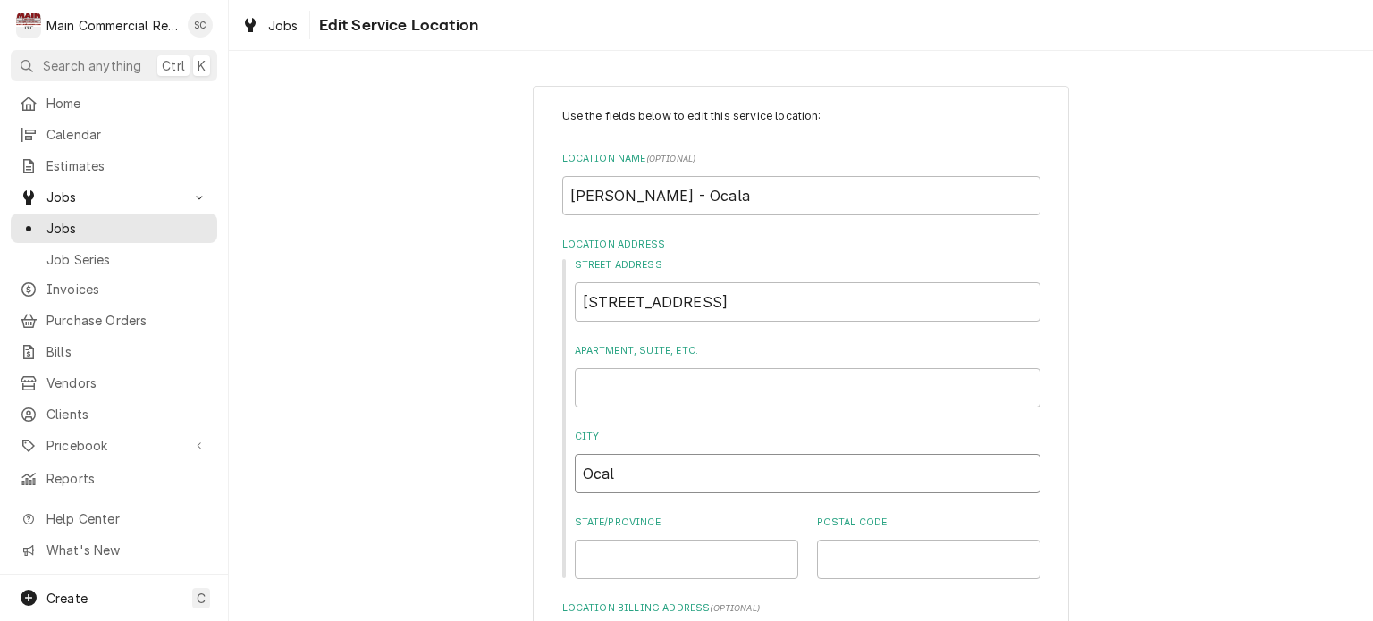
type input "Ocala"
type textarea "x"
type input "Ocala"
type textarea "x"
type input "Ocala"
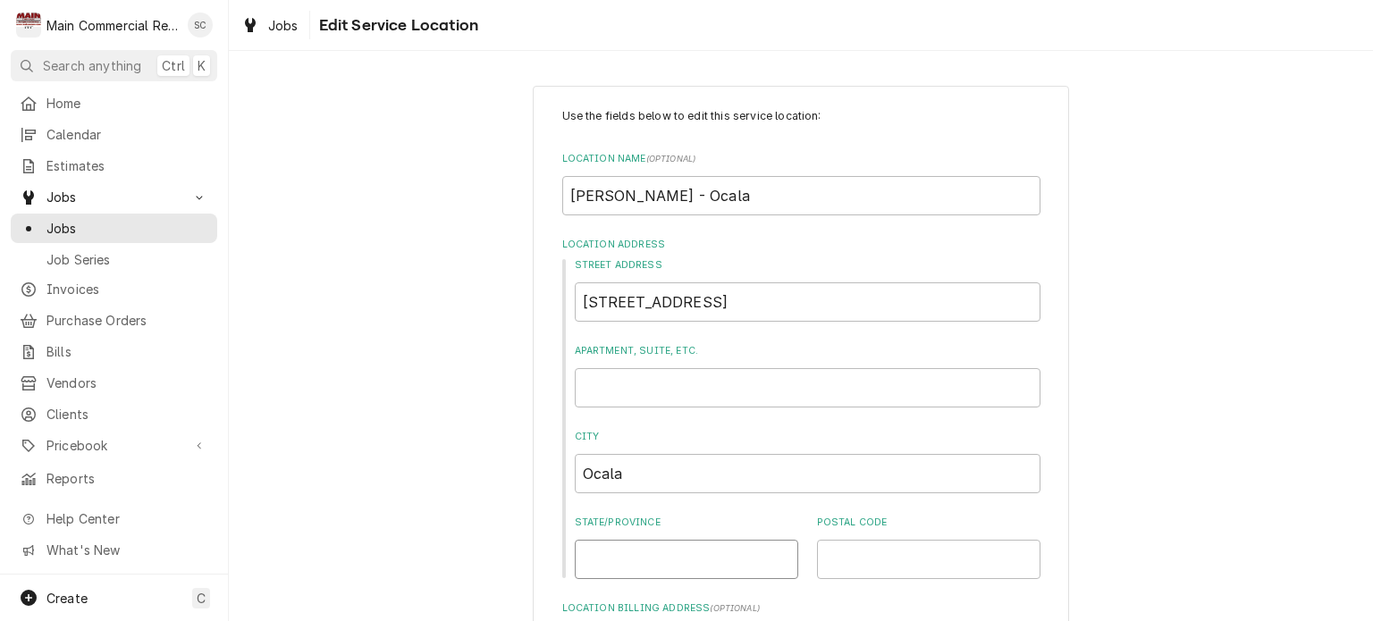
drag, startPoint x: 683, startPoint y: 563, endPoint x: 694, endPoint y: 557, distance: 12.4
click at [684, 563] on input "State/Province" at bounding box center [687, 559] width 224 height 39
type textarea "x"
type input "F"
type textarea "x"
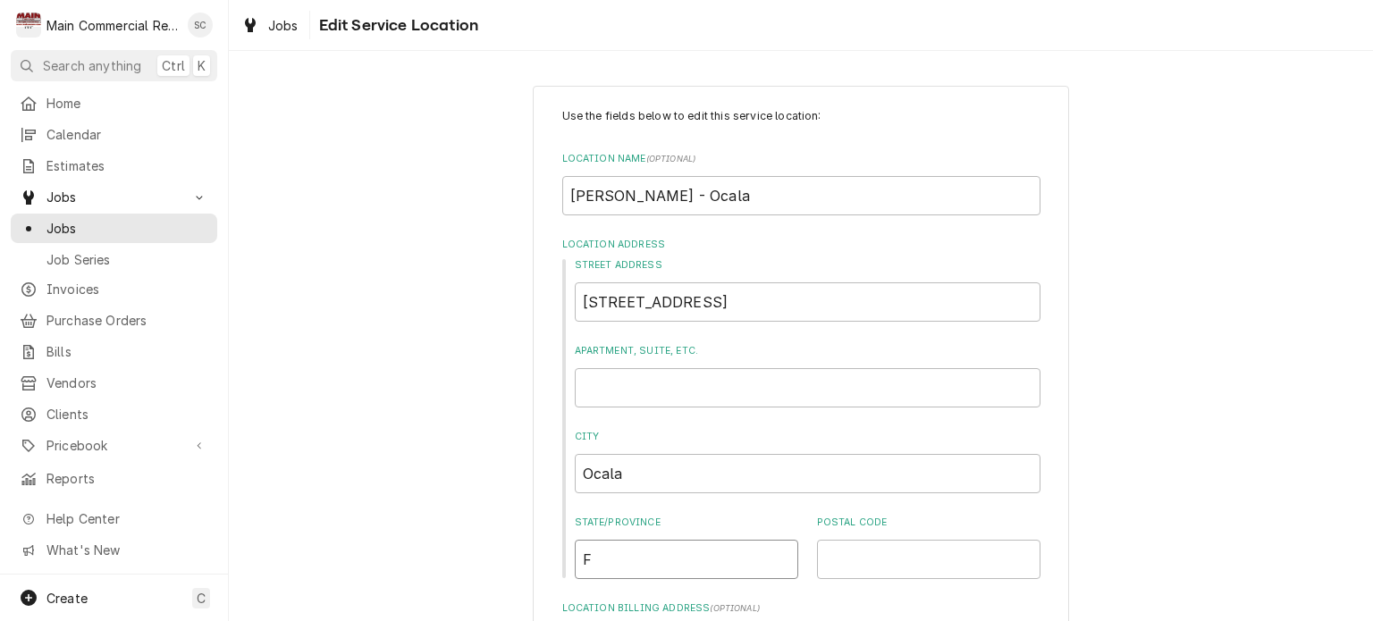
type input "Fl"
type textarea "x"
type input "Fl."
type textarea "x"
type input "Fl"
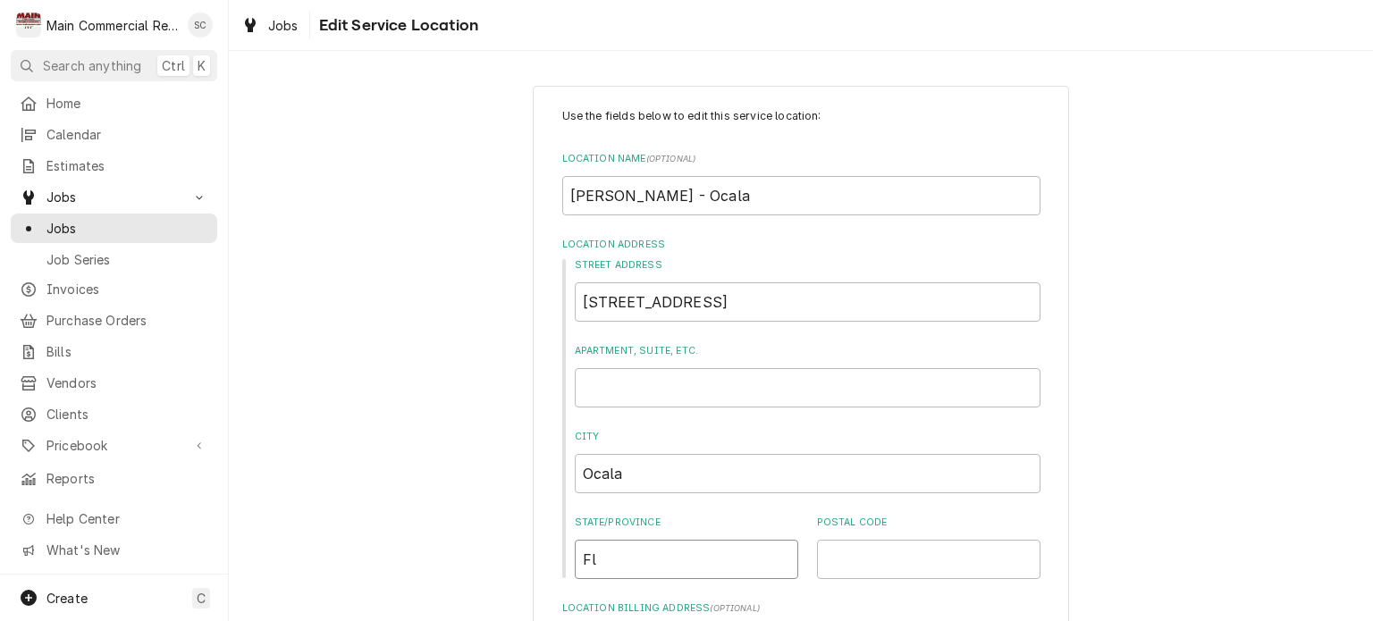
type textarea "x"
type input "Flo"
type textarea "x"
type input "Flor"
type textarea "x"
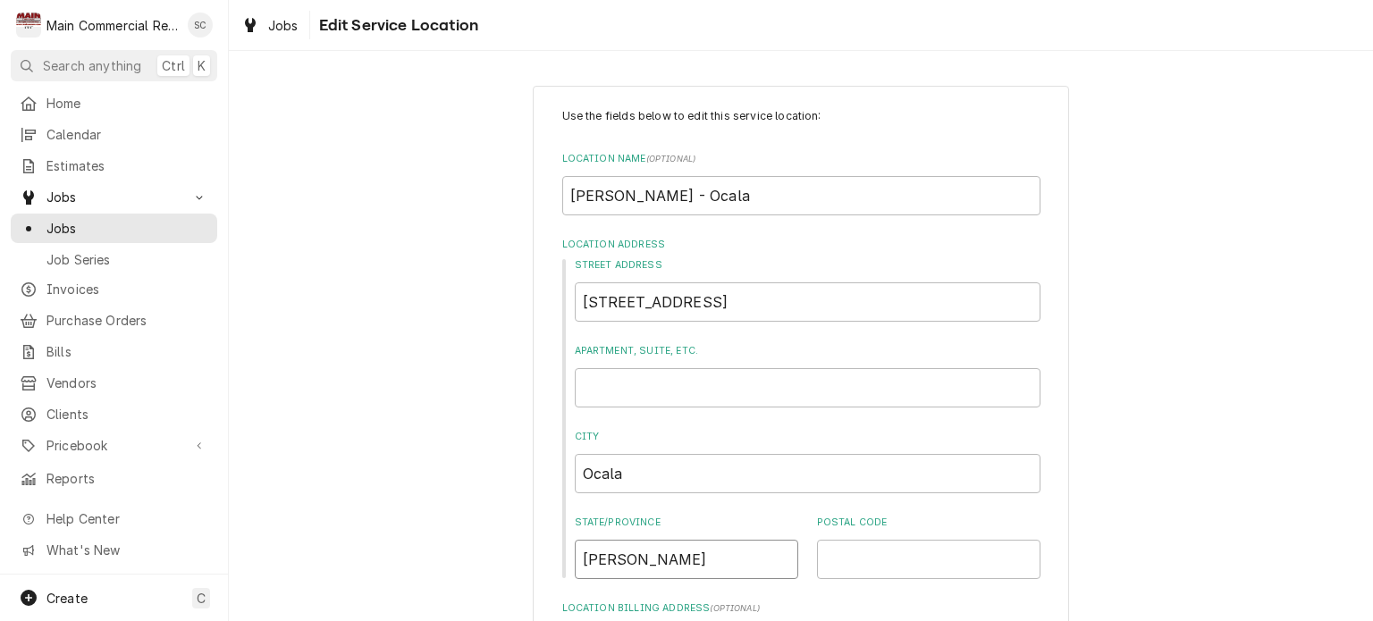
type input "Flori"
type textarea "x"
type input "Florid"
type textarea "x"
type input "Florida"
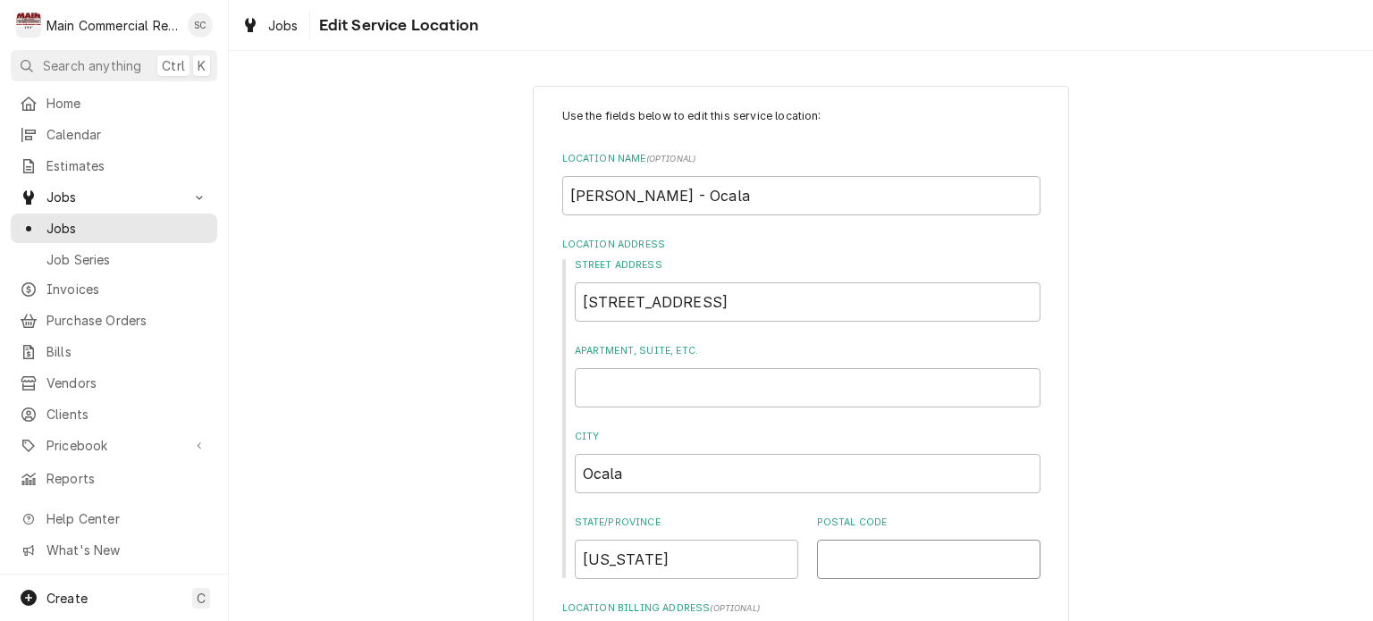
type textarea "x"
type input "3"
type textarea "x"
type input "34"
type textarea "x"
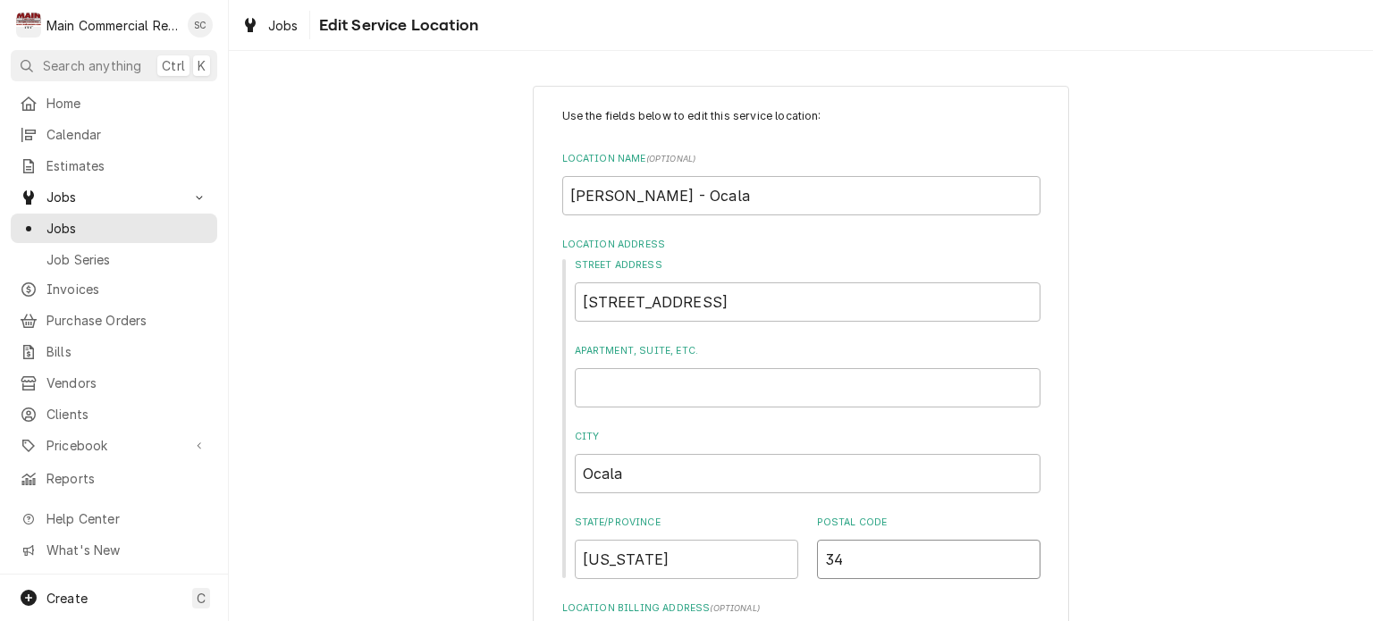
type input "344"
type textarea "x"
type input "3447"
type textarea "x"
type input "34470"
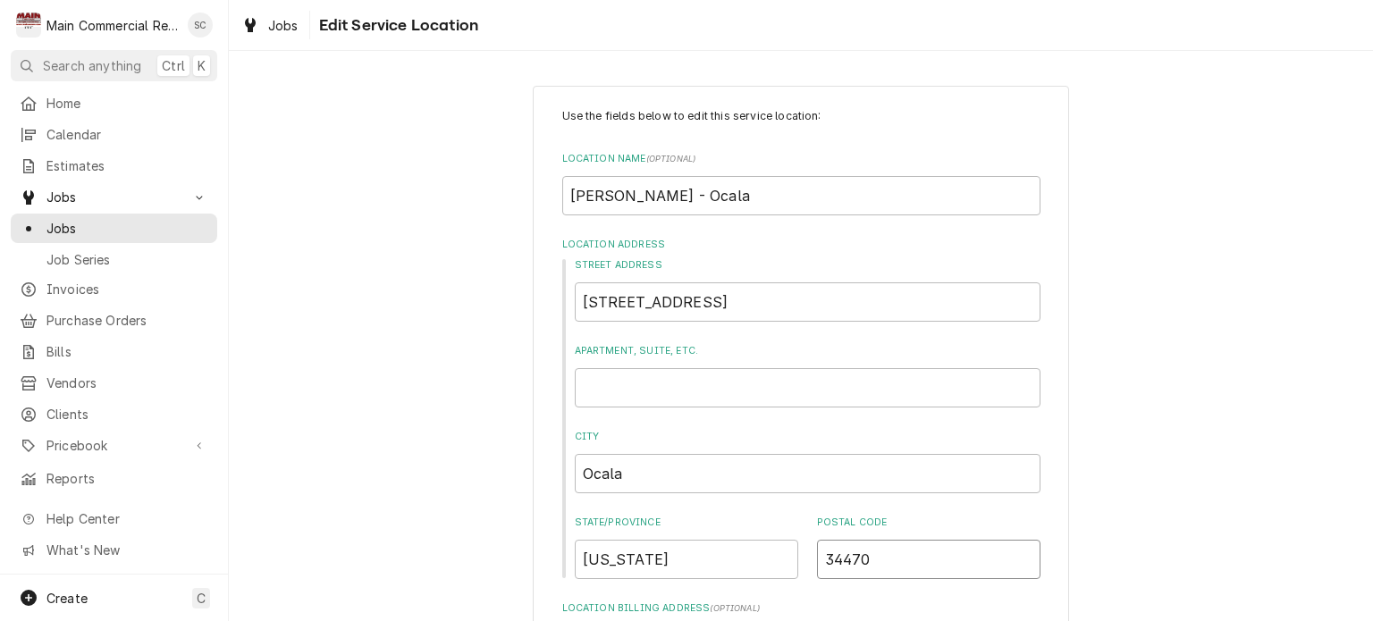
type textarea "x"
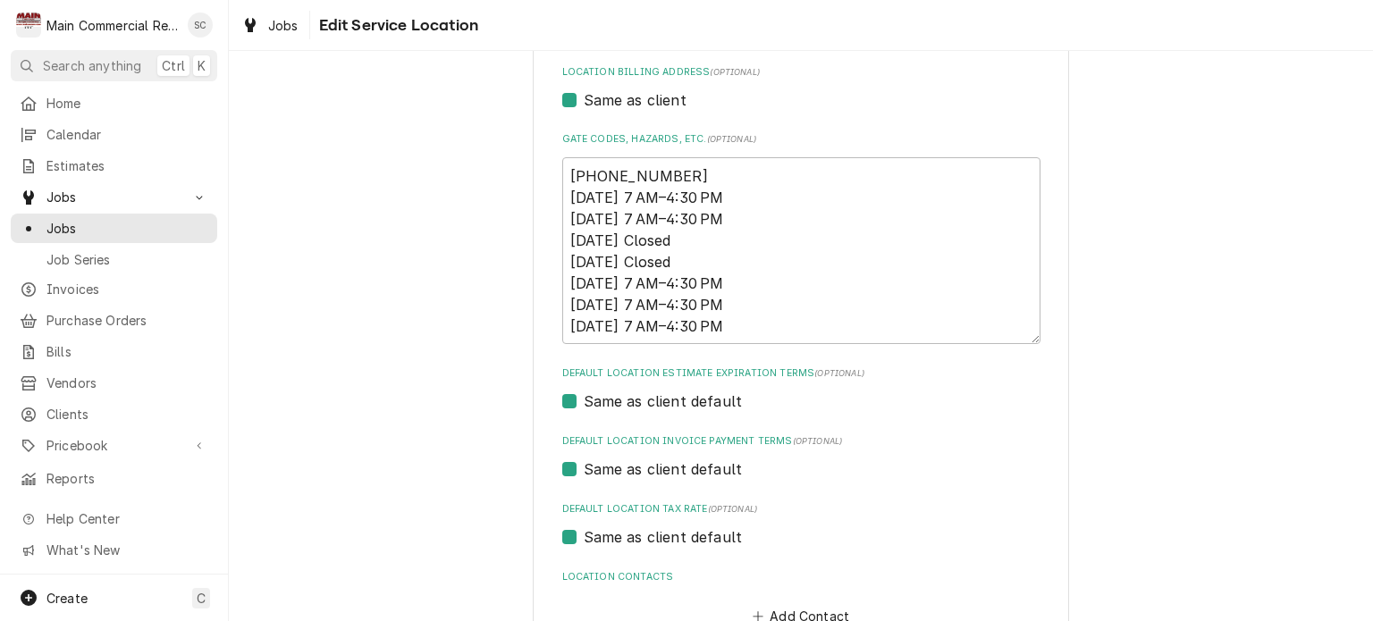
scroll to position [652, 0]
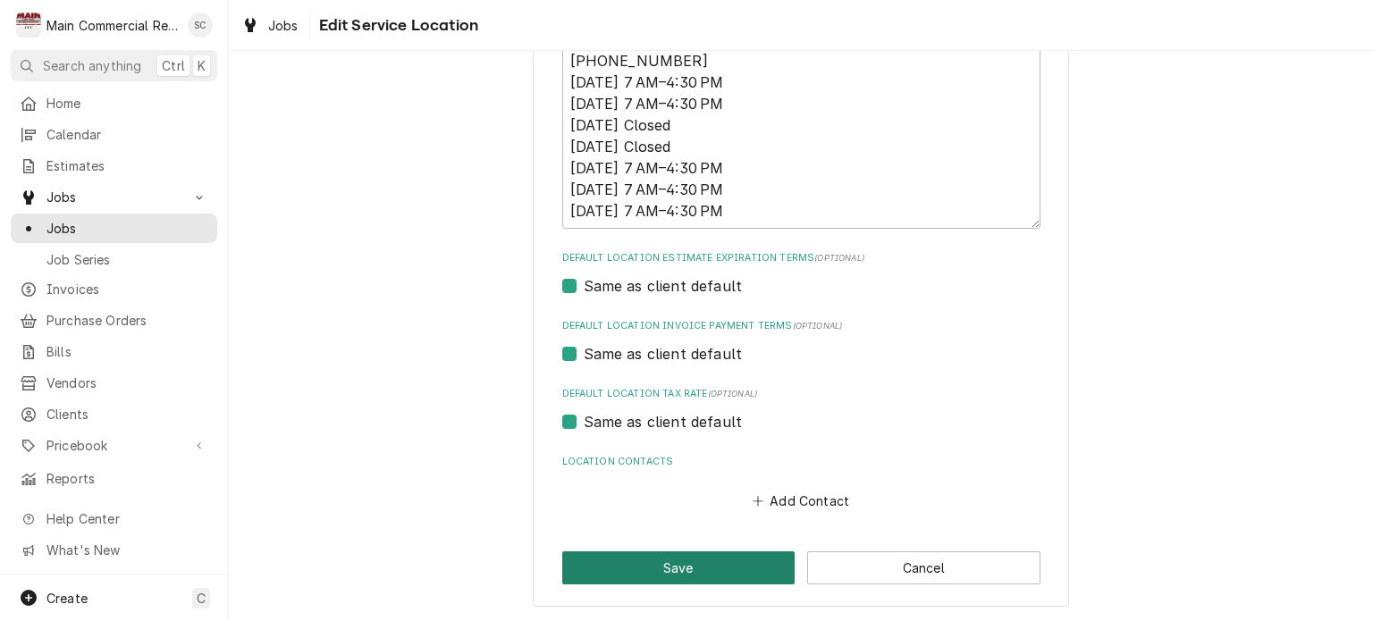
type input "34470"
click at [711, 561] on button "Save" at bounding box center [678, 568] width 233 height 33
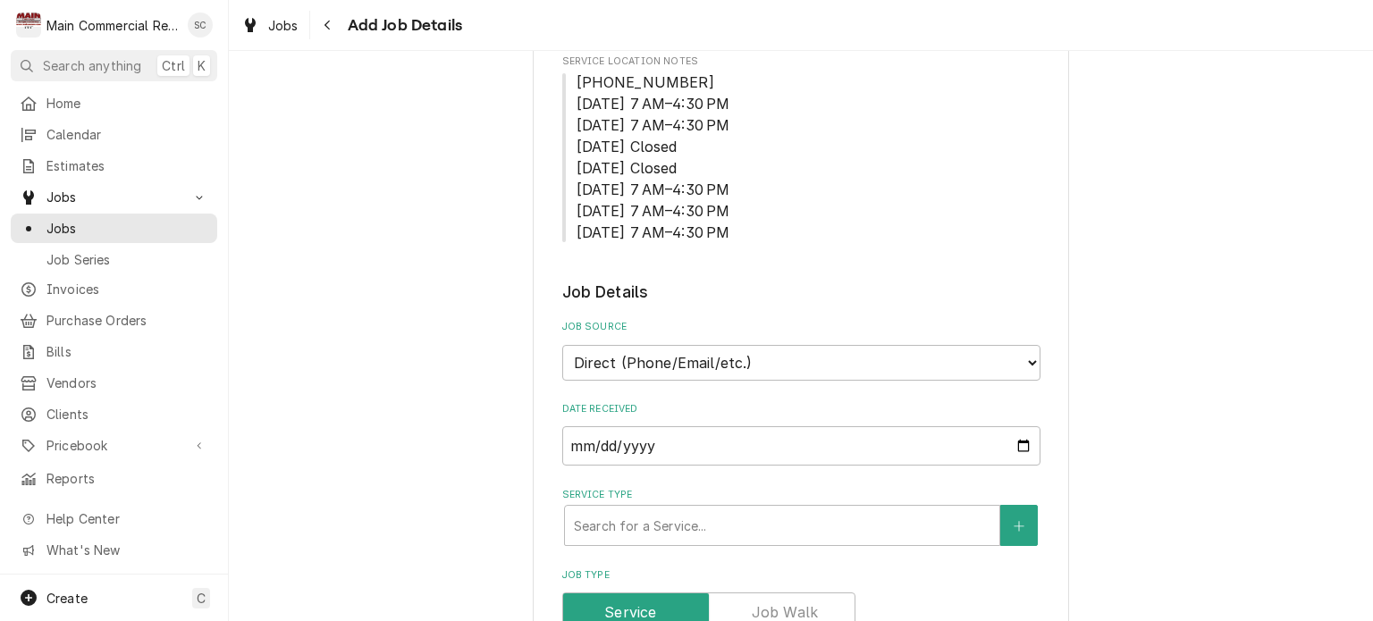
scroll to position [536, 0]
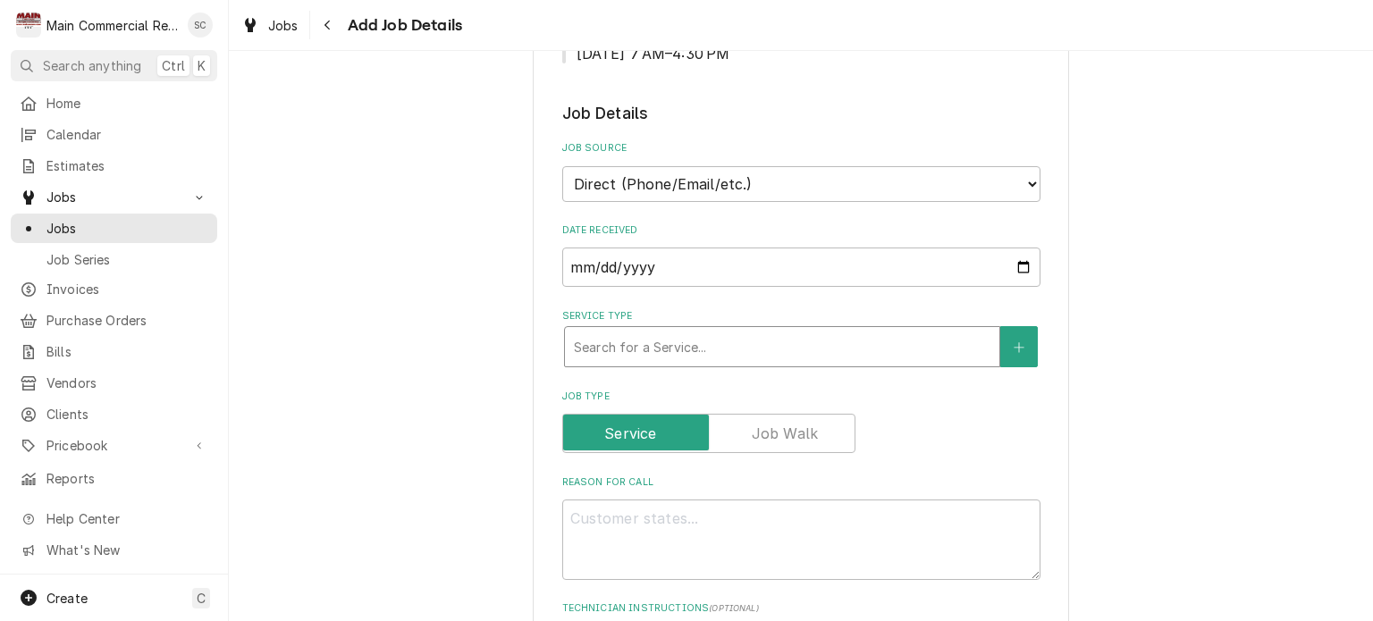
click at [714, 346] on div "Service Type" at bounding box center [782, 347] width 417 height 32
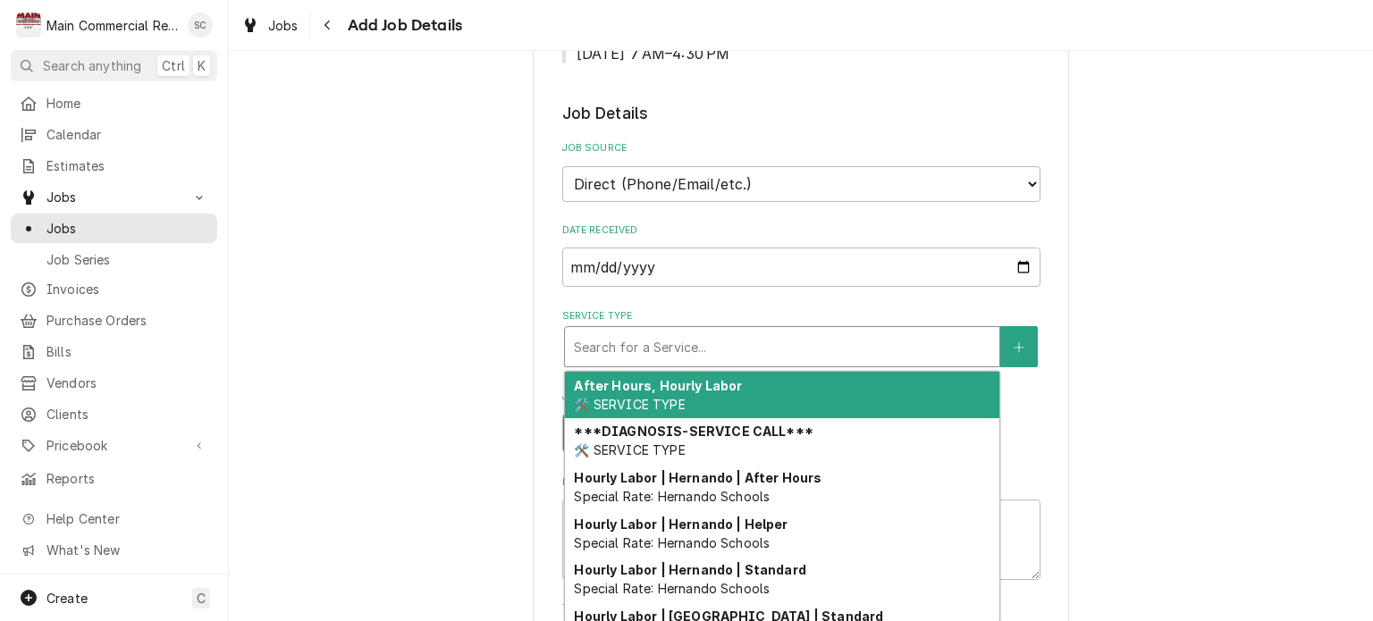
type textarea "x"
type input "P"
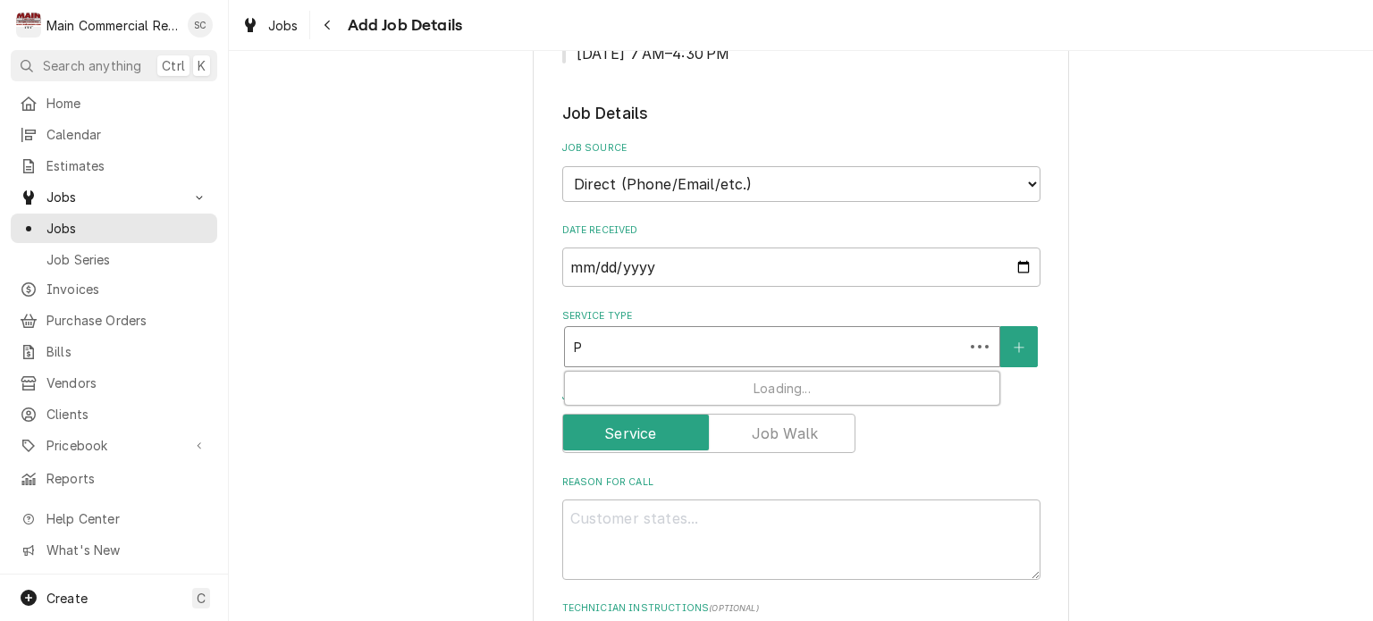
type textarea "x"
type input "Pa"
type textarea "x"
type input "Par"
type textarea "x"
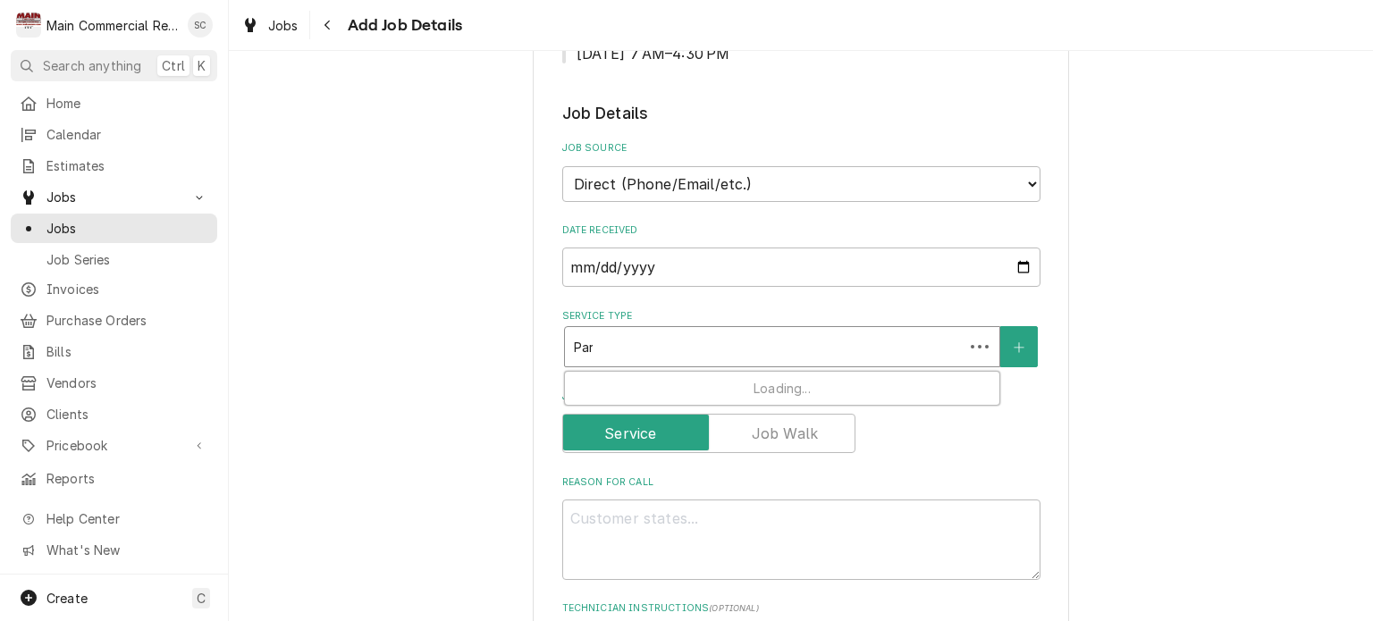
type input "Part"
type textarea "x"
type input "Part"
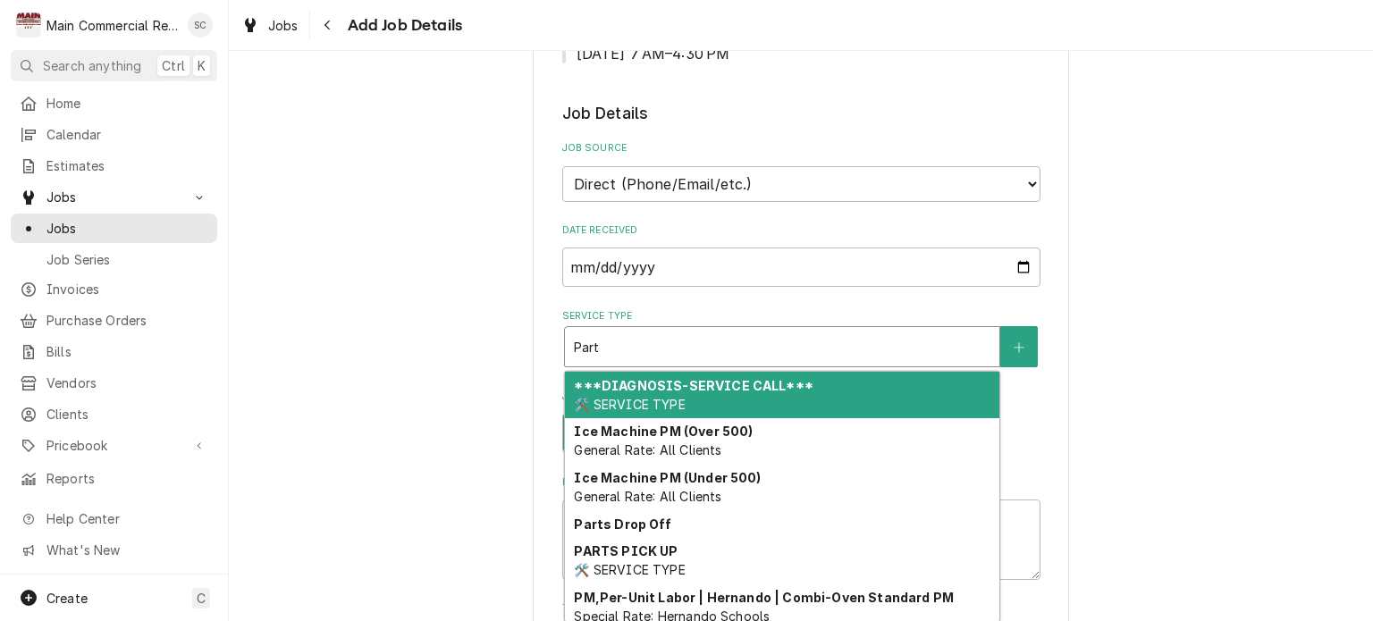
type textarea "x"
type input "Part p"
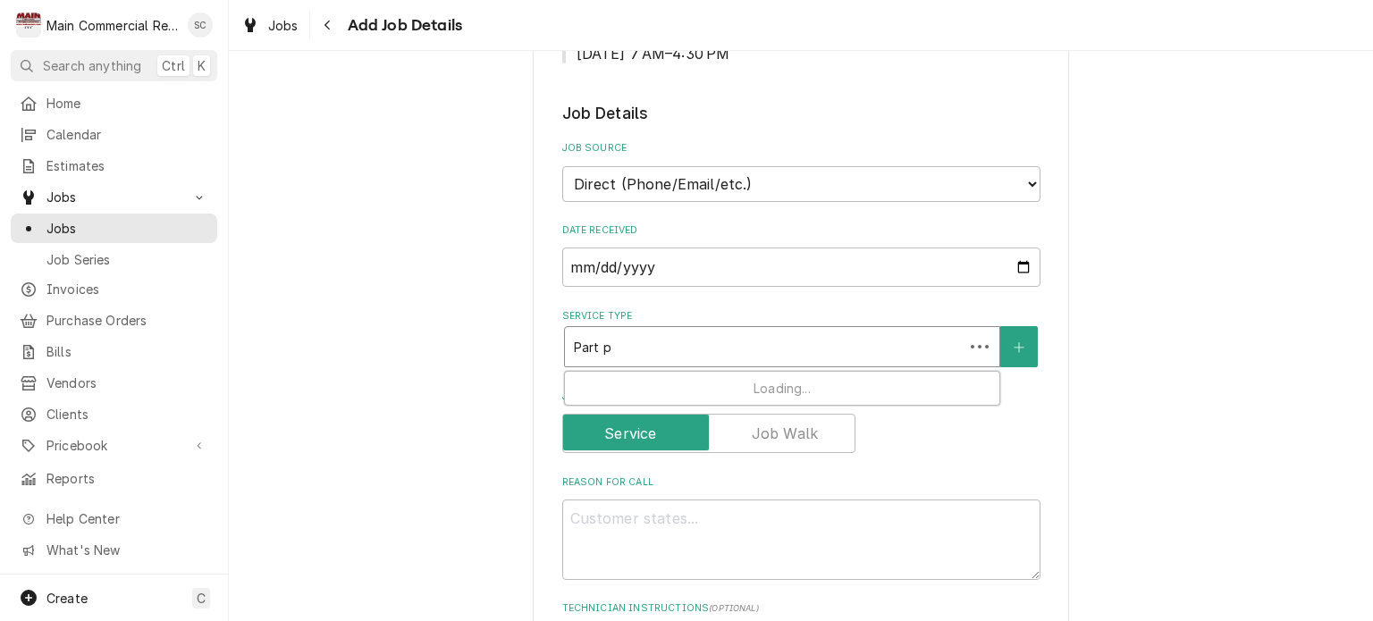
type textarea "x"
type input "Part pi"
type textarea "x"
type input "Part pic"
type textarea "x"
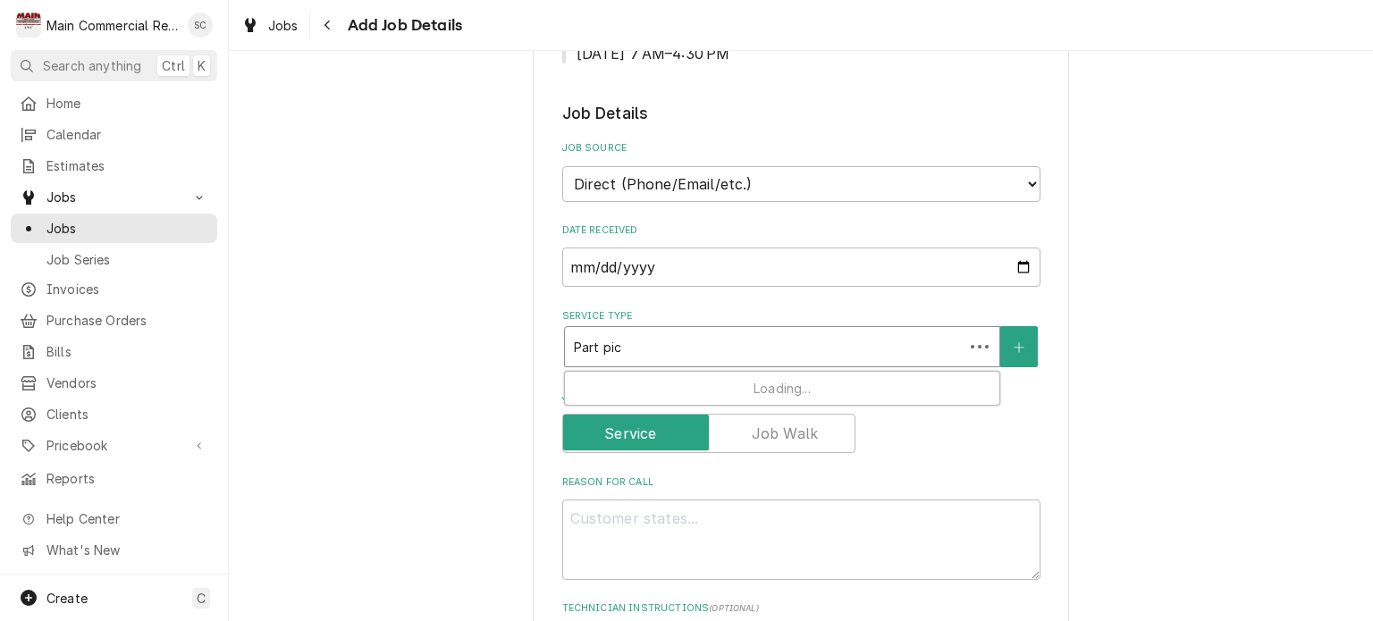
type input "Part pick"
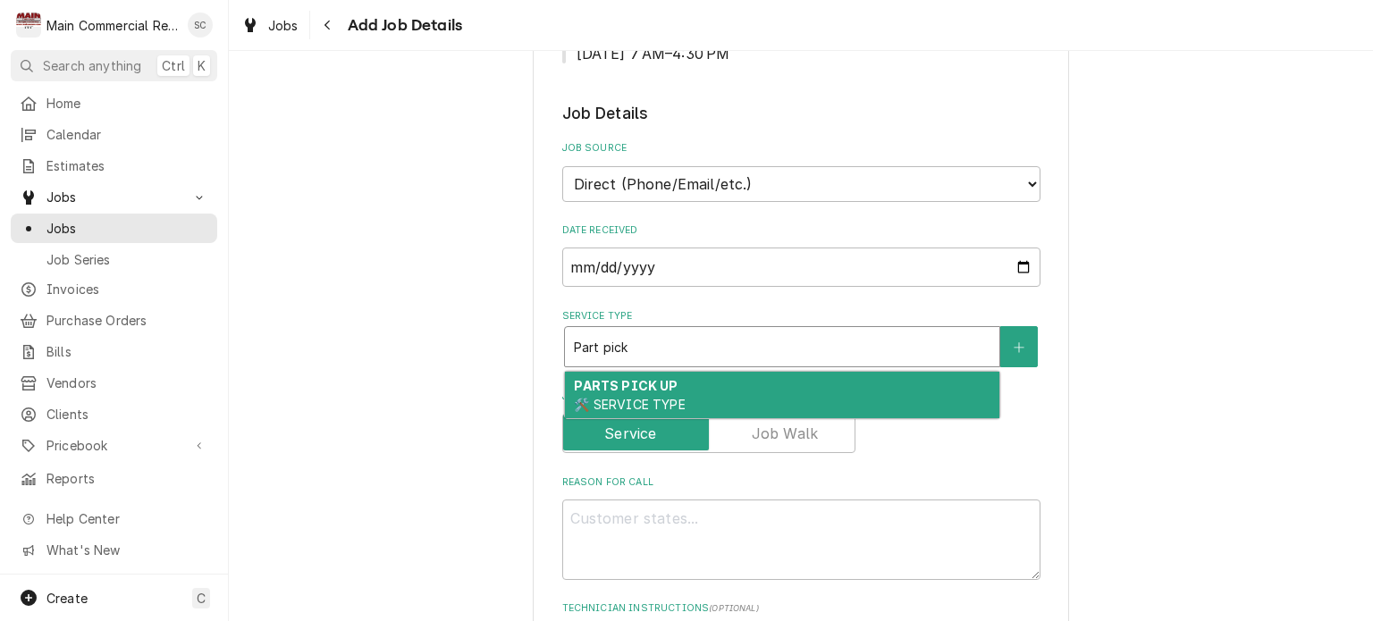
click at [728, 381] on div "PARTS PICK UP 🛠️ SERVICE TYPE" at bounding box center [782, 395] width 435 height 46
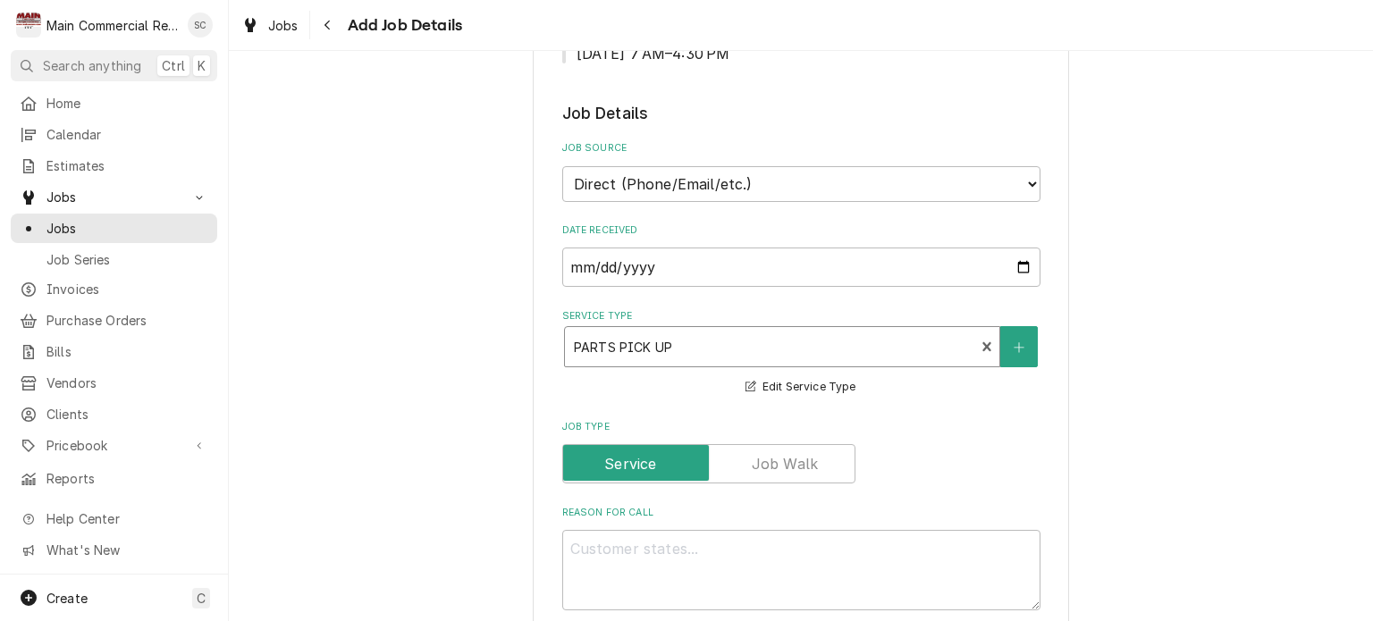
scroll to position [715, 0]
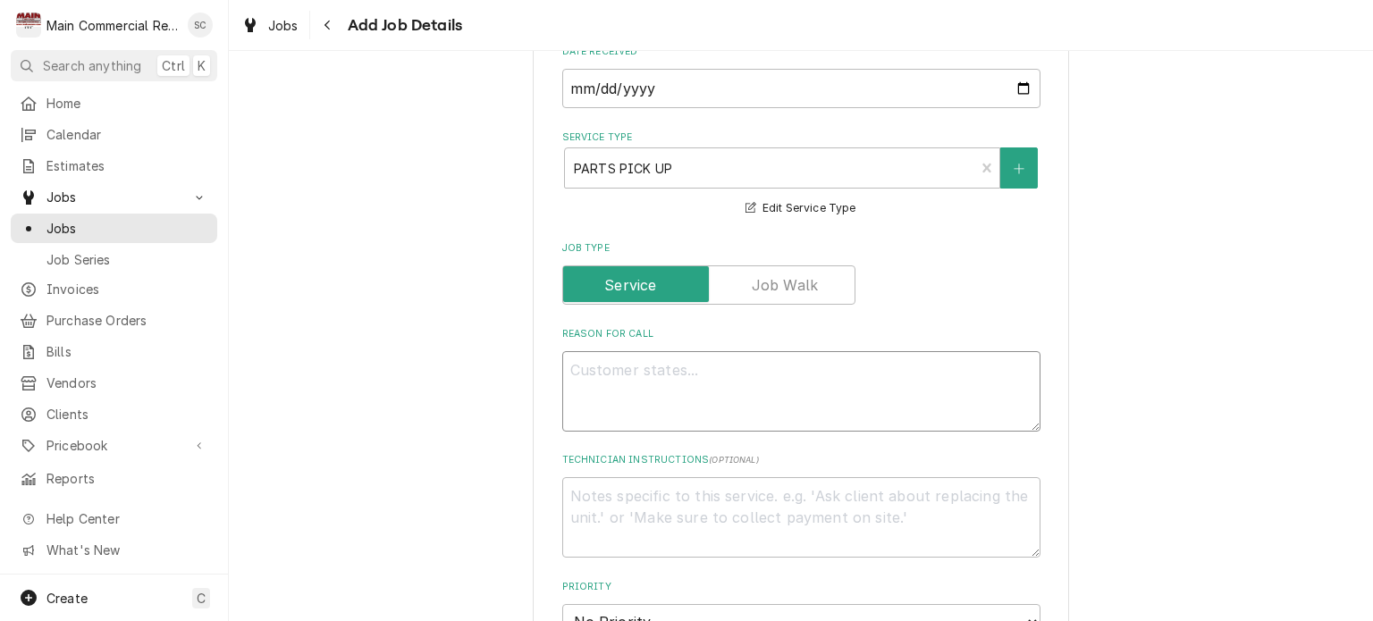
click at [748, 363] on textarea "Reason For Call" at bounding box center [801, 391] width 478 height 80
click at [805, 368] on textarea "Reason For Call" at bounding box center [801, 391] width 478 height 80
type textarea "x"
type textarea "P"
type textarea "x"
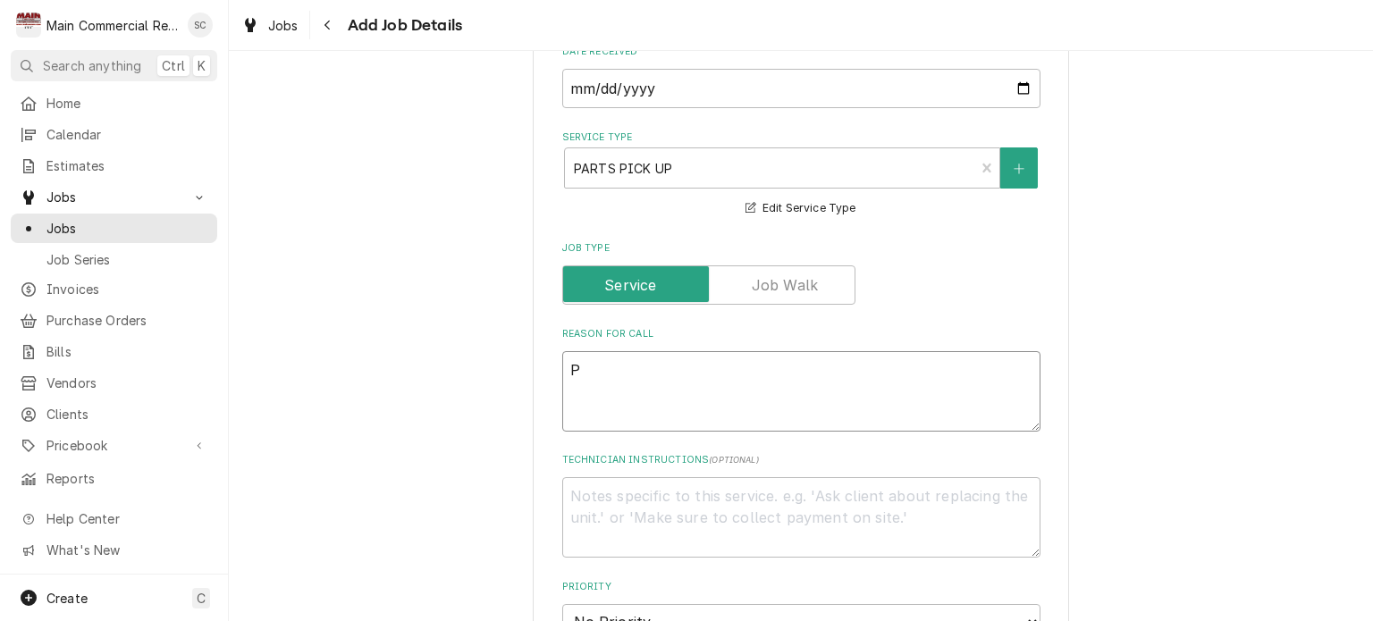
type textarea "PO"
type textarea "x"
type textarea "PO7"
type textarea "x"
type textarea "PO70"
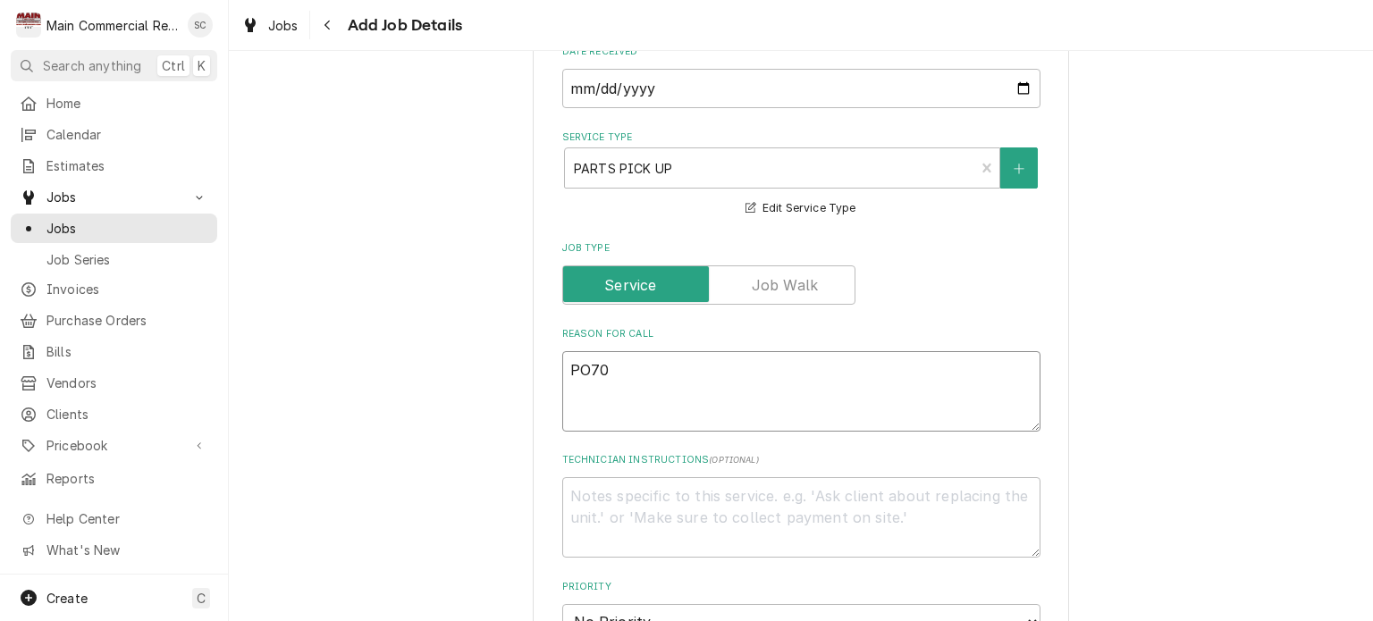
type textarea "x"
type textarea "PO706"
type textarea "x"
type textarea "PO7060"
type textarea "x"
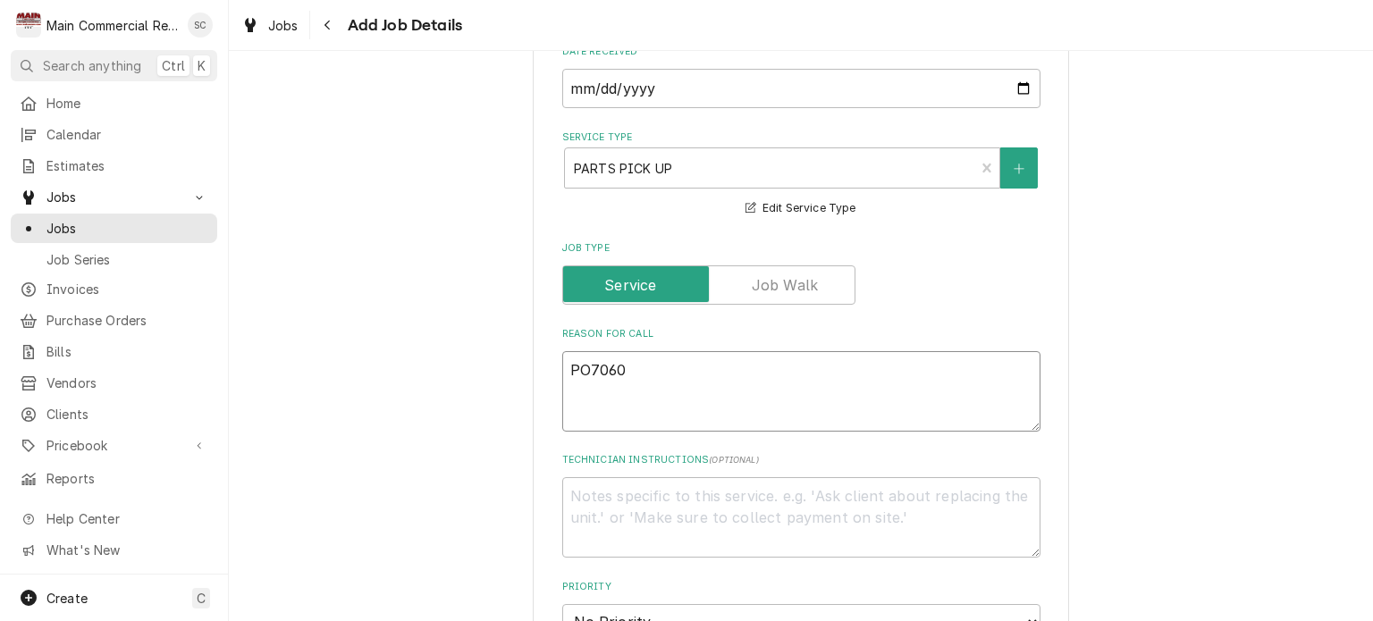
type textarea "PO70609"
type textarea "x"
type textarea "PO70609,"
type textarea "x"
type textarea "PO70609,"
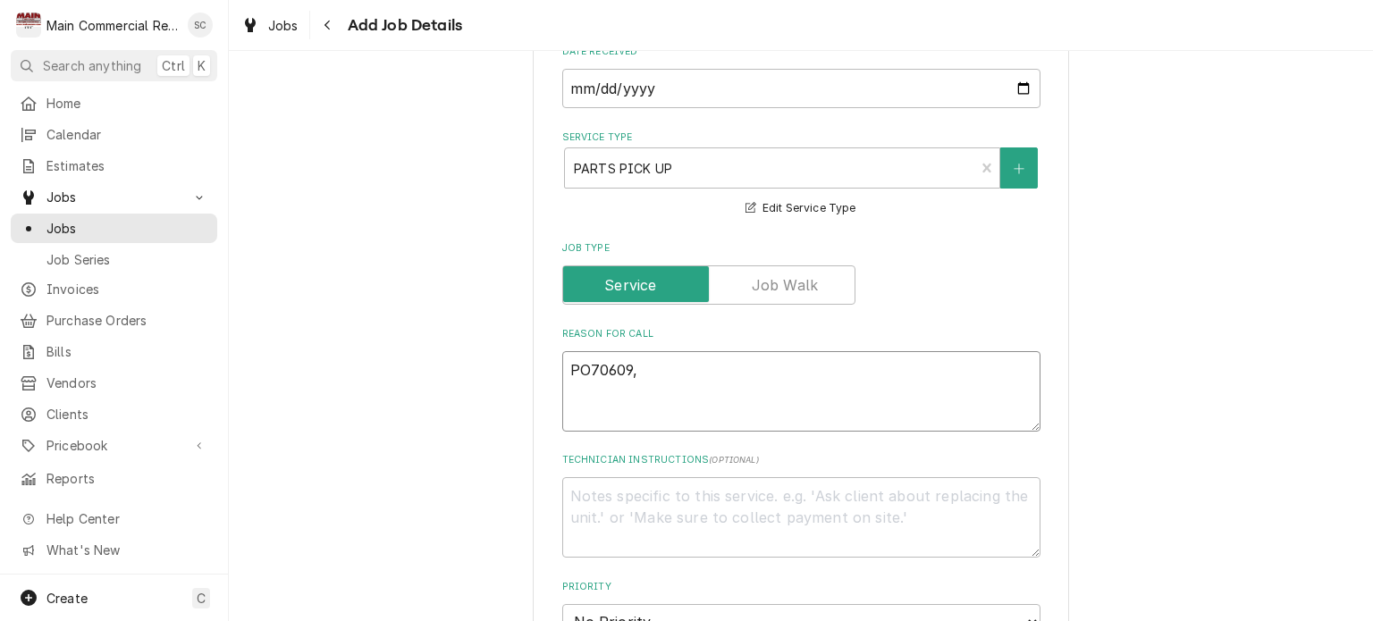
type textarea "x"
type textarea "PO70609, p"
type textarea "x"
type textarea "PO70609, pa"
type textarea "x"
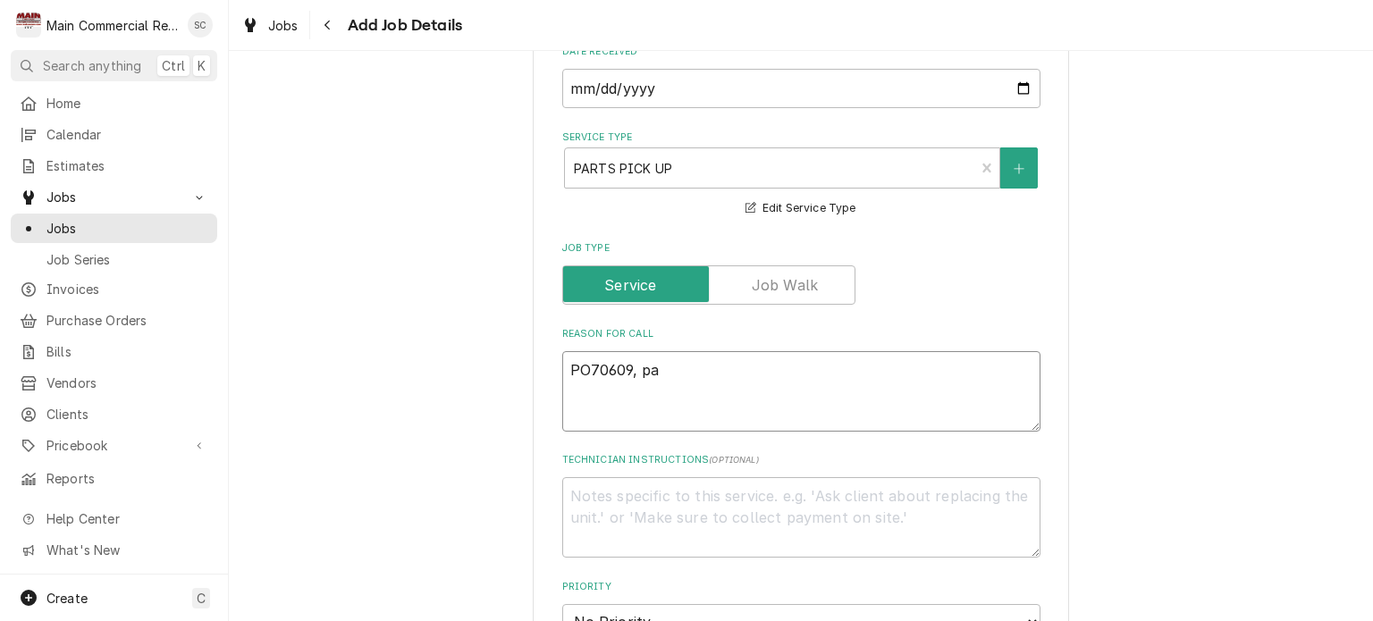
type textarea "PO70609, par"
type textarea "x"
type textarea "PO70609, parr"
type textarea "x"
type textarea "PO70609, par"
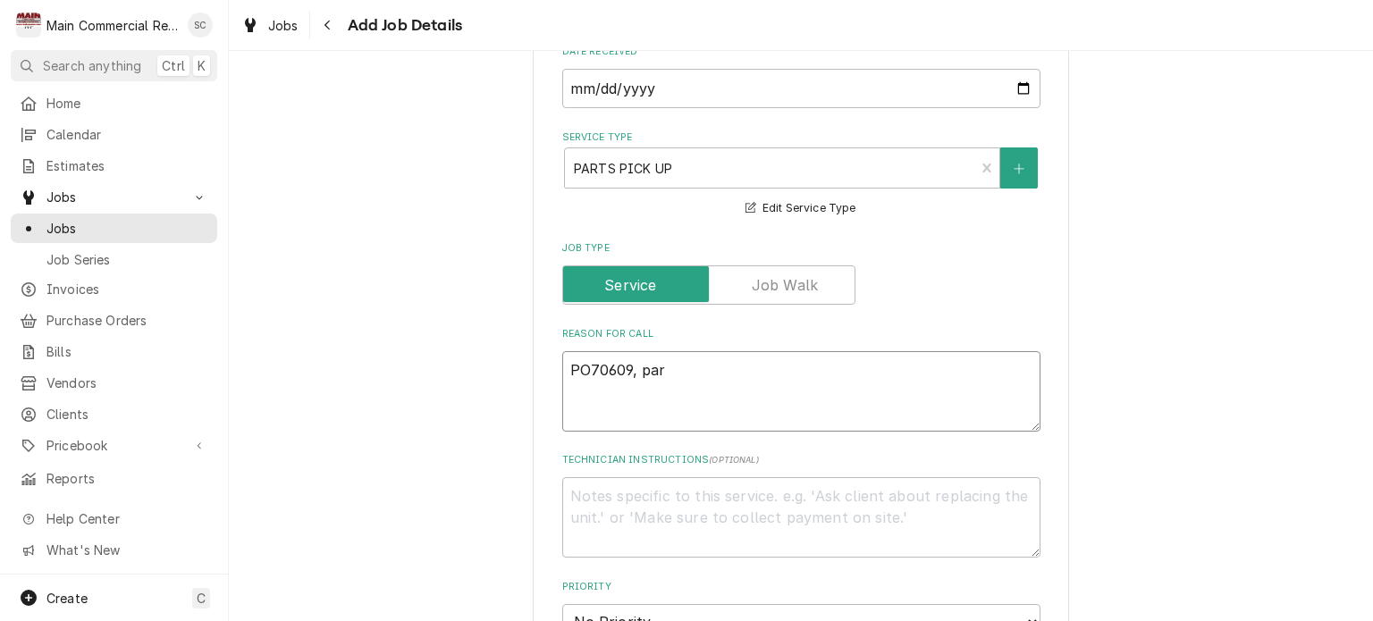
type textarea "x"
type textarea "PO70609, part"
type textarea "x"
type textarea "PO70609, parts"
type textarea "x"
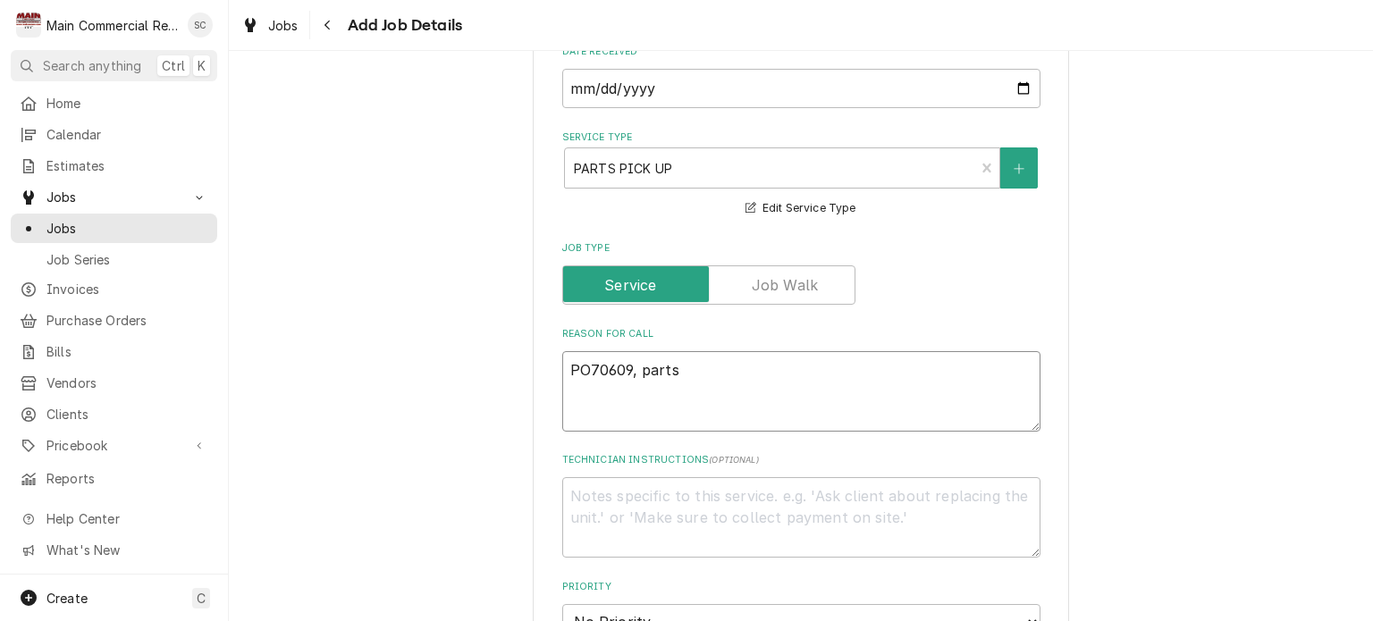
type textarea "PO70609, parts"
type textarea "x"
type textarea "PO70609, parts p"
type textarea "x"
type textarea "PO70609, parts pi"
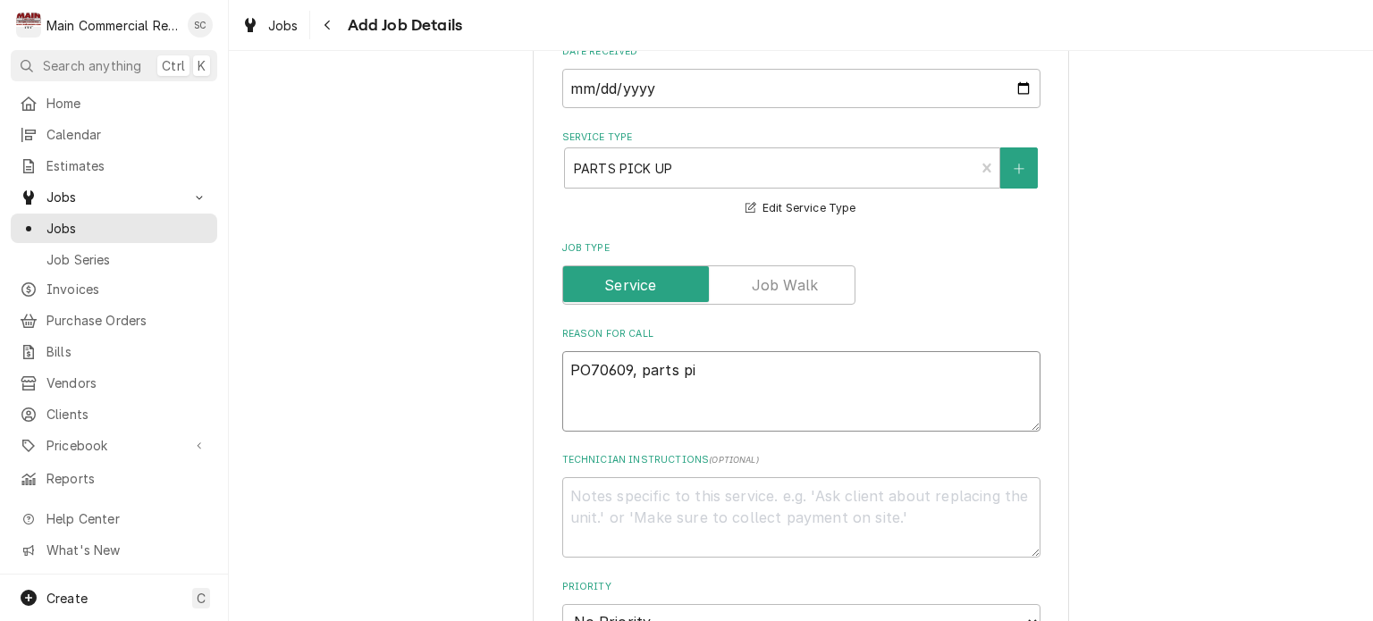
type textarea "x"
type textarea "PO70609, parts pic"
type textarea "x"
type textarea "PO70609, parts pick"
type textarea "x"
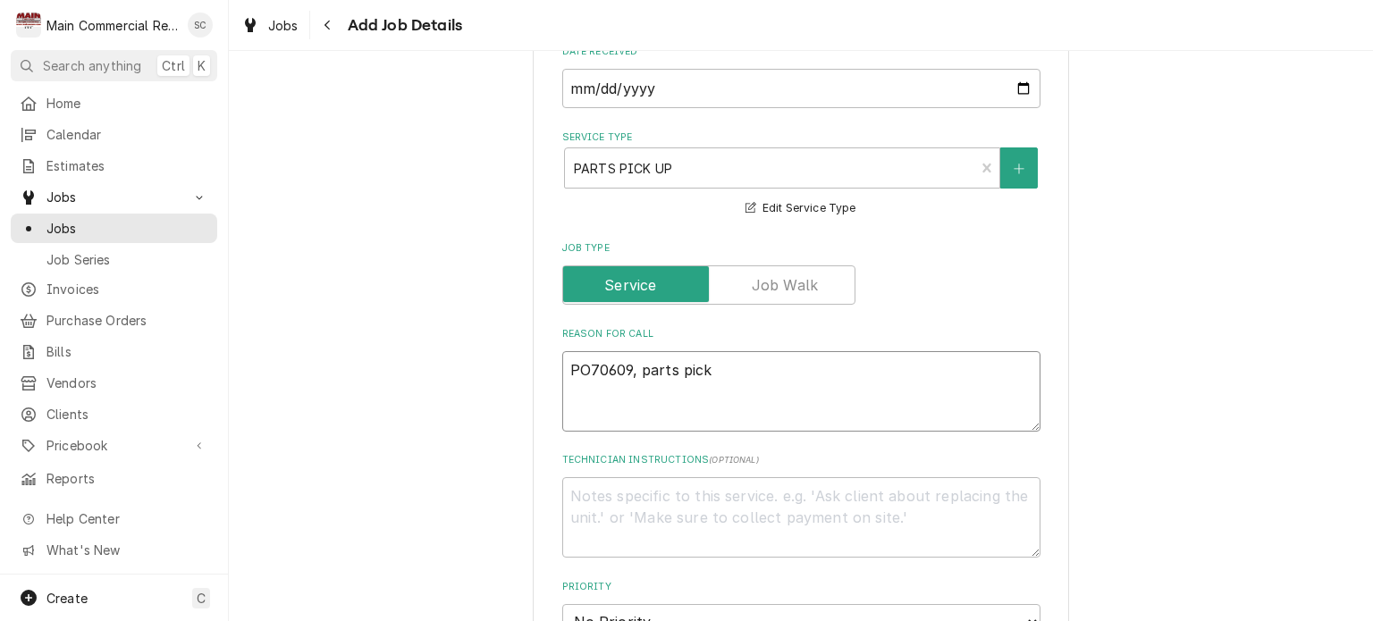
type textarea "PO70609, parts pick"
type textarea "x"
type textarea "PO70609, parts pick u"
type textarea "x"
type textarea "PO70609, parts pick up"
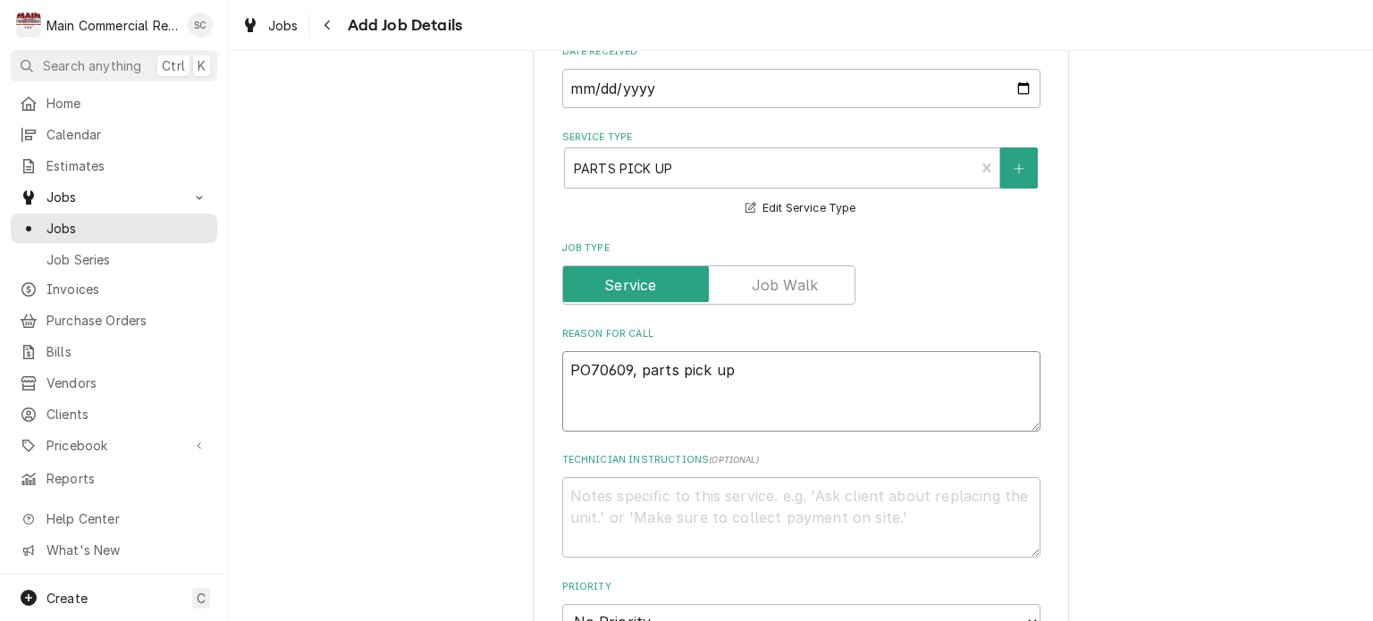
type textarea "x"
type textarea "PO70609, parts pick up"
type textarea "x"
type textarea "PO70609, parts pick up f"
type textarea "x"
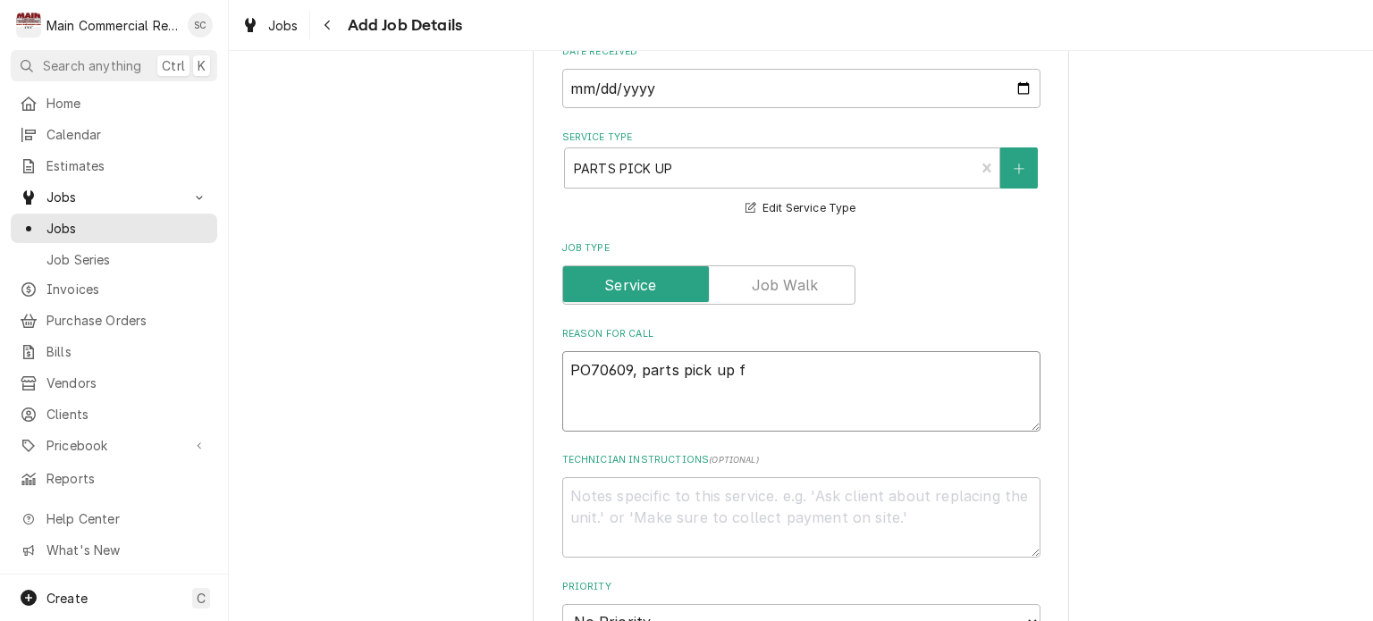
type textarea "PO70609, parts pick up fo"
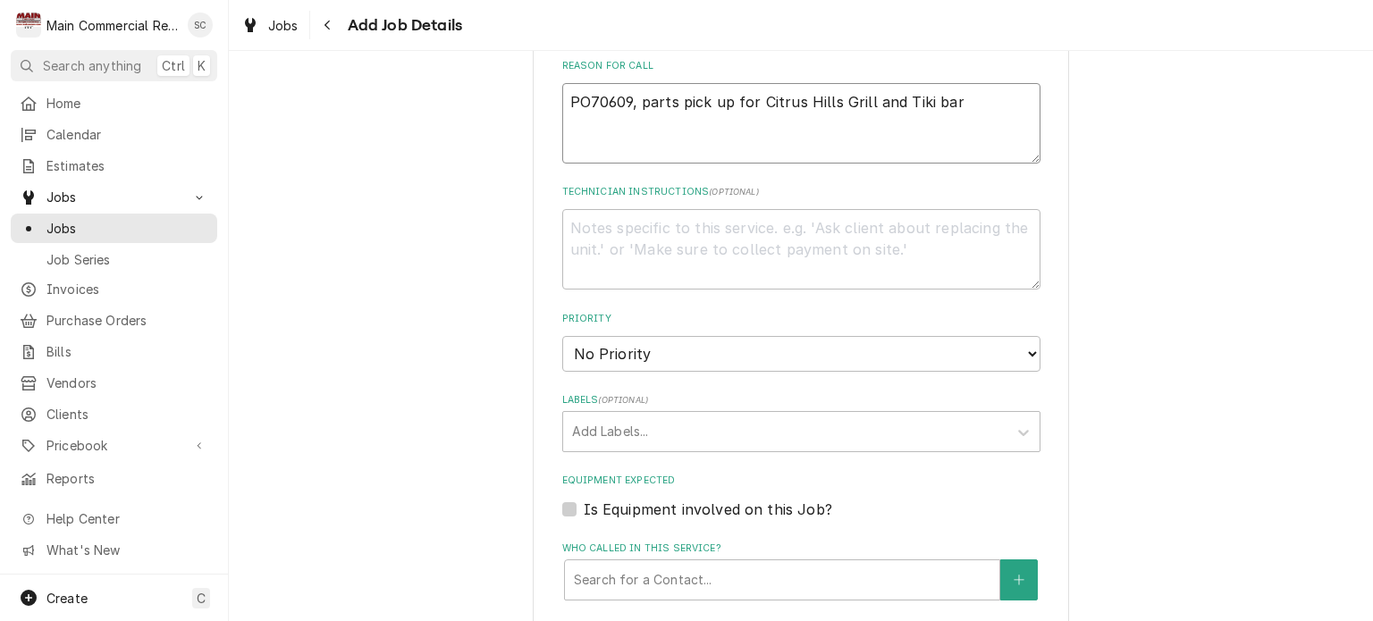
scroll to position [1162, 0]
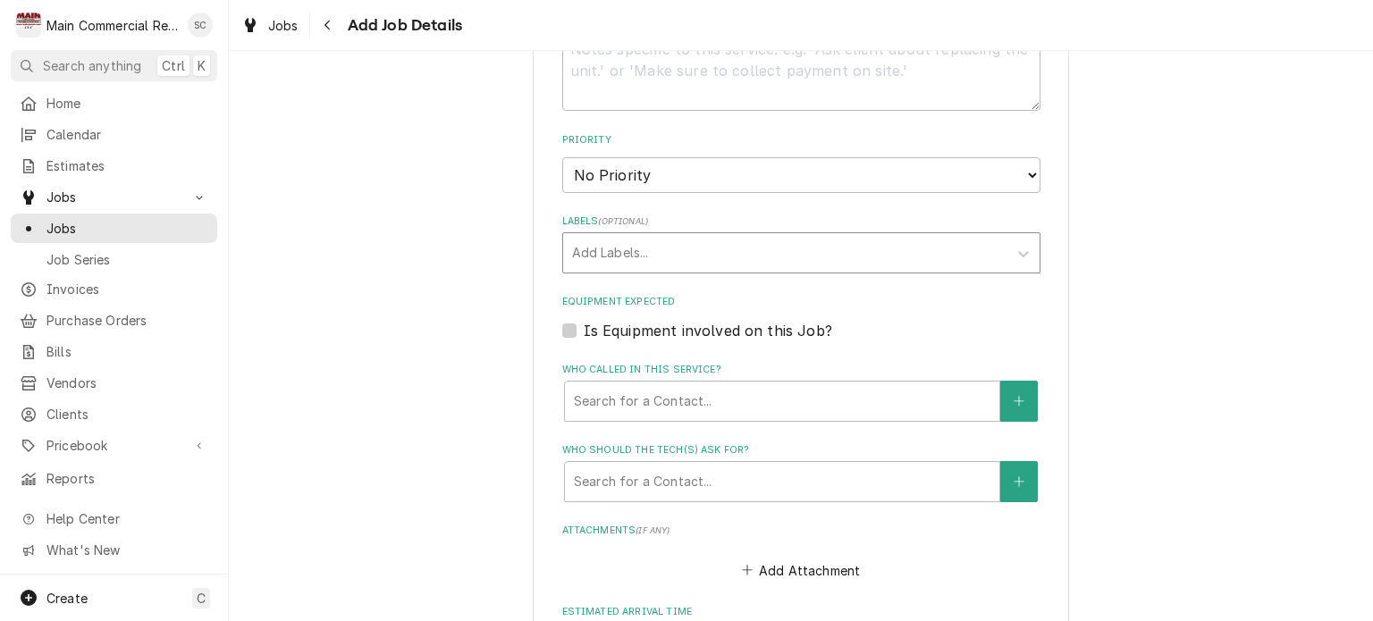
click at [653, 250] on div "Labels" at bounding box center [785, 253] width 427 height 32
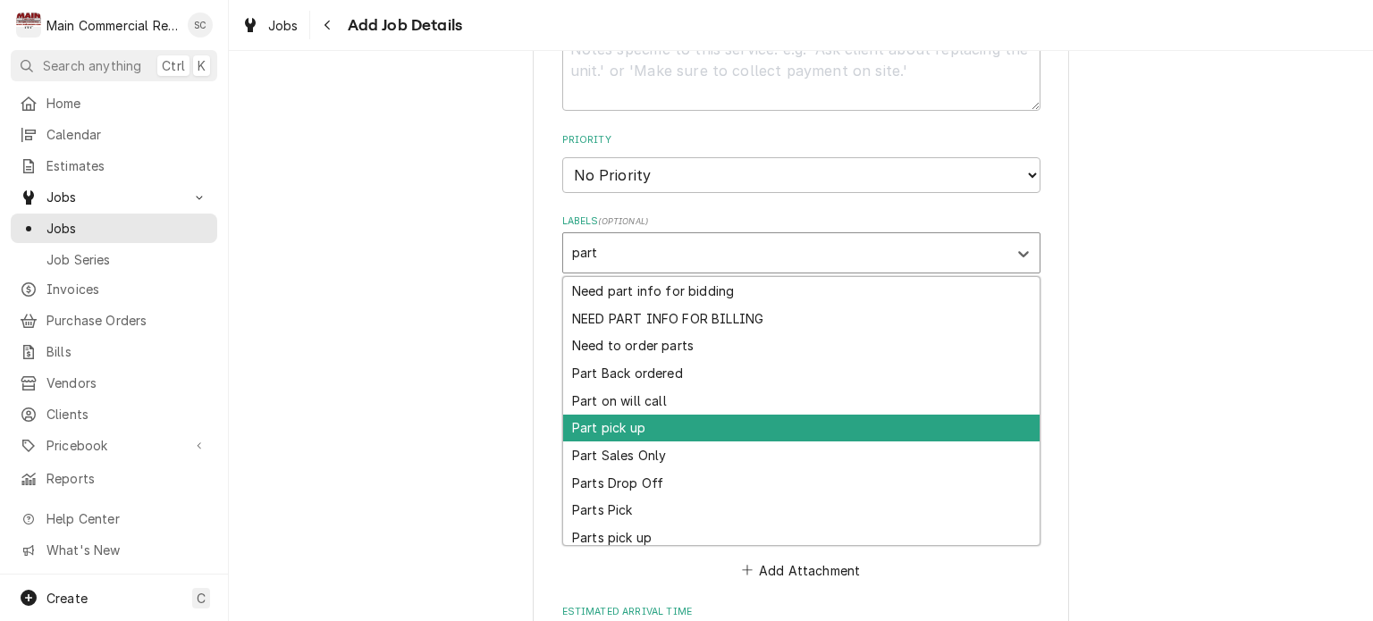
click at [655, 424] on div "Part pick up" at bounding box center [801, 429] width 477 height 28
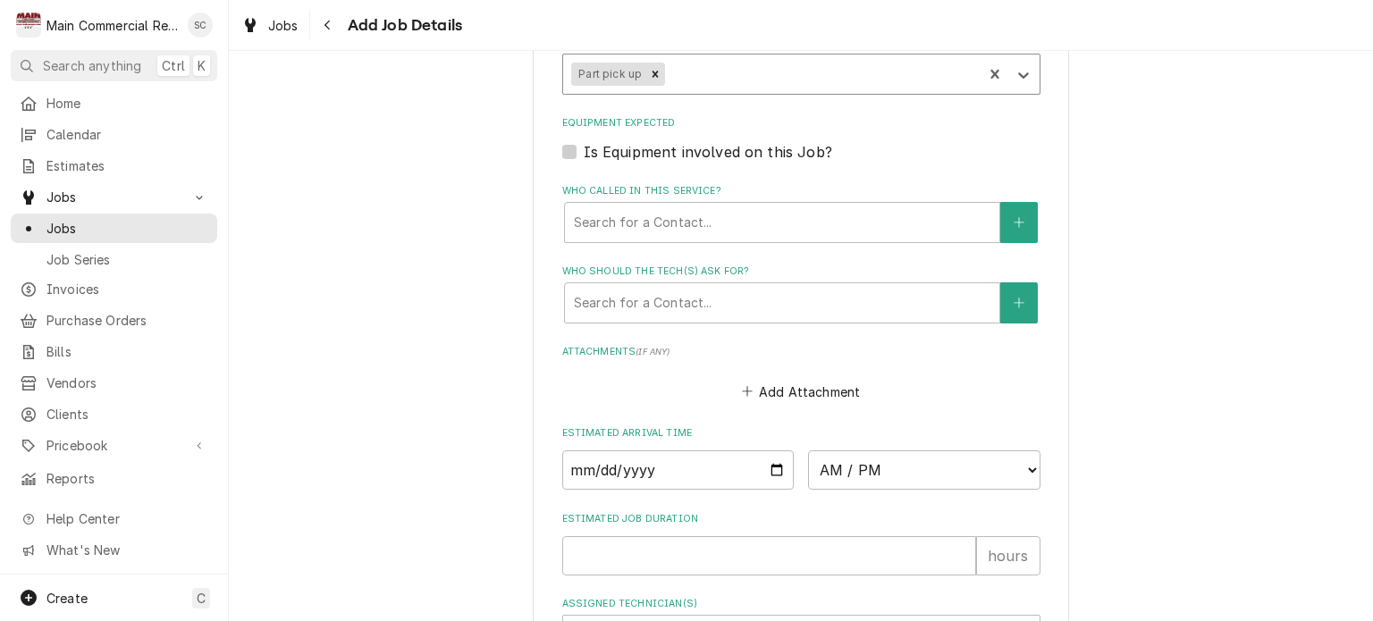
scroll to position [1431, 0]
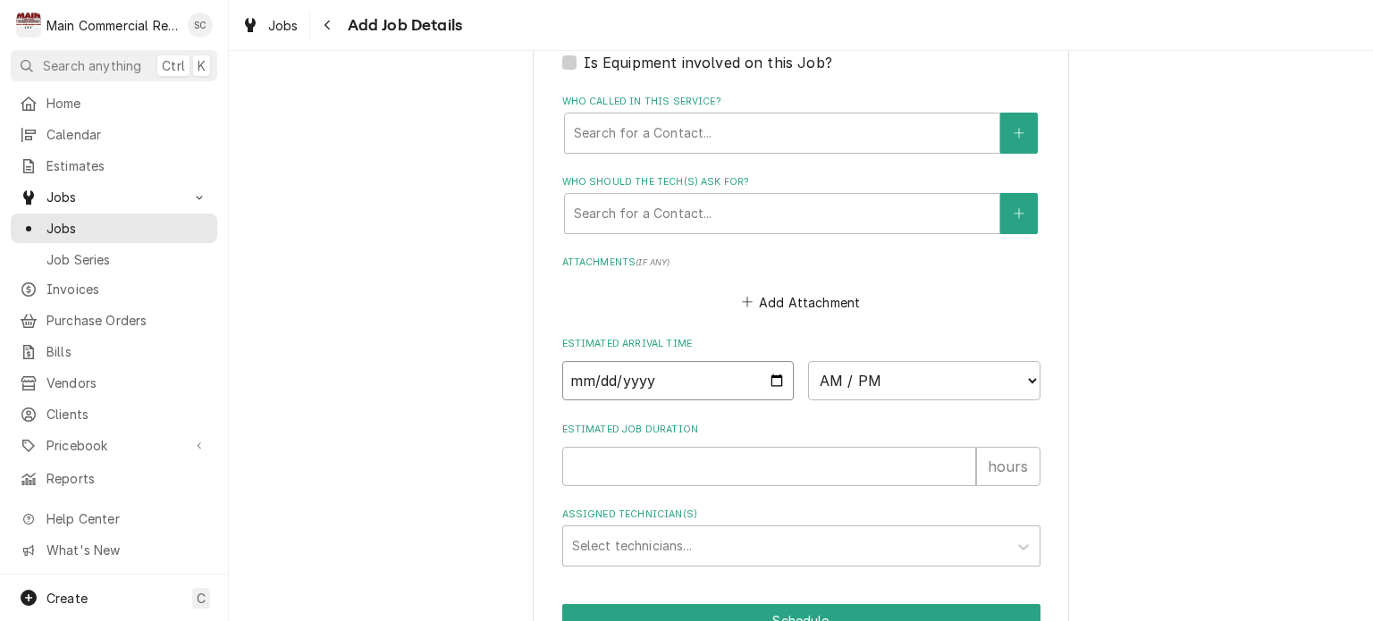
click at [772, 375] on input "Date" at bounding box center [678, 380] width 232 height 39
click at [828, 375] on select "AM / PM 6:00 AM 6:15 AM 6:30 AM 6:45 AM 7:00 AM 7:15 AM 7:30 AM 7:45 AM 8:00 AM…" at bounding box center [924, 380] width 232 height 39
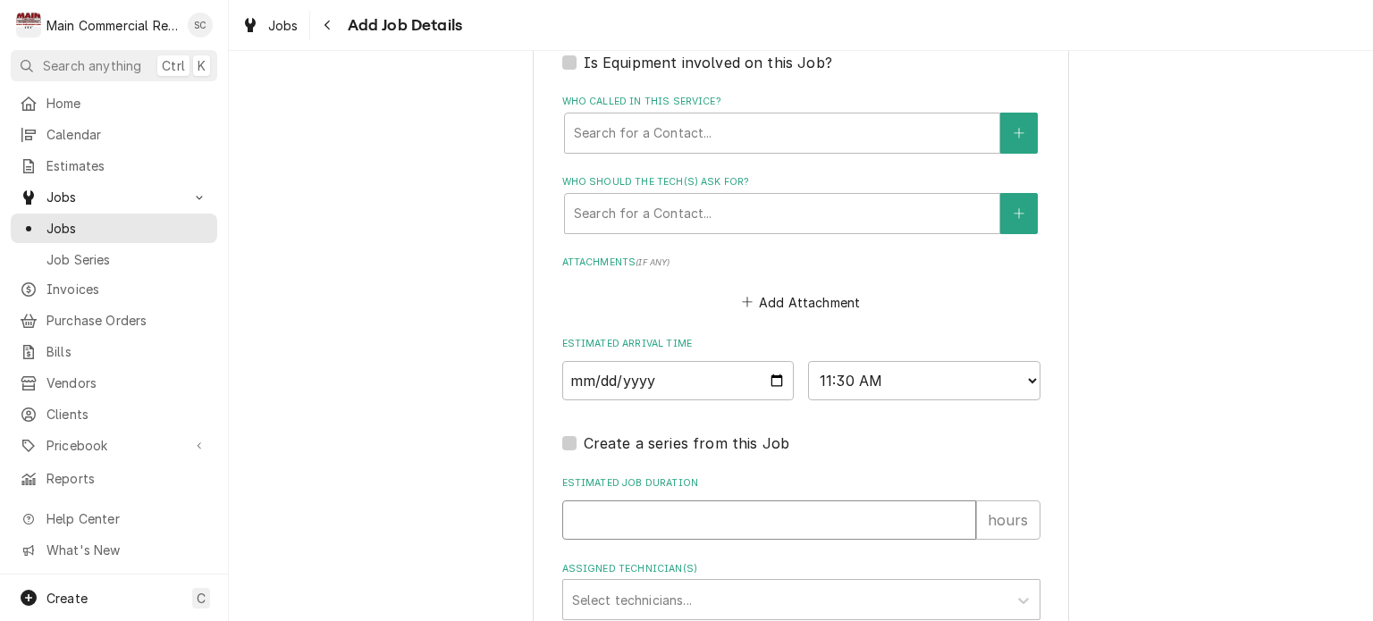
click at [737, 502] on input "Estimated Job Duration" at bounding box center [769, 520] width 414 height 39
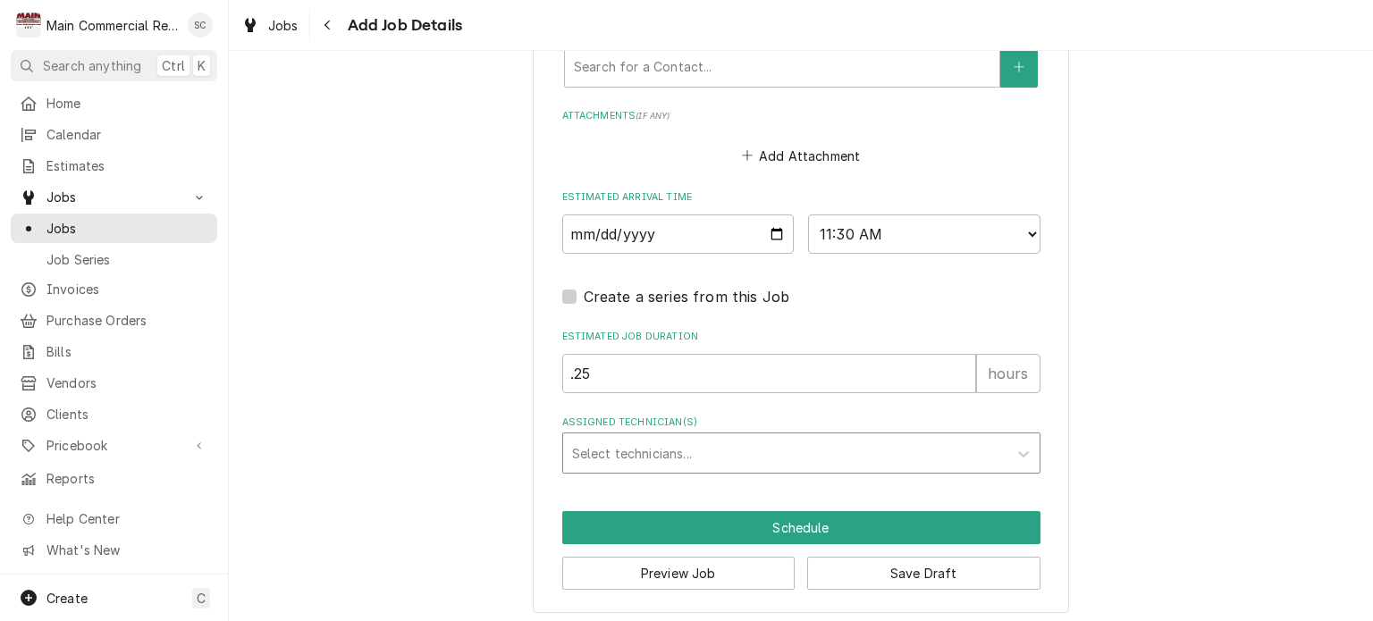
click at [715, 446] on div "Assigned Technician(s)" at bounding box center [785, 453] width 427 height 32
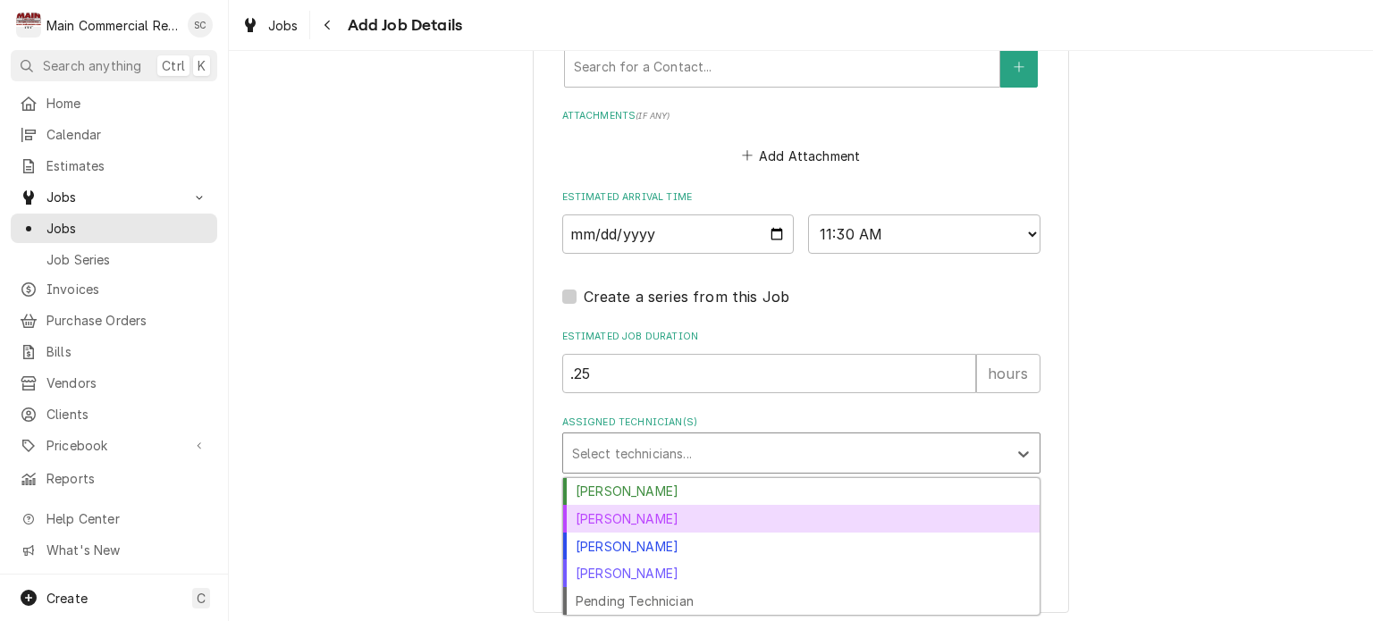
click at [653, 516] on div "[PERSON_NAME]" at bounding box center [801, 519] width 477 height 28
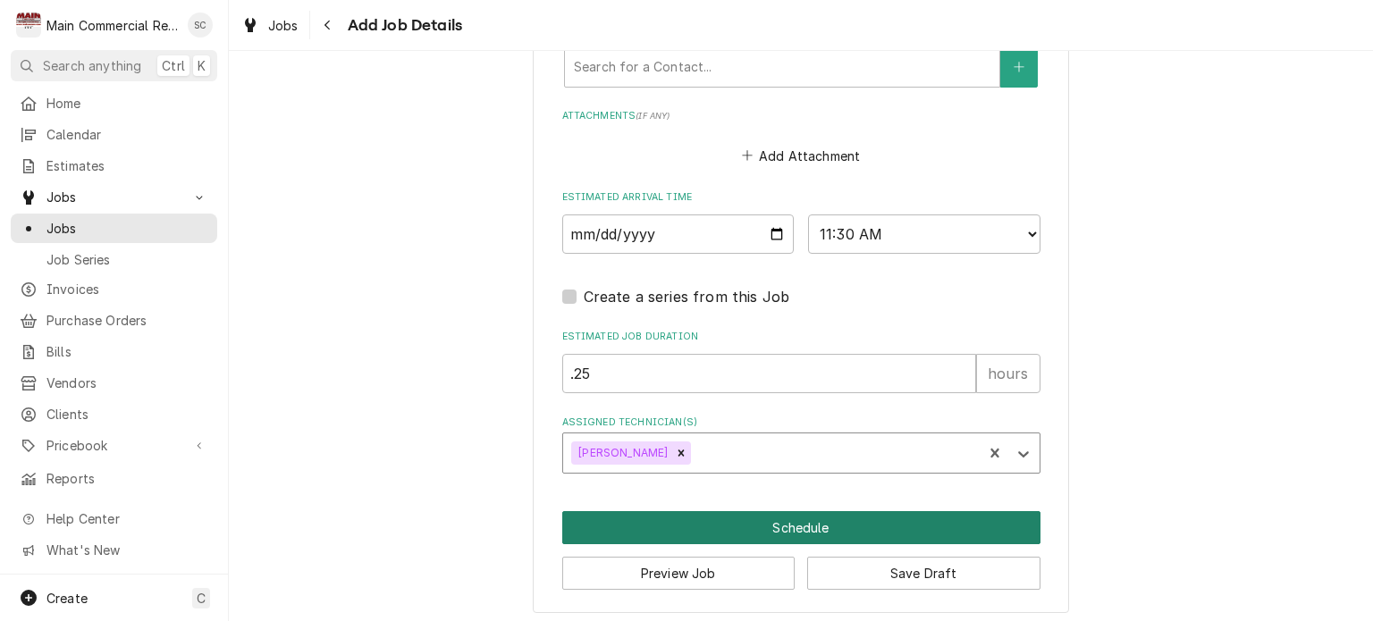
click at [826, 521] on button "Schedule" at bounding box center [801, 527] width 478 height 33
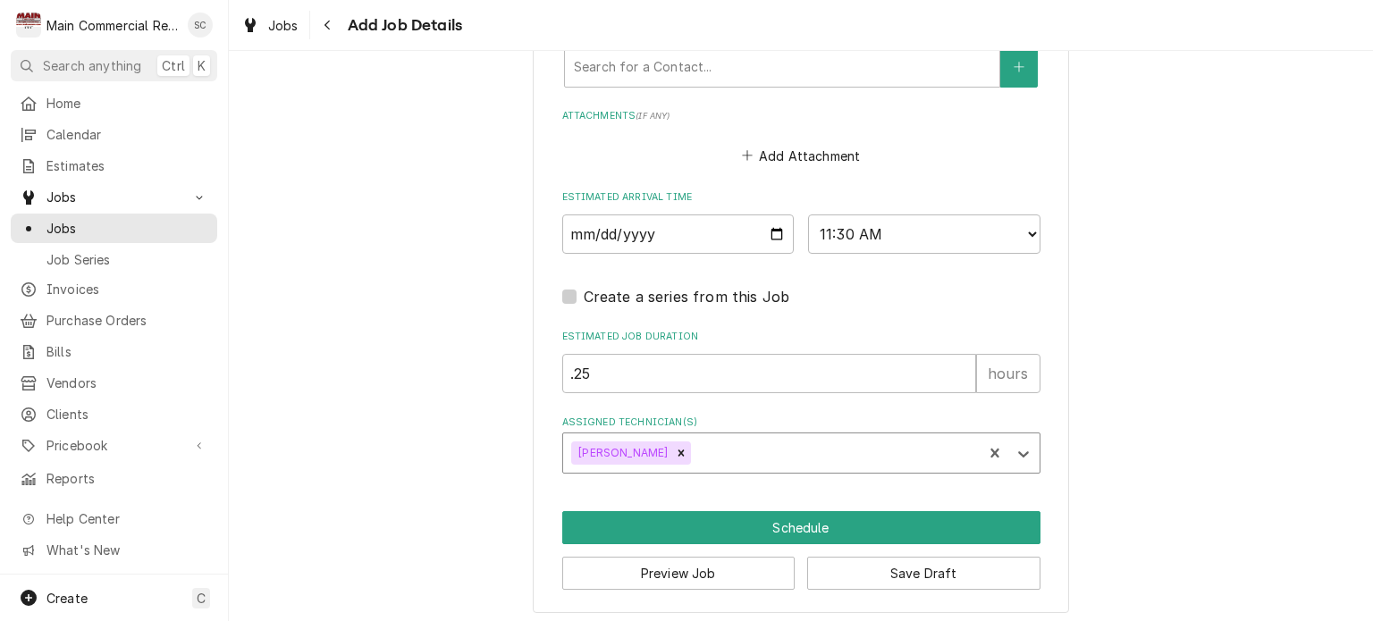
scroll to position [1562, 0]
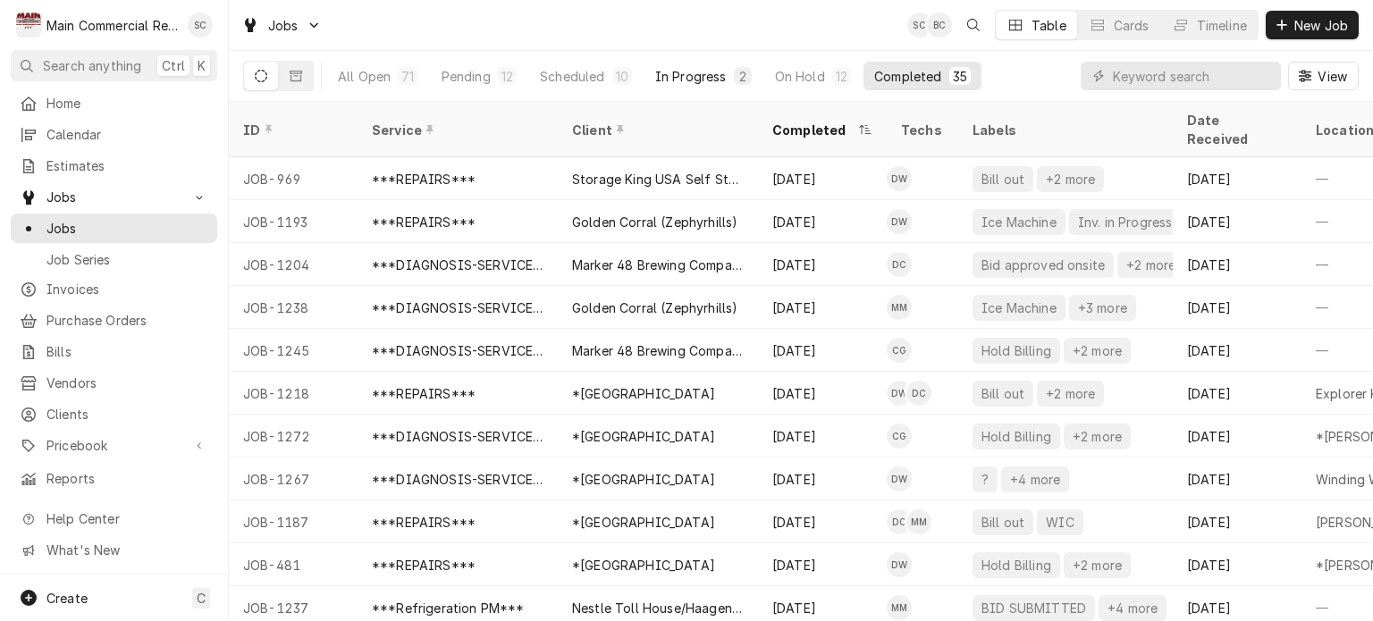
click at [688, 74] on div "In Progress" at bounding box center [691, 76] width 72 height 19
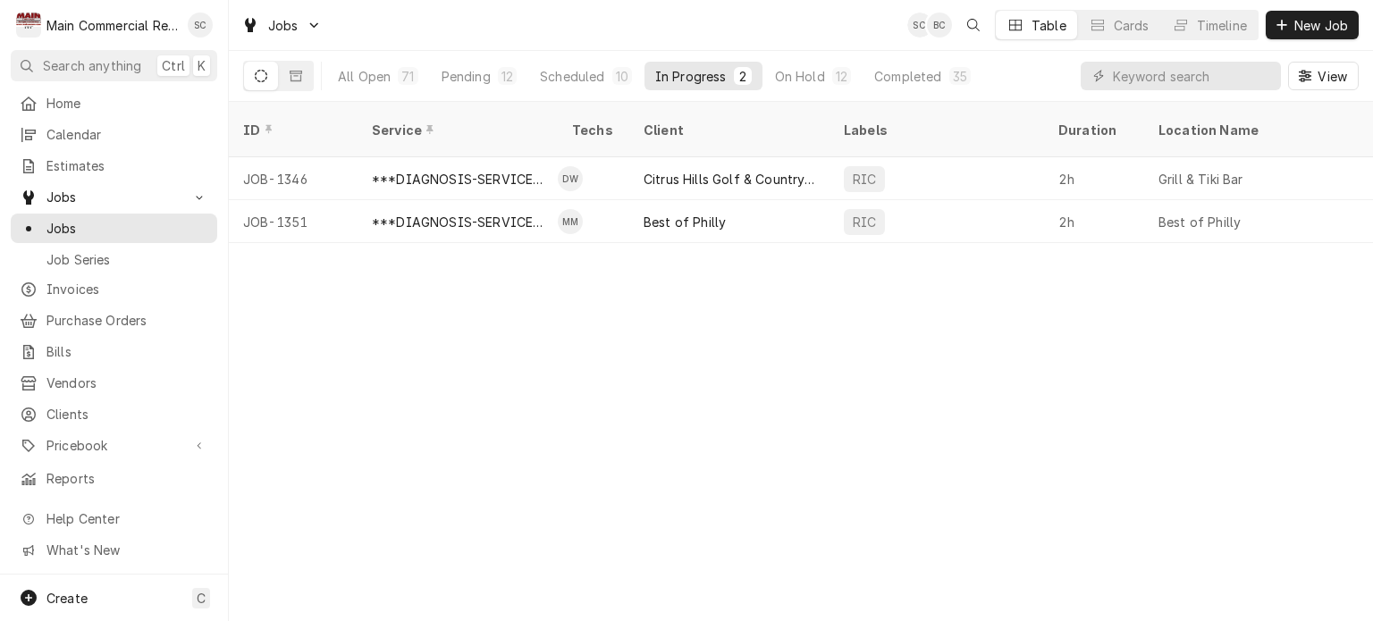
click at [529, 336] on div "ID Service Techs Client Labels Duration Location Name Date Received Status Prio…" at bounding box center [801, 361] width 1145 height 519
click at [1040, 414] on div "ID Service Techs Client Labels Duration Location Name Date Received Status Prio…" at bounding box center [801, 361] width 1145 height 519
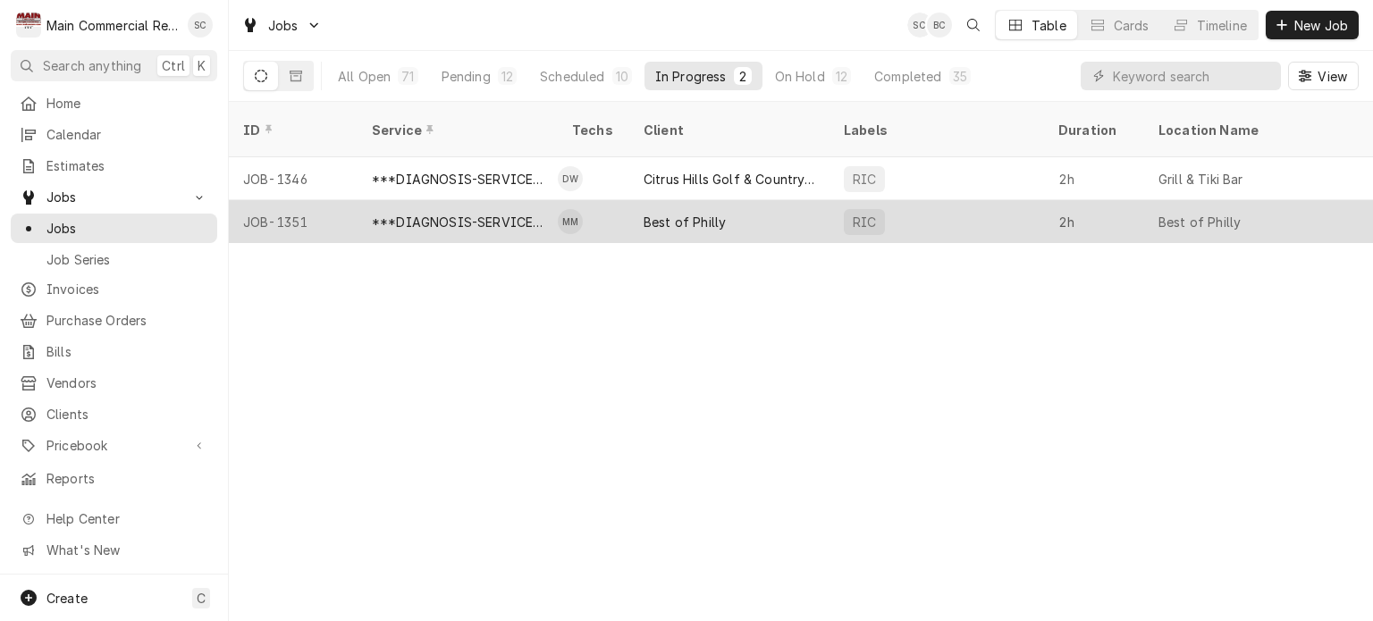
click at [669, 209] on div "Best of Philly" at bounding box center [729, 221] width 200 height 43
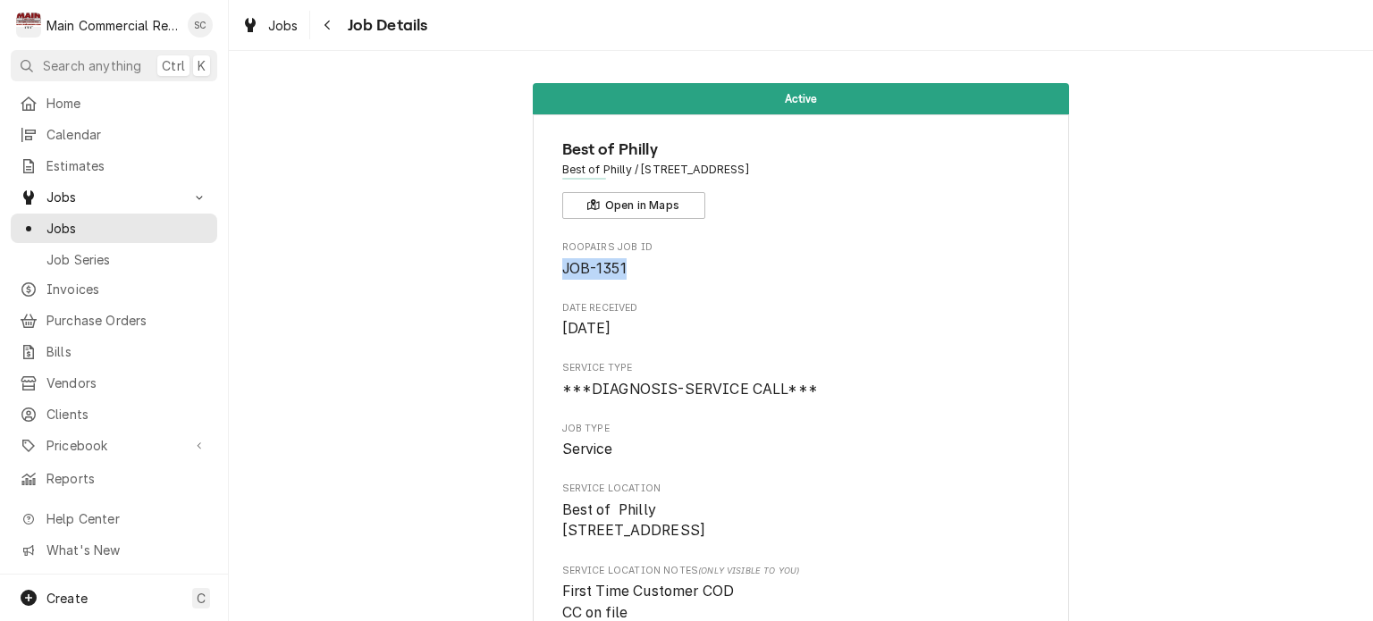
drag, startPoint x: 636, startPoint y: 264, endPoint x: 556, endPoint y: 267, distance: 79.7
click at [562, 267] on span "JOB-1351" at bounding box center [801, 268] width 478 height 21
copy span "JOB-1351"
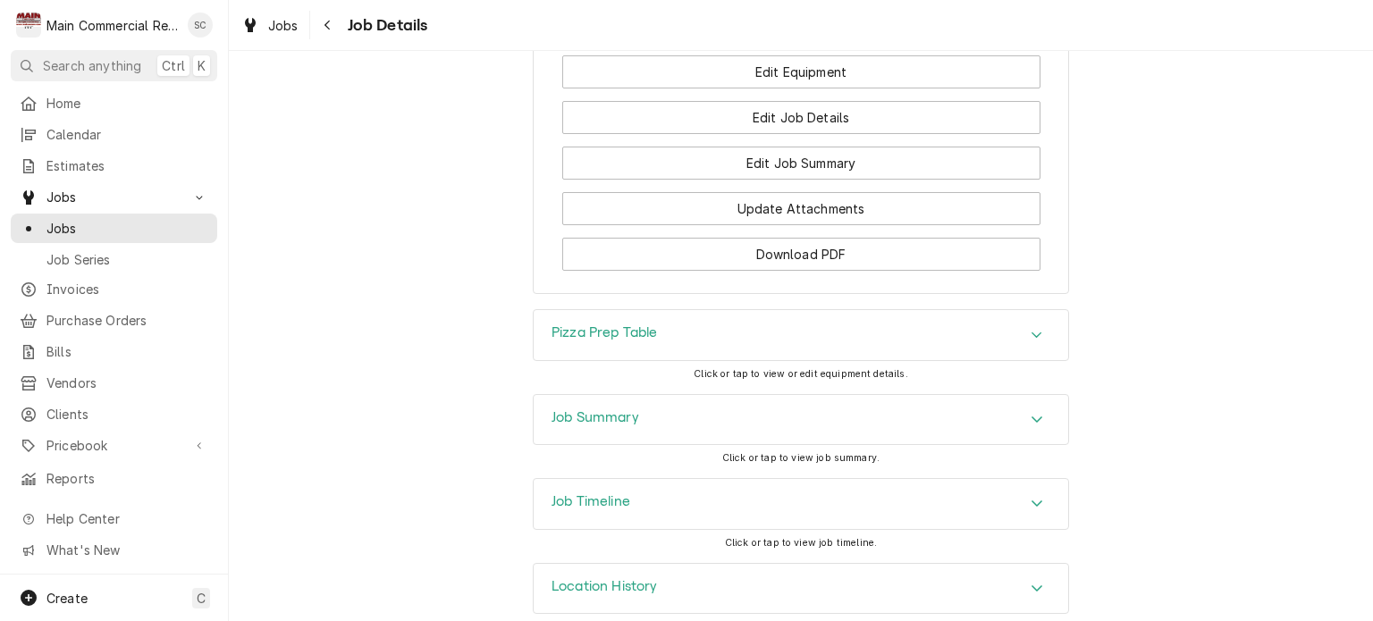
scroll to position [1967, 0]
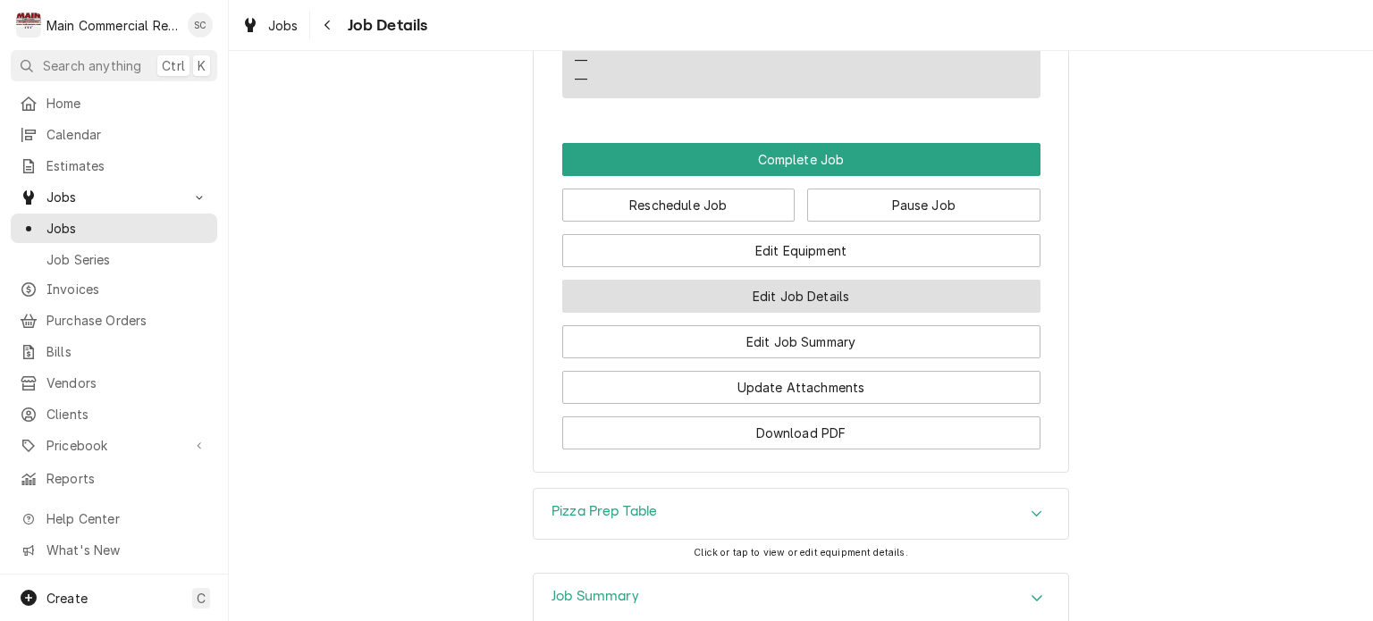
click at [860, 313] on button "Edit Job Details" at bounding box center [801, 296] width 478 height 33
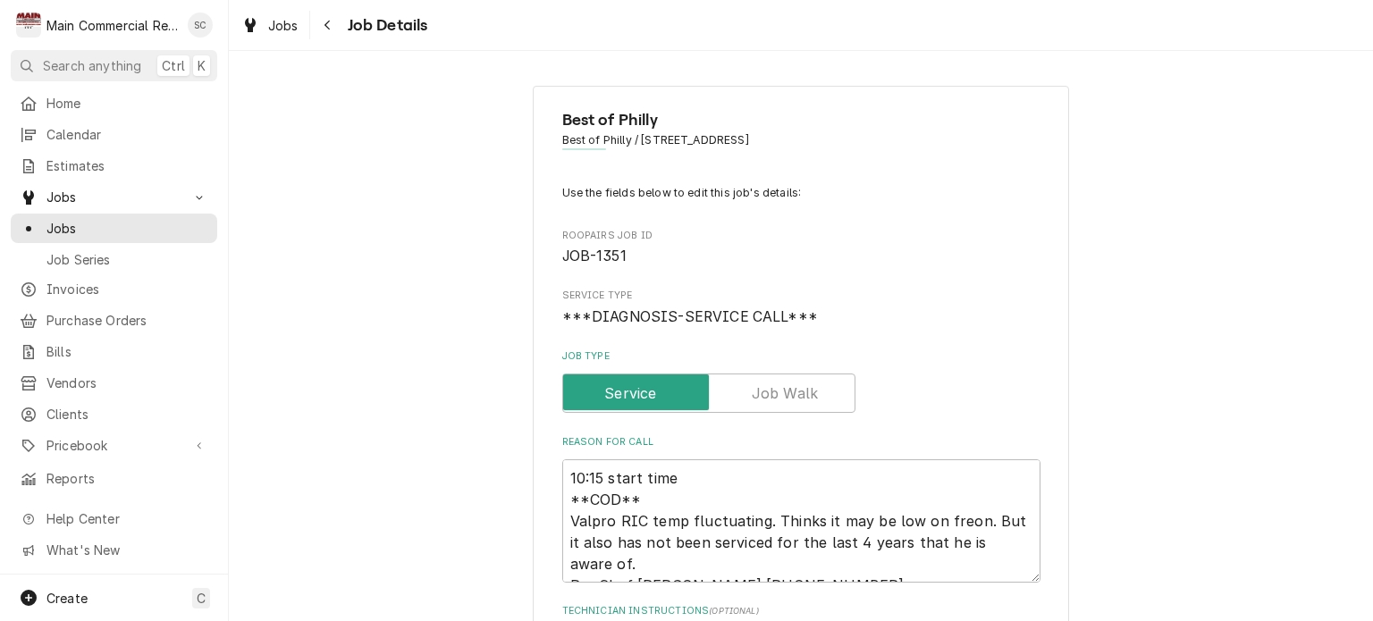
type textarea "x"
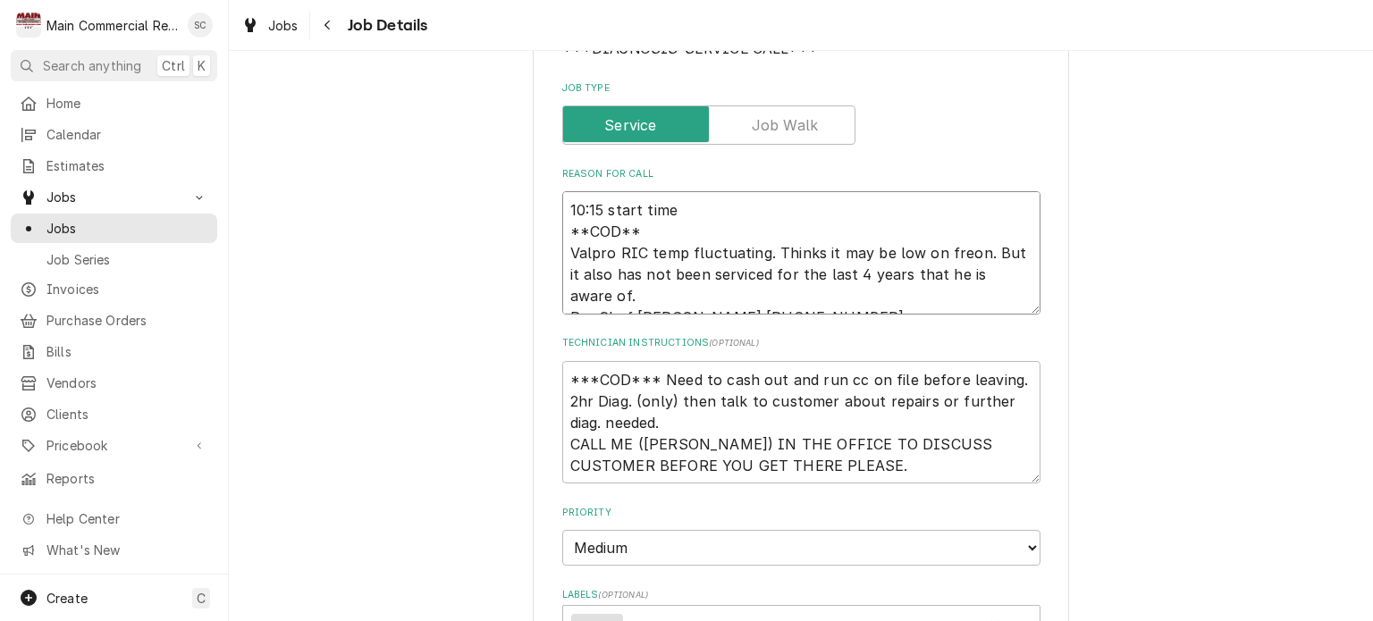
scroll to position [21, 0]
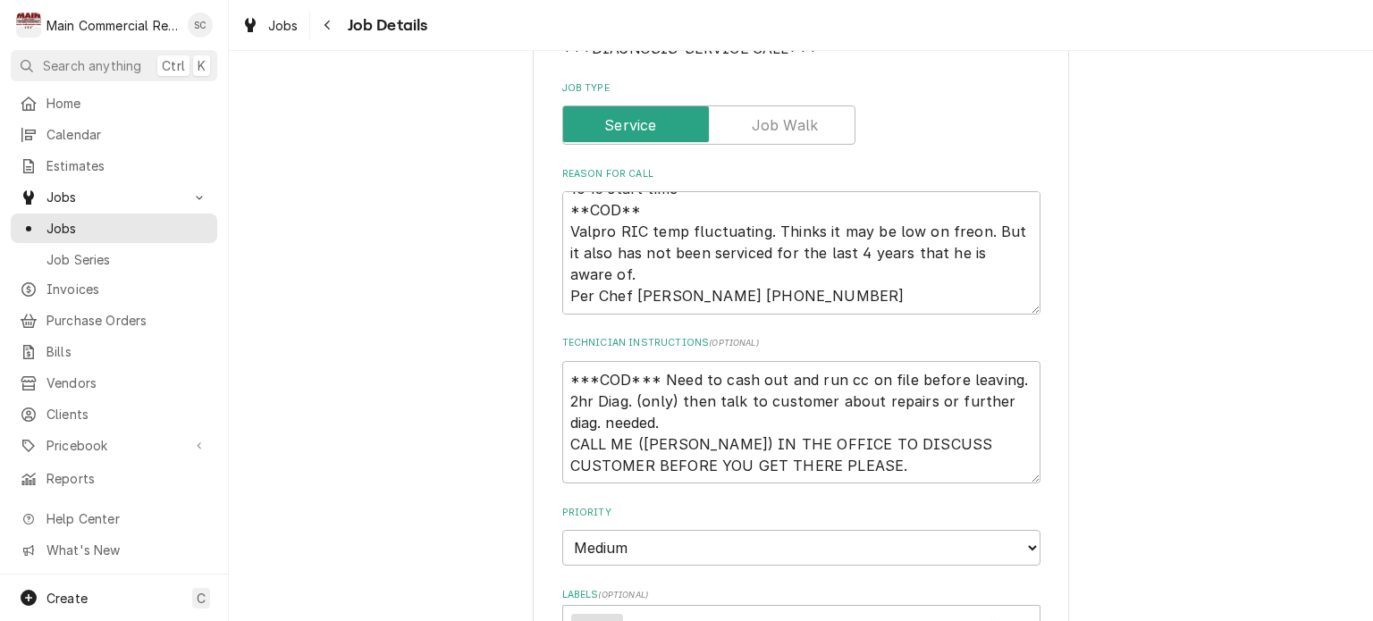
click at [1137, 421] on div "Best of Philly Best of Philly / 13510 US-19, Hudson, FL 34667 Use the fields be…" at bounding box center [801, 625] width 1145 height 1649
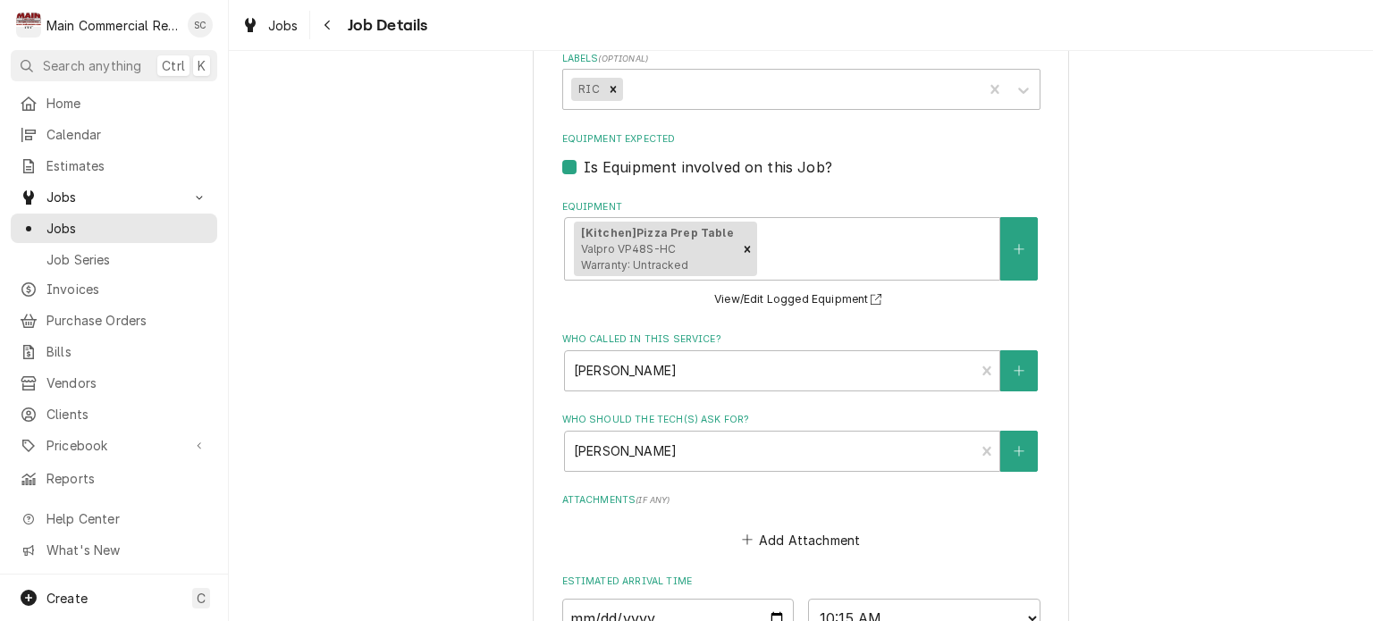
scroll to position [536, 0]
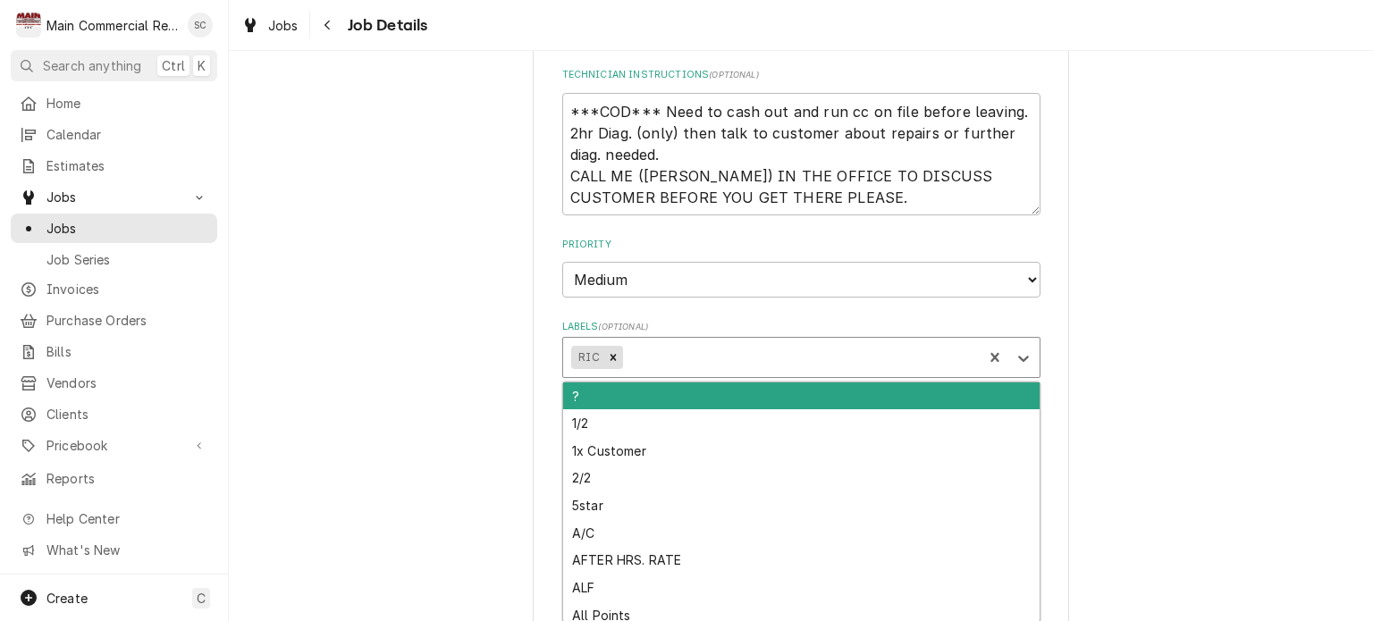
click at [810, 354] on div "Labels" at bounding box center [800, 358] width 348 height 32
type input "cod"
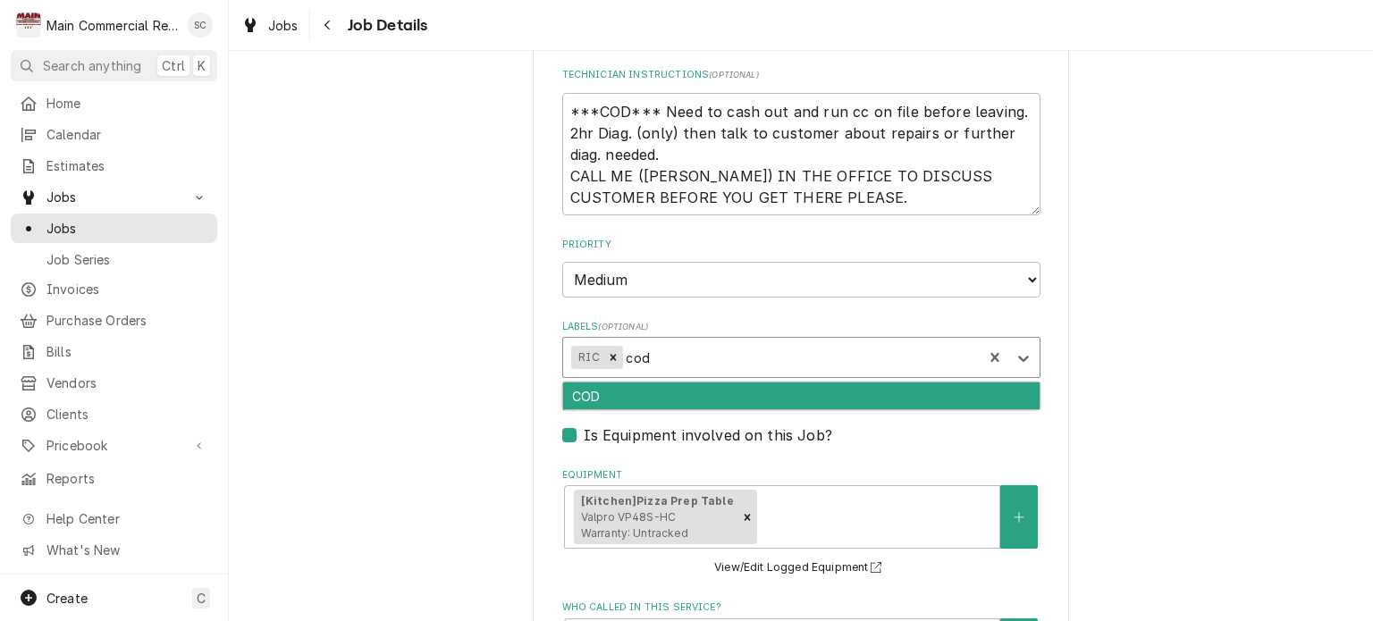
click at [771, 393] on div "COD" at bounding box center [801, 397] width 477 height 28
type textarea "x"
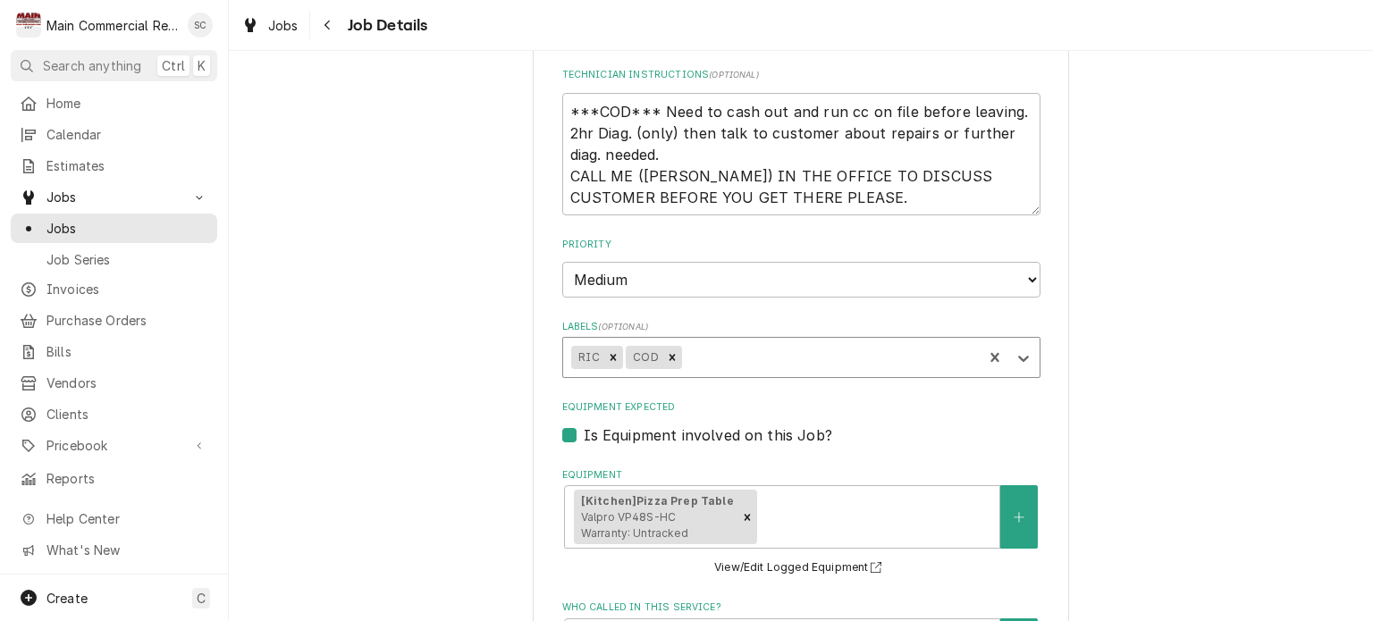
drag, startPoint x: 1134, startPoint y: 292, endPoint x: 1091, endPoint y: 289, distance: 43.1
click at [1135, 291] on div "Best of Philly Best of Philly / 13510 US-19, Hudson, FL 34667 Use the fields be…" at bounding box center [801, 357] width 1145 height 1649
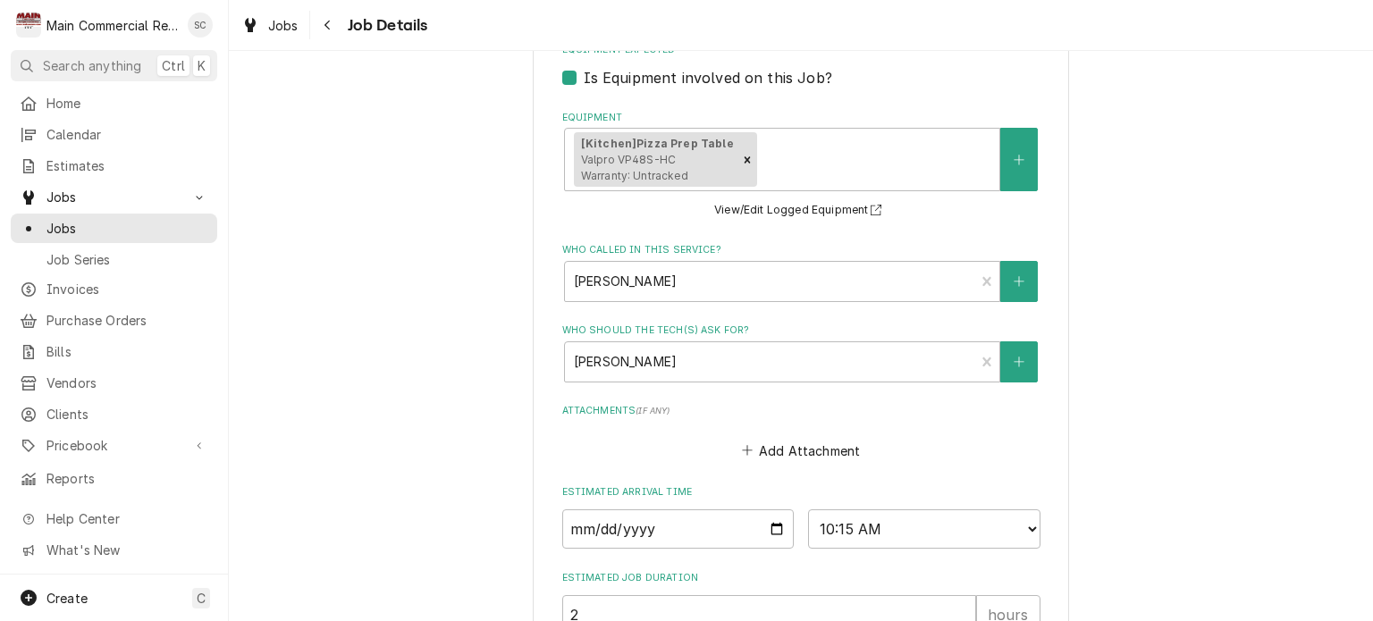
scroll to position [1093, 0]
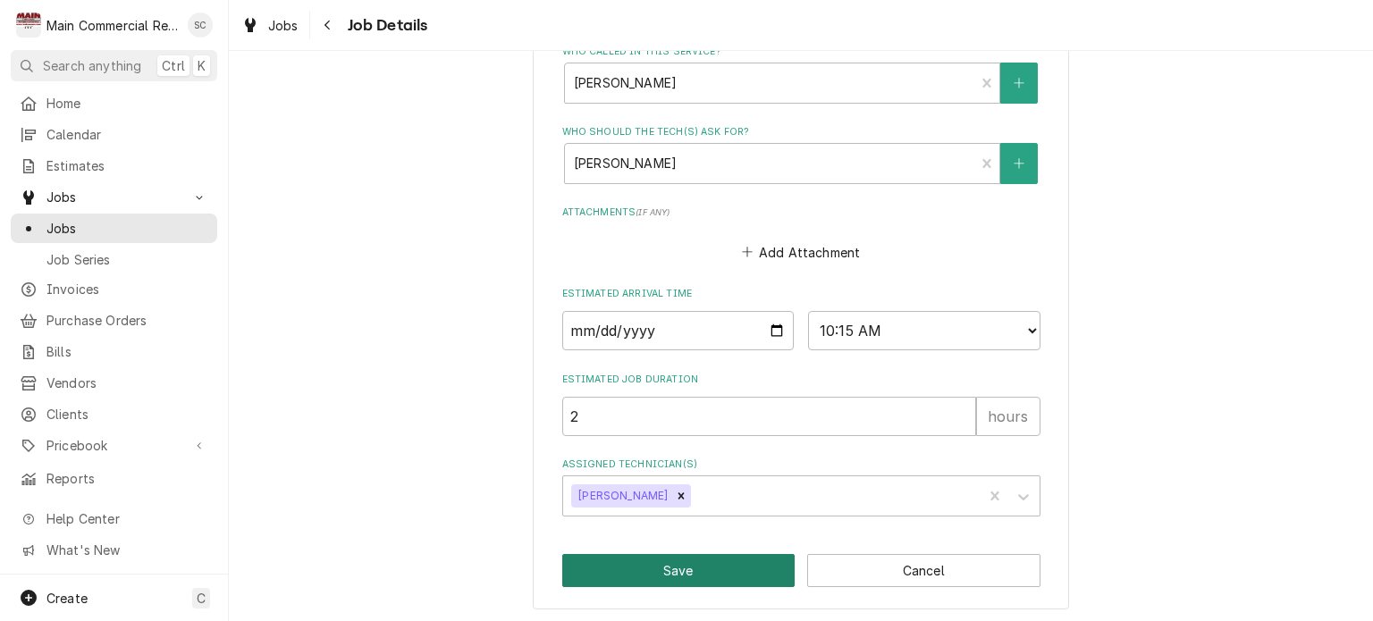
click at [733, 570] on button "Save" at bounding box center [678, 570] width 233 height 33
type textarea "x"
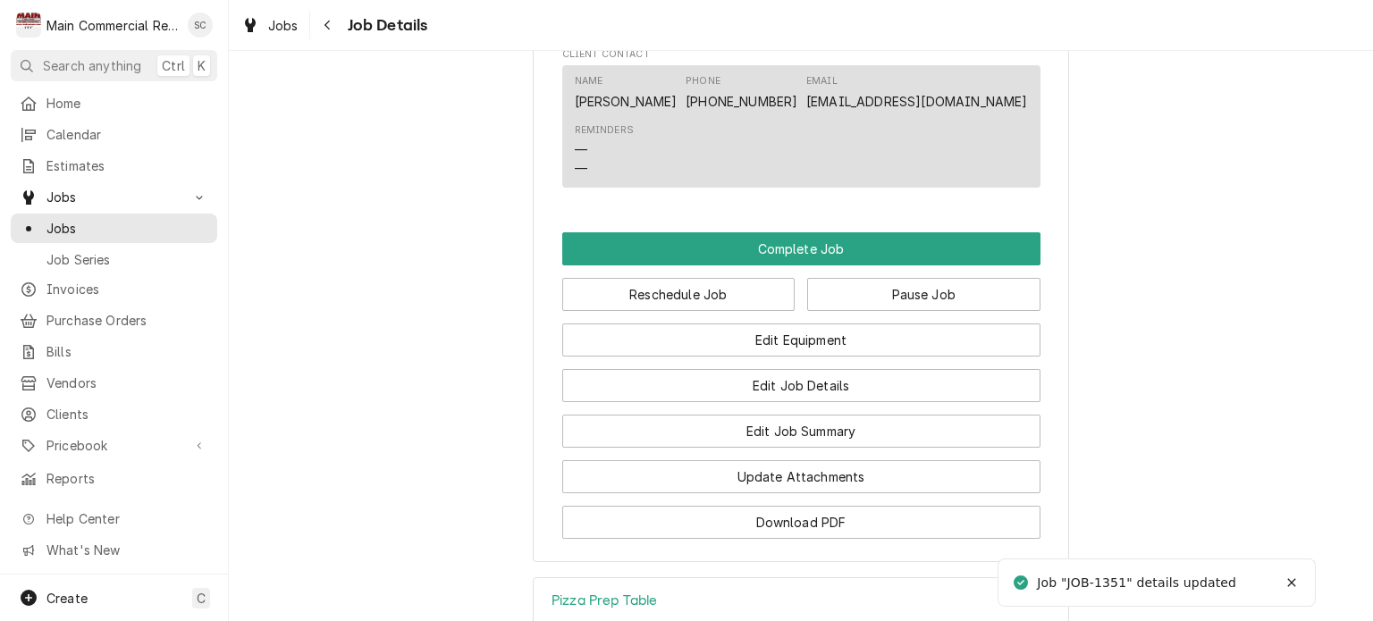
scroll to position [2146, 0]
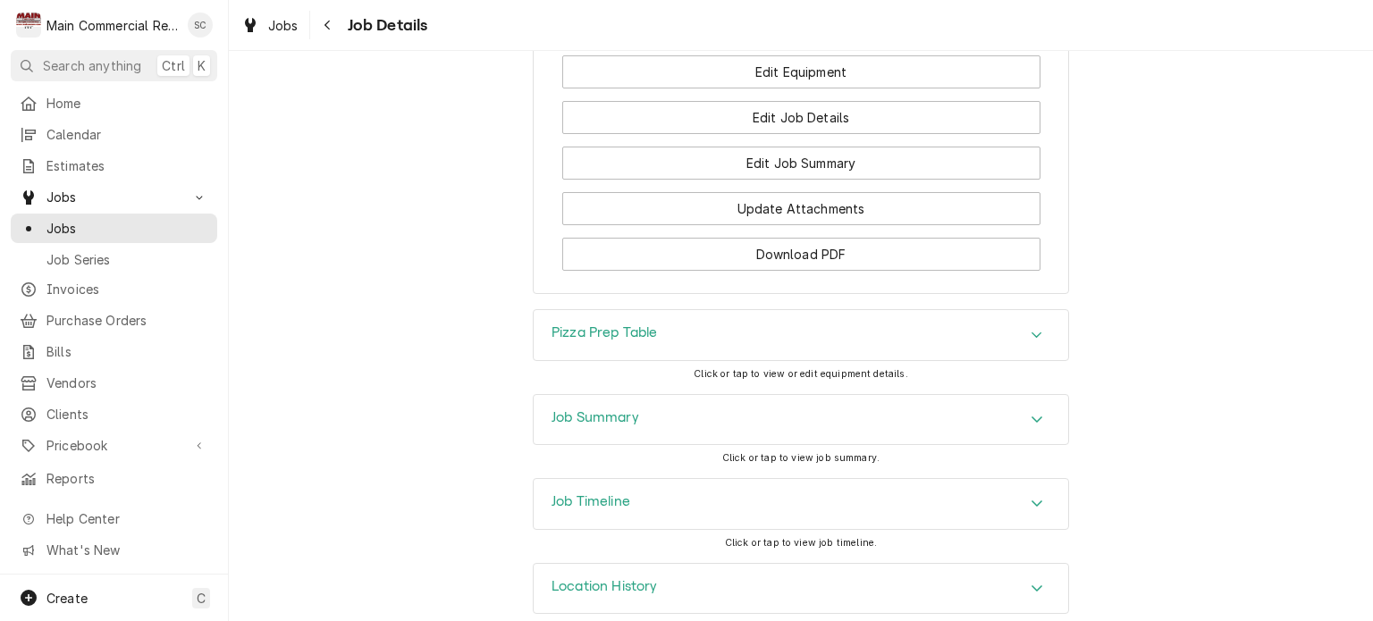
click at [941, 442] on div "Job Summary" at bounding box center [801, 420] width 535 height 50
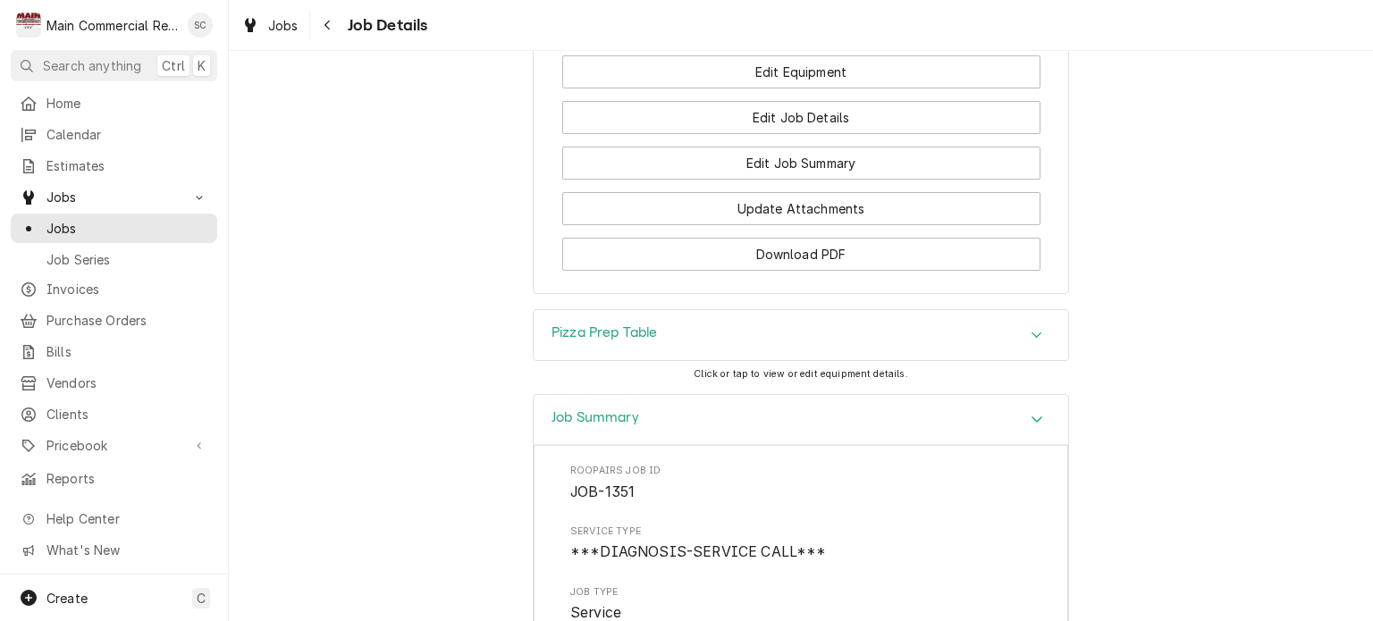
click at [800, 360] on div "Pizza Prep Table" at bounding box center [801, 335] width 535 height 50
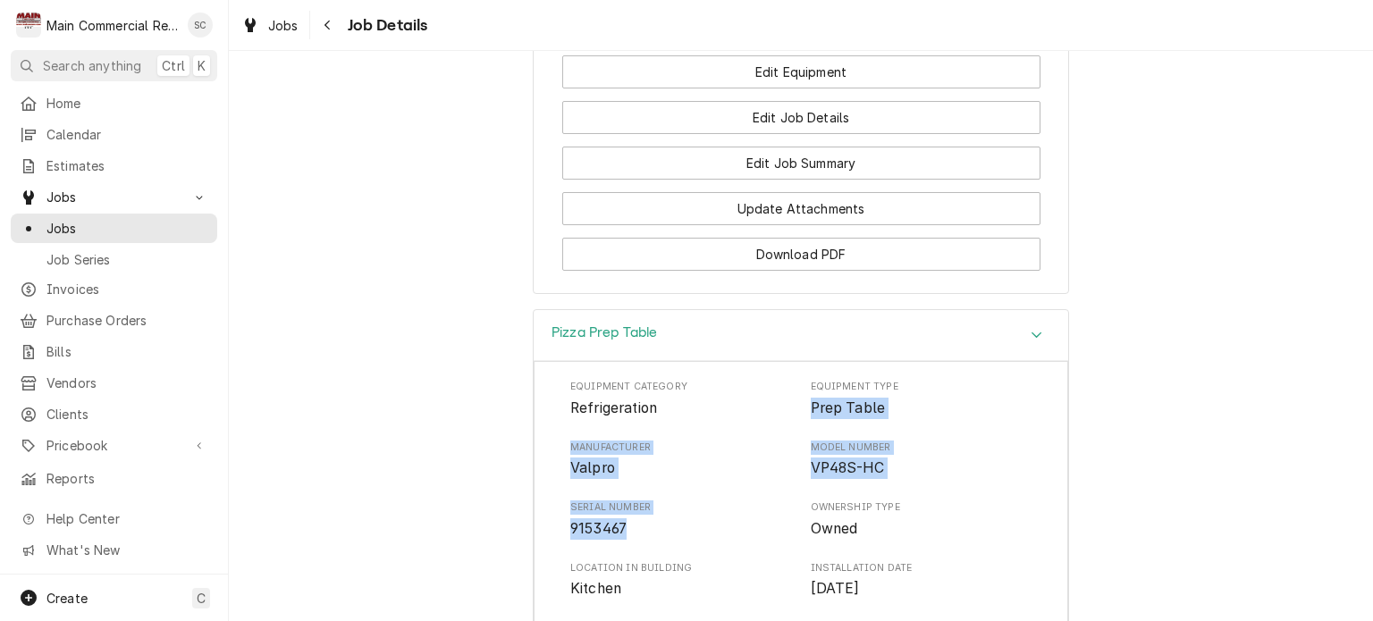
drag, startPoint x: 642, startPoint y: 547, endPoint x: 802, endPoint y: 427, distance: 200.5
click at [802, 427] on div "Equipment Category Refrigeration Equipment Type Prep Table Manufacturer Valpro …" at bounding box center [800, 550] width 461 height 341
copy div "Prep Table Manufacturer Valpro Model Number VP48S-HC Serial Number 9153467"
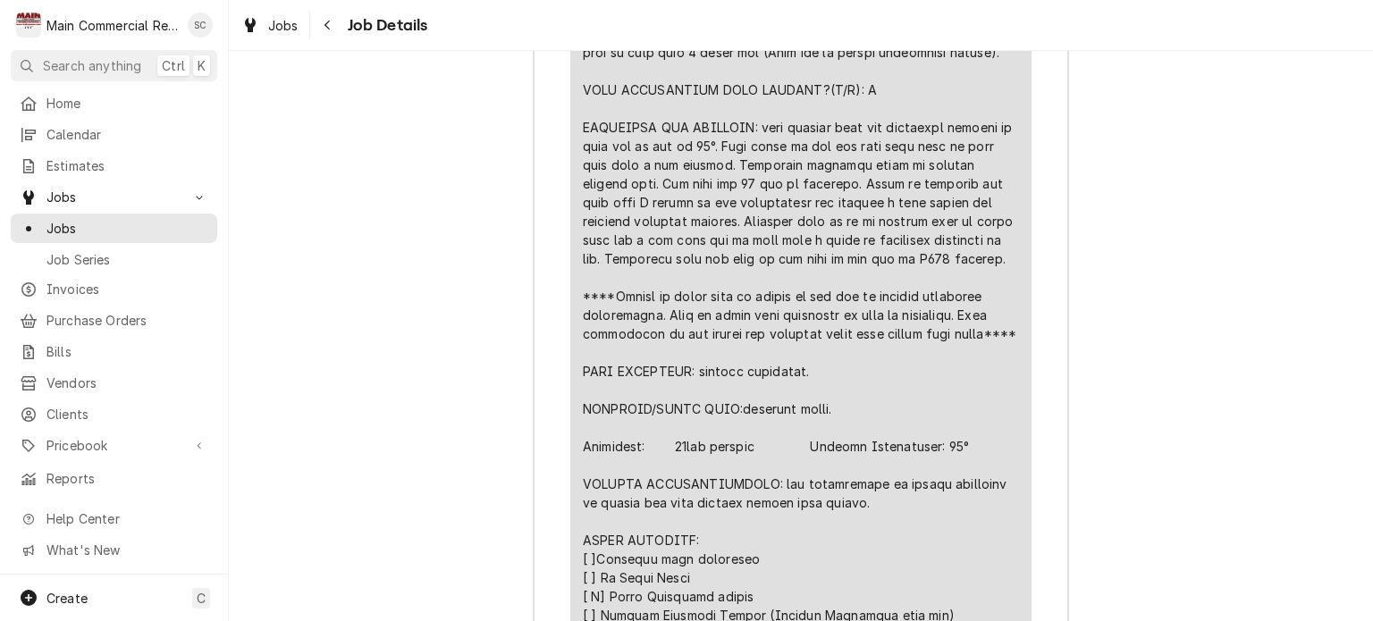
scroll to position [3845, 0]
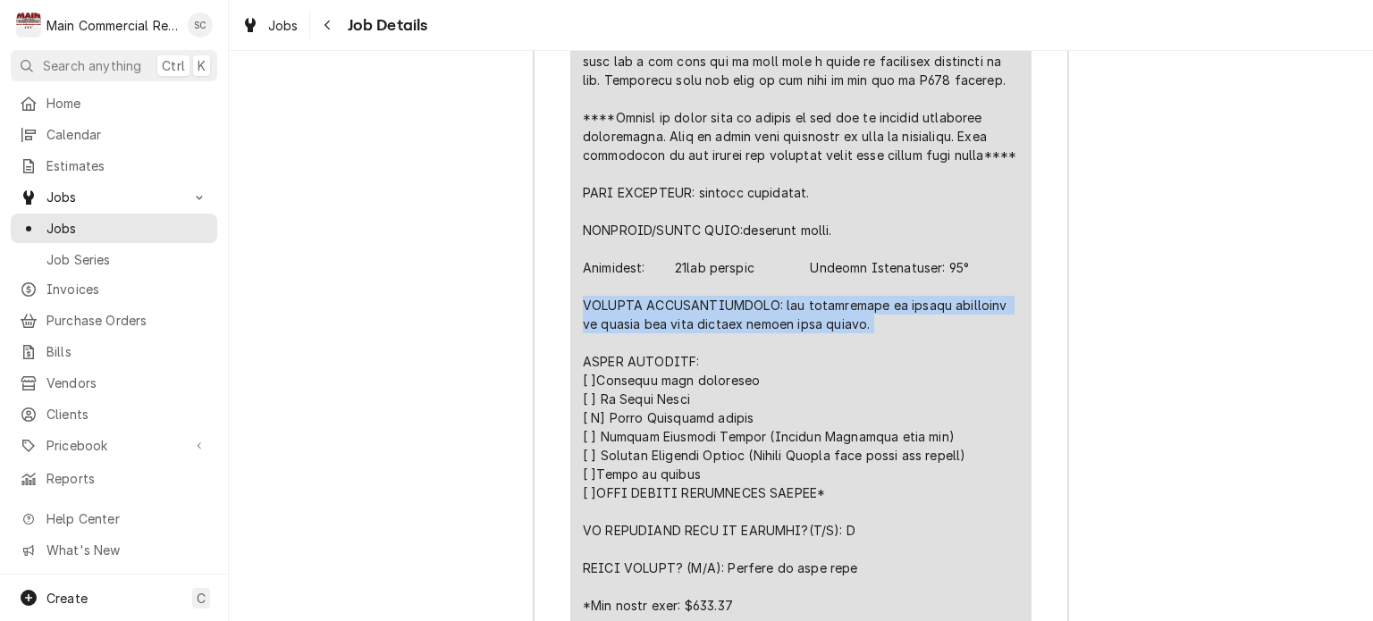
drag, startPoint x: 856, startPoint y: 357, endPoint x: 571, endPoint y: 343, distance: 284.7
click at [571, 343] on div "Short Description ***DIAGNOSIS-SERVICE CALL*** Service Date [DATE] Hourly Cost …" at bounding box center [800, 139] width 461 height 1205
copy div "FURTHER RECOMMENDATIONS: add refrigerant to verify operation of system and then…"
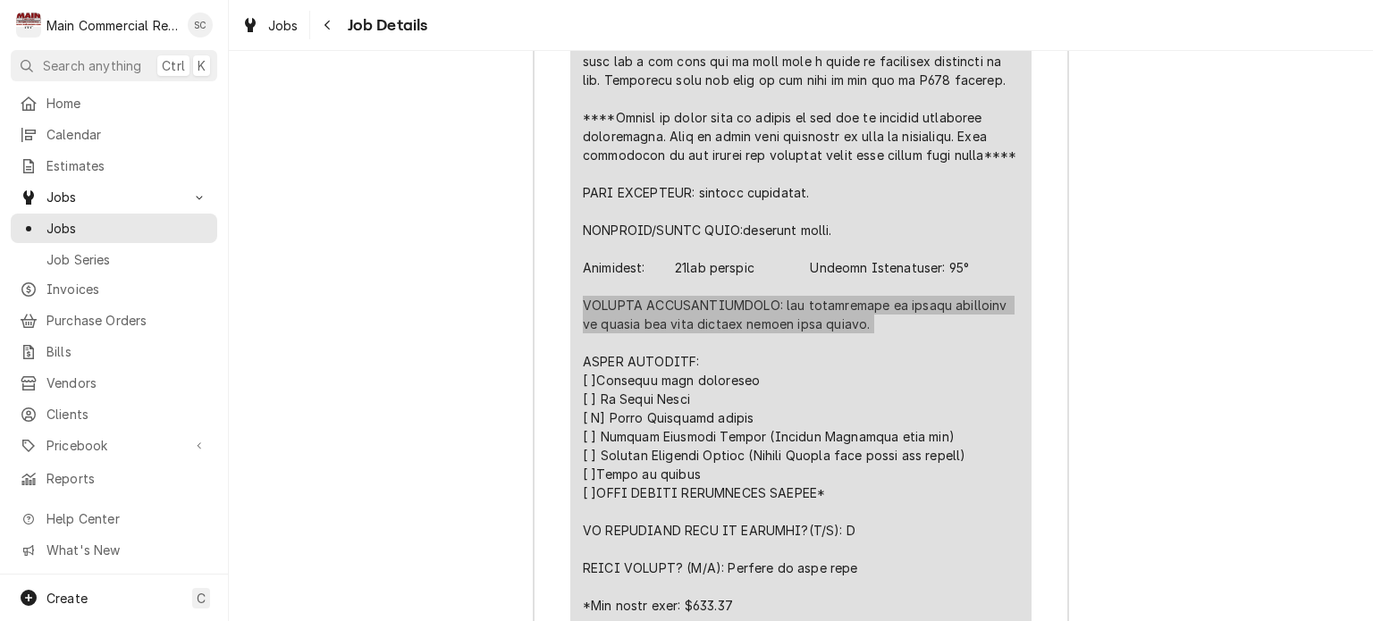
scroll to position [3666, 0]
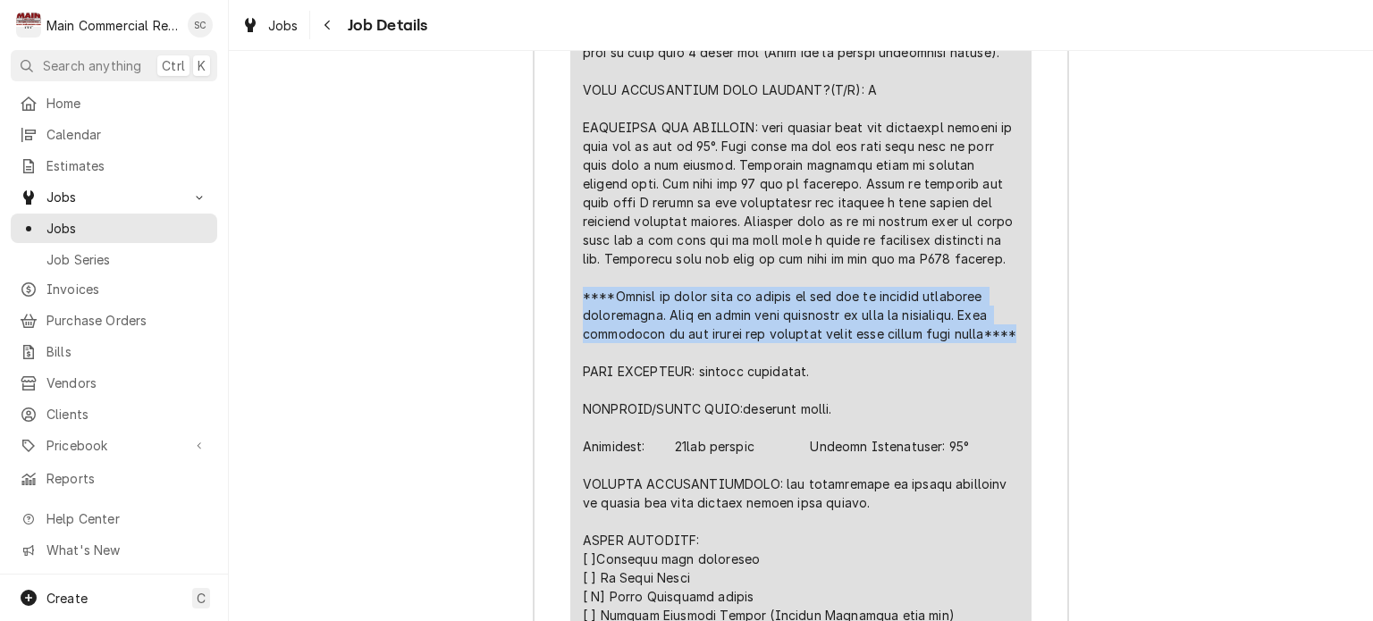
drag, startPoint x: 1009, startPoint y: 371, endPoint x: 572, endPoint y: 332, distance: 438.1
click at [572, 332] on div "Short Description ***DIAGNOSIS-SERVICE CALL*** Service Date Sep 4, 2025 Hourly …" at bounding box center [800, 318] width 461 height 1205
copy div "****Please be aware unit is unsafe to run due to leaking flammable refrigerant.…"
click at [262, 32] on div "Jobs" at bounding box center [270, 25] width 64 height 22
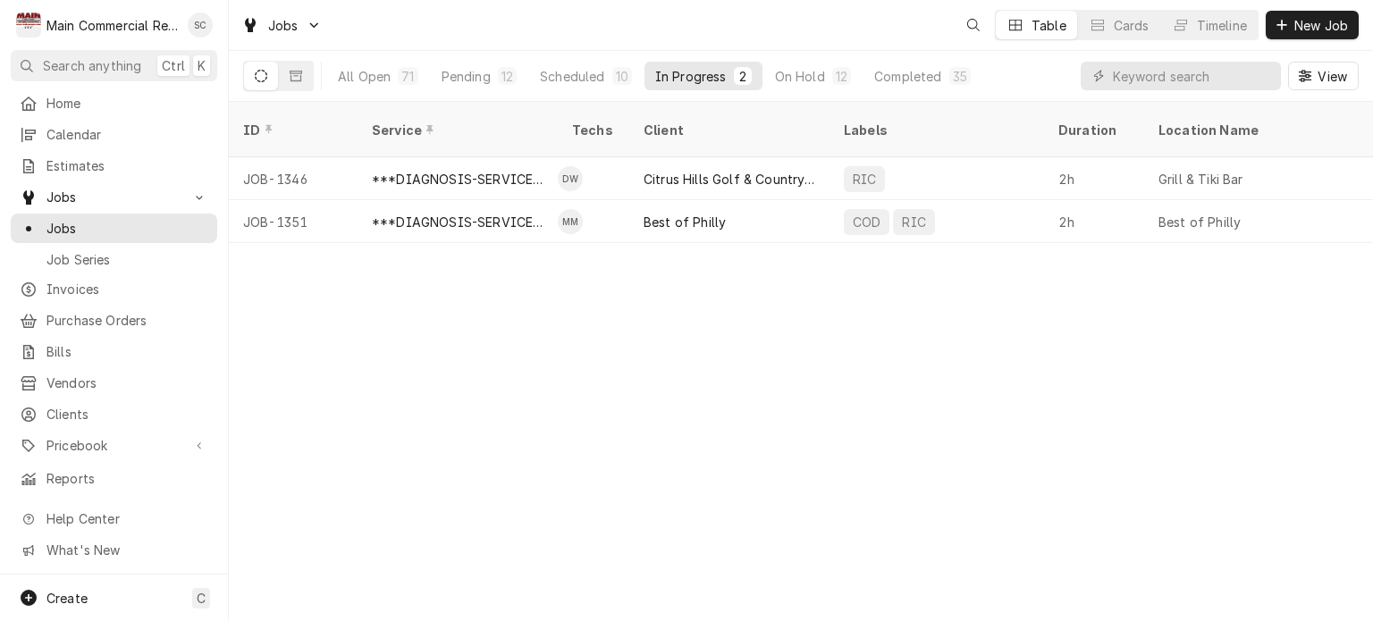
click at [848, 365] on div "ID Service Techs Client Labels Duration Location Name Date Received Status Prio…" at bounding box center [801, 361] width 1145 height 519
click at [925, 367] on div "ID Service Techs Client Labels Duration Location Name Date Received Status Prio…" at bounding box center [801, 361] width 1145 height 519
click at [930, 376] on div "ID Service Techs Client Labels Duration Location Name Date Received Status Prio…" at bounding box center [801, 361] width 1145 height 519
click at [570, 78] on div "Scheduled" at bounding box center [572, 76] width 64 height 19
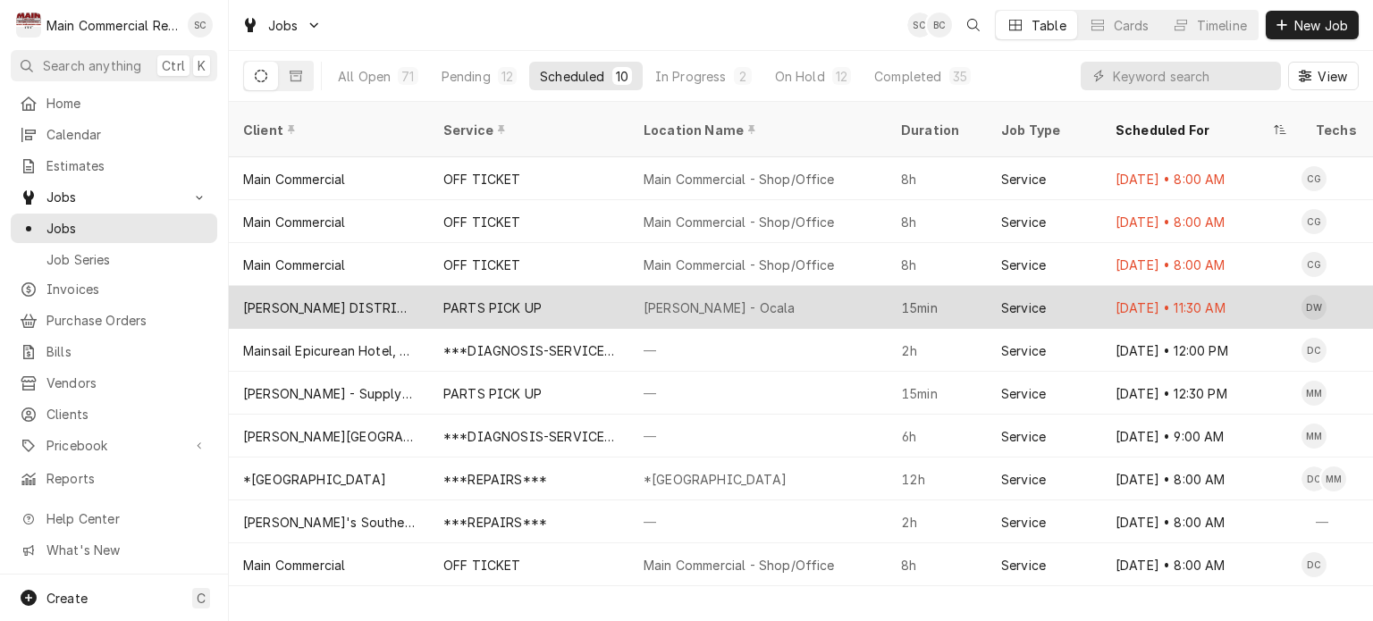
click at [822, 286] on div "[PERSON_NAME] - Ocala" at bounding box center [758, 307] width 258 height 43
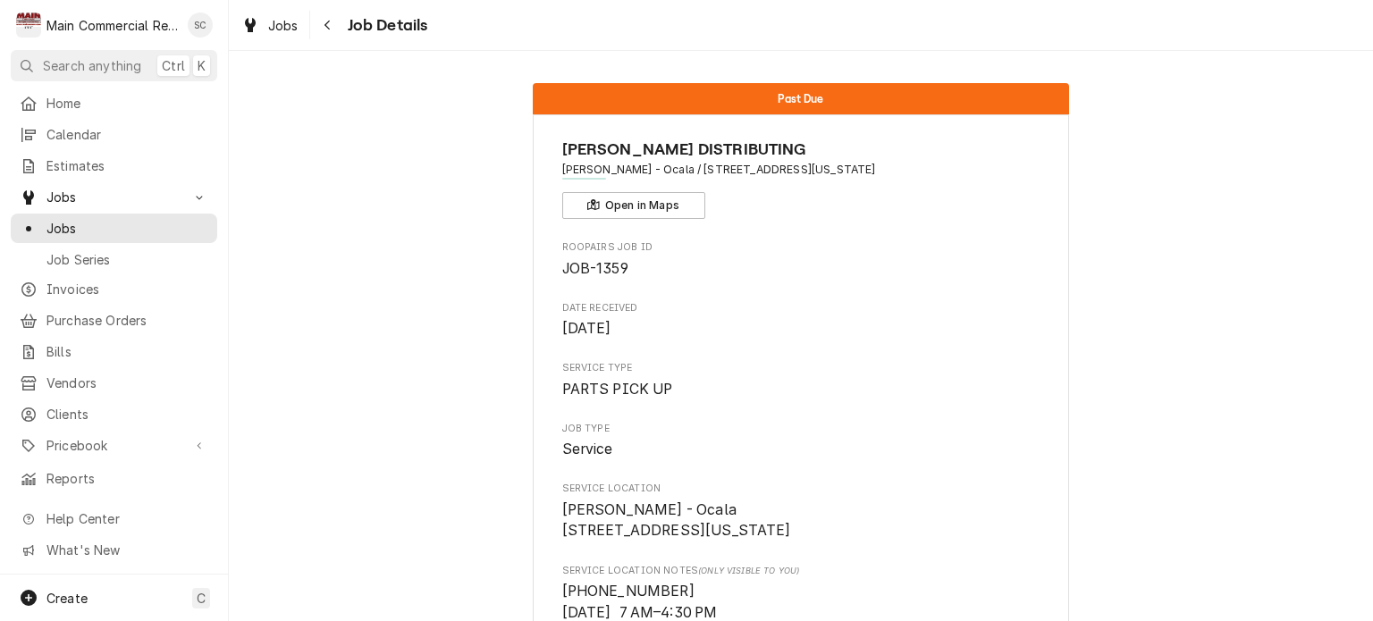
click at [343, 28] on span "Job Details" at bounding box center [385, 25] width 86 height 24
click at [327, 25] on icon "Navigate back" at bounding box center [328, 25] width 8 height 13
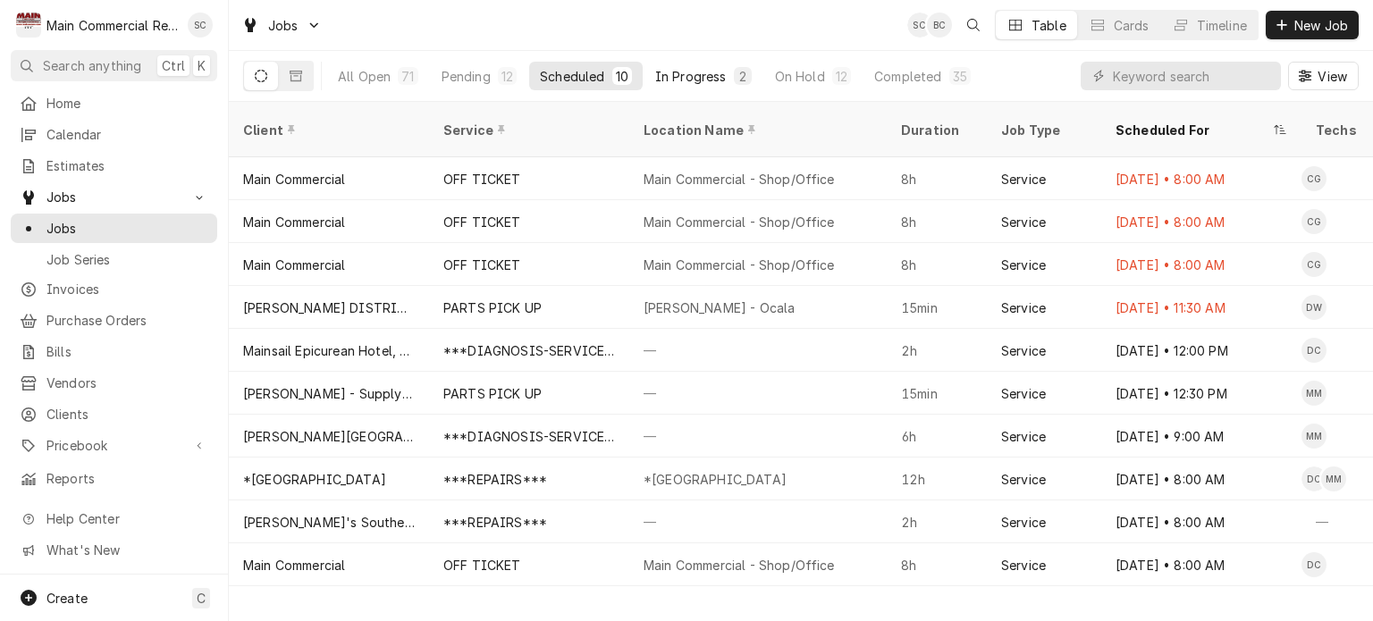
click at [730, 78] on button "In Progress 2" at bounding box center [704, 76] width 118 height 29
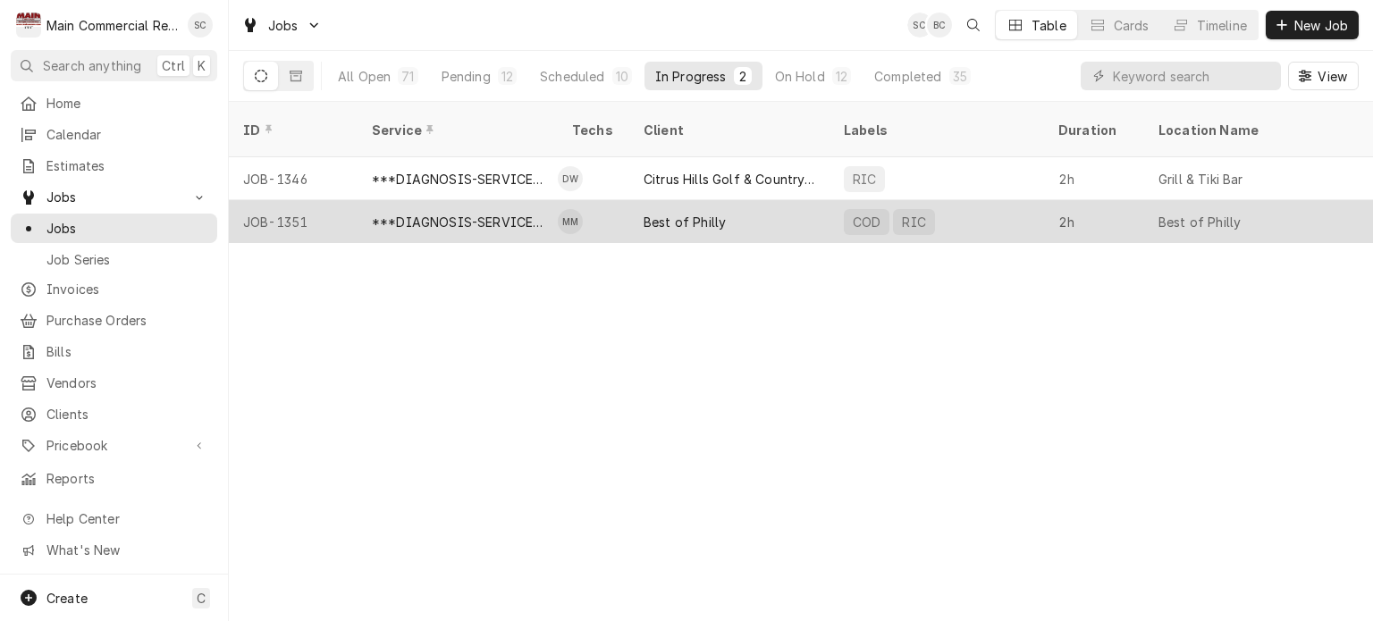
click at [706, 213] on div "Best of Philly" at bounding box center [685, 222] width 82 height 19
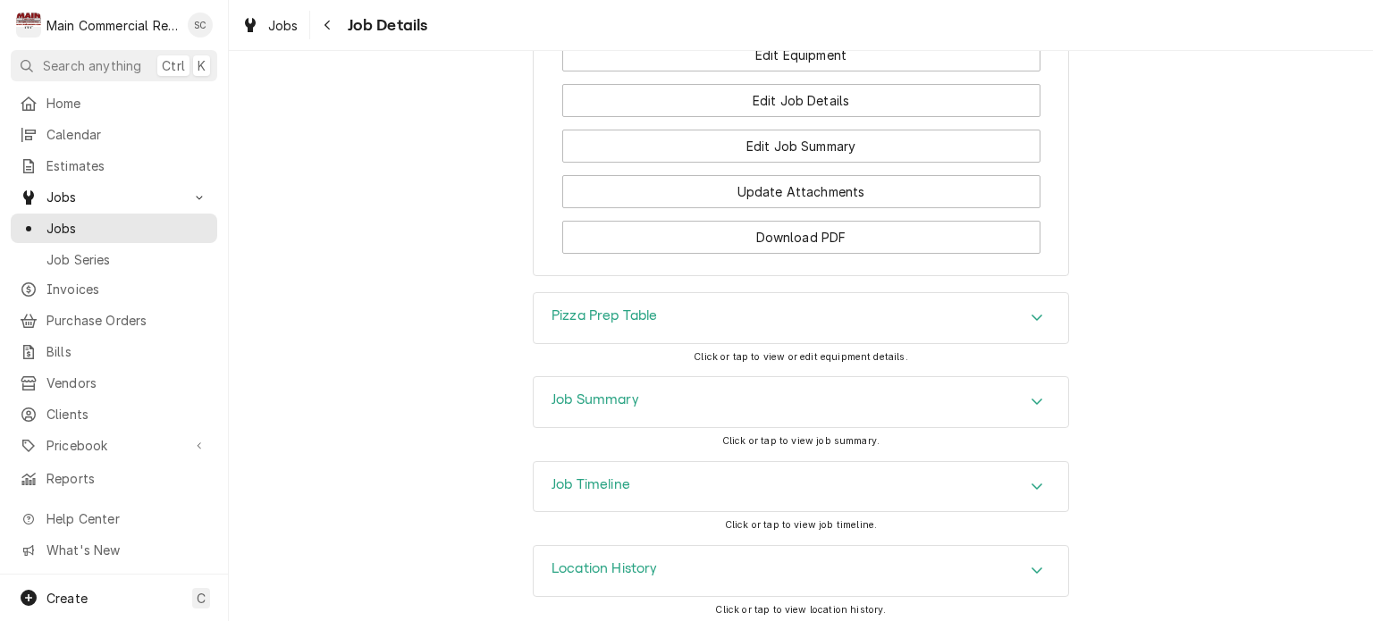
scroll to position [2362, 0]
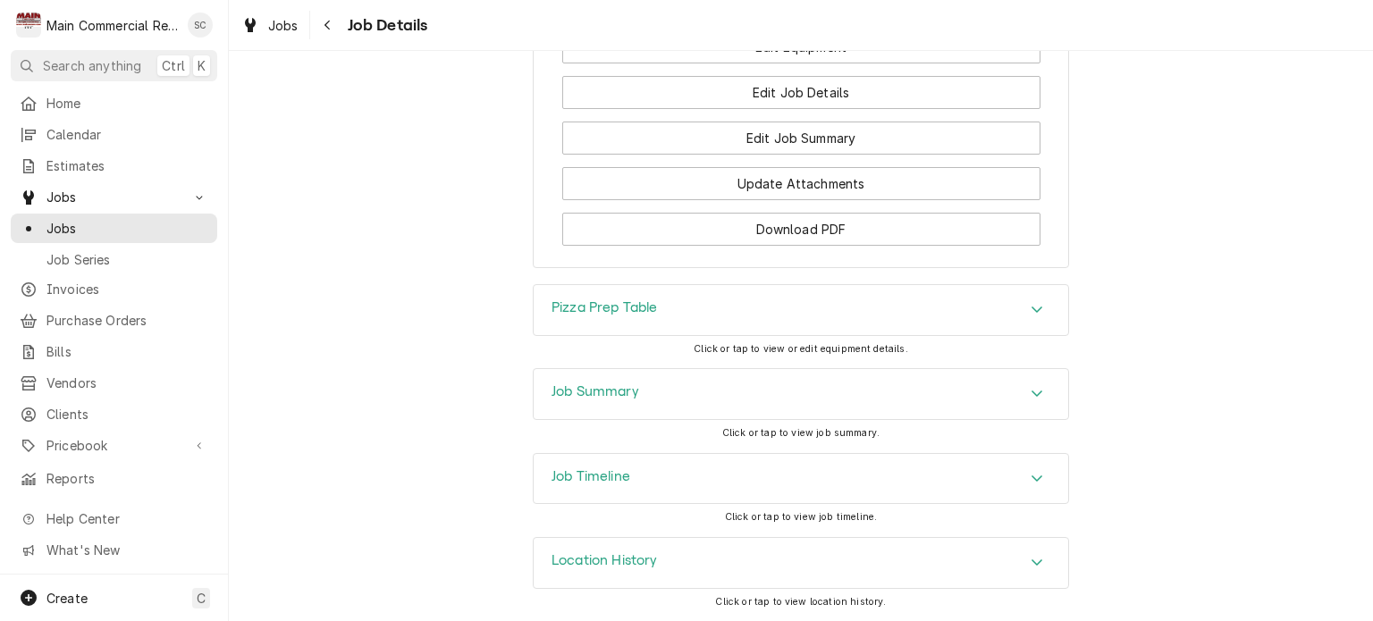
click at [771, 400] on div "Job Summary" at bounding box center [801, 394] width 535 height 50
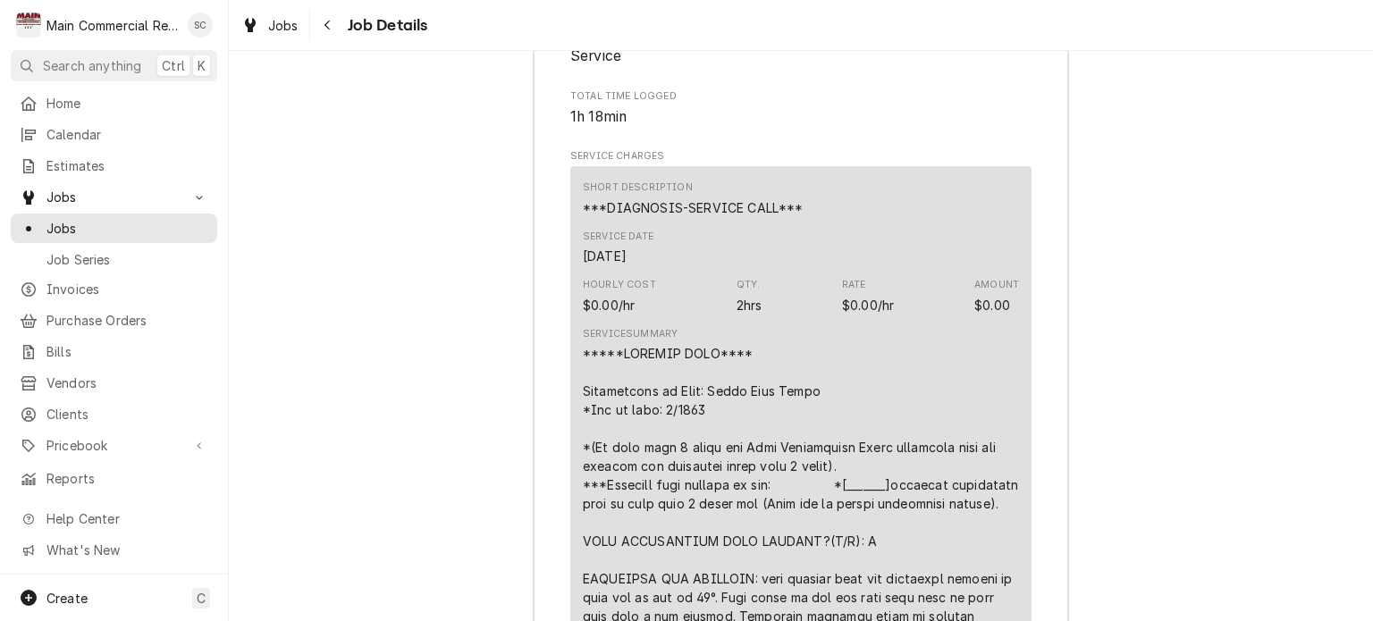
scroll to position [2596, 0]
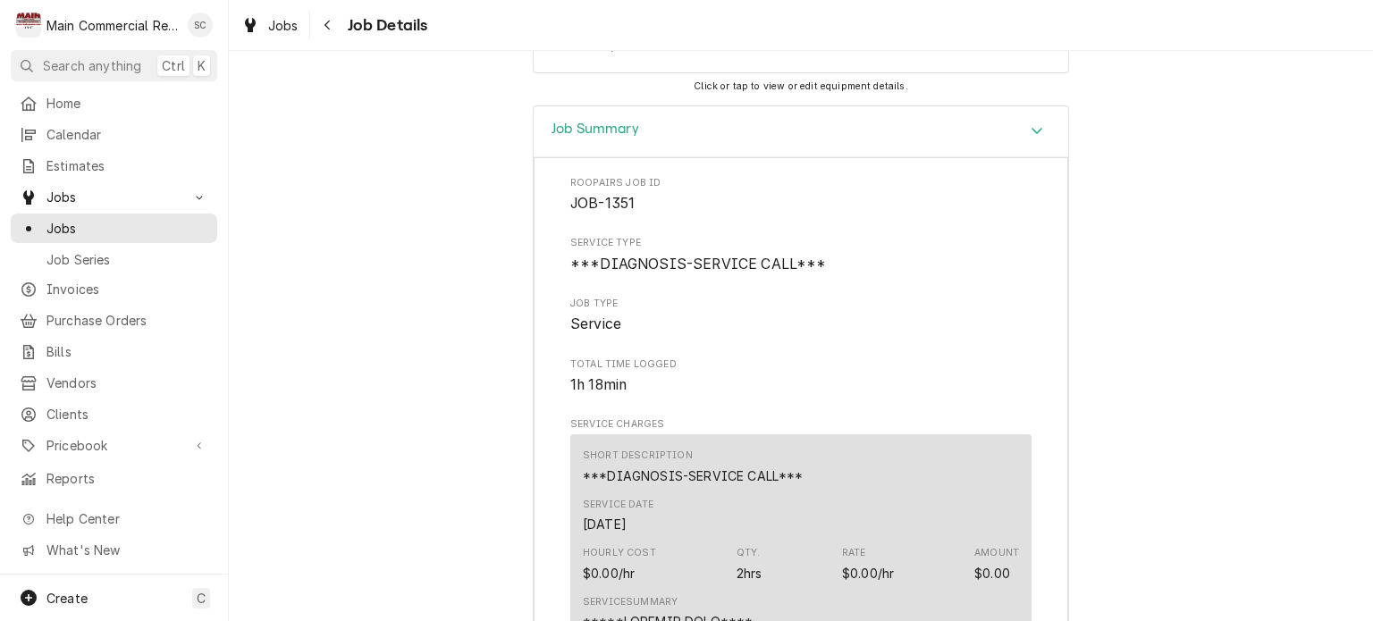
click at [934, 372] on span "Total Time Logged" at bounding box center [800, 365] width 461 height 14
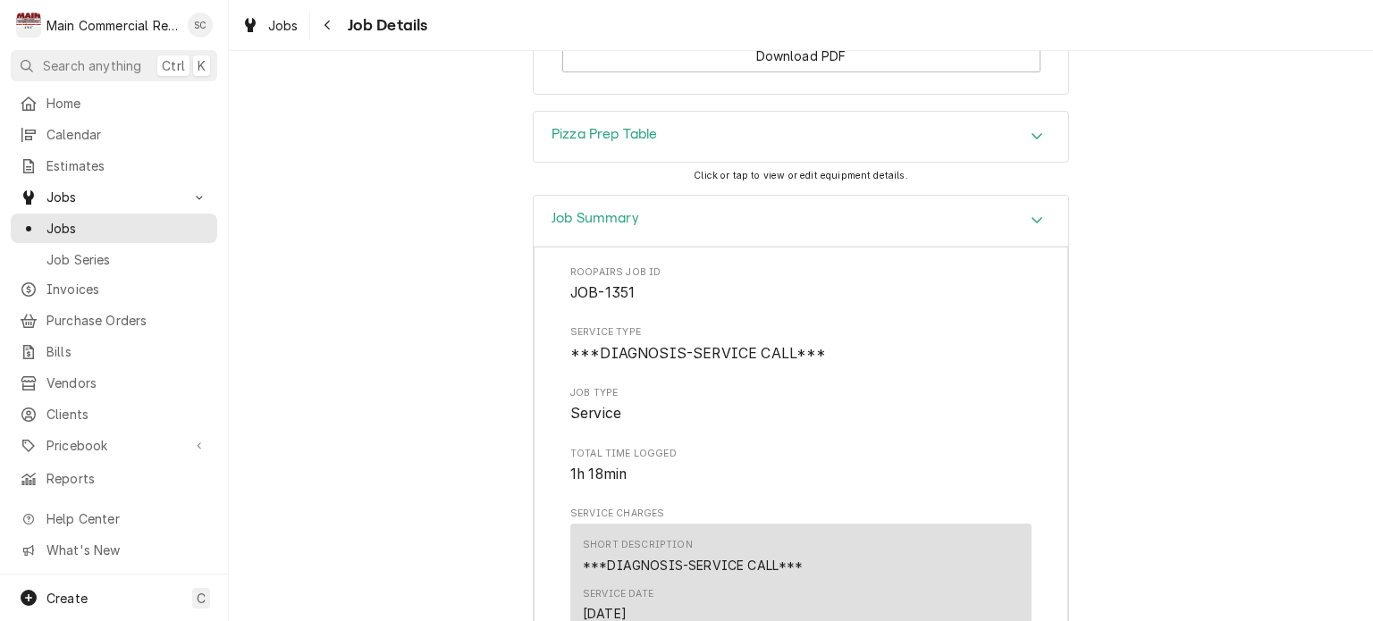
scroll to position [2238, 0]
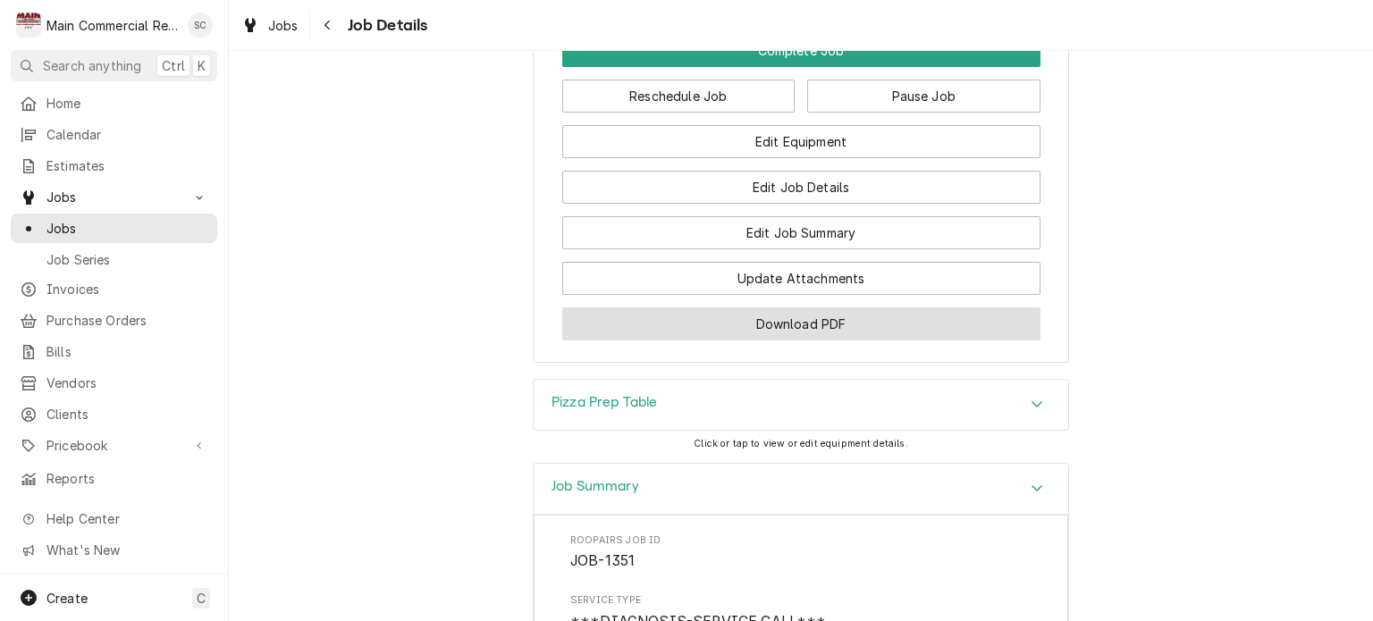
click at [845, 341] on button "Download PDF" at bounding box center [801, 324] width 478 height 33
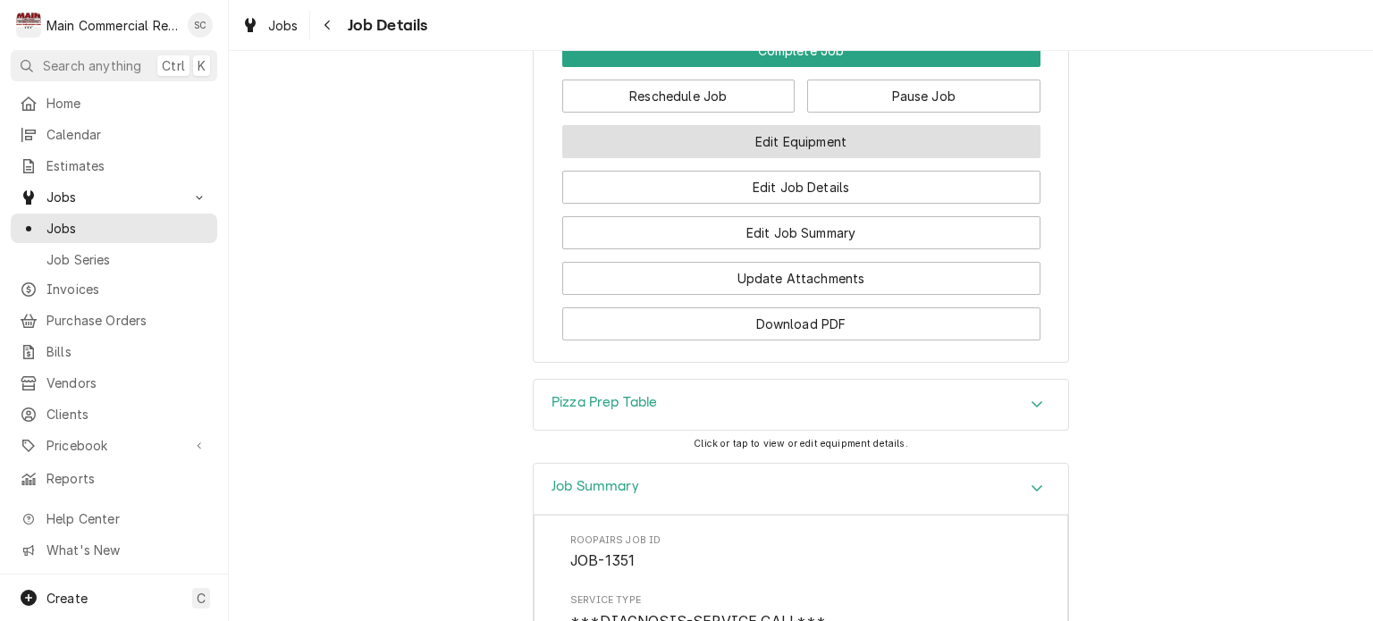
scroll to position [1970, 0]
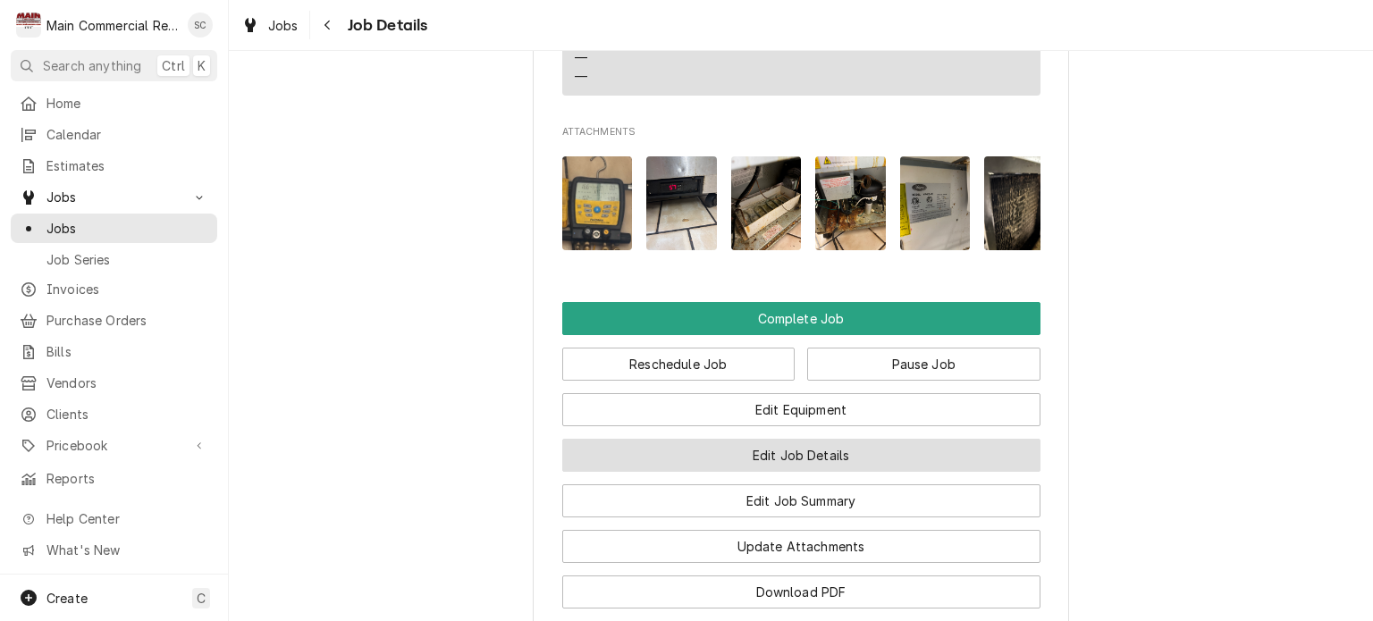
click at [798, 472] on button "Edit Job Details" at bounding box center [801, 455] width 478 height 33
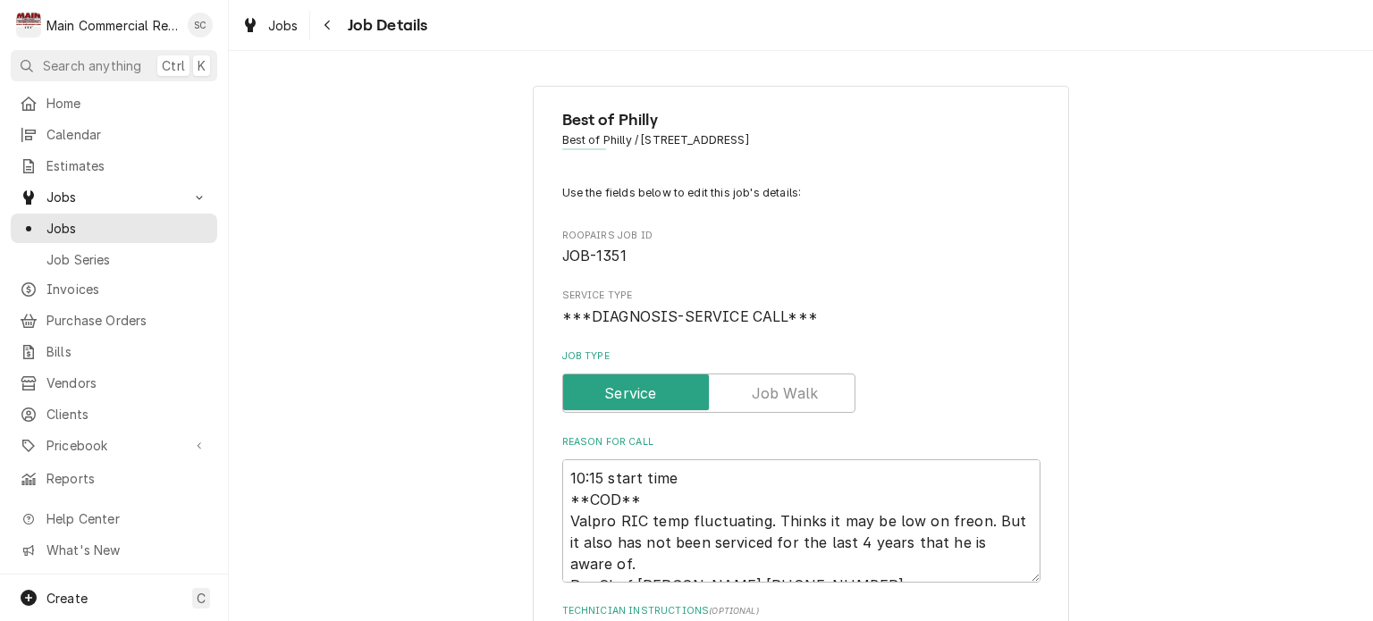
scroll to position [358, 0]
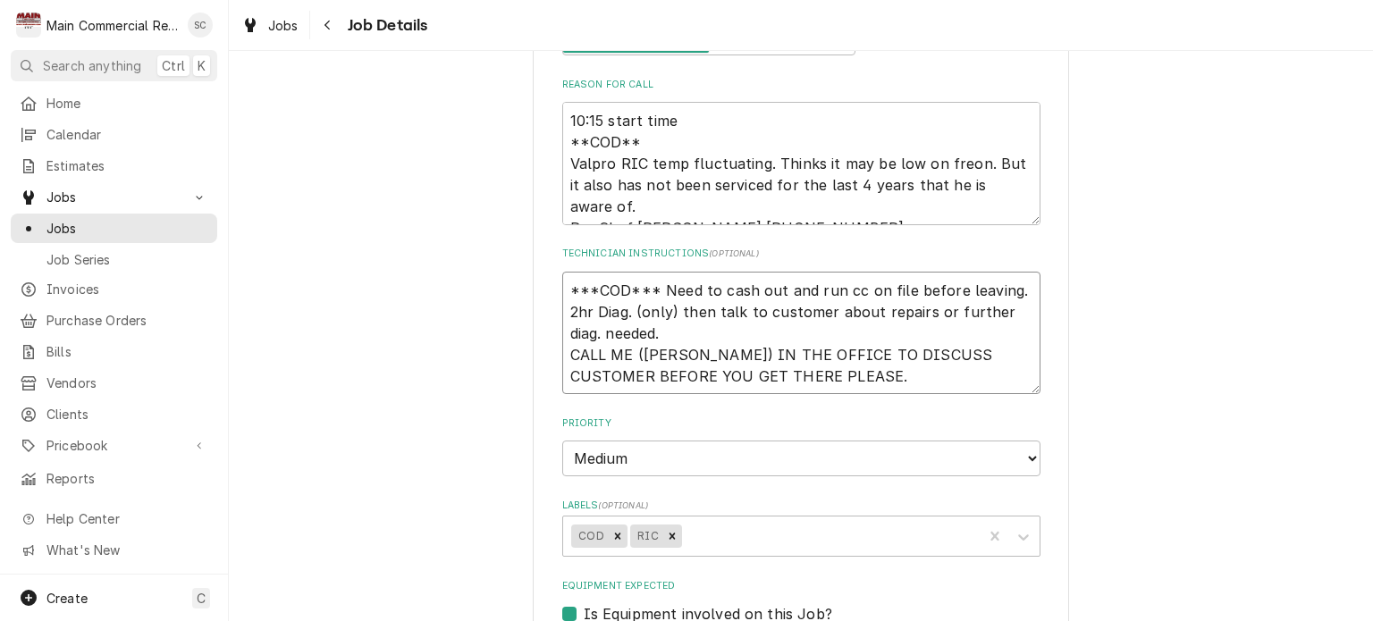
click at [562, 290] on textarea "***COD*** Need to cash out and run cc on file before leaving. 2hr Diag. (only) …" at bounding box center [801, 333] width 478 height 123
type textarea "x"
type textarea "***COD*** Need to cash out and run cc on file before leaving. 2hr Diag. (only) …"
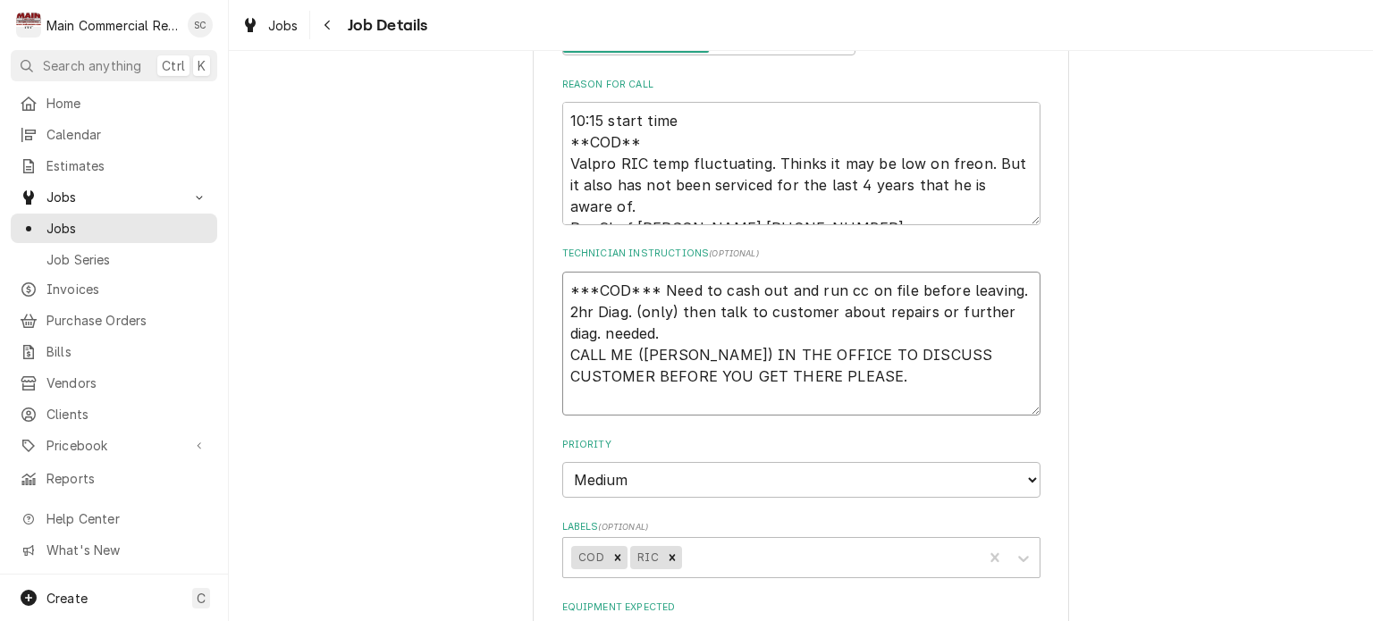
type textarea "x"
type textarea "I ***COD*** Need to cash out and run cc on file before leaving. 2hr Diag. (only…"
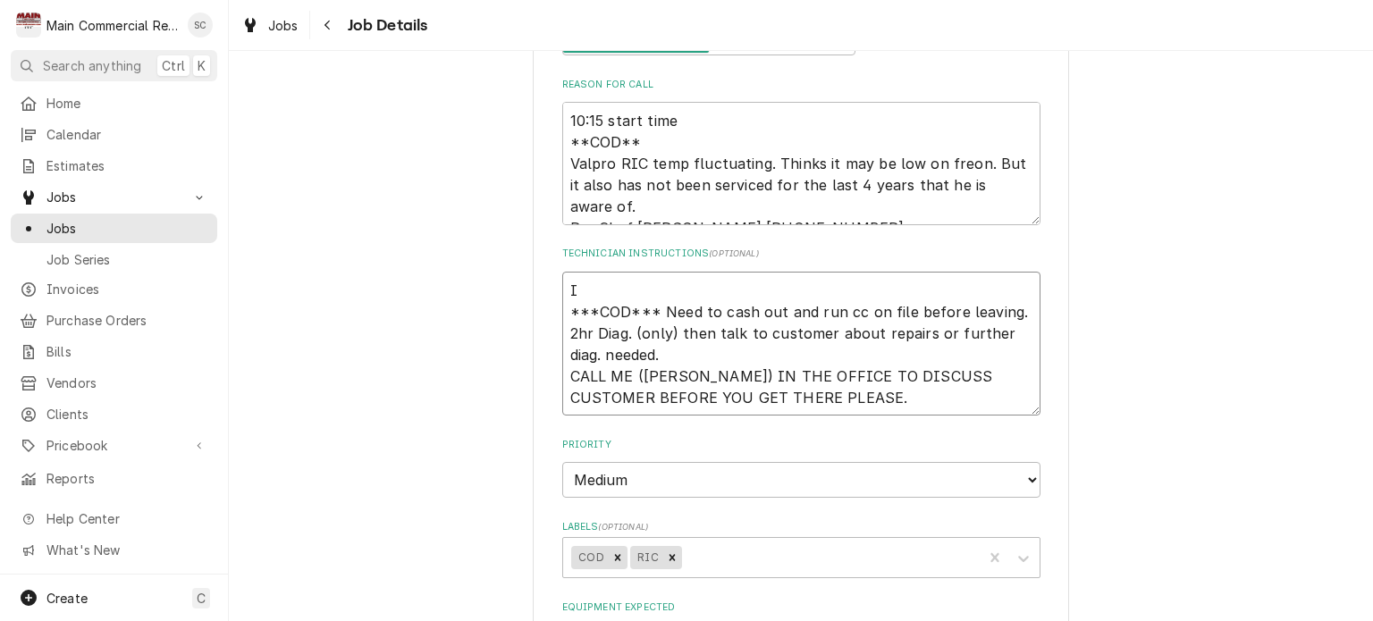
type textarea "x"
type textarea "In ***COD*** Need to cash out and run cc on file before leaving. 2hr Diag. (onl…"
type textarea "x"
type textarea "Inv ***COD*** Need to cash out and run cc on file before leaving. 2hr Diag. (on…"
type textarea "x"
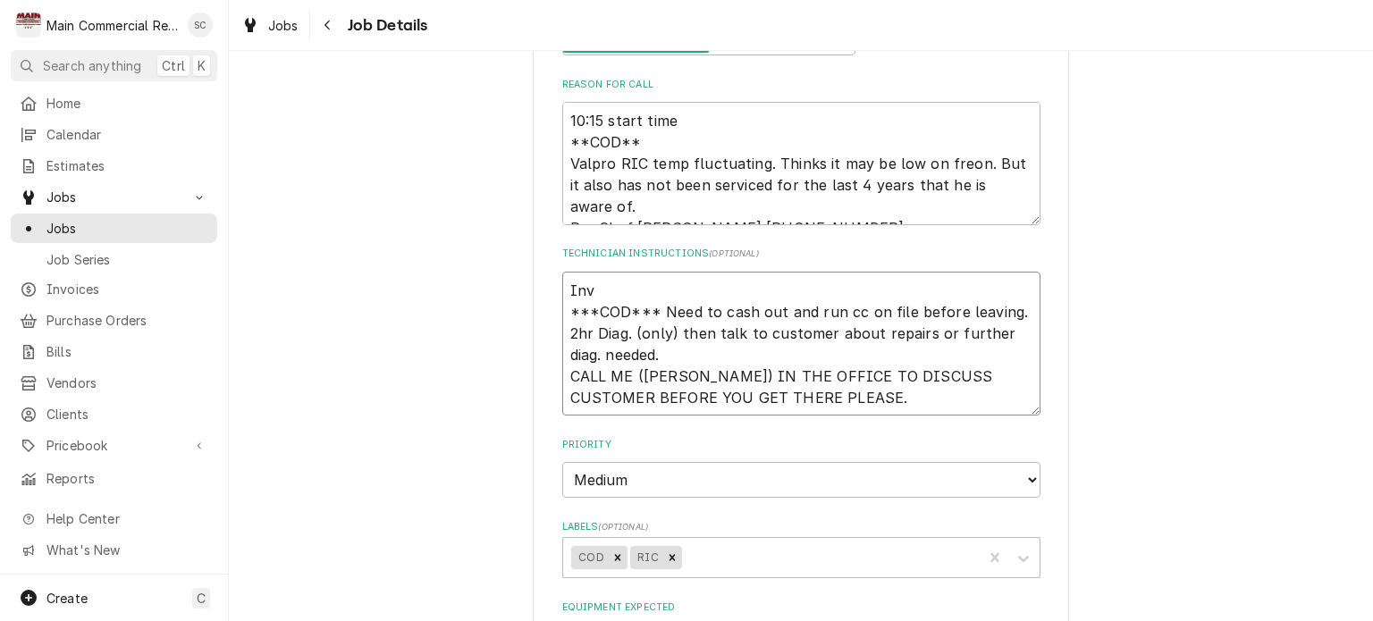
type textarea "Inv. ***COD*** Need to cash out and run cc on file before leaving. 2hr Diag. (o…"
type textarea "x"
type textarea "Inv. ***COD*** Need to cash out and run cc on file before leaving. 2hr Diag. (o…"
type textarea "x"
type textarea "Inv. 1 ***COD*** Need to cash out and run cc on file before leaving. 2hr Diag. …"
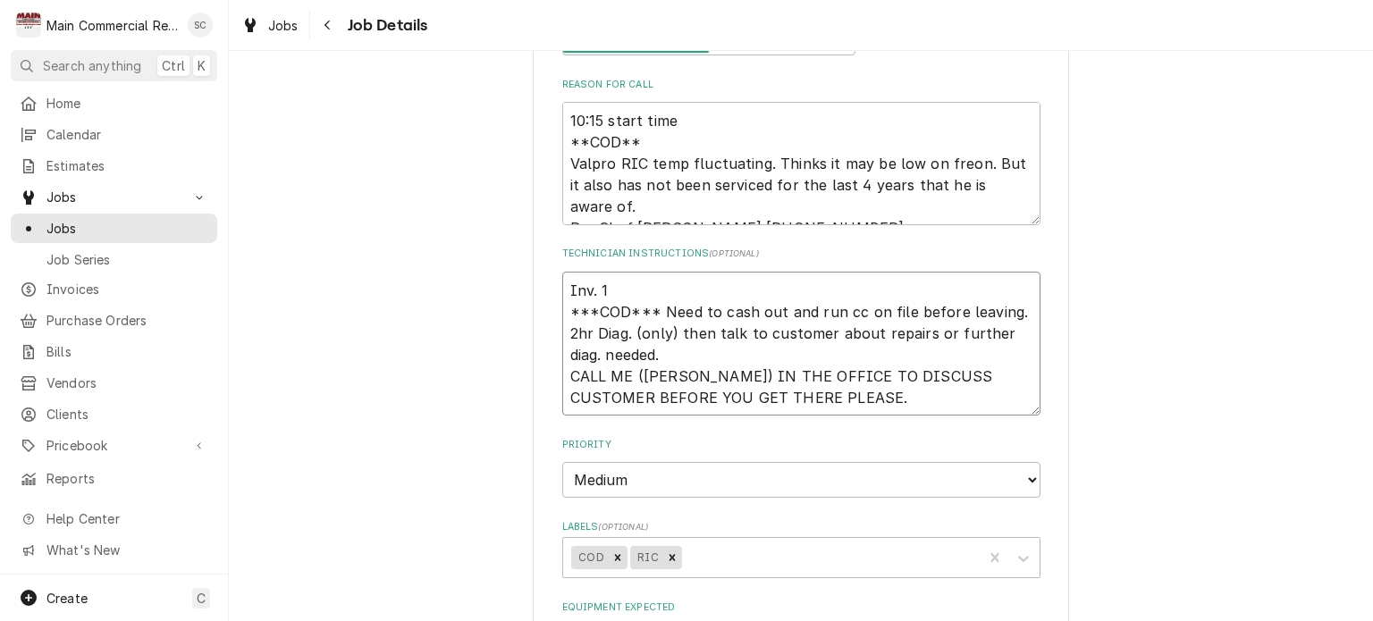
type textarea "x"
type textarea "Inv. 15 ***COD*** Need to cash out and run cc on file before leaving. 2hr Diag.…"
type textarea "x"
type textarea "Inv. 152 ***COD*** Need to cash out and run cc on file before leaving. 2hr Diag…"
type textarea "x"
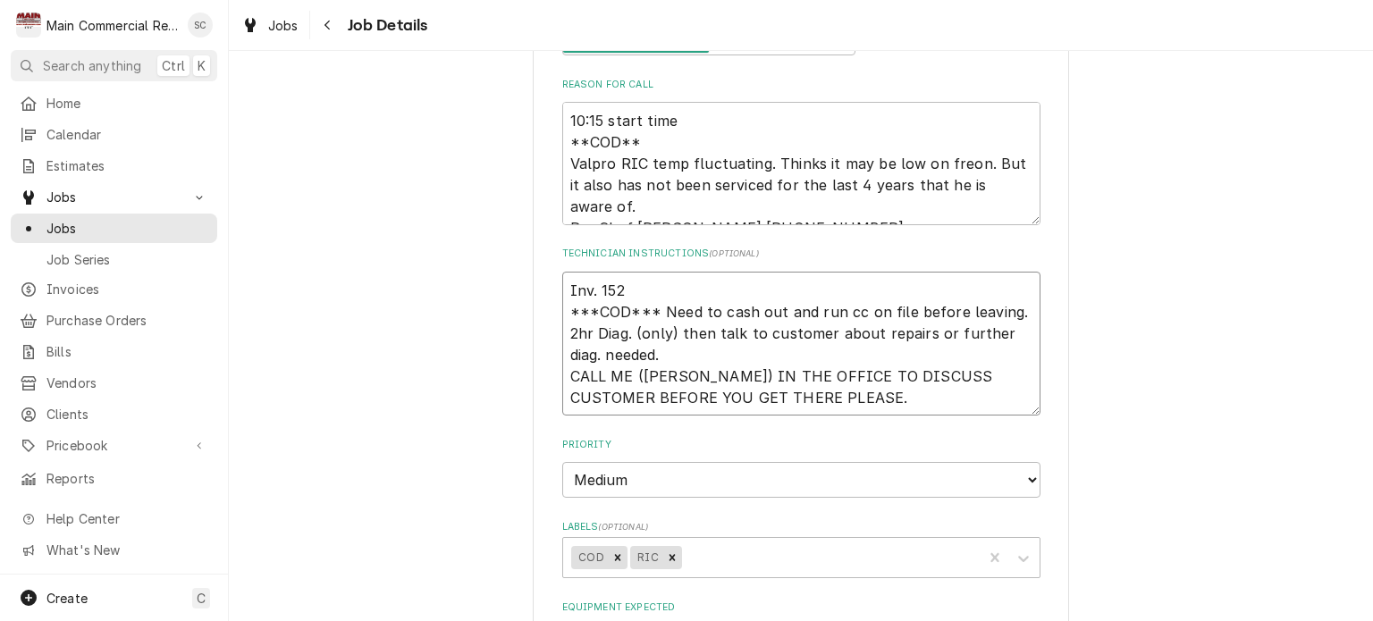
type textarea "Inv. 1522 ***COD*** Need to cash out and run cc on file before leaving. 2hr Dia…"
type textarea "x"
type textarea "Inv. 15221 ***COD*** Need to cash out and run cc on file before leaving. 2hr Di…"
type textarea "x"
type textarea "Inv. 1522 ***COD*** Need to cash out and run cc on file before leaving. 2hr Dia…"
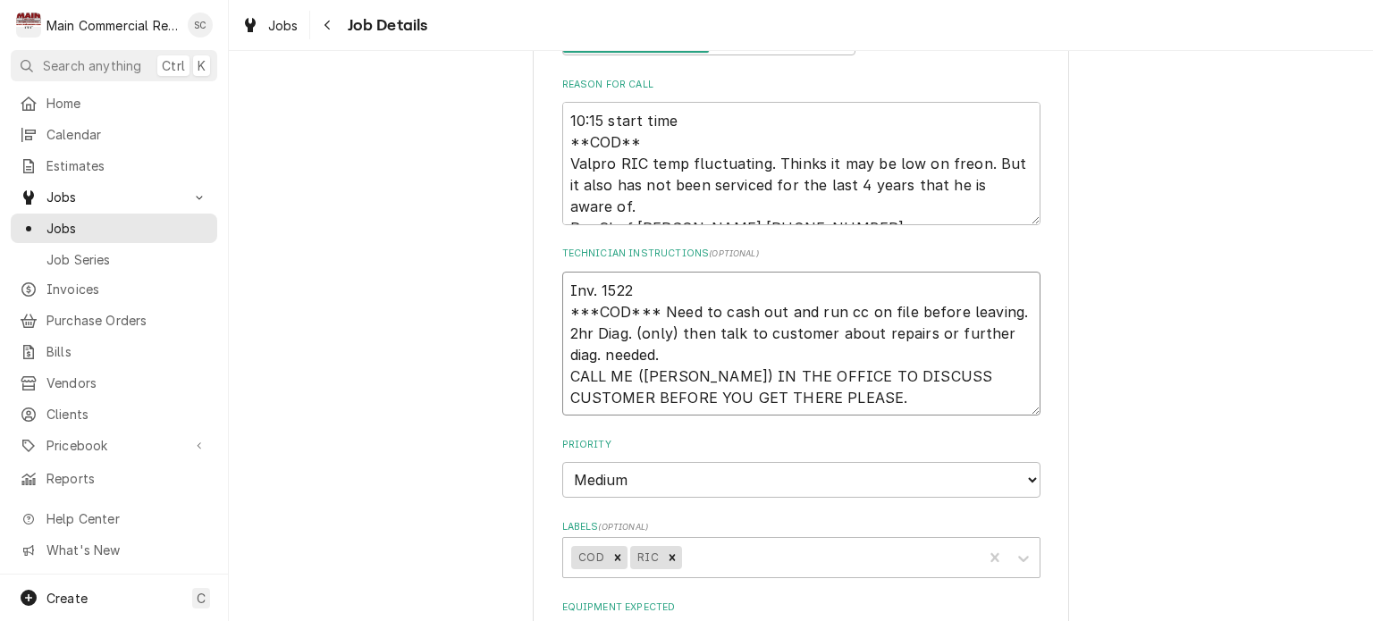
type textarea "x"
type textarea "Inv. 15222 ***COD*** Need to cash out and run cc on file before leaving. 2hr Di…"
type textarea "x"
type textarea "Inv. 152221 ***COD*** Need to cash out and run cc on file before leaving. 2hr D…"
type textarea "x"
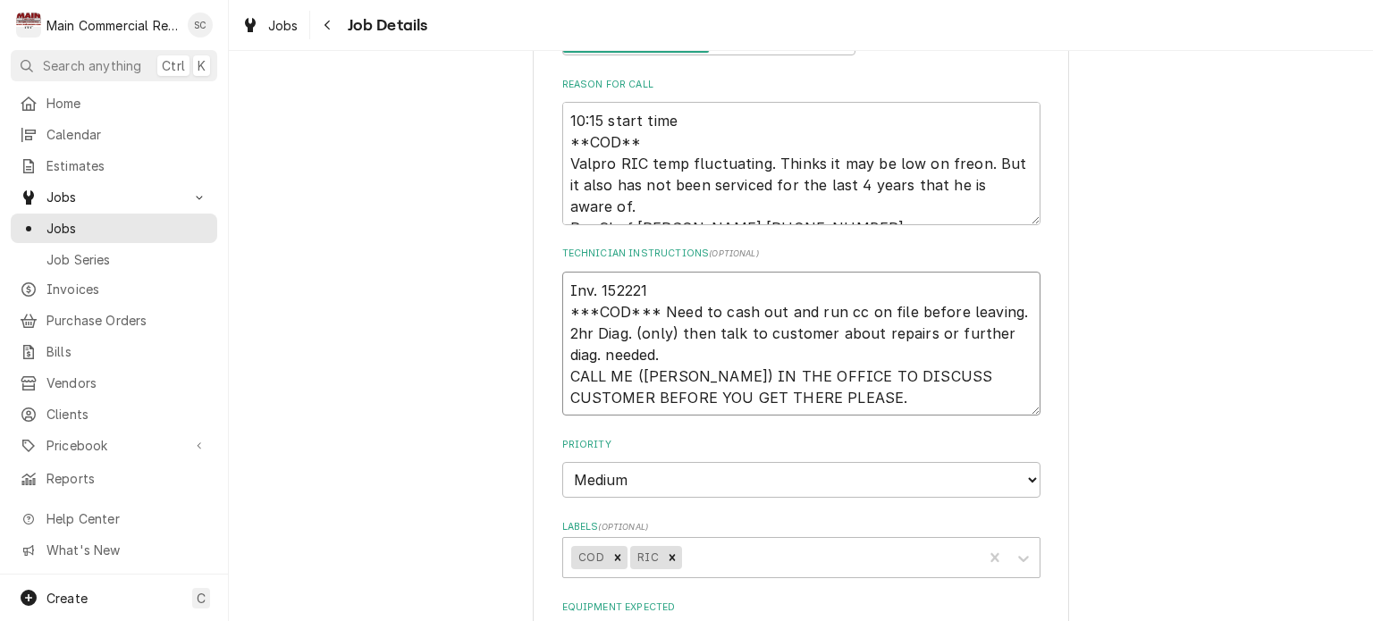
type textarea "Inv. 152221 ***COD*** Need to cash out and run cc on file before leaving. 2hr D…"
type textarea "x"
type textarea "Inv. 152221 ***COD*** Need to cash out and run cc on file before leaving. 2hr D…"
type textarea "x"
type textarea "Inv. 152221, ***COD*** Need to cash out and run cc on file before leaving. 2hr …"
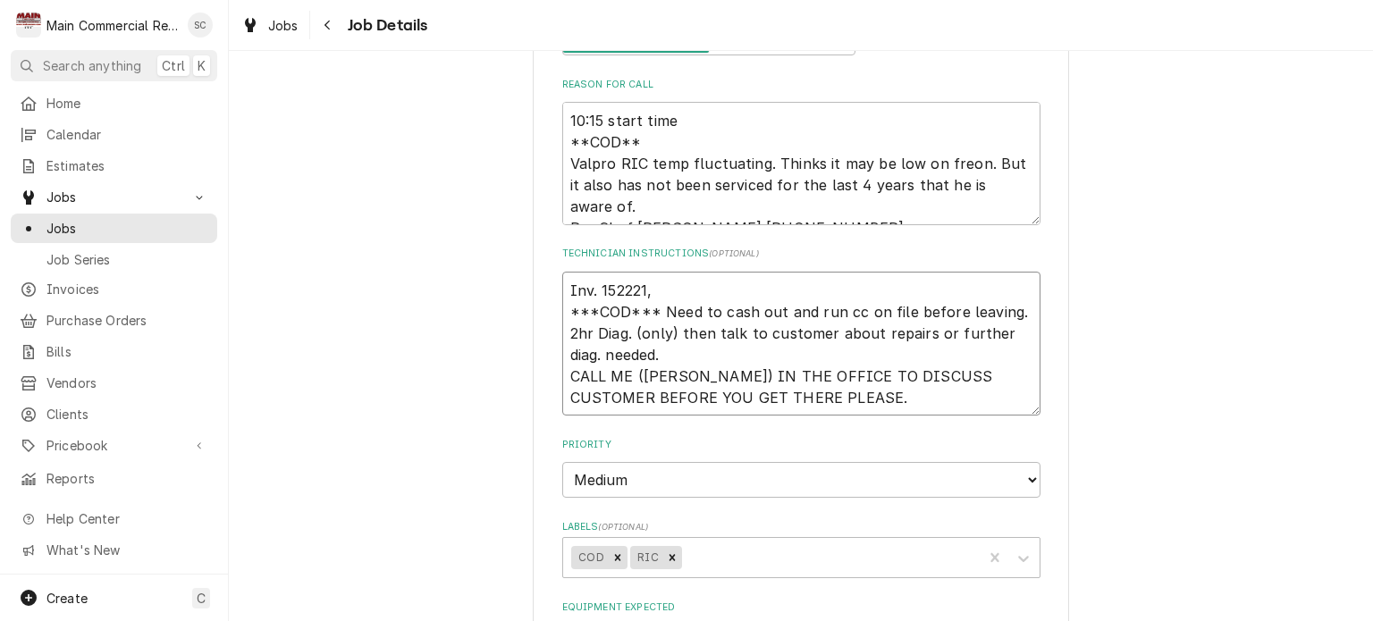
type textarea "x"
type textarea "Inv. 152221,$ ***COD*** Need to cash out and run cc on file before leaving. 2hr…"
type textarea "x"
type textarea "Inv. 152221,$2 ***COD*** Need to cash out and run cc on file before leaving. 2h…"
type textarea "x"
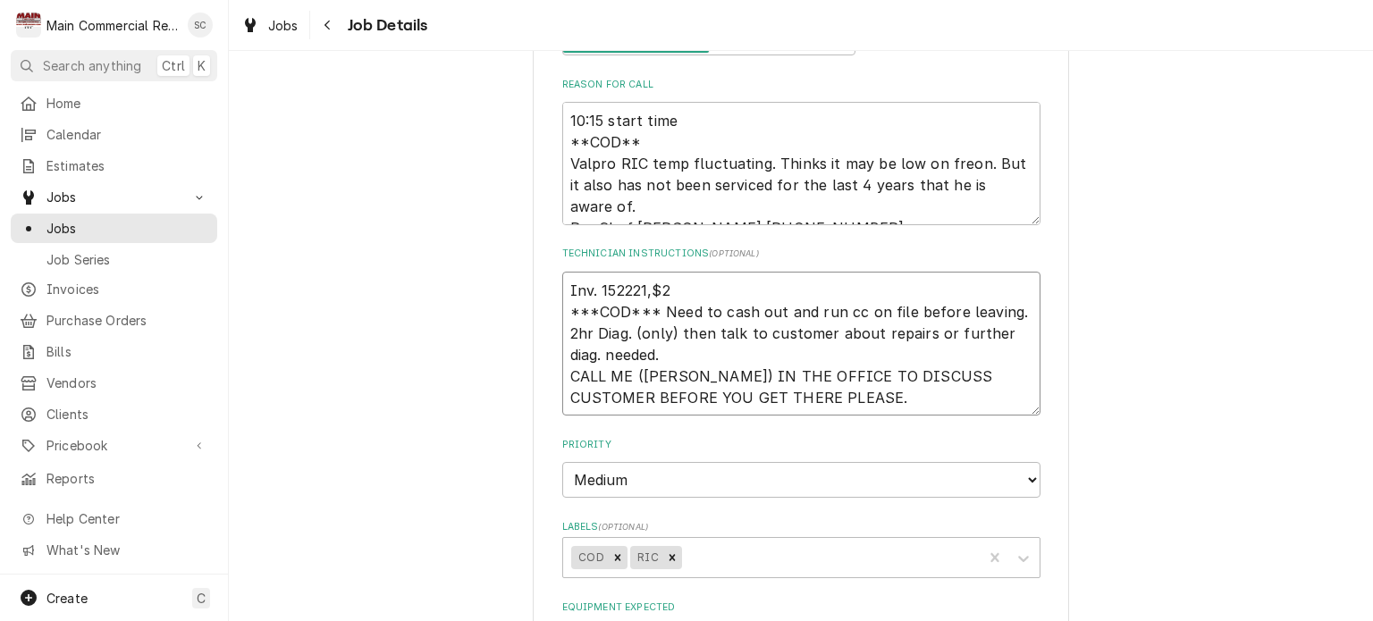
type textarea "Inv. 152221,$25 ***COD*** Need to cash out and run cc on file before leaving. 2…"
type textarea "x"
type textarea "Inv. 152221,$257 ***COD*** Need to cash out and run cc on file before leaving. …"
type textarea "x"
type textarea "Inv. 152221,$257. ***COD*** Need to cash out and run cc on file before leaving.…"
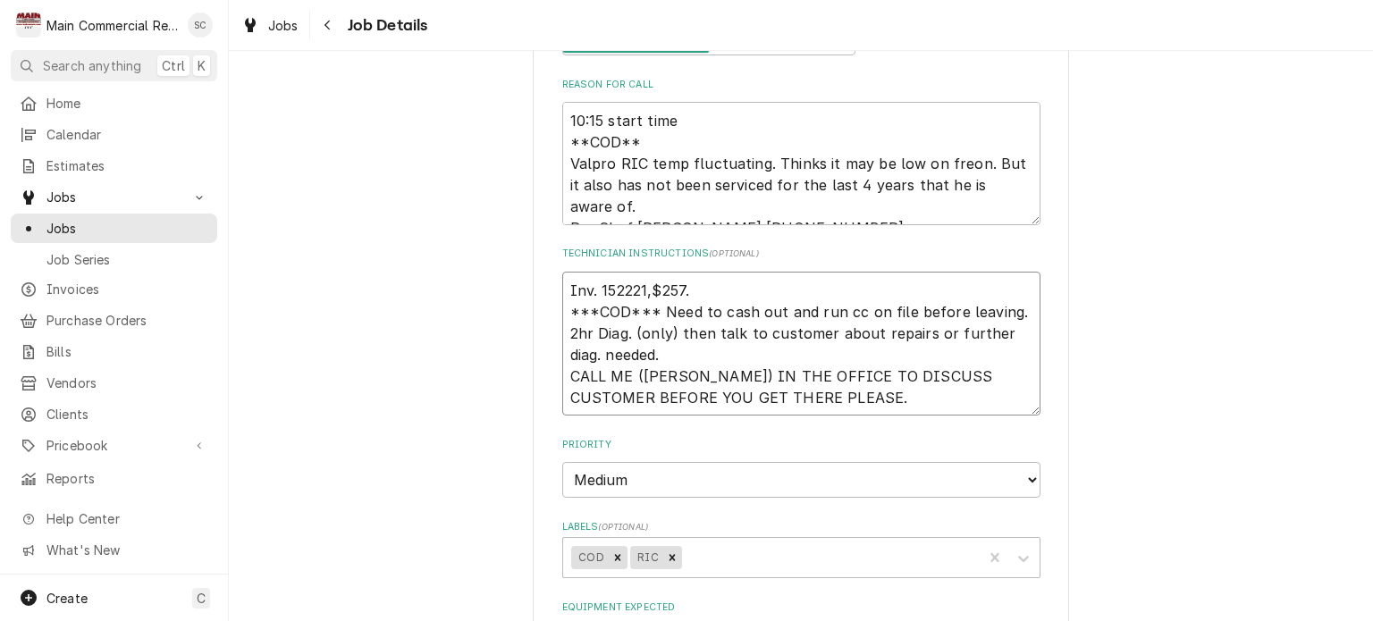
type textarea "x"
type textarea "Inv. 152221,$257.5 ***COD*** Need to cash out and run cc on file before leaving…"
type textarea "x"
type textarea "Inv. 152221,$257.50 ***COD*** Need to cash out and run cc on file before leavin…"
type textarea "x"
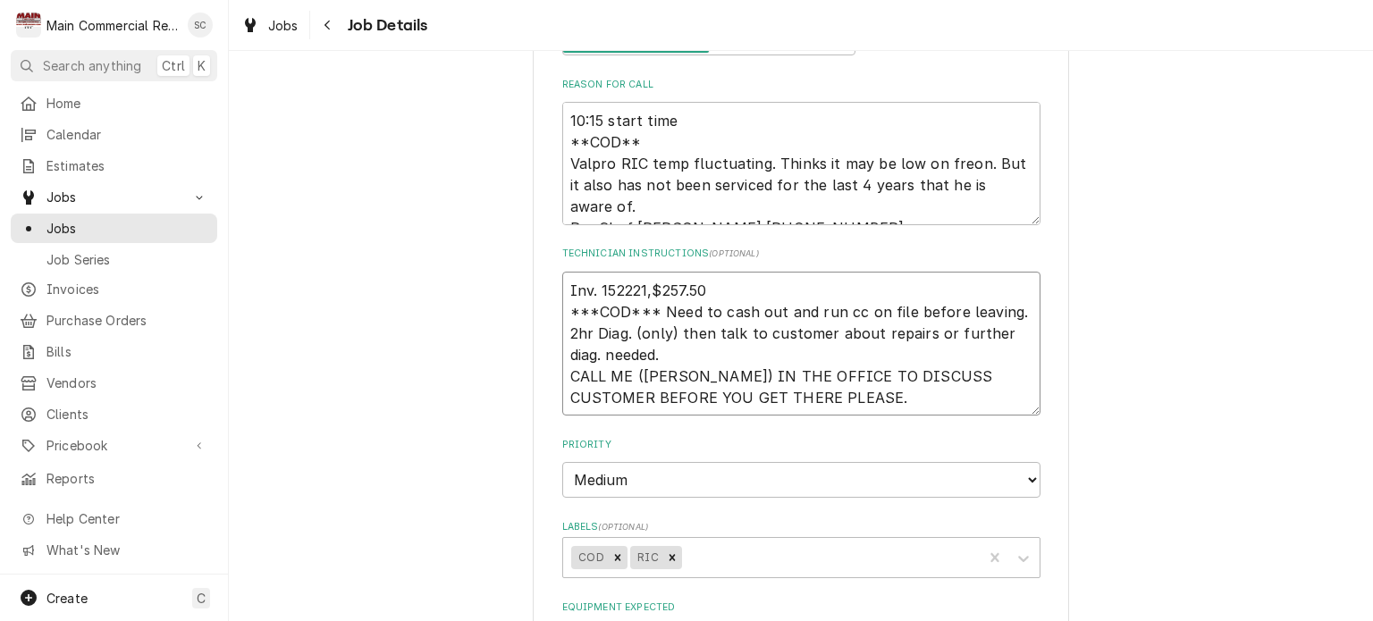
type textarea "Inv. 152221,$257.50 ***COD*** Need to cash out and run cc on file before leavin…"
type textarea "x"
type textarea "Inv. 152221,$257.50 i ***COD*** Need to cash out and run cc on file before leav…"
type textarea "x"
type textarea "Inv. 152221,$257.50 in ***COD*** Need to cash out and run cc on file before lea…"
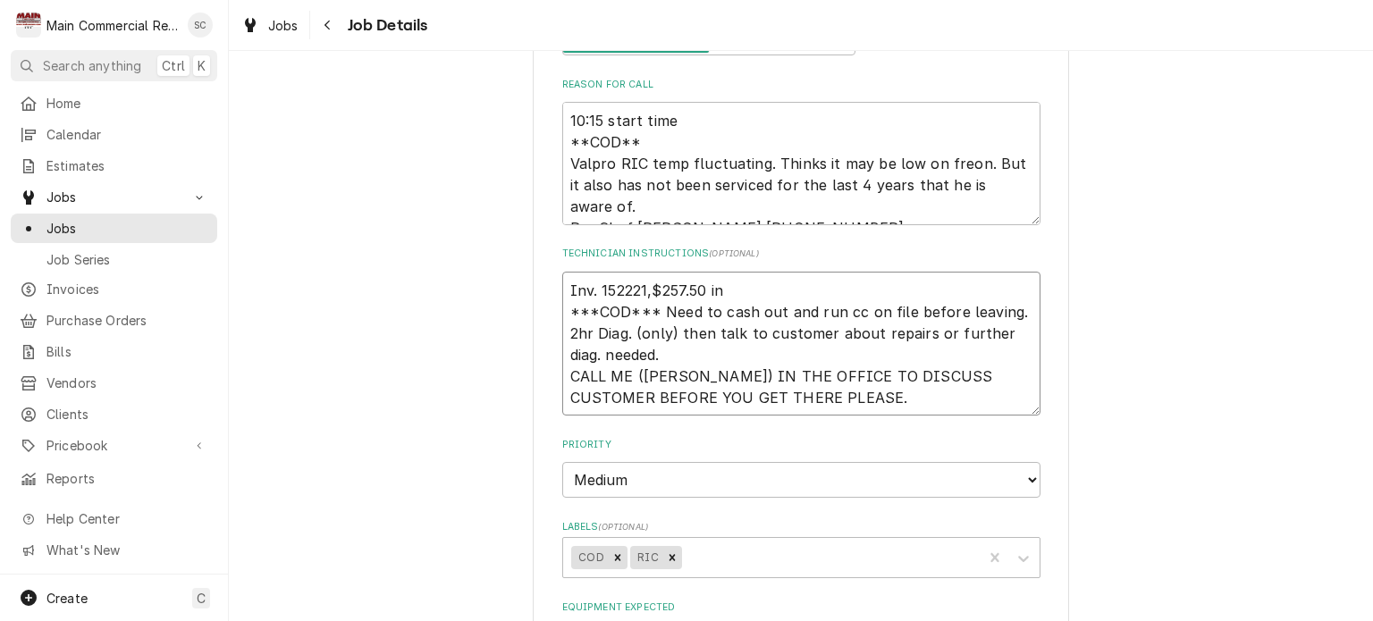
type textarea "x"
type textarea "Inv. 152221,$257.50 inc ***COD*** Need to cash out and run cc on file before le…"
type textarea "x"
type textarea "Inv. 152221,$257.50 incl ***COD*** Need to cash out and run cc on file before l…"
type textarea "x"
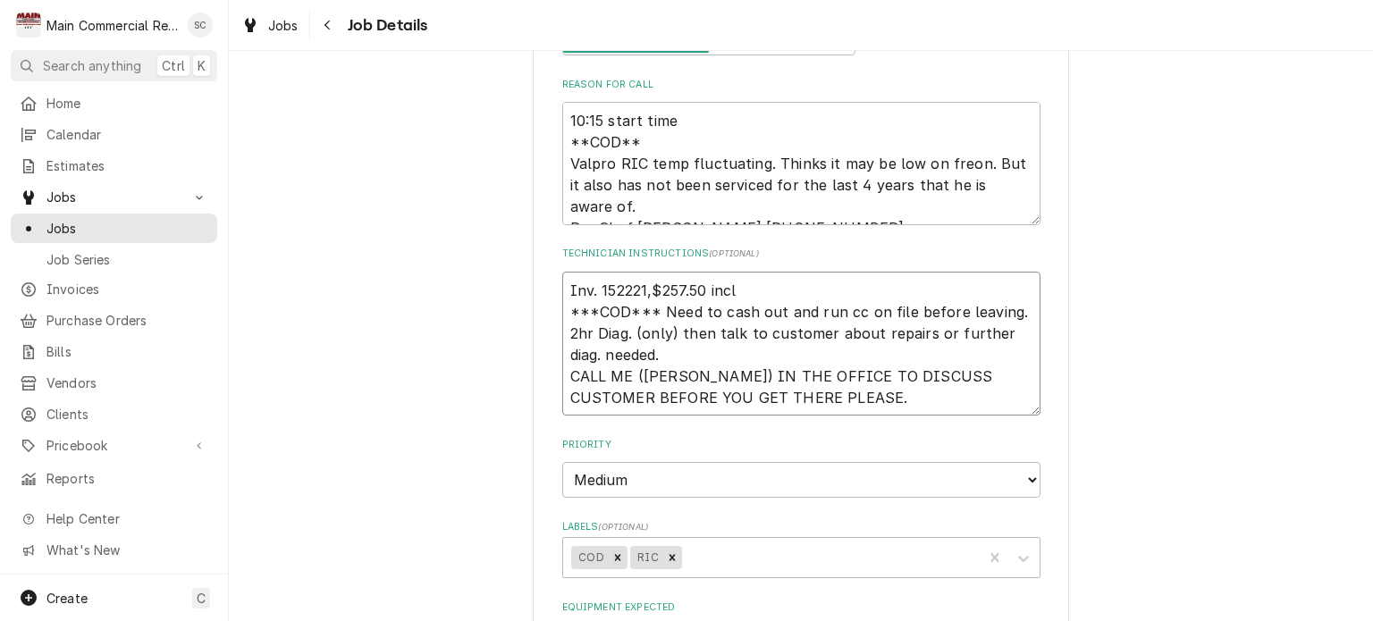
type textarea "Inv. 152221,$257.50 inclu ***COD*** Need to cash out and run cc on file before …"
type textarea "x"
type textarea "Inv. 152221,$257.50 includ ***COD*** Need to cash out and run cc on file before…"
type textarea "x"
type textarea "Inv. 152221,$257.50 include ***COD*** Need to cash out and run cc on file befor…"
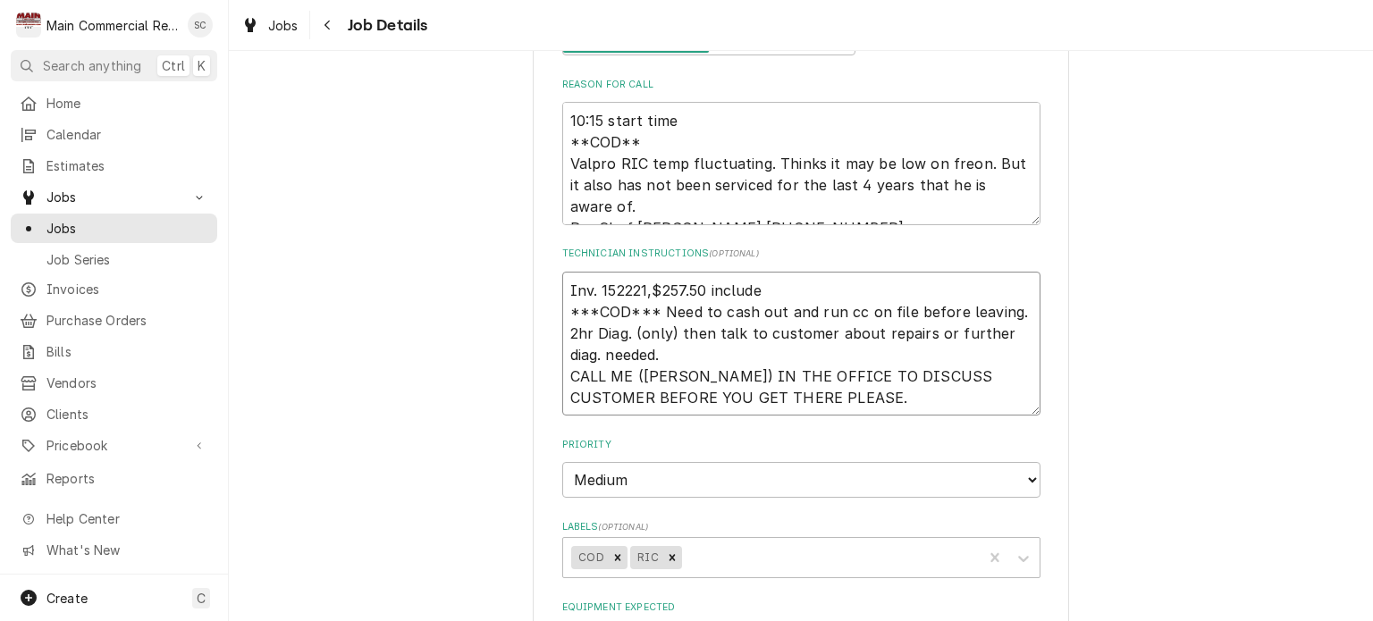
type textarea "x"
type textarea "Inv. 152221,$257.50 includes ***COD*** Need to cash out and run cc on file befo…"
type textarea "x"
type textarea "Inv. 152221,$257.50 includes ***COD*** Need to cash out and run cc on file befo…"
type textarea "x"
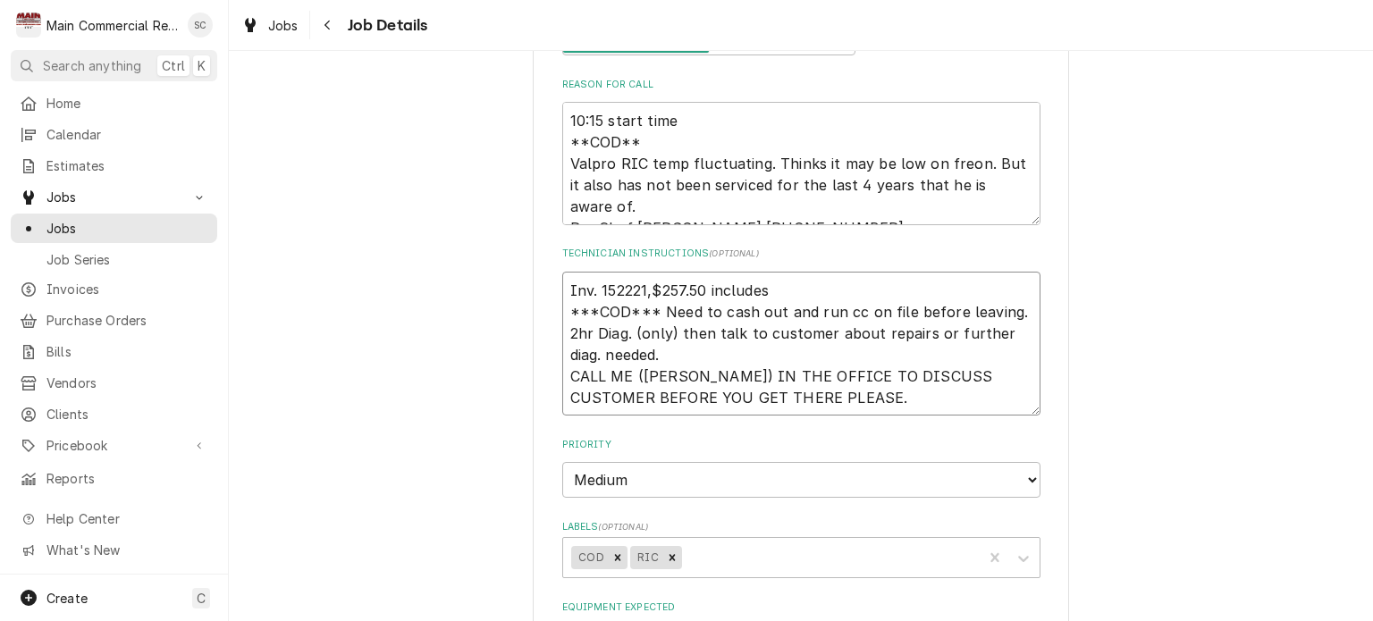
type textarea "Inv. 152221,$257.50 includes 3 ***COD*** Need to cash out and run cc on file be…"
type textarea "x"
type textarea "Inv. 152221,$257.50 includes 3% ***COD*** Need to cash out and run cc on file b…"
type textarea "x"
type textarea "Inv. 152221,$257.50 includes 3% ***COD*** Need to cash out and run cc on file b…"
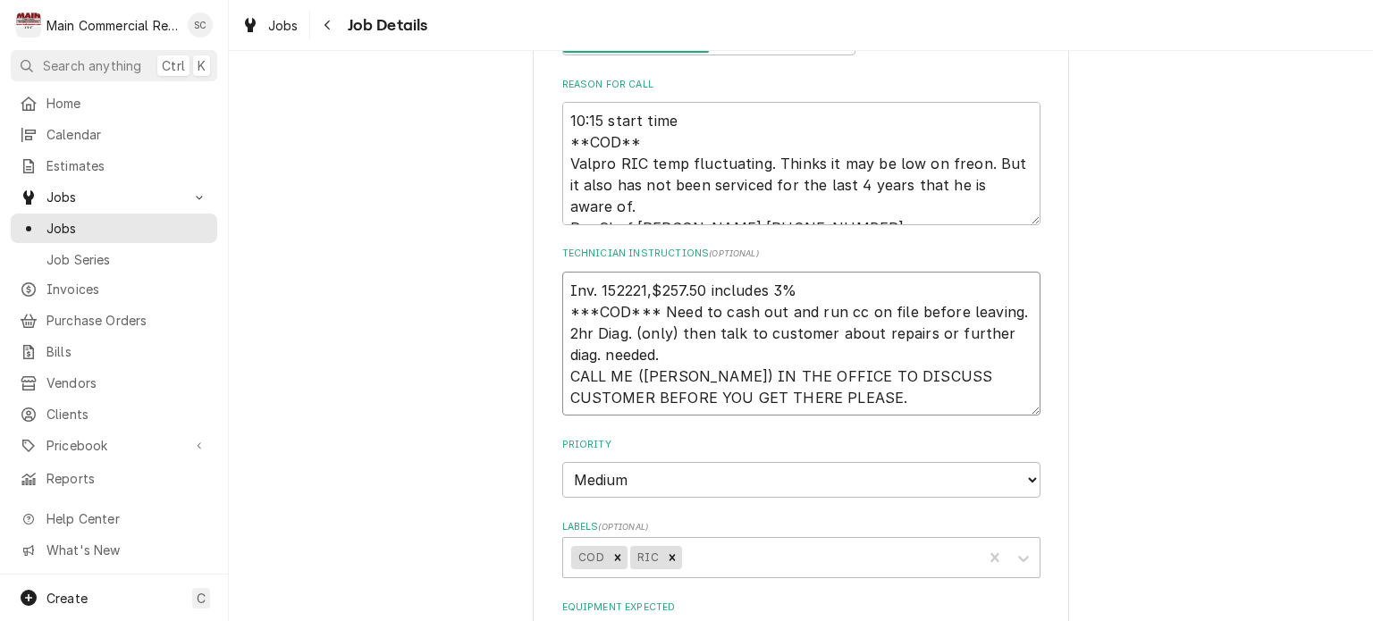
type textarea "x"
type textarea "Inv. 152221,$257.50 includes 3% s ***COD*** Need to cash out and run cc on file…"
type textarea "x"
type textarea "Inv. 152221,$257.50 includes 3% su ***COD*** Need to cash out and run cc on fil…"
type textarea "x"
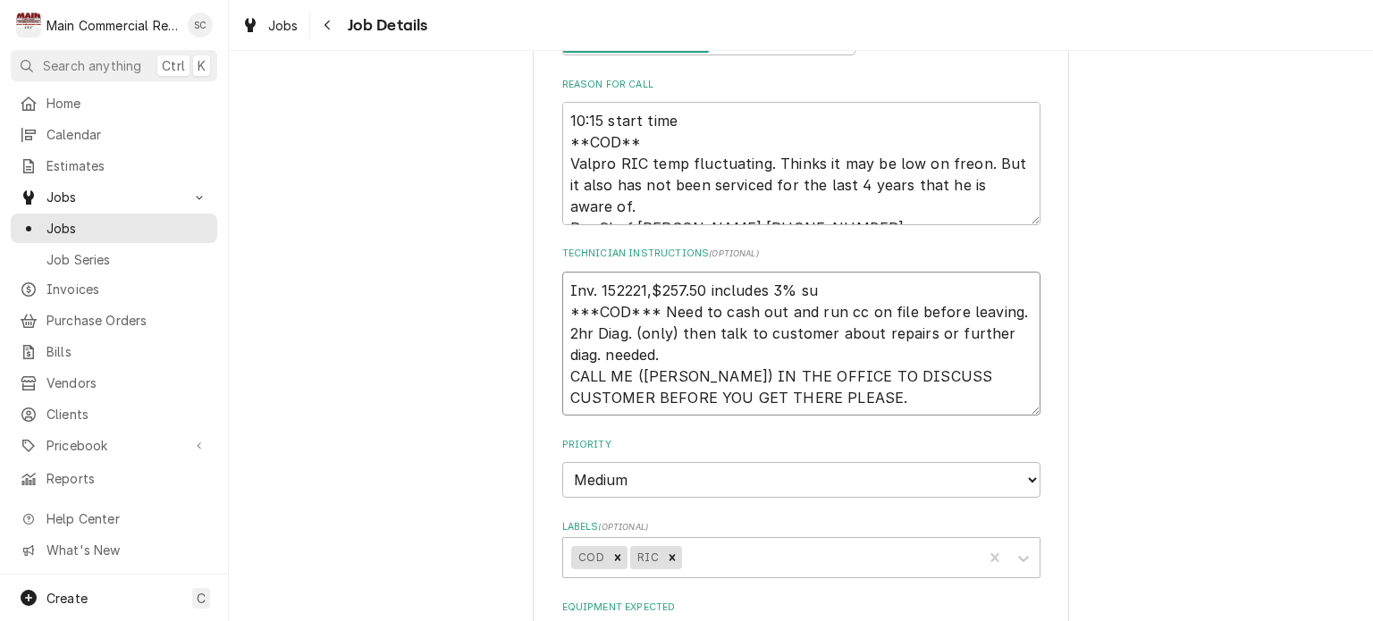
type textarea "Inv. 152221,$257.50 includes 3% sur ***COD*** Need to cash out and run cc on fi…"
type textarea "x"
type textarea "Inv. 152221,$257.50 includes 3% surc ***COD*** Need to cash out and run cc on f…"
type textarea "x"
type textarea "Inv. 152221,$257.50 includes 3% surch ***COD*** Need to cash out and run cc on …"
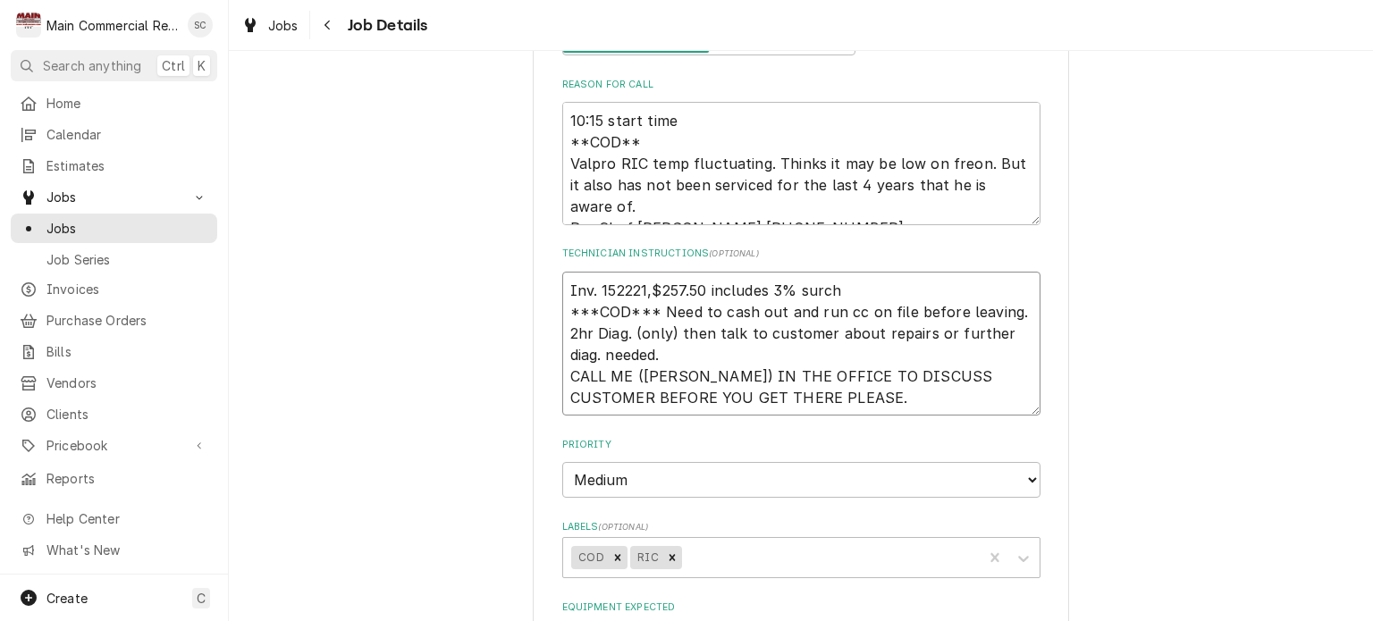
type textarea "x"
type textarea "Inv. 152221,$257.50 includes 3% surc ***COD*** Need to cash out and run cc on f…"
type textarea "x"
type textarea "Inv. 152221,$257.50 includes 3% sur ***COD*** Need to cash out and run cc on fi…"
type textarea "x"
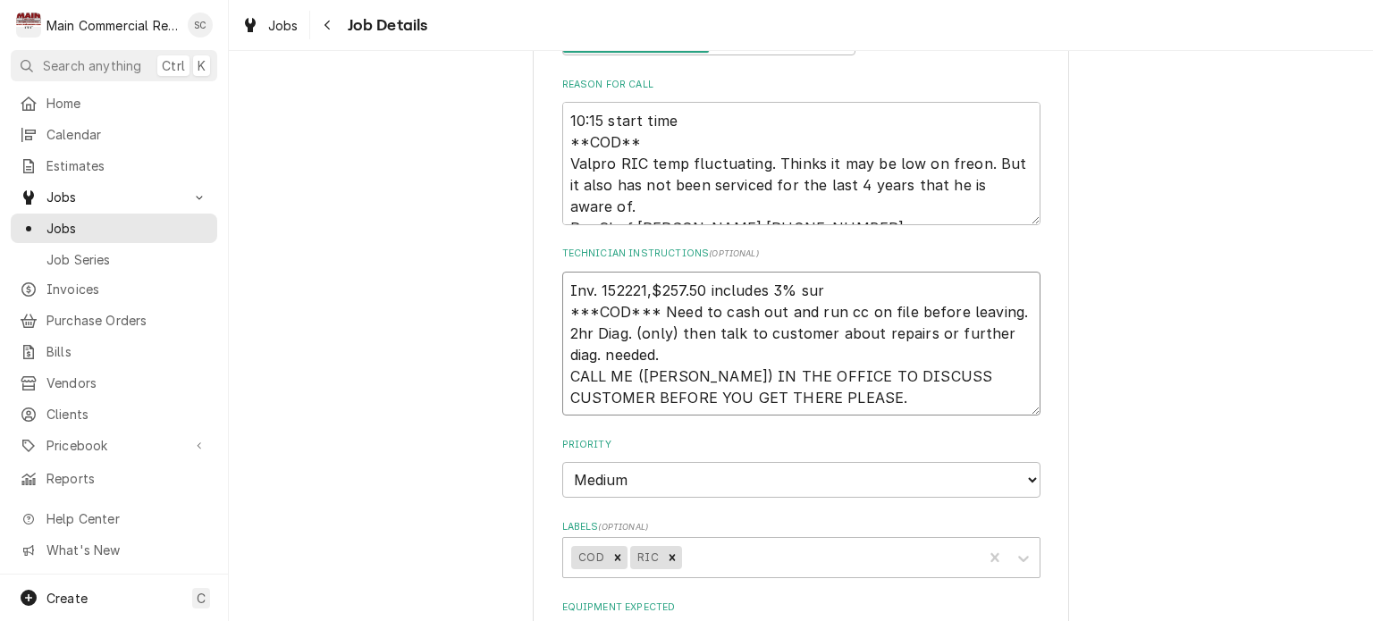
type textarea "Inv. 152221,$257.50 includes 3% su ***COD*** Need to cash out and run cc on fil…"
type textarea "x"
type textarea "Inv. 152221,$257.50 includes 3% s ***COD*** Need to cash out and run cc on file…"
type textarea "x"
type textarea "Inv. 152221,$257.50 includes 3% ***COD*** Need to cash out and run cc on file b…"
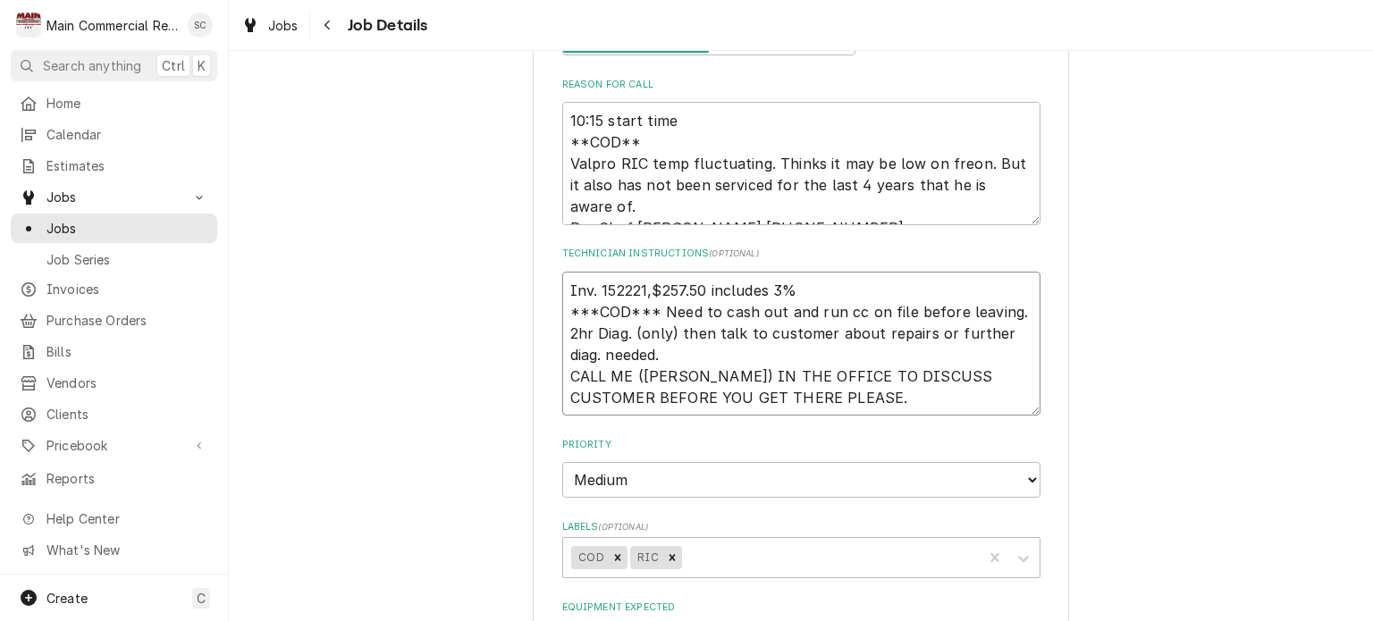
type textarea "x"
type textarea "Inv. 152221,$257.50 includes 3% C ***COD*** Need to cash out and run cc on file…"
type textarea "x"
type textarea "Inv. 152221,$257.50 includes 3% CC ***COD*** Need to cash out and run cc on fil…"
type textarea "x"
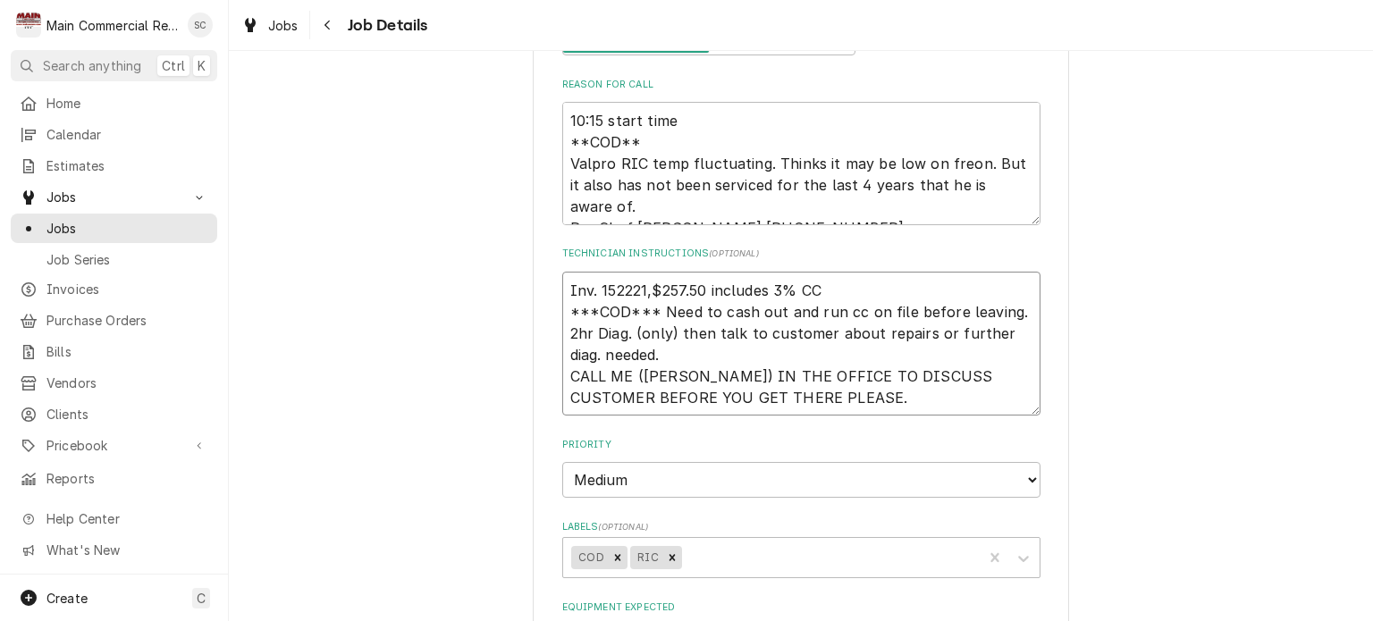
type textarea "Inv. 152221,$257.50 includes 3% CC ***COD*** Need to cash out and run cc on fil…"
type textarea "x"
type textarea "Inv. 152221,$257.50 includes 3% CC s ***COD*** Need to cash out and run cc on f…"
type textarea "x"
type textarea "Inv. 152221,$257.50 includes 3% CC su ***COD*** Need to cash out and run cc on …"
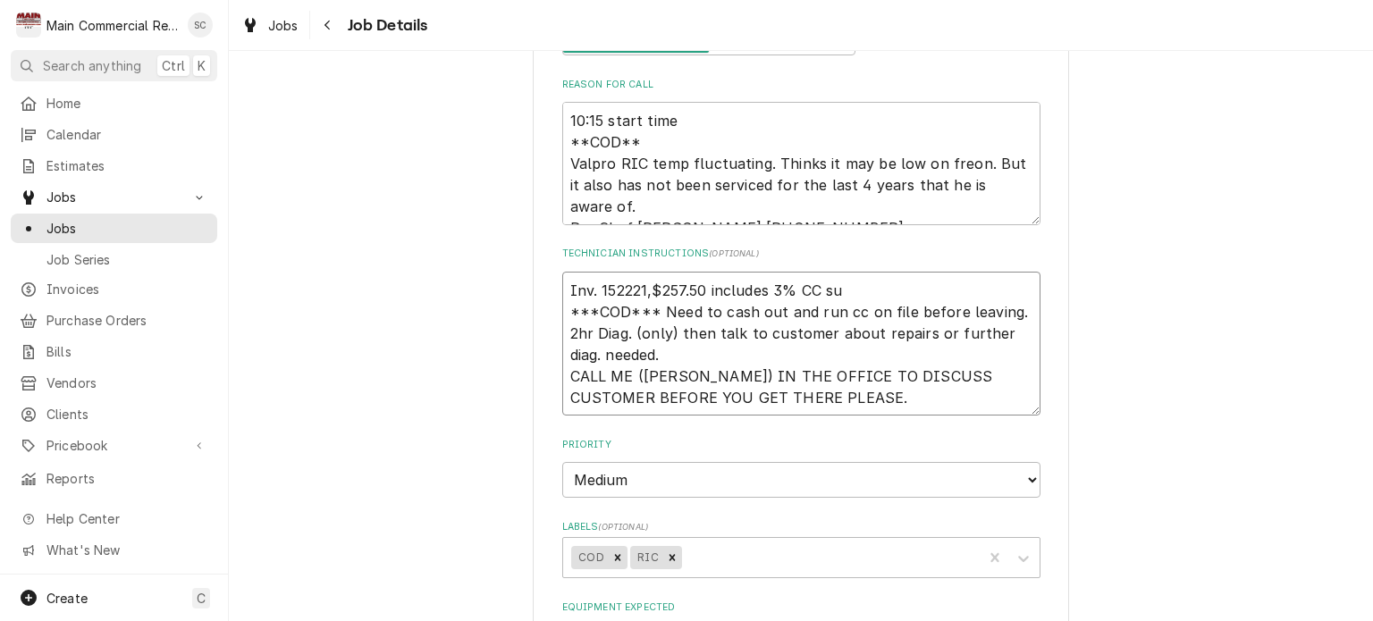
type textarea "x"
type textarea "Inv. 152221,$257.50 includes 3% CC sur ***COD*** Need to cash out and run cc on…"
type textarea "x"
type textarea "Inv. 152221,$257.50 includes 3% CC surc ***COD*** Need to cash out and run cc o…"
type textarea "x"
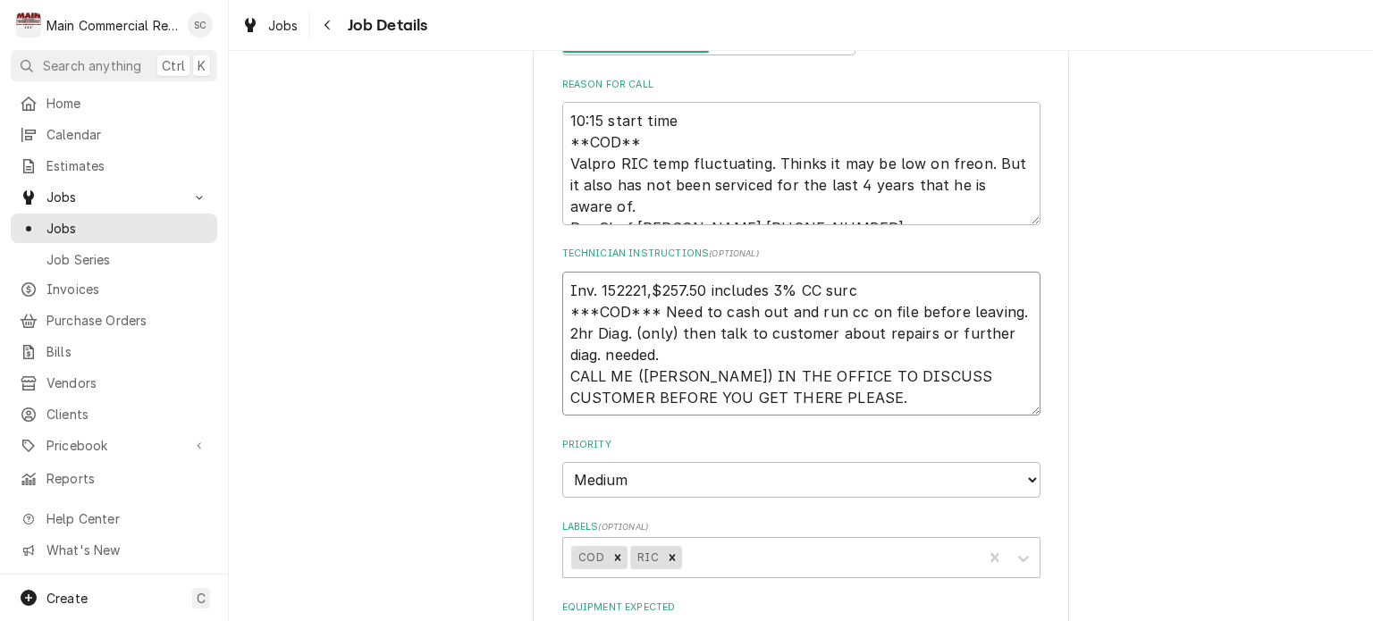
type textarea "Inv. 152221,$257.50 includes 3% CC surch ***COD*** Need to cash out and run cc …"
type textarea "x"
type textarea "Inv. 152221,$257.50 includes 3% CC surcha ***COD*** Need to cash out and run cc…"
type textarea "x"
type textarea "Inv. 152221,$257.50 includes 3% CC surchar ***COD*** Need to cash out and run c…"
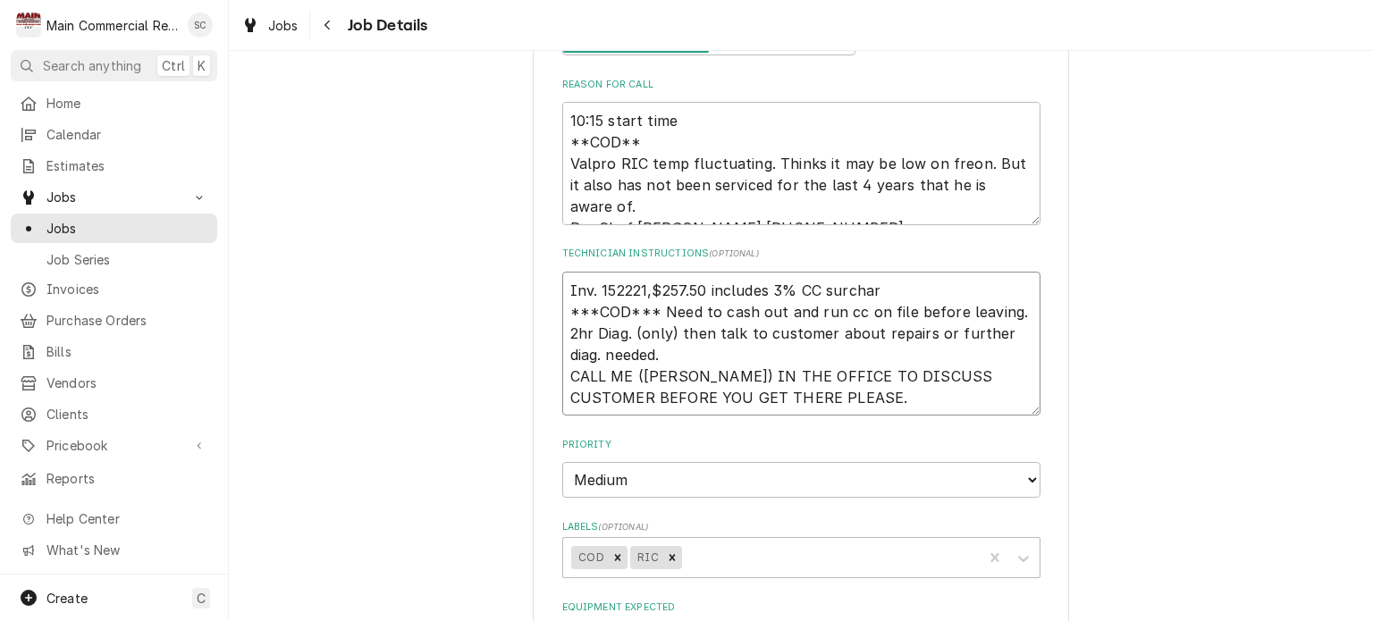
type textarea "x"
type textarea "Inv. 152221,$257.50 includes 3% CC surcharg ***COD*** Need to cash out and run …"
type textarea "x"
type textarea "Inv. 152221,$257.50 includes 3% CC surcharge ***COD*** Need to cash out and run…"
type textarea "x"
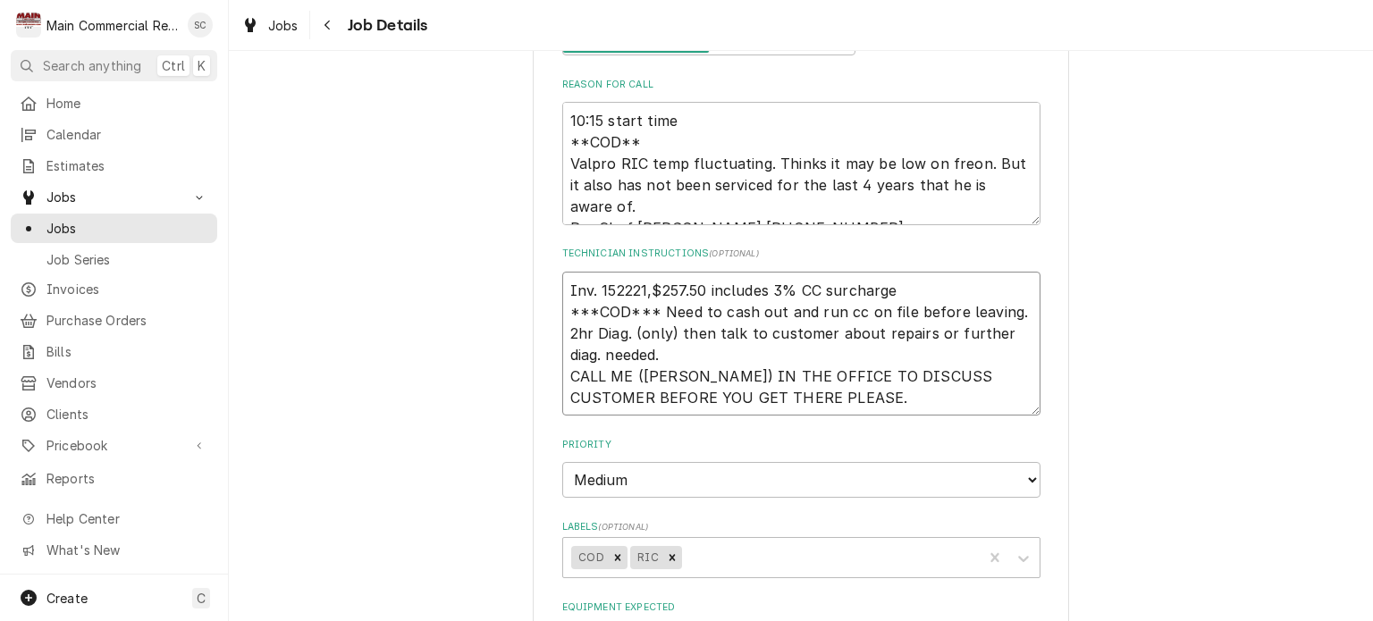
type textarea "Inv. 152221,$257.50 includes 3% CC surcharge ***COD*** Need to cash out and run…"
type textarea "x"
type textarea "Inv. 152221,$257.50 includes 3% CC surcharge f ***COD*** Need to cash out and r…"
type textarea "x"
type textarea "Inv. 152221,$257.50 includes 3% CC surcharge fe ***COD*** Need to cash out and …"
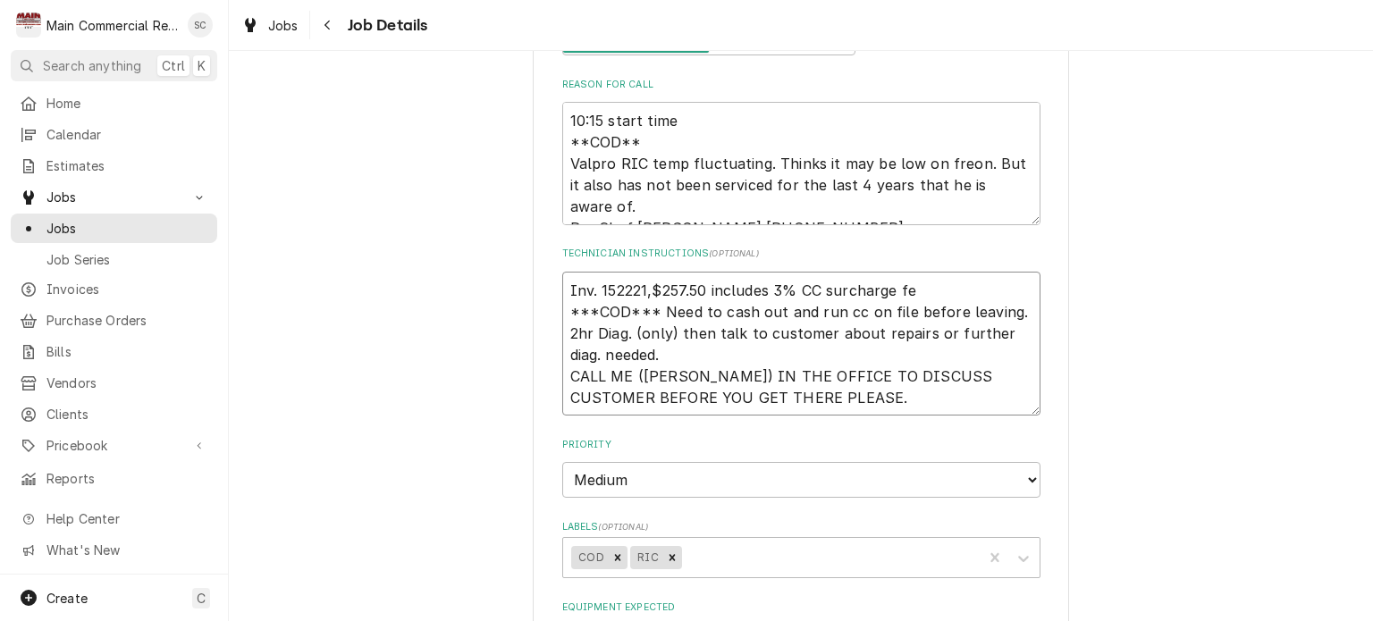
type textarea "x"
type textarea "Inv. 152221,$257.50 includes 3% CC surcharge fee ***COD*** Need to cash out and…"
type textarea "x"
type textarea "Inv. 152221,$257.50 includes 3% CC surcharge fee. ***COD*** Need to cash out an…"
type textarea "x"
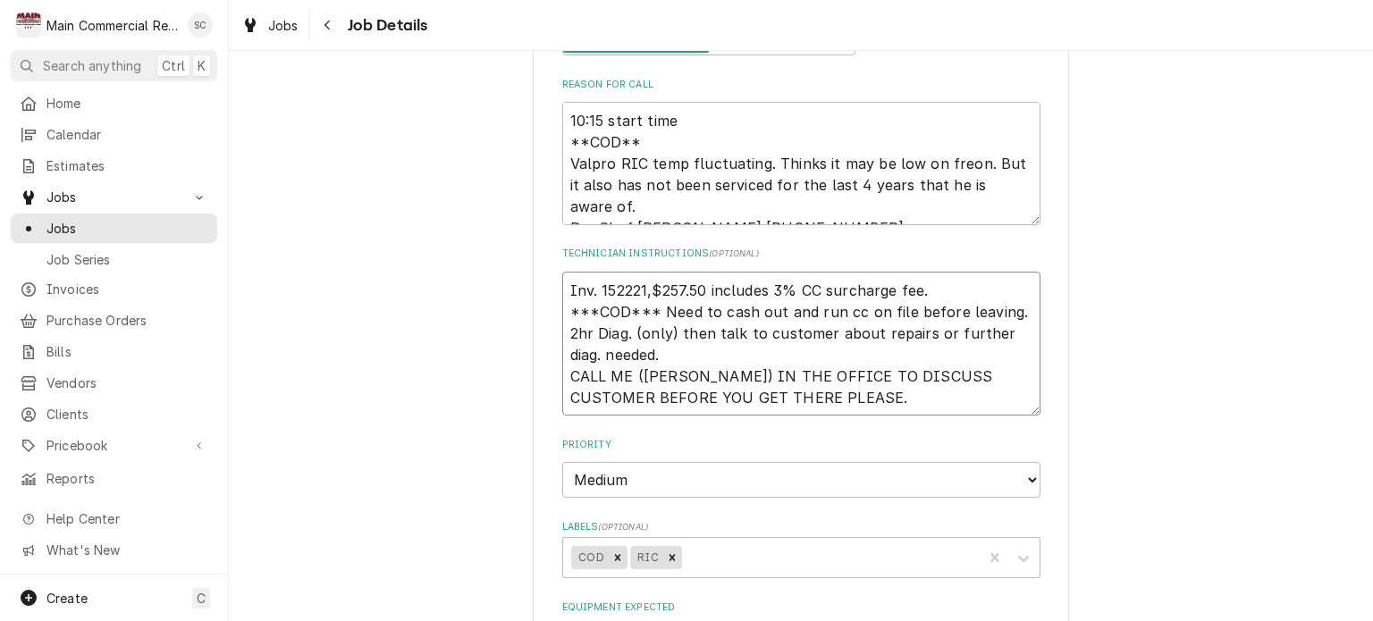
type textarea "Inv. 152221,$257.50 includes 3% CC surcharge fee. ***COD*** Need to cash out an…"
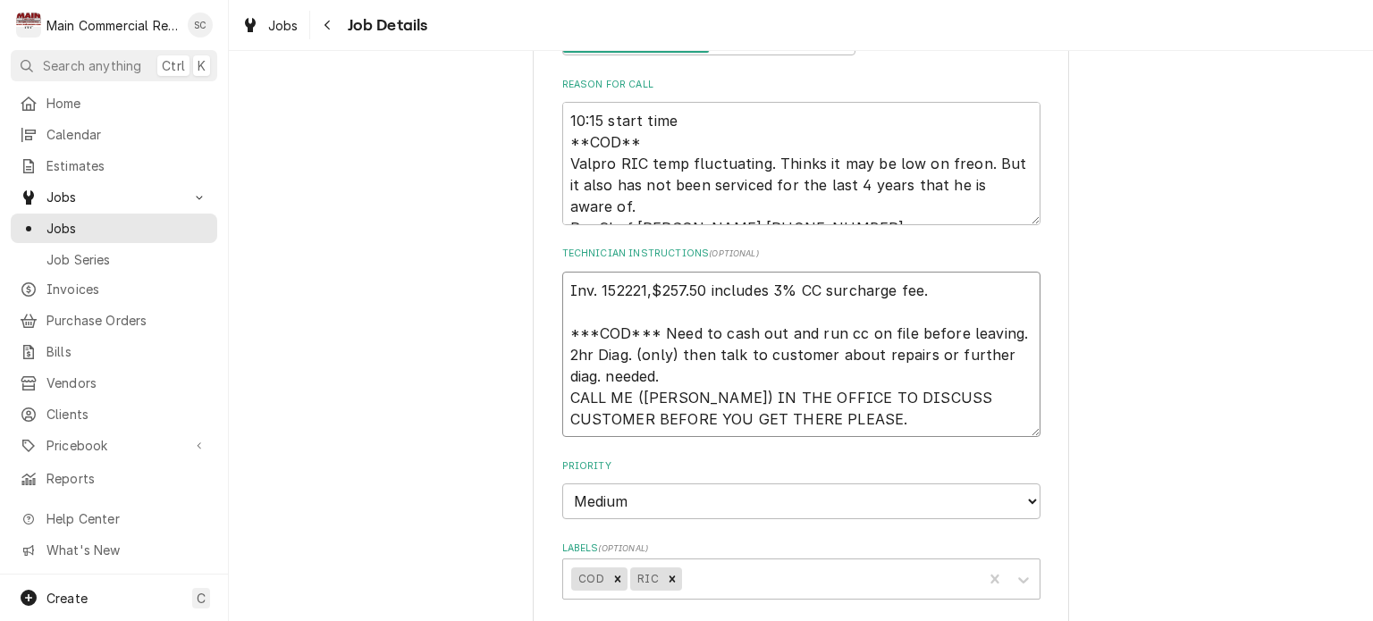
type textarea "x"
type textarea "Inv. 152221,$257.50 includes 3% CC surcharge fee. N ***COD*** Need to cash out …"
type textarea "x"
type textarea "Inv. 152221,$257.50 includes 3% CC surcharge fee. Ne ***COD*** Need to cash out…"
type textarea "x"
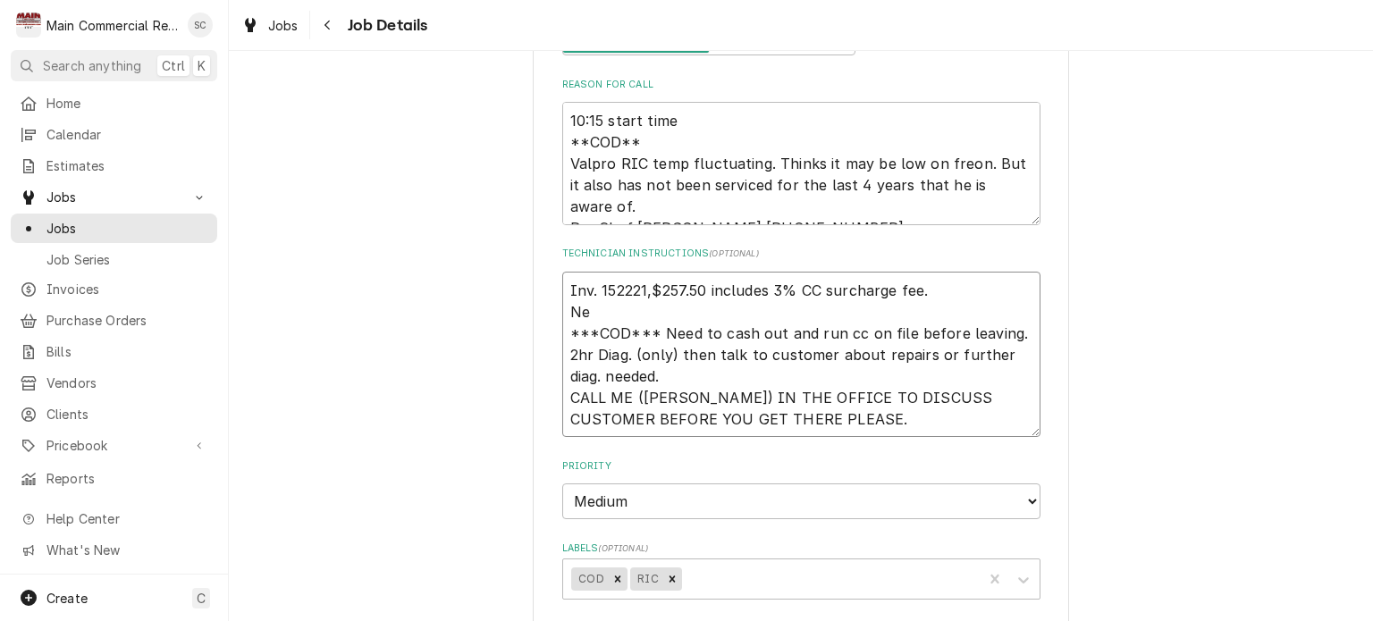
type textarea "Inv. 152221,$257.50 includes 3% CC surcharge fee. N ***COD*** Need to cash out …"
type textarea "x"
type textarea "Inv. 152221,$257.50 includes 3% CC surcharge fee. ***COD*** Need to cash out an…"
type textarea "x"
type textarea "Inv. 152221,$257.50 includes 3% CC surcharge fee. ***COD*** Need to cash out an…"
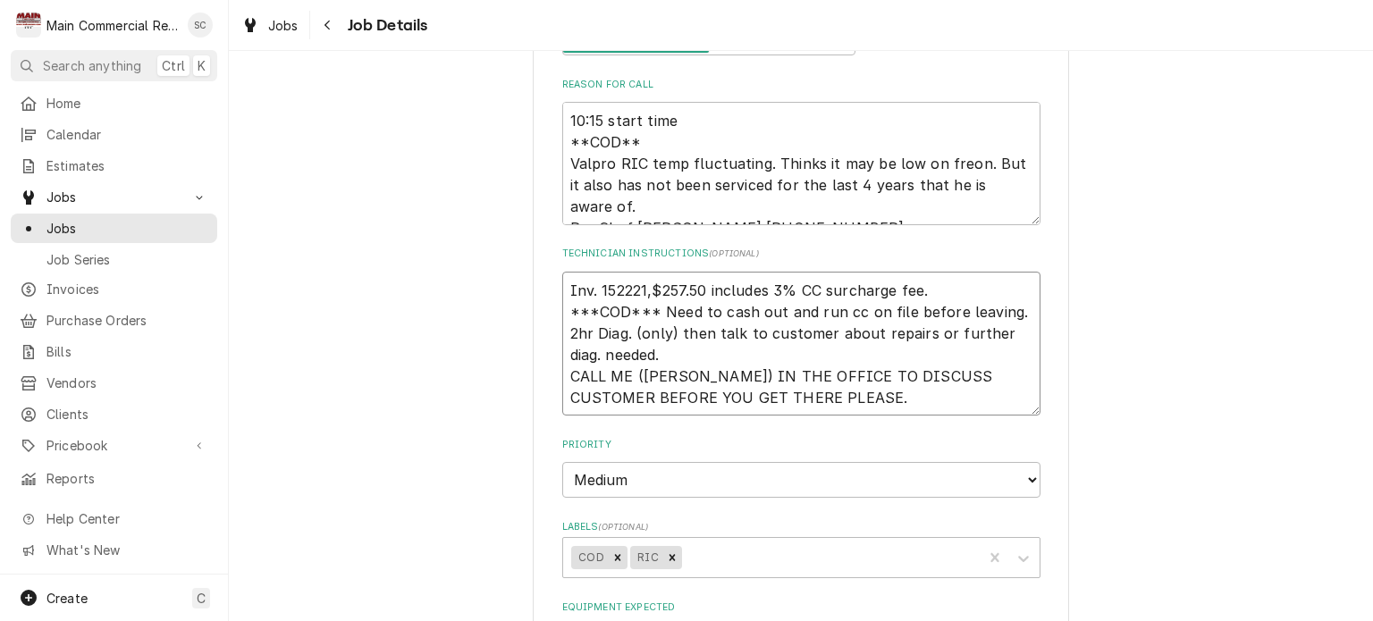
type textarea "x"
type textarea "Inv. 152221,$257.50 includes 3% CC surcharge fee. ***COD*** Need to cash out an…"
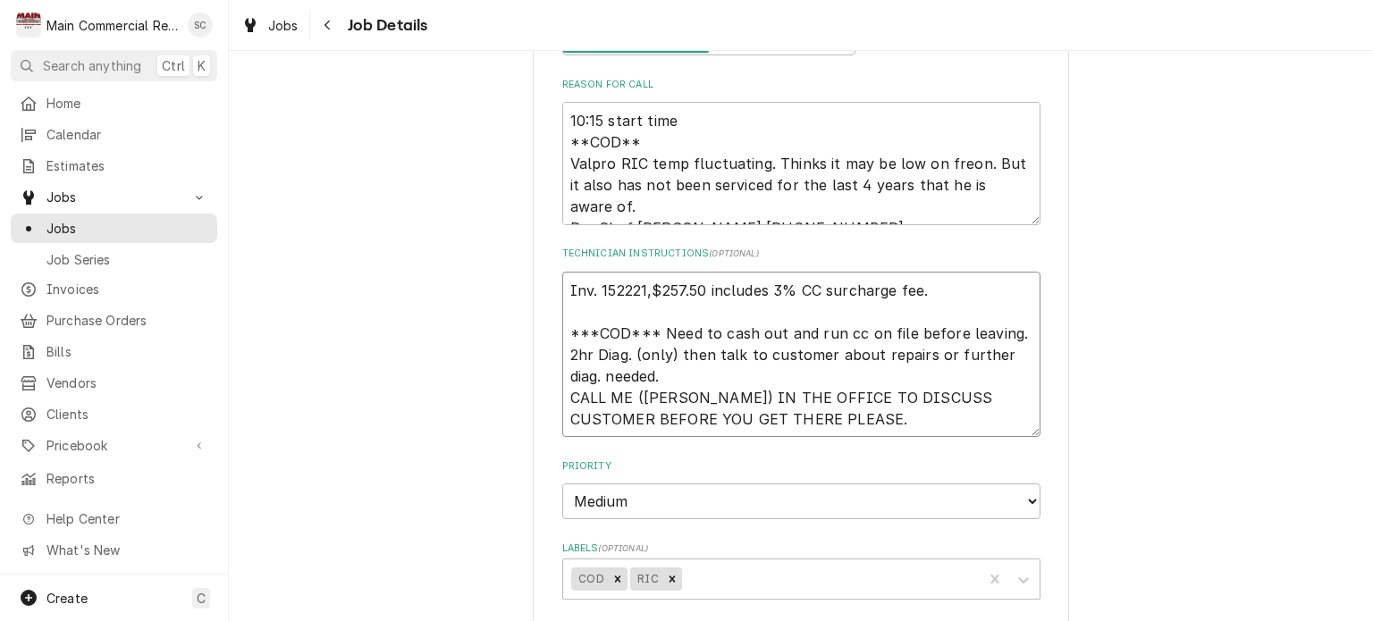
type textarea "x"
type textarea "Inv. 152221,$257.50 includes 3% CC surcharge fee. N ***COD*** Need to cash out …"
type textarea "x"
type textarea "Inv. 152221,$257.50 includes 3% CC surcharge fee. Ne ***COD*** Need to cash out…"
type textarea "x"
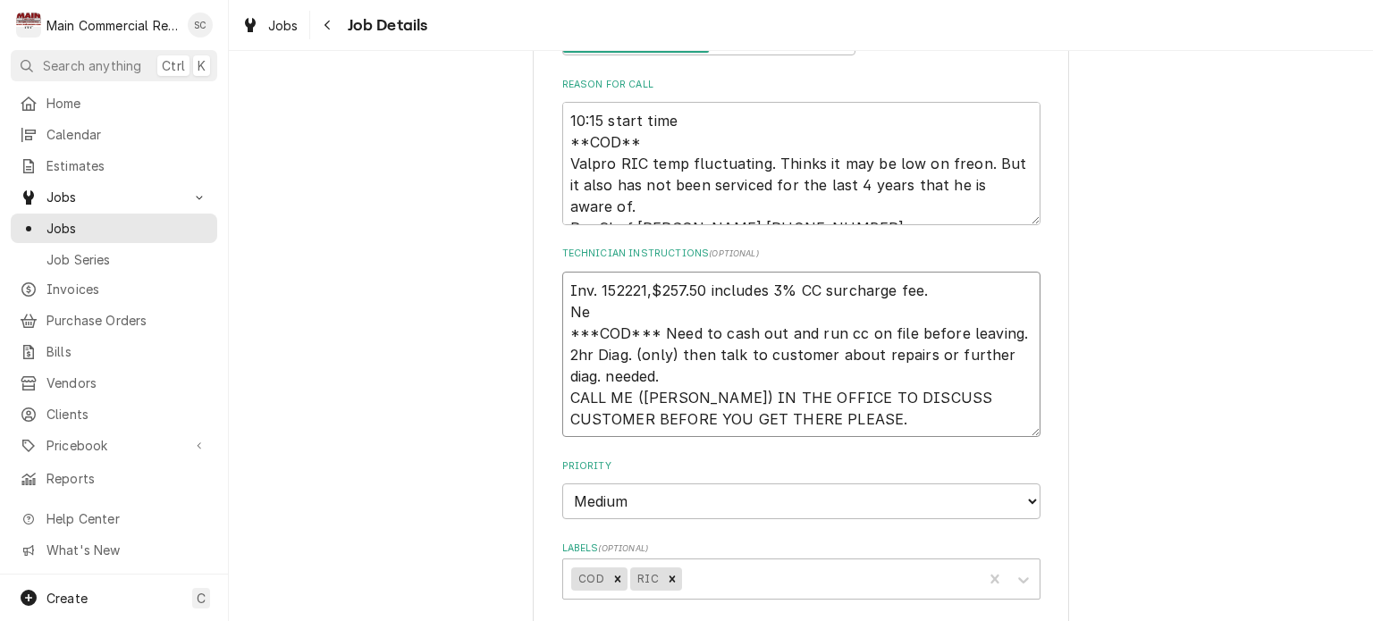
type textarea "Inv. 152221,$257.50 includes 3% CC surcharge fee. Nee ***COD*** Need to cash ou…"
type textarea "x"
type textarea "Inv. 152221,$257.50 includes 3% CC surcharge fee. Need ***COD*** Need to cash o…"
type textarea "x"
type textarea "Inv. 152221,$257.50 includes 3% CC surcharge fee. Need ***COD*** Need to cash o…"
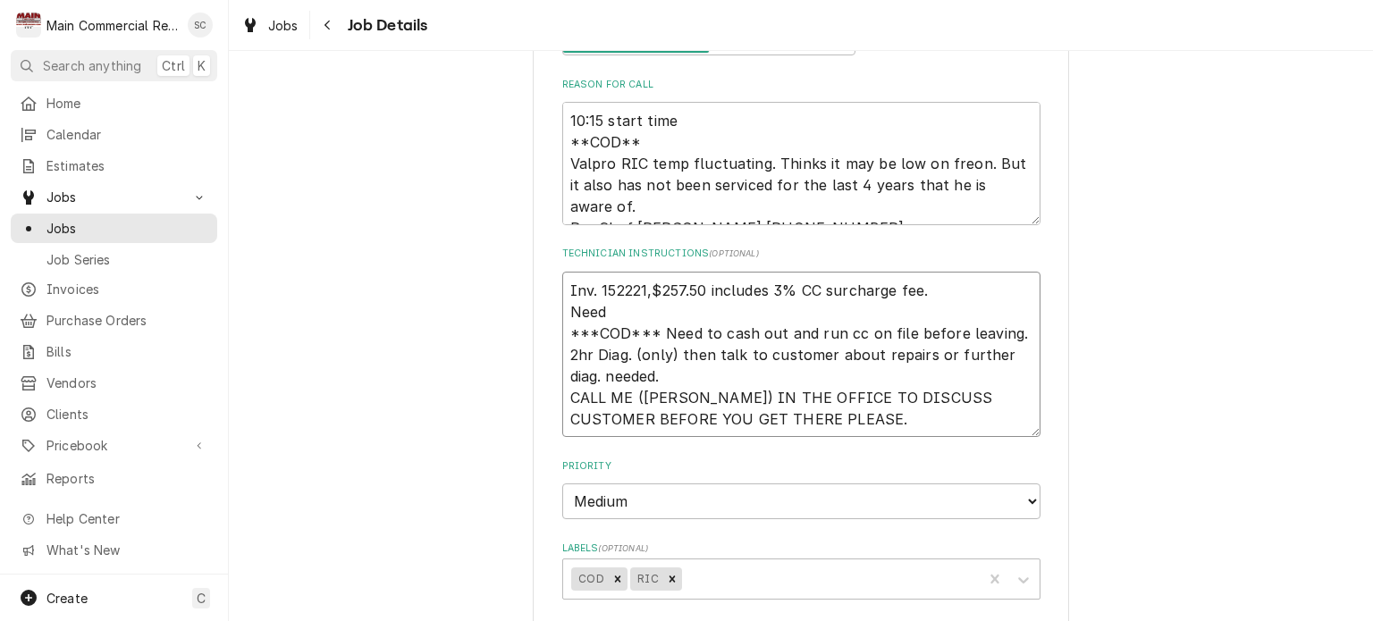
type textarea "x"
type textarea "Inv. 152221,$257.50 includes 3% CC surcharge fee. Need t ***COD*** Need to cash…"
type textarea "x"
type textarea "Inv. 152221,$257.50 includes 3% CC surcharge fee. Need to ***COD*** Need to cas…"
type textarea "x"
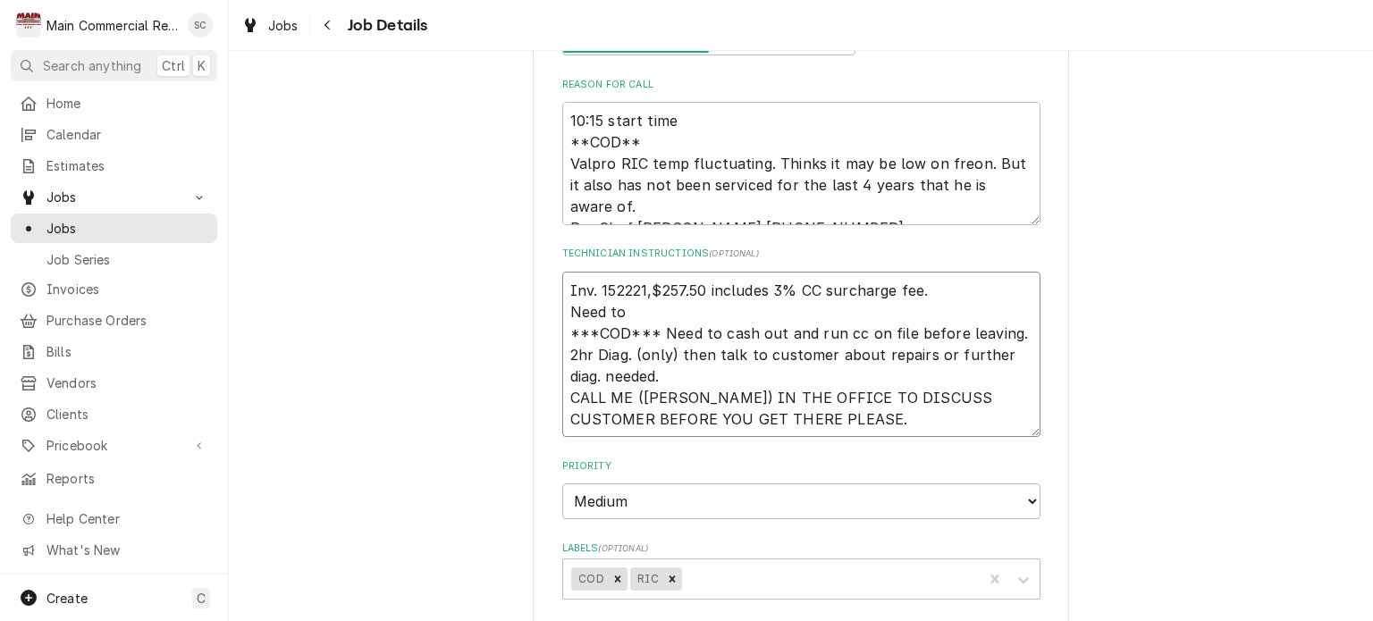
type textarea "Inv. 152221,$257.50 includes 3% CC surcharge fee. Need to ***COD*** Need to cas…"
type textarea "x"
type textarea "Inv. 152221,$257.50 includes 3% CC surcharge fee. Need to c ***COD*** Need to c…"
type textarea "x"
type textarea "Inv. 152221,$257.50 includes 3% CC surcharge fee. Need to co ***COD*** Need to …"
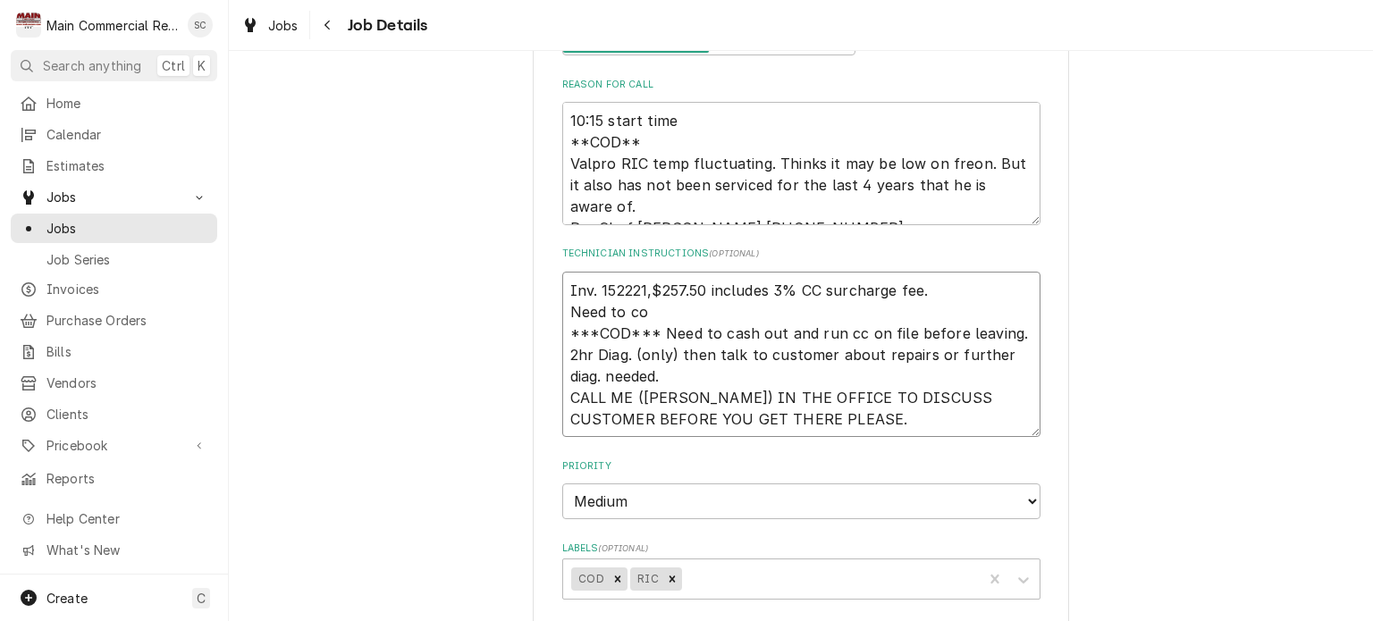
type textarea "x"
type textarea "Inv. 152221,$257.50 includes 3% CC surcharge fee. Need to con ***COD*** Need to…"
type textarea "x"
type textarea "Inv. 152221,$257.50 includes 3% CC surcharge fee. Need to conf ***COD*** Need t…"
type textarea "x"
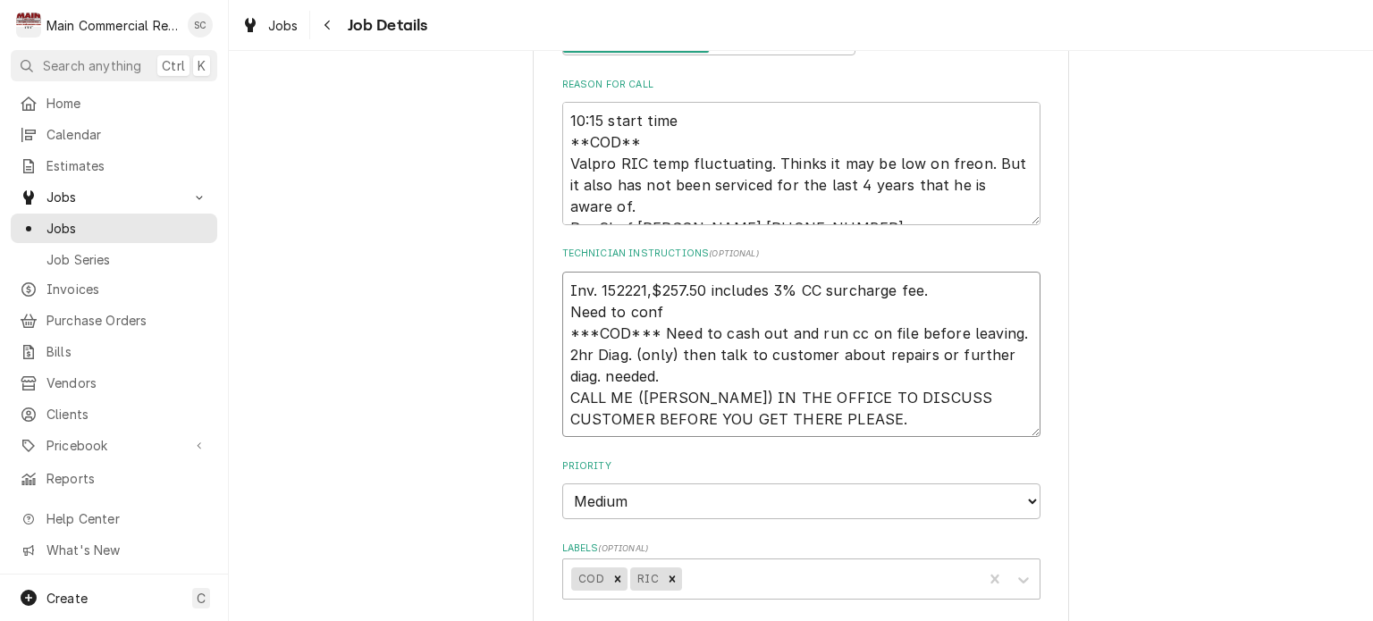
type textarea "Inv. 152221,$257.50 includes 3% CC surcharge fee. Need to confi ***COD*** Need …"
type textarea "x"
type textarea "Inv. 152221,$257.50 includes 3% CC surcharge fee. Need to confir ***COD*** Need…"
type textarea "x"
type textarea "Inv. 152221,$257.50 includes 3% CC surcharge fee. Need to confirm ***COD*** Nee…"
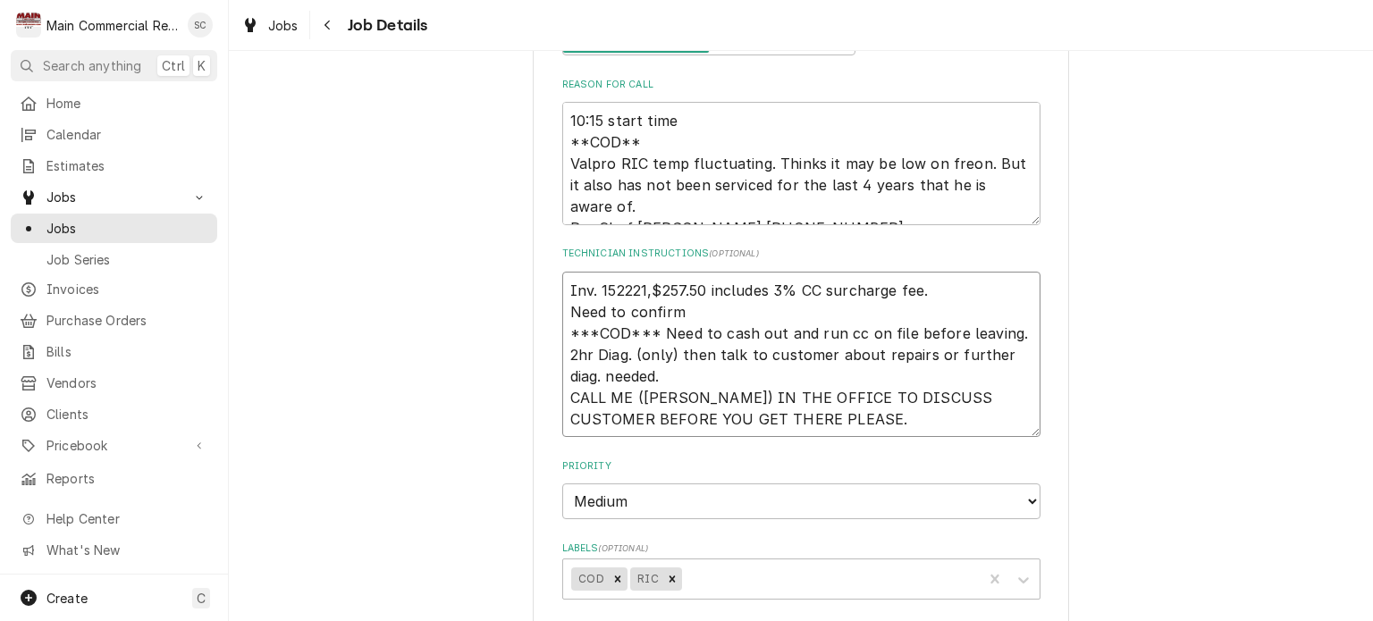
type textarea "x"
type textarea "Inv. 152221,$257.50 includes 3% CC surcharge fee. Need to confirm ***COD*** Nee…"
type textarea "x"
type textarea "Inv. 152221,$257.50 includes 3% CC surcharge fee. Need to confirm c ***COD*** N…"
type textarea "x"
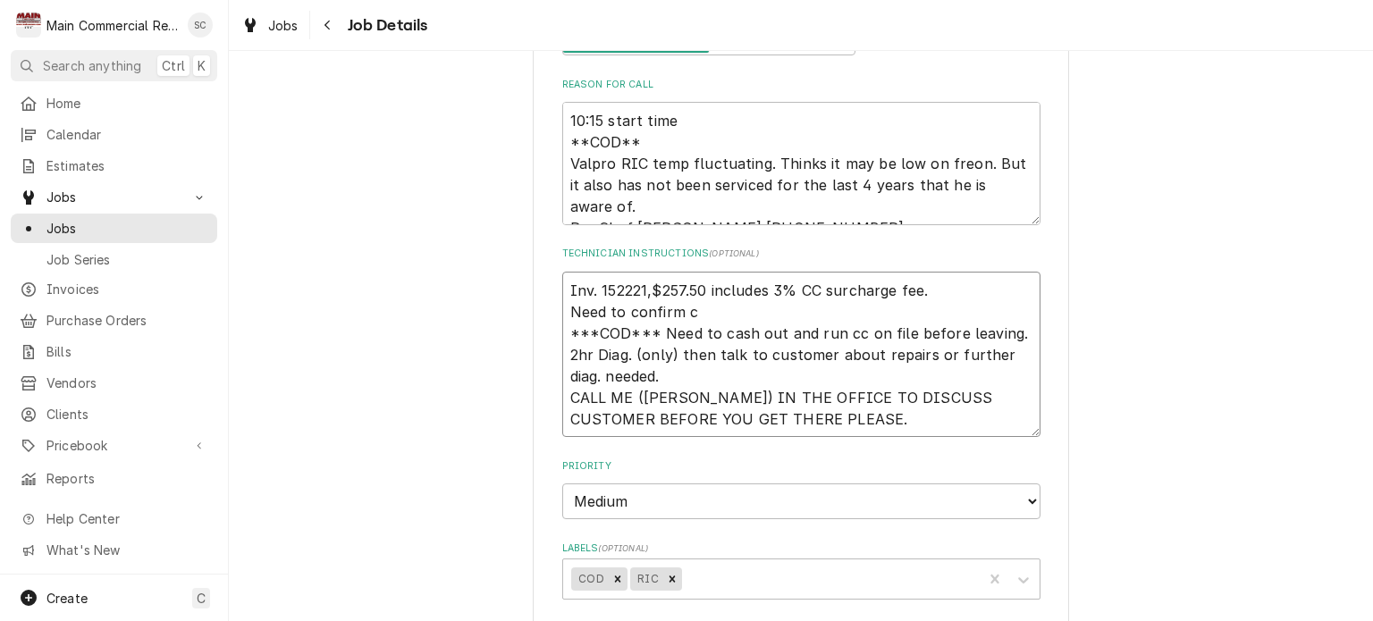
type textarea "Inv. 152221,$257.50 includes 3% CC surcharge fee. Need to confirm cc ***COD*** …"
type textarea "x"
type textarea "Inv. 152221,$257.50 includes 3% CC surcharge fee. Need to confirm cc ***COD*** …"
type textarea "x"
type textarea "Inv. 152221,$257.50 includes 3% CC surcharge fee. Need to confirm cc o ***COD**…"
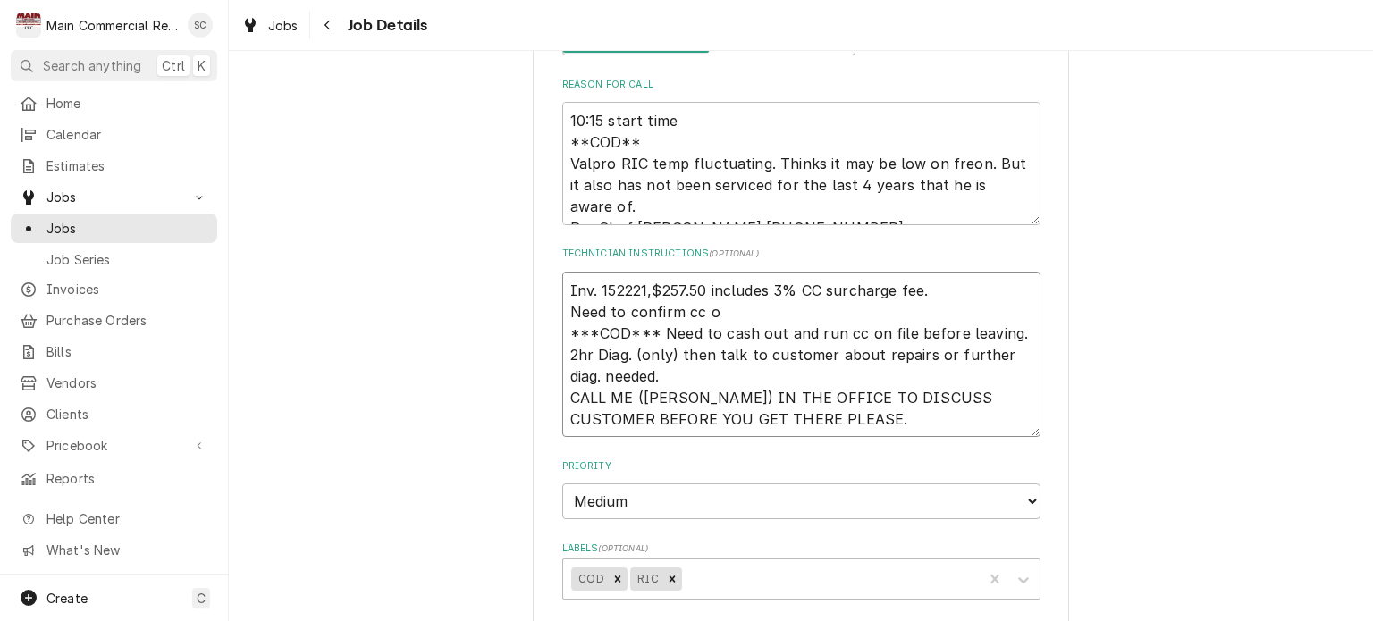
type textarea "x"
type textarea "Inv. 152221,$257.50 includes 3% CC surcharge fee. Need to confirm cc on ***COD*…"
type textarea "x"
type textarea "Inv. 152221,$257.50 includes 3% CC surcharge fee. Need to confirm cc on ***COD*…"
type textarea "x"
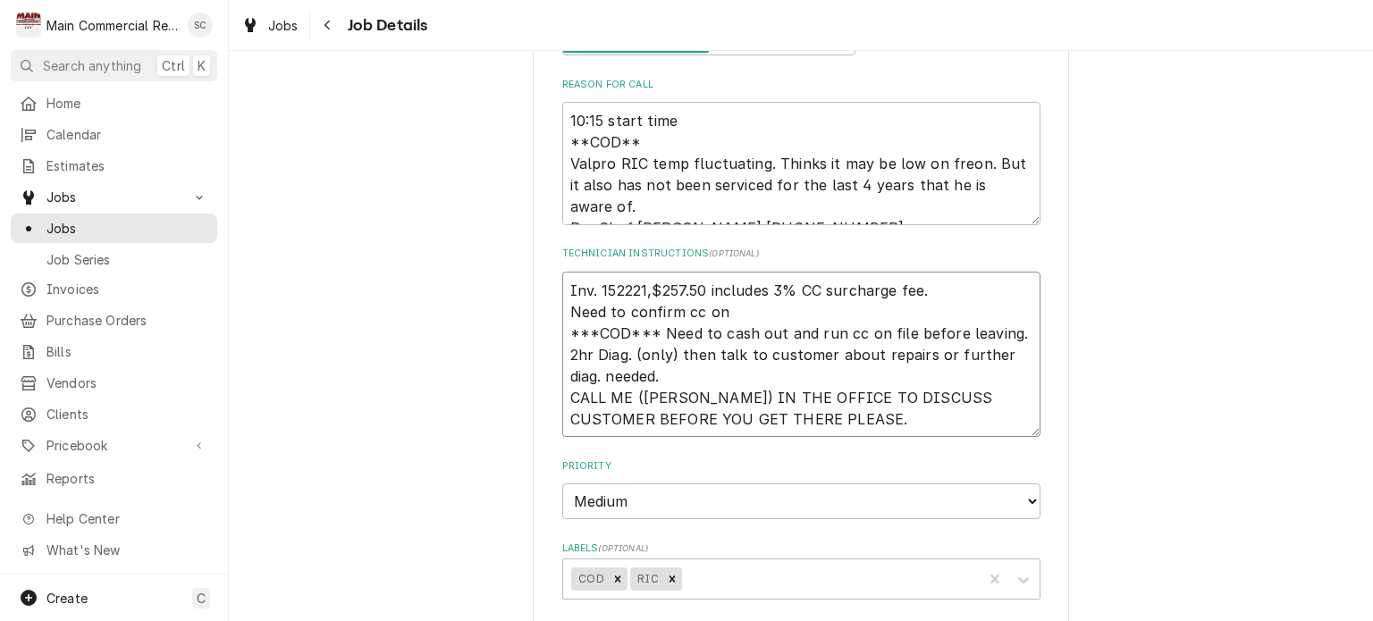
type textarea "Inv. 152221,$257.50 includes 3% CC surcharge fee. Need to confirm cc on f ***CO…"
type textarea "x"
type textarea "Inv. 152221,$257.50 includes 3% CC surcharge fee. Need to confirm cc on fi ***C…"
type textarea "x"
type textarea "Inv. 152221,$257.50 includes 3% CC surcharge fee. Need to confirm cc on fil ***…"
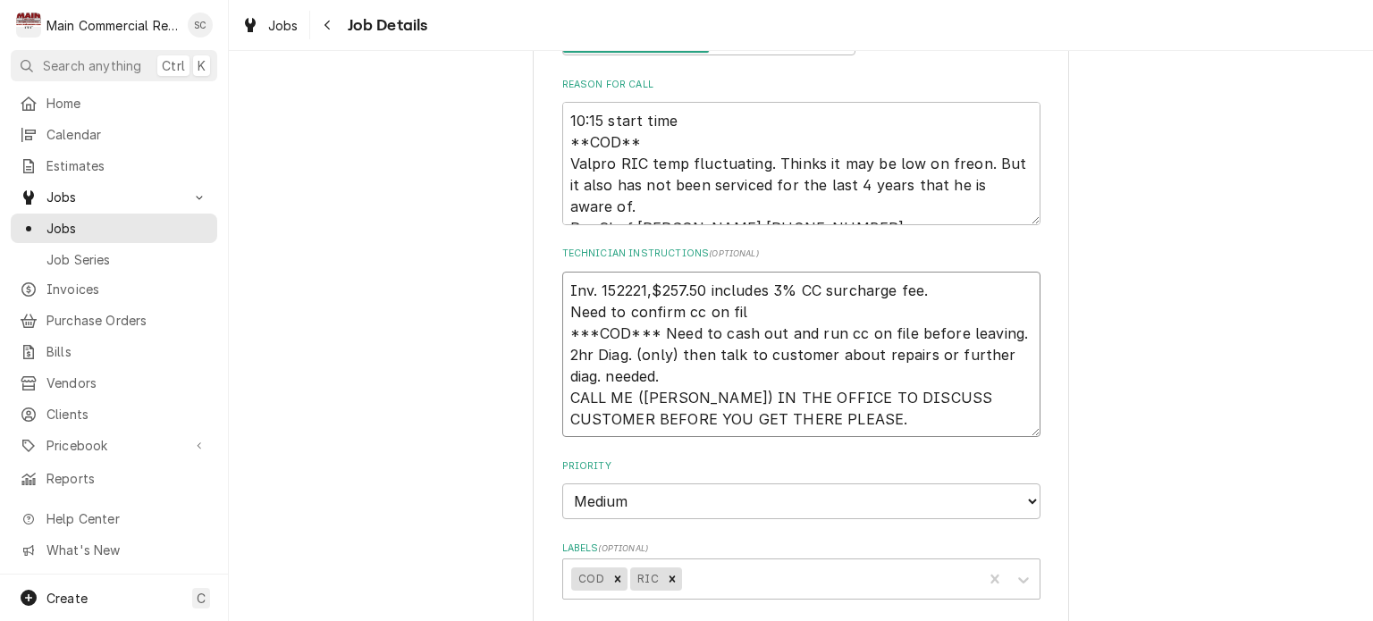
type textarea "x"
type textarea "Inv. 152221,$257.50 includes 3% CC surcharge fee. Need to confirm cc on file **…"
type textarea "x"
type textarea "Inv. 152221,$257.50 includes 3% CC surcharge fee. Need to confirm cc on file **…"
type textarea "x"
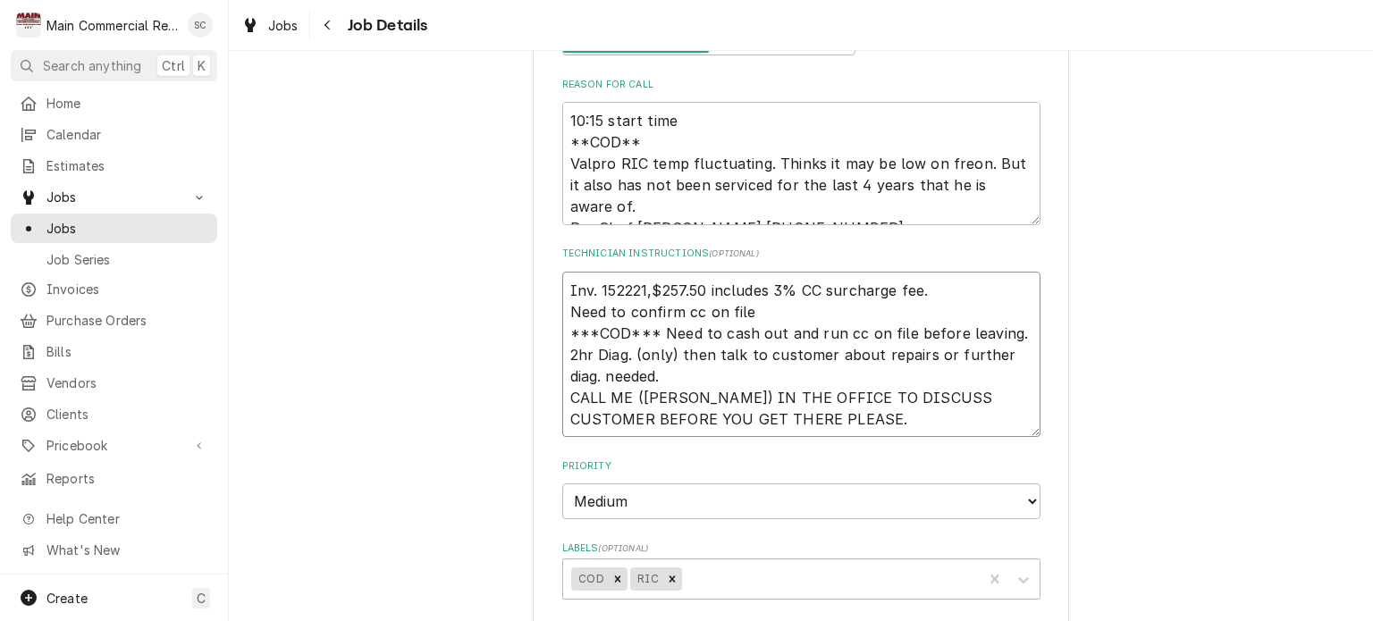
type textarea "Inv. 152221,$257.50 includes 3% CC surcharge fee. Need to confirm cc on file t …"
type textarea "x"
type textarea "Inv. 152221,$257.50 includes 3% CC surcharge fee. Need to confirm cc on file to…"
click at [565, 312] on textarea "Inv. 152221,$257.50 includes 3% CC surcharge fee. Need to confirm cc on file to…" at bounding box center [801, 355] width 478 height 166
click at [562, 285] on textarea "Inv. 152221,$257.50 includes 3% CC surcharge fee. Need to confirm cc on file to…" at bounding box center [801, 355] width 478 height 166
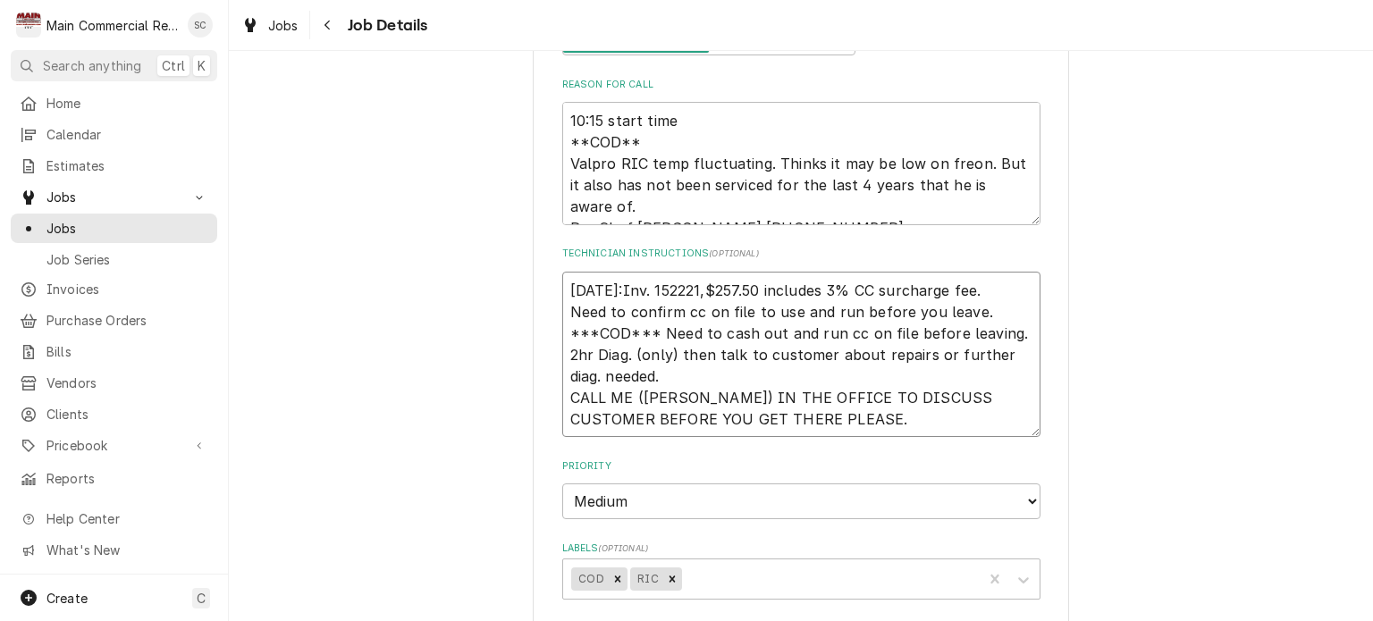
click at [972, 310] on textarea "[DATE]:Inv. 152221,$257.50 includes 3% CC surcharge fee. Need to confirm cc on …" at bounding box center [801, 355] width 478 height 166
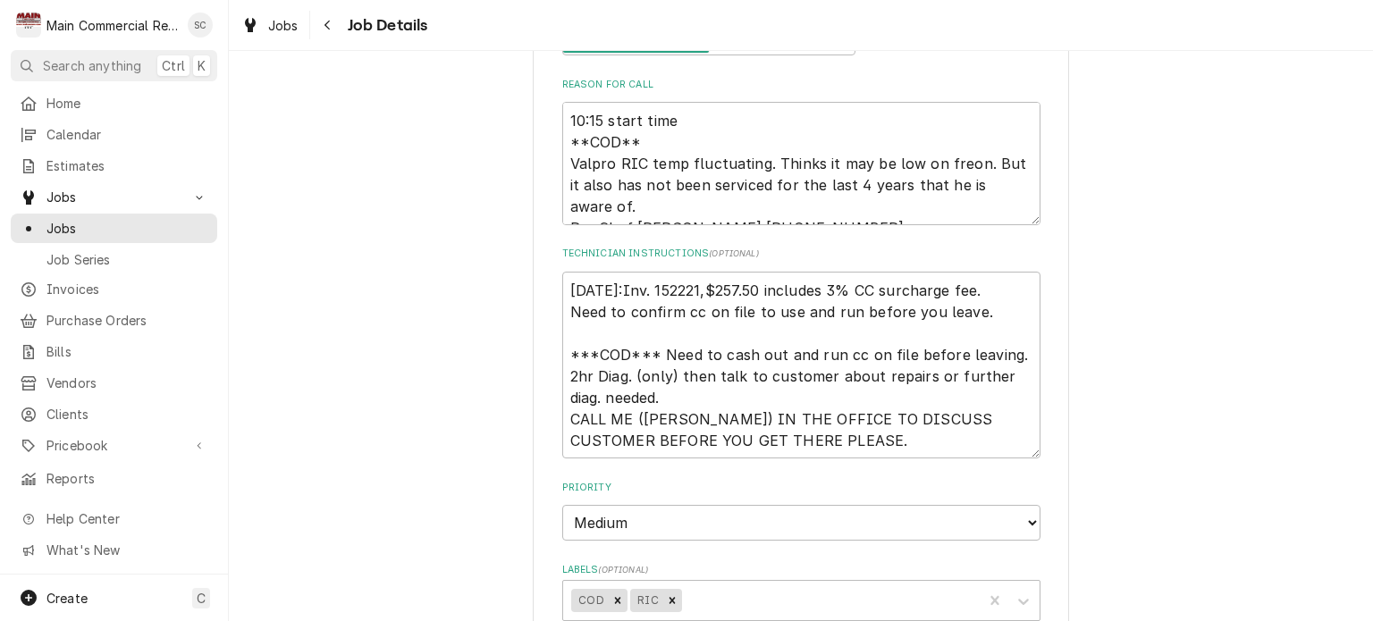
drag, startPoint x: 1660, startPoint y: 424, endPoint x: 1725, endPoint y: 426, distance: 65.3
click at [1373, 426] on html "M Main Commercial Refrigeration Service SC Search anything Ctrl K Home Calendar…" at bounding box center [686, 310] width 1373 height 621
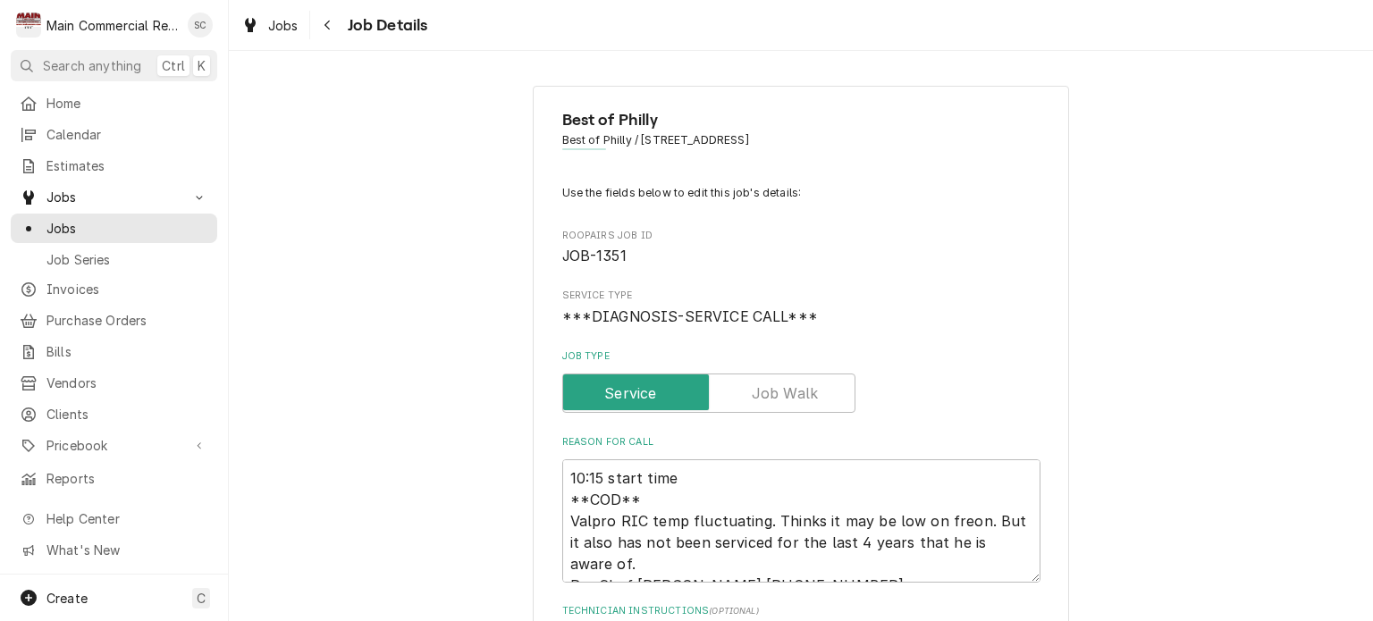
scroll to position [268, 0]
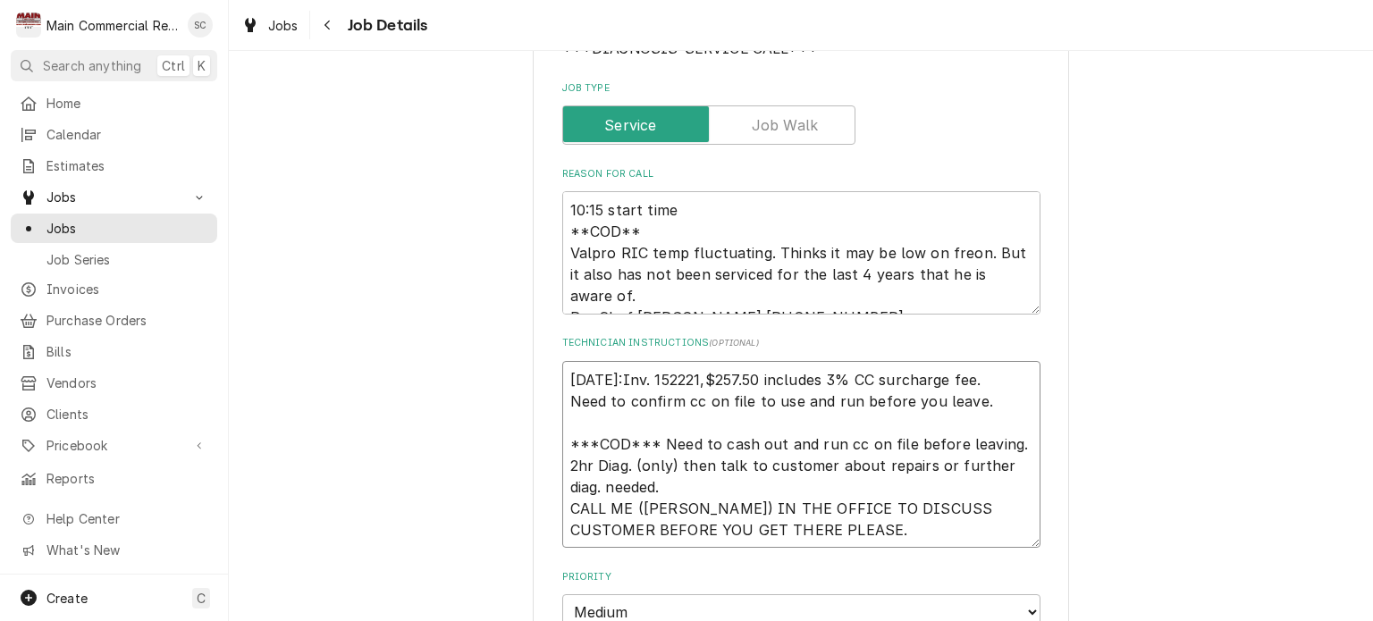
click at [1003, 411] on textarea "[DATE]:Inv. 152221,$257.50 includes 3% CC surcharge fee. Need to confirm cc on …" at bounding box center [801, 455] width 478 height 188
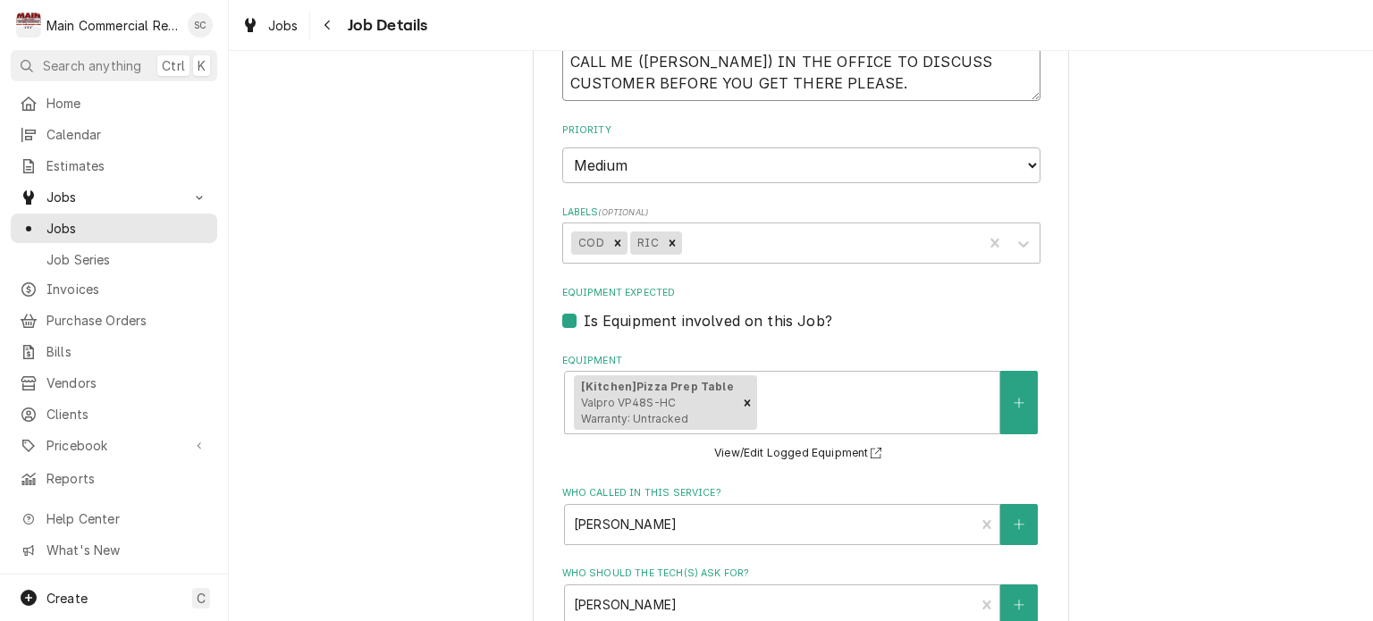
scroll to position [1279, 0]
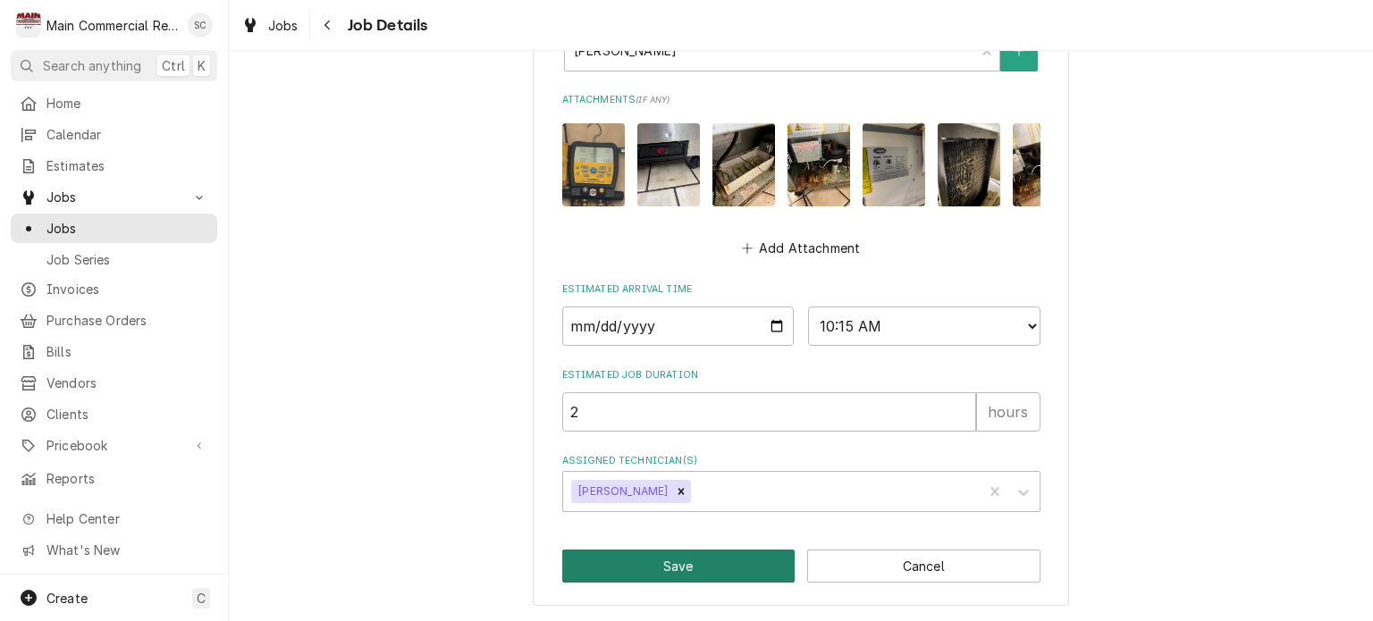
click at [669, 569] on button "Save" at bounding box center [678, 566] width 233 height 33
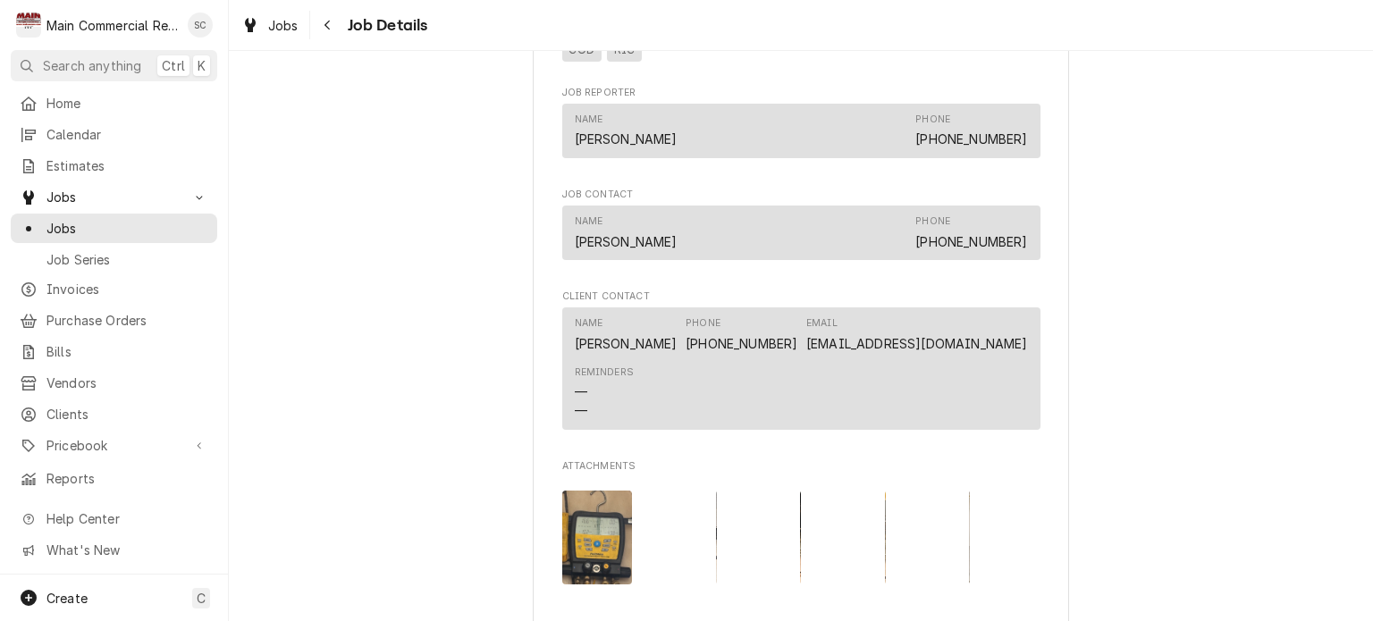
scroll to position [2057, 0]
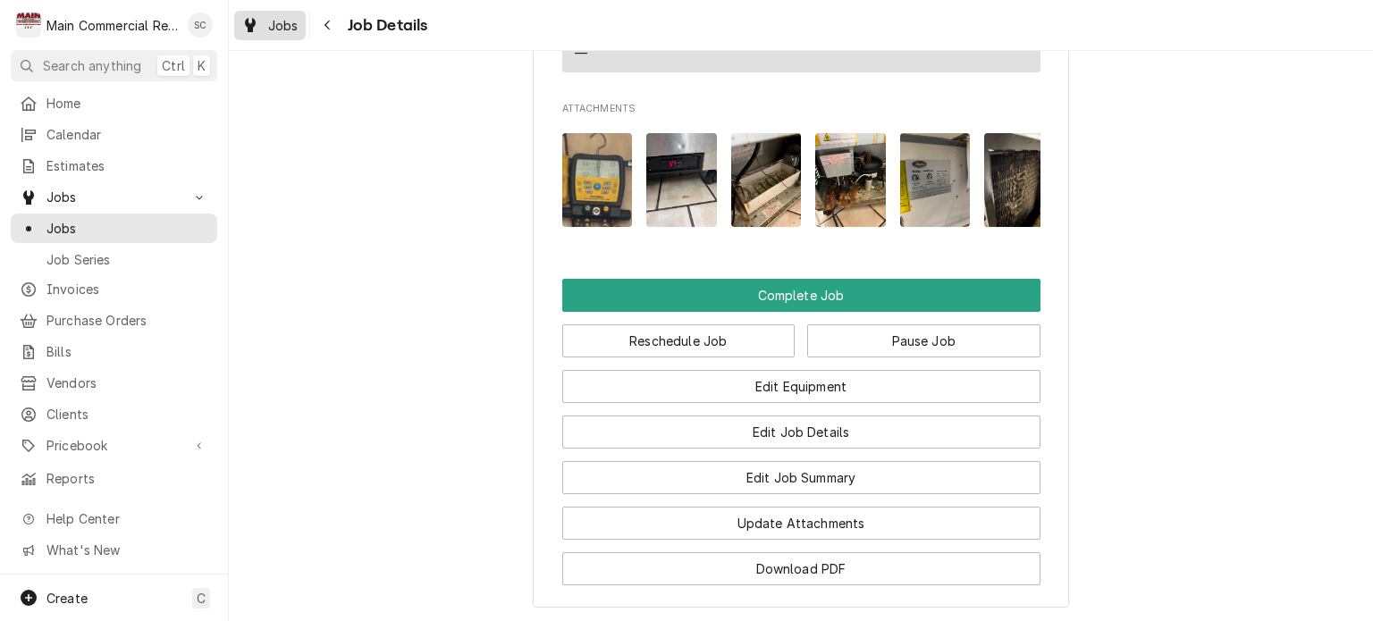
click at [282, 28] on span "Jobs" at bounding box center [283, 25] width 30 height 19
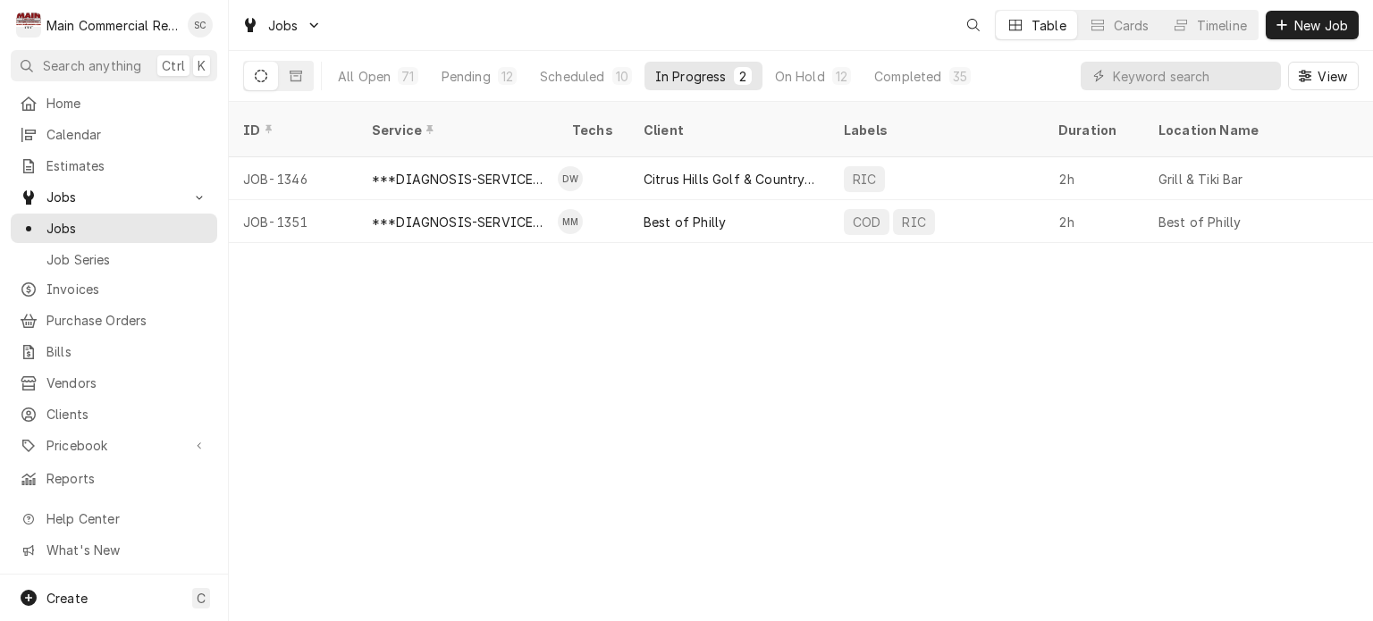
click at [952, 351] on div "ID Service Techs Client Labels Duration Location Name Date Received Status Prio…" at bounding box center [801, 361] width 1145 height 519
click at [486, 78] on div "Pending" at bounding box center [466, 76] width 49 height 19
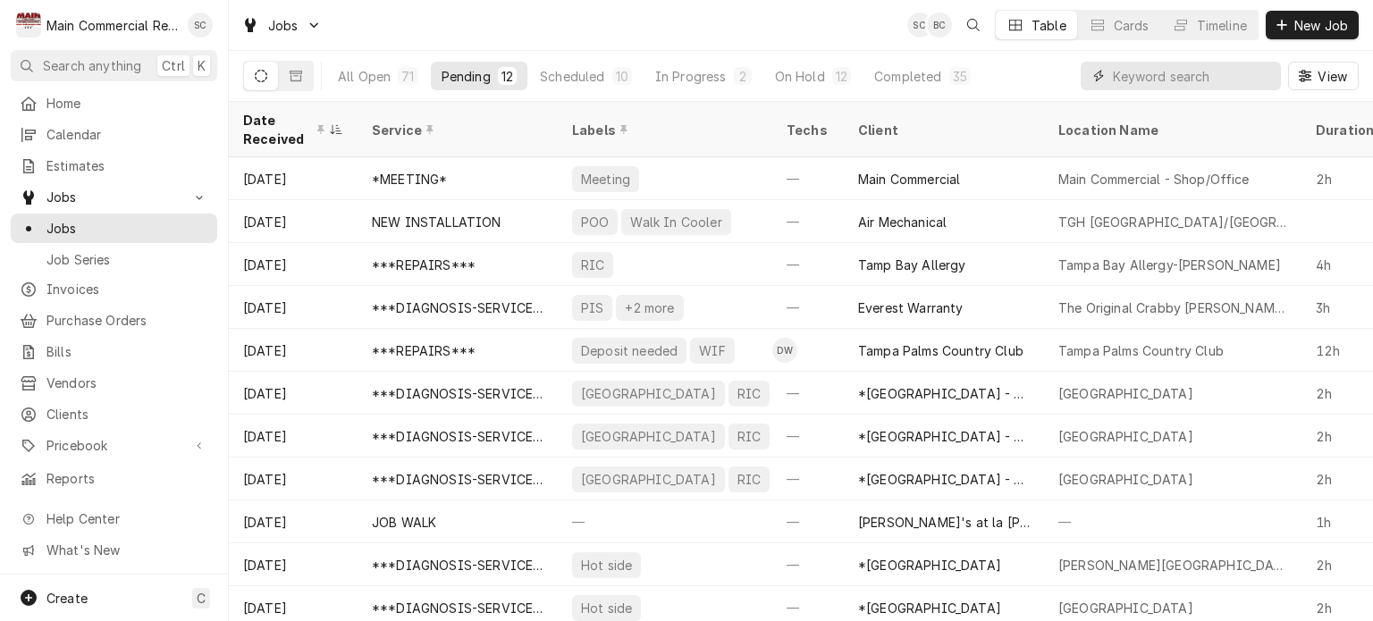
click at [1137, 78] on input "Dynamic Content Wrapper" at bounding box center [1192, 76] width 159 height 29
type input "Hernando"
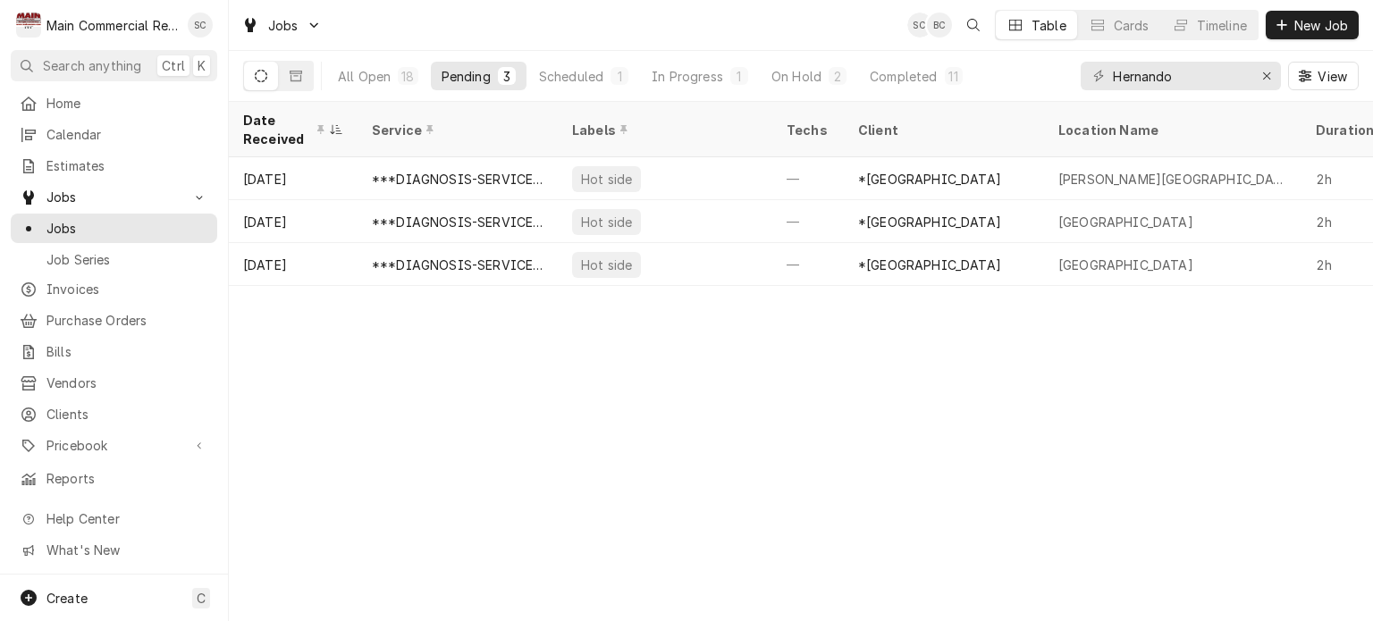
click at [755, 424] on div "Date Received Service Labels Techs Client Location Name Duration Priority Sched…" at bounding box center [801, 361] width 1145 height 519
click at [764, 406] on div "Date Received Service Labels Techs Client Location Name Duration Priority Sched…" at bounding box center [801, 361] width 1145 height 519
click at [579, 79] on div "Scheduled" at bounding box center [571, 76] width 64 height 19
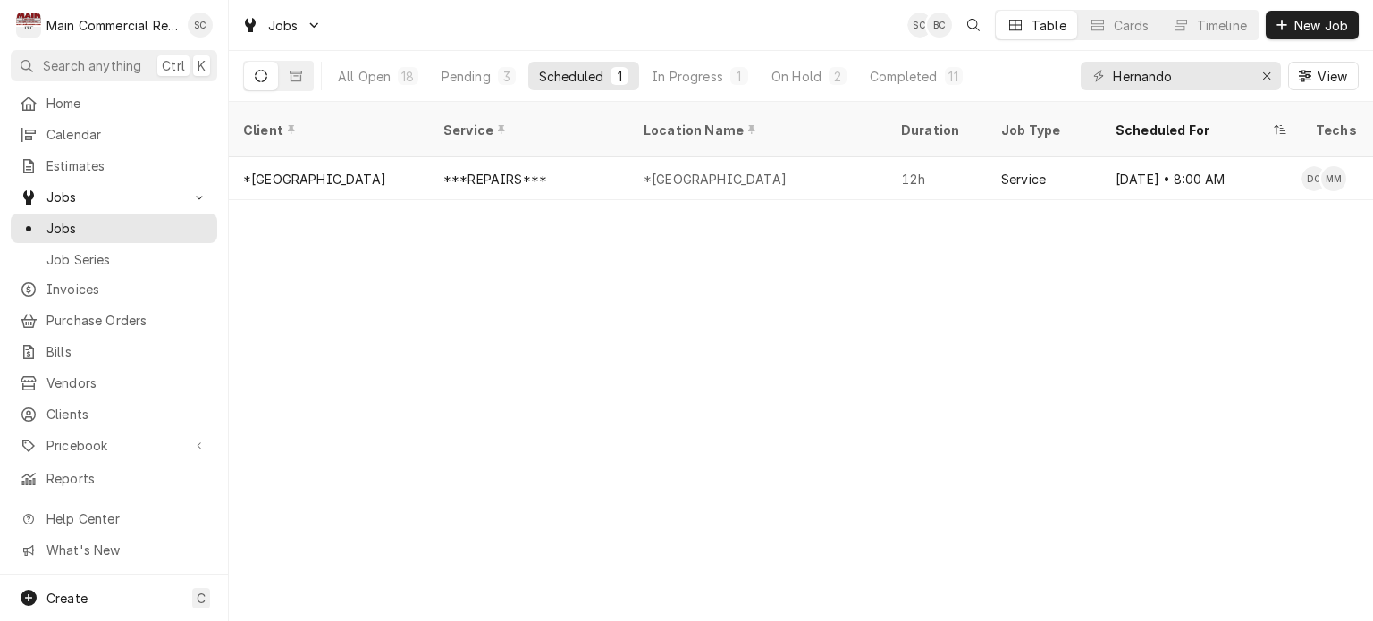
click at [840, 278] on div "Client Service Location Name Duration Job Type Scheduled For Techs Status Label…" at bounding box center [801, 361] width 1145 height 519
click at [722, 73] on div "In Progress" at bounding box center [688, 76] width 72 height 19
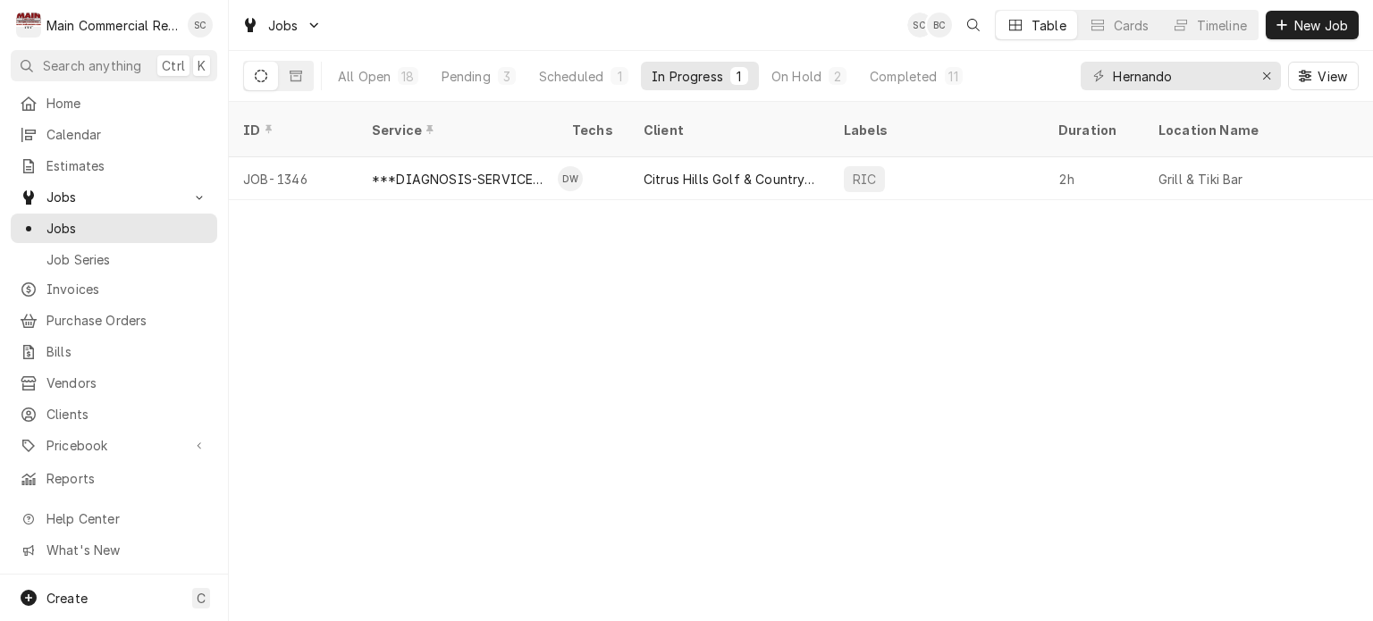
click at [965, 309] on div "ID Service Techs Client Labels Duration Location Name Date Received Status Prio…" at bounding box center [801, 361] width 1145 height 519
click at [806, 79] on div "On Hold" at bounding box center [797, 76] width 50 height 19
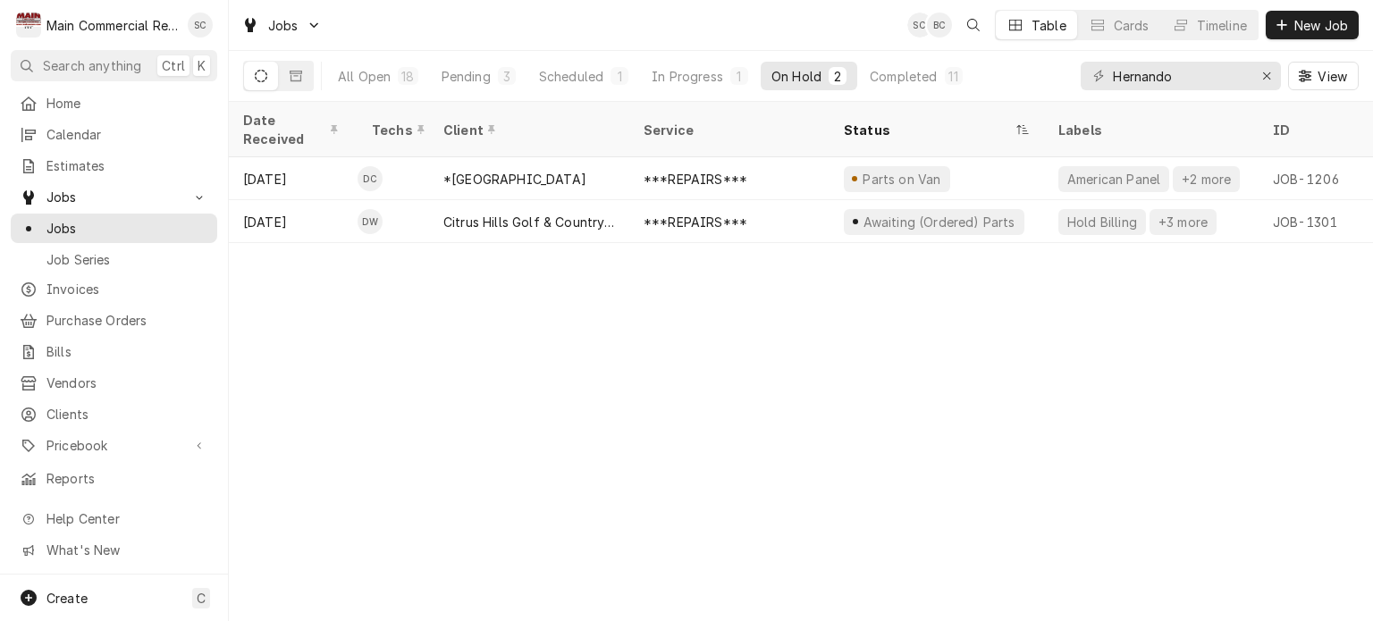
click at [899, 335] on div "Date Received Techs Client Service Status Labels ID Duration Location Name Job …" at bounding box center [801, 361] width 1145 height 519
click at [905, 78] on div "Completed" at bounding box center [903, 76] width 67 height 19
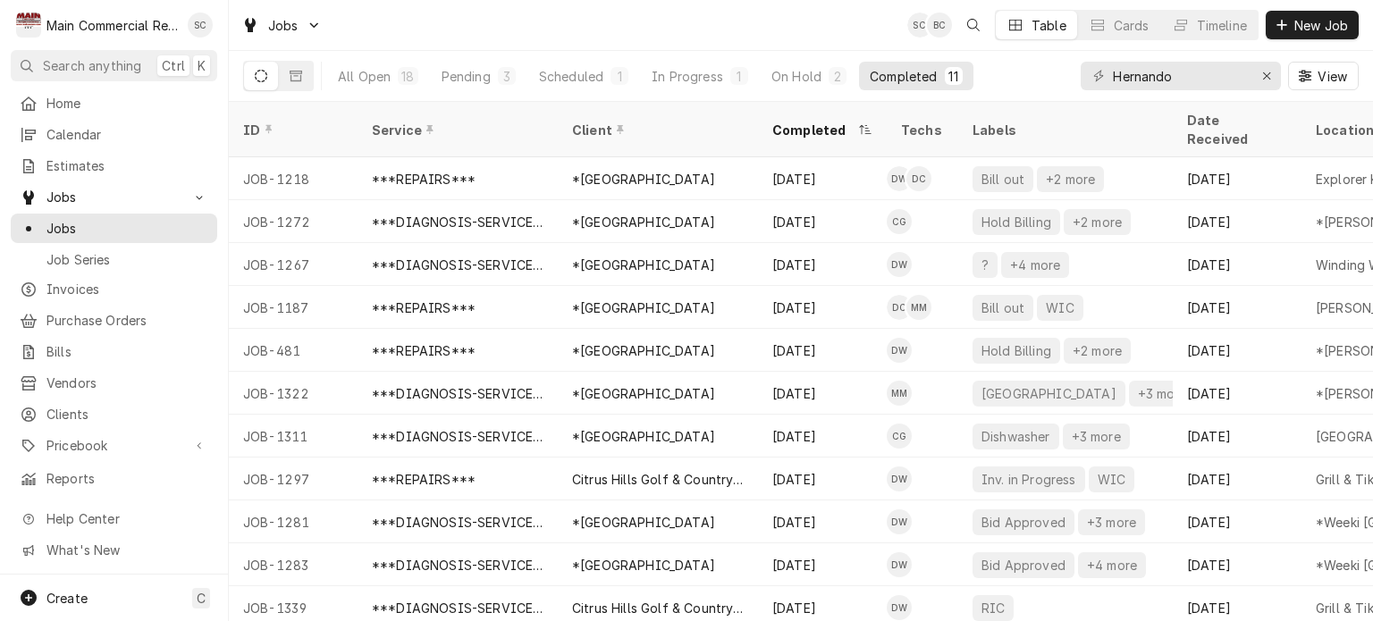
click at [753, 24] on div "Jobs SC BC Table Cards Timeline New Job" at bounding box center [801, 25] width 1145 height 50
click at [1268, 76] on icon "Erase input" at bounding box center [1268, 76] width 10 height 13
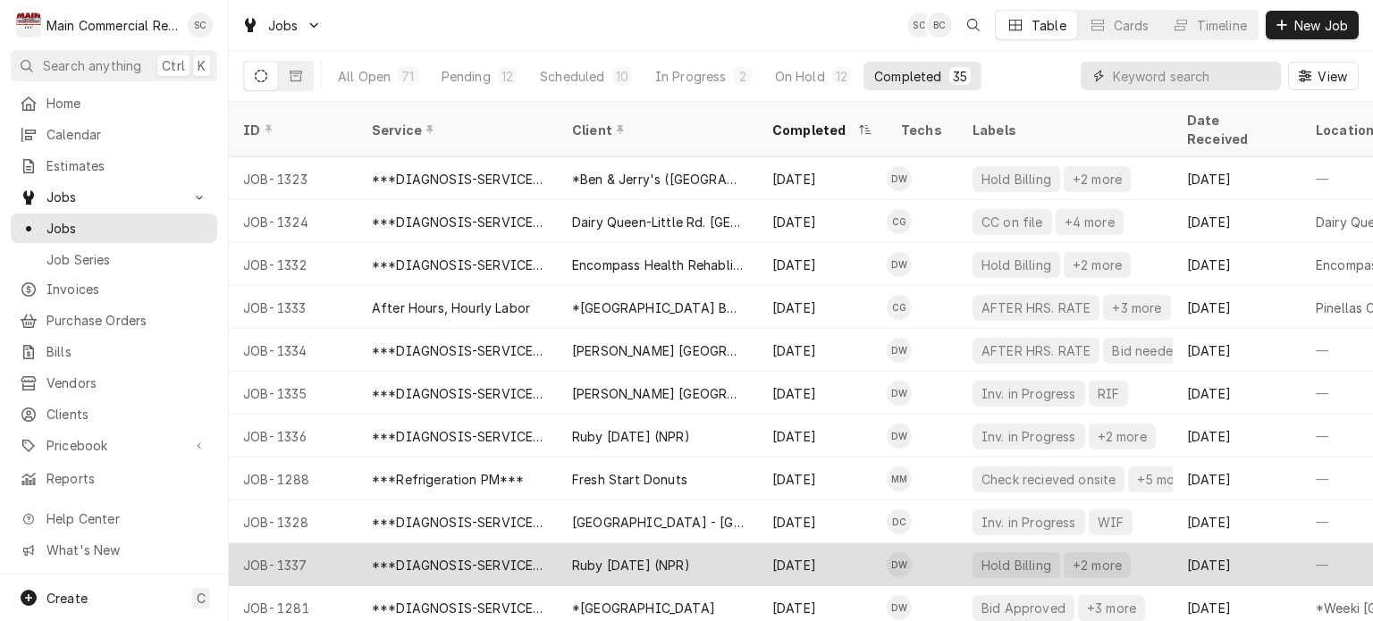
scroll to position [1030, 0]
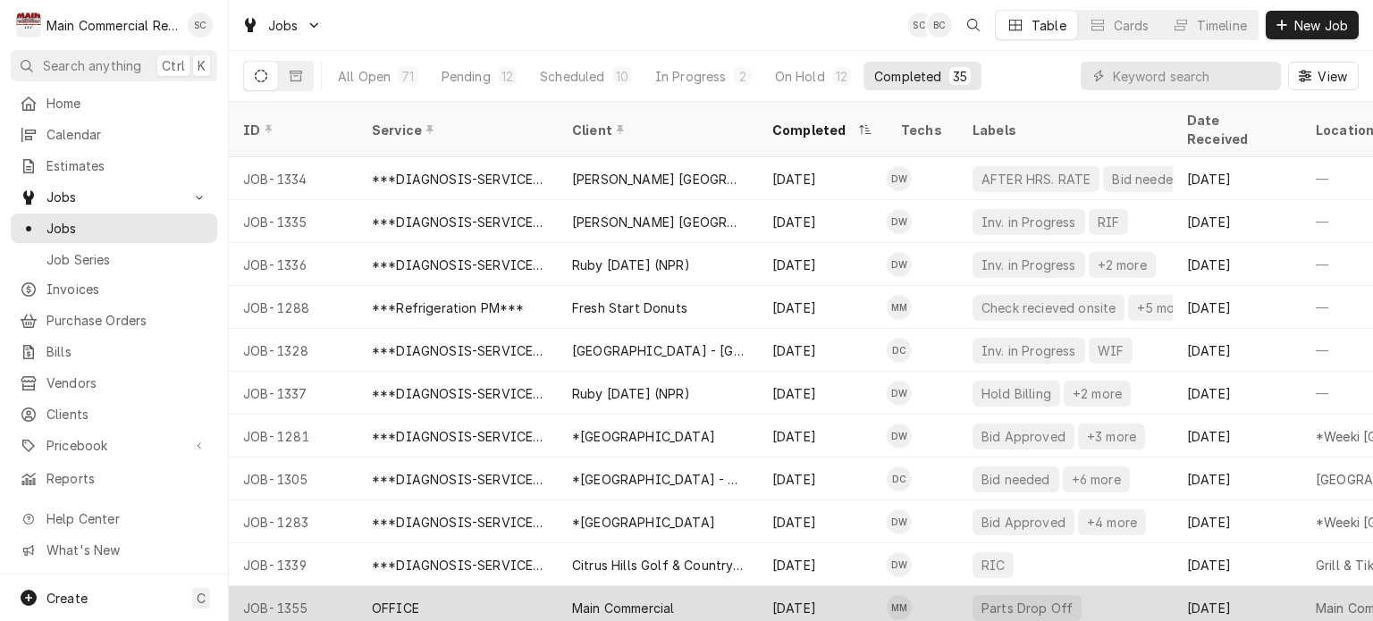
click at [663, 599] on div "Main Commercial" at bounding box center [623, 608] width 102 height 19
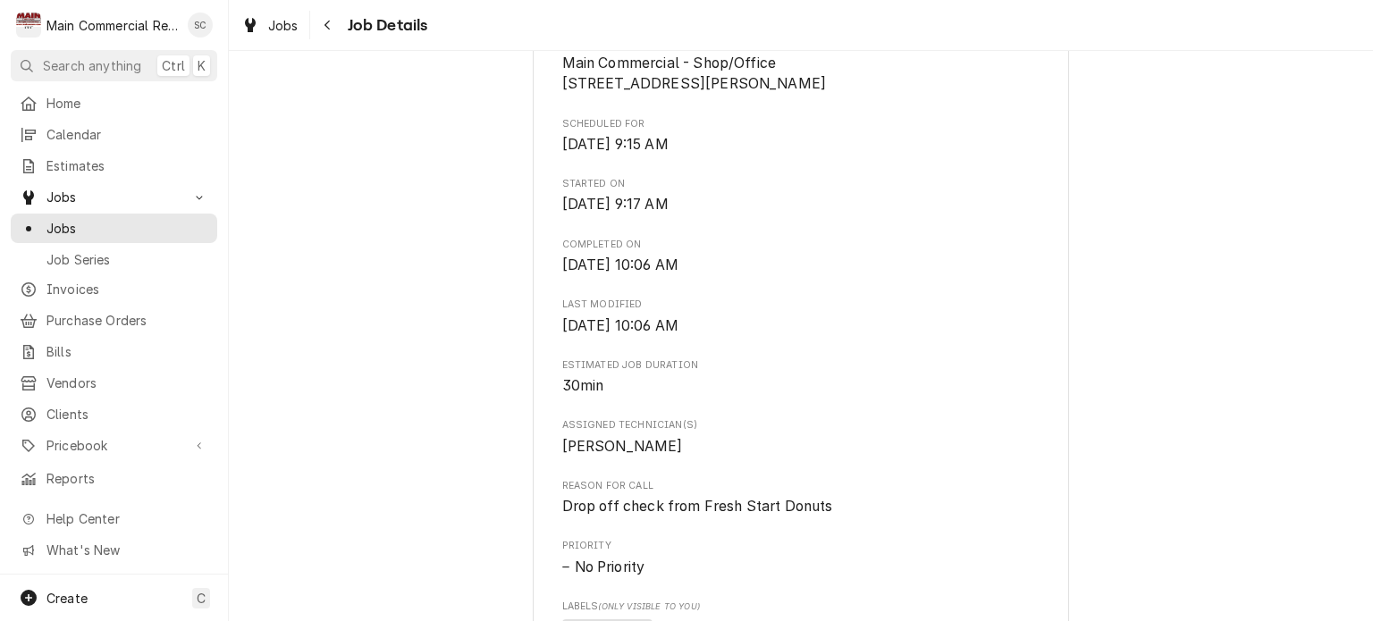
scroll to position [894, 0]
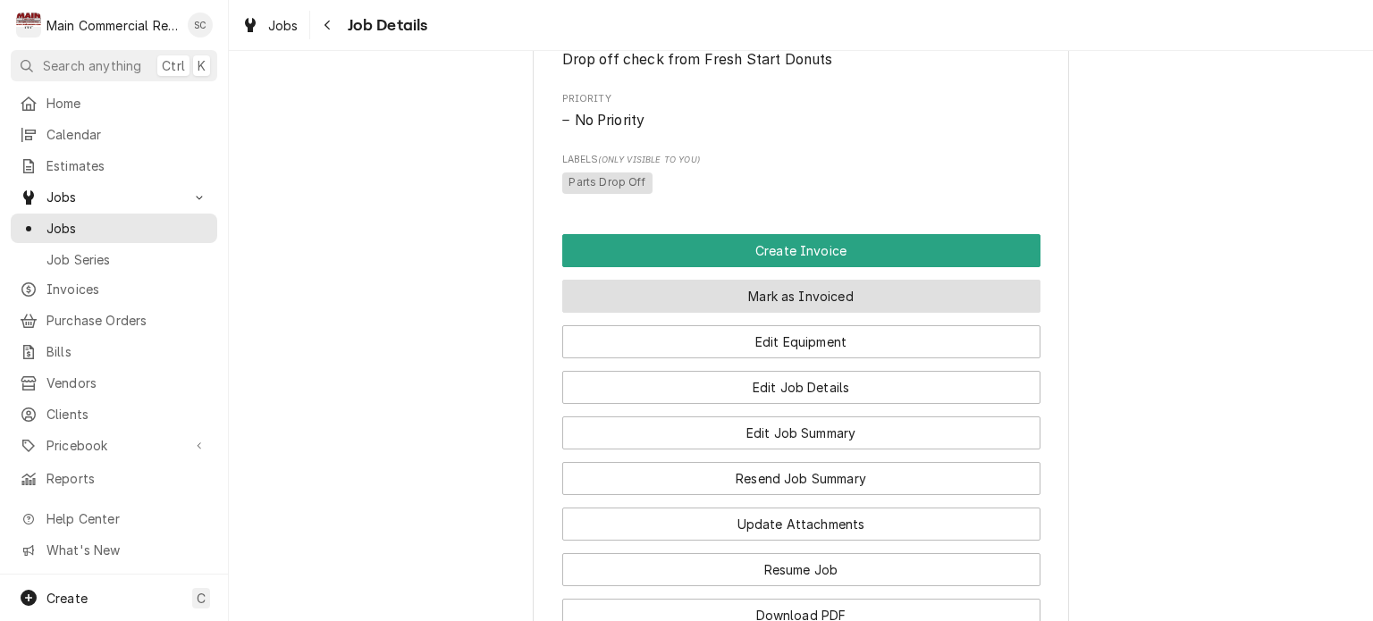
click at [803, 313] on button "Mark as Invoiced" at bounding box center [801, 296] width 478 height 33
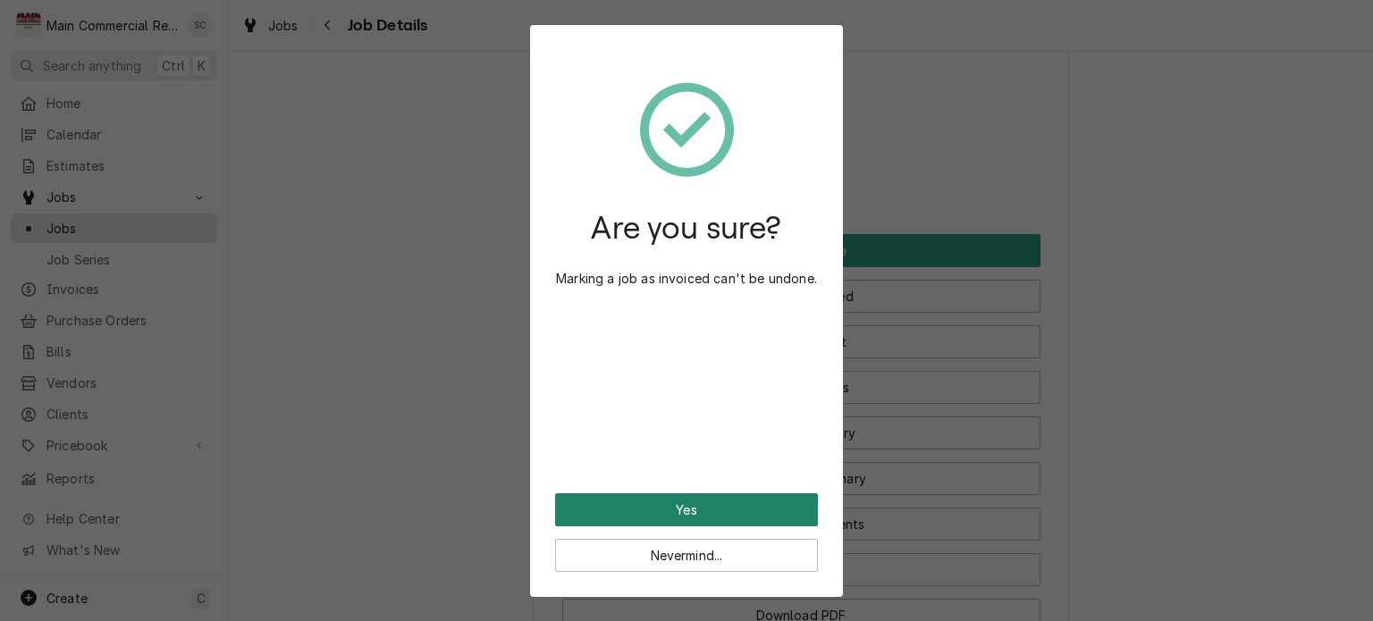
click at [673, 508] on button "Yes" at bounding box center [686, 510] width 263 height 33
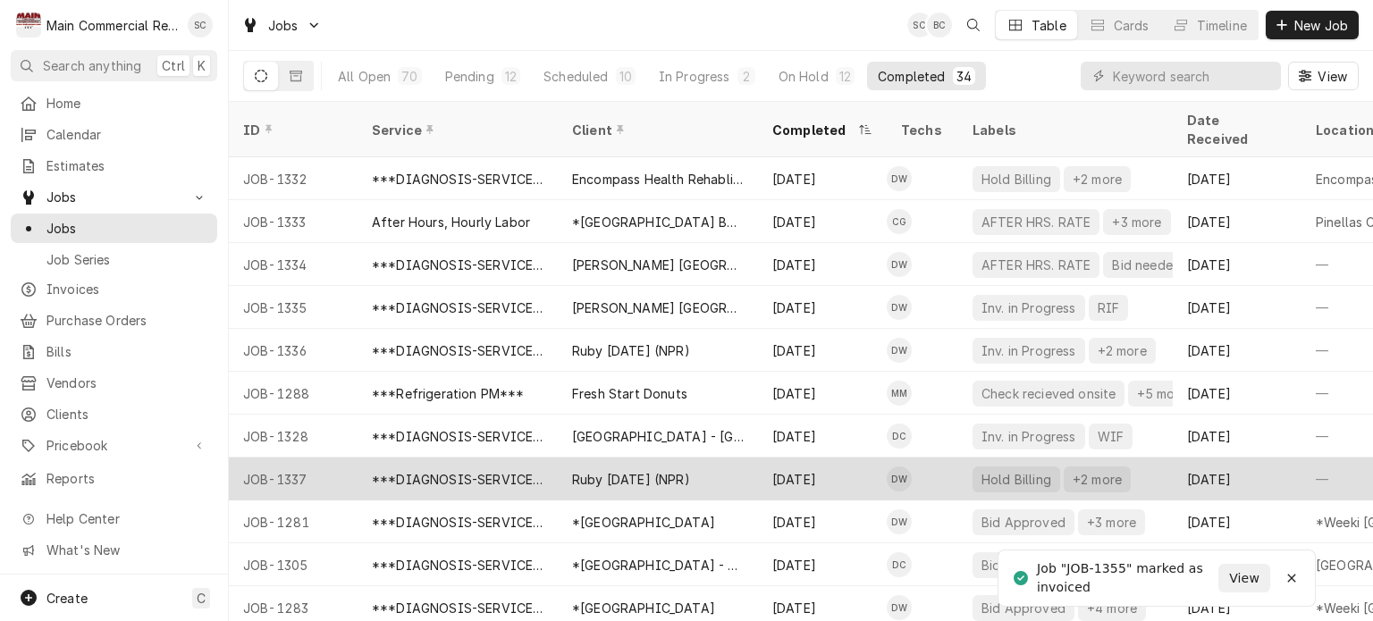
scroll to position [987, 0]
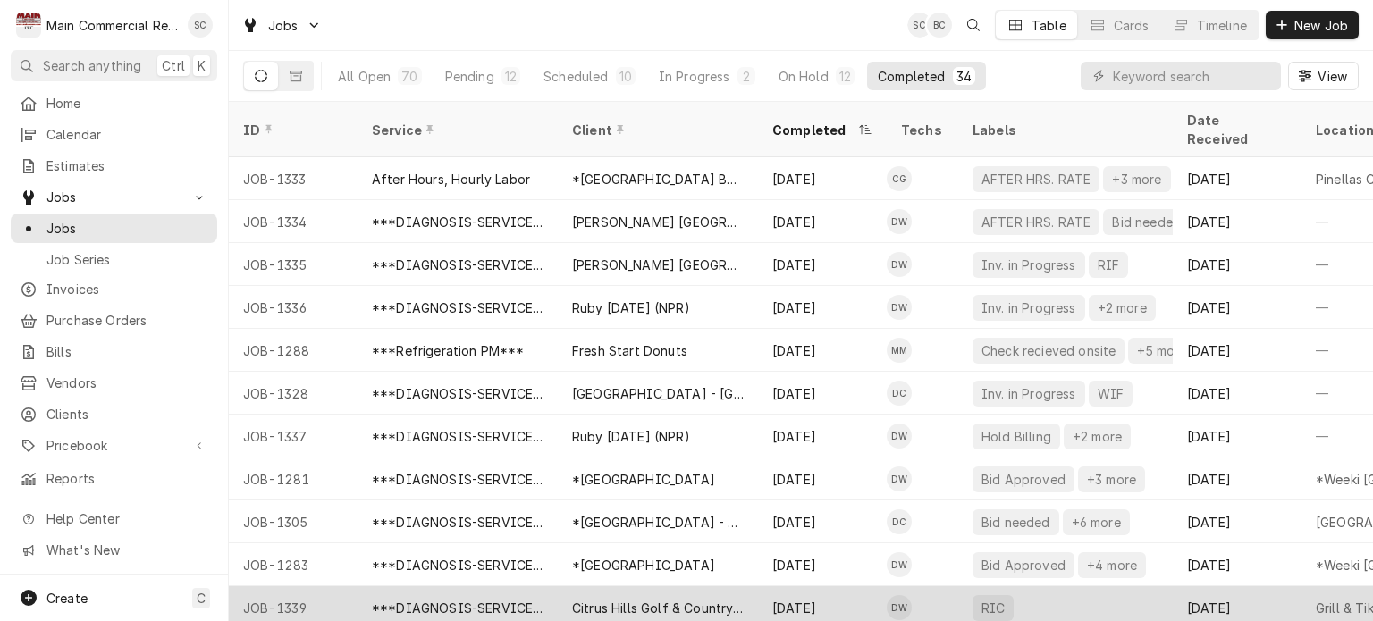
click at [714, 599] on div "Citrus Hills Golf & Country Club" at bounding box center [658, 608] width 172 height 19
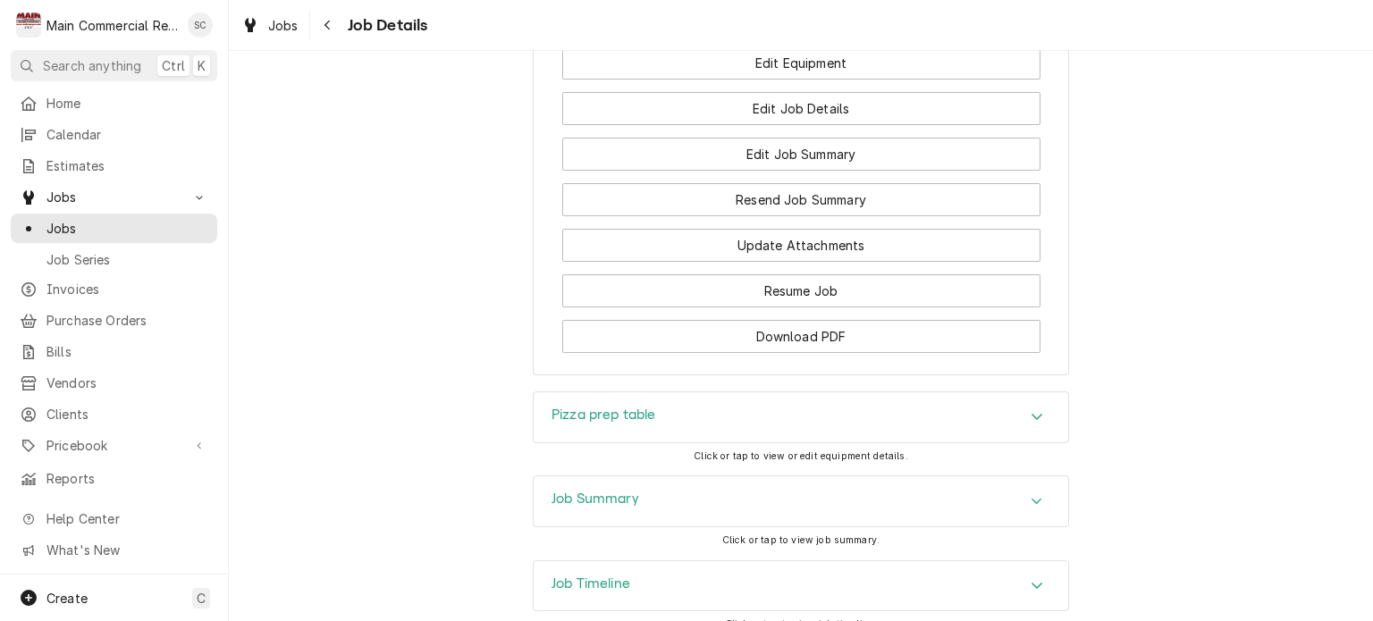
scroll to position [2248, 0]
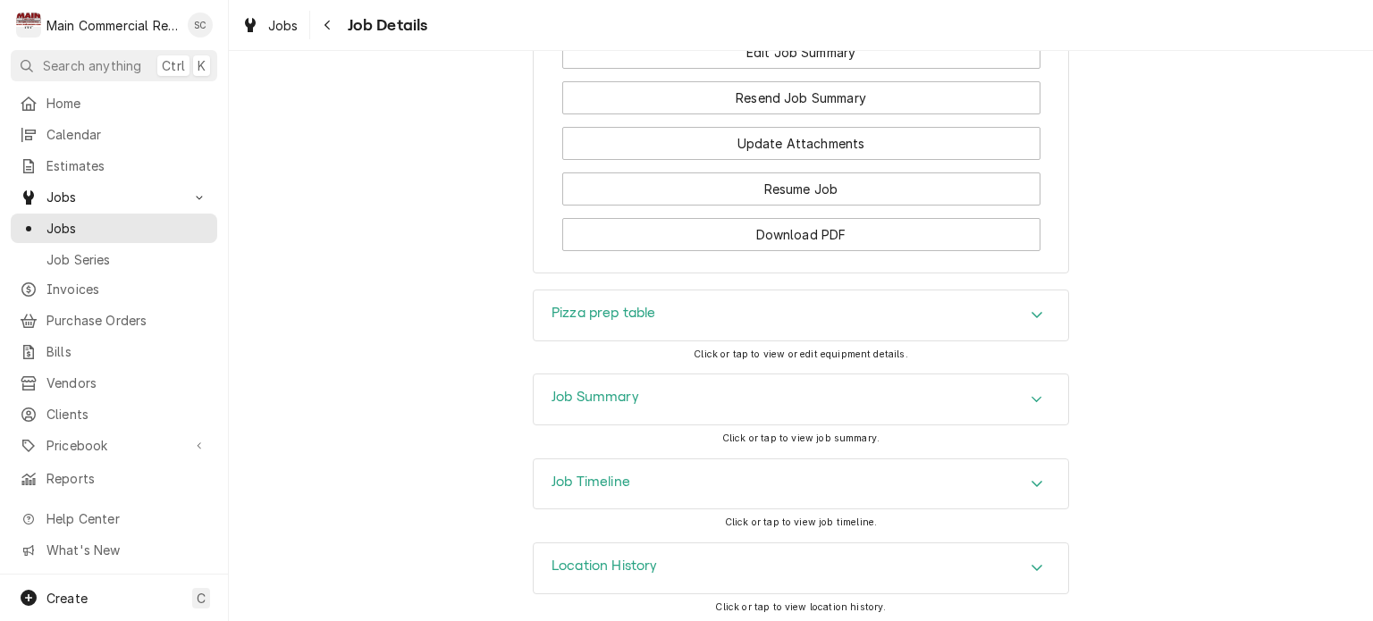
click at [1015, 403] on div "Job Summary" at bounding box center [801, 400] width 535 height 50
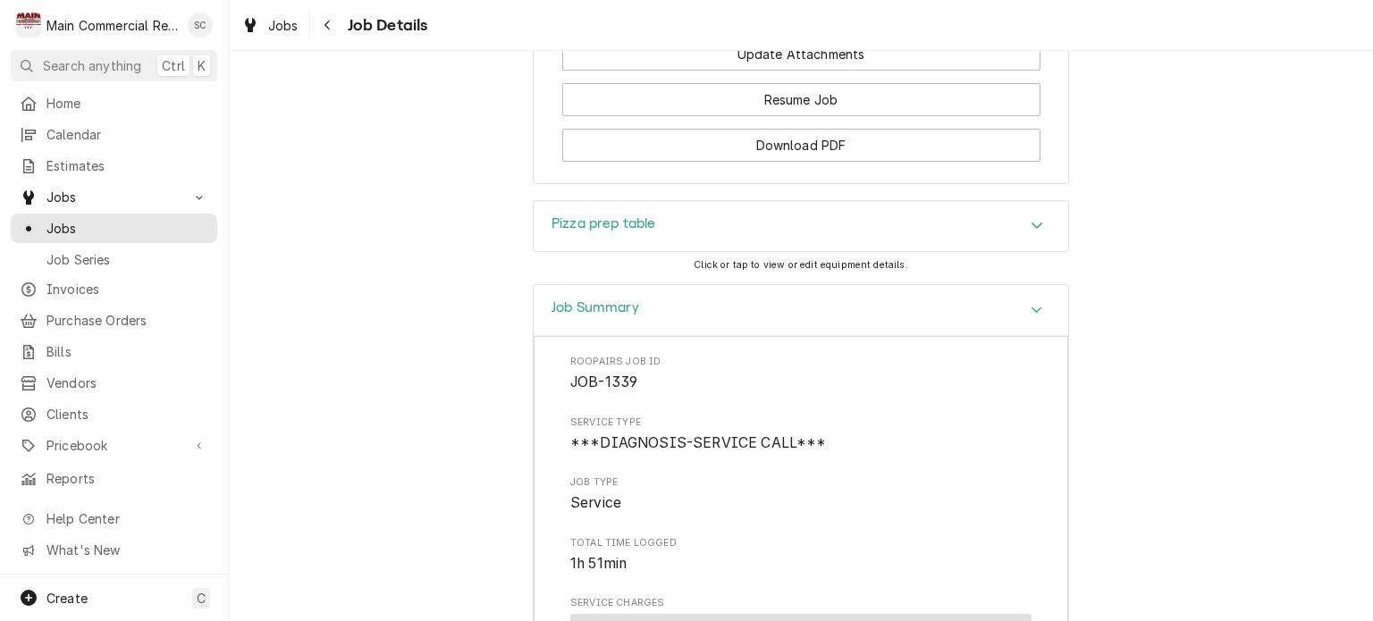
scroll to position [1980, 0]
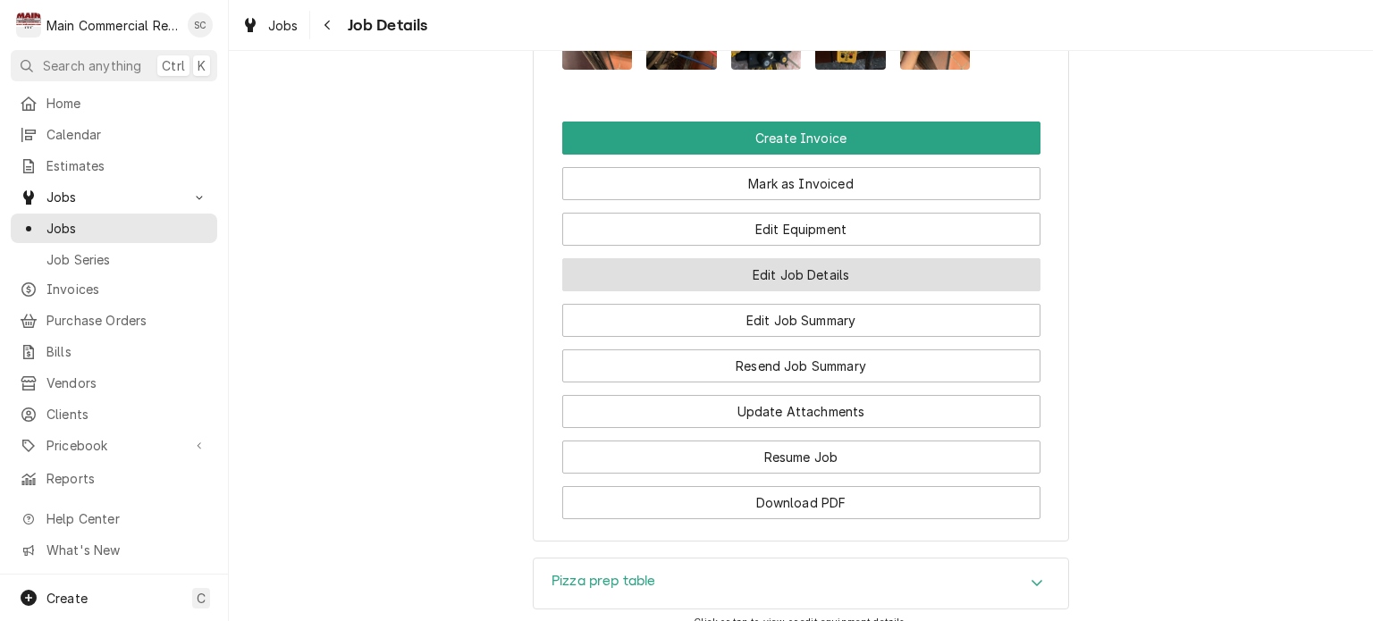
click at [817, 275] on button "Edit Job Details" at bounding box center [801, 274] width 478 height 33
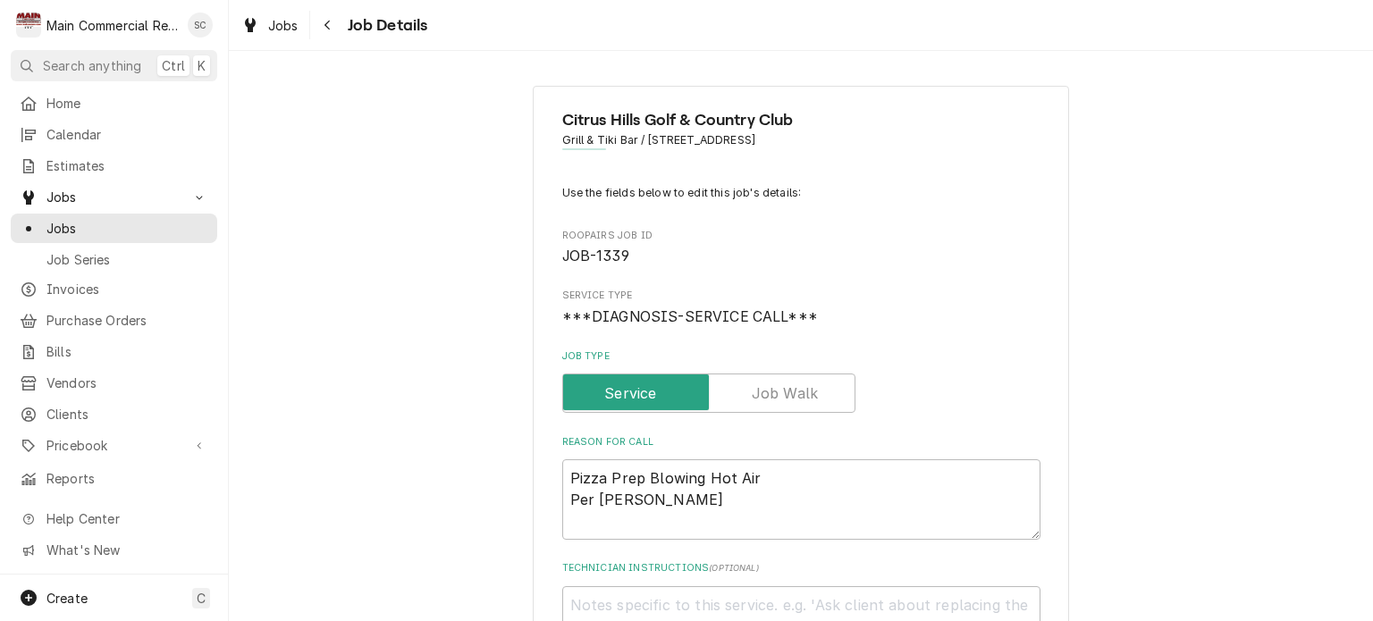
type textarea "x"
drag, startPoint x: 579, startPoint y: 258, endPoint x: 547, endPoint y: 259, distance: 32.2
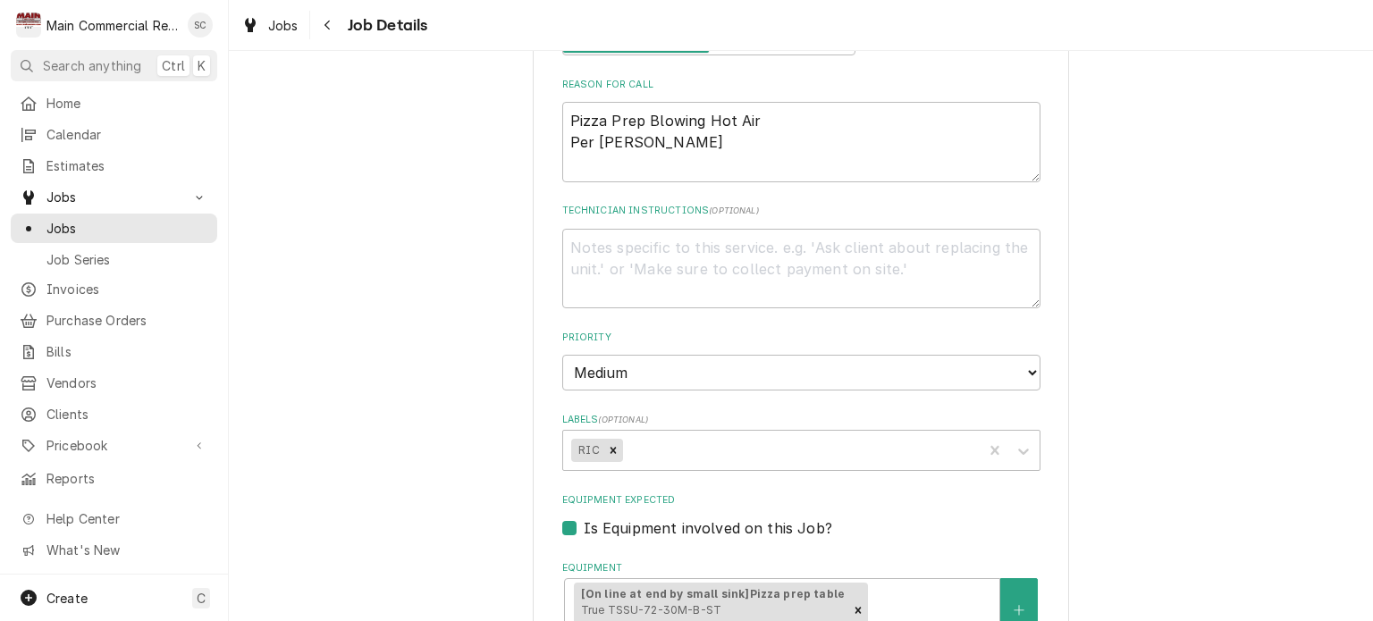
scroll to position [89, 0]
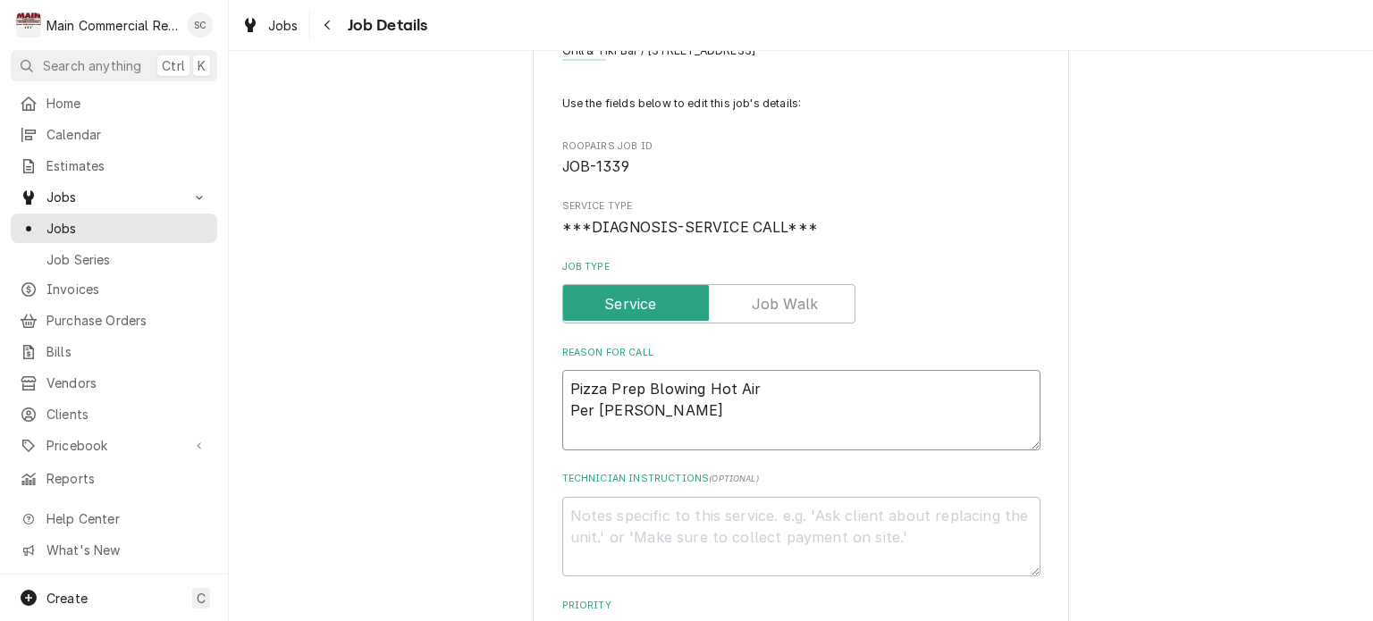
drag, startPoint x: 637, startPoint y: 390, endPoint x: 554, endPoint y: 390, distance: 82.3
click at [562, 390] on textarea "Pizza Prep Blowing Hot Air Per David" at bounding box center [801, 410] width 478 height 80
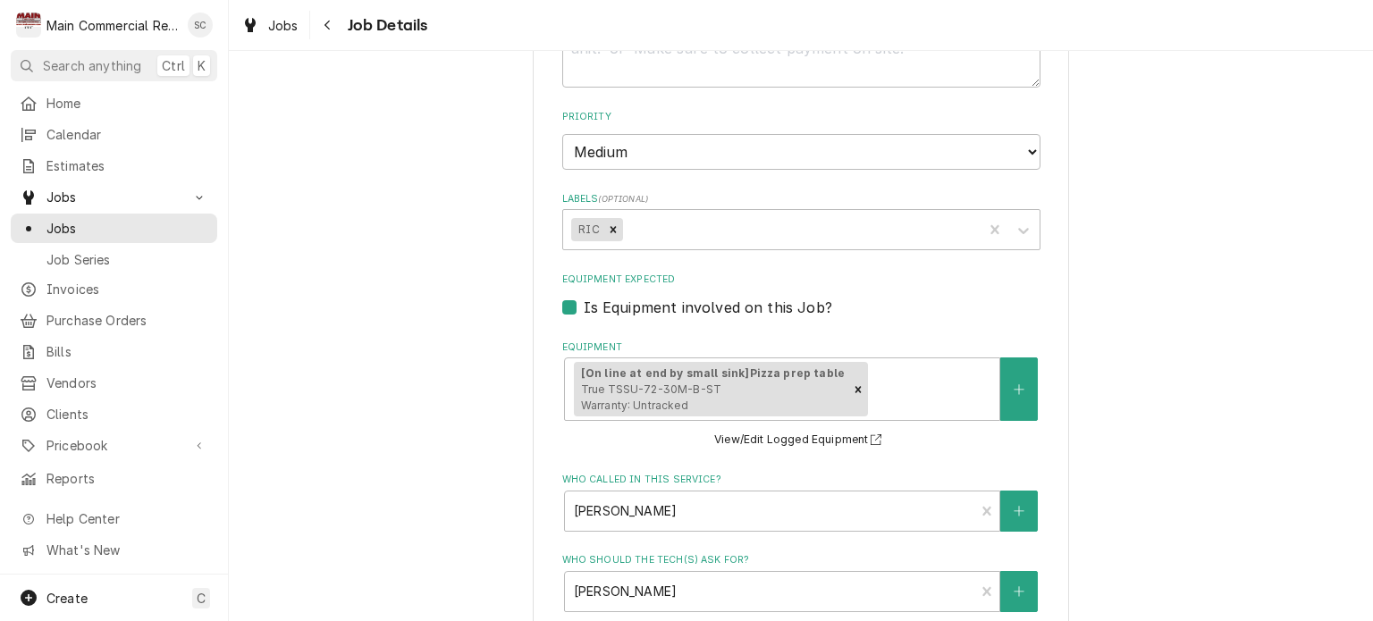
scroll to position [489, 0]
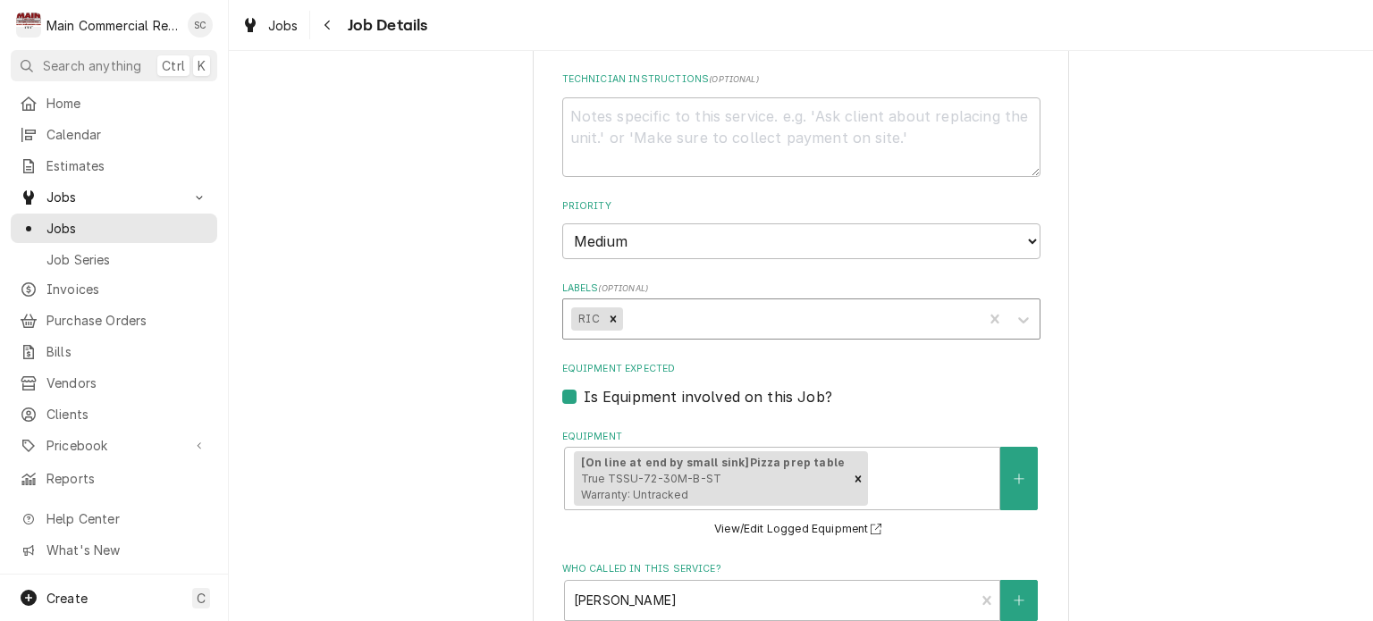
click at [747, 318] on div "Labels" at bounding box center [800, 319] width 348 height 32
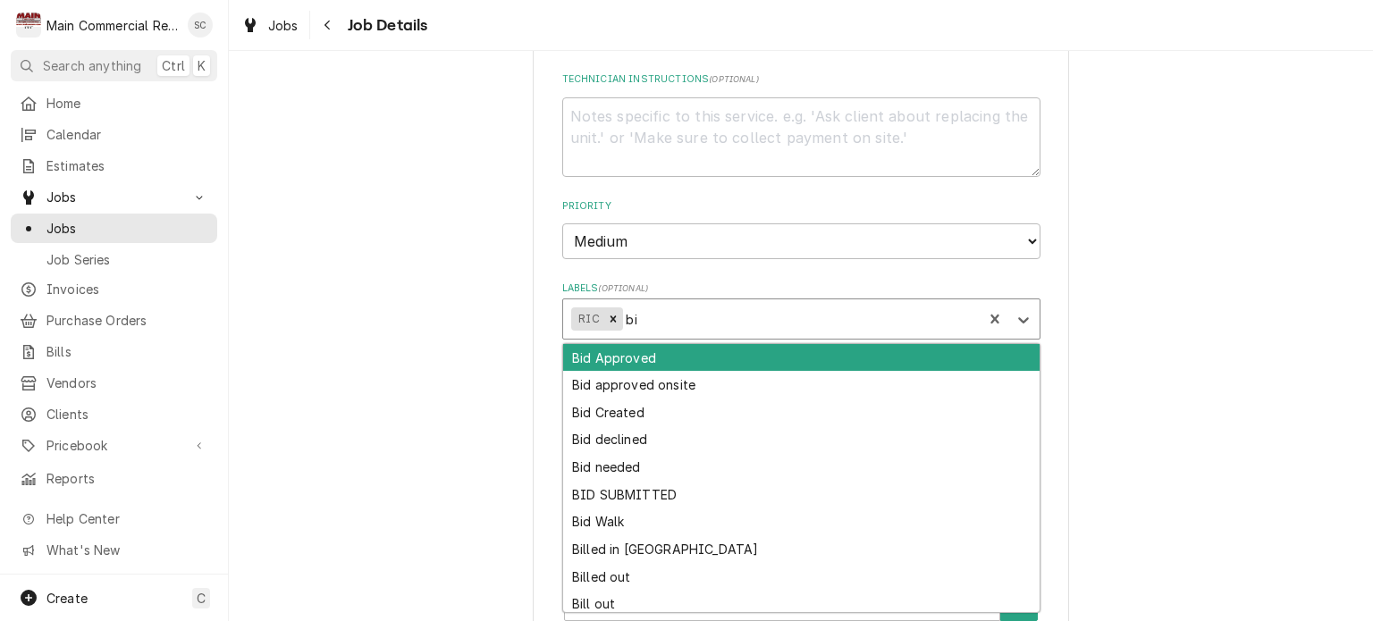
type input "bid"
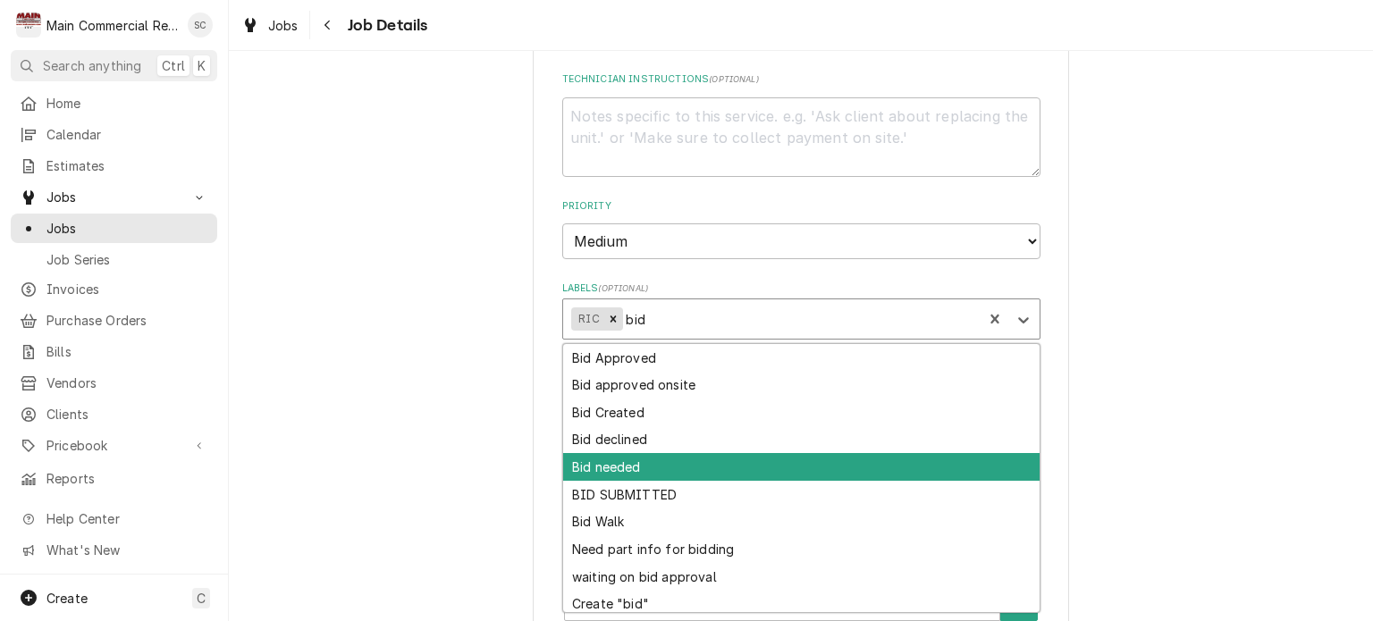
click at [618, 464] on div "Bid needed" at bounding box center [801, 467] width 477 height 28
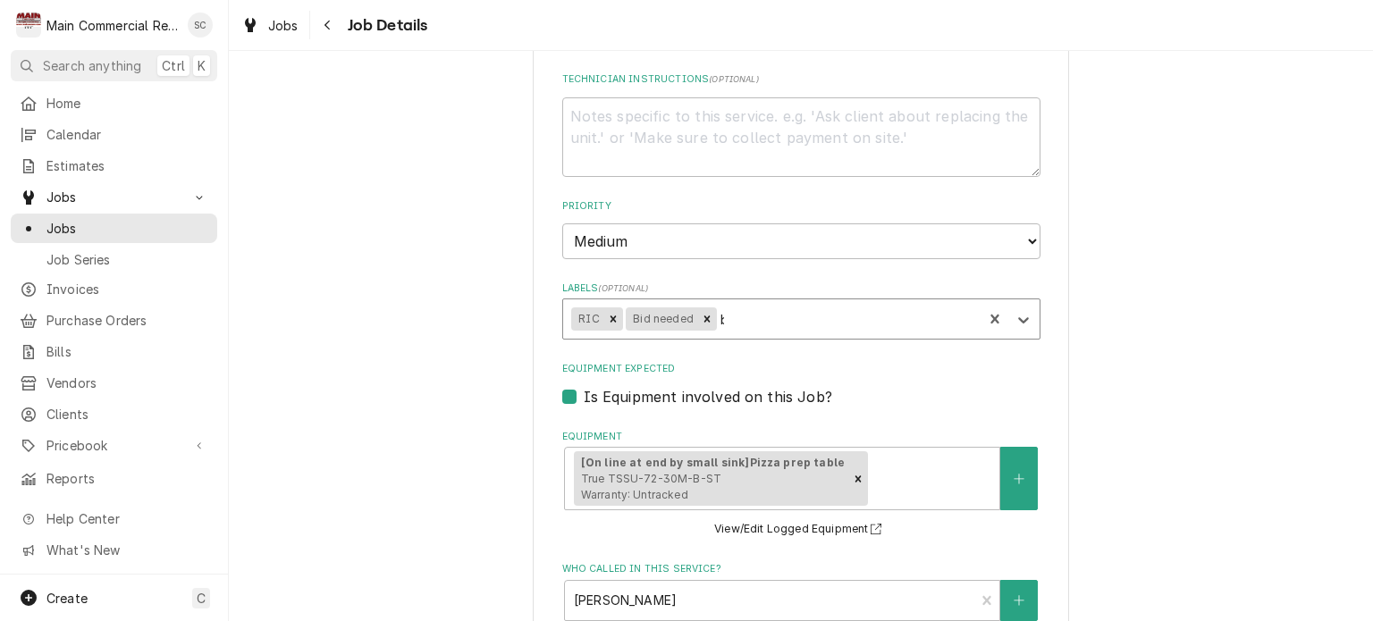
type textarea "x"
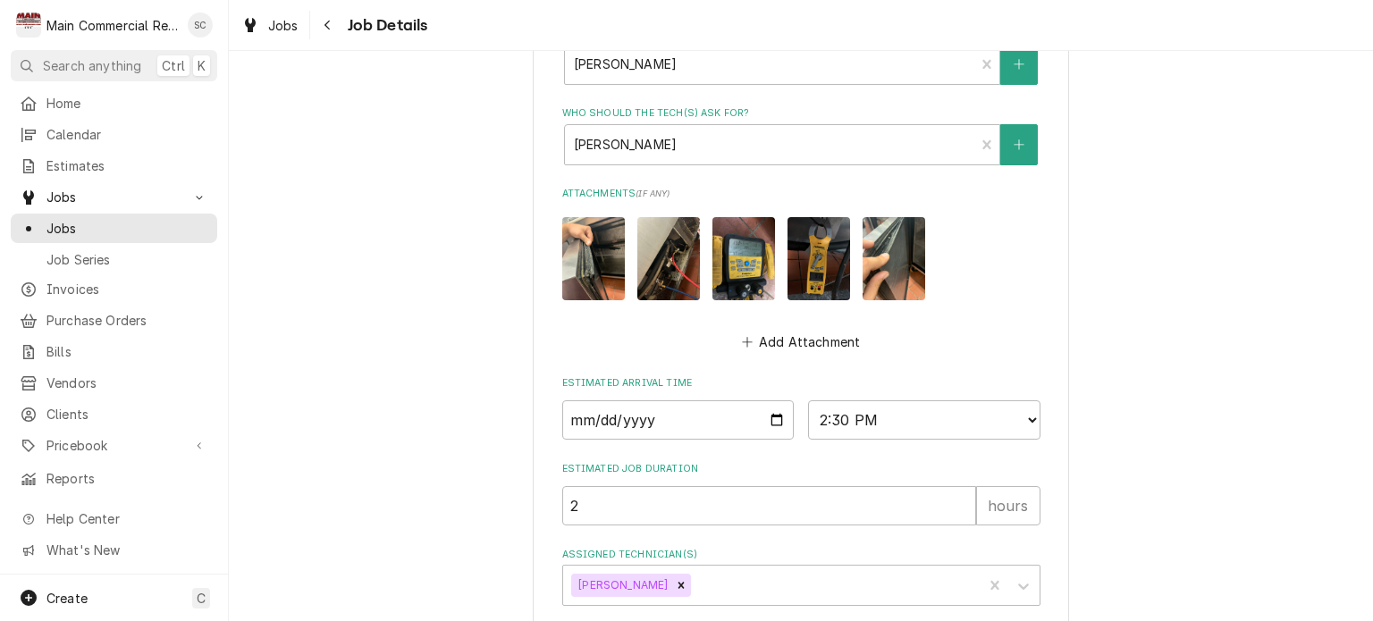
scroll to position [1115, 0]
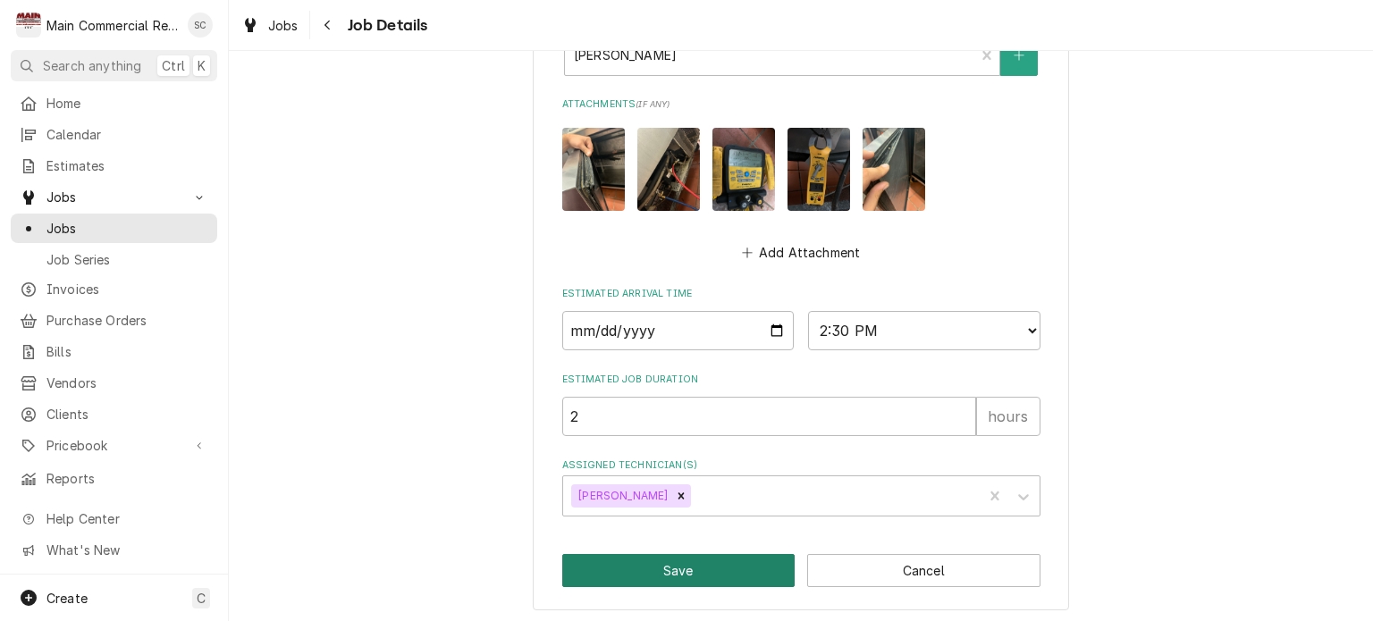
click at [669, 568] on button "Save" at bounding box center [678, 570] width 233 height 33
type textarea "x"
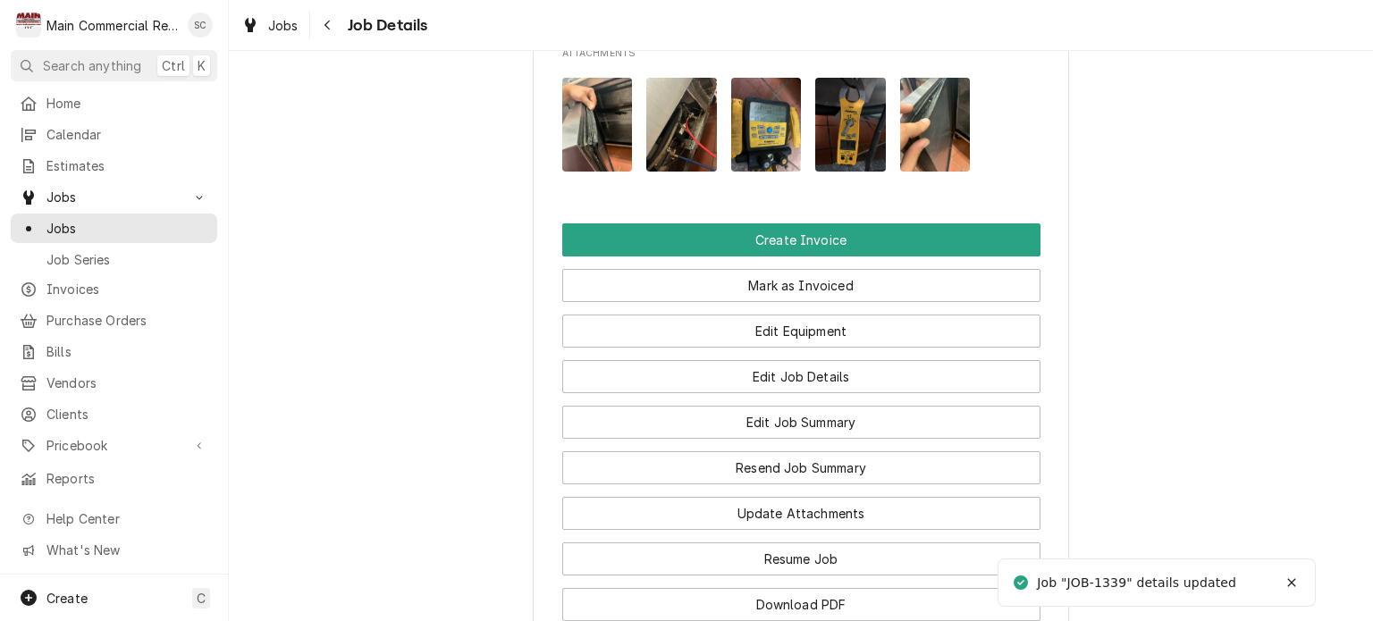
scroll to position [2235, 0]
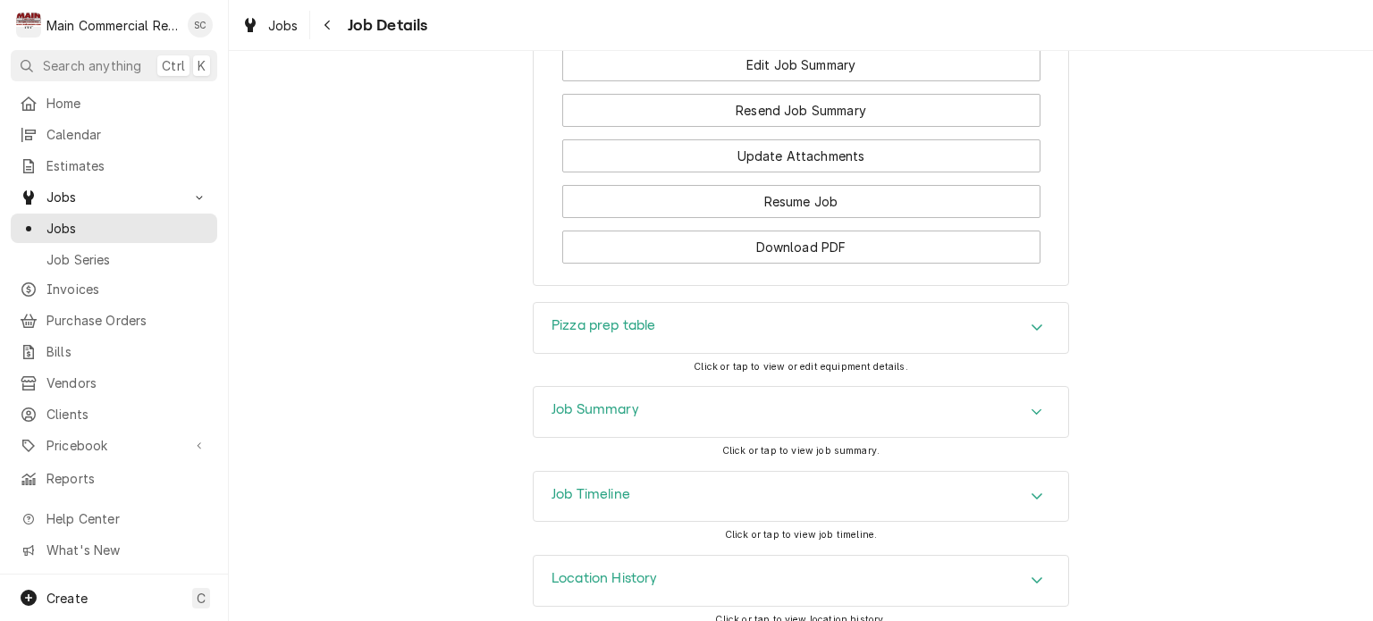
click at [919, 328] on div "Pizza prep table" at bounding box center [801, 328] width 535 height 50
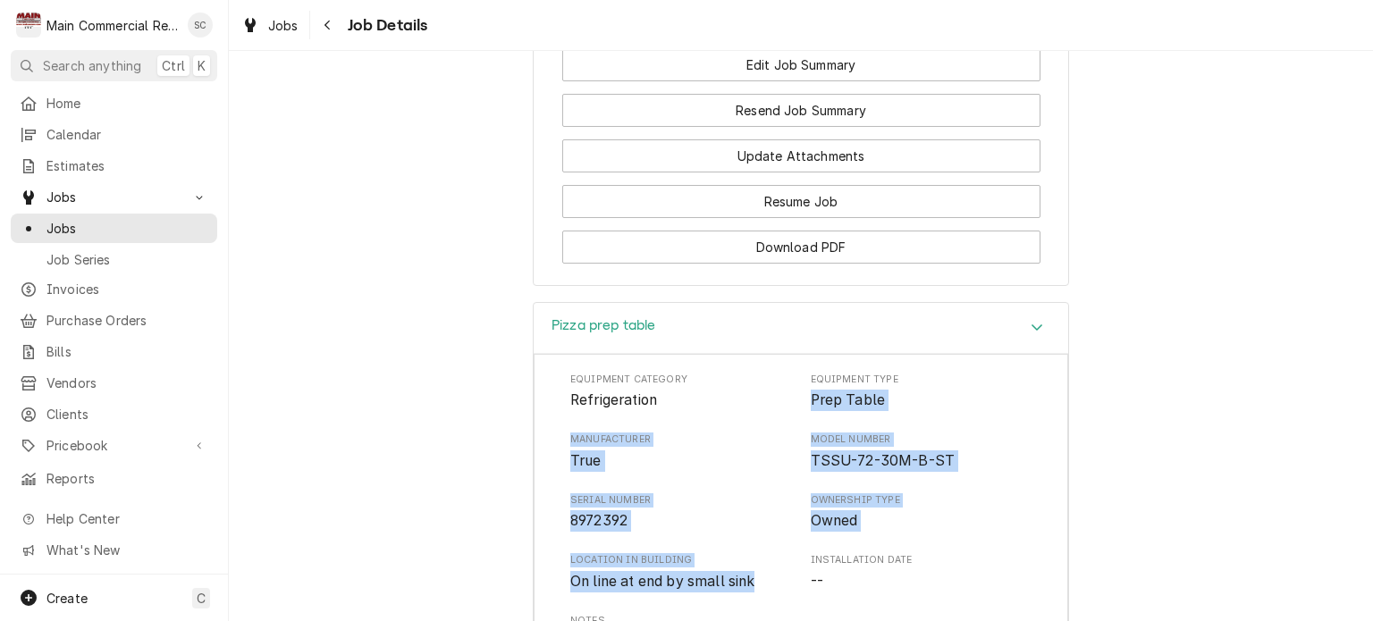
drag, startPoint x: 721, startPoint y: 565, endPoint x: 797, endPoint y: 403, distance: 178.8
click at [797, 403] on div "Equipment Category Refrigeration Equipment Type Prep Table Manufacturer True Mo…" at bounding box center [800, 543] width 461 height 341
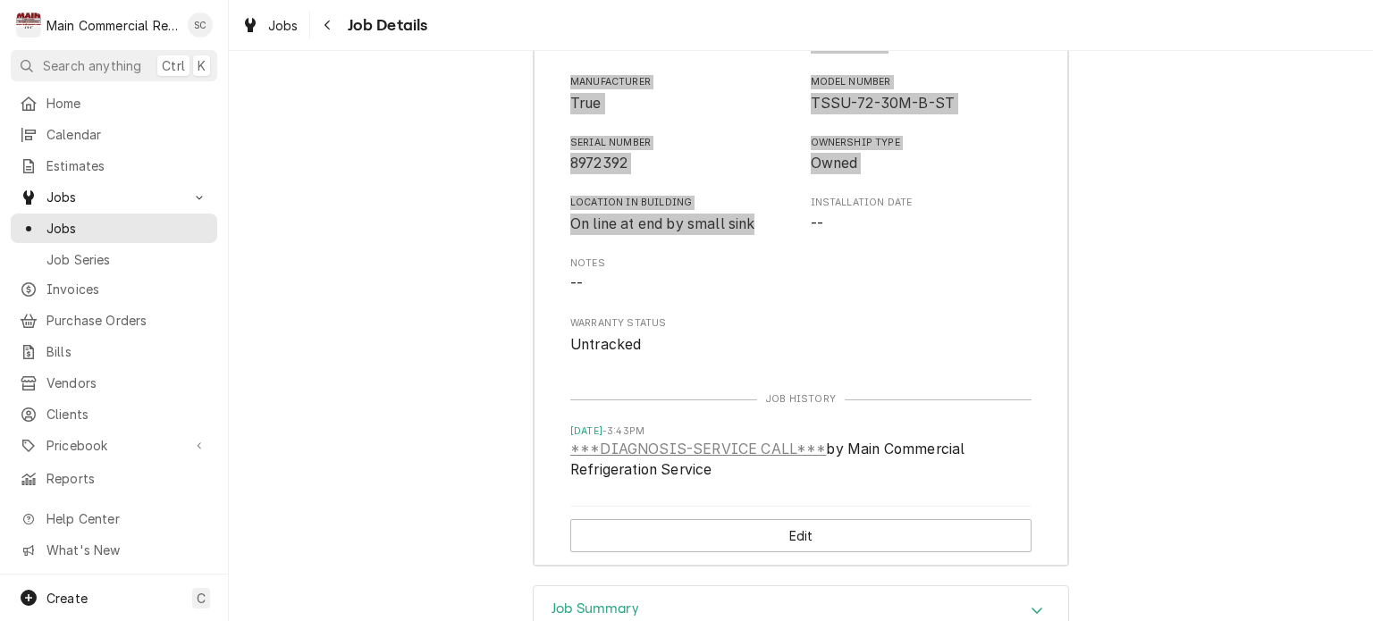
scroll to position [2804, 0]
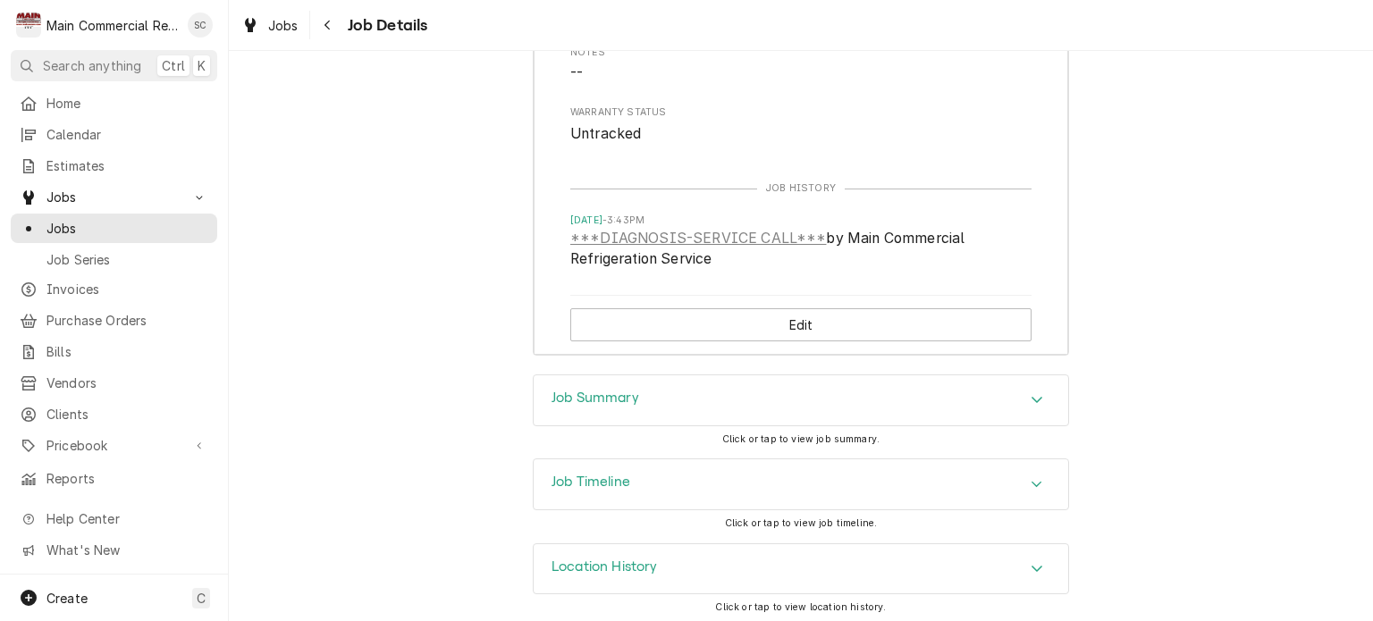
click at [1031, 393] on icon "Accordion Header" at bounding box center [1037, 400] width 13 height 14
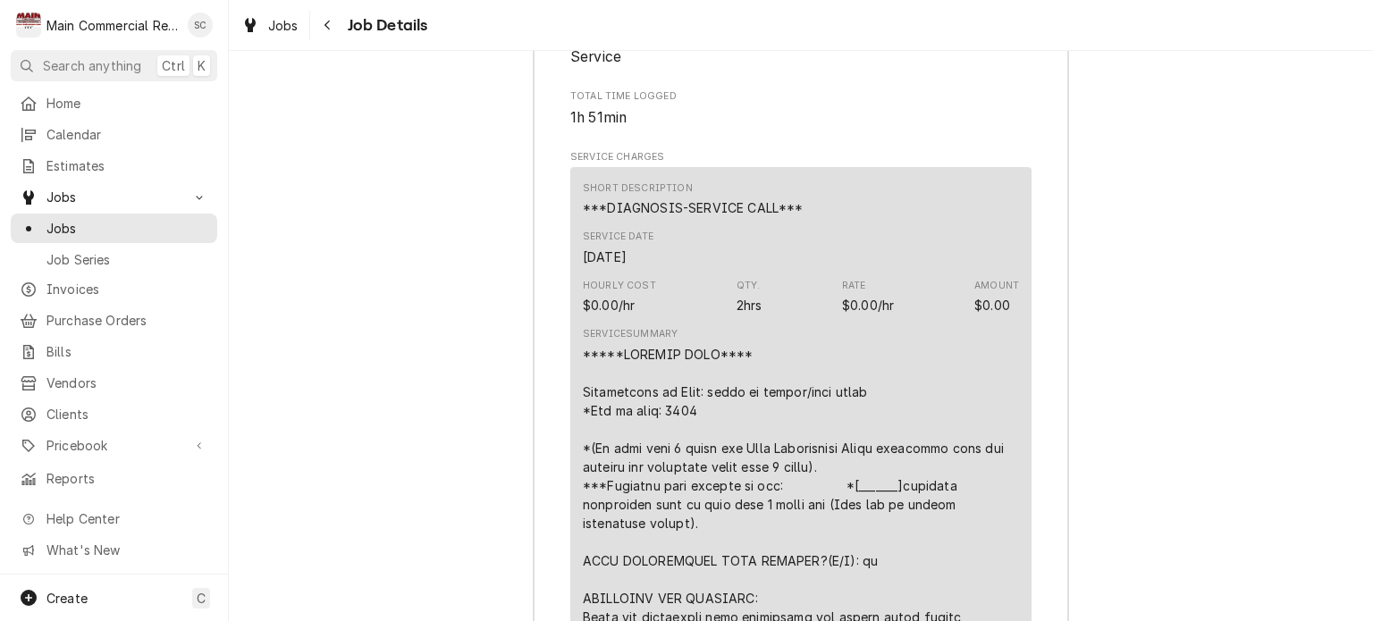
scroll to position [3519, 0]
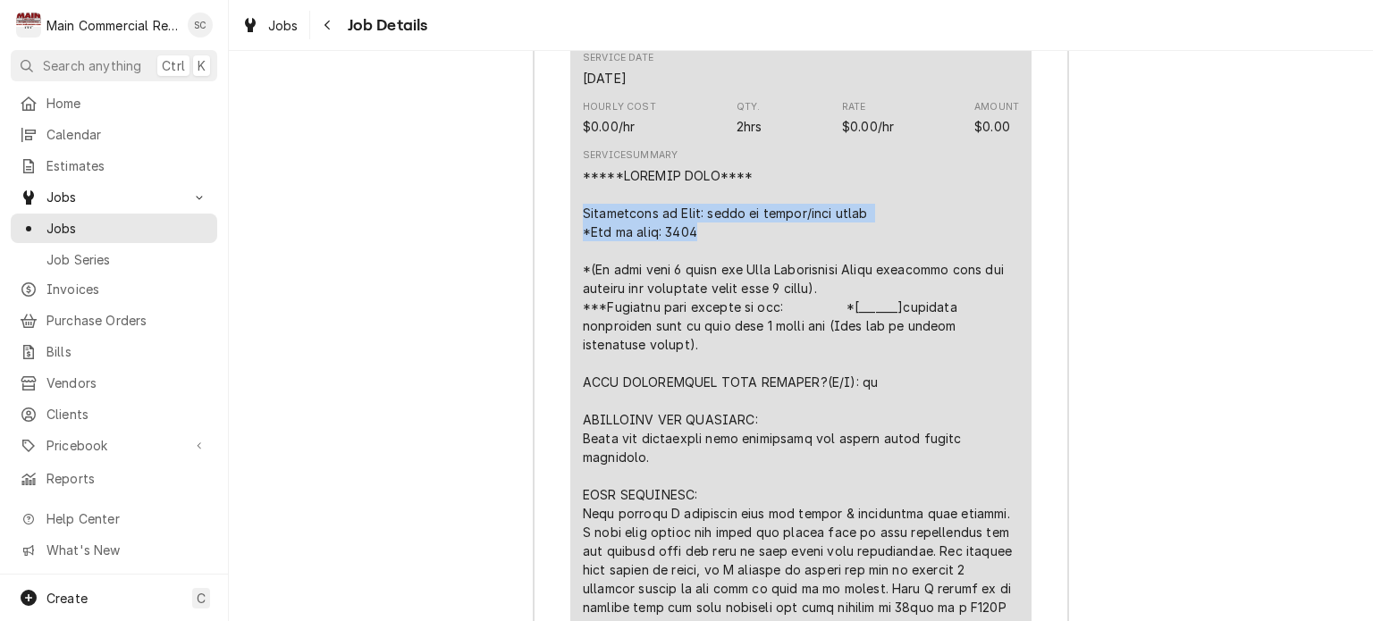
drag, startPoint x: 687, startPoint y: 224, endPoint x: 571, endPoint y: 210, distance: 116.1
copy div "Description of Unit: reach in cooler/prep table *Age of unit: 2016"
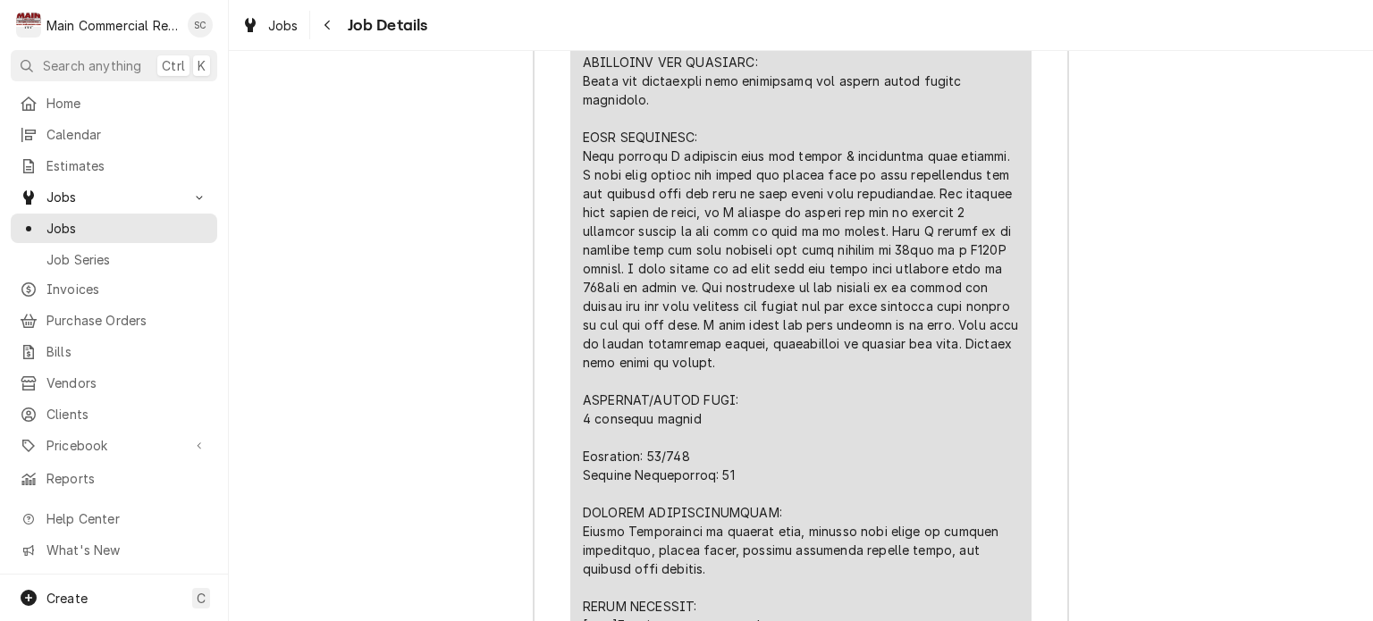
scroll to position [3966, 0]
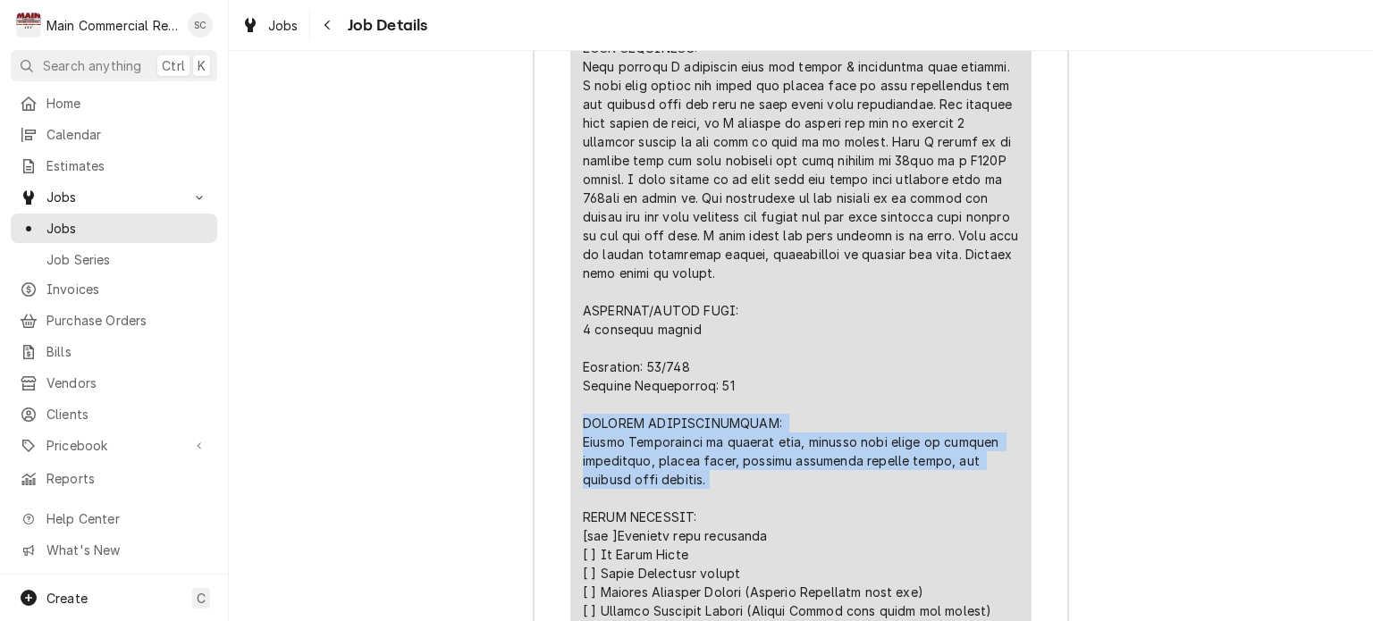
drag, startPoint x: 637, startPoint y: 446, endPoint x: 556, endPoint y: 415, distance: 86.3
copy div "FURTHER RECOMMENDATIONS: Highly Recommended to replace unit, however will quote…"
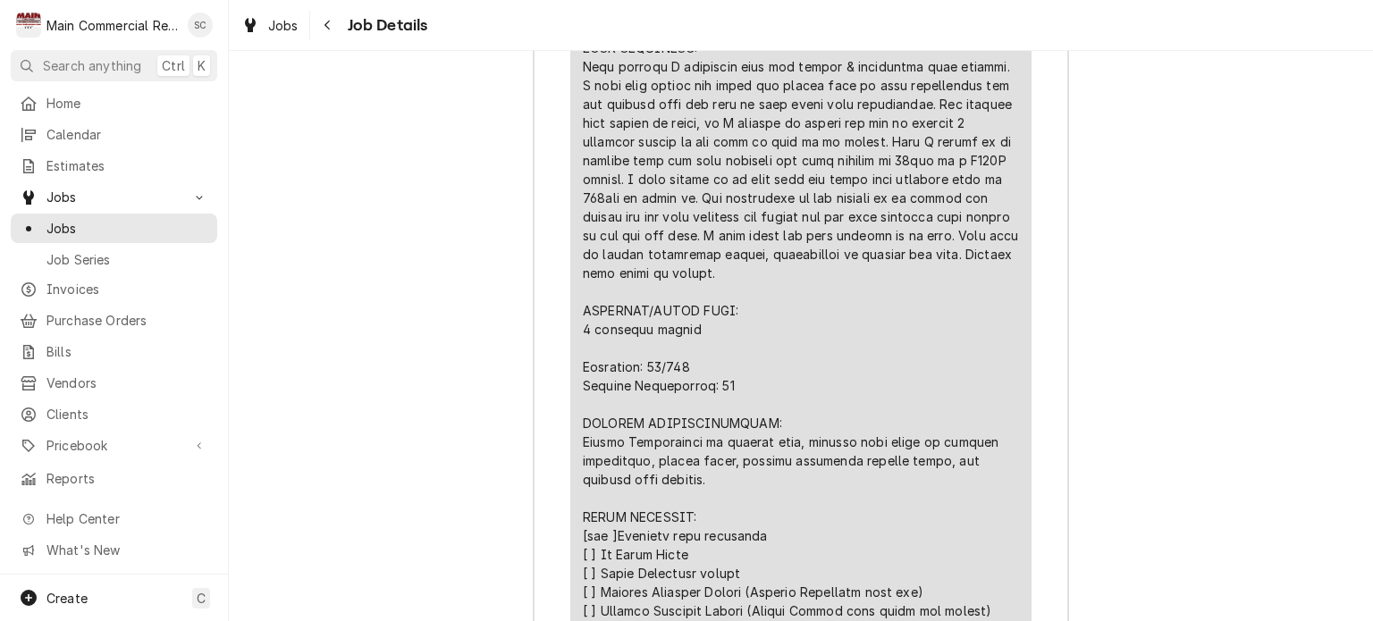
drag, startPoint x: 713, startPoint y: 438, endPoint x: 838, endPoint y: 503, distance: 141.2
click at [836, 505] on div "Line Item" at bounding box center [801, 301] width 436 height 1164
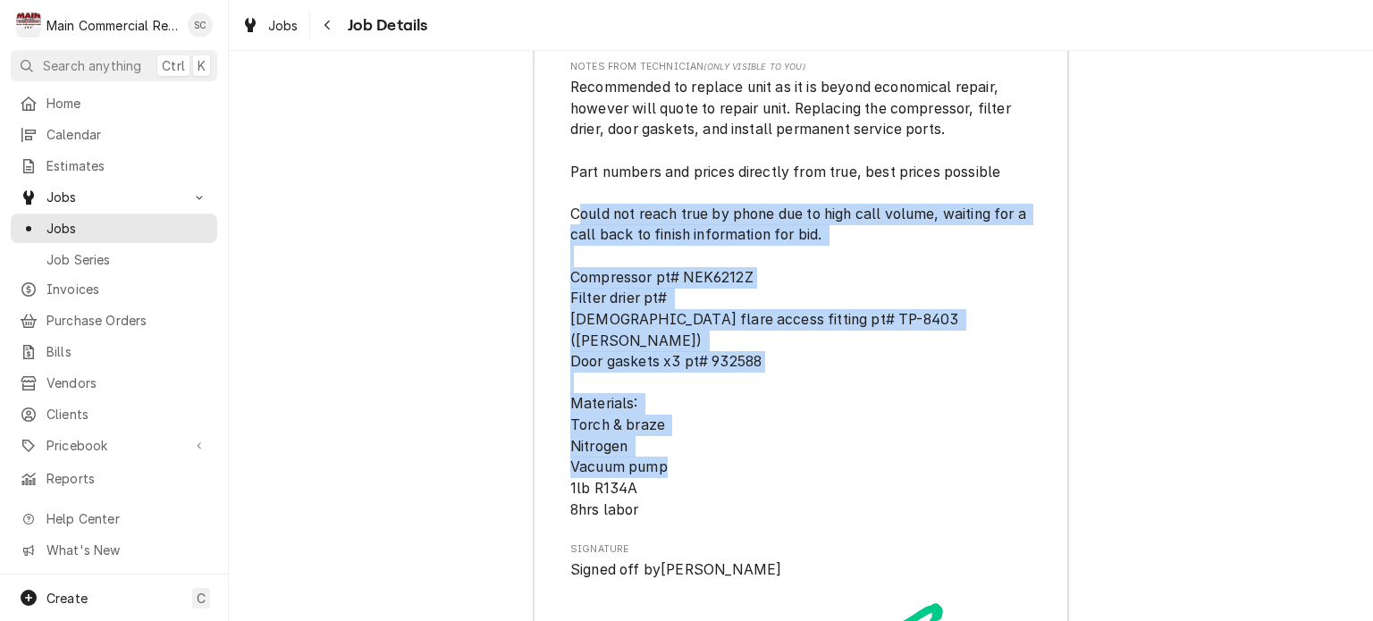
scroll to position [4861, 0]
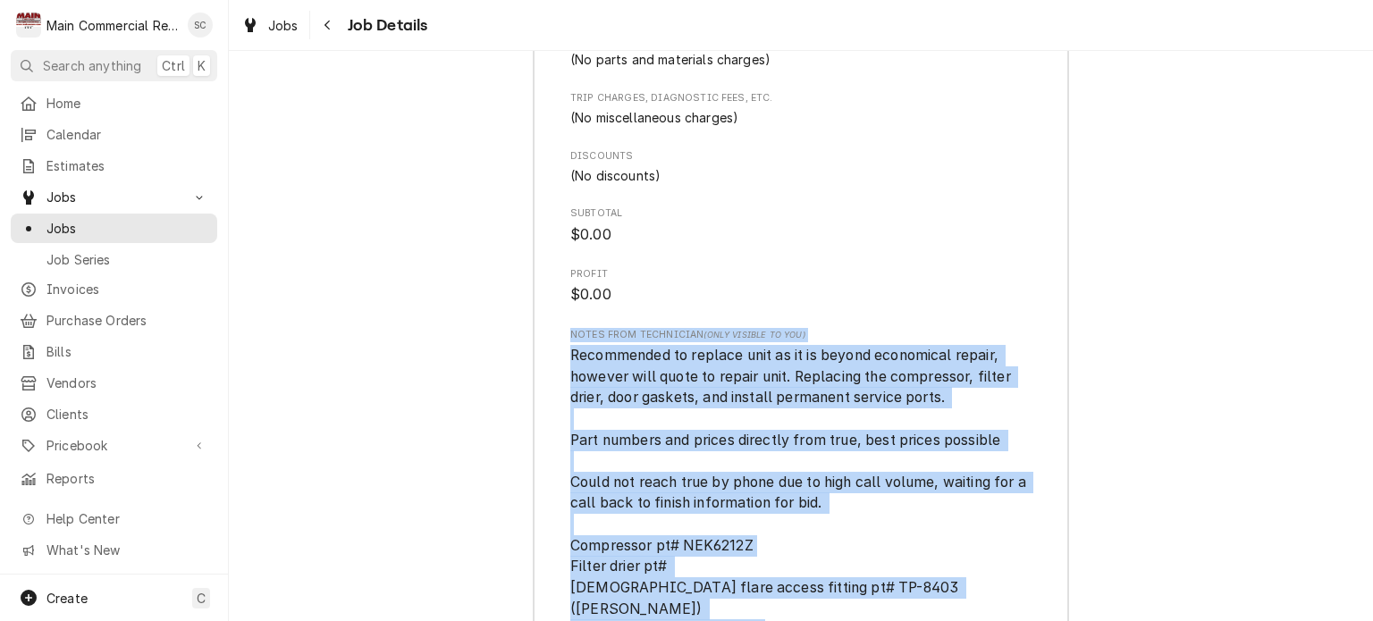
drag, startPoint x: 662, startPoint y: 477, endPoint x: 551, endPoint y: 328, distance: 186.0
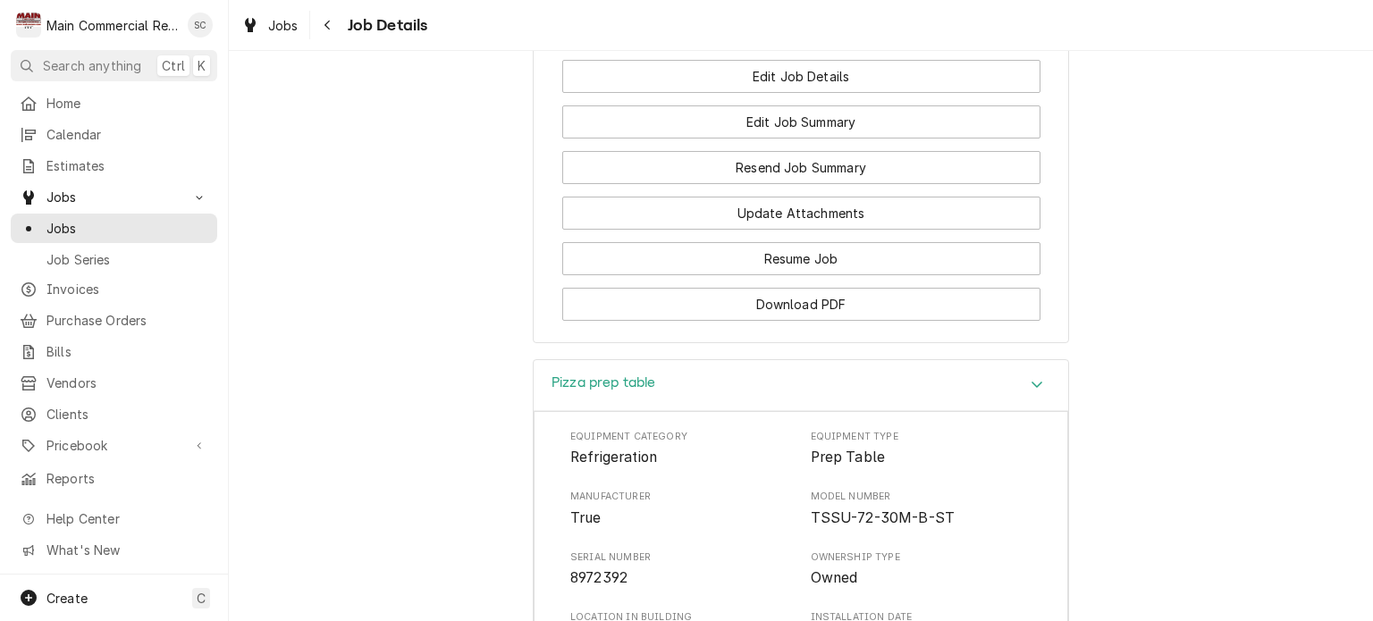
scroll to position [1999, 0]
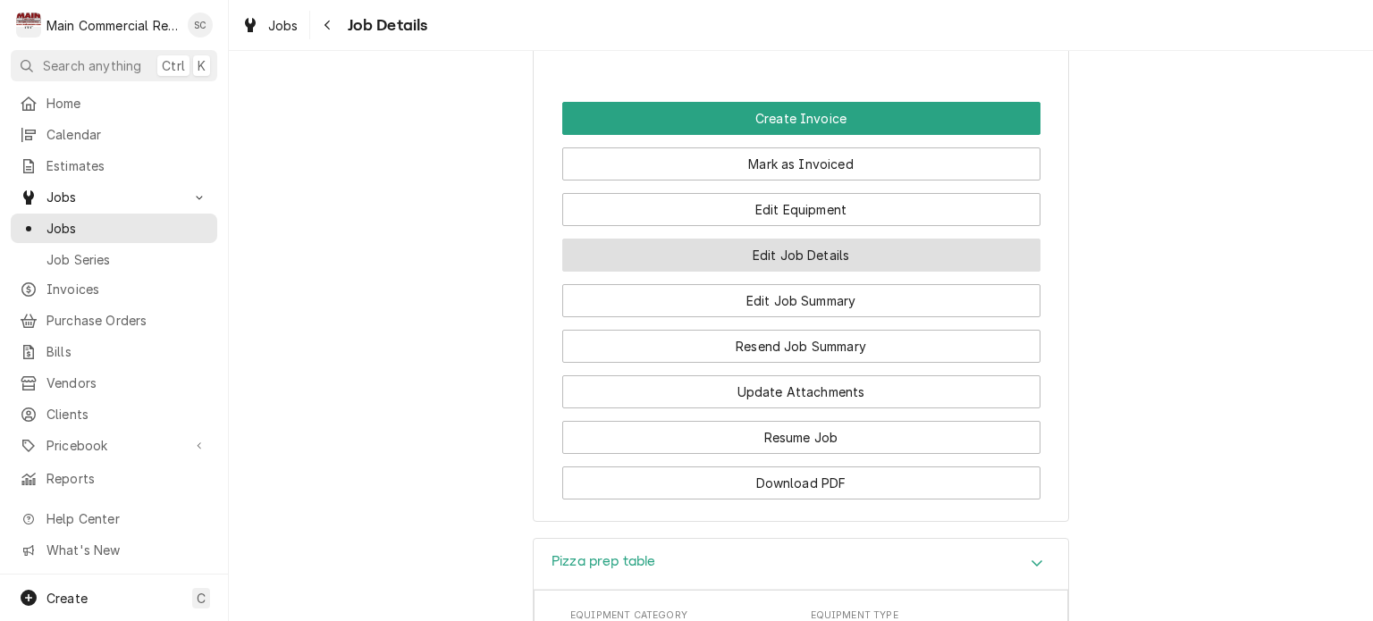
click at [818, 254] on button "Edit Job Details" at bounding box center [801, 255] width 478 height 33
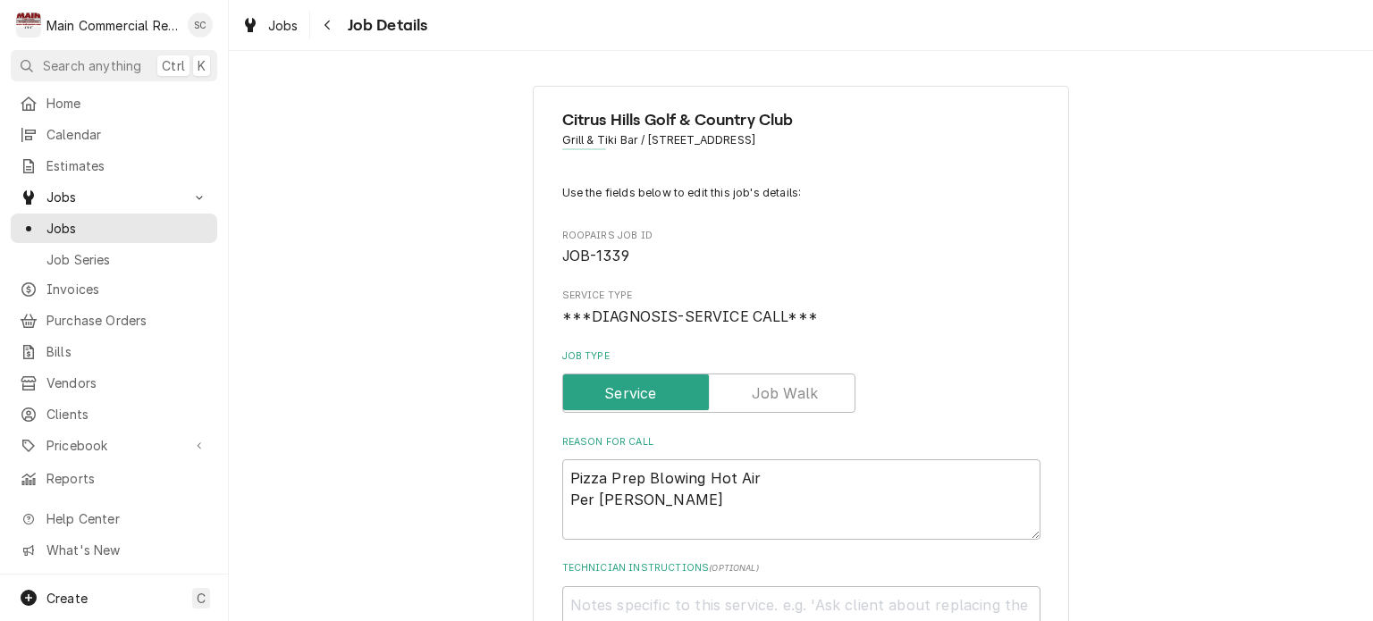
scroll to position [447, 0]
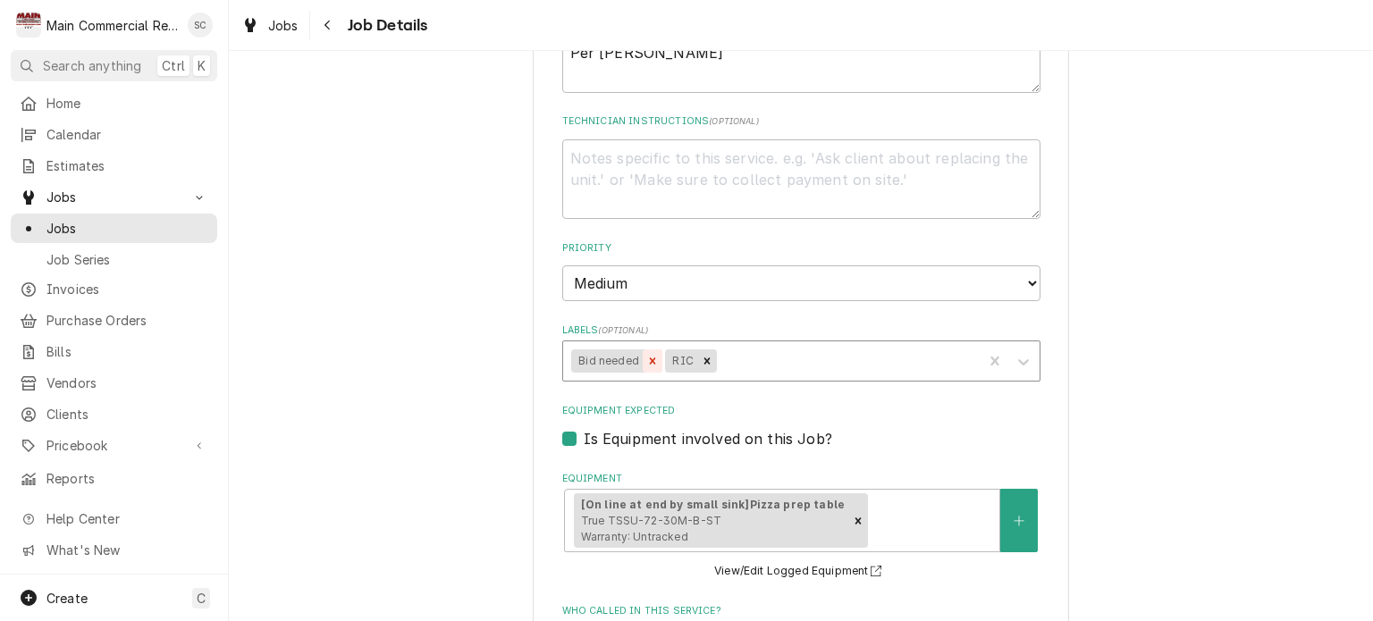
click at [646, 364] on icon "Remove Bid needed" at bounding box center [652, 361] width 13 height 13
type textarea "x"
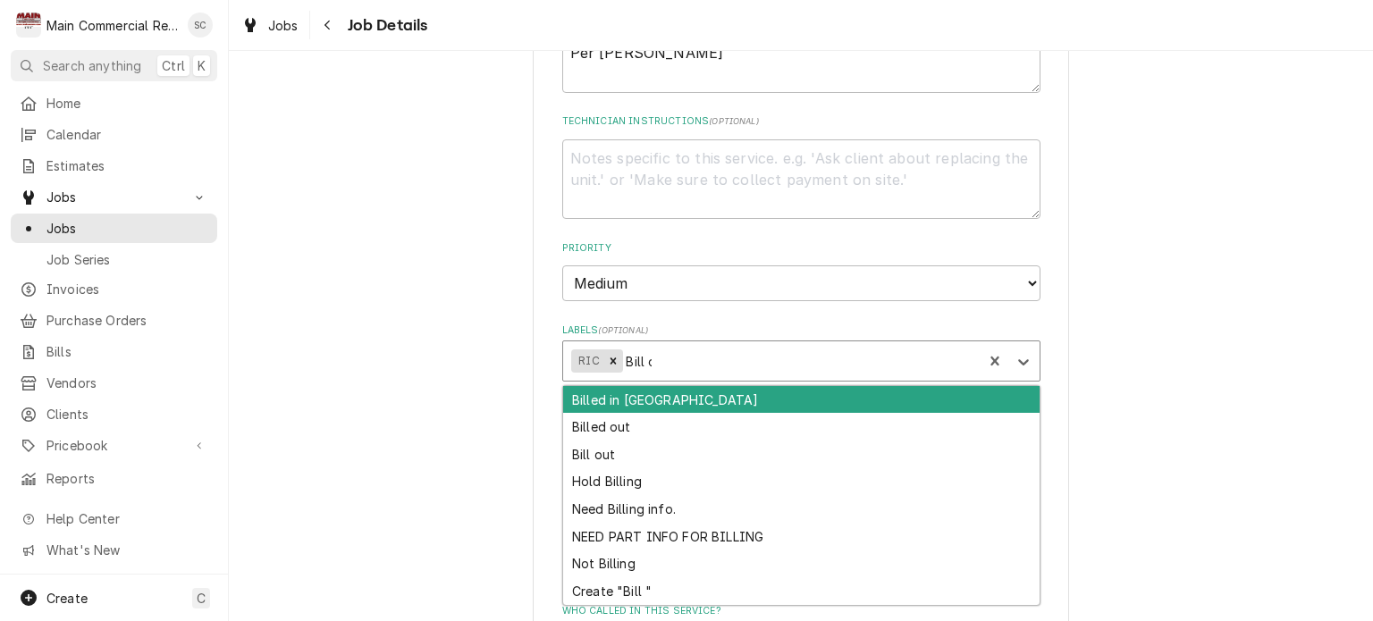
type input "Bill out"
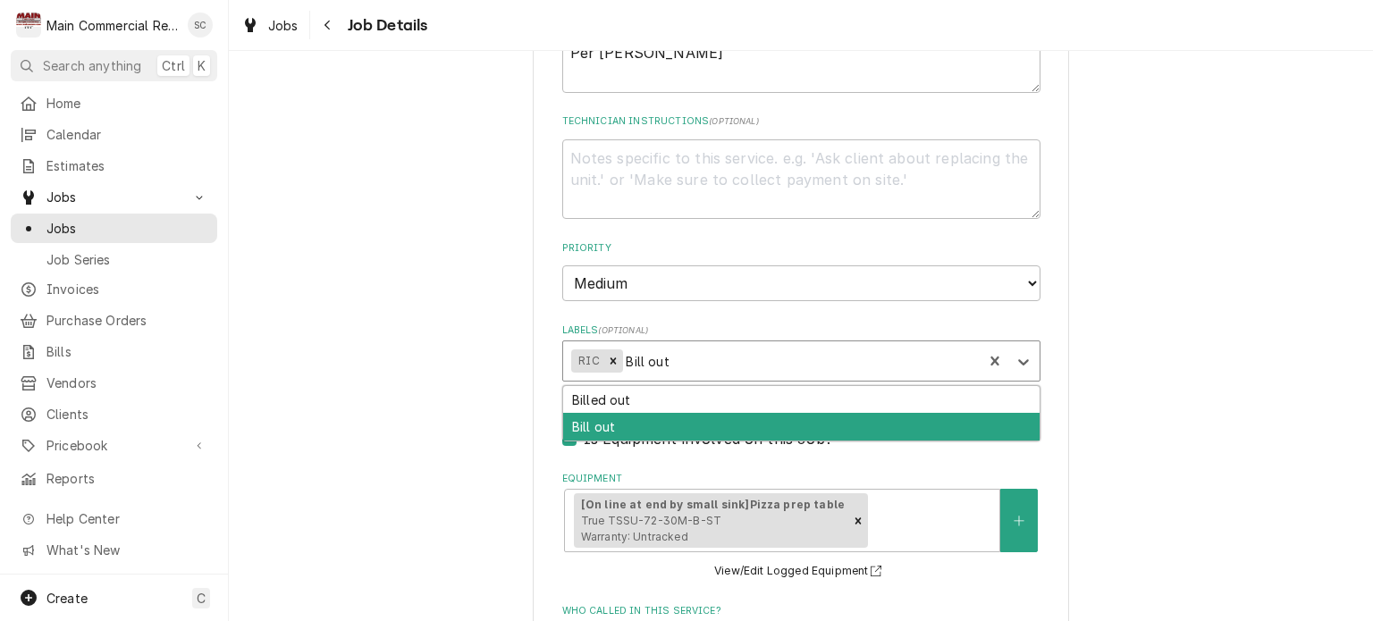
click at [667, 417] on div "Bill out" at bounding box center [801, 427] width 477 height 28
type textarea "x"
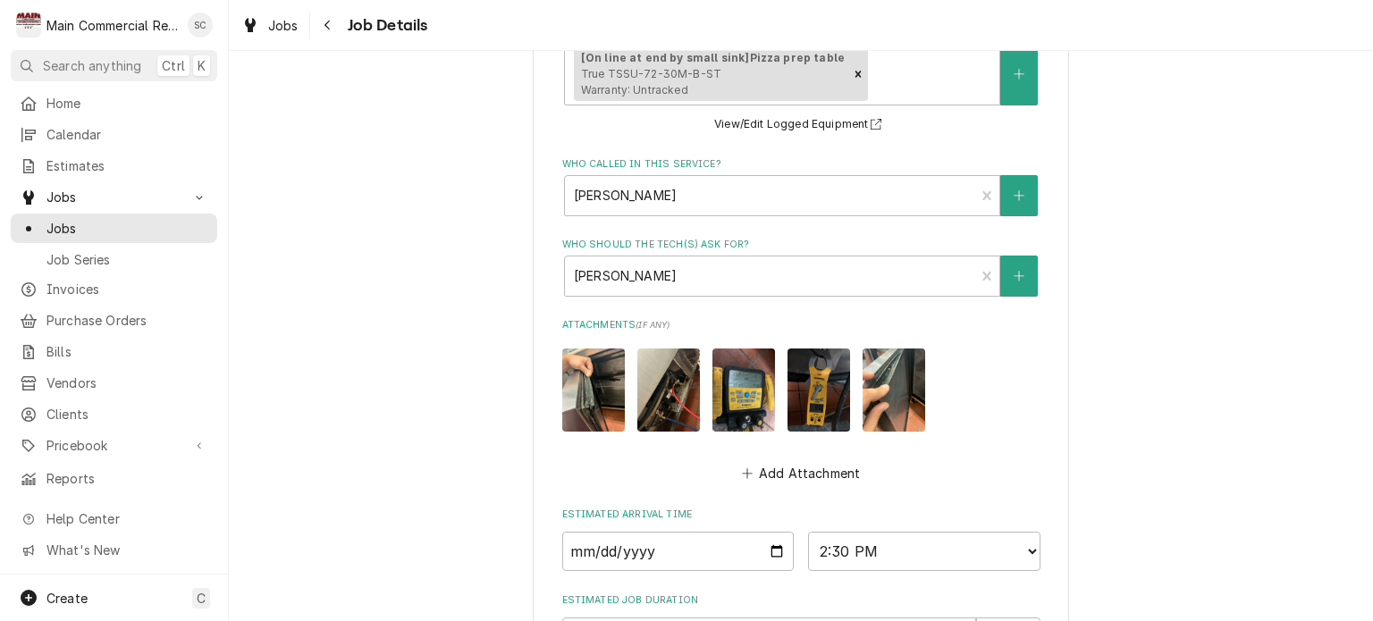
scroll to position [1115, 0]
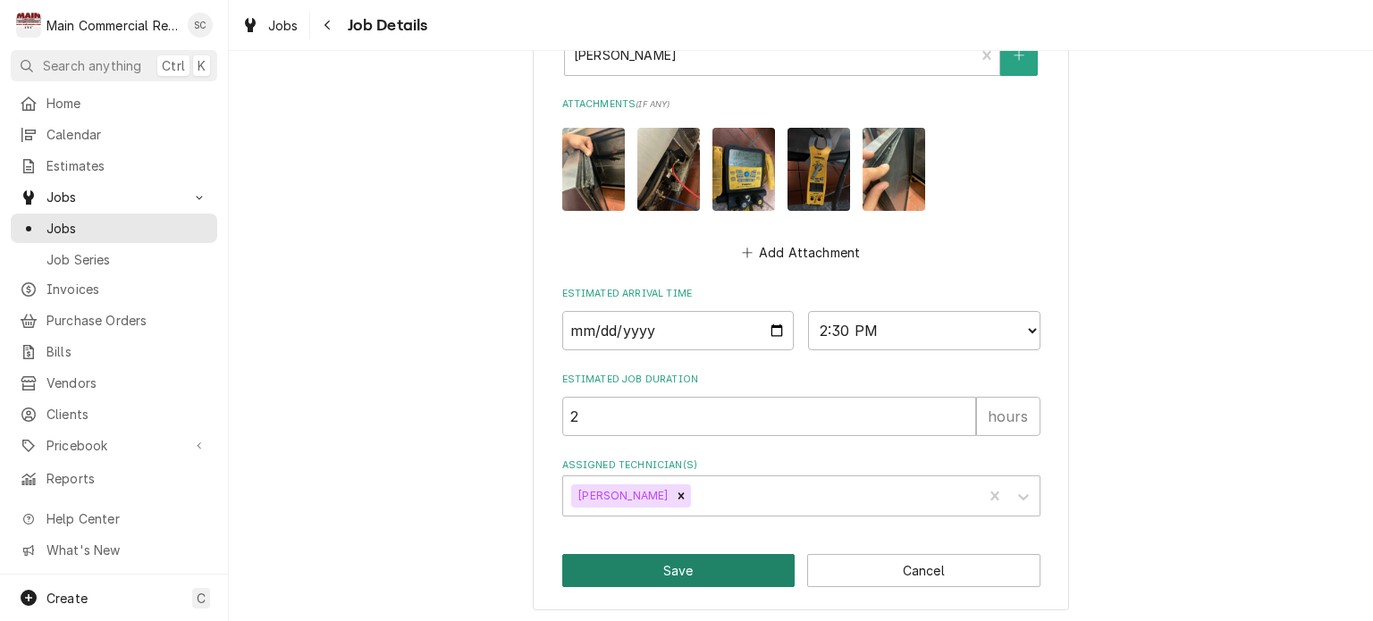
click at [691, 574] on button "Save" at bounding box center [678, 570] width 233 height 33
type textarea "x"
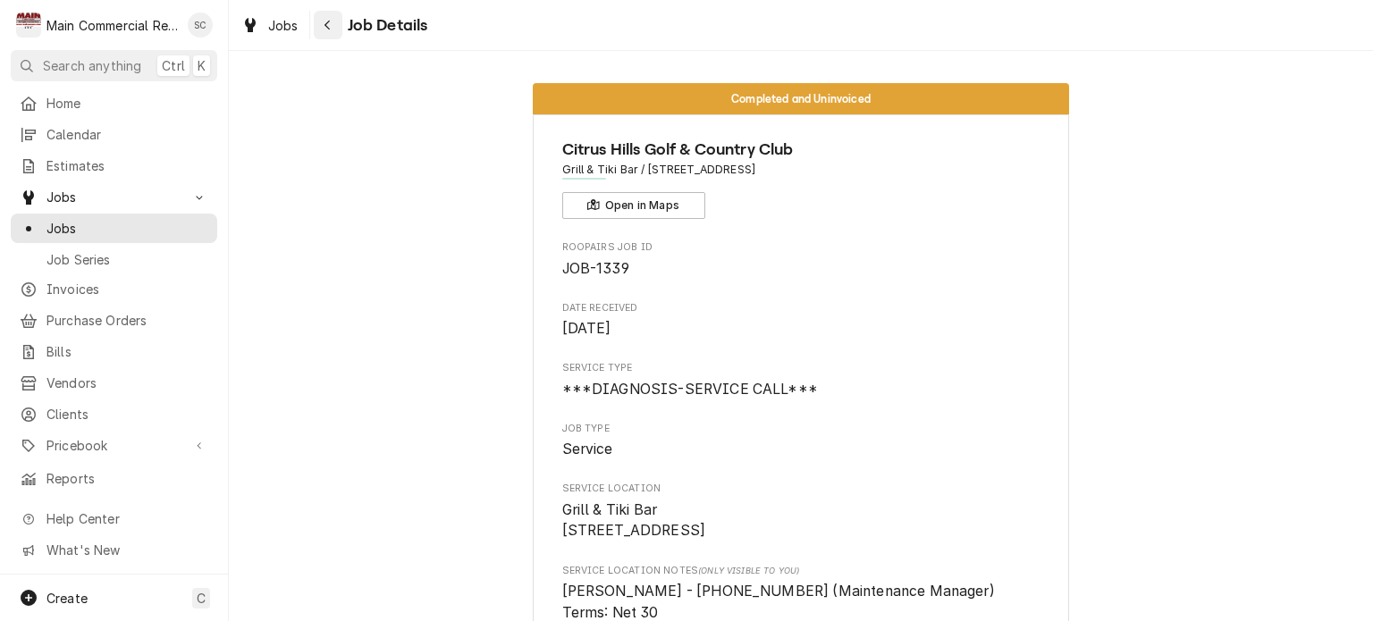
click at [317, 25] on button "Navigate back" at bounding box center [328, 25] width 29 height 29
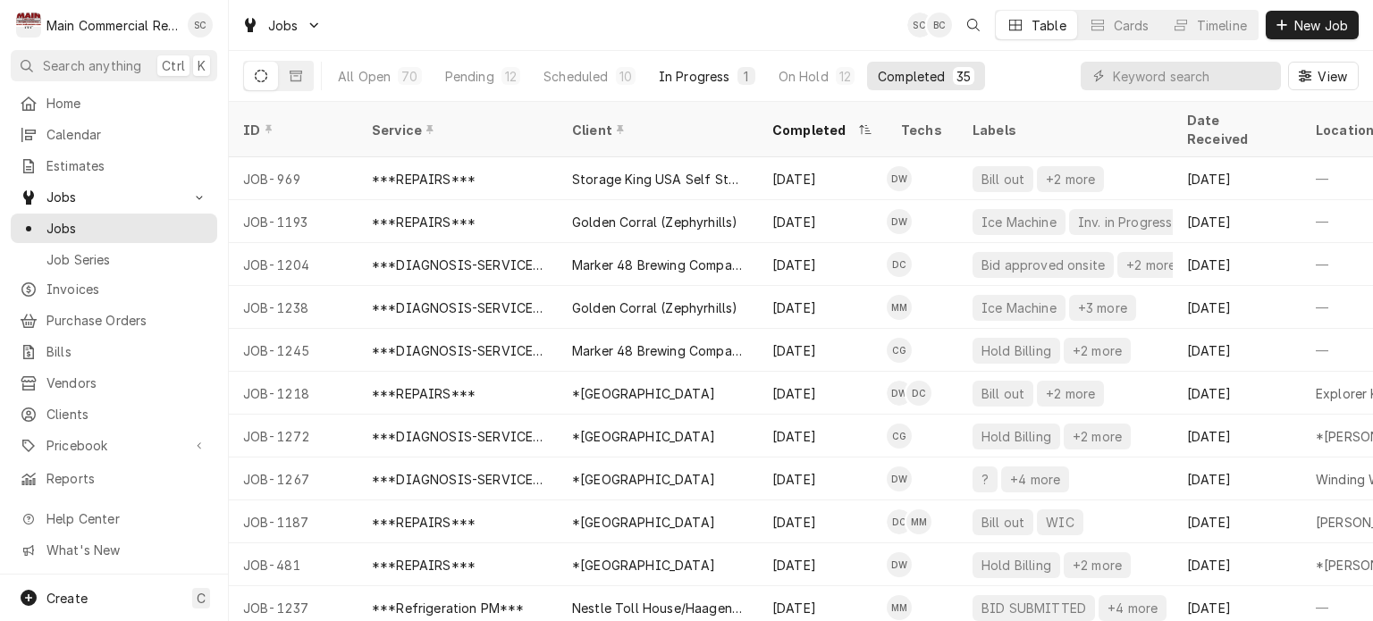
click at [705, 78] on div "In Progress" at bounding box center [695, 76] width 72 height 19
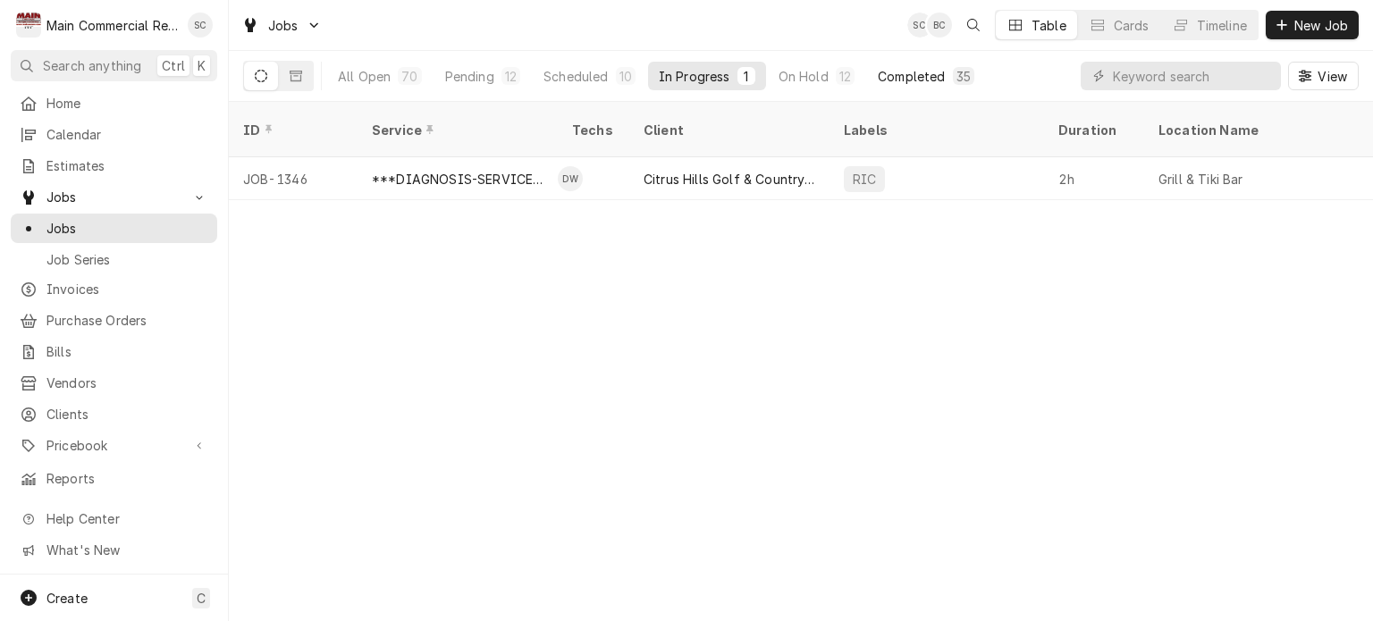
click at [900, 81] on div "Completed" at bounding box center [911, 76] width 67 height 19
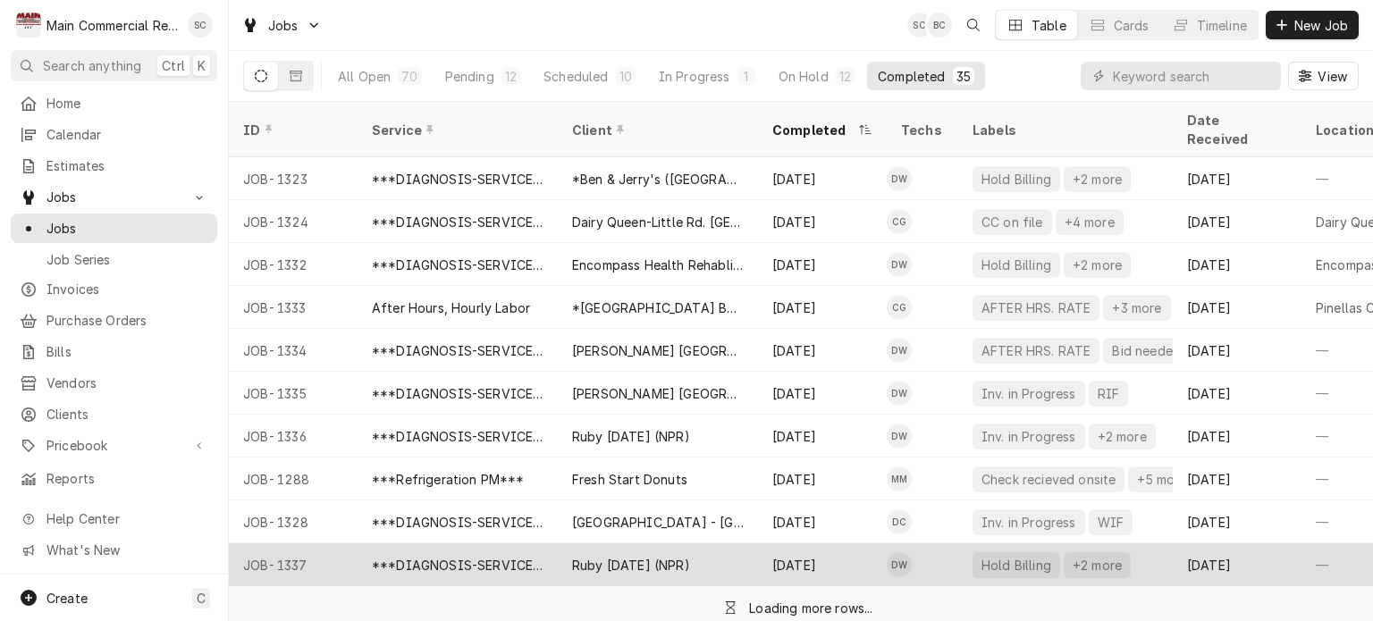
scroll to position [1030, 0]
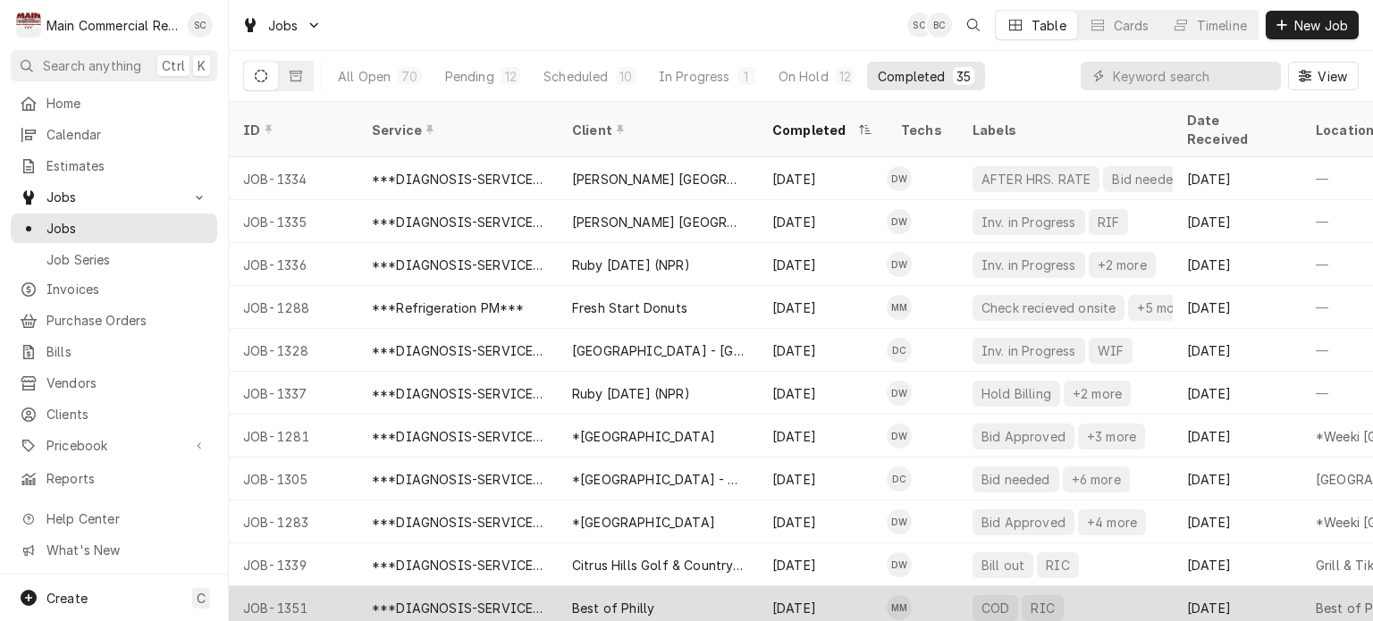
click at [679, 587] on div "Best of Philly" at bounding box center [658, 608] width 200 height 43
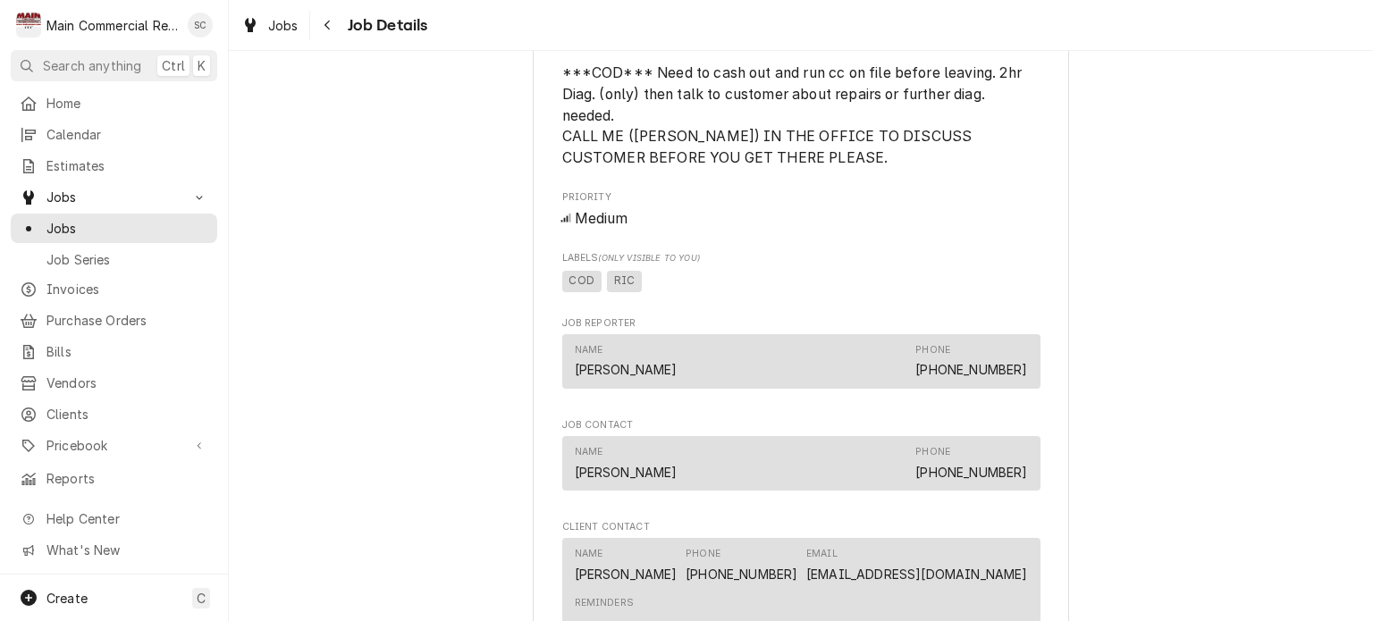
scroll to position [1967, 0]
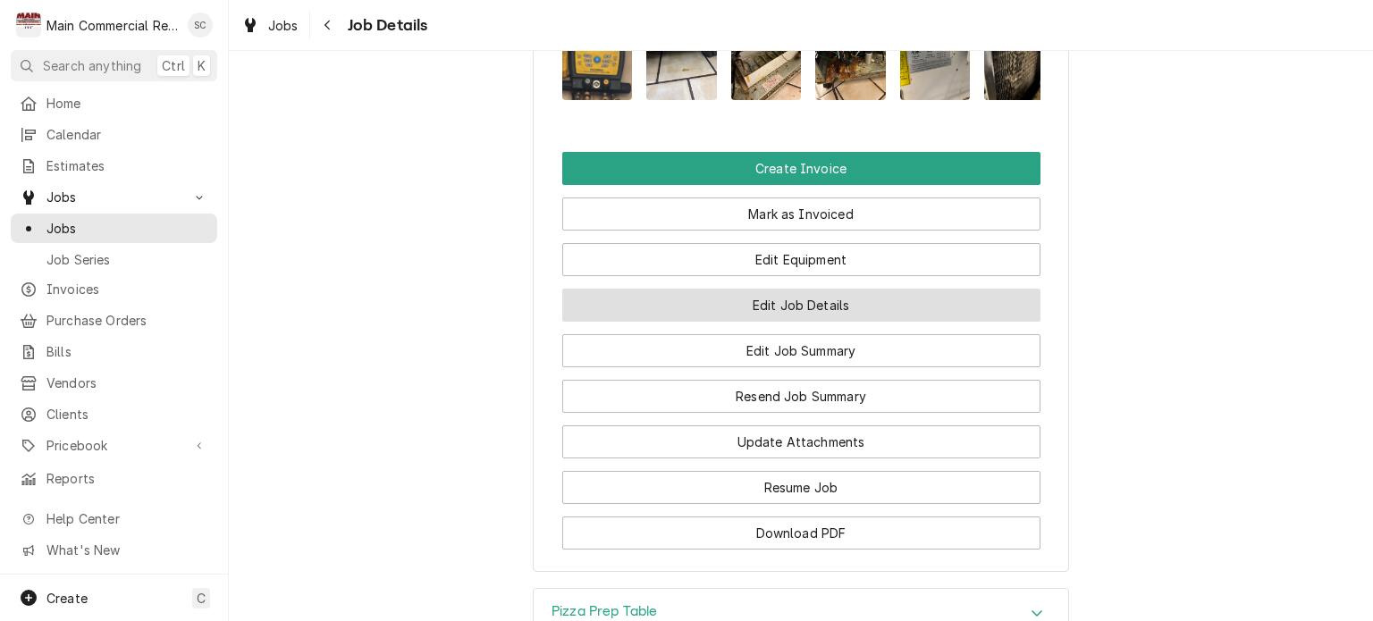
click at [869, 322] on button "Edit Job Details" at bounding box center [801, 305] width 478 height 33
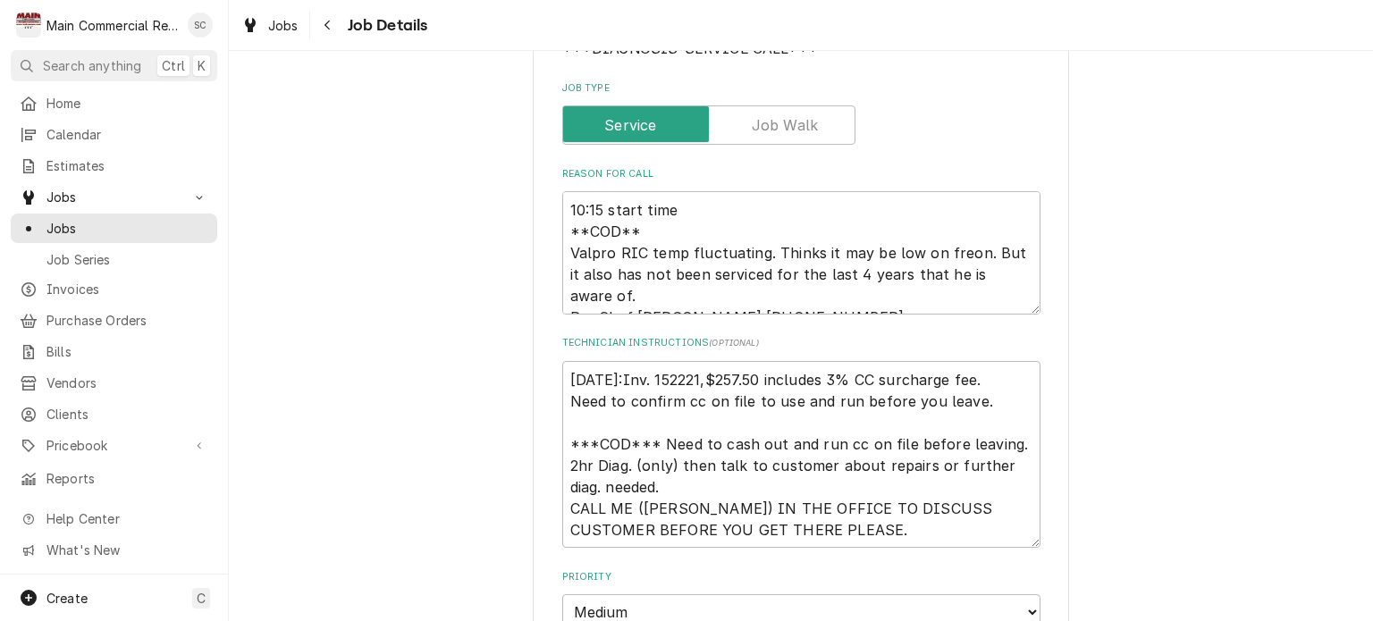
type textarea "x"
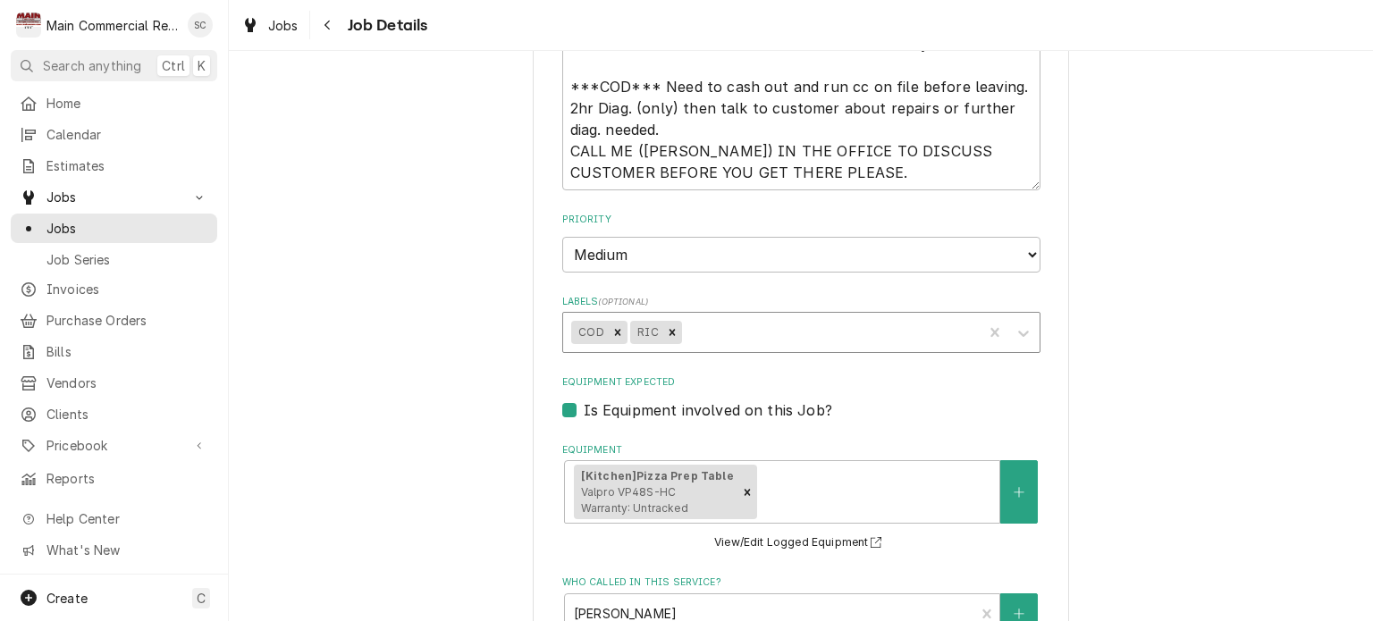
click at [798, 338] on div "Labels" at bounding box center [829, 333] width 289 height 32
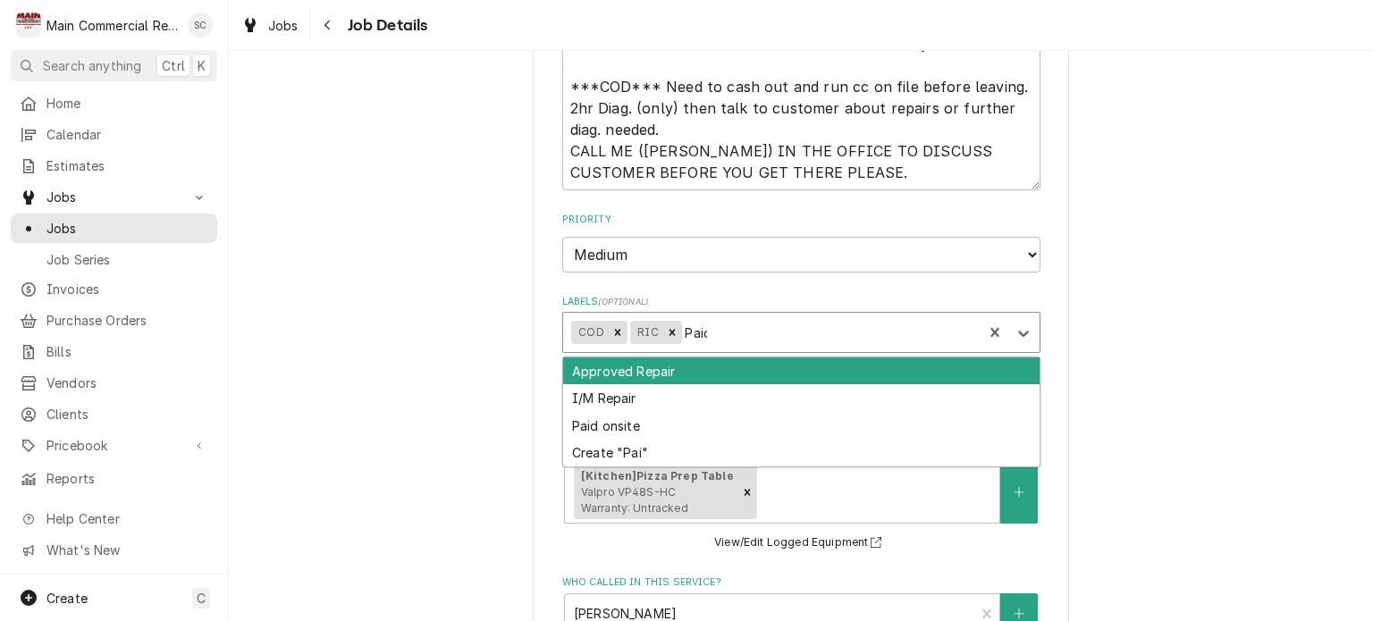
type input "Paid"
click at [771, 373] on div "Paid onsite" at bounding box center [801, 372] width 477 height 28
type textarea "x"
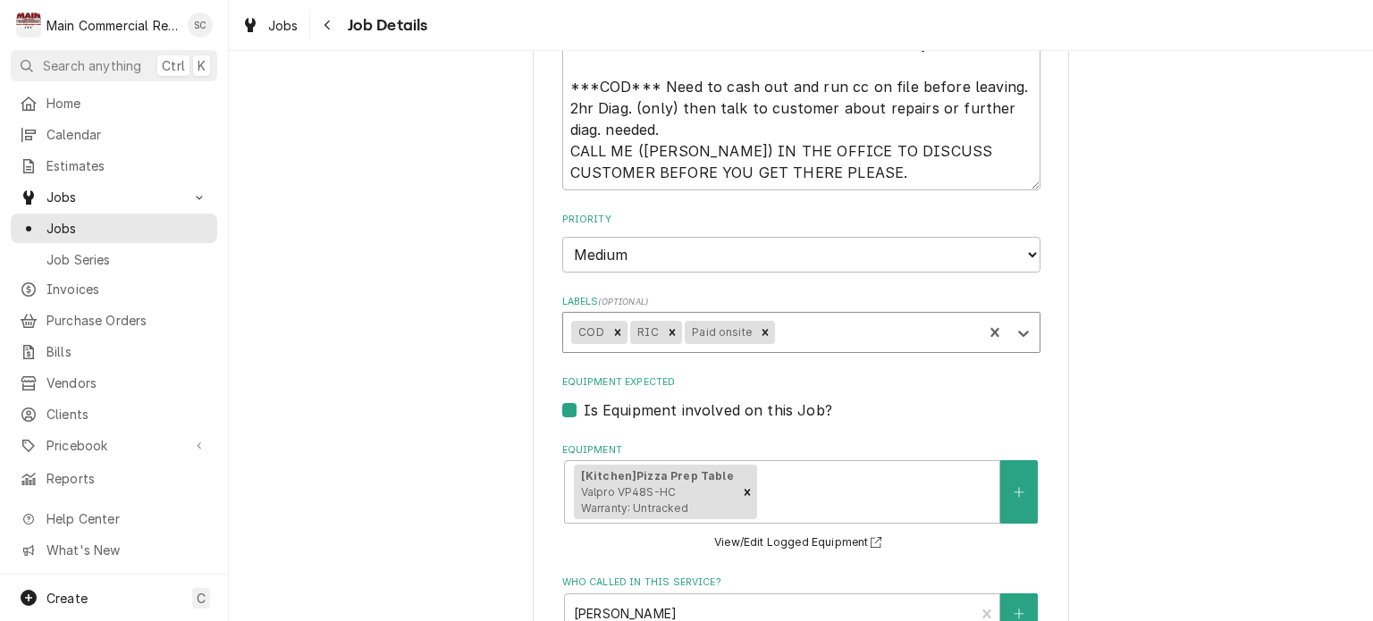
type textarea "x"
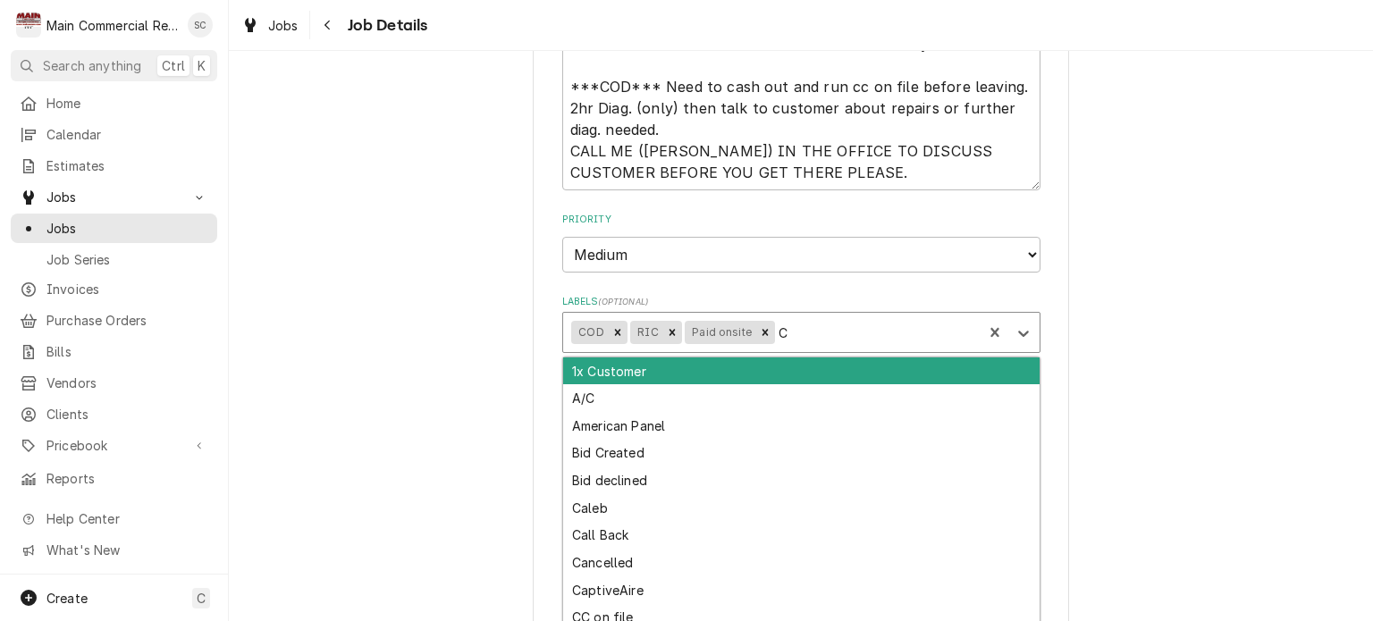
type input "CC"
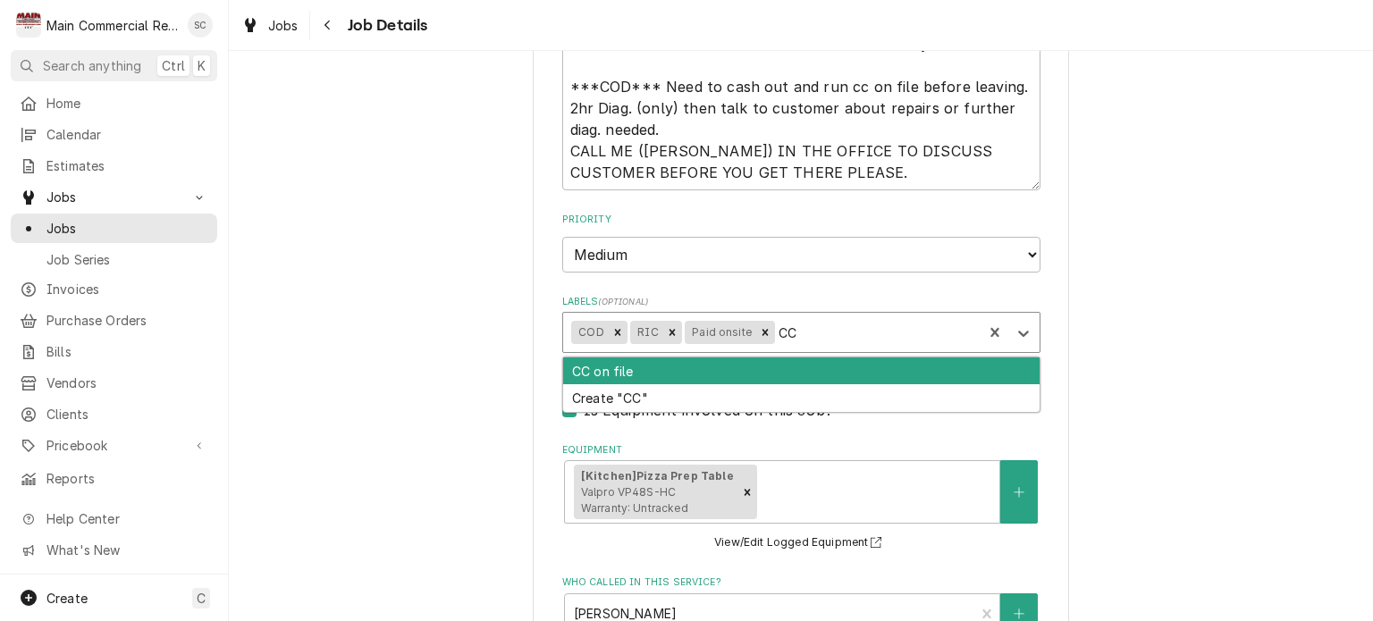
click at [767, 370] on div "CC on file" at bounding box center [801, 372] width 477 height 28
type textarea "x"
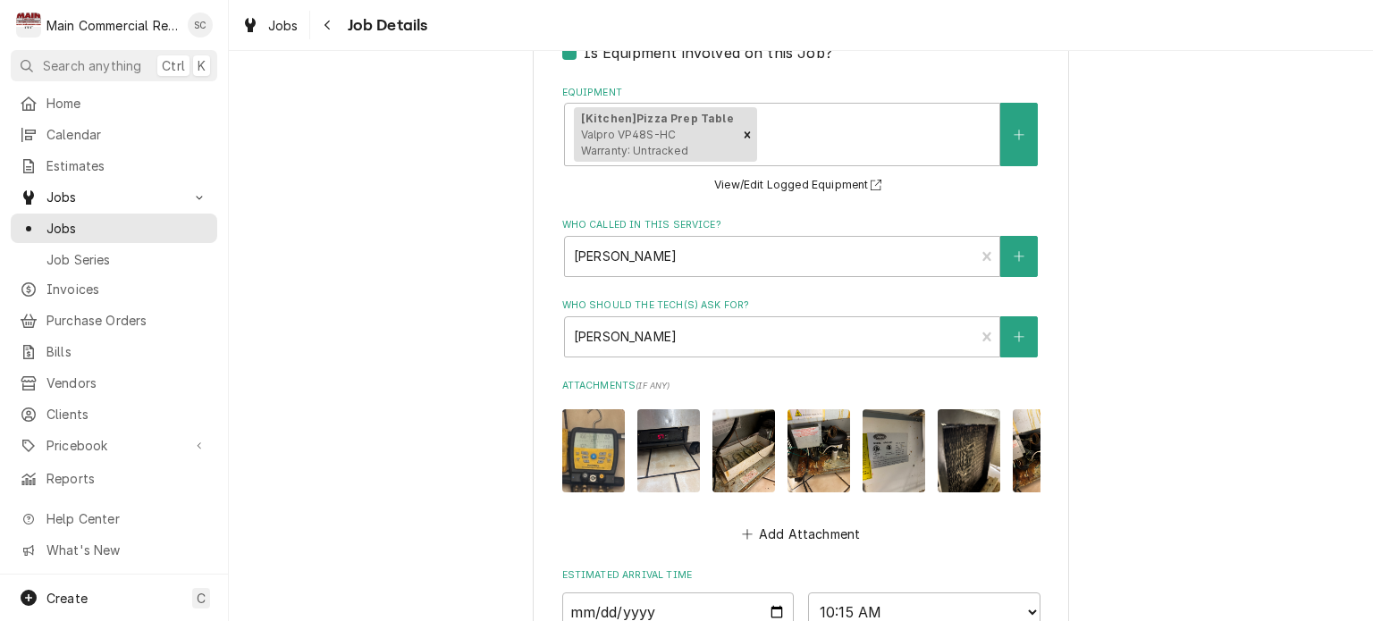
scroll to position [1279, 0]
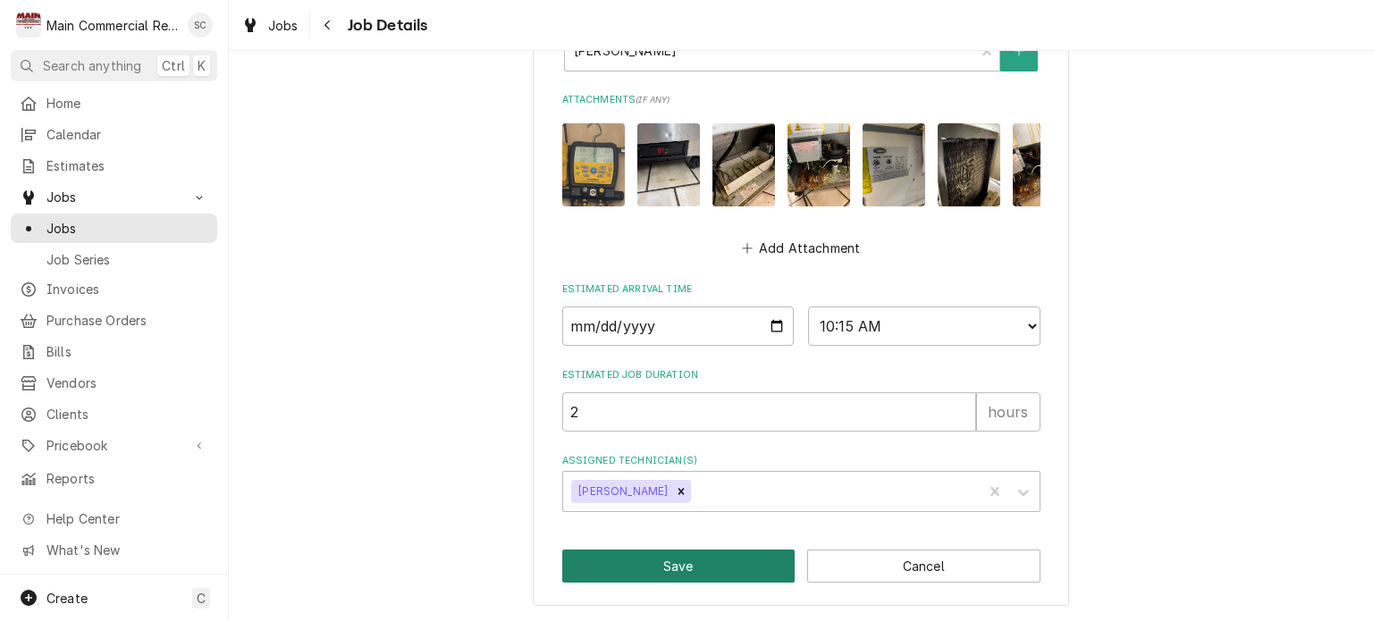
click at [691, 571] on button "Save" at bounding box center [678, 566] width 233 height 33
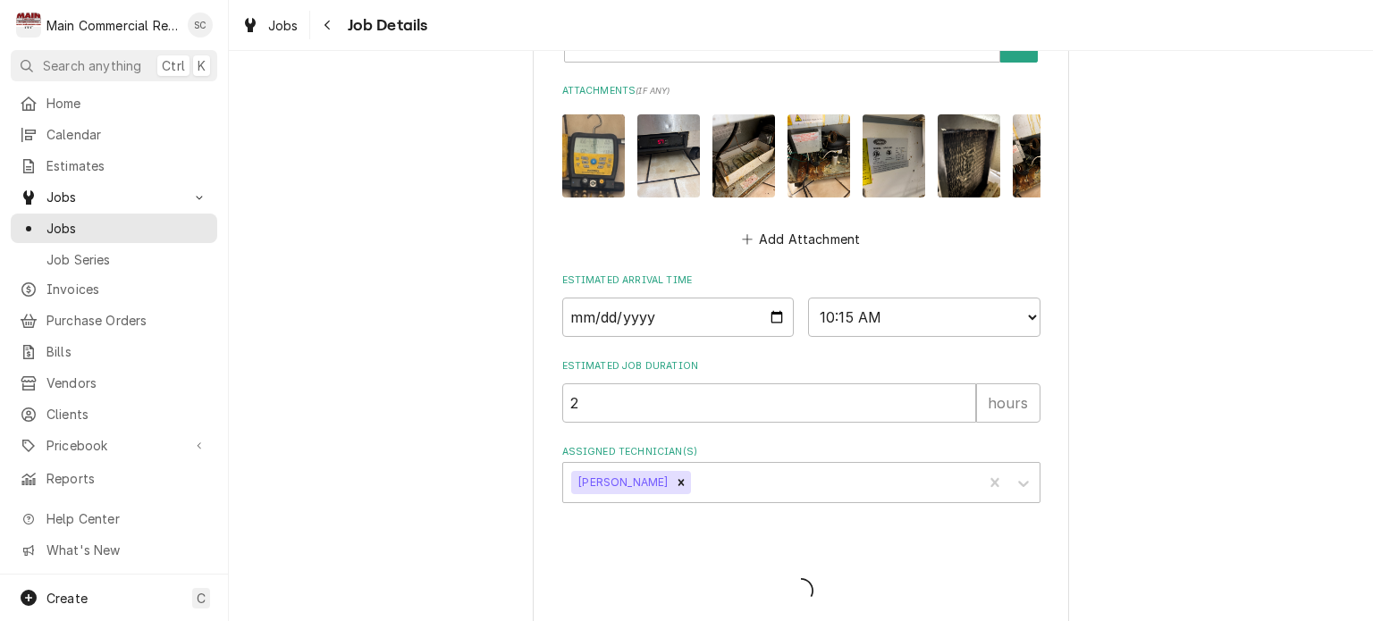
type textarea "x"
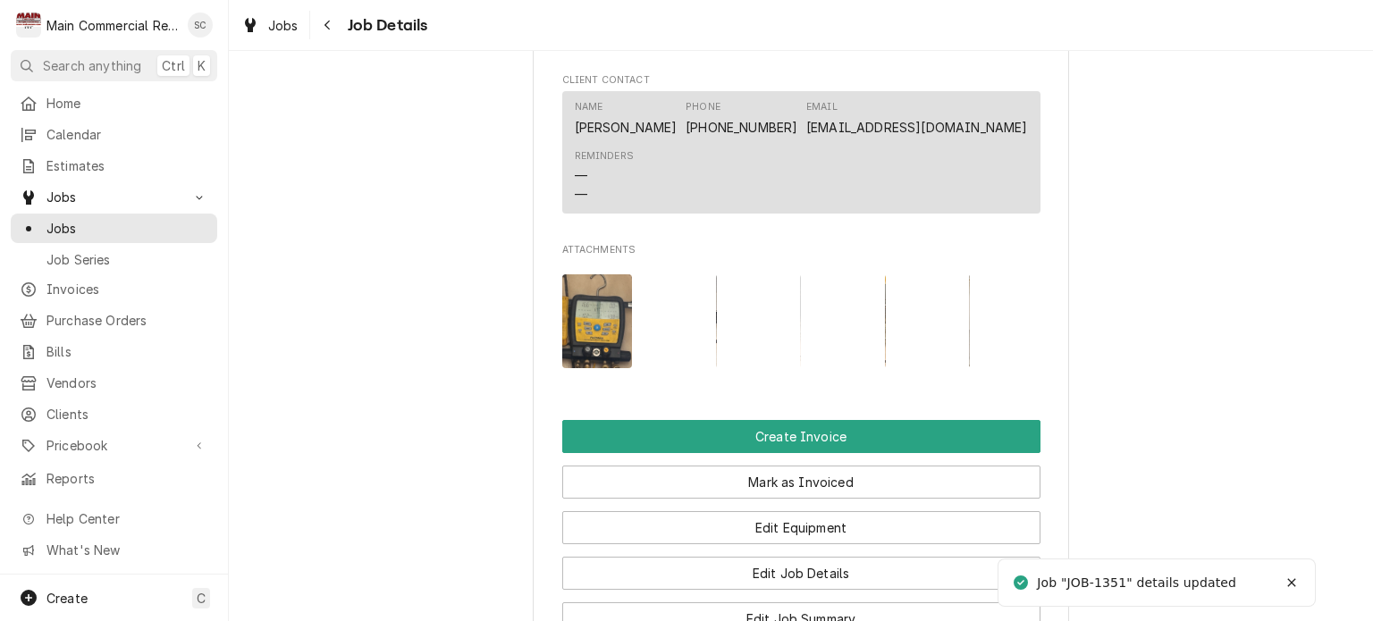
scroll to position [1967, 0]
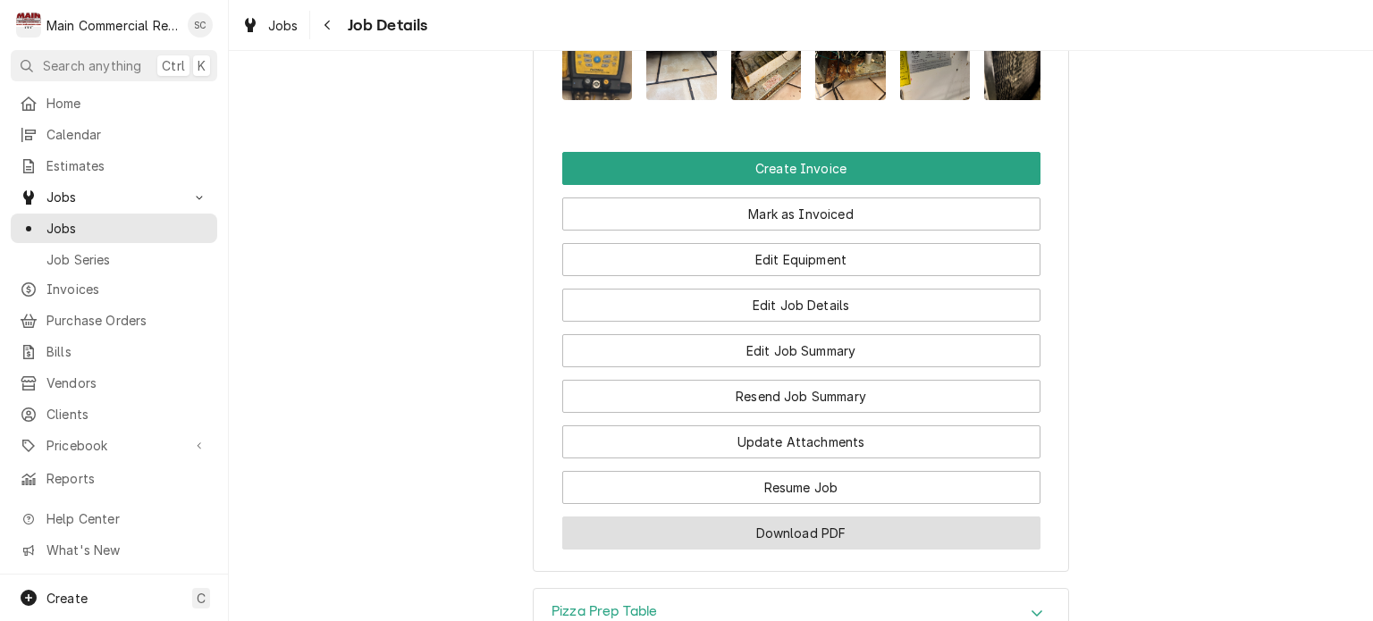
click at [808, 550] on button "Download PDF" at bounding box center [801, 533] width 478 height 33
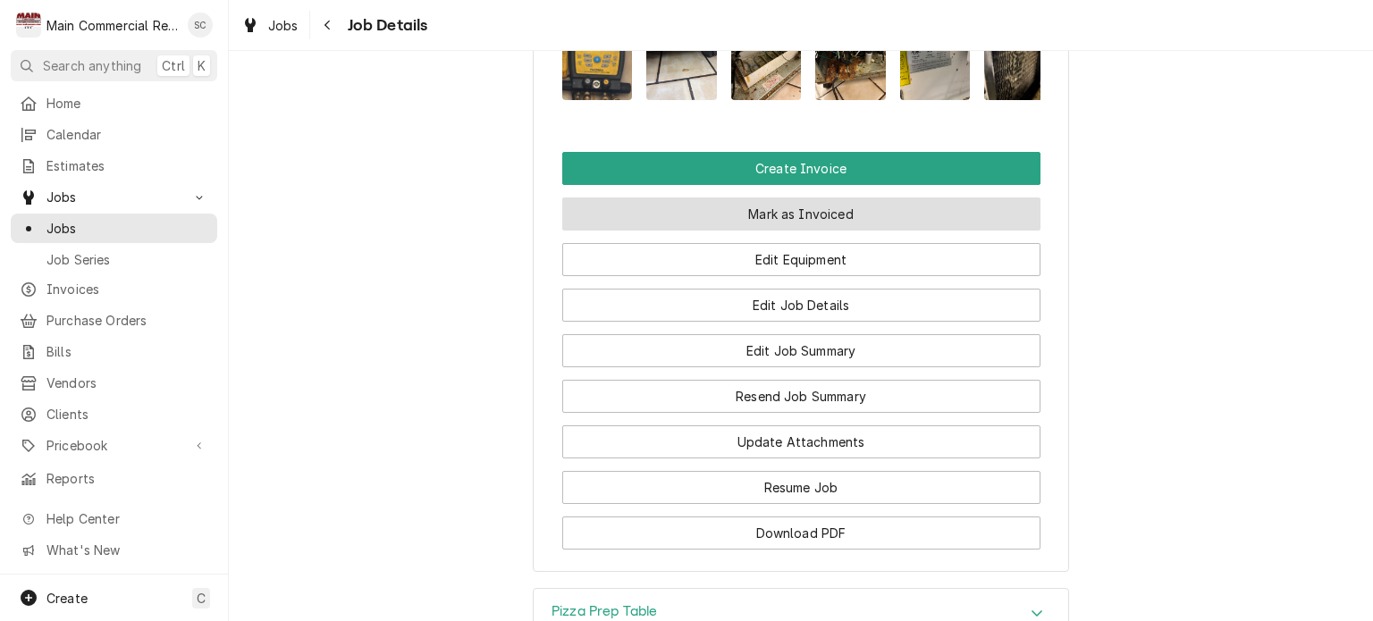
click at [798, 231] on button "Mark as Invoiced" at bounding box center [801, 214] width 478 height 33
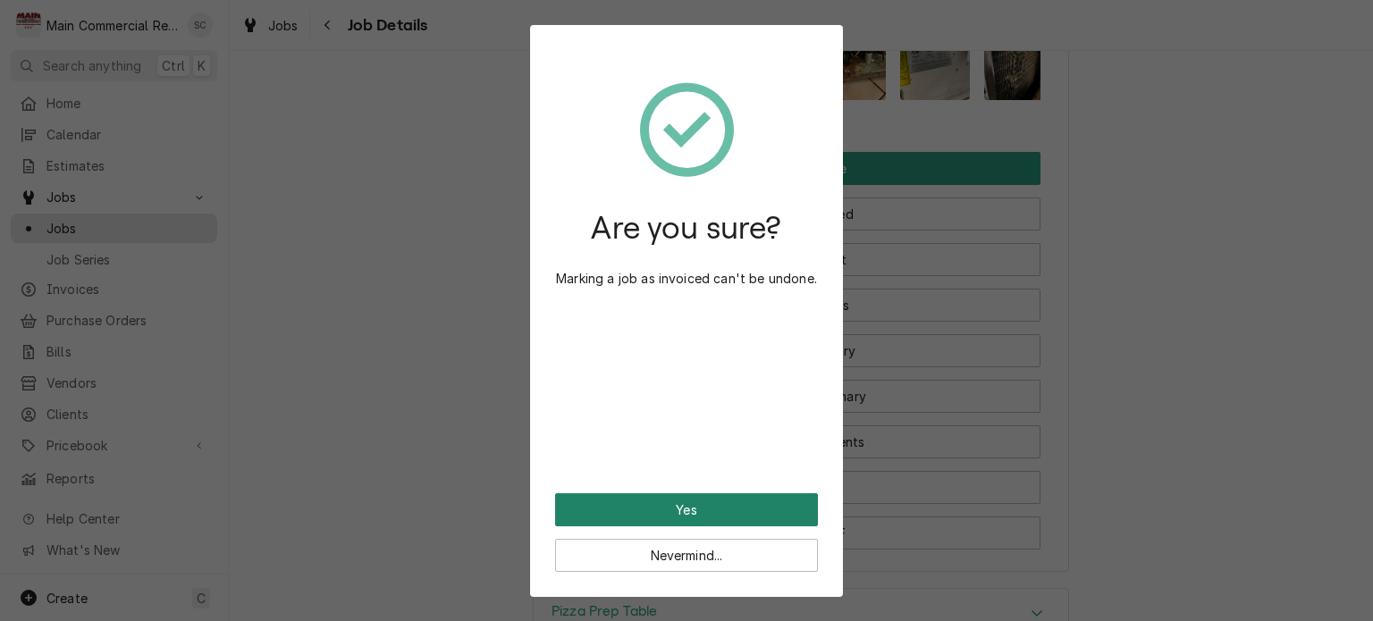
click at [722, 514] on button "Yes" at bounding box center [686, 510] width 263 height 33
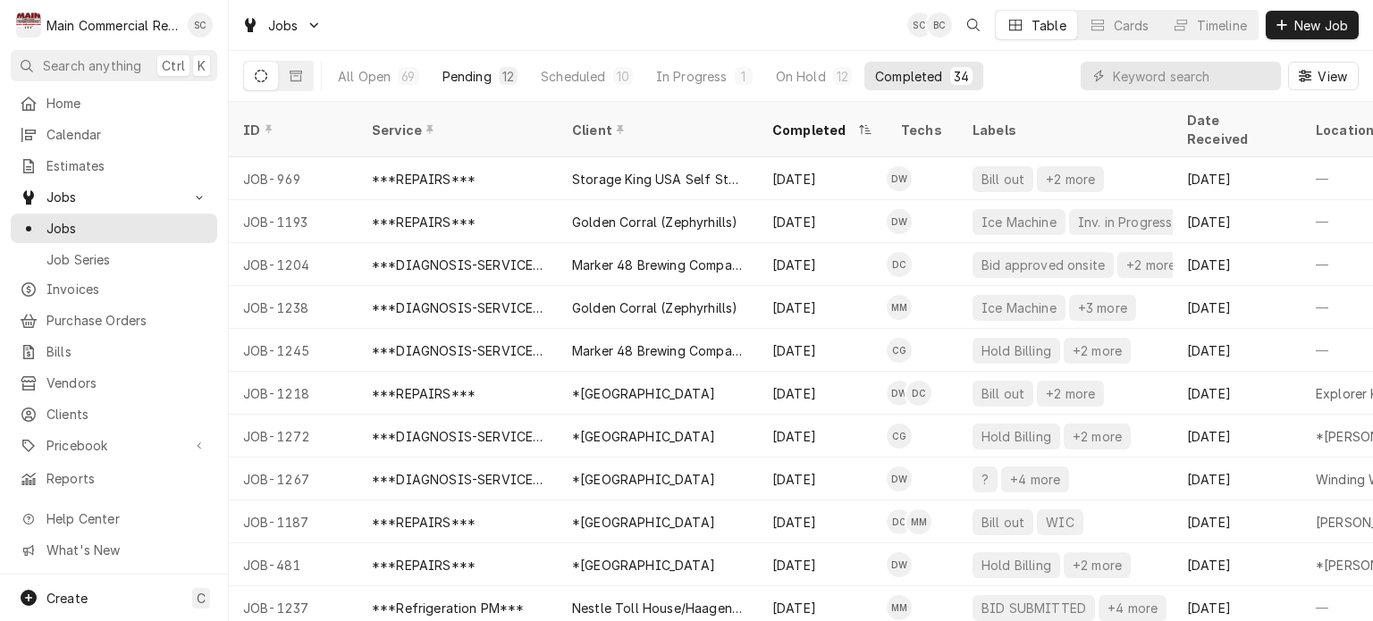
click at [499, 79] on div "12" at bounding box center [508, 76] width 19 height 18
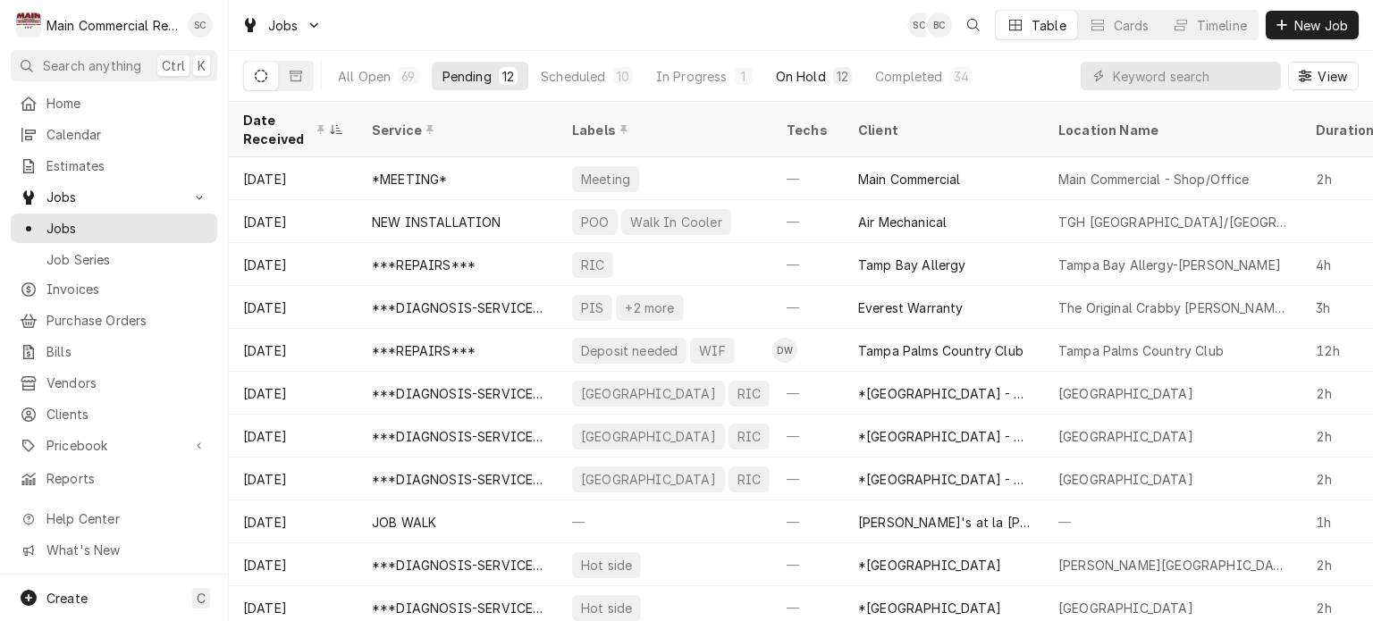
click at [788, 81] on div "On Hold" at bounding box center [801, 76] width 50 height 19
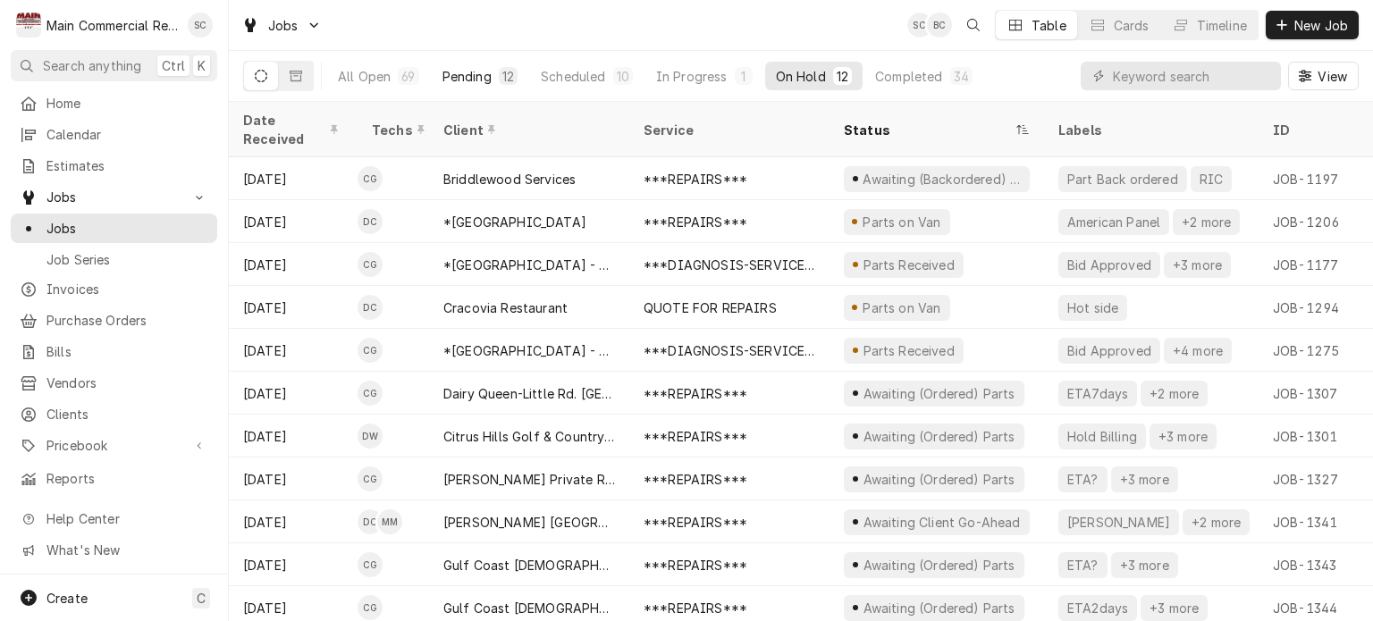
click at [471, 78] on div "Pending" at bounding box center [467, 76] width 49 height 19
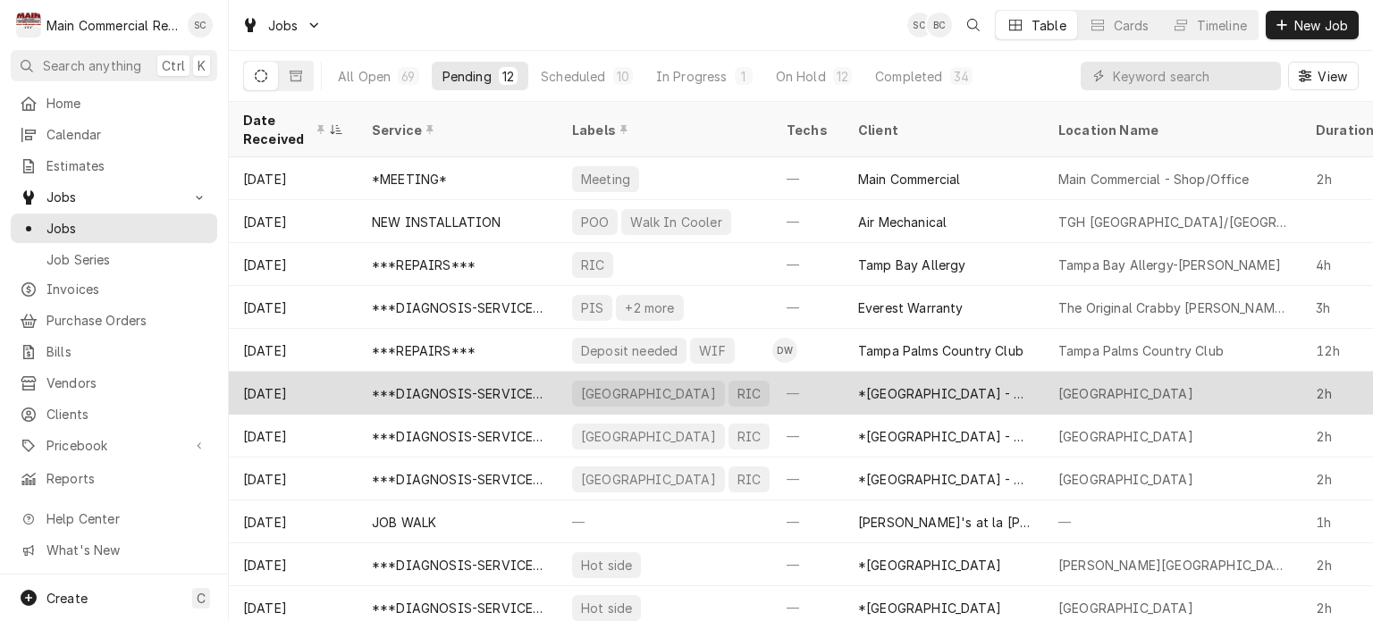
scroll to position [55, 0]
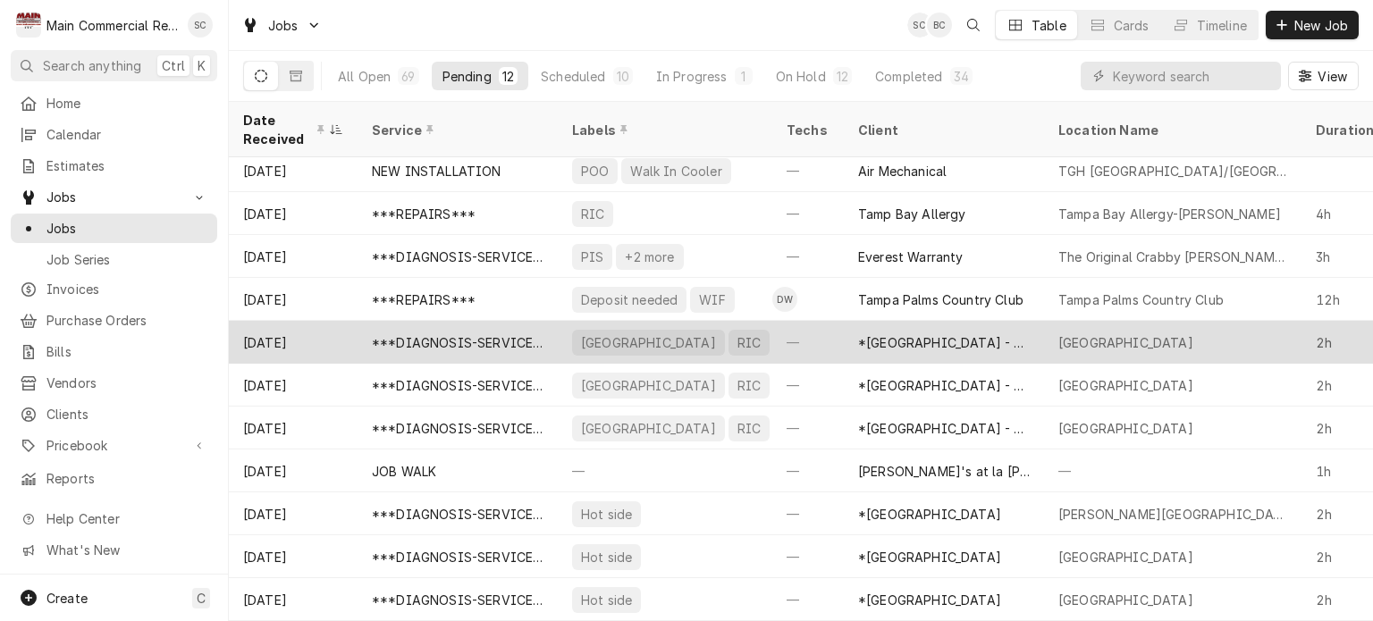
click at [1058, 337] on div "Hillsborough High School" at bounding box center [1173, 342] width 258 height 43
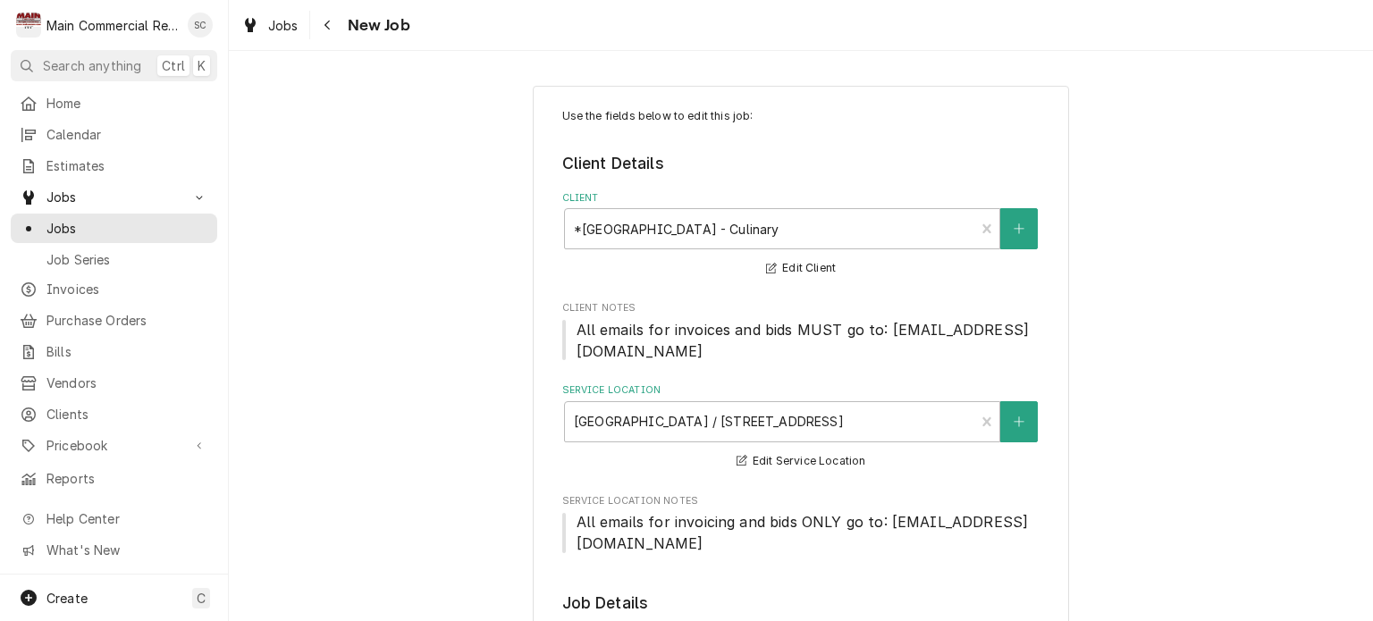
type textarea "x"
click at [270, 30] on span "Jobs" at bounding box center [283, 25] width 30 height 19
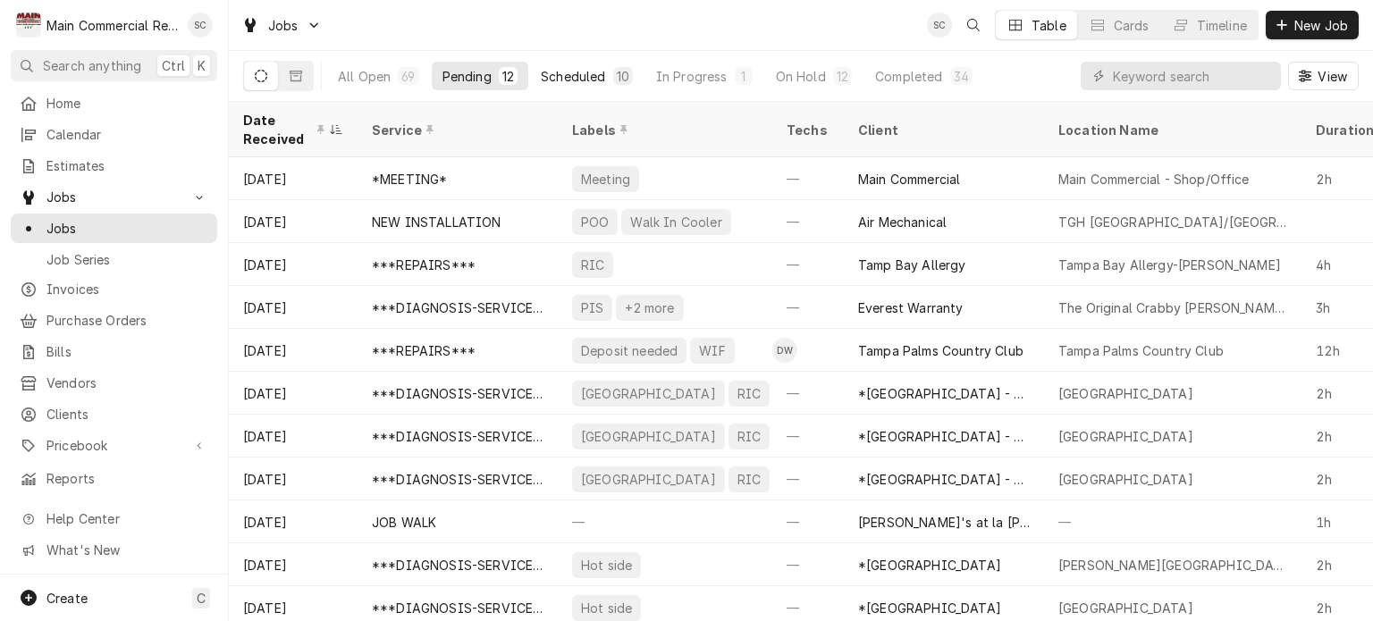
click at [602, 76] on div "Scheduled" at bounding box center [573, 76] width 64 height 19
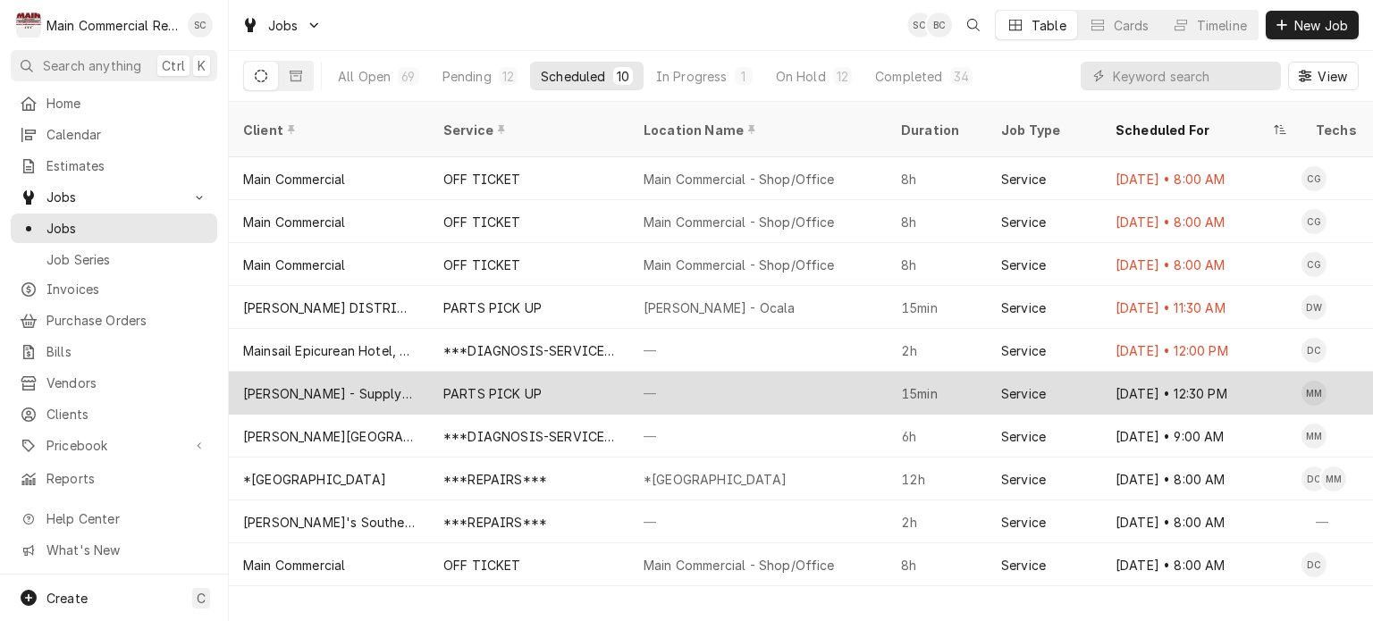
click at [631, 387] on div "—" at bounding box center [758, 393] width 258 height 43
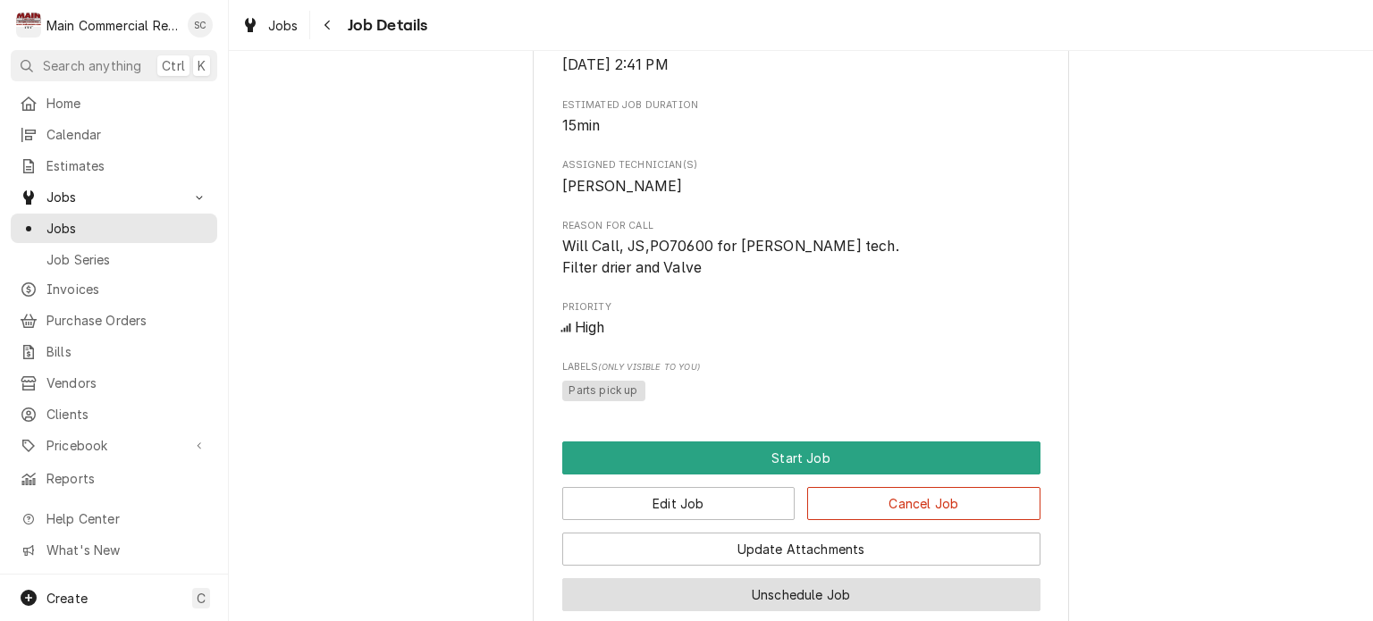
scroll to position [887, 0]
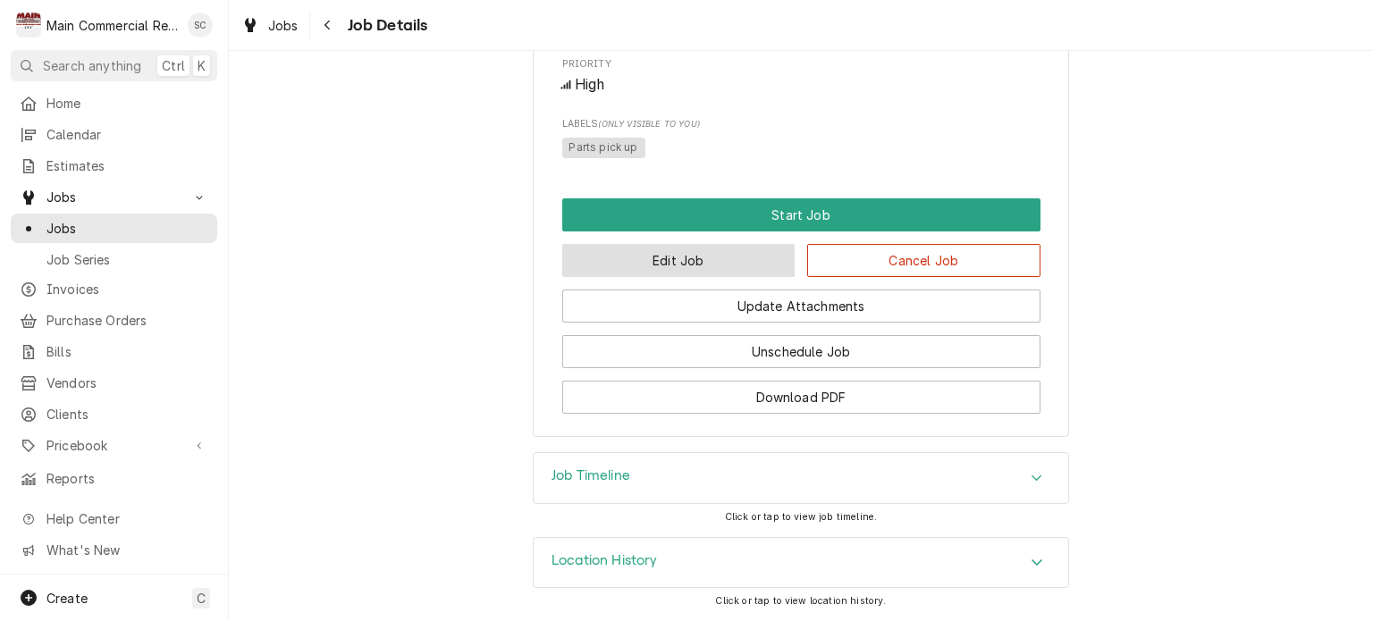
click at [721, 266] on button "Edit Job" at bounding box center [678, 260] width 233 height 33
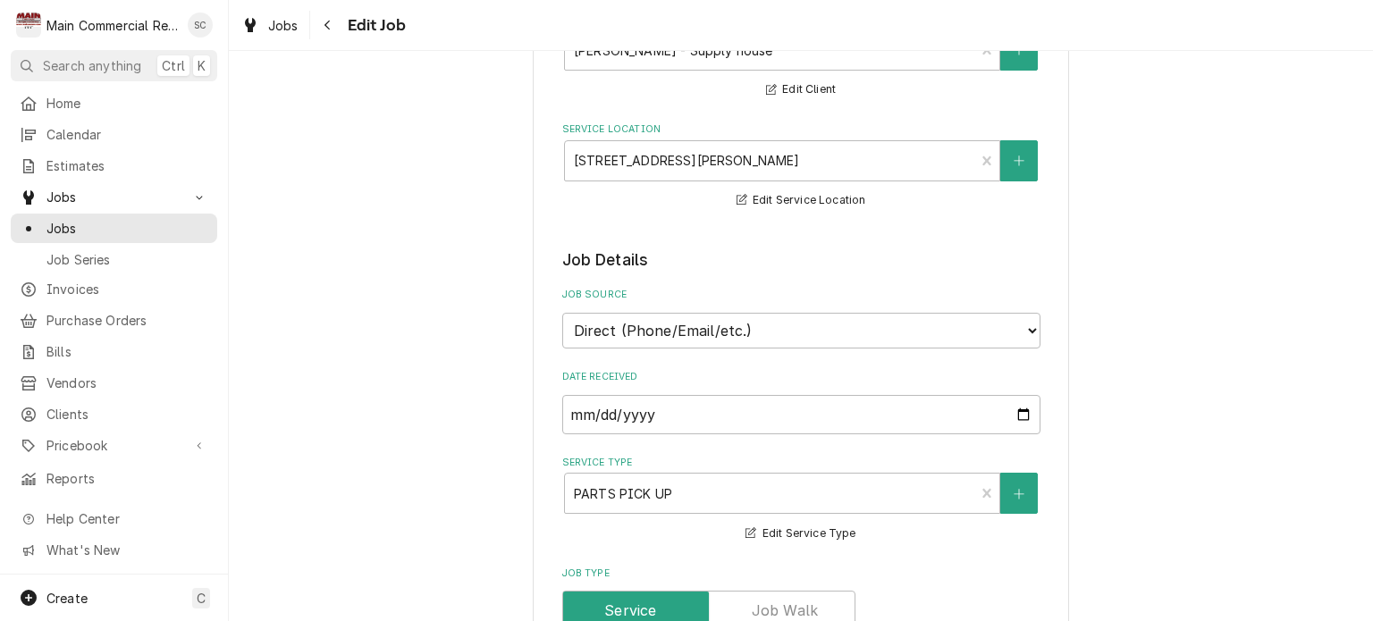
scroll to position [447, 0]
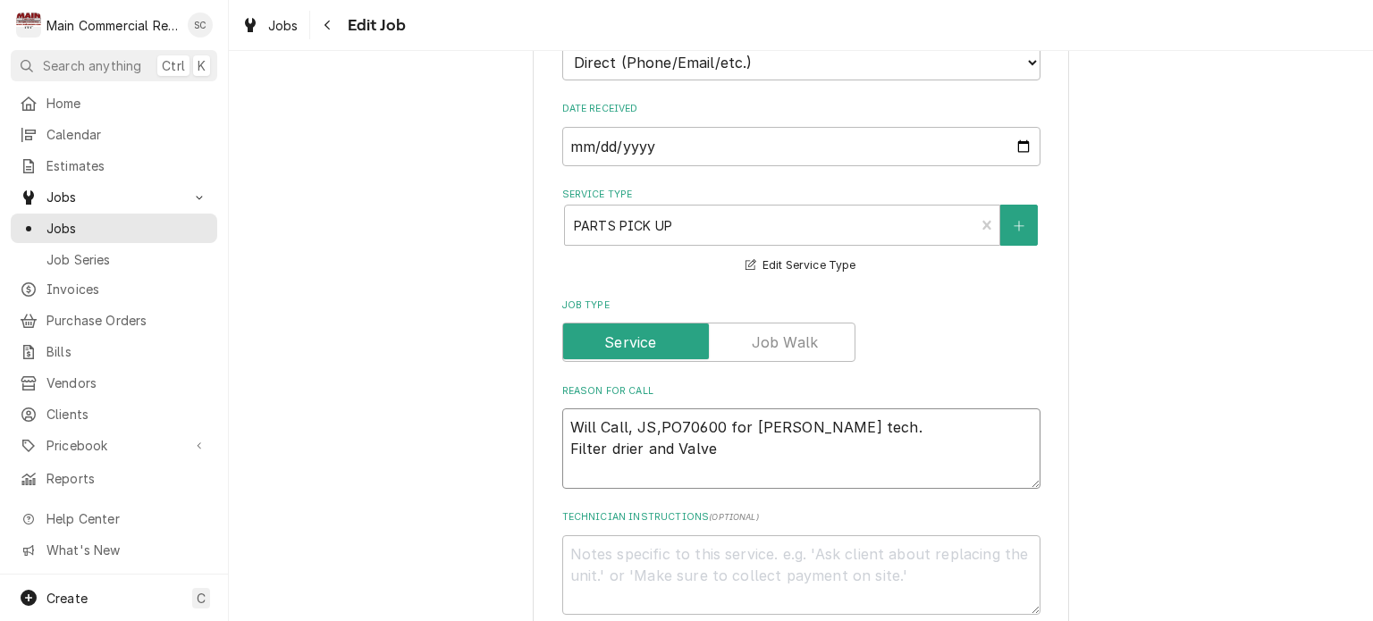
click at [742, 446] on textarea "Will Call, JS,PO70600 for [PERSON_NAME] tech. Filter drier and Valve" at bounding box center [801, 449] width 478 height 80
type textarea "x"
type textarea "Will Call, JS,PO70600 for Erwin tech. Filter drier and Valve"
paste textarea "Purchase Order #70610"
type textarea "x"
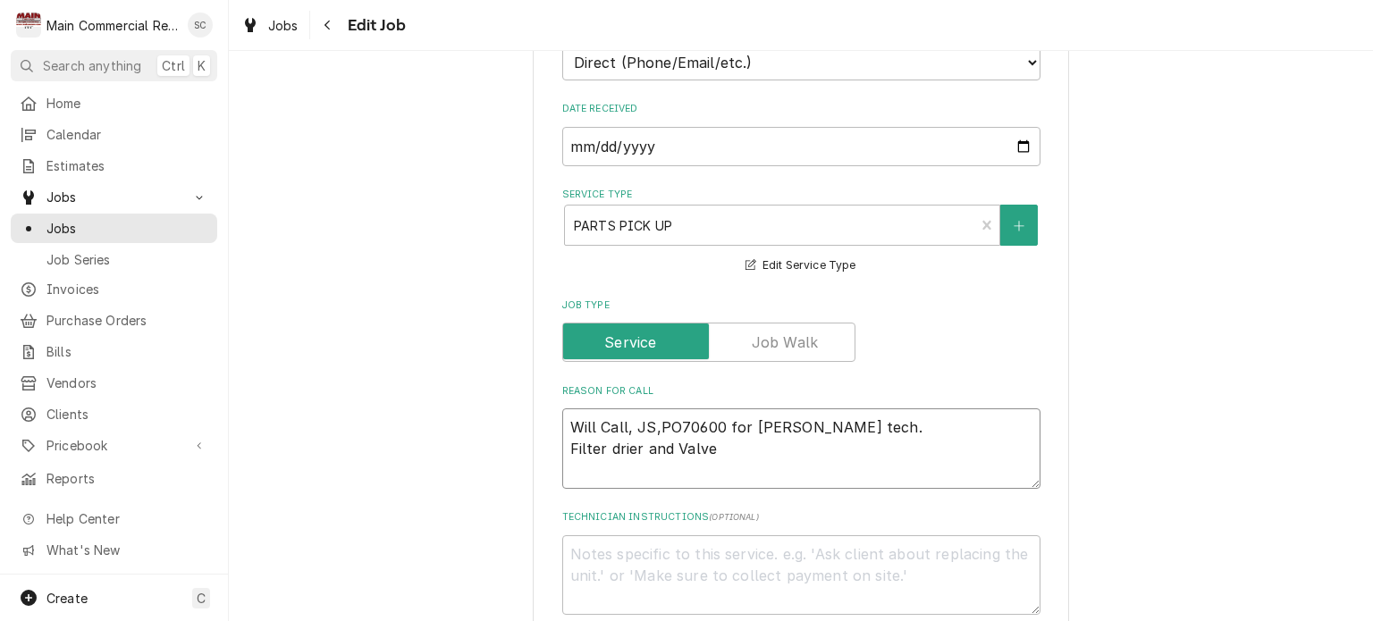
type textarea "Will Call, JS,PO70600 for Erwin tech. Filter drier and Valve Purchase Order #70…"
type textarea "x"
type textarea "Will Call, JS,PO70600 for Erwin tech. Filter drier and Valve Purchase Order #70…"
type textarea "x"
type textarea "Will Call, JS,PO70600 for Erwin tech. Filter drier and Valve Purchase Order #70…"
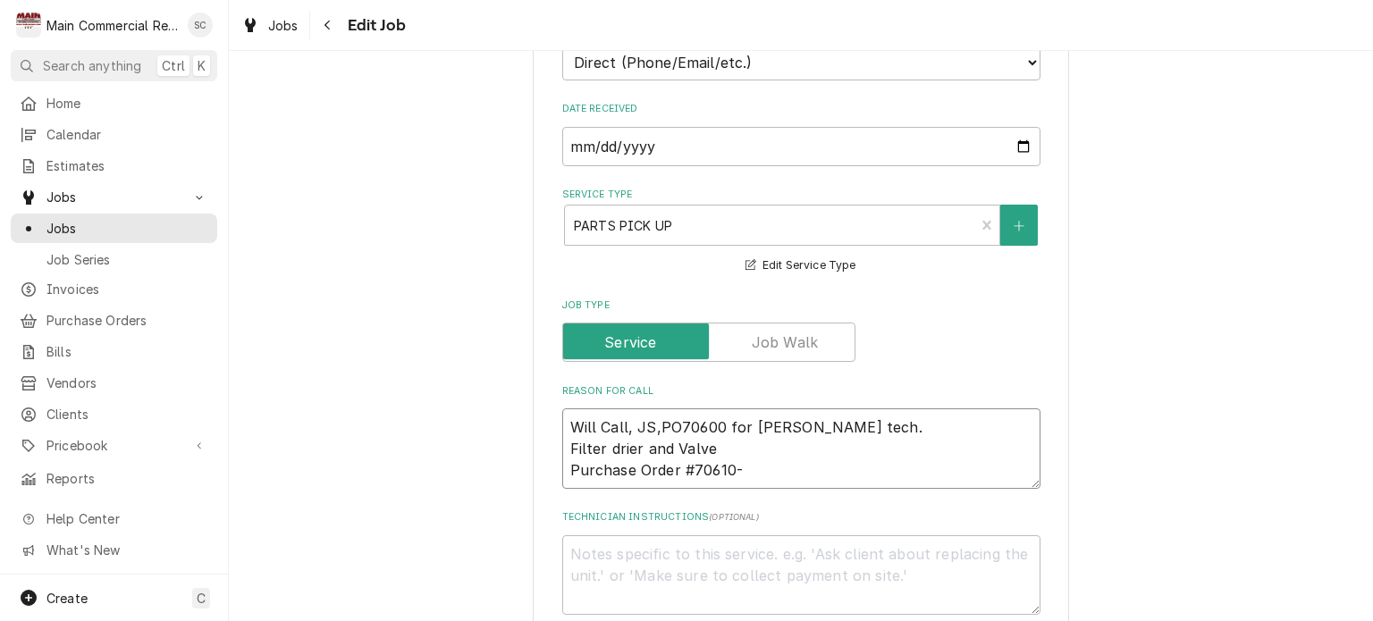
type textarea "x"
type textarea "Will Call, JS,PO70600 for Erwin tech. Filter drier and Valve Purchase Order #70…"
type textarea "x"
type textarea "Will Call, JS,PO70600 for Erwin tech. Filter drier and Valve Purchase Order #70…"
type textarea "x"
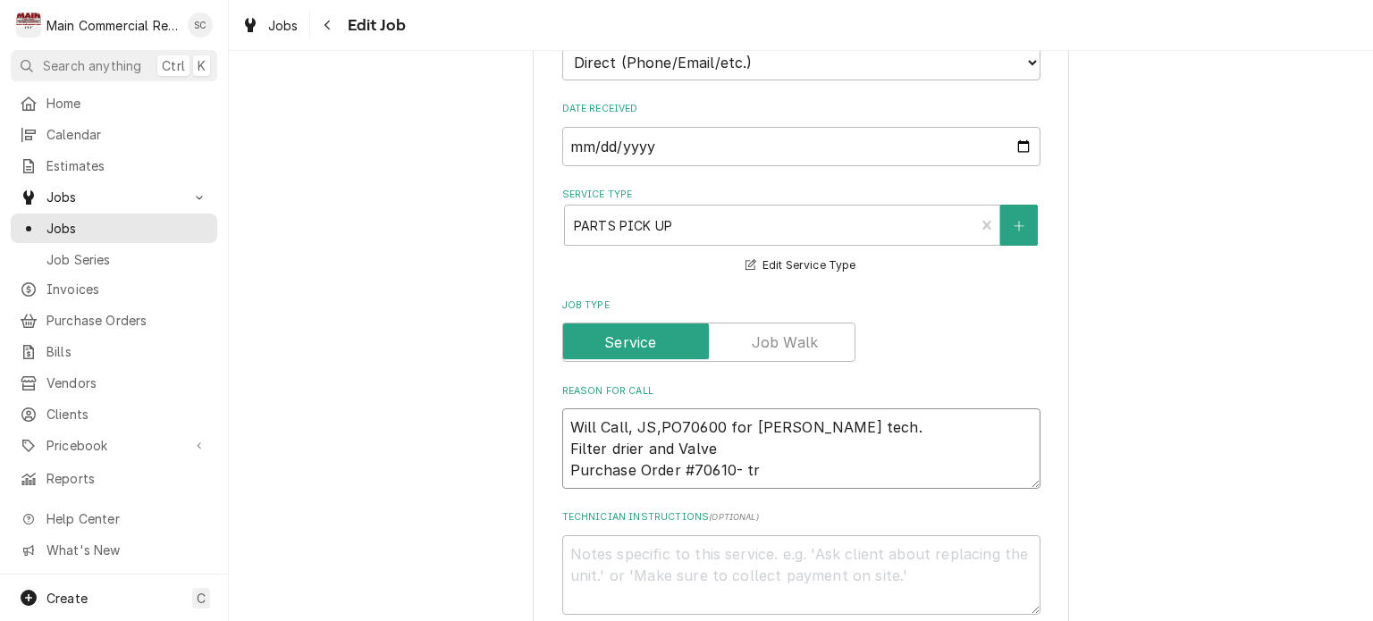
type textarea "Will Call, JS,PO70600 for Erwin tech. Filter drier and Valve Purchase Order #70…"
type textarea "x"
type textarea "Will Call, JS,PO70600 for Erwin tech. Filter drier and Valve Purchase Order #70…"
type textarea "x"
type textarea "Will Call, JS,PO70600 for Erwin tech. Filter drier and Valve Purchase Order #70…"
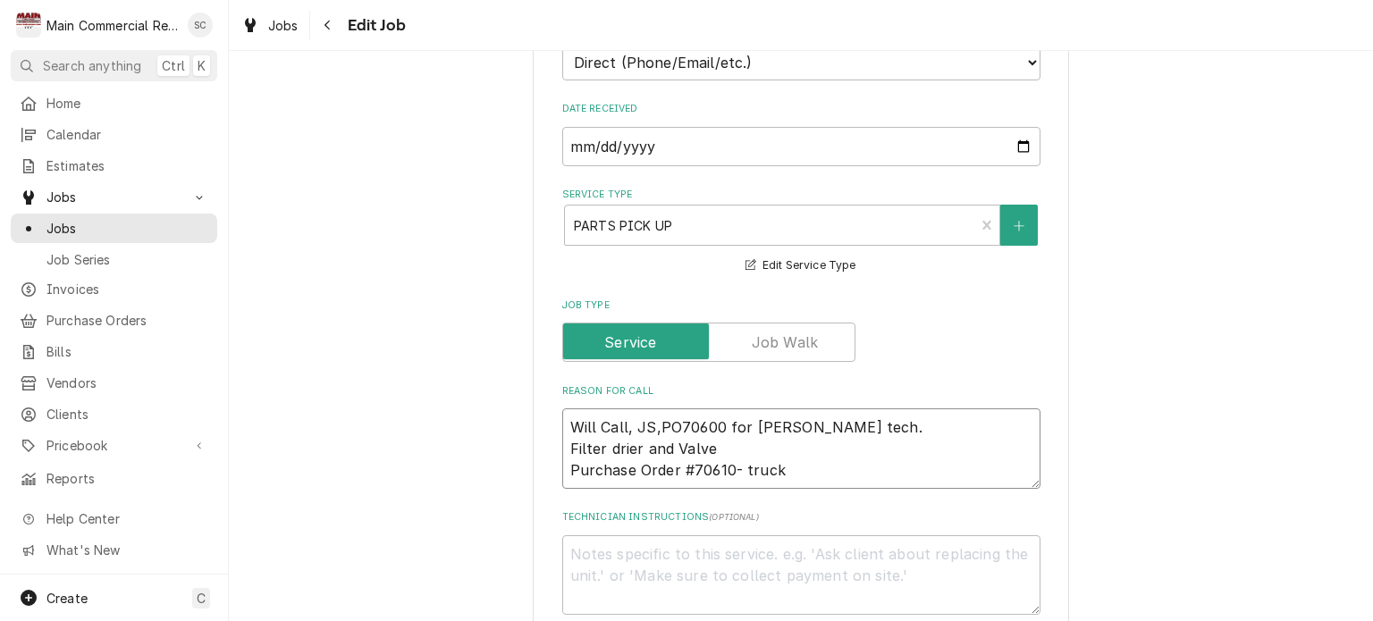
type textarea "x"
type textarea "Will Call, JS,PO70600 for Erwin tech. Filter drier and Valve Purchase Order #70…"
type textarea "x"
type textarea "Will Call, JS,PO70600 for Erwin tech. Filter drier and Valve Purchase Order #70…"
type textarea "x"
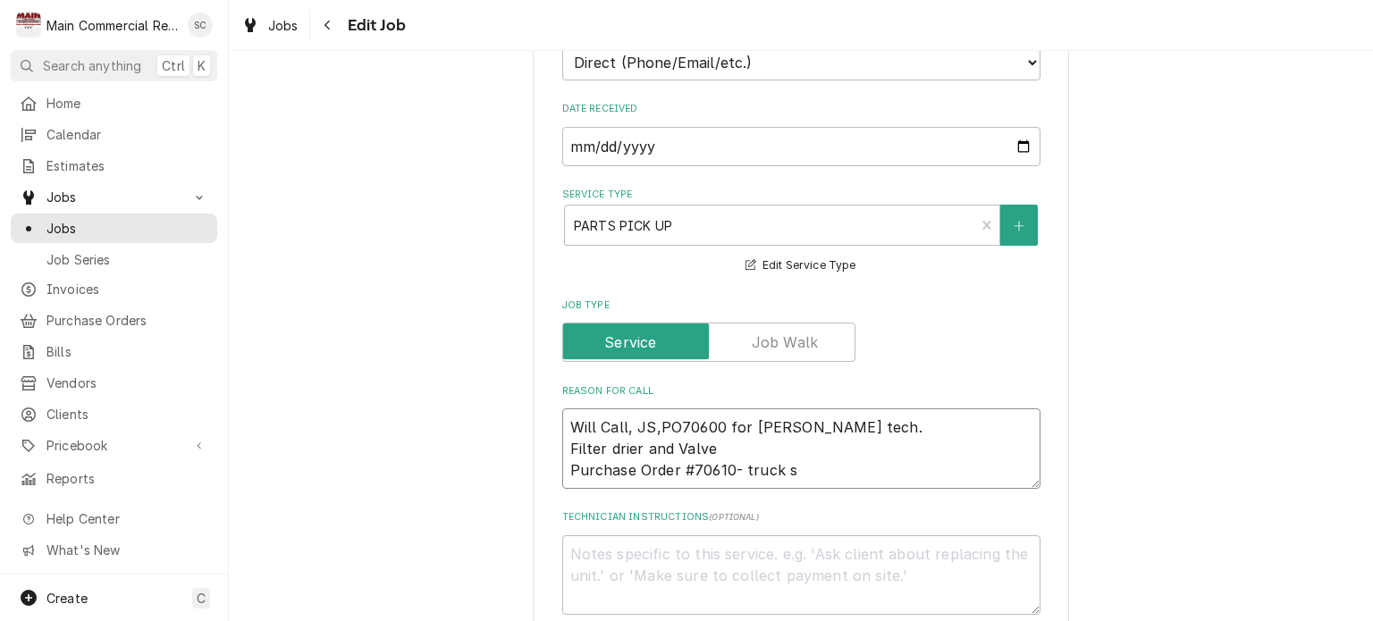
type textarea "Will Call, JS,PO70600 for Erwin tech. Filter drier and Valve Purchase Order #70…"
type textarea "x"
type textarea "Will Call, JS,PO70600 for Erwin tech. Filter drier and Valve Purchase Order #70…"
type textarea "x"
type textarea "Will Call, JS,PO70600 for Erwin tech. Filter drier and Valve Purchase Order #70…"
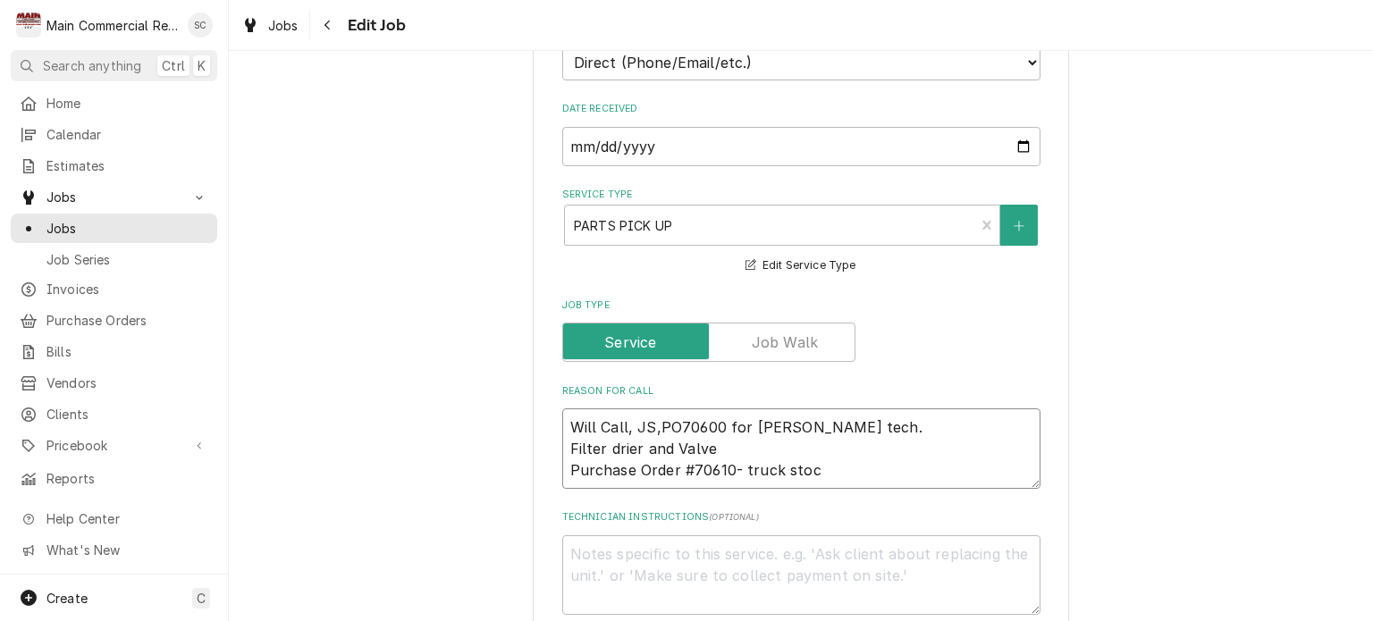
type textarea "x"
type textarea "Will Call, JS,PO70600 for Erwin tech. Filter drier and Valve Purchase Order #70…"
type textarea "x"
type textarea "Will Call, JS,PO70600 for Erwin tech. Filter drier and Valve Purchase Order #70…"
type textarea "x"
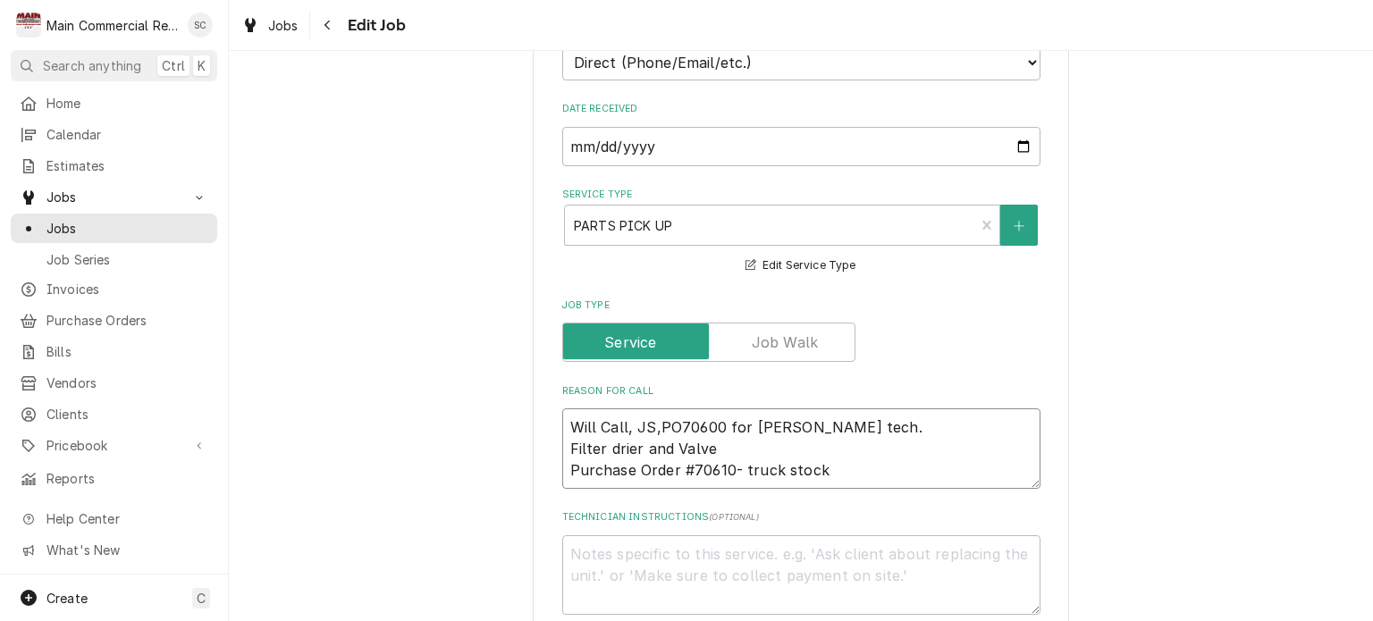
type textarea "Will Call, JS,PO70600 for Erwin tech. Filter drier and Valve Purchase Order #70…"
type textarea "x"
type textarea "Will Call, JS,PO70600 for Erwin tech. Filter drier and Valve Purchase Order #70…"
type textarea "x"
type textarea "Will Call, JS,PO70600 for Erwin tech. Filter drier and Valve Purchase Order #70…"
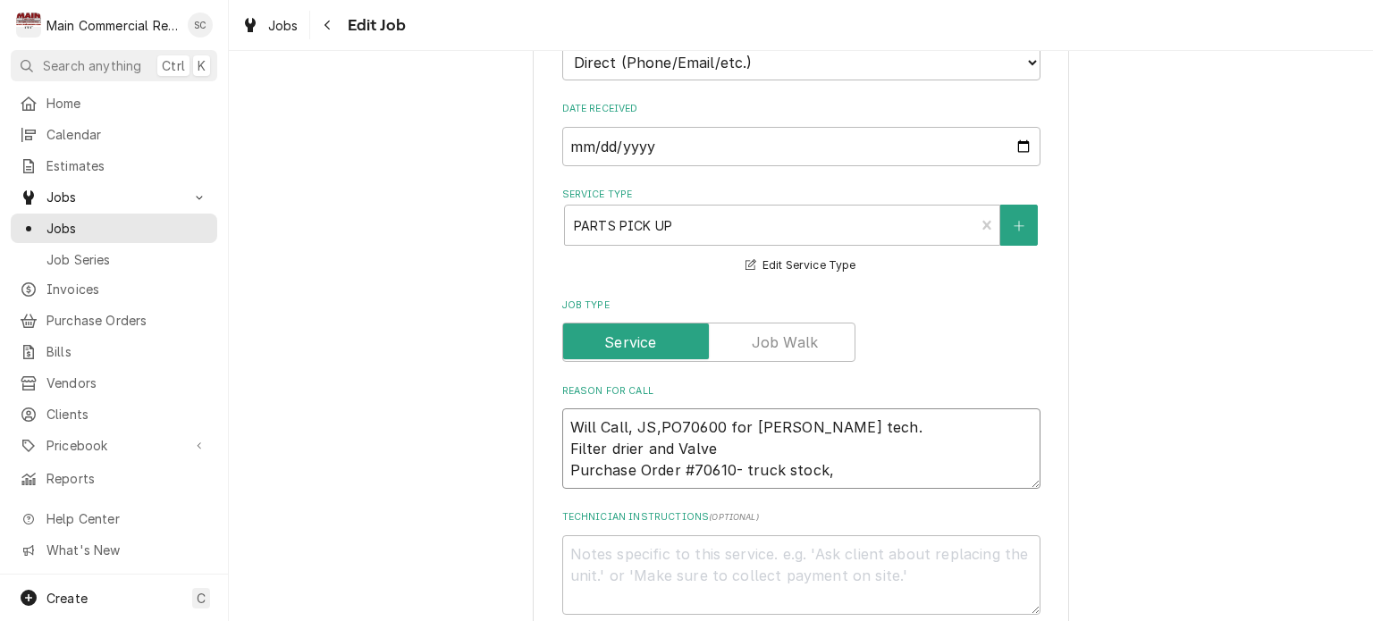
type textarea "x"
type textarea "Will Call, JS,PO70600 for Erwin tech. Filter drier and Valve Purchase Order #70…"
click at [874, 467] on textarea "Will Call, JS,PO70600 for Erwin tech. Filter drier and Valve Purchase Order #70…" at bounding box center [801, 449] width 478 height 80
paste textarea "NO RINSE COIL CLEANER, PIERCING VALVE (SUPCO)"
type textarea "x"
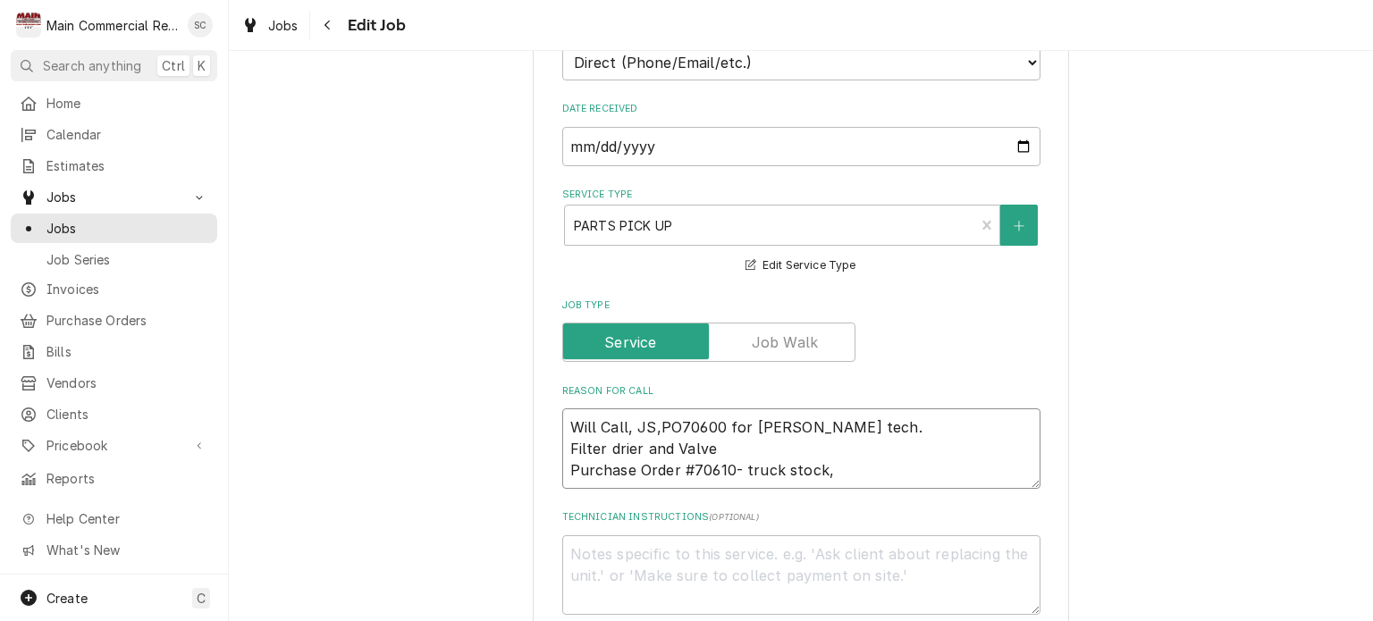
type textarea "Will Call, JS,PO70600 for Erwin tech. Filter drier and Valve Purchase Order #70…"
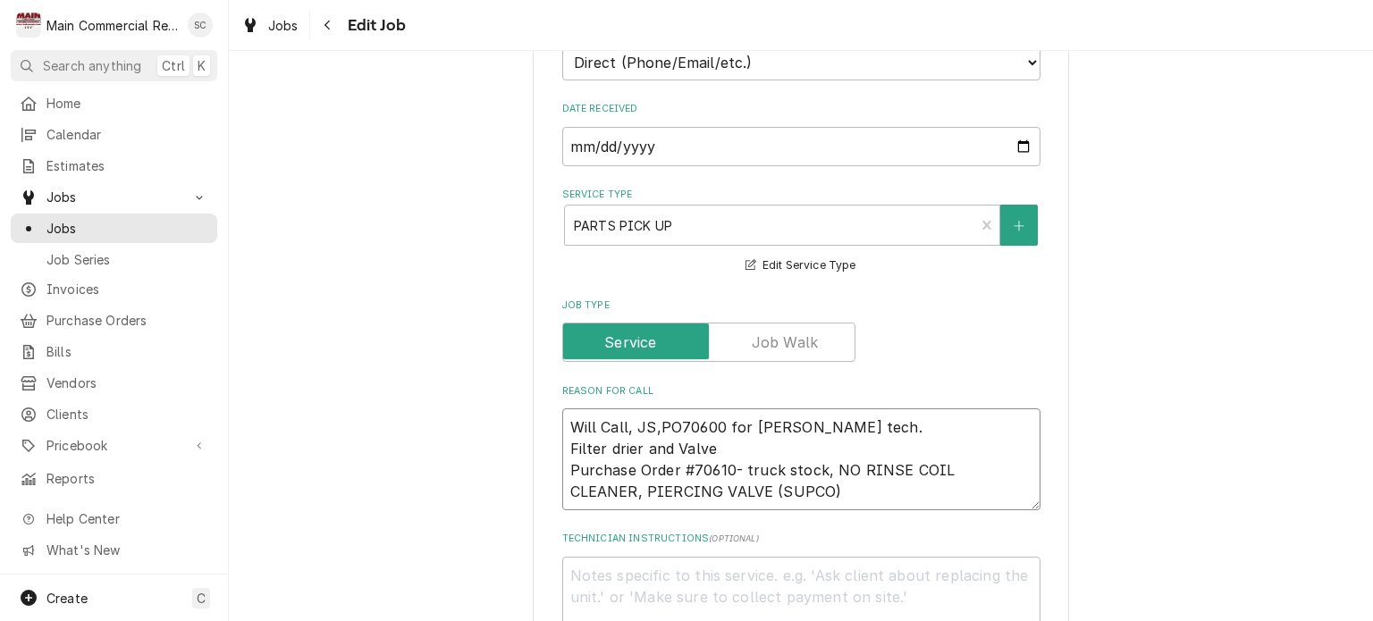
click at [562, 419] on textarea "Will Call, JS,PO70600 for Erwin tech. Filter drier and Valve Purchase Order #70…" at bounding box center [801, 460] width 478 height 102
type textarea "x"
type textarea "*Will Call, JS,PO70600 for Erwin tech. Filter drier and Valve Purchase Order #7…"
click at [562, 460] on textarea "*Will Call, JS,PO70600 for Erwin tech. Filter drier and Valve Purchase Order #7…" at bounding box center [801, 460] width 478 height 102
type textarea "x"
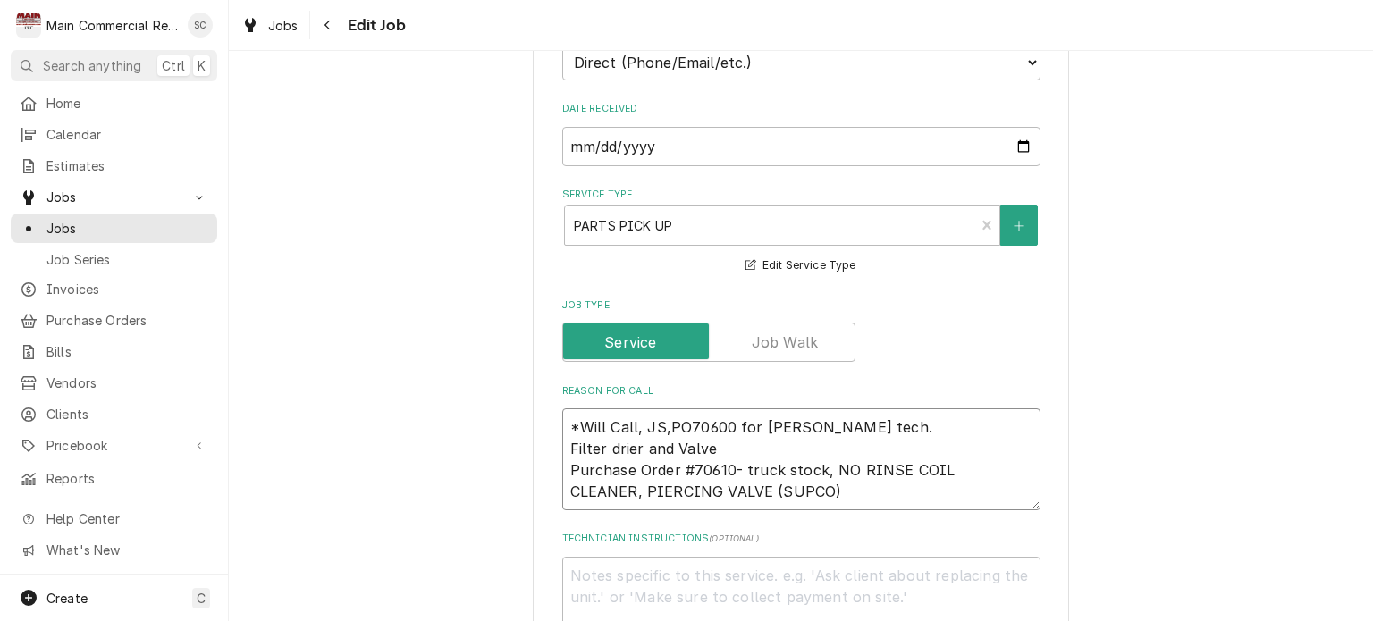
type textarea "*Will Call, JS,PO70600 for Erwin tech. Filter drier and Valve *Purchase Order #…"
click at [783, 450] on textarea "*Will Call, JS,PO70600 for Erwin tech. Filter drier and Valve *Purchase Order #…" at bounding box center [801, 460] width 478 height 102
type textarea "x"
type textarea "*Will Call, JS,PO70600 for Erwin tech. Filter drier and Valve *Purchase Order #…"
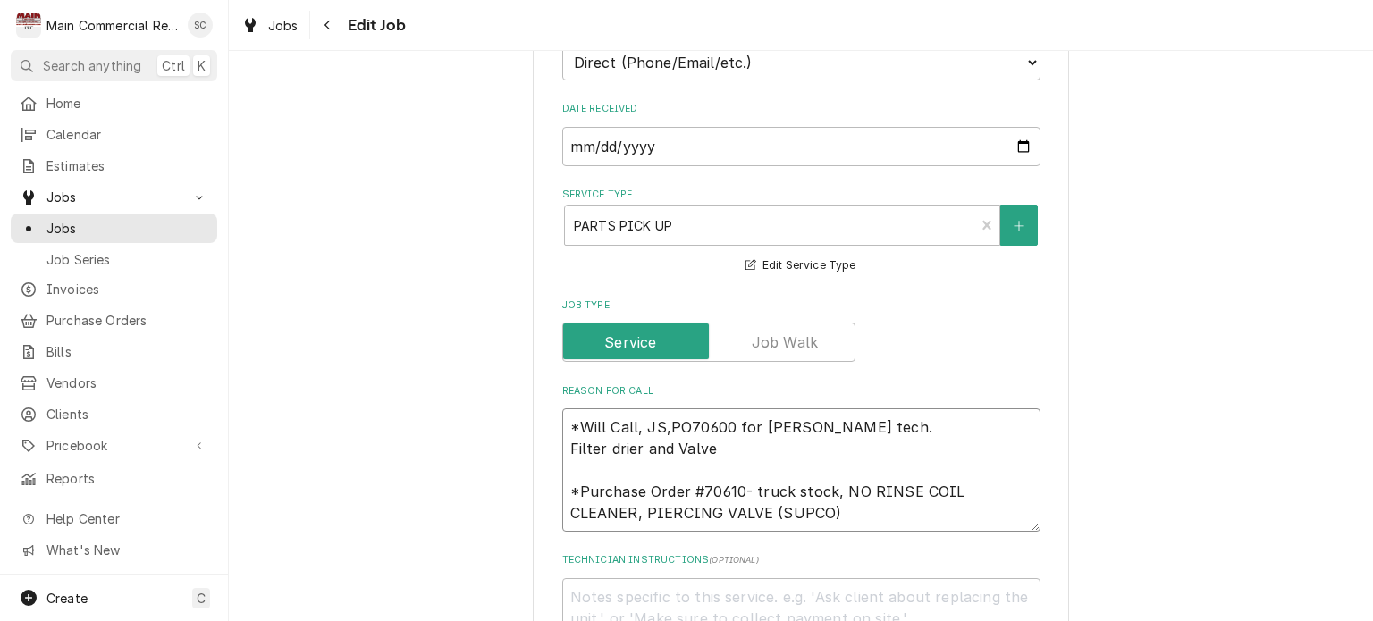
drag, startPoint x: 680, startPoint y: 486, endPoint x: 572, endPoint y: 486, distance: 108.2
click at [571, 486] on textarea "*Will Call, JS,PO70600 for Erwin tech. Filter drier and Valve *Purchase Order #…" at bounding box center [801, 470] width 478 height 123
type textarea "x"
type textarea "*Will Call, JS,PO70600 for Erwin tech. Filter drier and Valve *P #70610- truck …"
type textarea "x"
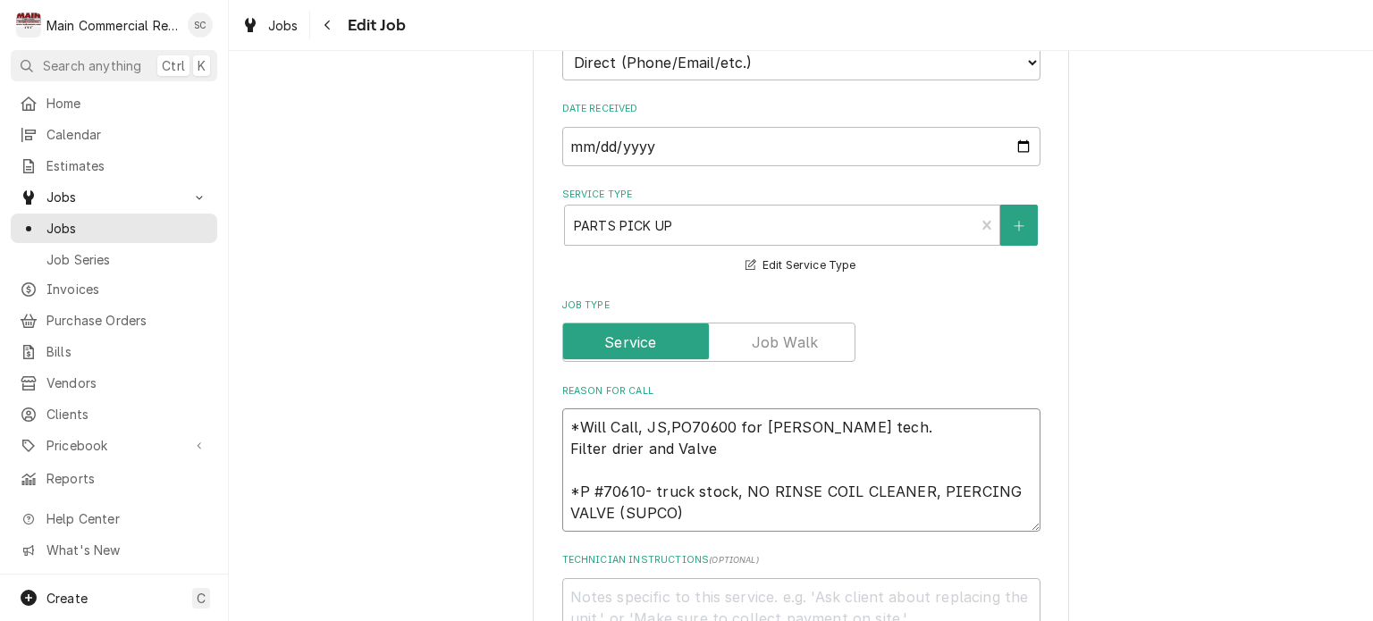
type textarea "*Will Call, JS,PO70600 for Erwin tech. Filter drier and Valve *Pa #70610- truck…"
type textarea "x"
type textarea "*Will Call, JS,PO70600 for Erwin tech. Filter drier and Valve *Par #70610- truc…"
type textarea "x"
type textarea "*Will Call, JS,PO70600 for Erwin tech. Filter drier and Valve *Part #70610- tru…"
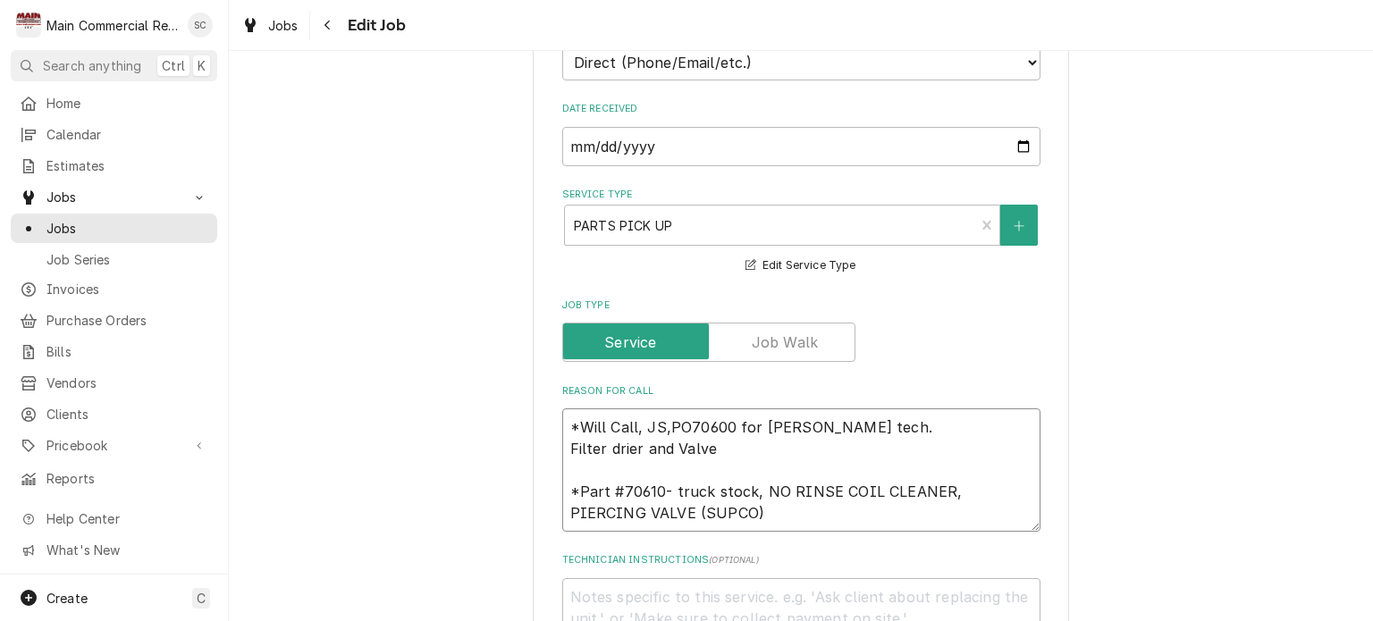
type textarea "x"
type textarea "*Will Call, JS,PO70600 for Erwin tech. Filter drier and Valve *Parts #70610- tr…"
type textarea "x"
type textarea "*Will Call, JS,PO70600 for Erwin tech. Filter drier and Valve *Parts #70610- tr…"
type textarea "x"
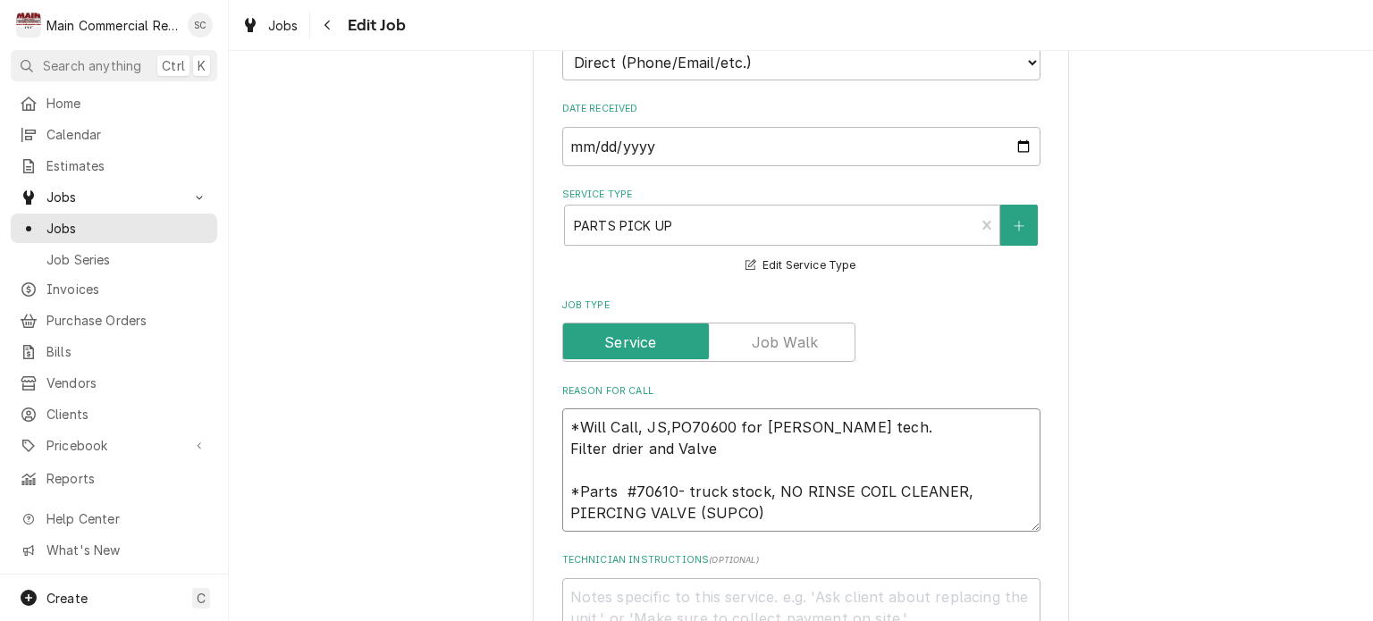
type textarea "*Will Call, JS,PO70600 for Erwin tech. Filter drier and Valve *Parts p #70610- …"
type textarea "x"
type textarea "*Will Call, JS,PO70600 for Erwin tech. Filter drier and Valve *Parts pi #70610-…"
type textarea "x"
type textarea "*Will Call, JS,PO70600 for Erwin tech. Filter drier and Valve *Parts pic #70610…"
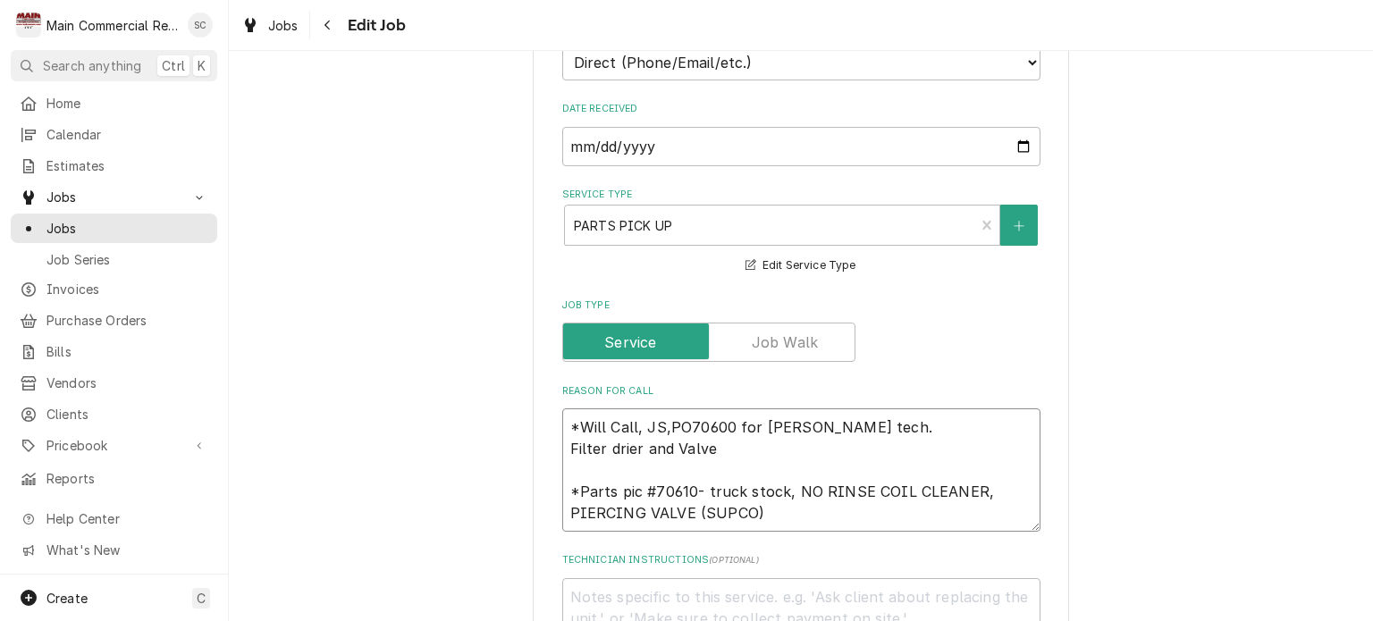
type textarea "x"
type textarea "*Will Call, JS,PO70600 for Erwin tech. Filter drier and Valve *Parts pick #7061…"
type textarea "x"
type textarea "*Will Call, JS,PO70600 for Erwin tech. Filter drier and Valve *Parts pick #7061…"
type textarea "x"
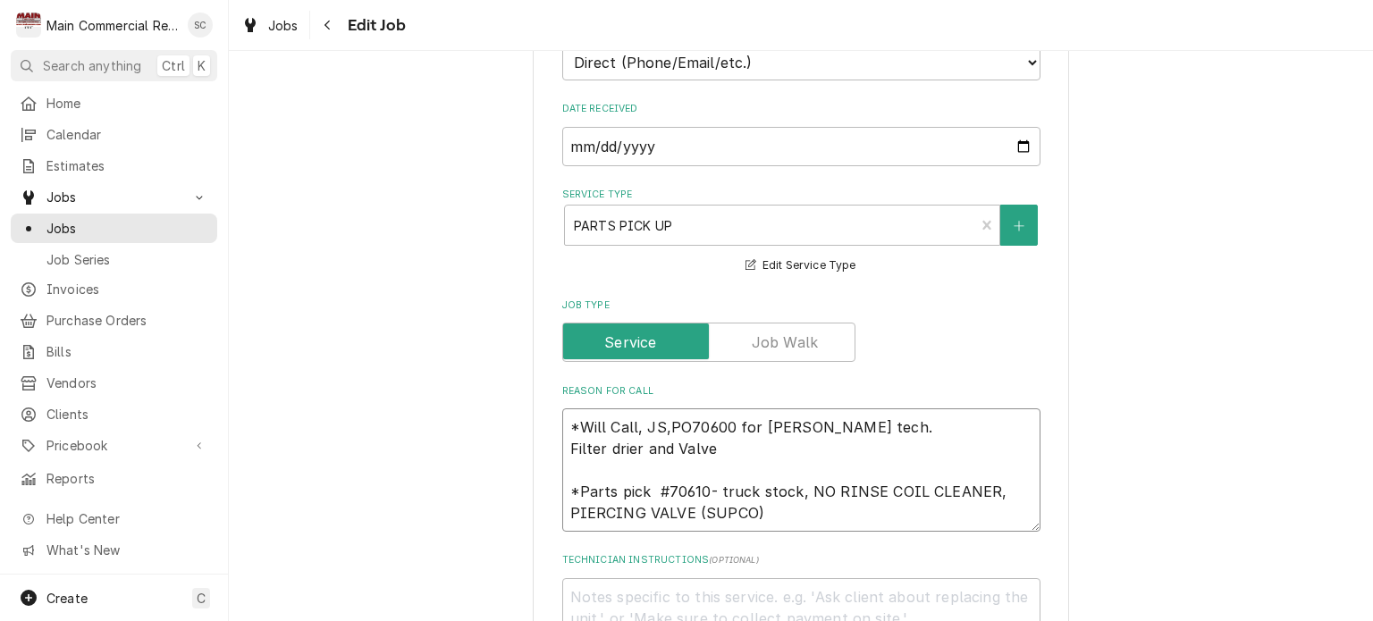
type textarea "*Will Call, JS,PO70600 for Erwin tech. Filter drier and Valve *Parts pick u #70…"
type textarea "x"
type textarea "*Will Call, JS,PO70600 for Erwin tech. Filter drier and Valve *Parts pick up #7…"
type textarea "x"
type textarea "*Will Call, JS,PO70600 for Erwin tech. Filter drier and Valve *Parts pick up #7…"
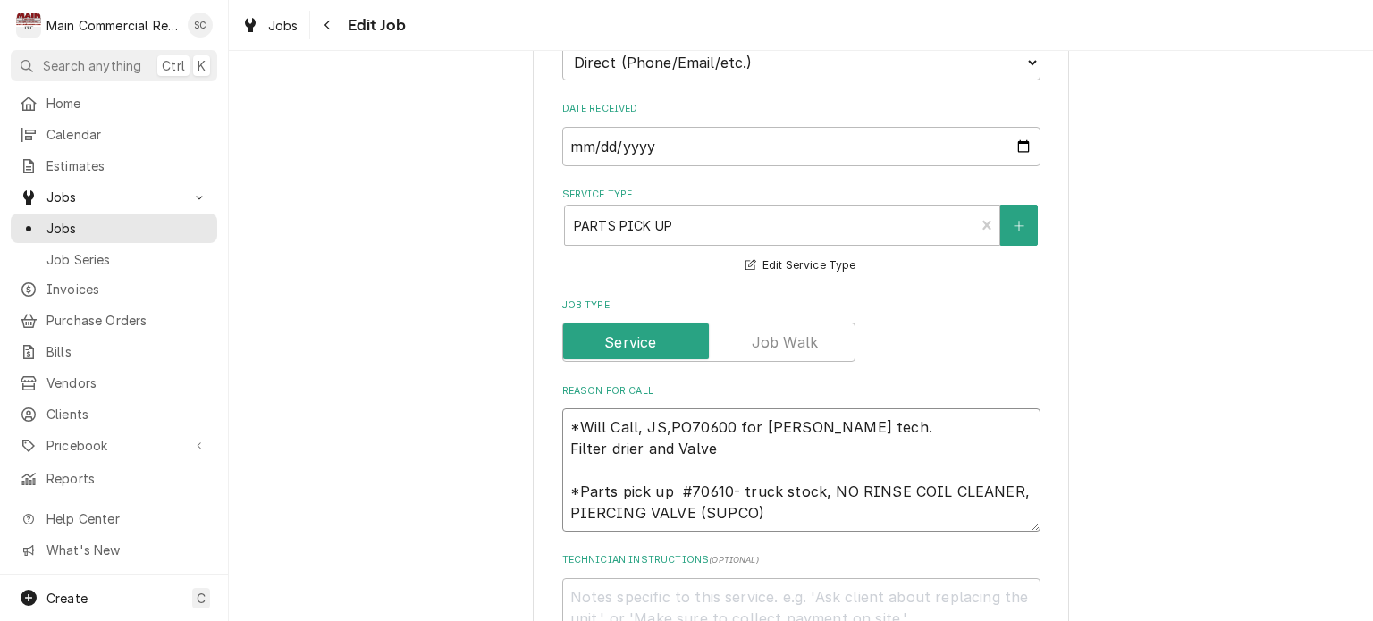
type textarea "x"
type textarea "*Will Call, JS,PO70600 for Erwin tech. Filter drier and Valve *Parts pick up #7…"
type textarea "x"
type textarea "*Will Call, JS,PO70600 for Erwin tech. Filter drier and Valve *Parts pick up P#…"
type textarea "x"
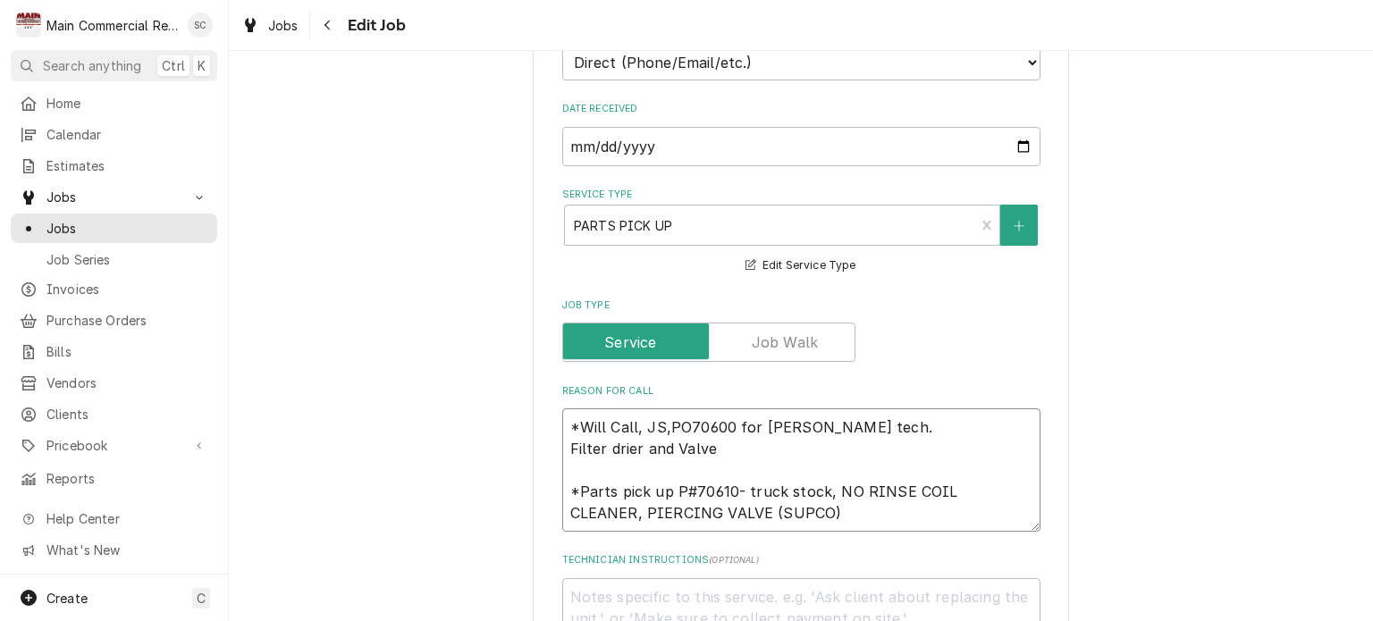
type textarea "*Will Call, JS,PO70600 for Erwin tech. Filter drier and Valve *Parts pick up PO…"
click at [699, 488] on textarea "*Will Call, JS,PO70600 for Erwin tech. Filter drier and Valve *Parts pick up PO…" at bounding box center [801, 470] width 478 height 123
type textarea "x"
type textarea "*Will Call, JS,PO70600 for [PERSON_NAME] tech. Filter drier and Valve *Parts pi…"
type textarea "x"
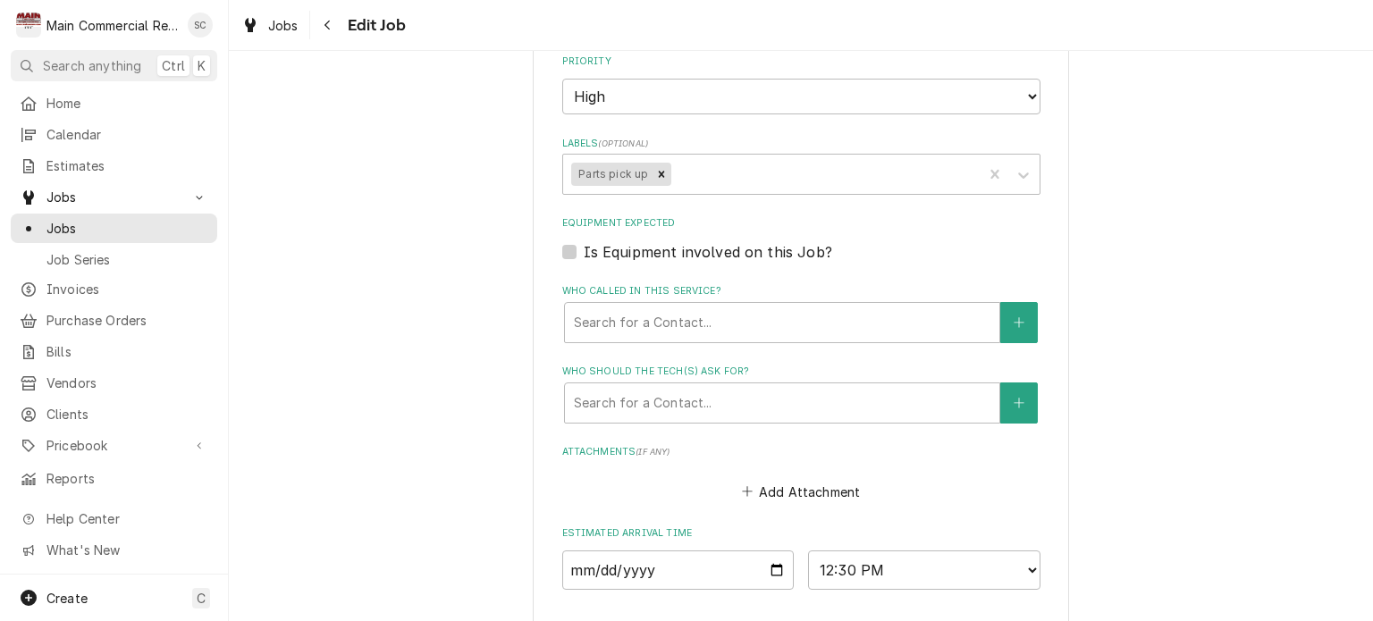
scroll to position [1364, 0]
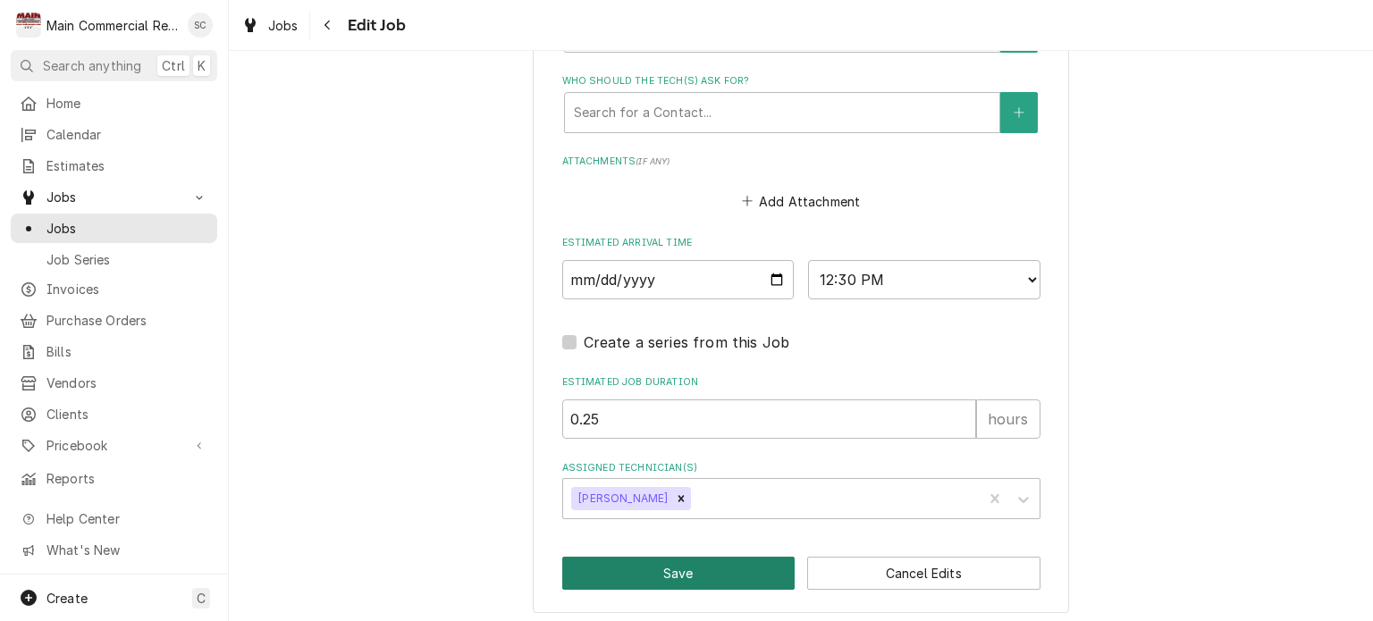
type textarea "*Will Call, JS,PO70600 for [PERSON_NAME] tech. Filter drier and Valve *Parts pi…"
click at [659, 568] on button "Save" at bounding box center [678, 573] width 233 height 33
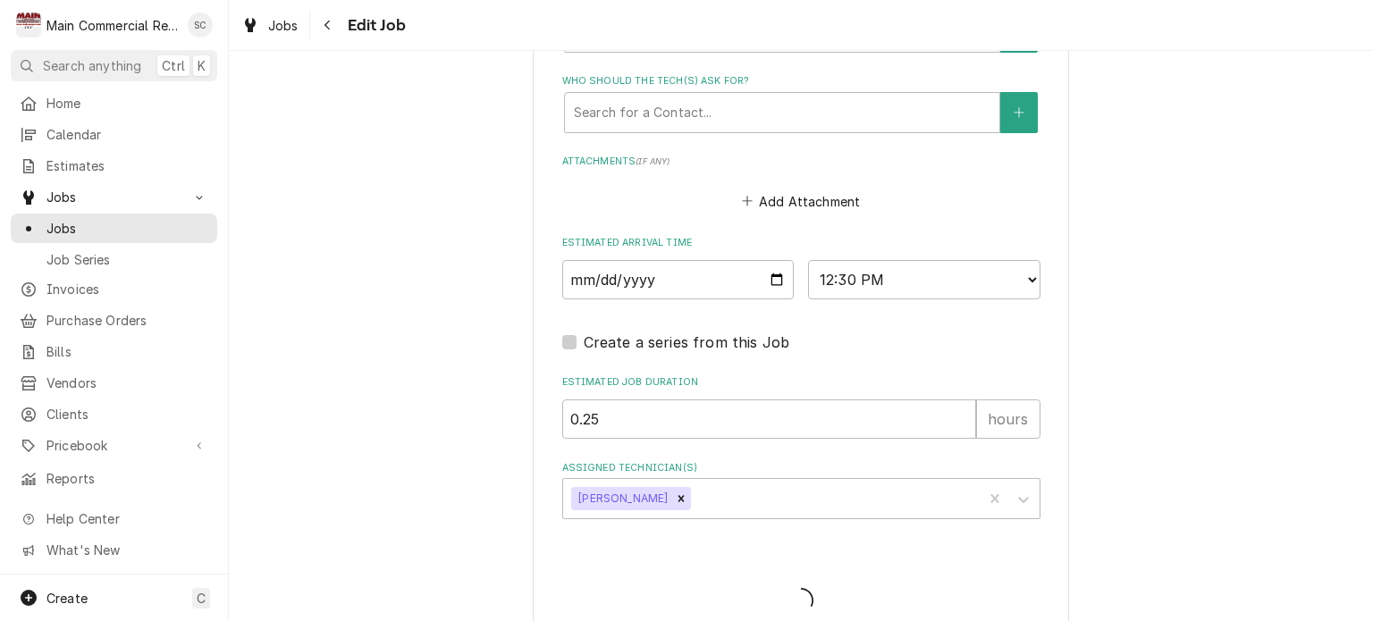
type textarea "x"
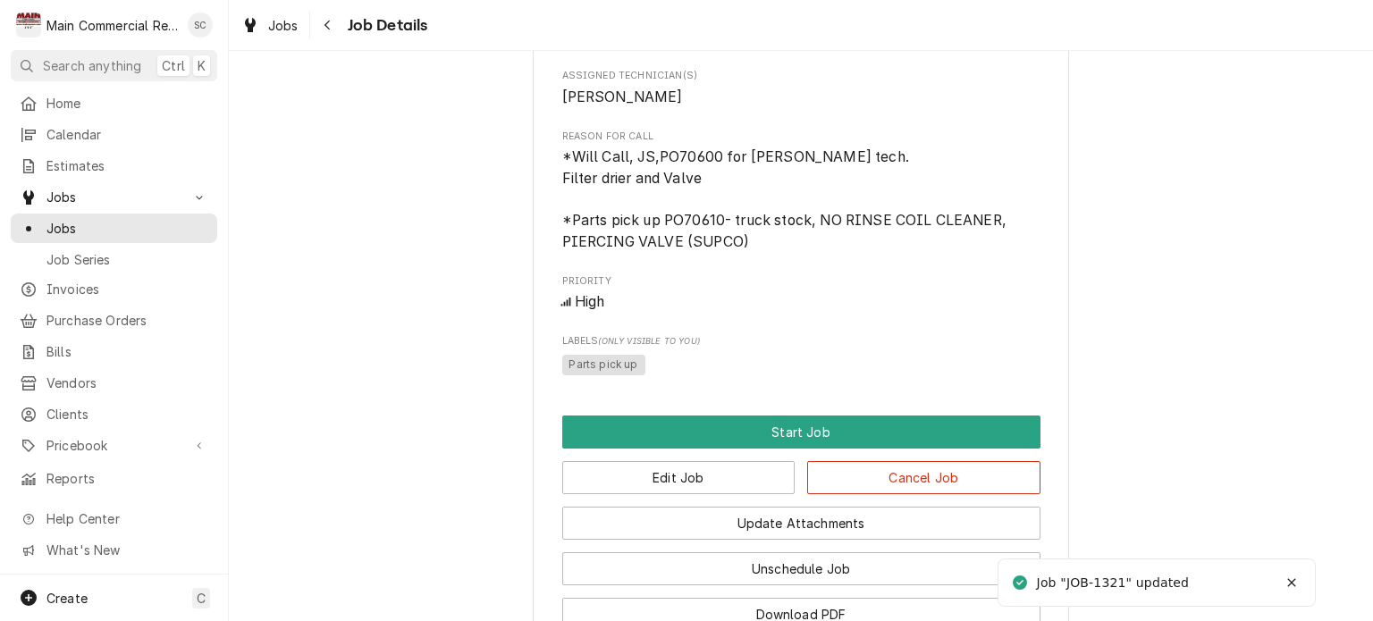
scroll to position [950, 0]
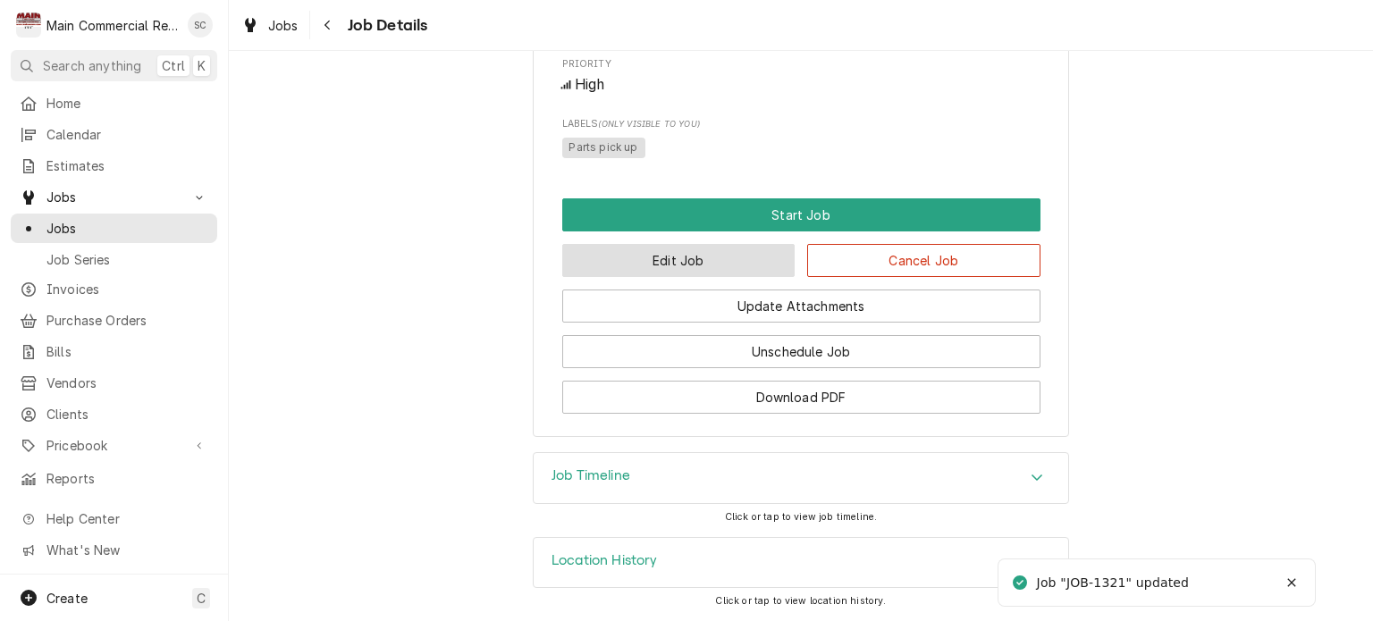
click at [701, 271] on button "Edit Job" at bounding box center [678, 260] width 233 height 33
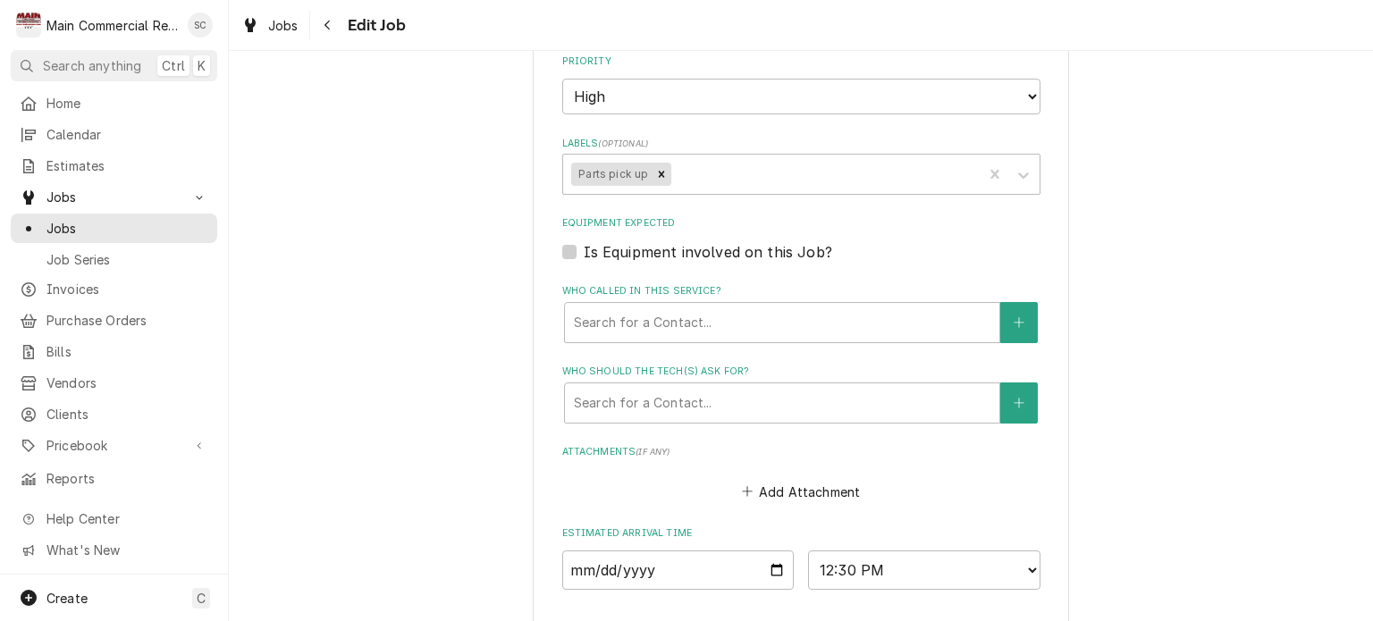
scroll to position [1341, 0]
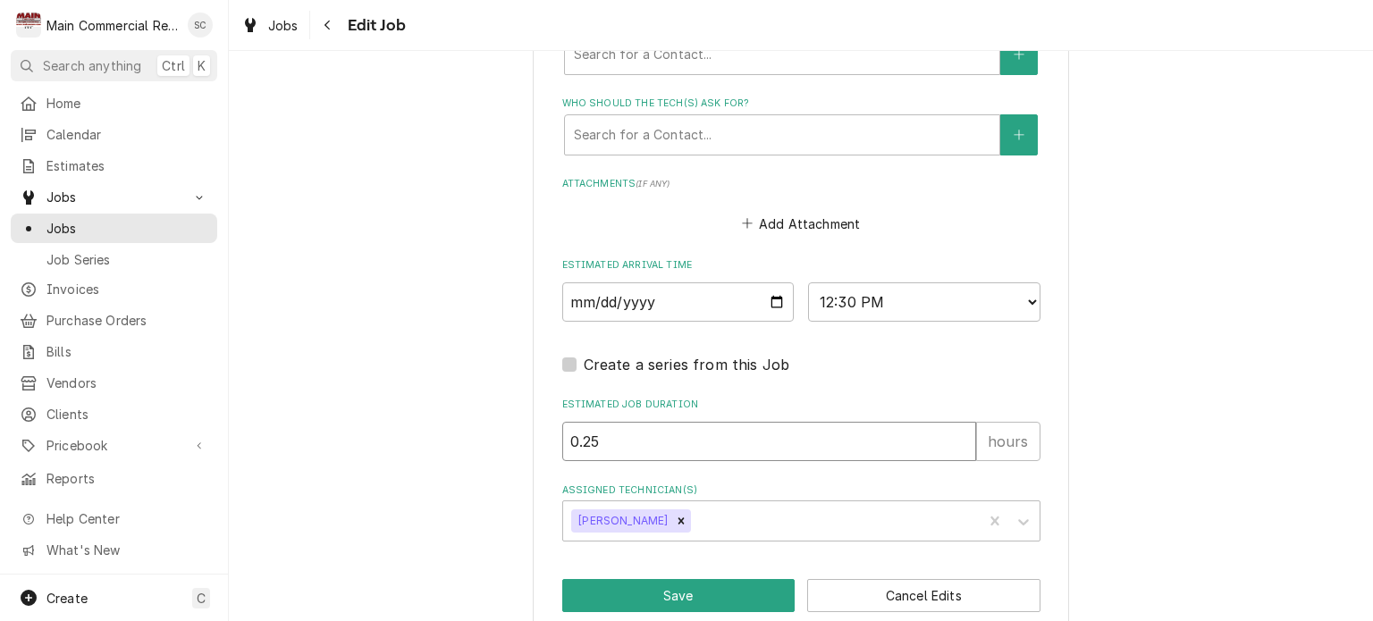
drag, startPoint x: 624, startPoint y: 437, endPoint x: 549, endPoint y: 439, distance: 75.1
type textarea "x"
type input ".5"
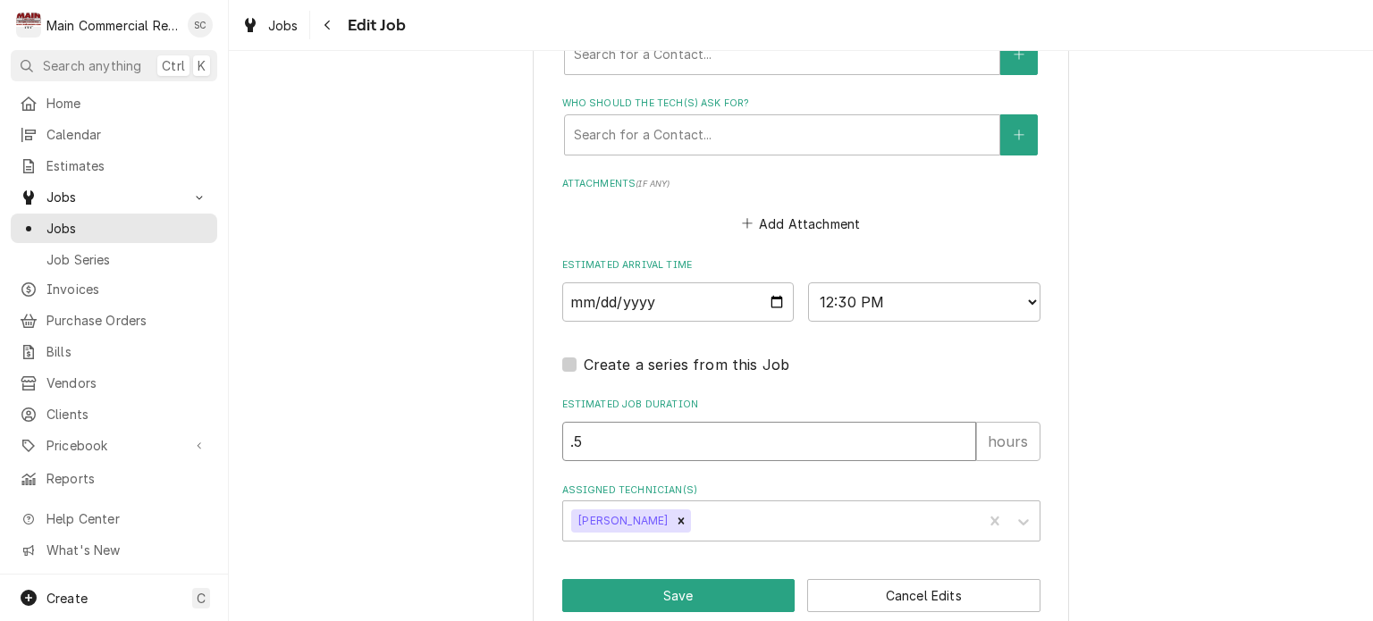
type textarea "x"
type input ".5"
click at [708, 588] on button "Save" at bounding box center [678, 595] width 233 height 33
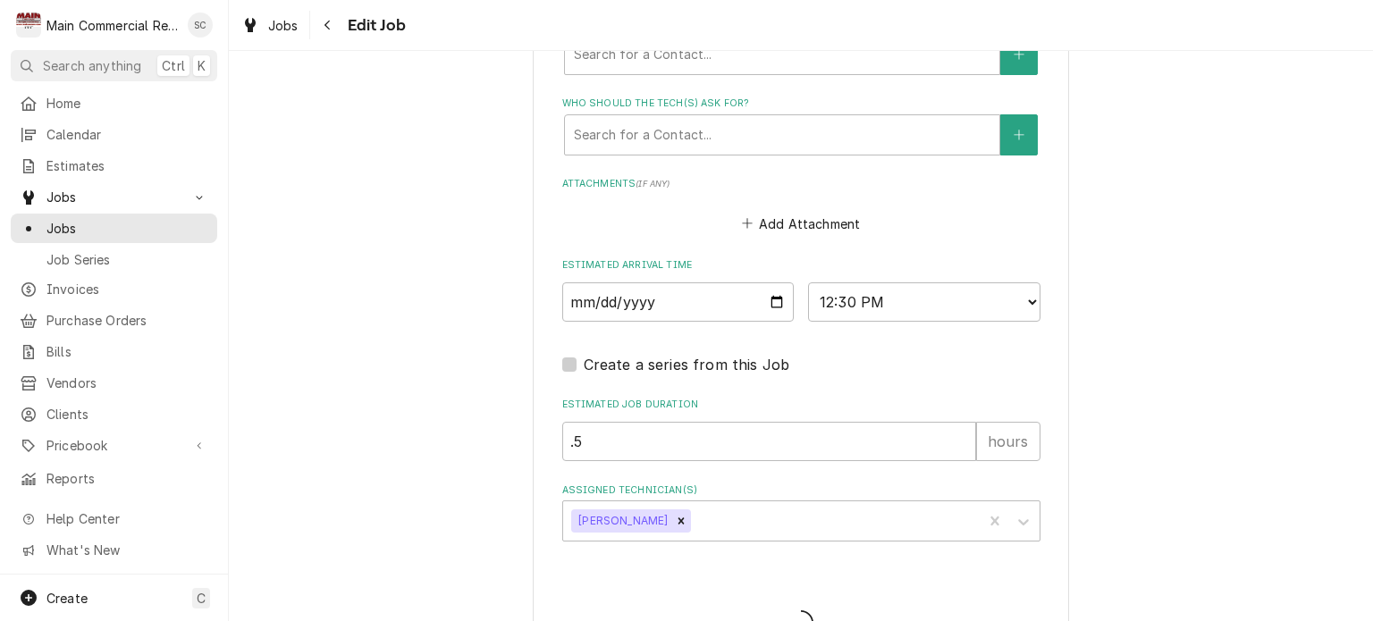
type textarea "x"
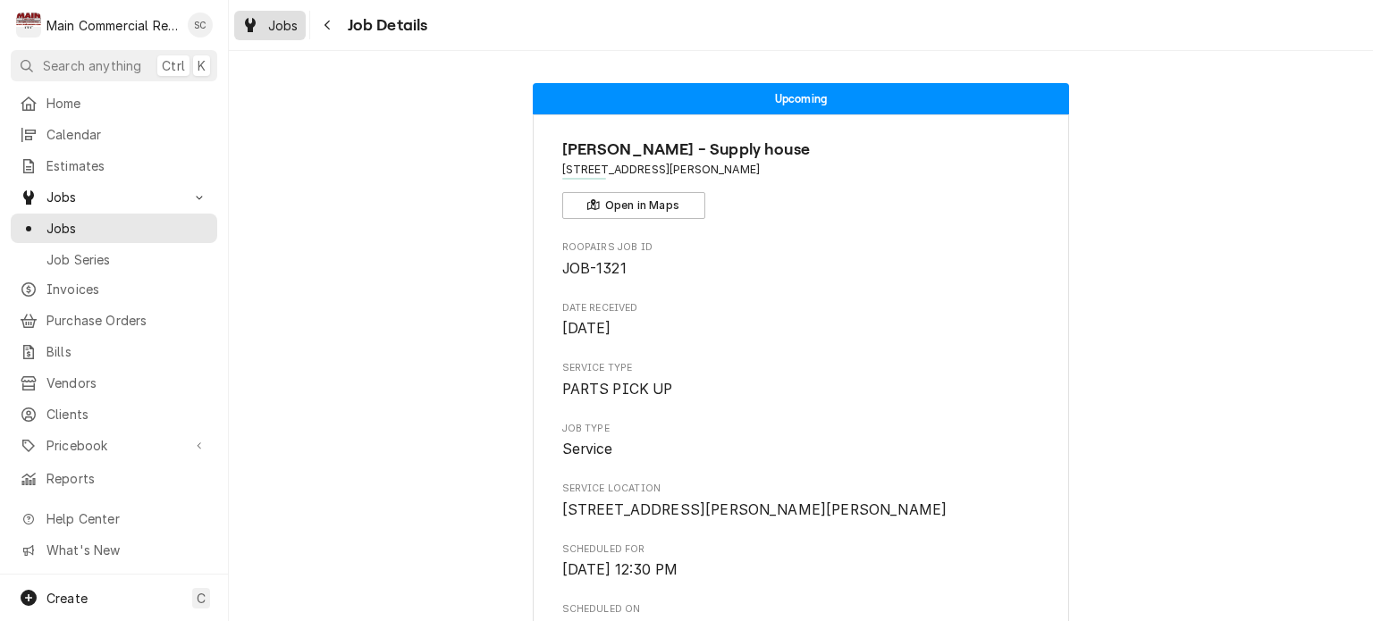
click at [278, 30] on span "Jobs" at bounding box center [283, 25] width 30 height 19
